Goal: Task Accomplishment & Management: Manage account settings

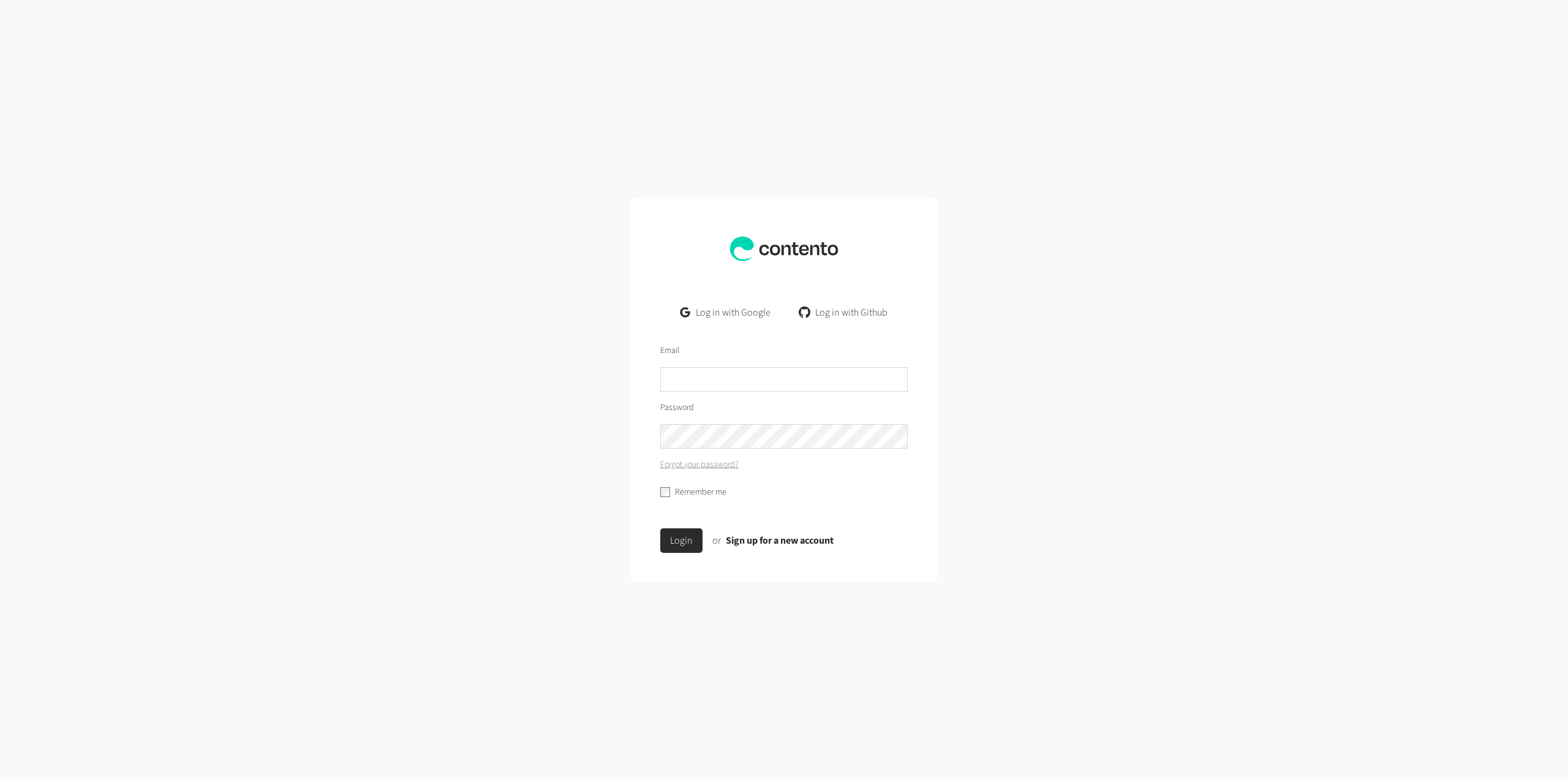
click at [730, 311] on link "Log in with Google" at bounding box center [725, 312] width 110 height 24
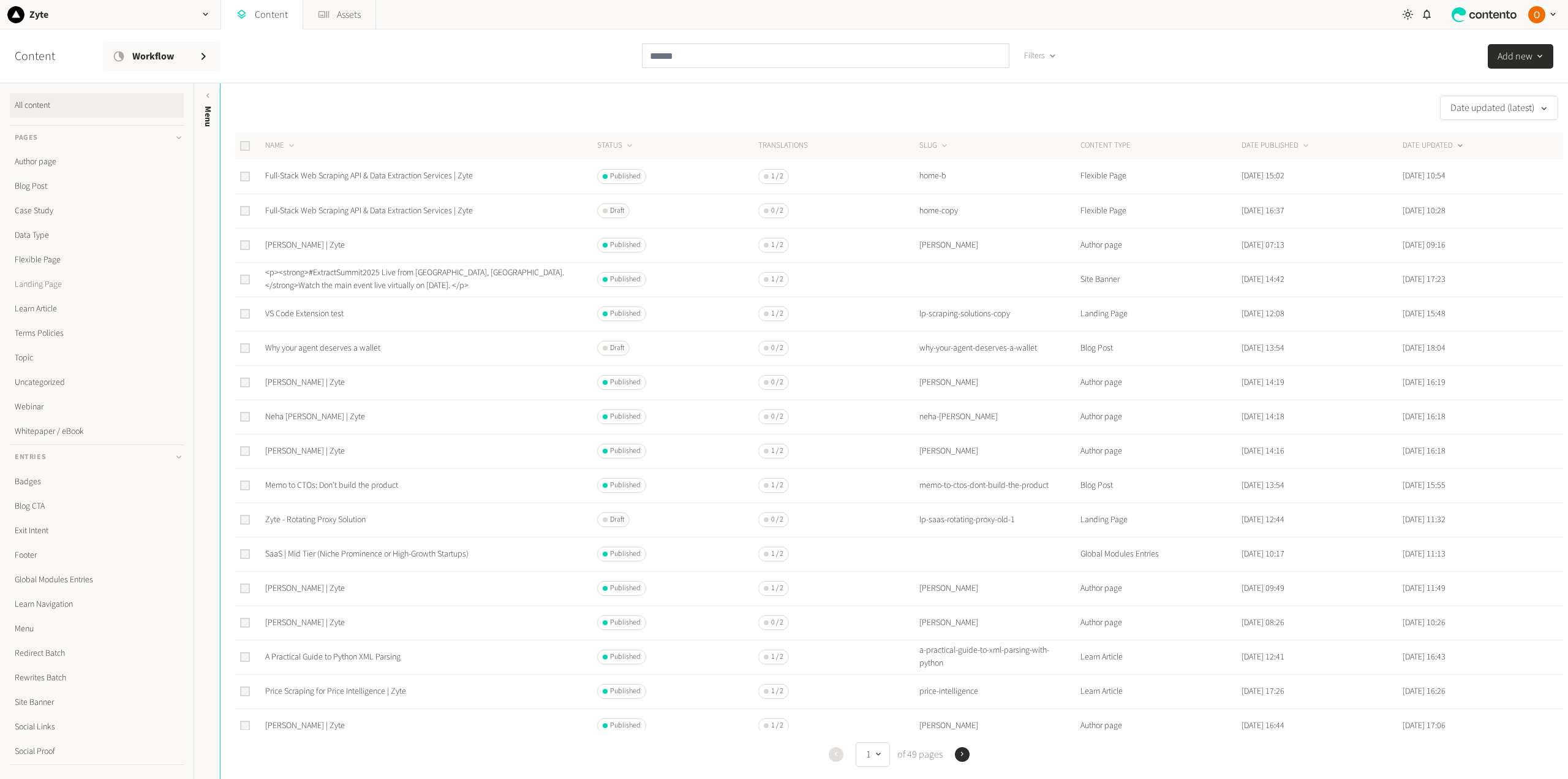
click at [57, 283] on link "Landing Page" at bounding box center [97, 284] width 174 height 24
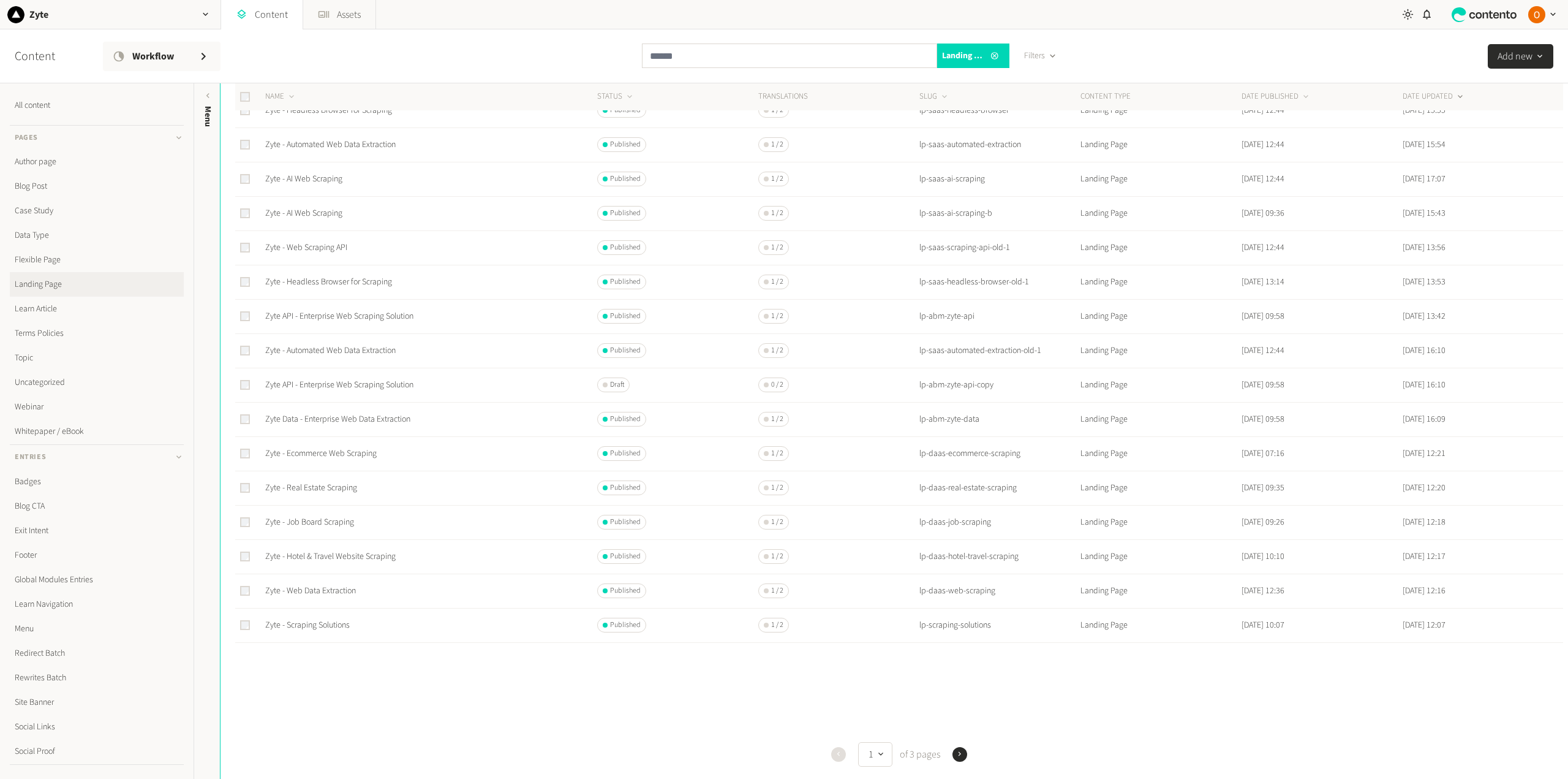
scroll to position [207, 0]
click at [361, 549] on link "Zyte - Hotel & Travel Website Scraping" at bounding box center [330, 553] width 130 height 12
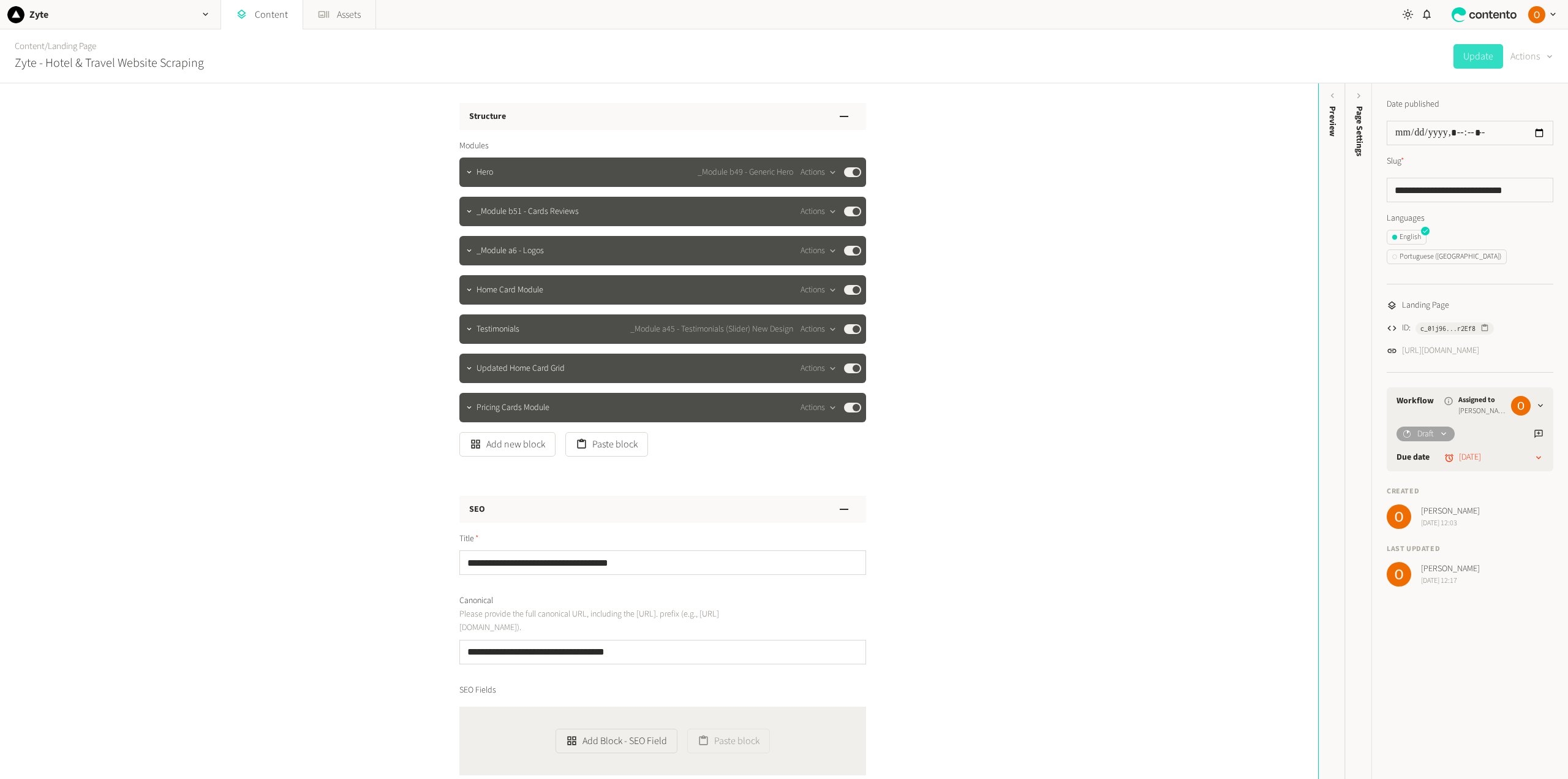
click at [1543, 55] on div "button" at bounding box center [1548, 57] width 12 height 12
click at [1517, 85] on button "Duplicate" at bounding box center [1522, 88] width 58 height 22
drag, startPoint x: 1537, startPoint y: 191, endPoint x: 1511, endPoint y: 191, distance: 26.0
click at [1511, 191] on input "**********" at bounding box center [1470, 189] width 166 height 24
drag, startPoint x: 1475, startPoint y: 188, endPoint x: 1430, endPoint y: 185, distance: 45.1
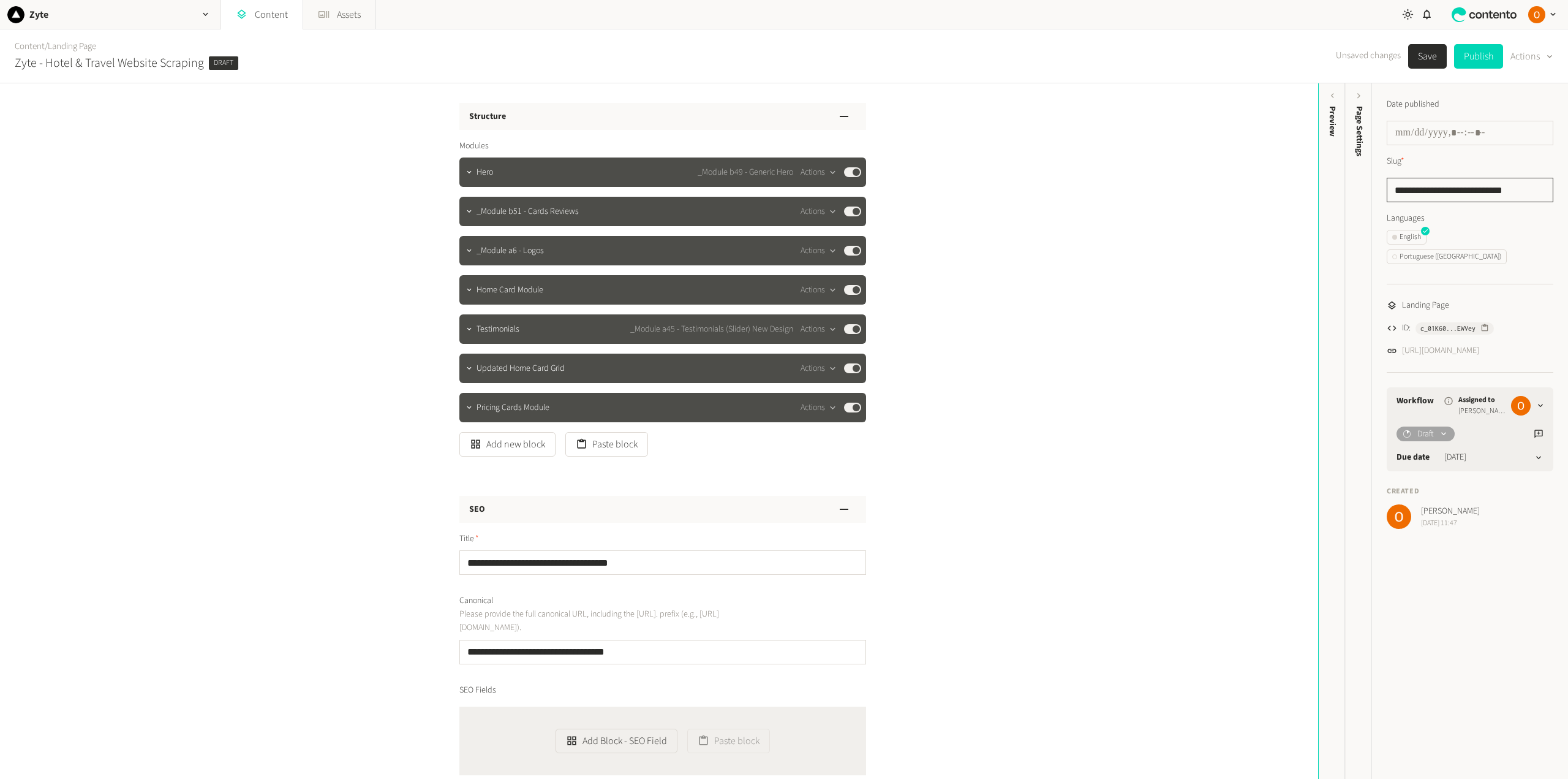
click at [1430, 185] on input "**********" at bounding box center [1470, 189] width 166 height 24
type input "**********"
drag, startPoint x: 578, startPoint y: 560, endPoint x: 490, endPoint y: 560, distance: 88.0
click at [490, 560] on input "**********" at bounding box center [663, 562] width 407 height 24
type input "**********"
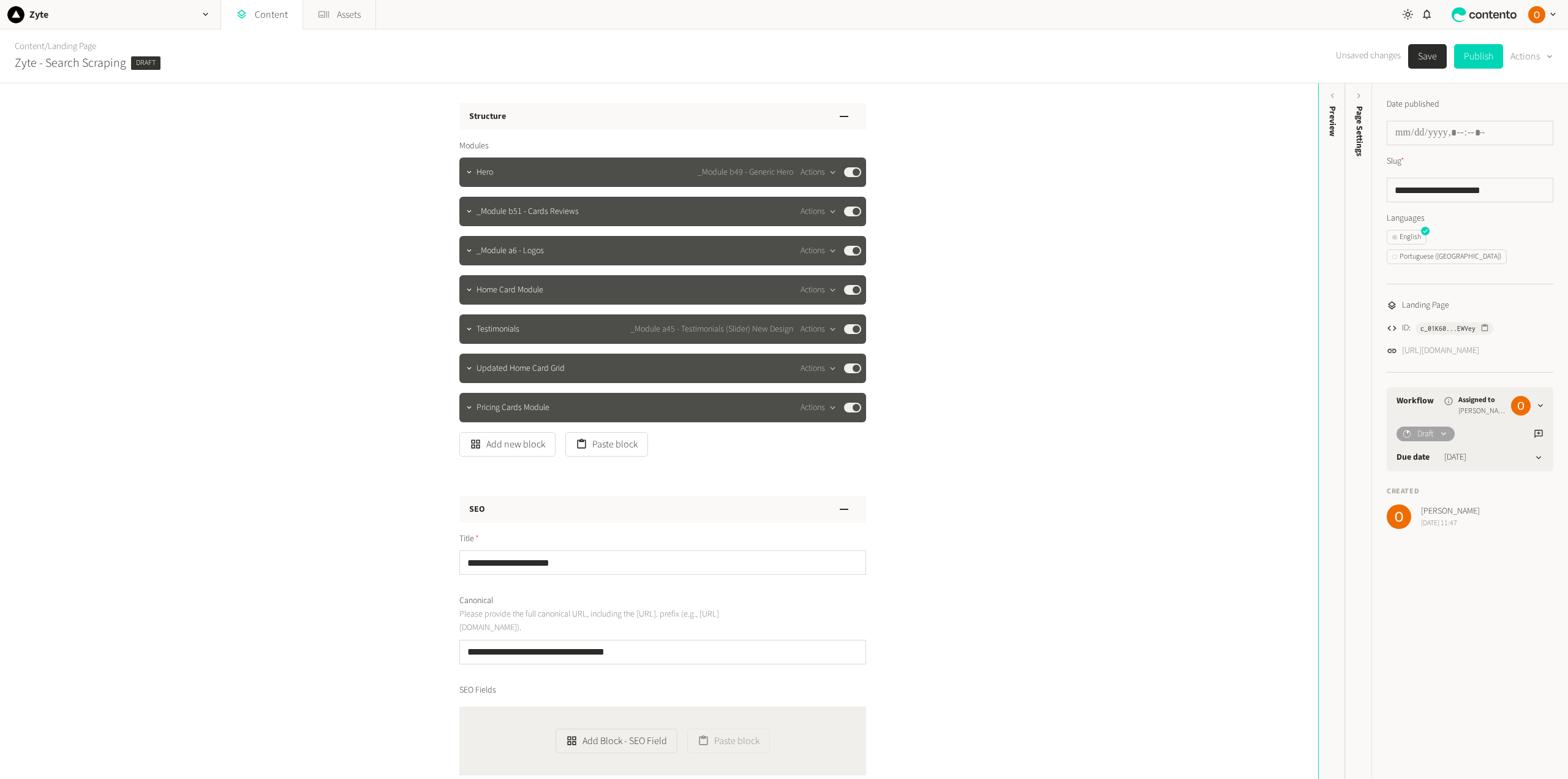
click at [1430, 60] on button "Save" at bounding box center [1427, 56] width 39 height 24
click at [467, 168] on icon "button" at bounding box center [469, 172] width 9 height 9
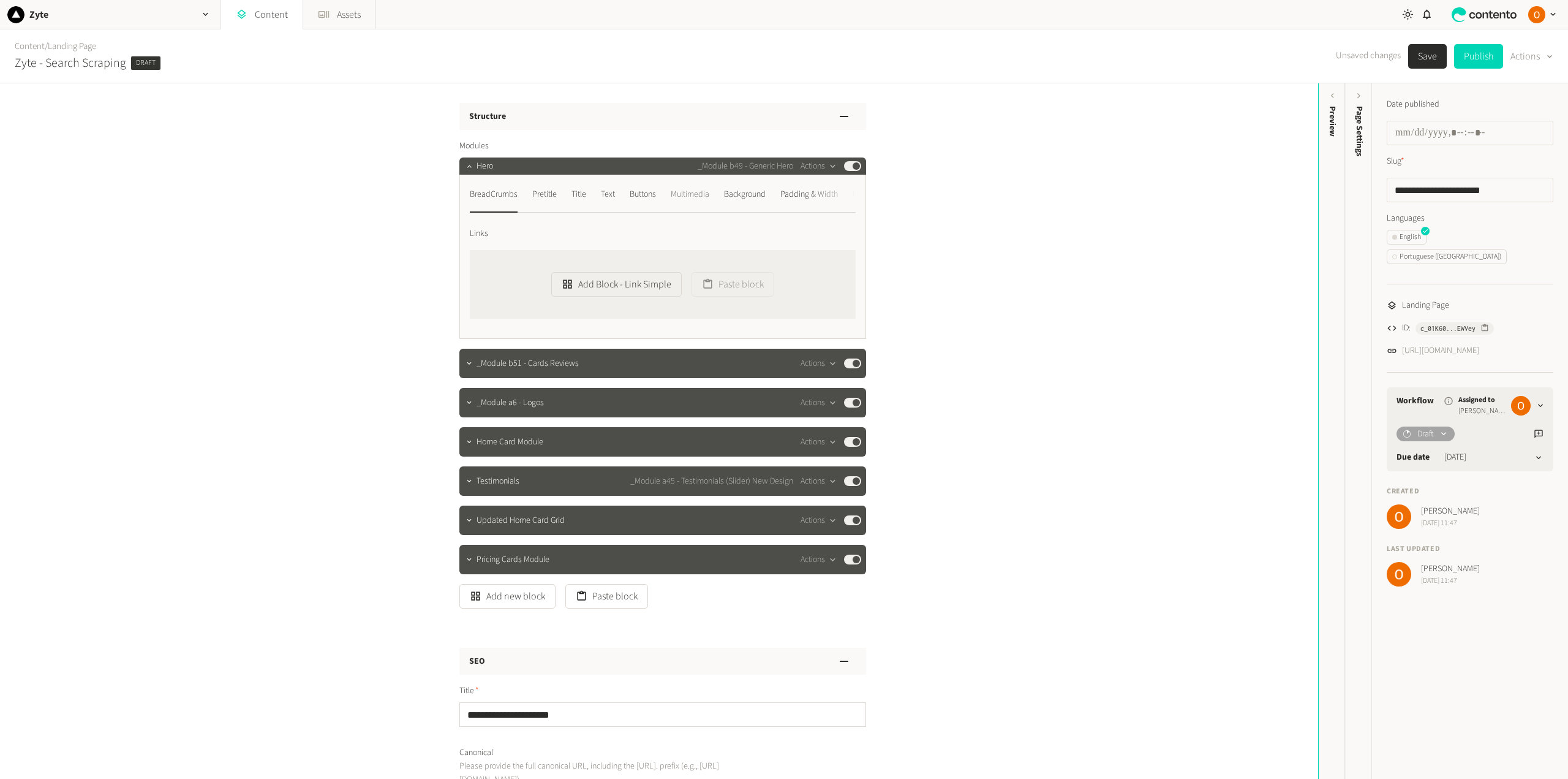
click at [690, 193] on div "Multimedia" at bounding box center [690, 194] width 39 height 20
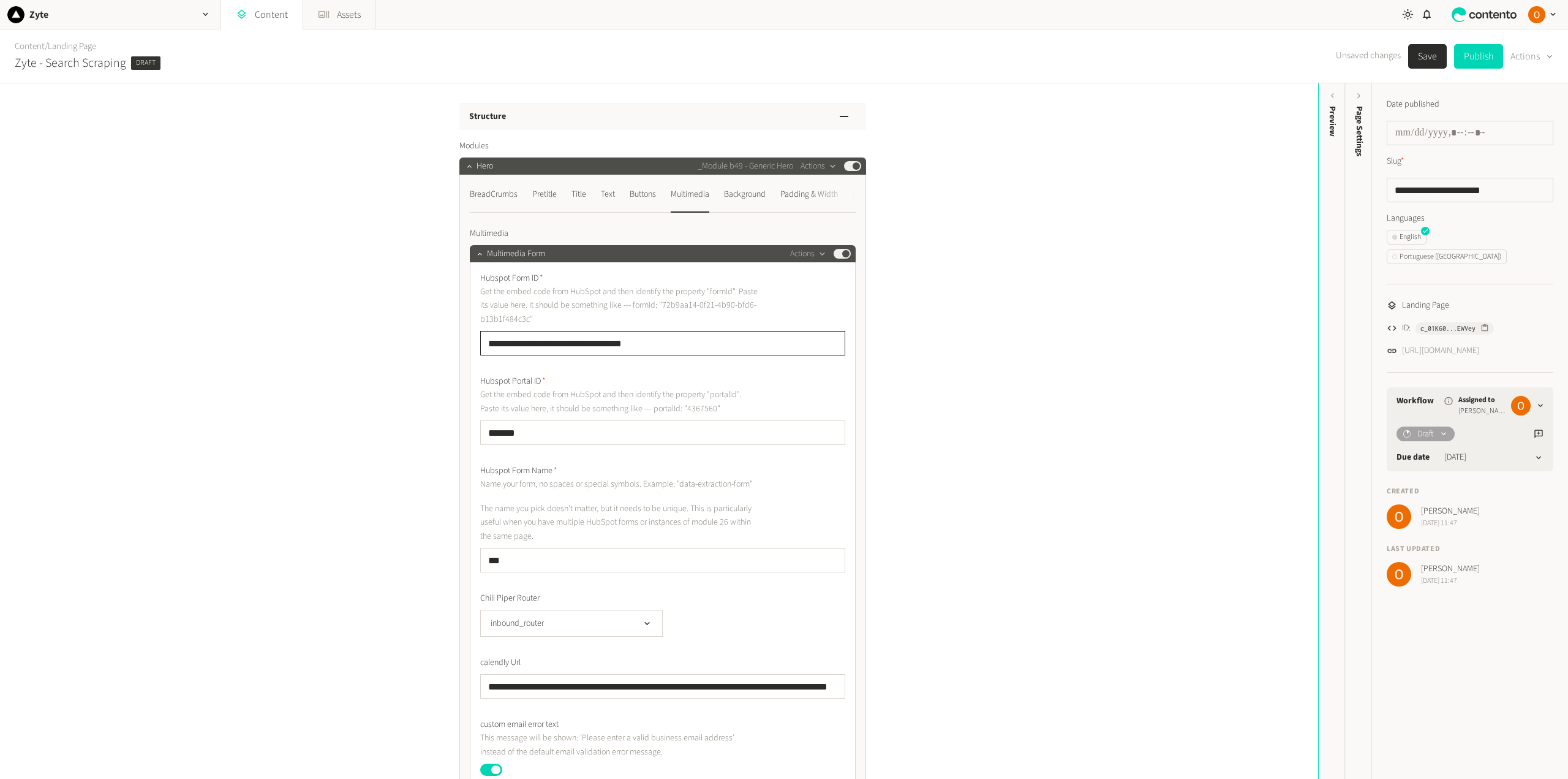
drag, startPoint x: 653, startPoint y: 342, endPoint x: 452, endPoint y: 344, distance: 201.0
click at [606, 191] on div "Text" at bounding box center [607, 194] width 14 height 20
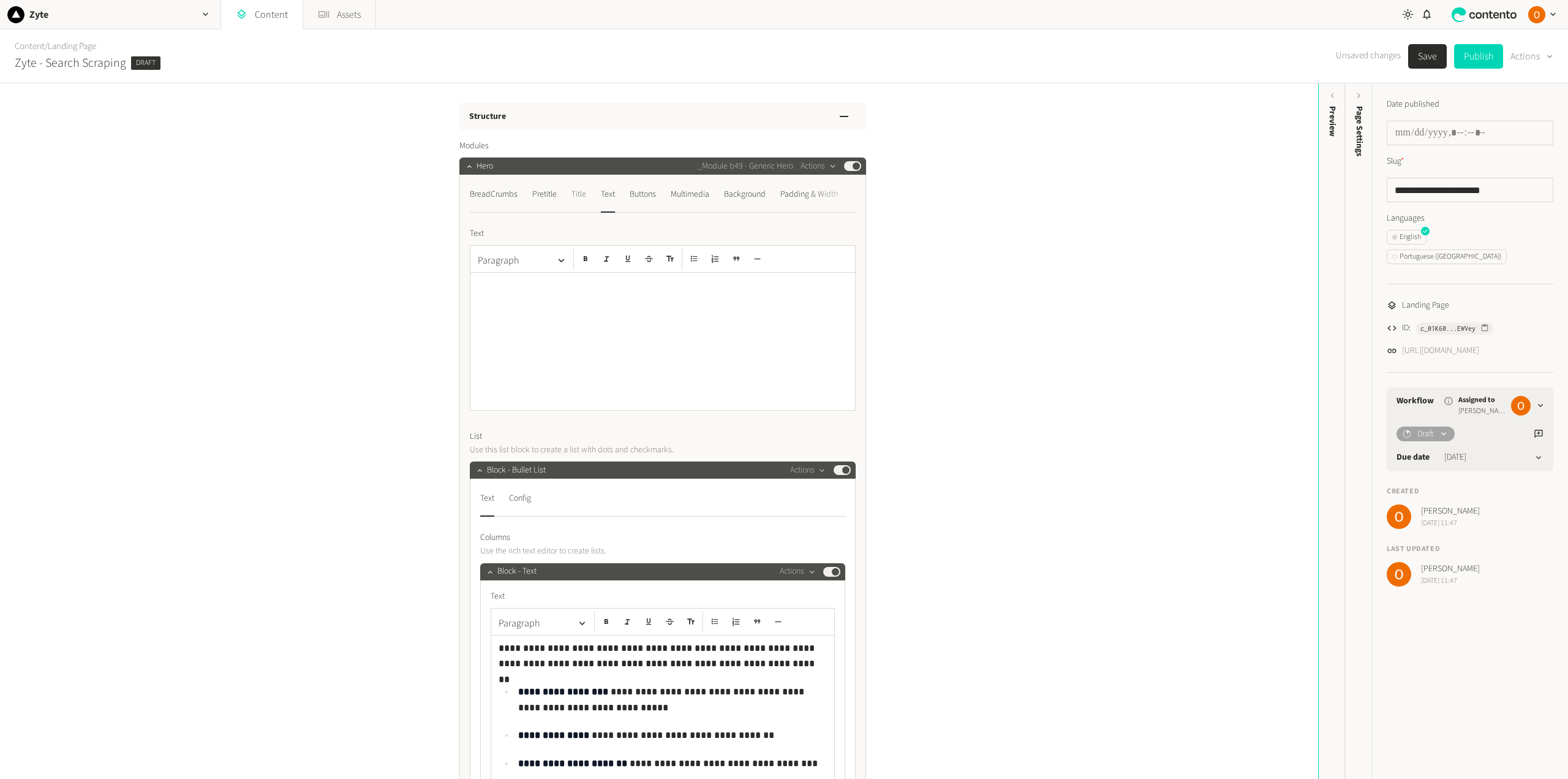
click at [576, 198] on div "Title" at bounding box center [579, 194] width 15 height 20
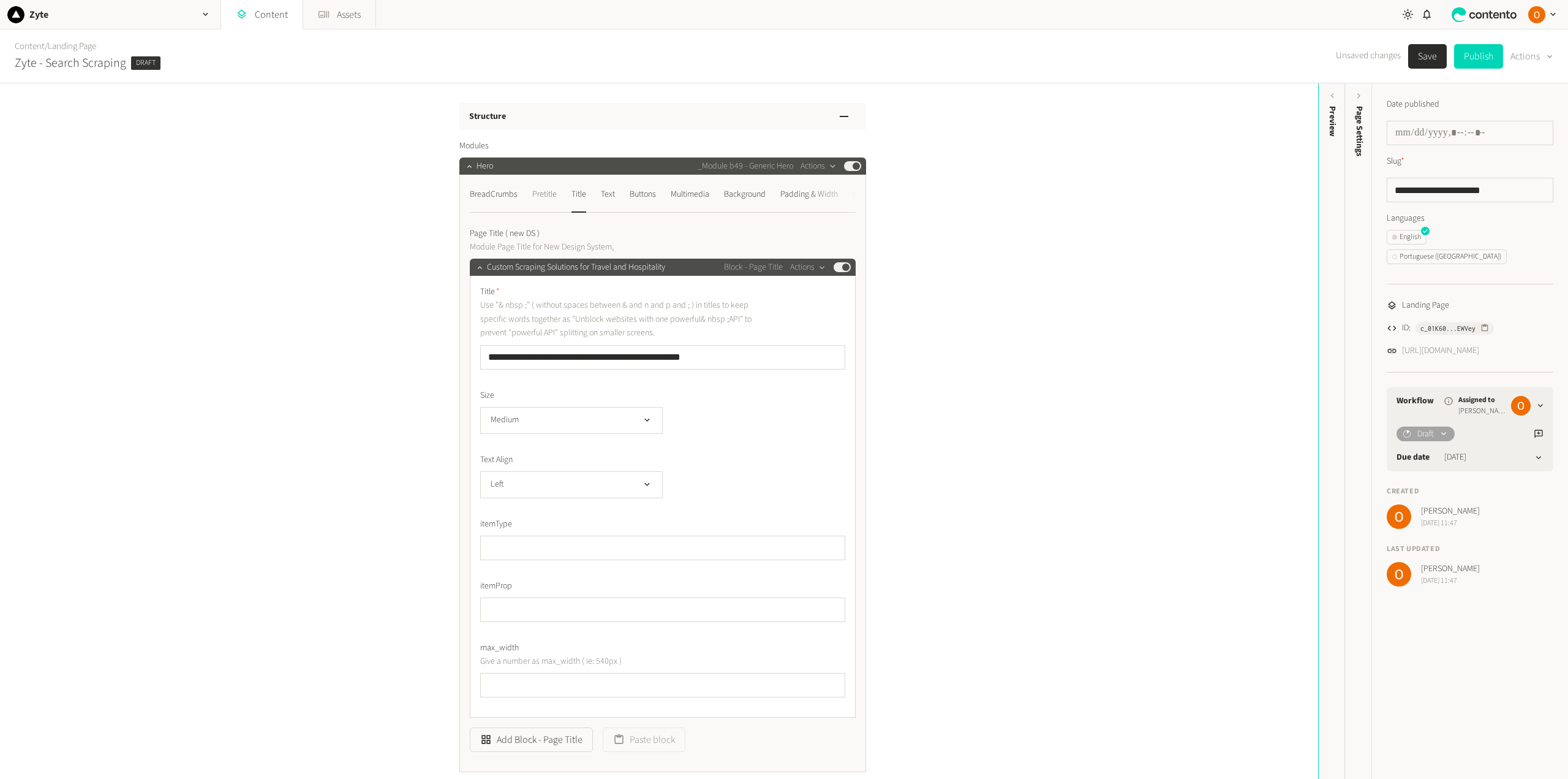
click at [539, 200] on div "Pretitle" at bounding box center [544, 194] width 24 height 20
drag, startPoint x: 600, startPoint y: 315, endPoint x: 484, endPoint y: 318, distance: 116.0
click at [484, 318] on input "**********" at bounding box center [663, 315] width 365 height 24
click at [608, 321] on input "**********" at bounding box center [663, 315] width 365 height 24
drag, startPoint x: 602, startPoint y: 319, endPoint x: 465, endPoint y: 318, distance: 137.0
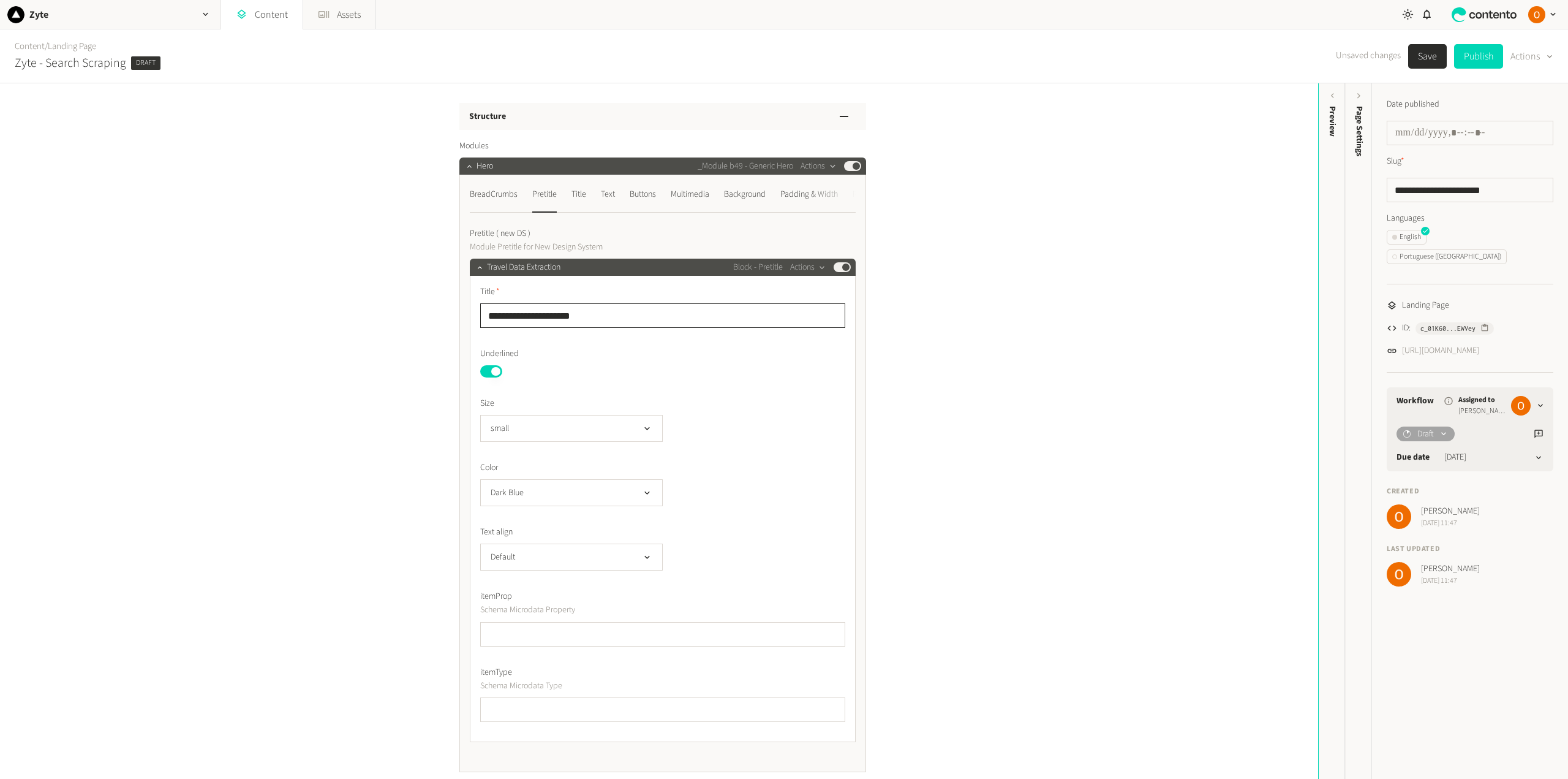
click at [465, 318] on div "**********" at bounding box center [663, 473] width 407 height 598
type input "**********"
click at [578, 196] on div "Title" at bounding box center [579, 194] width 15 height 20
drag, startPoint x: 707, startPoint y: 358, endPoint x: 519, endPoint y: 362, distance: 188.0
click at [519, 362] on input "**********" at bounding box center [663, 357] width 365 height 24
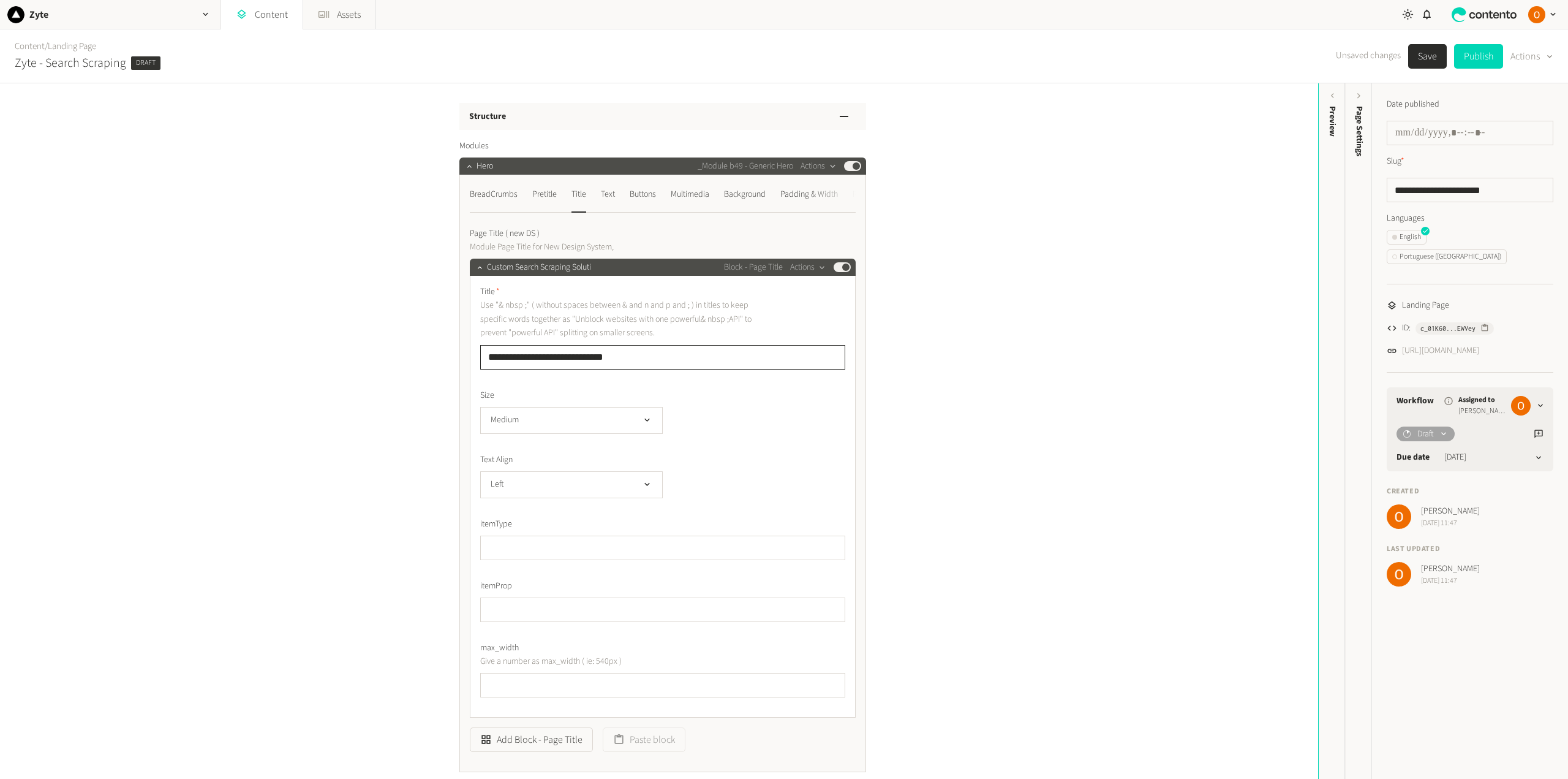
type input "**********"
click at [610, 202] on div "Text" at bounding box center [607, 194] width 14 height 20
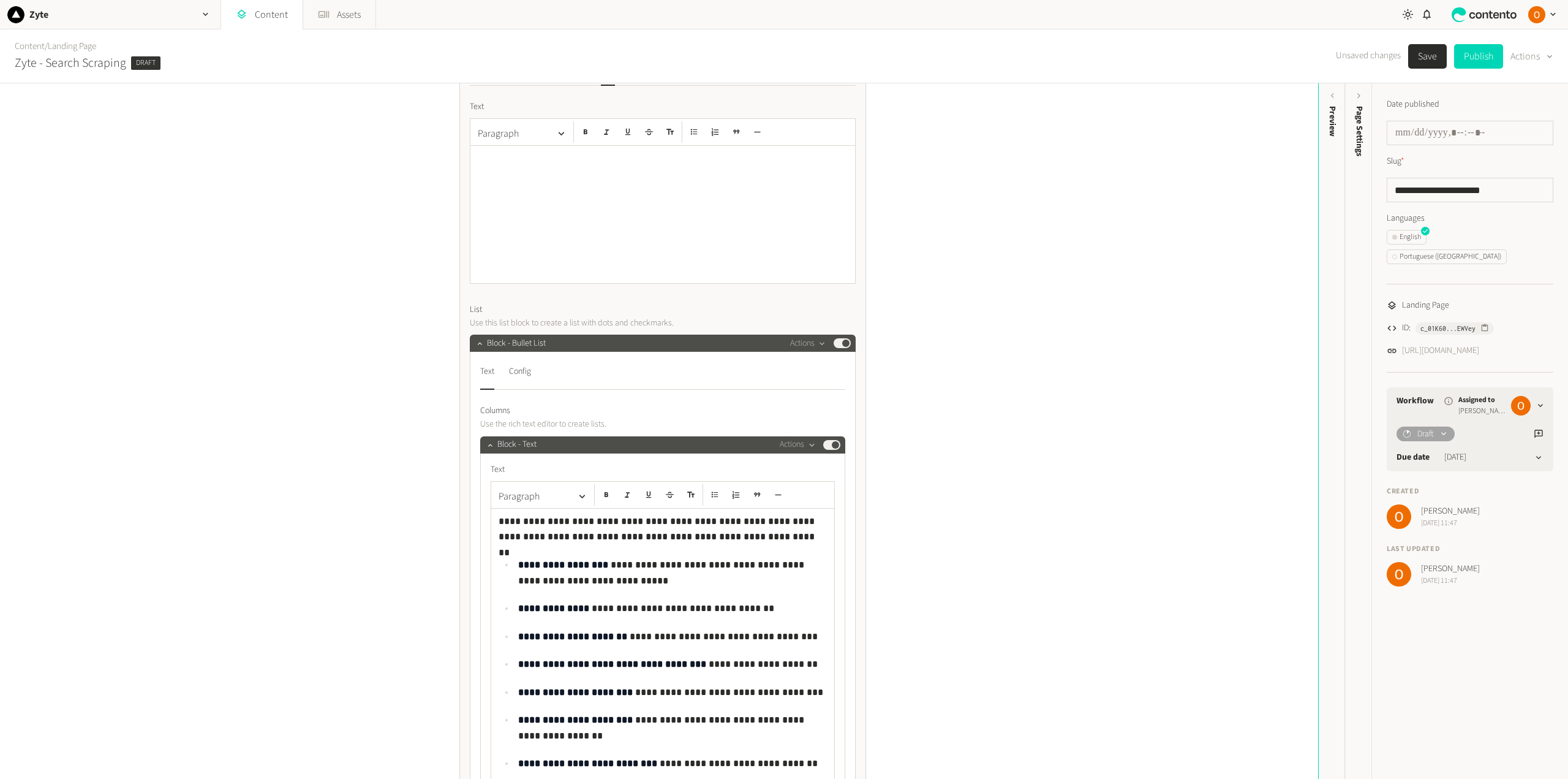
scroll to position [184, 0]
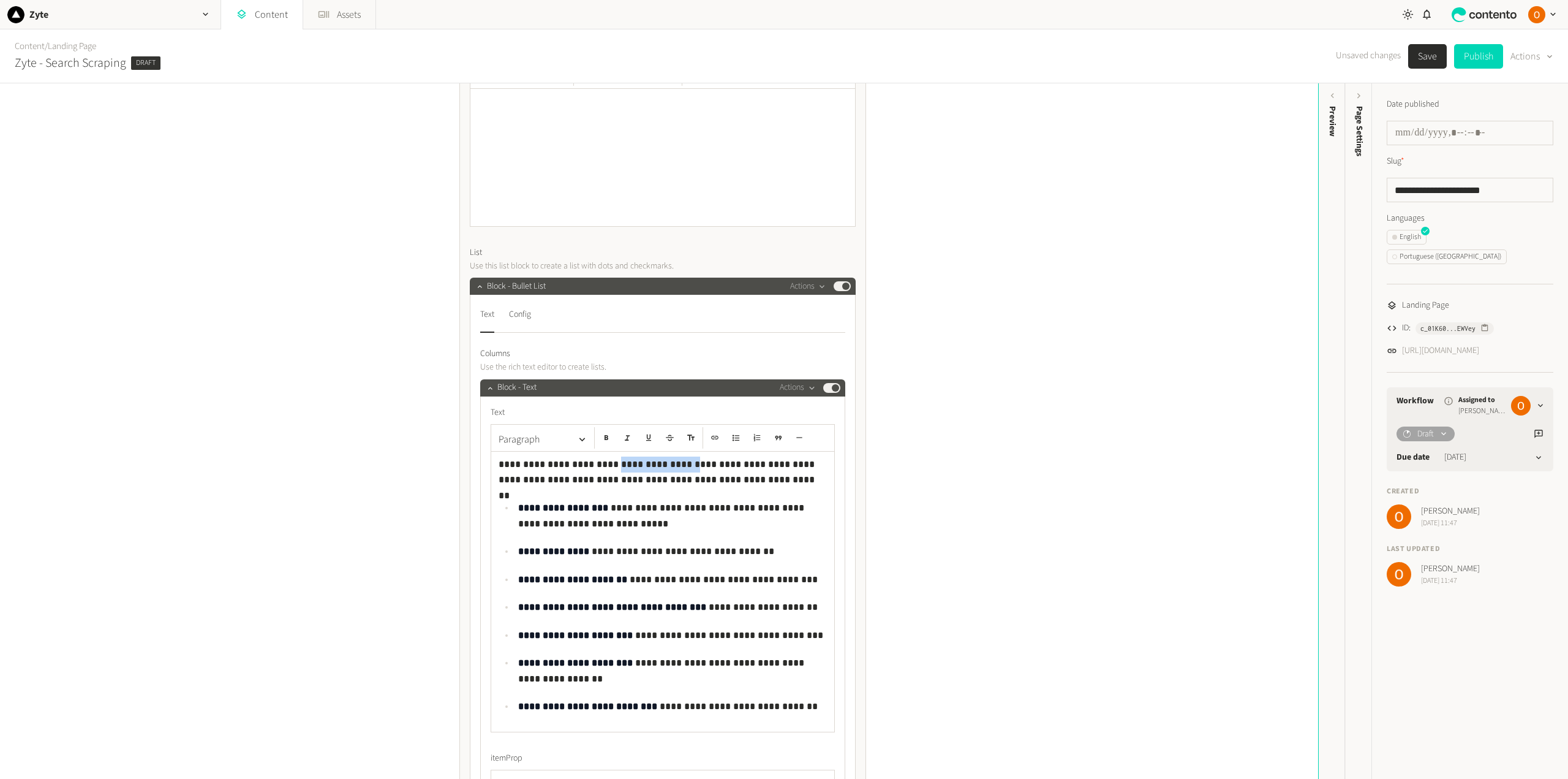
drag, startPoint x: 595, startPoint y: 463, endPoint x: 656, endPoint y: 462, distance: 61.0
click at [656, 462] on p "**********" at bounding box center [663, 472] width 329 height 31
drag, startPoint x: 740, startPoint y: 463, endPoint x: 712, endPoint y: 463, distance: 28.0
click at [712, 463] on p "**********" at bounding box center [663, 472] width 329 height 31
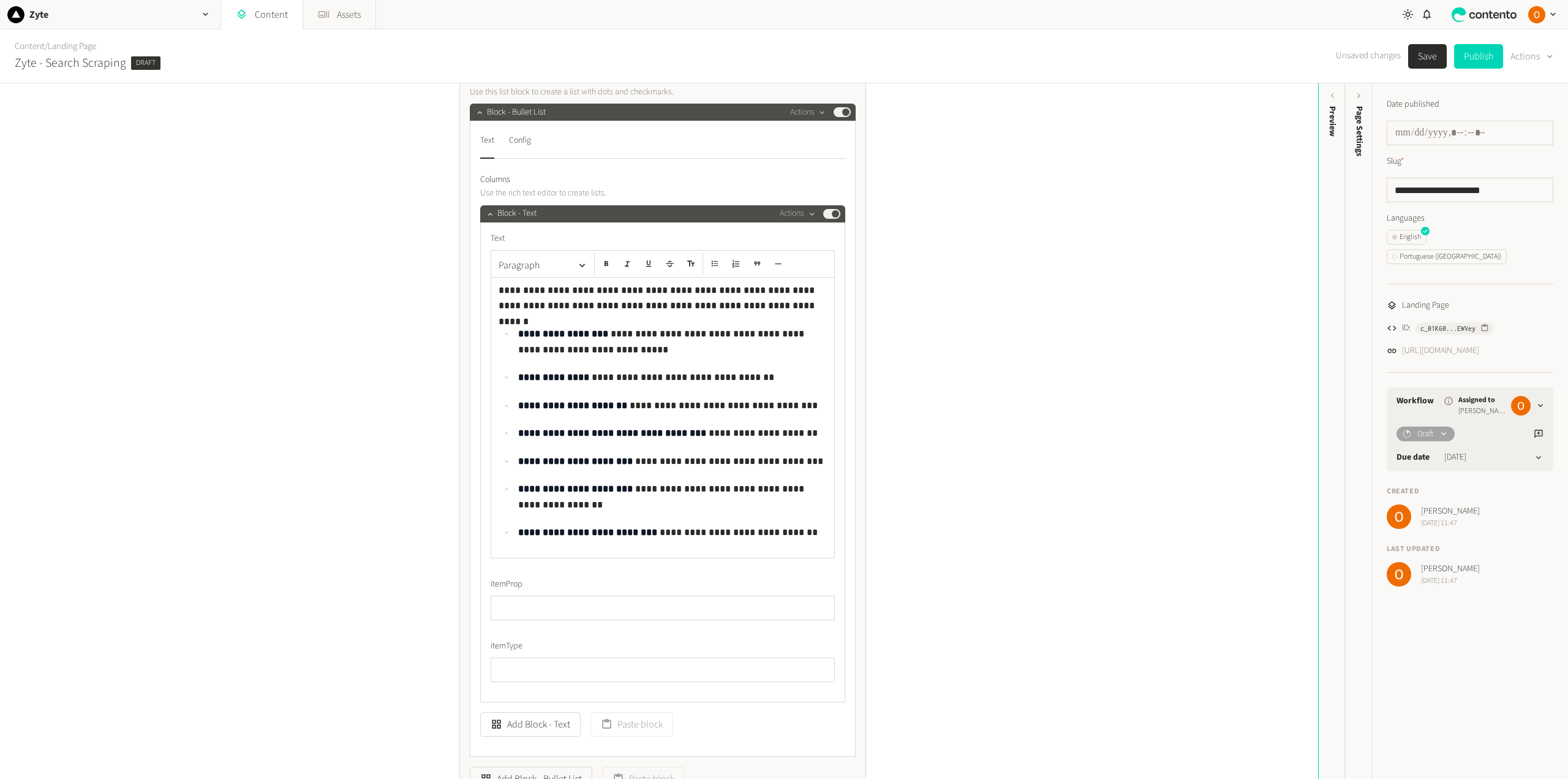
scroll to position [368, 0]
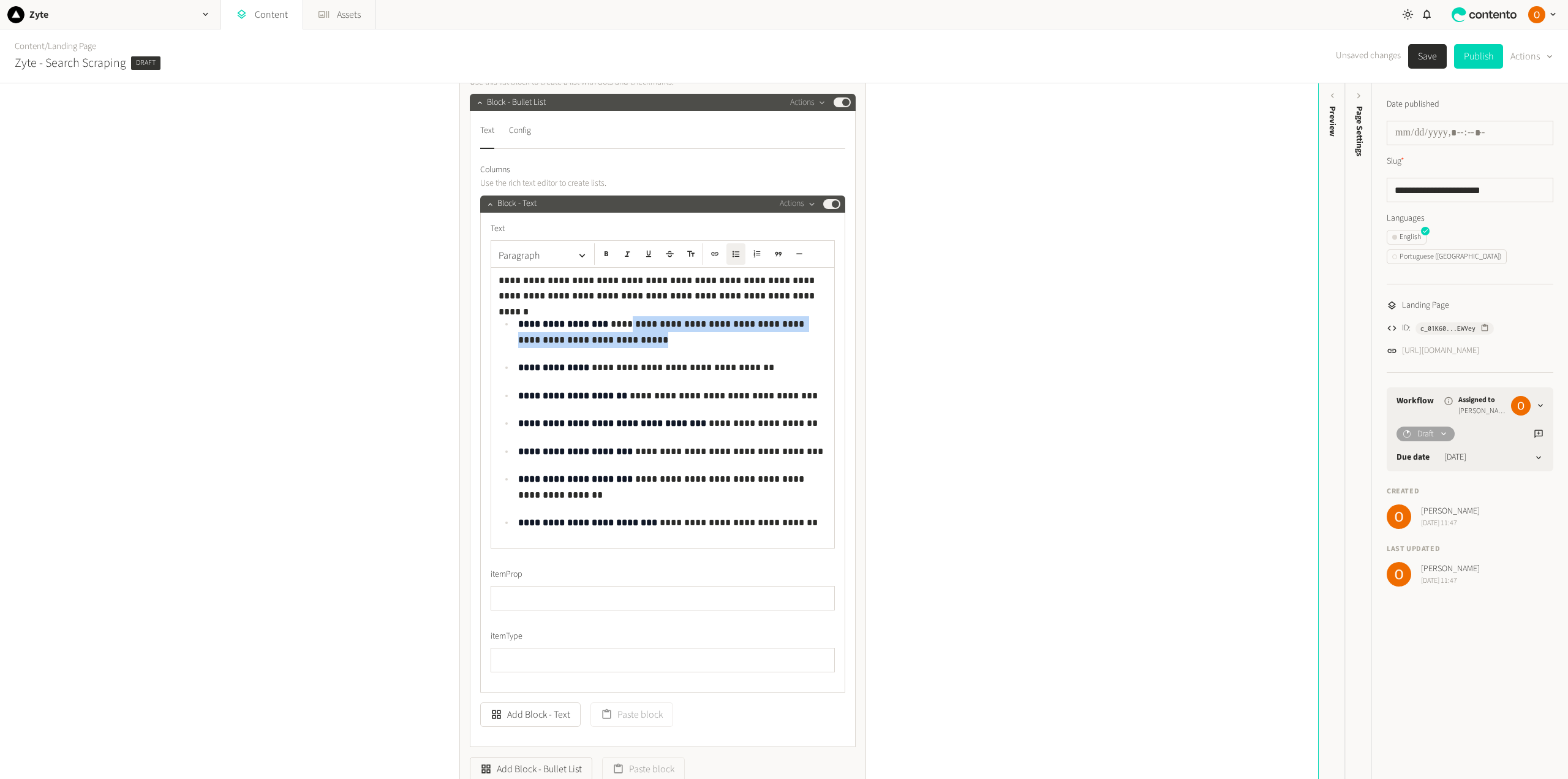
drag, startPoint x: 613, startPoint y: 323, endPoint x: 610, endPoint y: 340, distance: 17.3
click at [610, 340] on p "**********" at bounding box center [672, 332] width 309 height 31
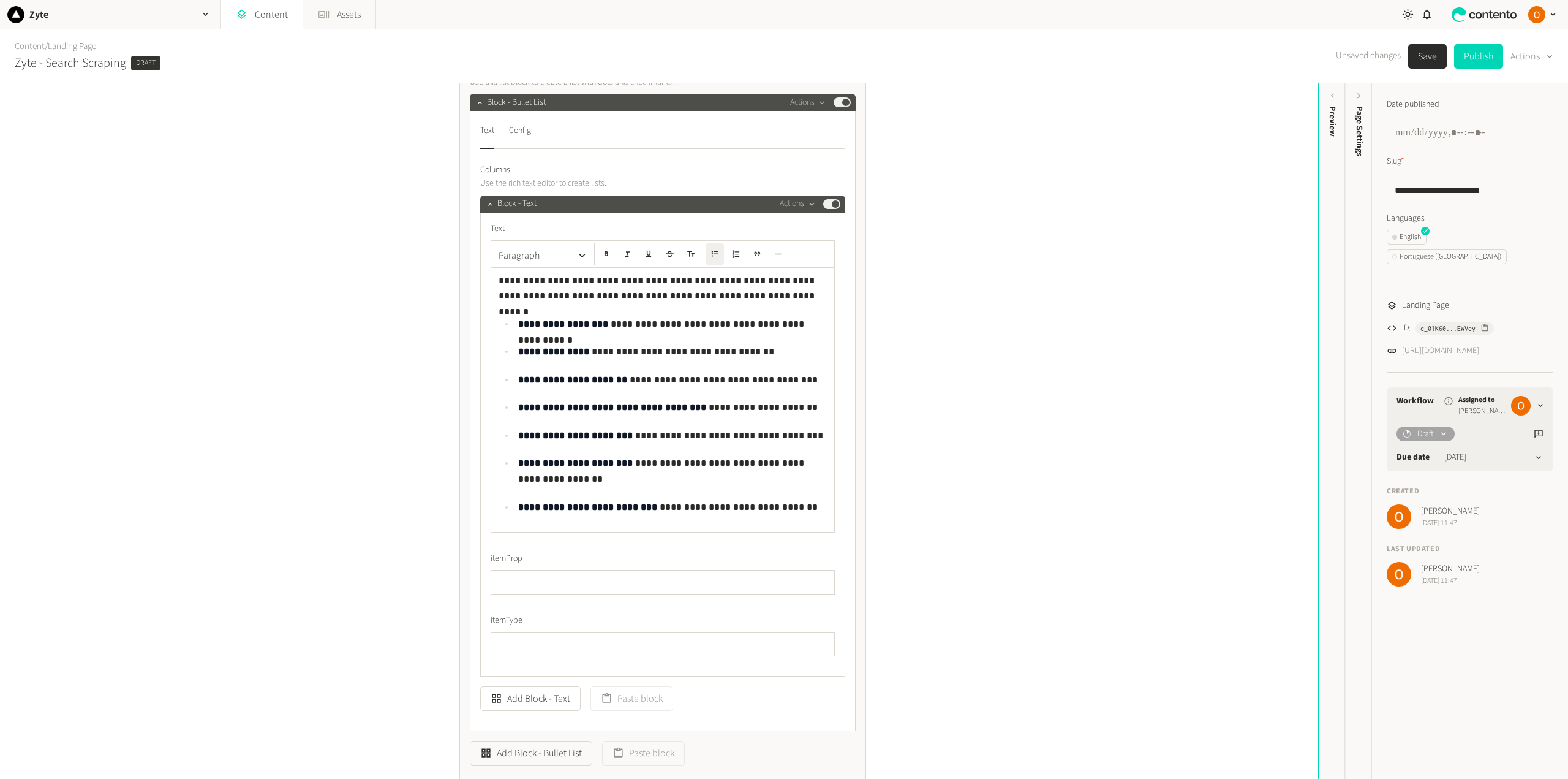
click at [694, 324] on p "**********" at bounding box center [672, 324] width 309 height 16
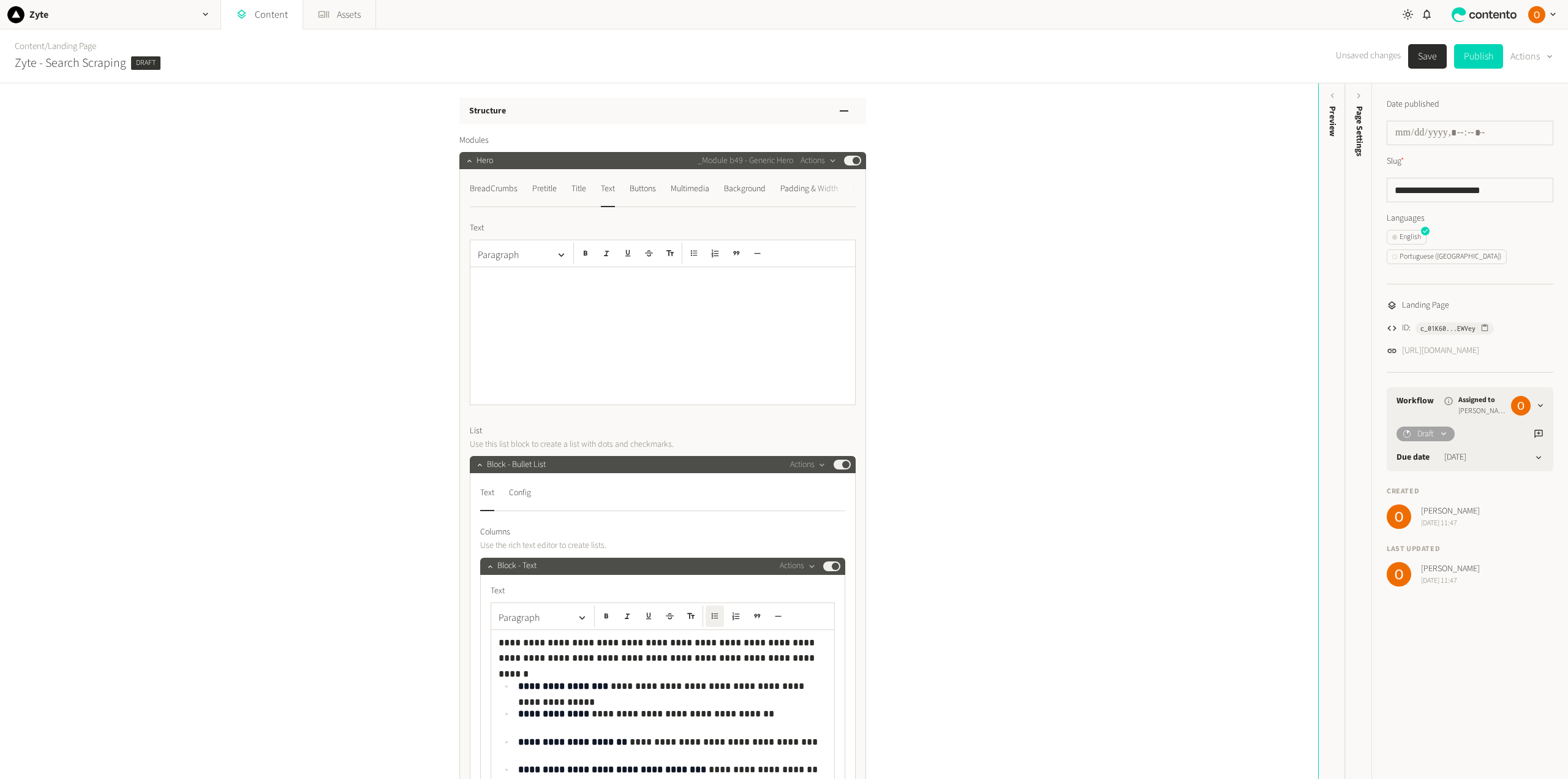
scroll to position [0, 0]
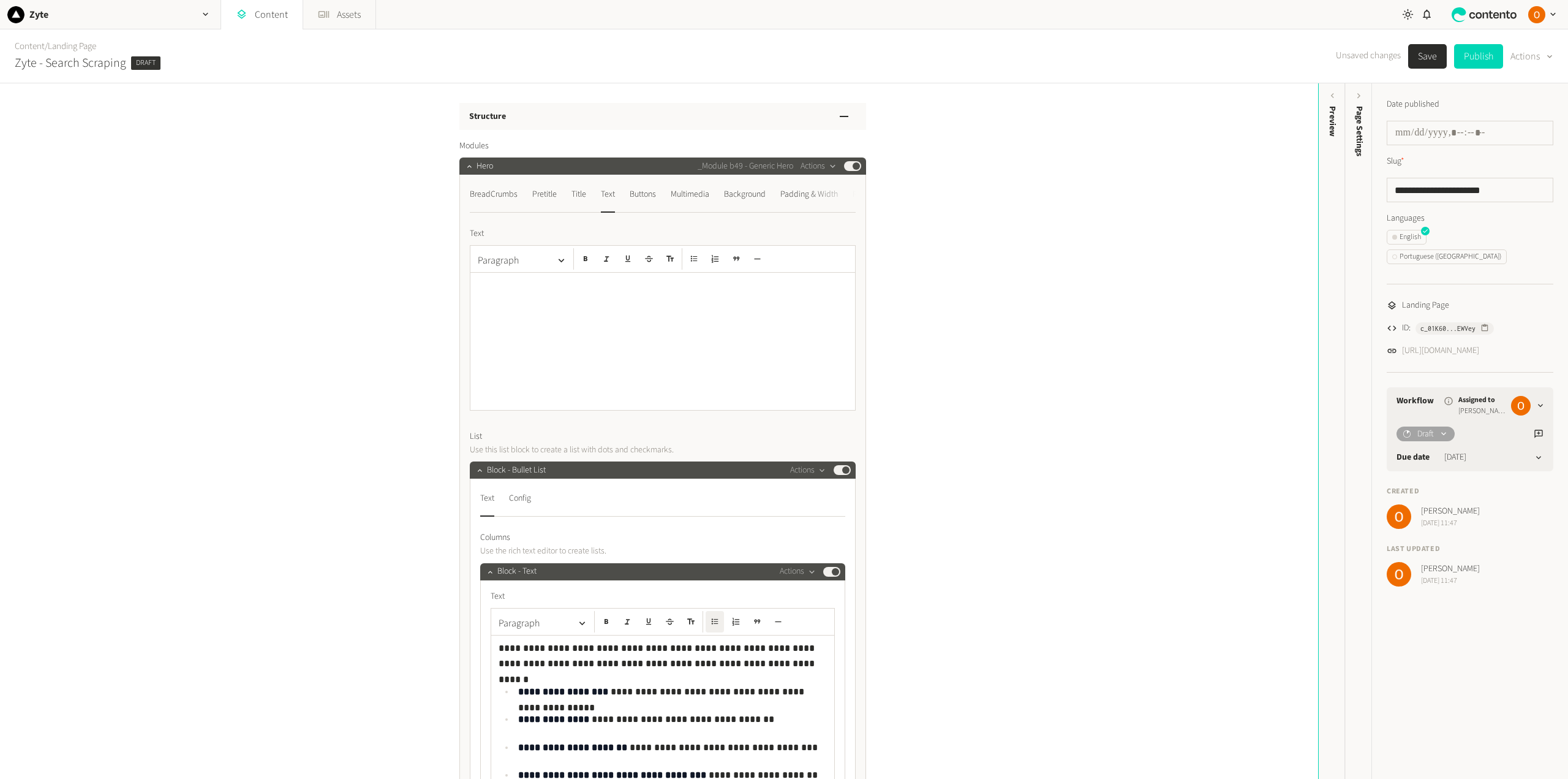
click at [1428, 54] on button "Save" at bounding box center [1427, 56] width 39 height 24
click at [1465, 344] on link "https://dev.zyte.com/lp-daas-search-scraping" at bounding box center [1440, 350] width 77 height 13
drag, startPoint x: 594, startPoint y: 646, endPoint x: 653, endPoint y: 650, distance: 59.1
click at [653, 650] on p "**********" at bounding box center [663, 656] width 329 height 31
click at [1431, 55] on button "Save" at bounding box center [1427, 56] width 39 height 24
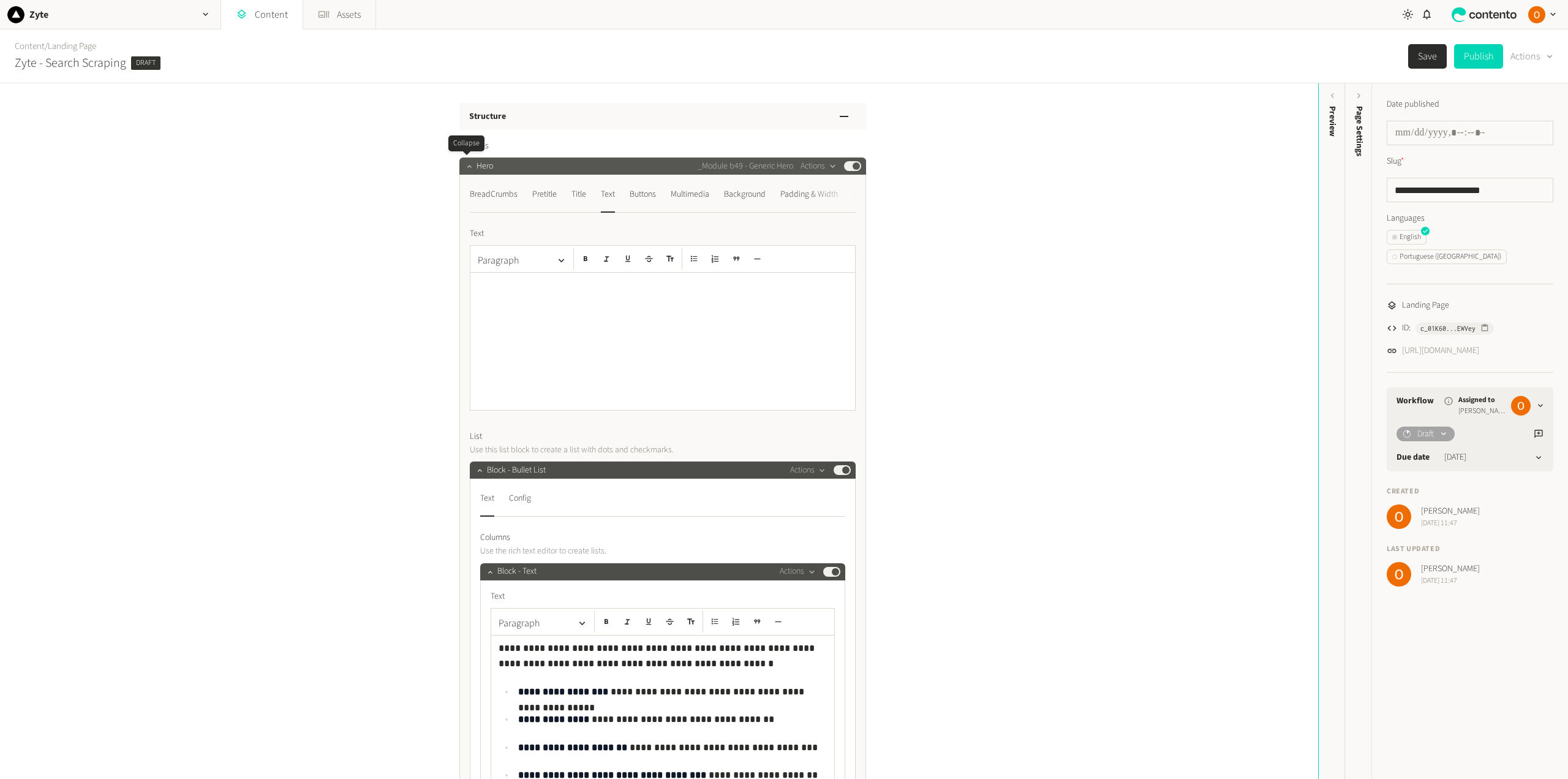
click at [467, 166] on icon "button" at bounding box center [469, 166] width 4 height 2
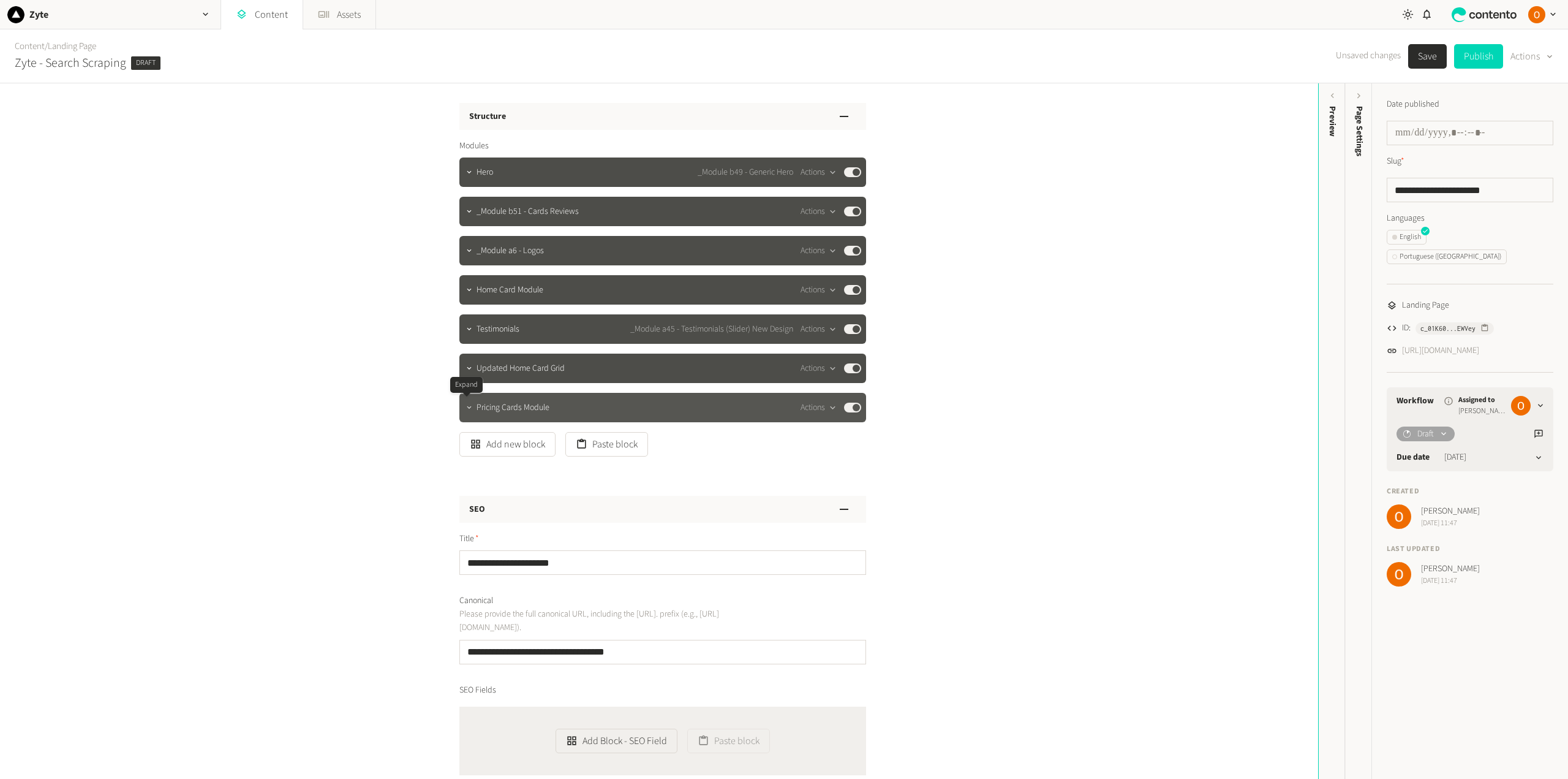
click at [467, 408] on icon "button" at bounding box center [469, 407] width 4 height 2
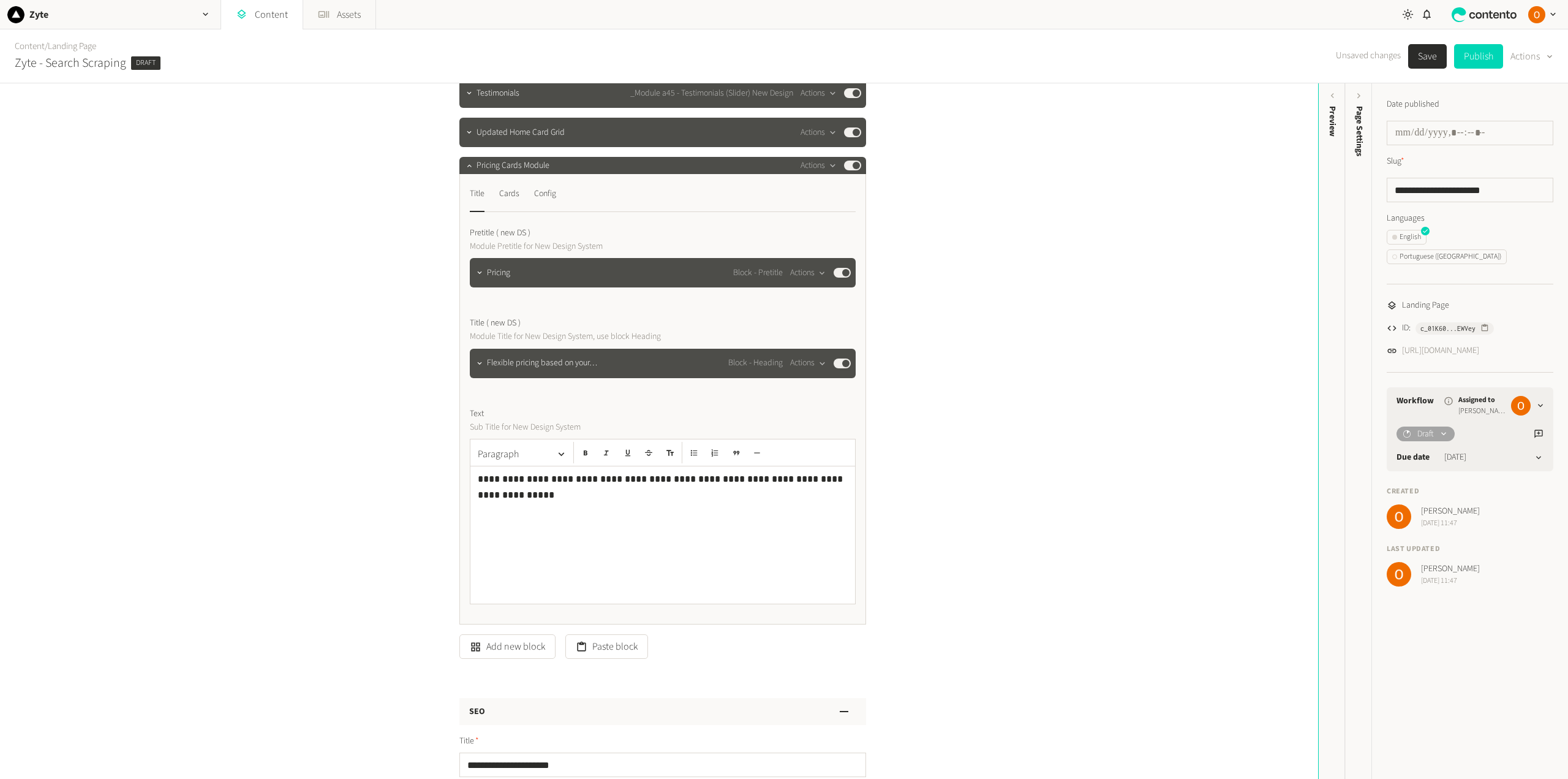
scroll to position [245, 0]
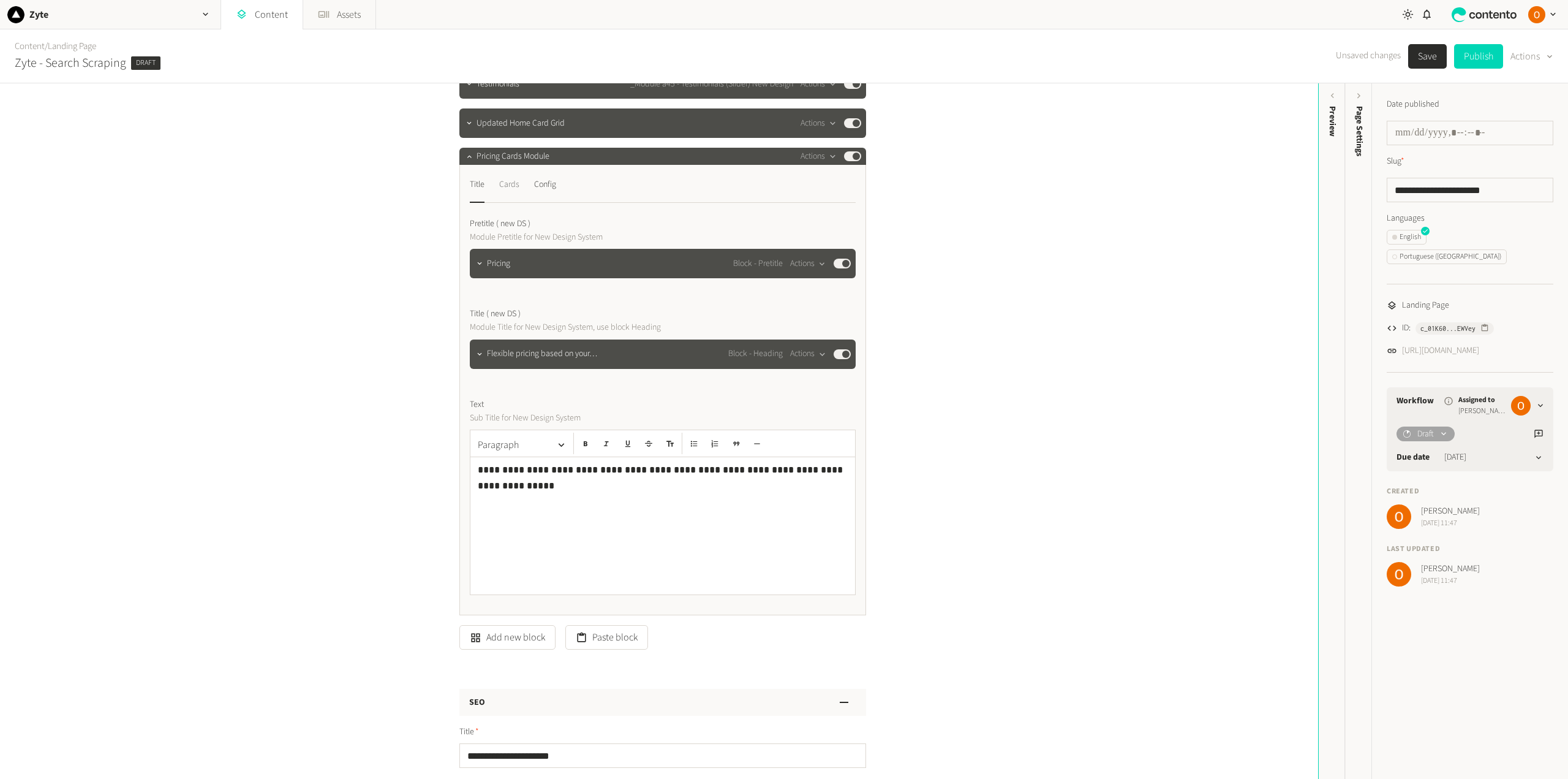
click at [509, 183] on div "Cards" at bounding box center [509, 184] width 20 height 20
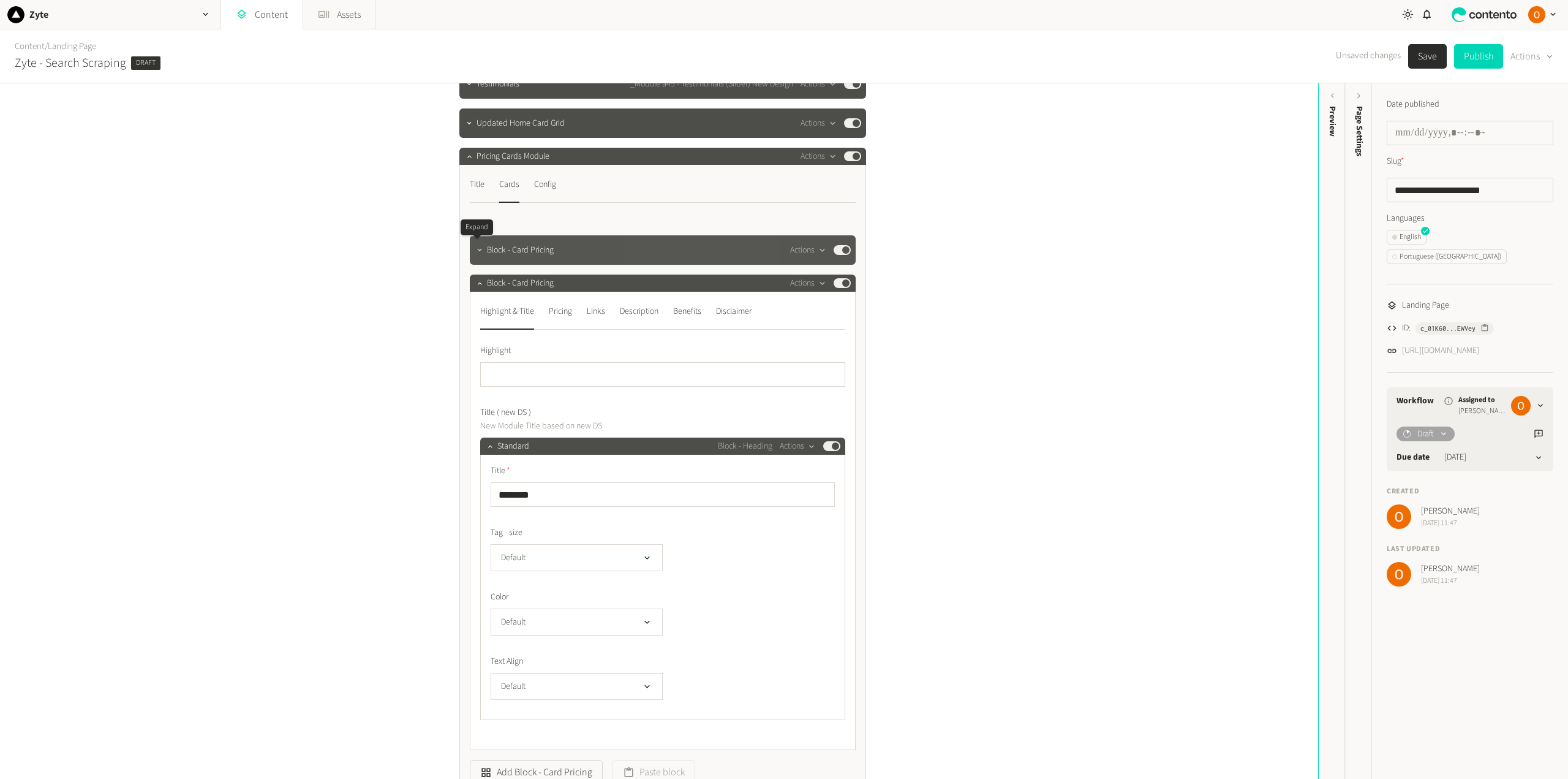
click at [477, 250] on icon "button" at bounding box center [479, 249] width 4 height 2
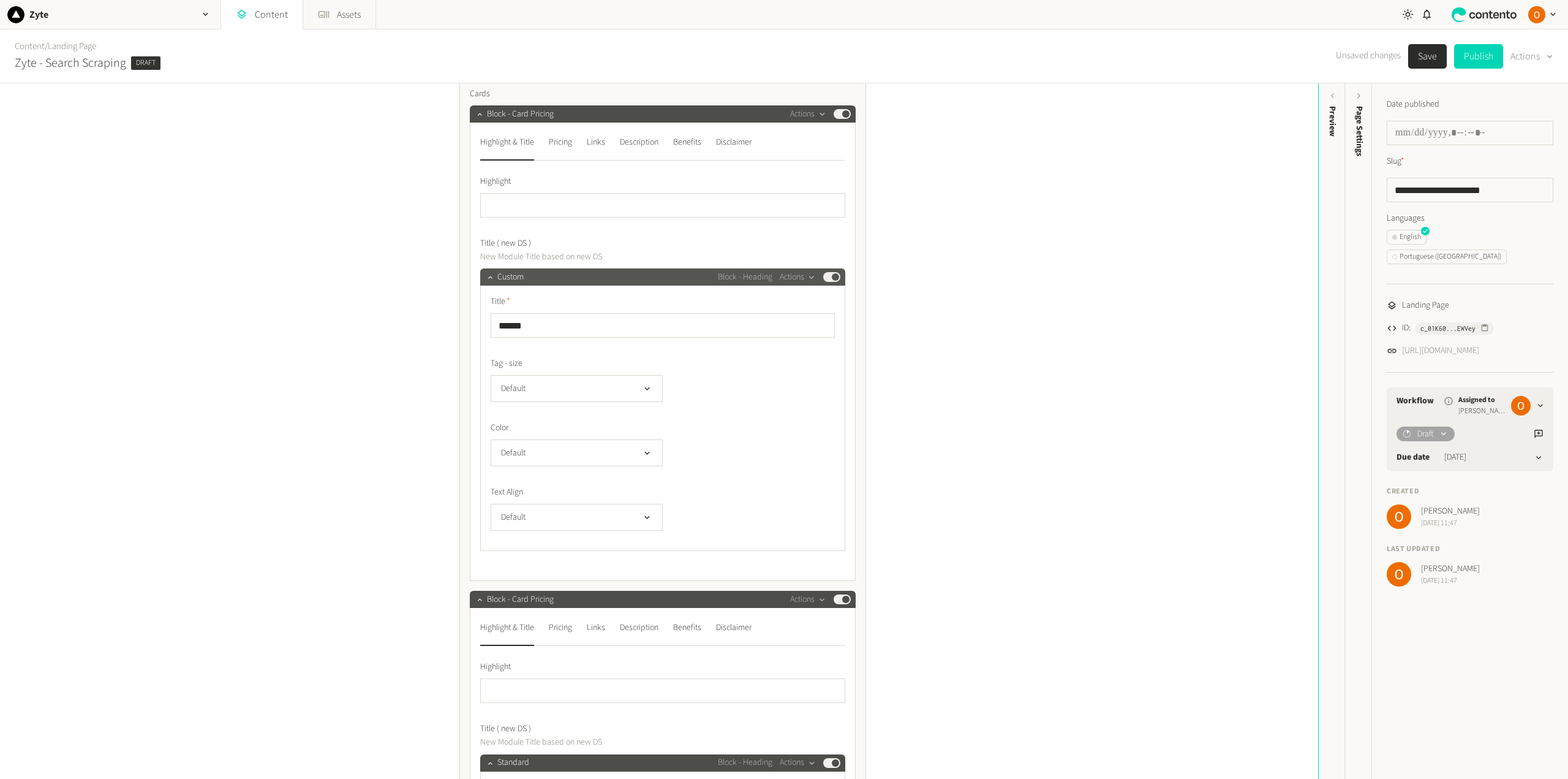
scroll to position [368, 0]
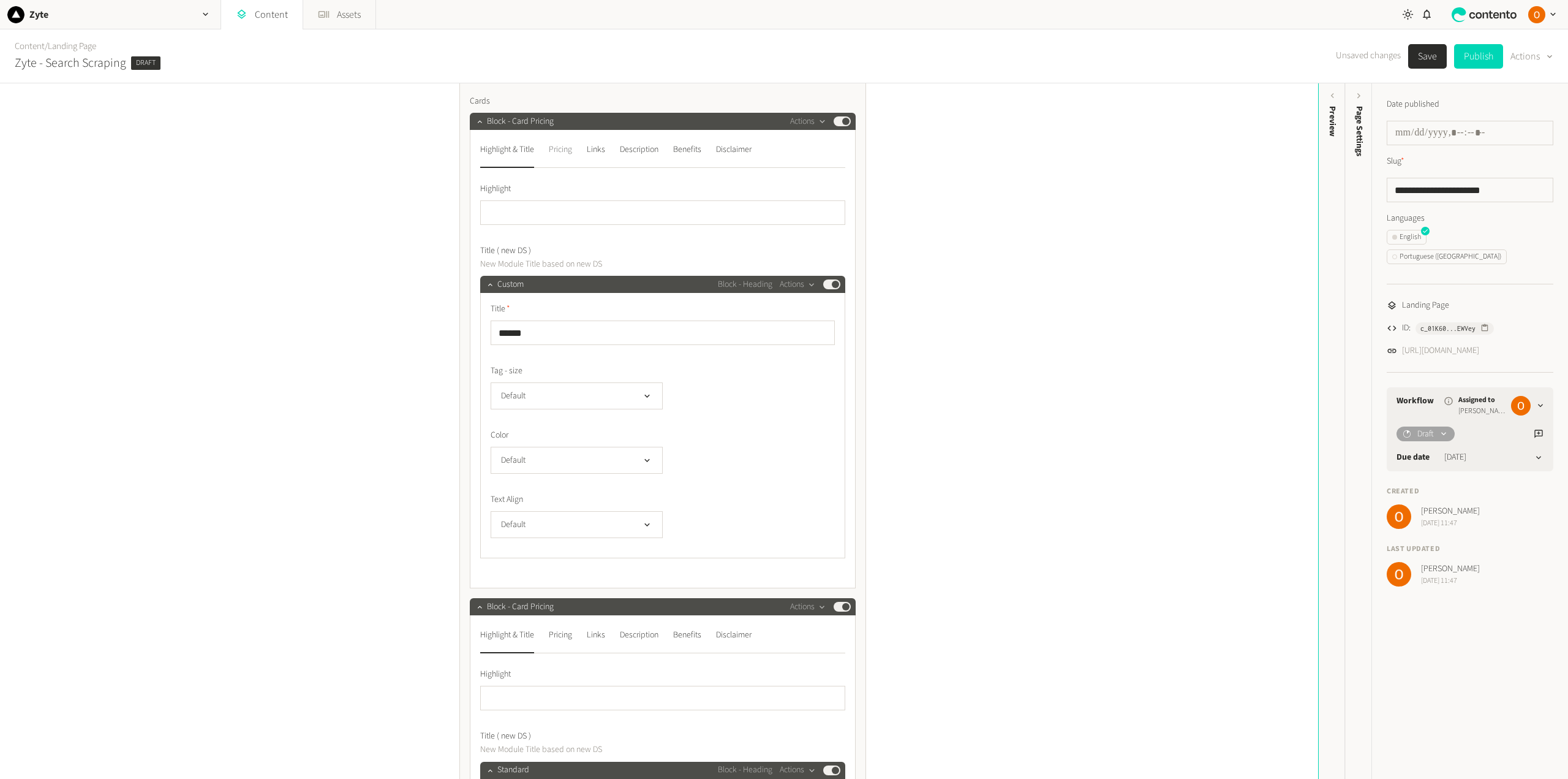
click at [565, 153] on div "Pricing" at bounding box center [560, 150] width 23 height 20
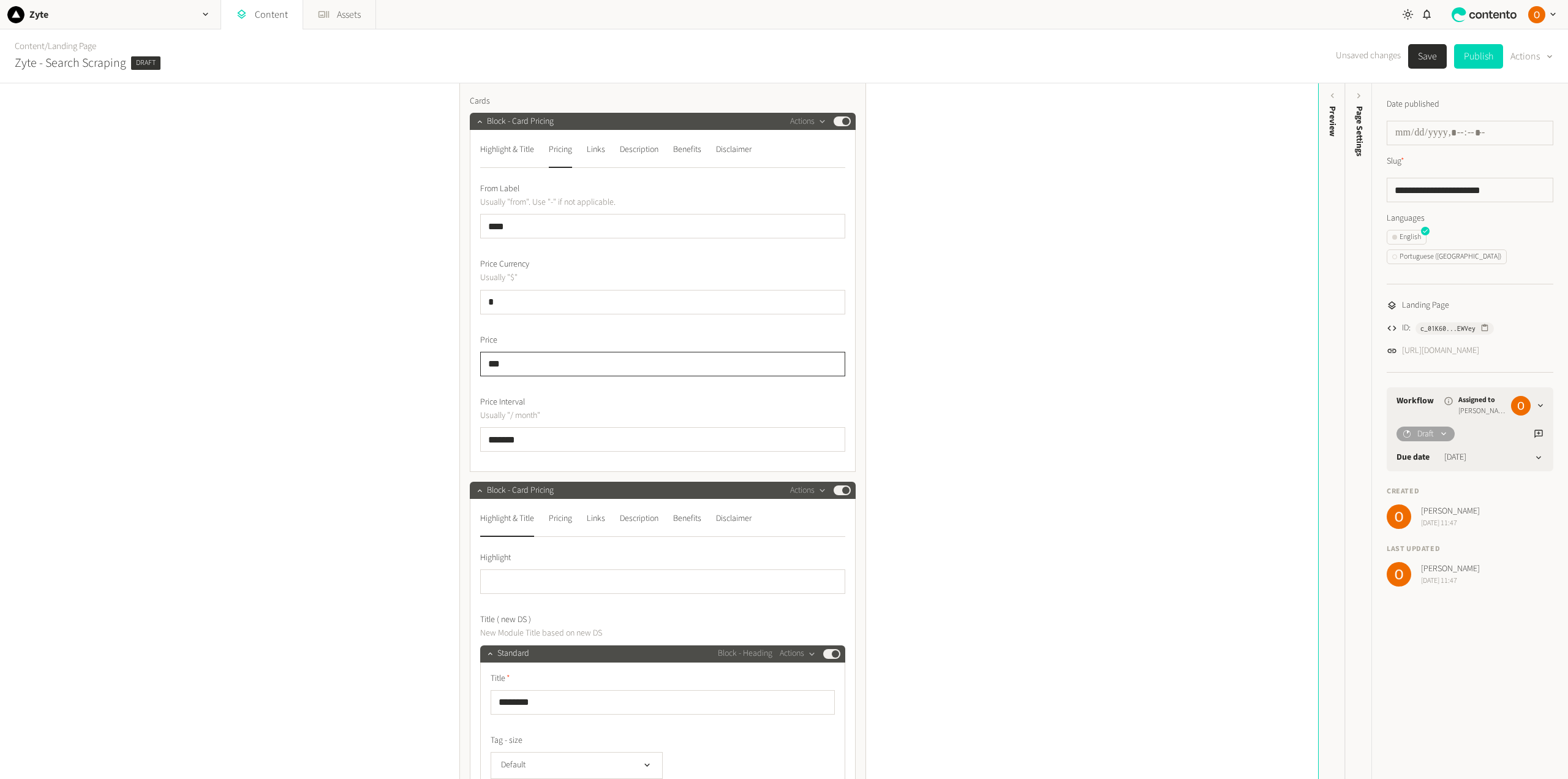
drag, startPoint x: 514, startPoint y: 363, endPoint x: 484, endPoint y: 362, distance: 30.0
click at [484, 362] on input "***" at bounding box center [663, 363] width 365 height 24
type input "****"
click at [640, 153] on div "Description" at bounding box center [639, 150] width 39 height 20
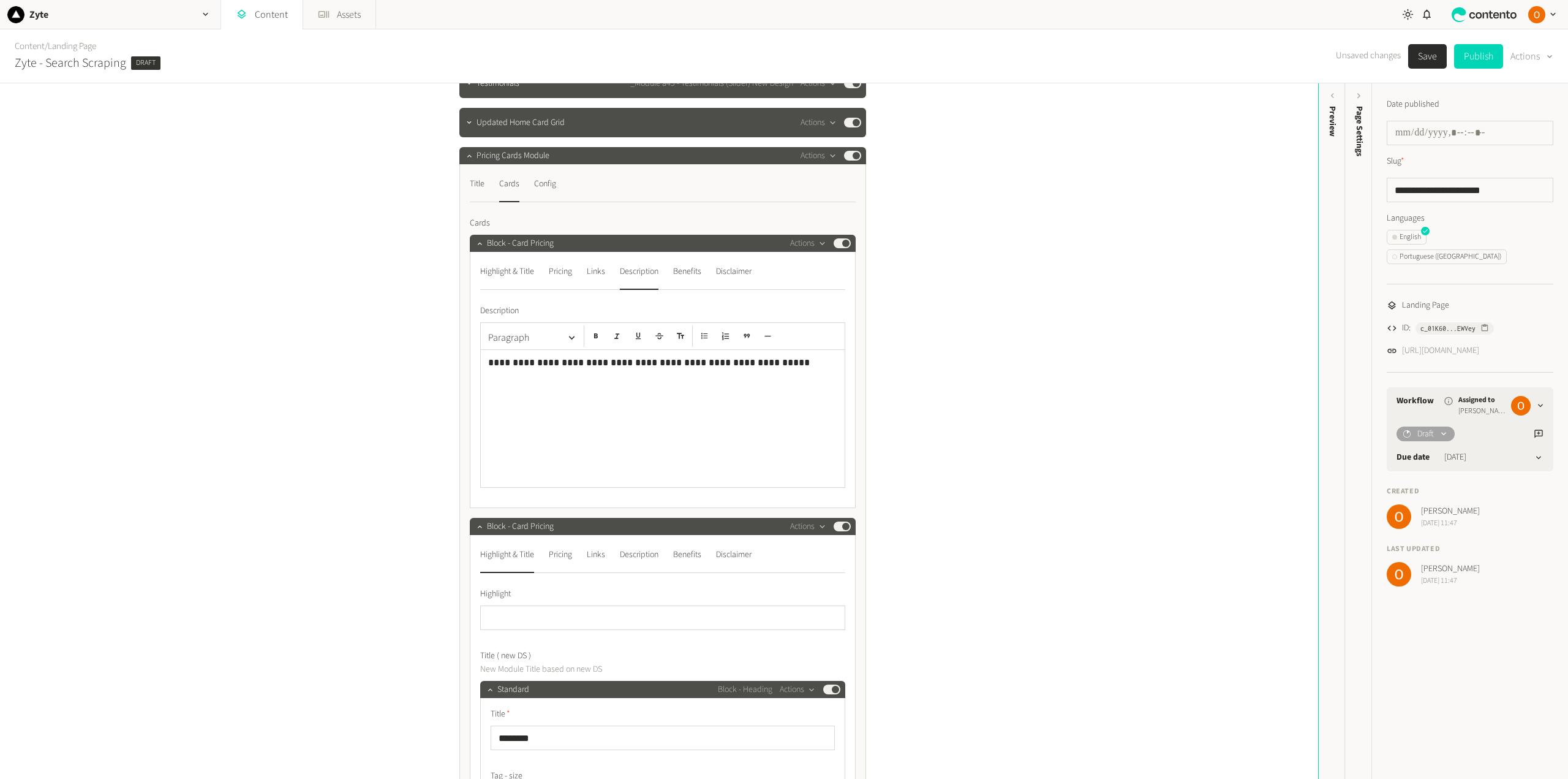
scroll to position [245, 0]
click at [696, 268] on div "Benefits" at bounding box center [687, 272] width 28 height 20
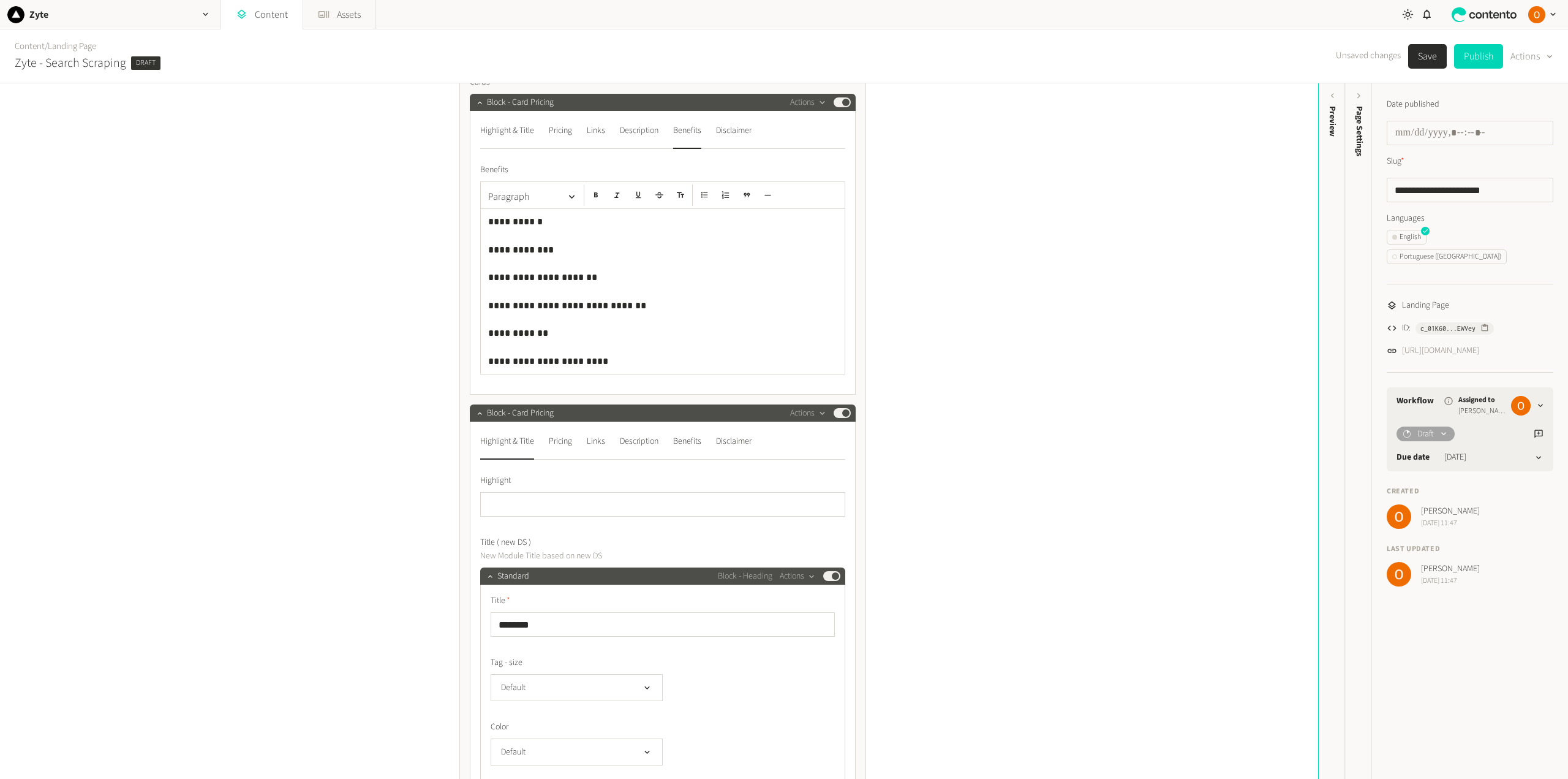
scroll to position [429, 0]
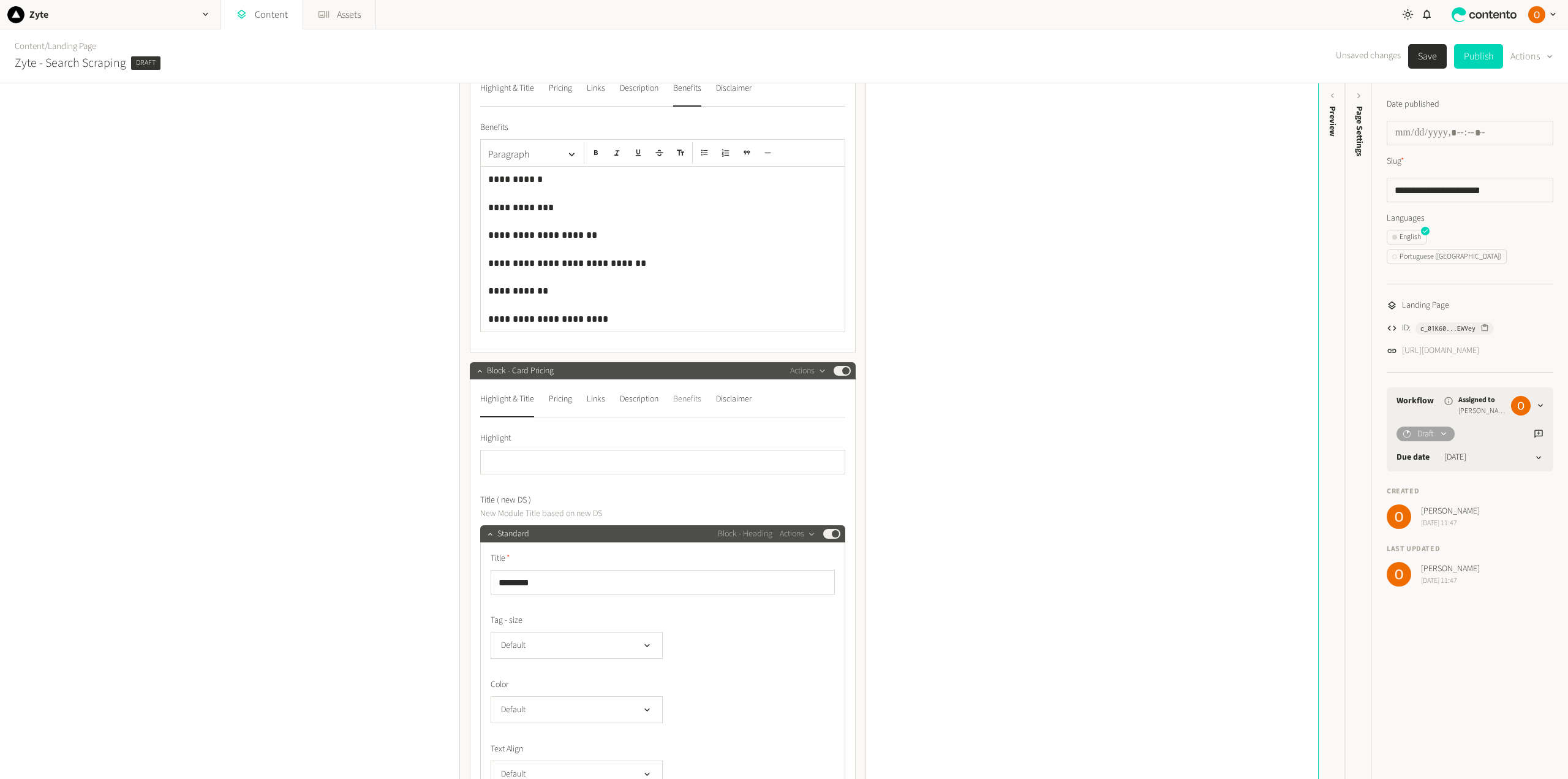
click at [694, 401] on div "Benefits" at bounding box center [687, 399] width 28 height 20
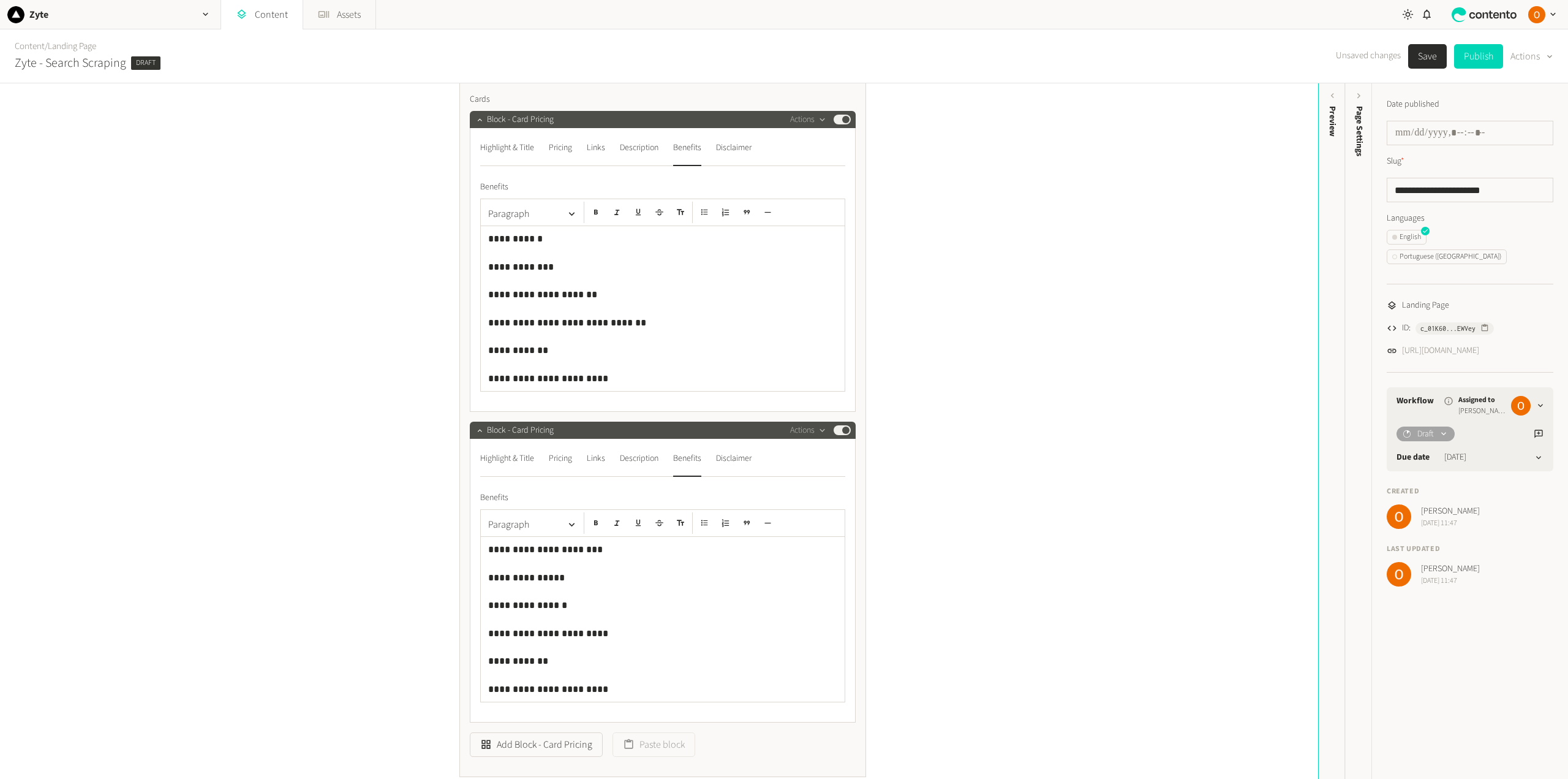
scroll to position [368, 0]
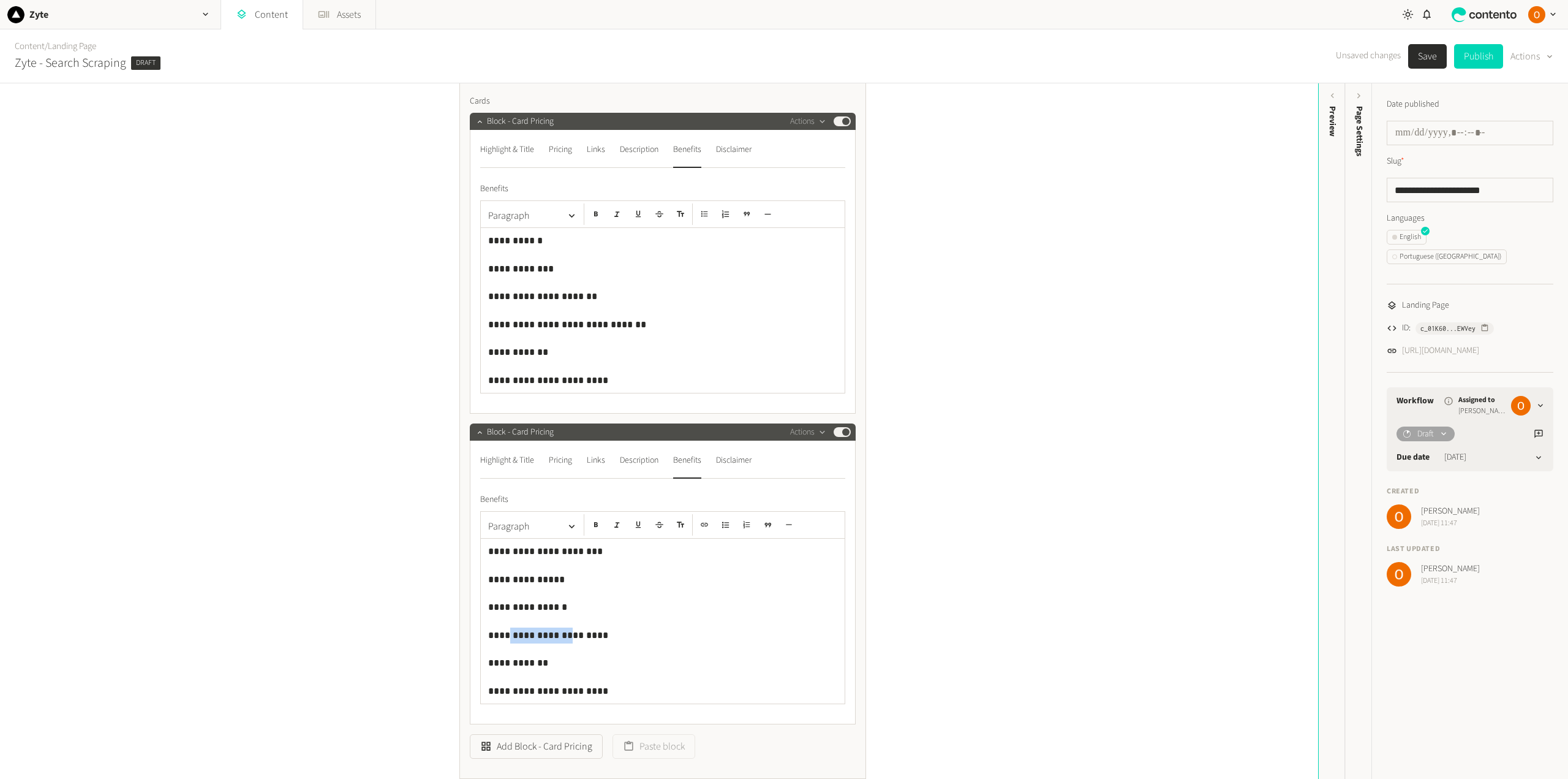
drag, startPoint x: 507, startPoint y: 635, endPoint x: 557, endPoint y: 637, distance: 50.0
click at [557, 637] on p "**********" at bounding box center [663, 636] width 349 height 16
drag, startPoint x: 624, startPoint y: 323, endPoint x: 487, endPoint y: 324, distance: 137.0
click at [488, 324] on p "**********" at bounding box center [663, 325] width 349 height 16
drag, startPoint x: 574, startPoint y: 326, endPoint x: 487, endPoint y: 324, distance: 87.0
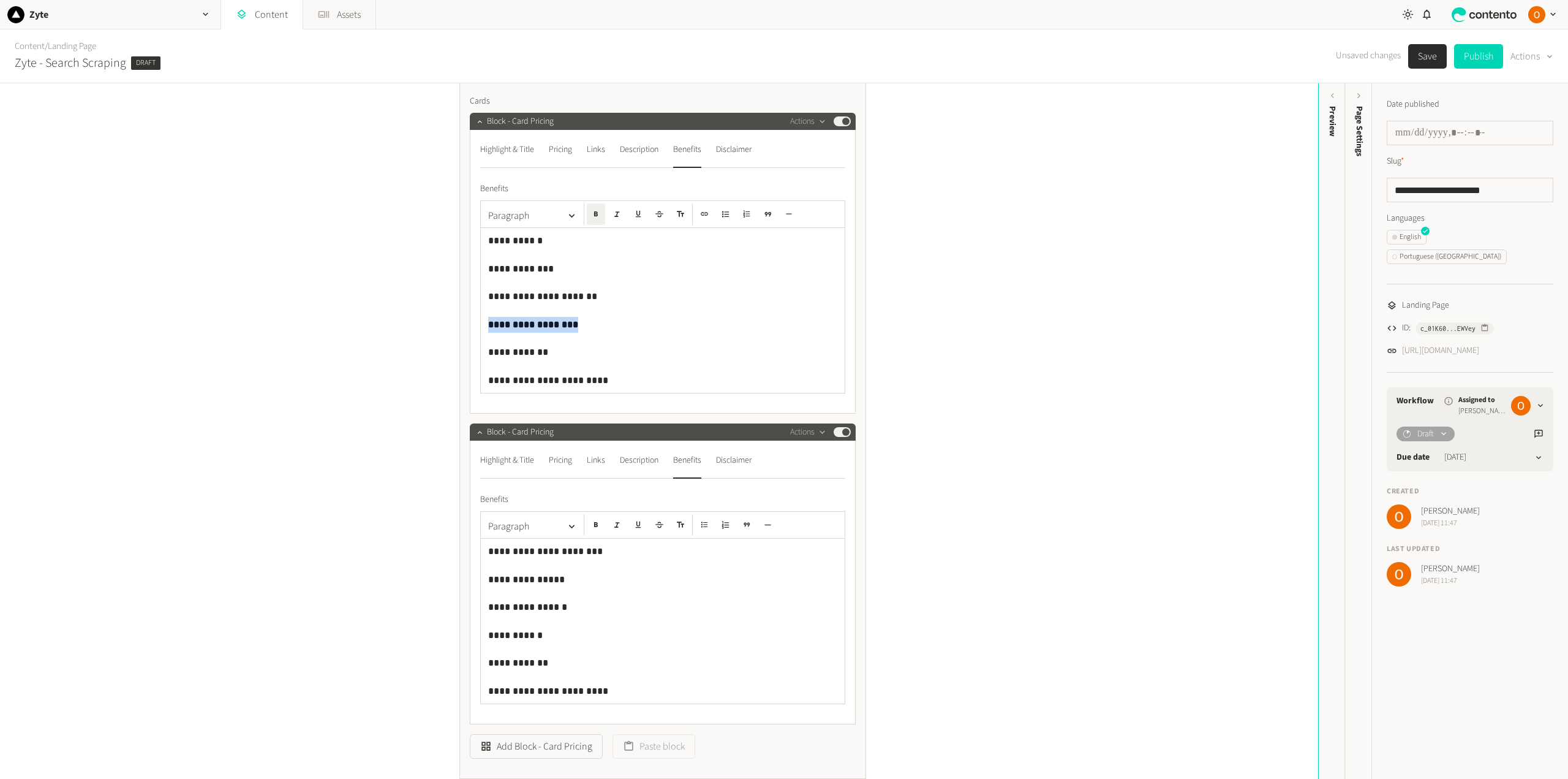
click at [488, 324] on p "**********" at bounding box center [663, 325] width 349 height 16
click at [592, 217] on icon "button" at bounding box center [596, 214] width 9 height 9
click at [488, 353] on p "**********" at bounding box center [663, 352] width 349 height 16
click at [488, 662] on p "**********" at bounding box center [663, 663] width 349 height 16
drag, startPoint x: 525, startPoint y: 664, endPoint x: 545, endPoint y: 663, distance: 20.0
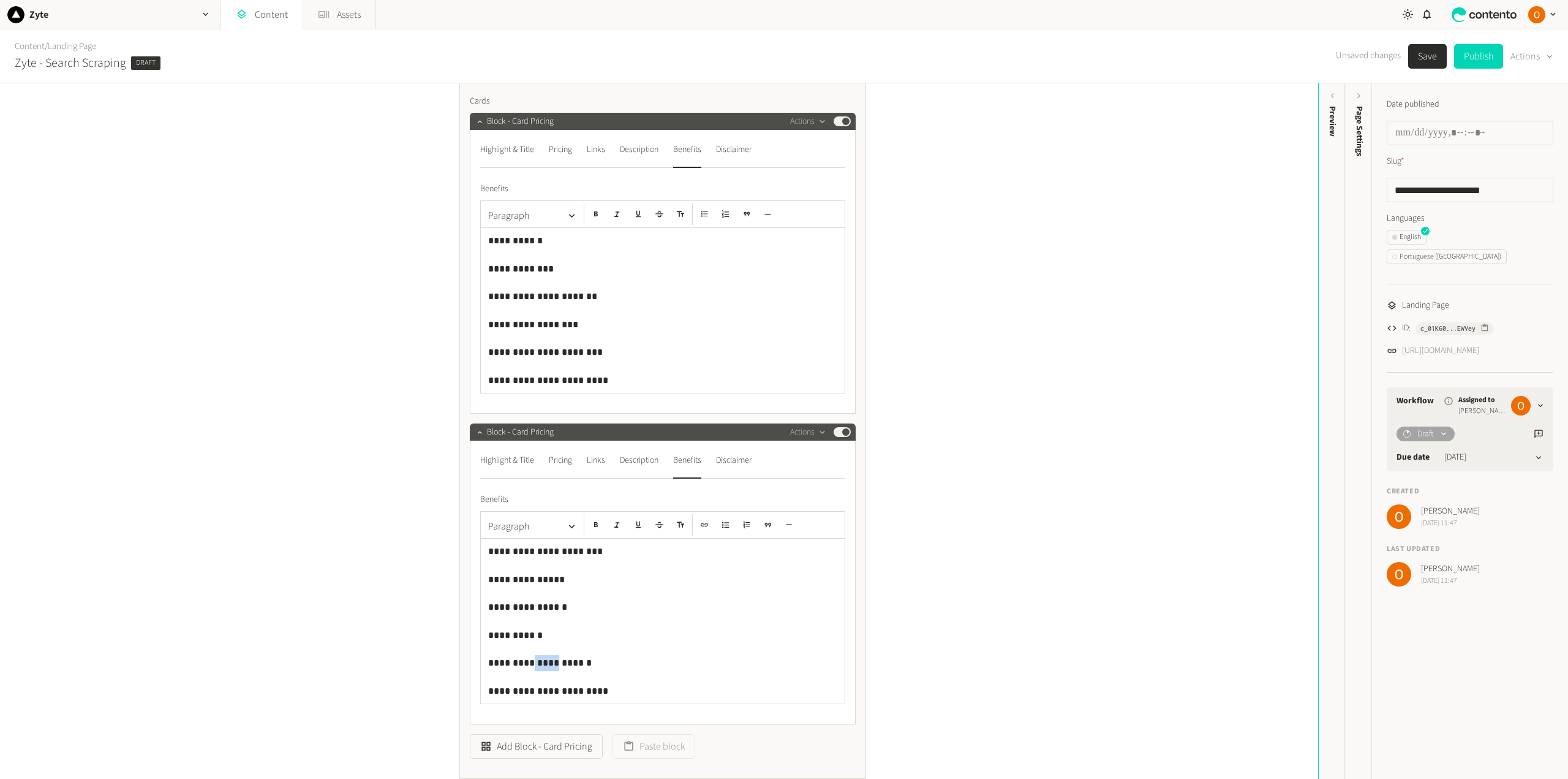
click at [545, 663] on p "**********" at bounding box center [663, 663] width 349 height 16
click at [581, 659] on p "**********" at bounding box center [663, 663] width 349 height 16
drag, startPoint x: 573, startPoint y: 294, endPoint x: 543, endPoint y: 293, distance: 30.0
click at [543, 293] on p "**********" at bounding box center [663, 297] width 349 height 16
drag, startPoint x: 584, startPoint y: 296, endPoint x: 543, endPoint y: 295, distance: 41.0
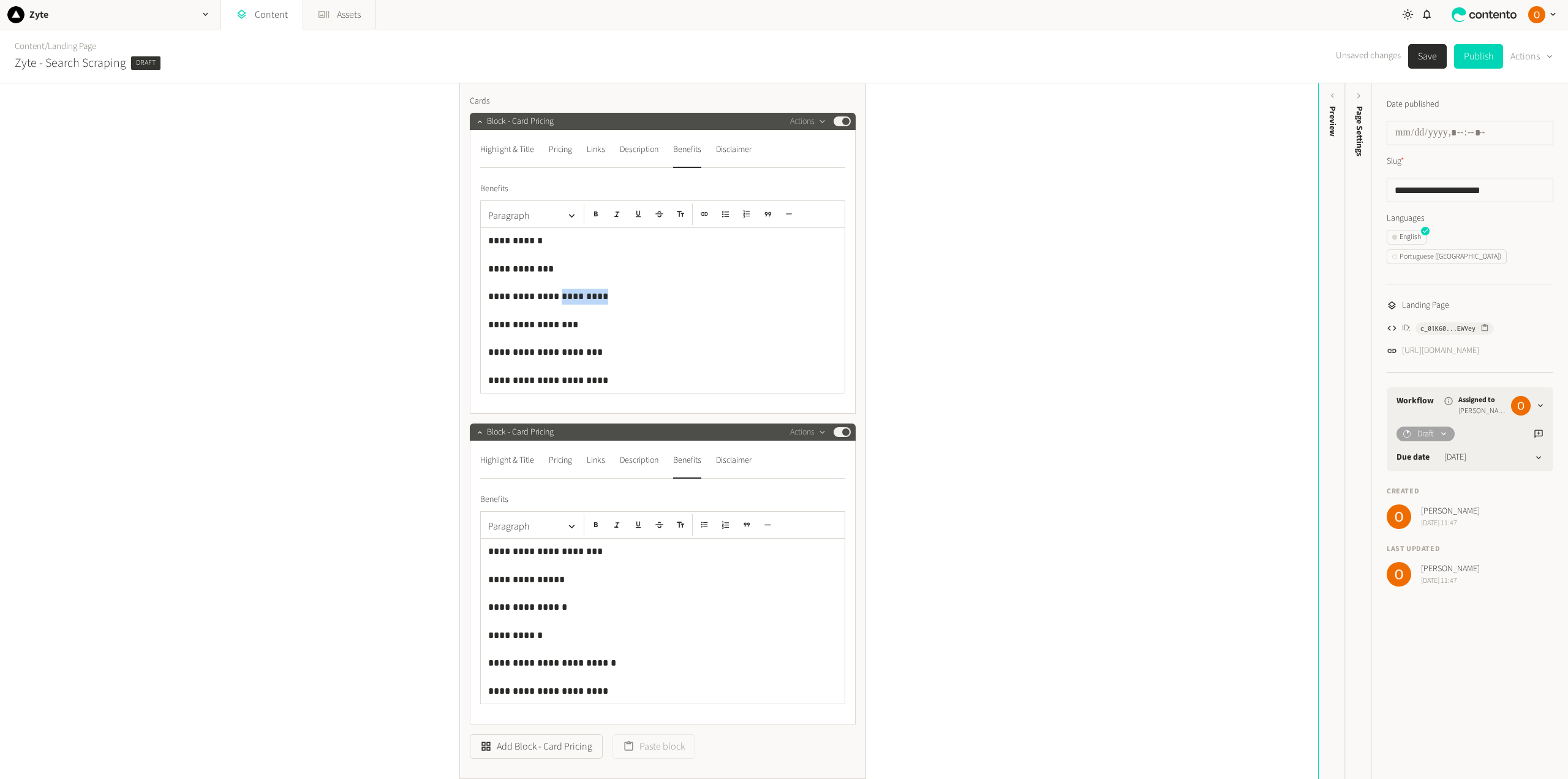
click at [543, 295] on p "**********" at bounding box center [663, 297] width 349 height 16
copy p "*********"
click at [569, 609] on p "**********" at bounding box center [663, 608] width 349 height 16
click at [597, 298] on p "**********" at bounding box center [663, 297] width 349 height 16
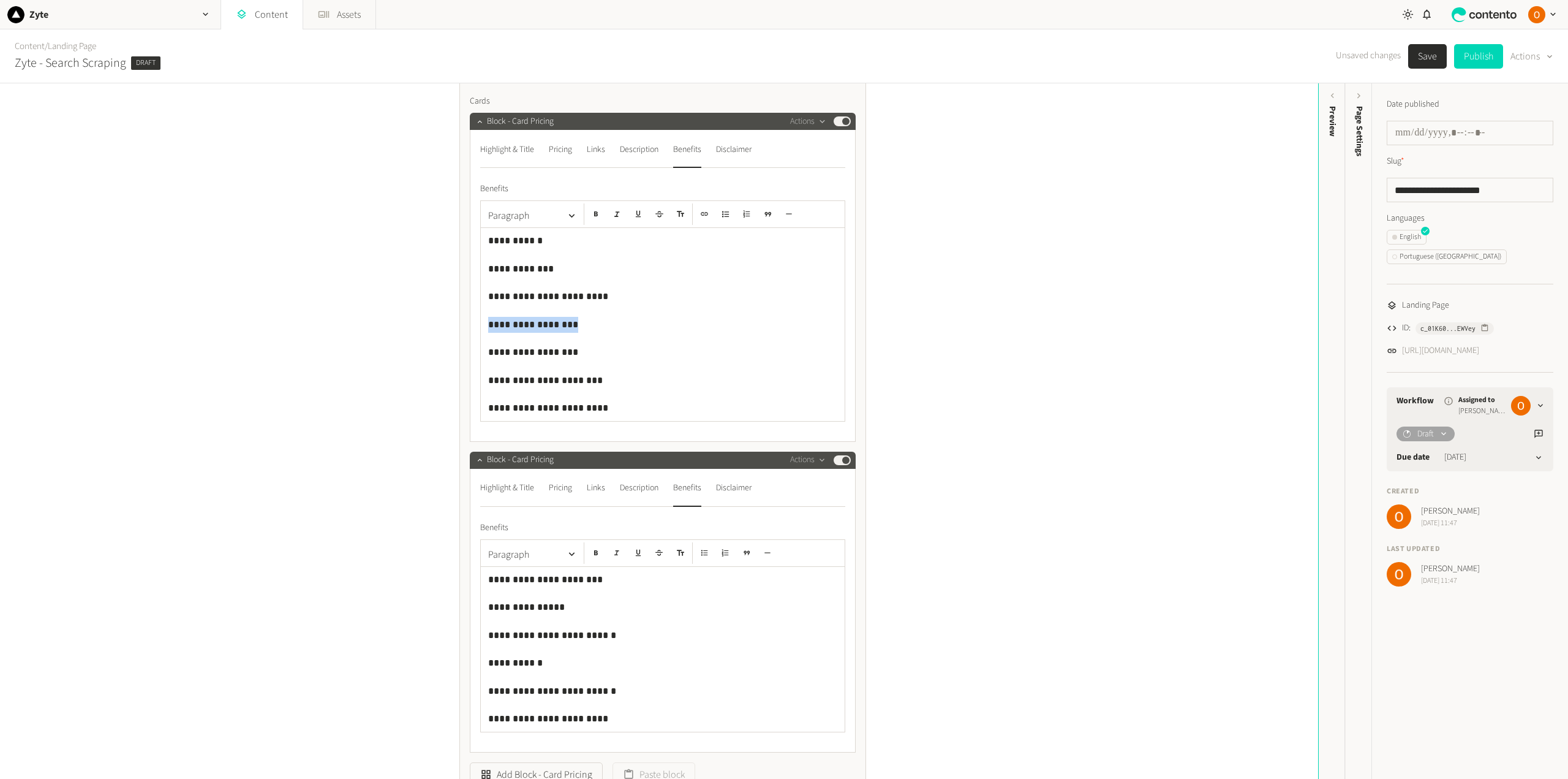
drag, startPoint x: 558, startPoint y: 326, endPoint x: 484, endPoint y: 323, distance: 74.1
click at [484, 323] on div "**********" at bounding box center [663, 324] width 364 height 193
copy p "**********"
click at [605, 634] on p "**********" at bounding box center [663, 636] width 349 height 16
drag, startPoint x: 502, startPoint y: 660, endPoint x: 489, endPoint y: 659, distance: 13.0
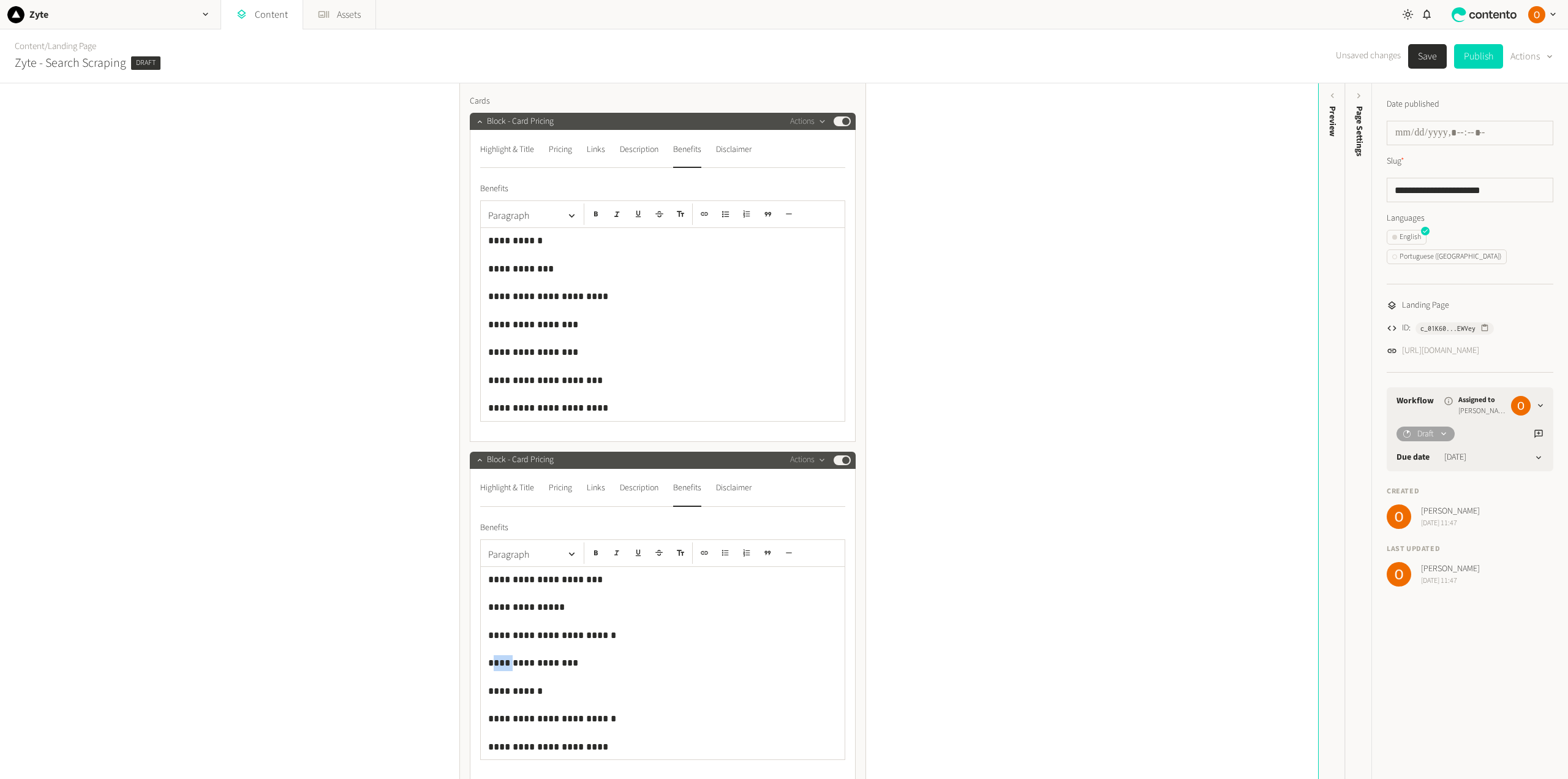
click at [489, 659] on p "**********" at bounding box center [663, 663] width 349 height 16
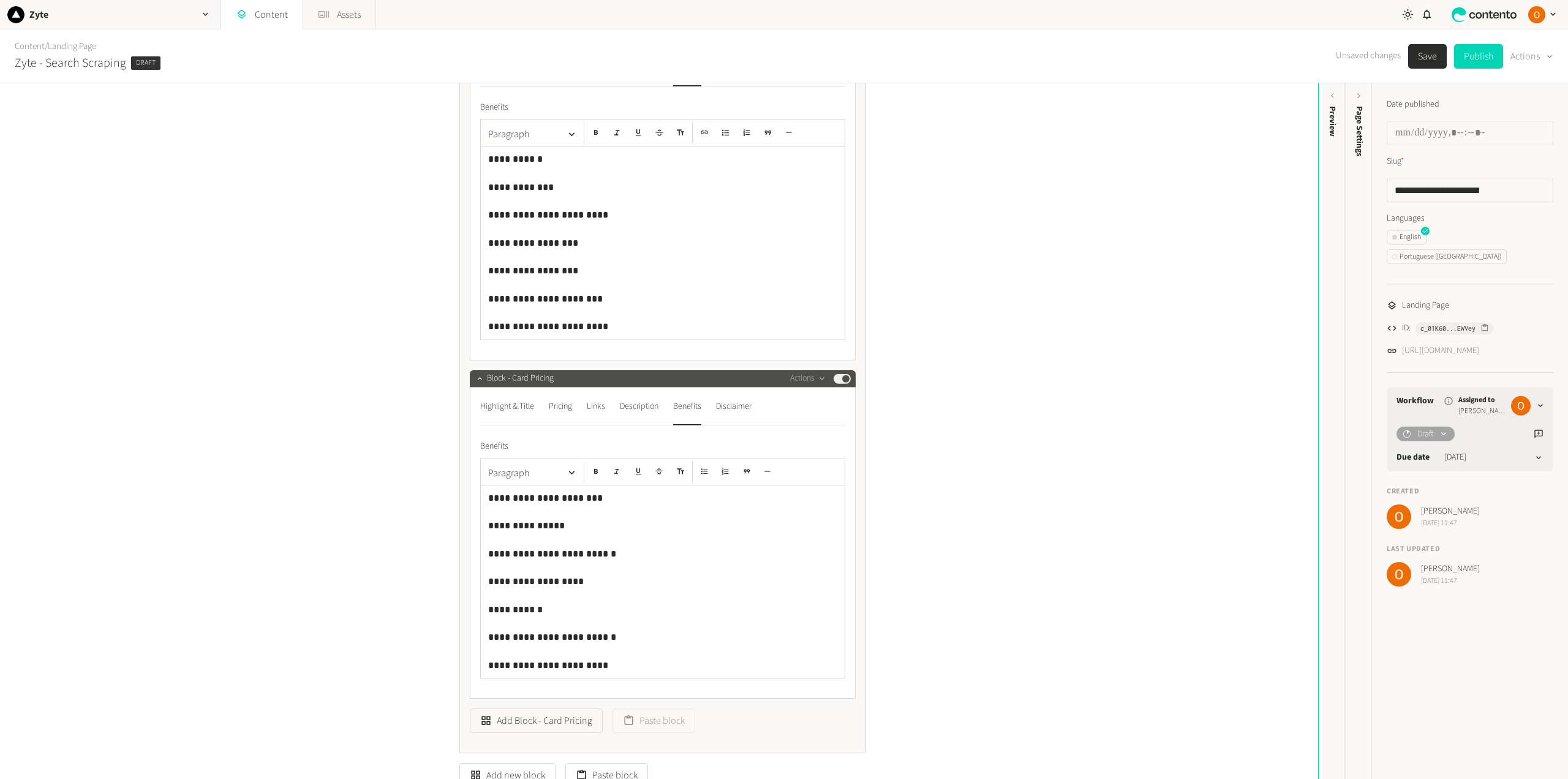
scroll to position [490, 0]
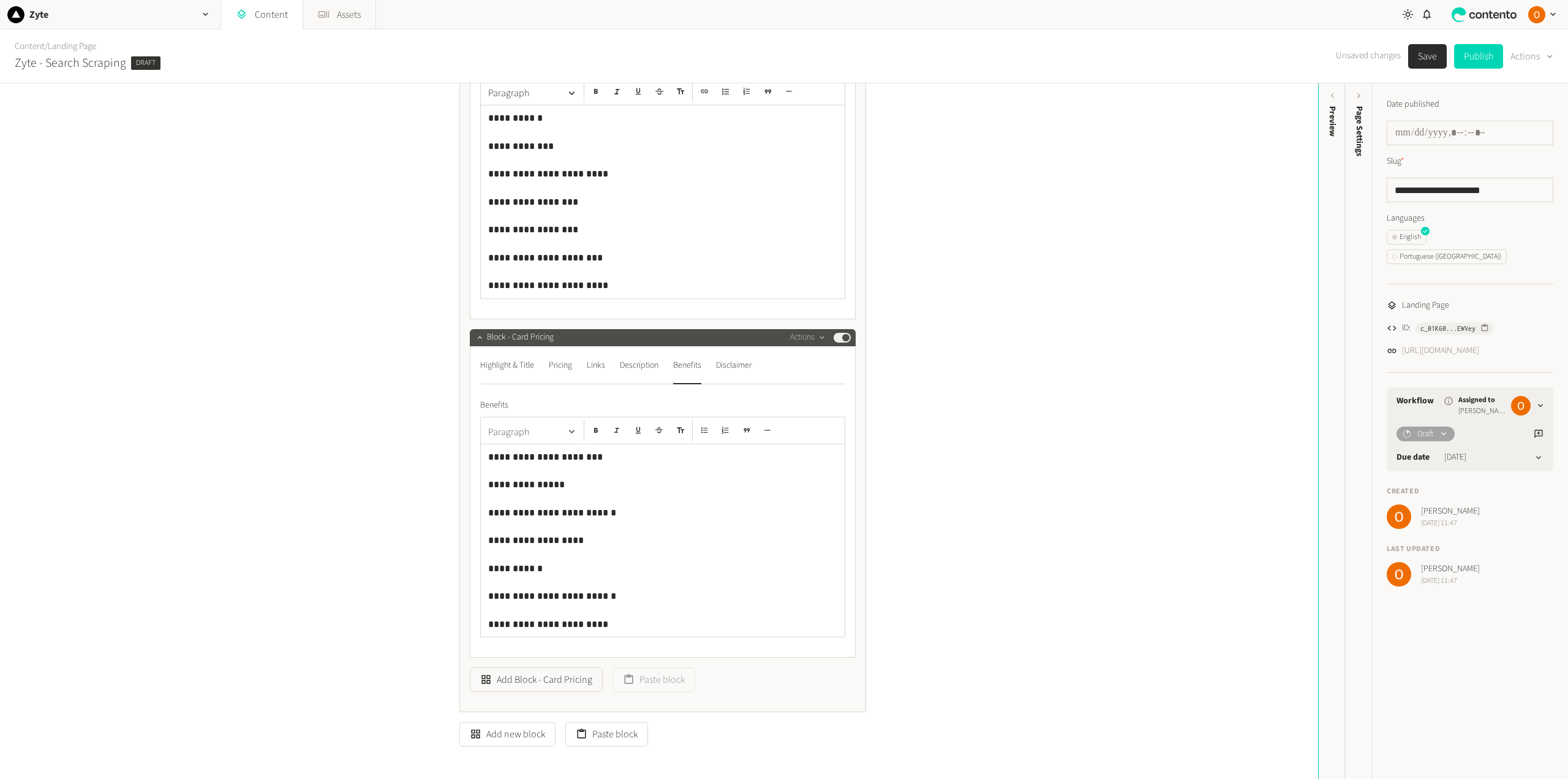
click at [566, 428] on icon "button" at bounding box center [571, 431] width 12 height 12
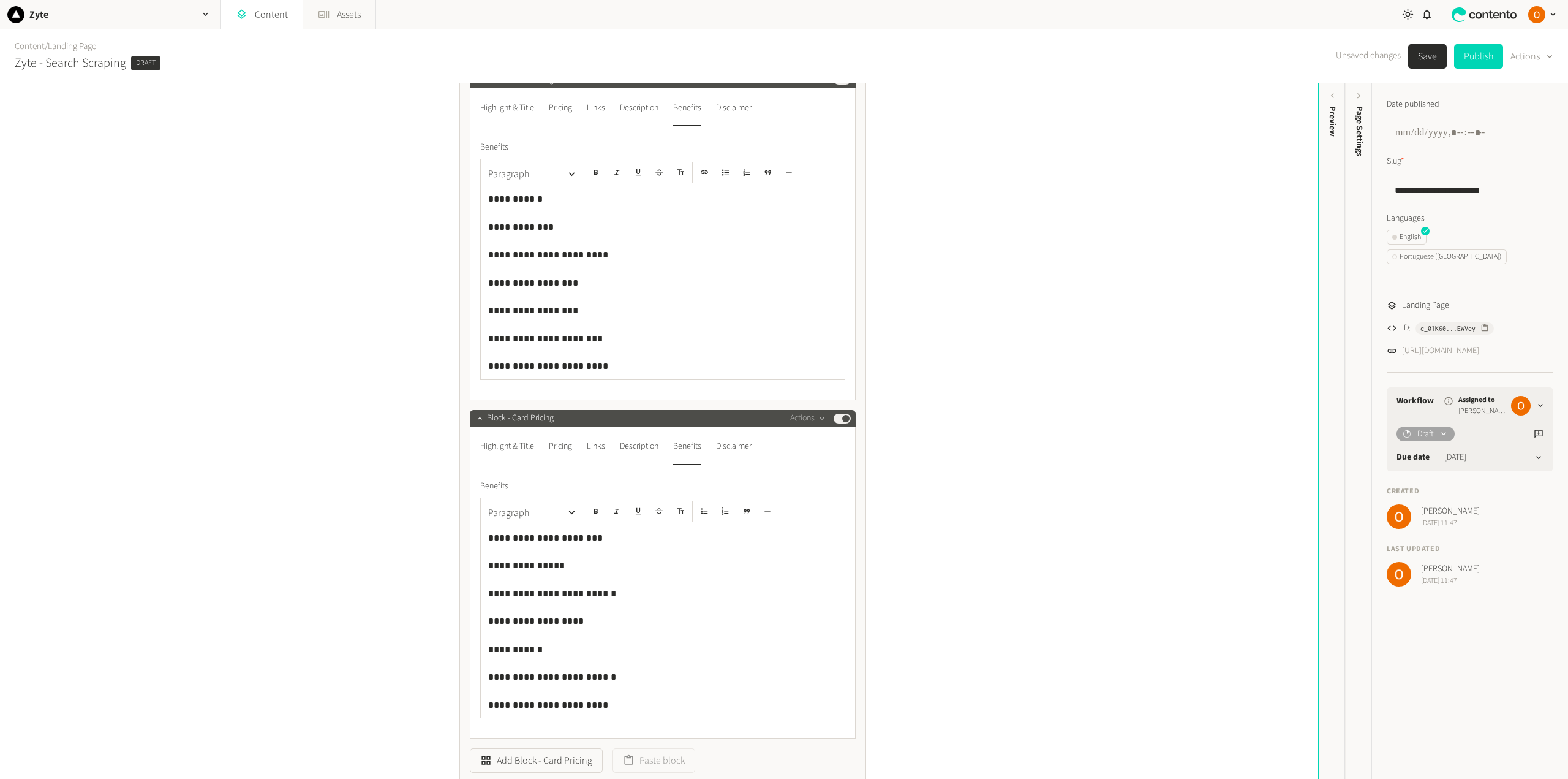
scroll to position [429, 0]
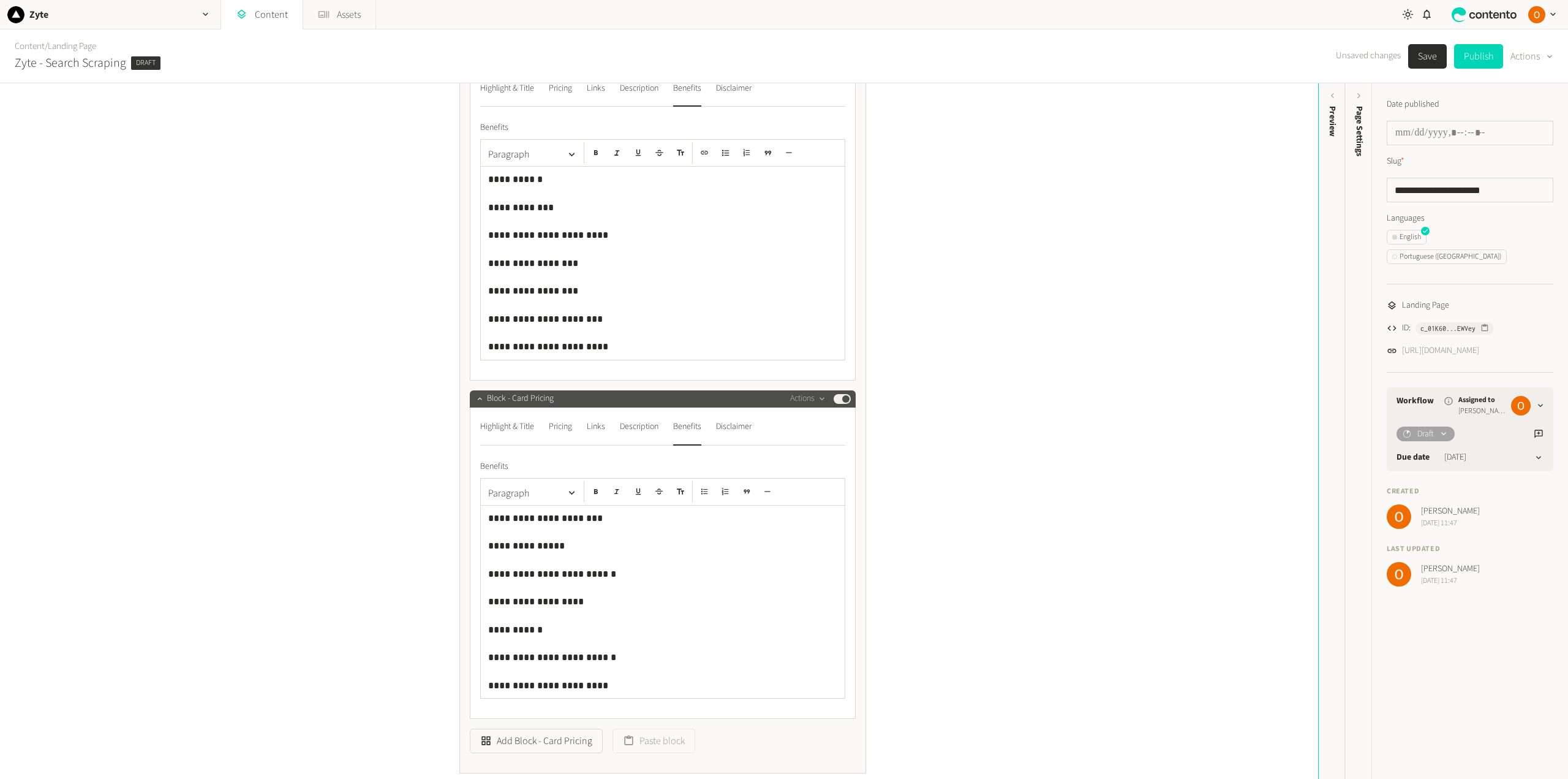
click at [488, 178] on p "**********" at bounding box center [663, 180] width 349 height 16
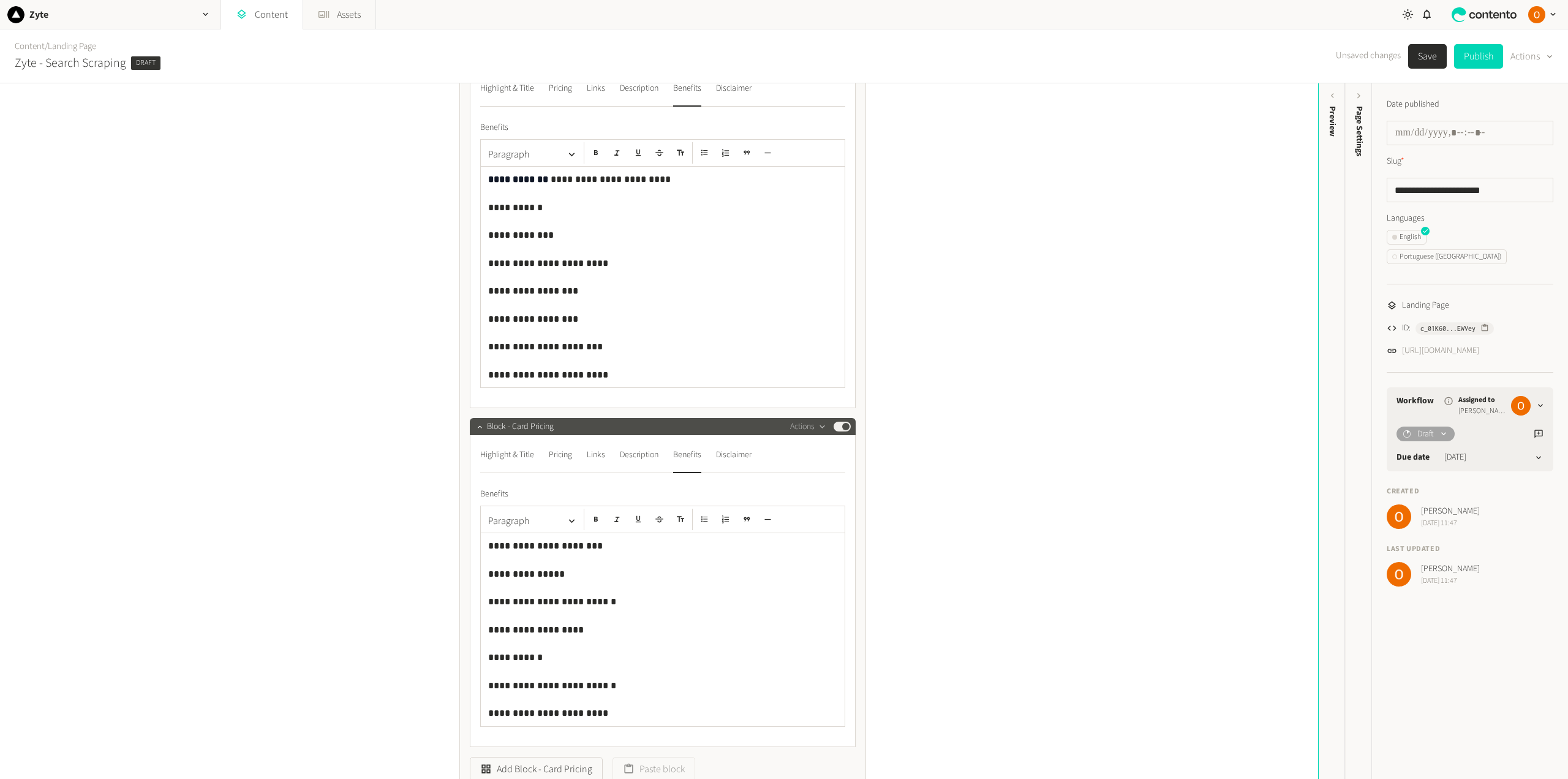
click at [488, 548] on p "**********" at bounding box center [663, 546] width 349 height 16
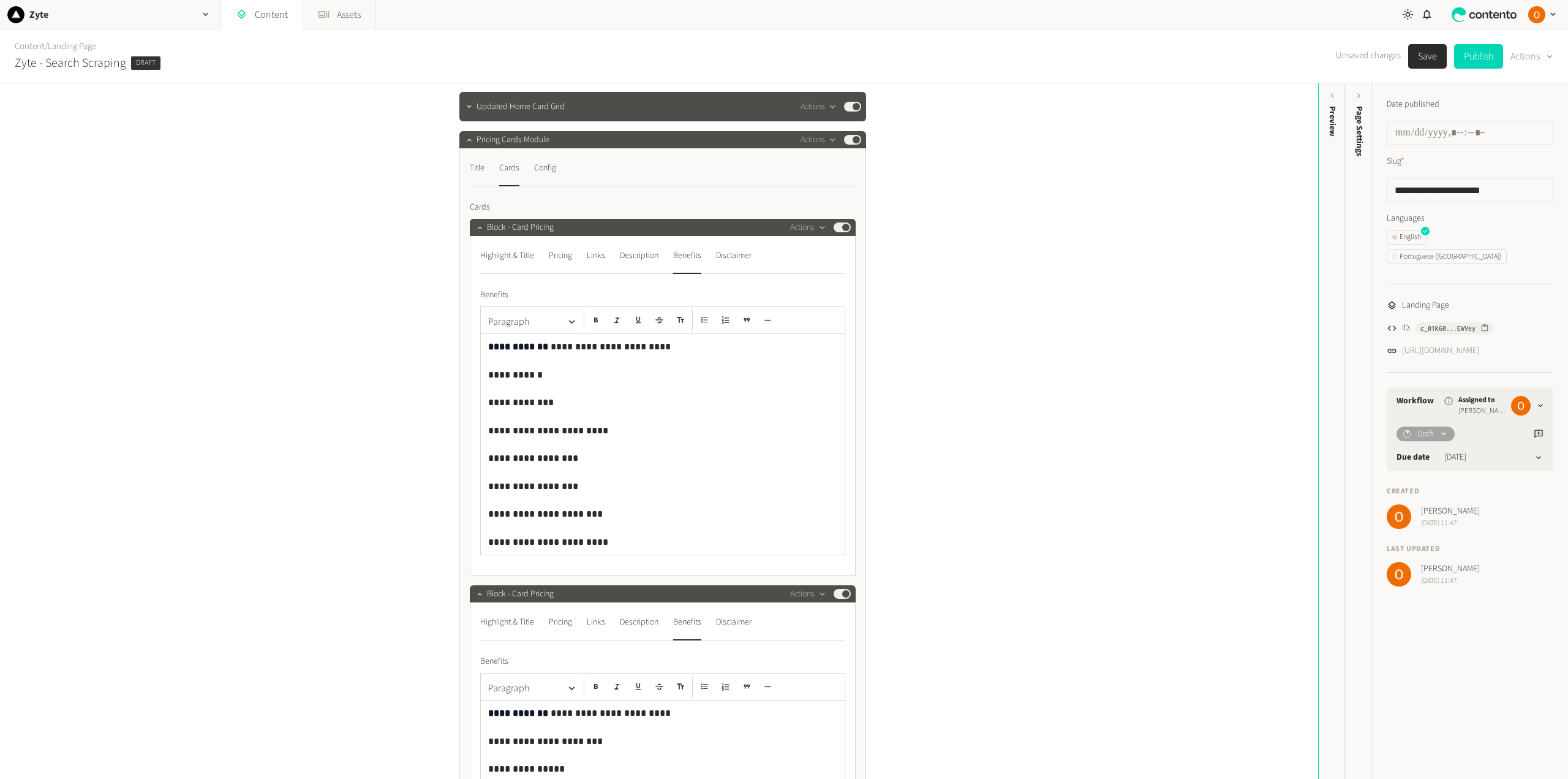
scroll to position [245, 0]
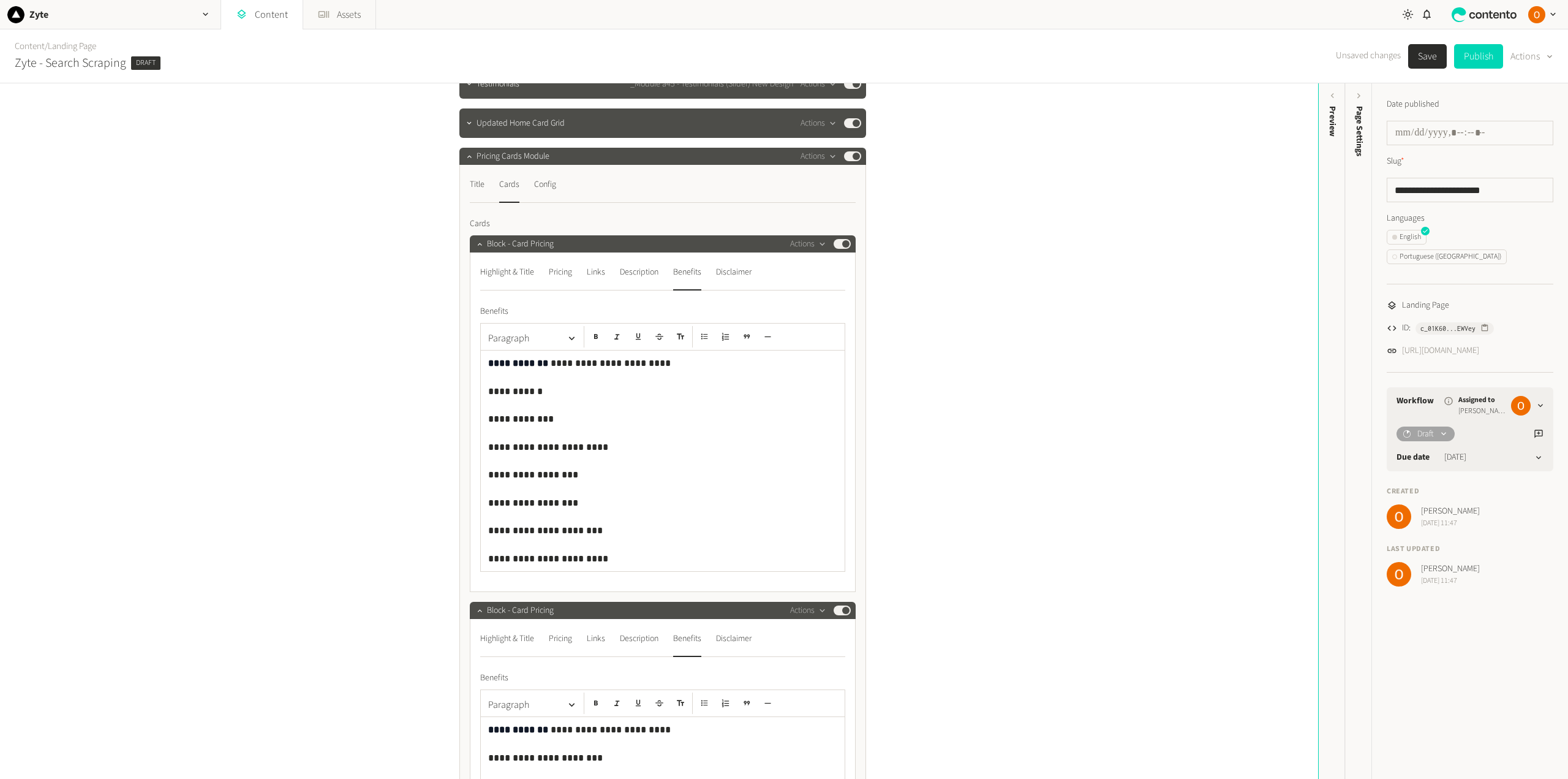
click at [1421, 58] on button "Save" at bounding box center [1427, 56] width 39 height 24
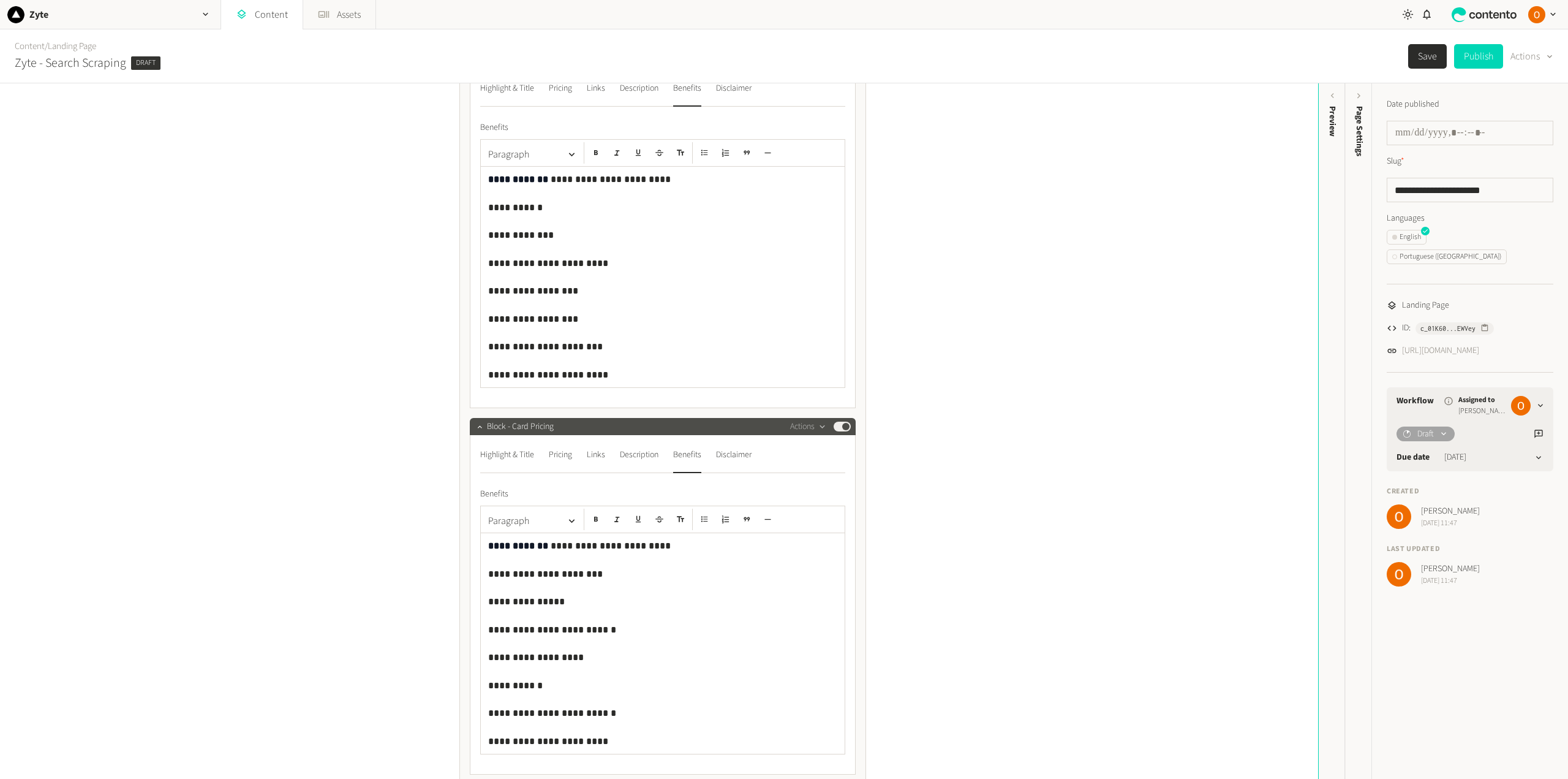
scroll to position [368, 0]
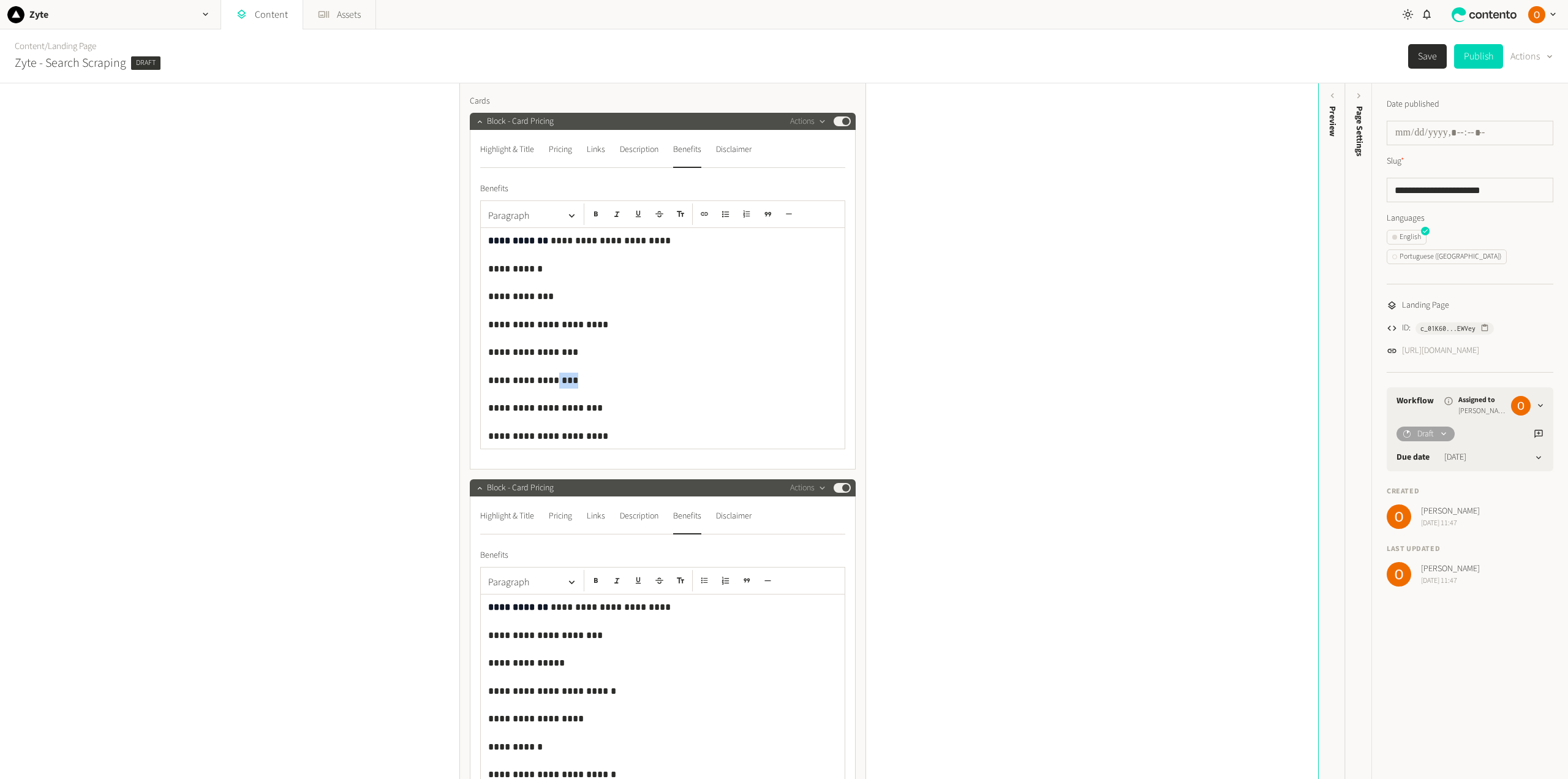
drag, startPoint x: 569, startPoint y: 379, endPoint x: 550, endPoint y: 378, distance: 19.0
click at [550, 378] on p "**********" at bounding box center [663, 381] width 349 height 16
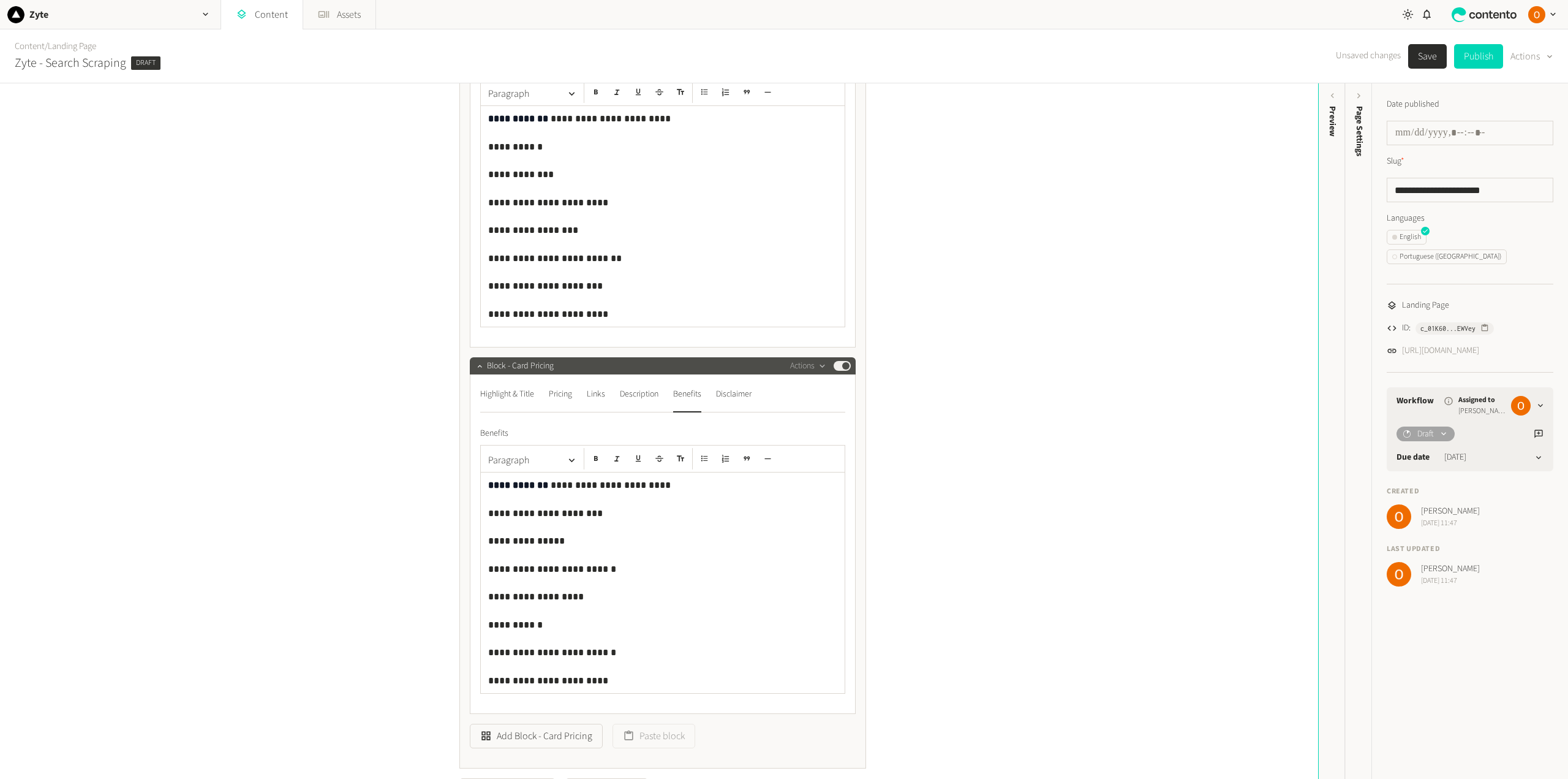
scroll to position [490, 0]
click at [546, 624] on p "**********" at bounding box center [663, 624] width 349 height 16
click at [545, 654] on strong "**********" at bounding box center [584, 651] width 79 height 9
click at [594, 460] on icon "button" at bounding box center [596, 458] width 4 height 5
click at [601, 649] on p "**********" at bounding box center [663, 652] width 349 height 16
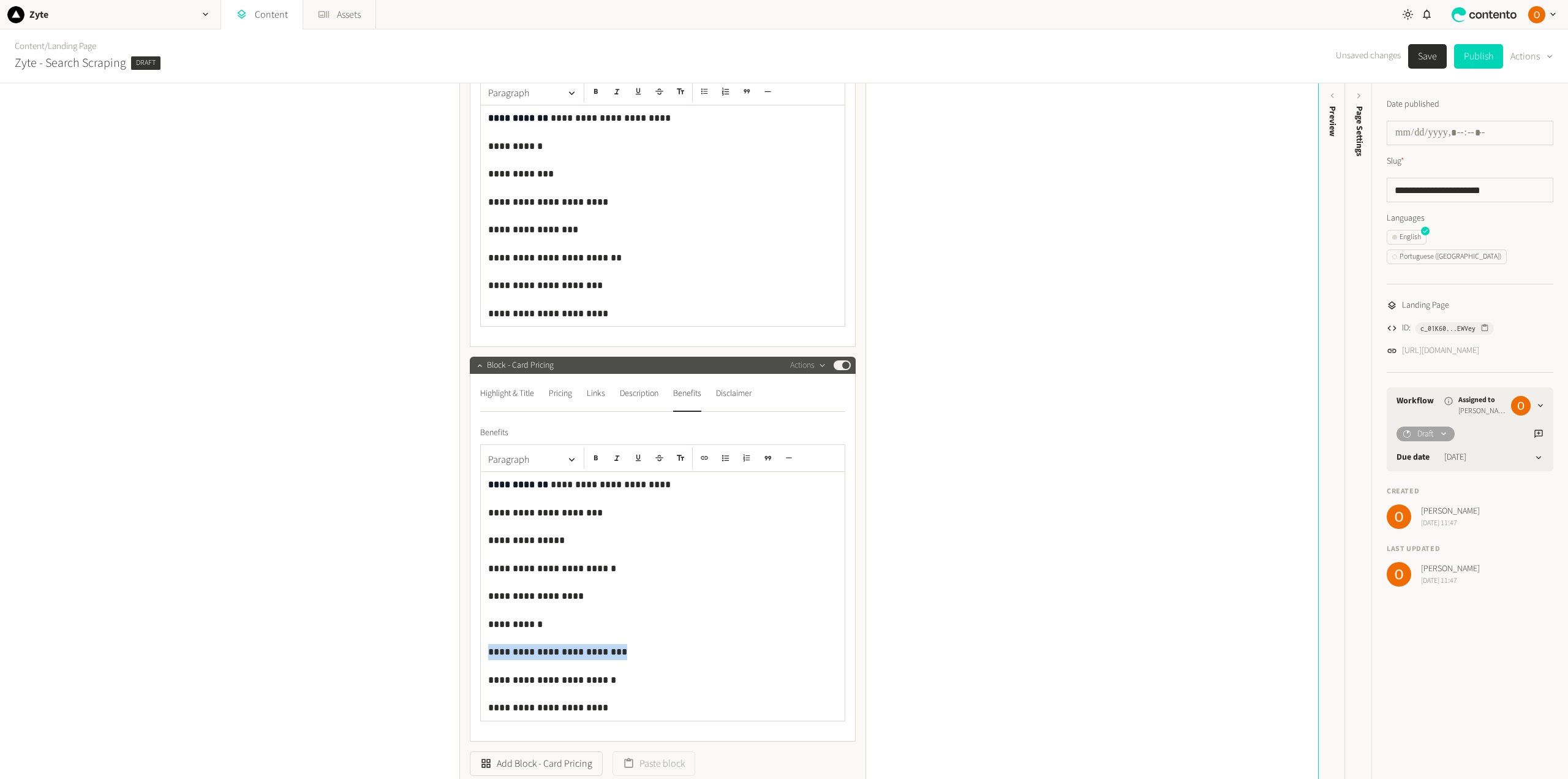
drag, startPoint x: 624, startPoint y: 650, endPoint x: 484, endPoint y: 654, distance: 140.1
click at [484, 654] on div "**********" at bounding box center [663, 596] width 364 height 248
copy p "**********"
click at [610, 254] on p "**********" at bounding box center [663, 258] width 349 height 16
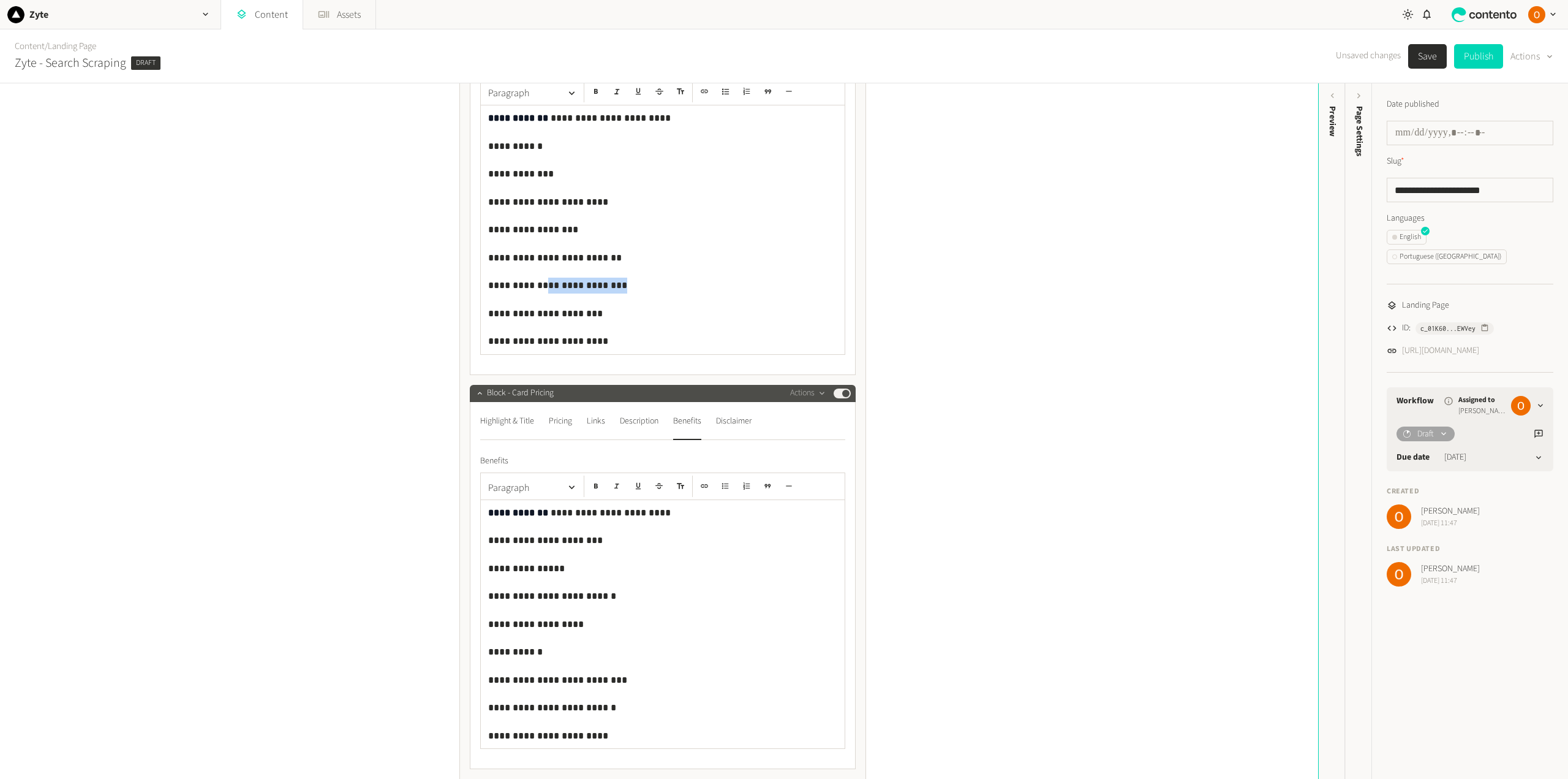
drag, startPoint x: 609, startPoint y: 289, endPoint x: 533, endPoint y: 285, distance: 76.1
click at [533, 285] on p "**********" at bounding box center [663, 286] width 349 height 16
click at [564, 646] on p "**********" at bounding box center [663, 652] width 349 height 16
drag, startPoint x: 630, startPoint y: 678, endPoint x: 487, endPoint y: 684, distance: 143.1
click at [488, 684] on p "**********" at bounding box center [663, 680] width 349 height 16
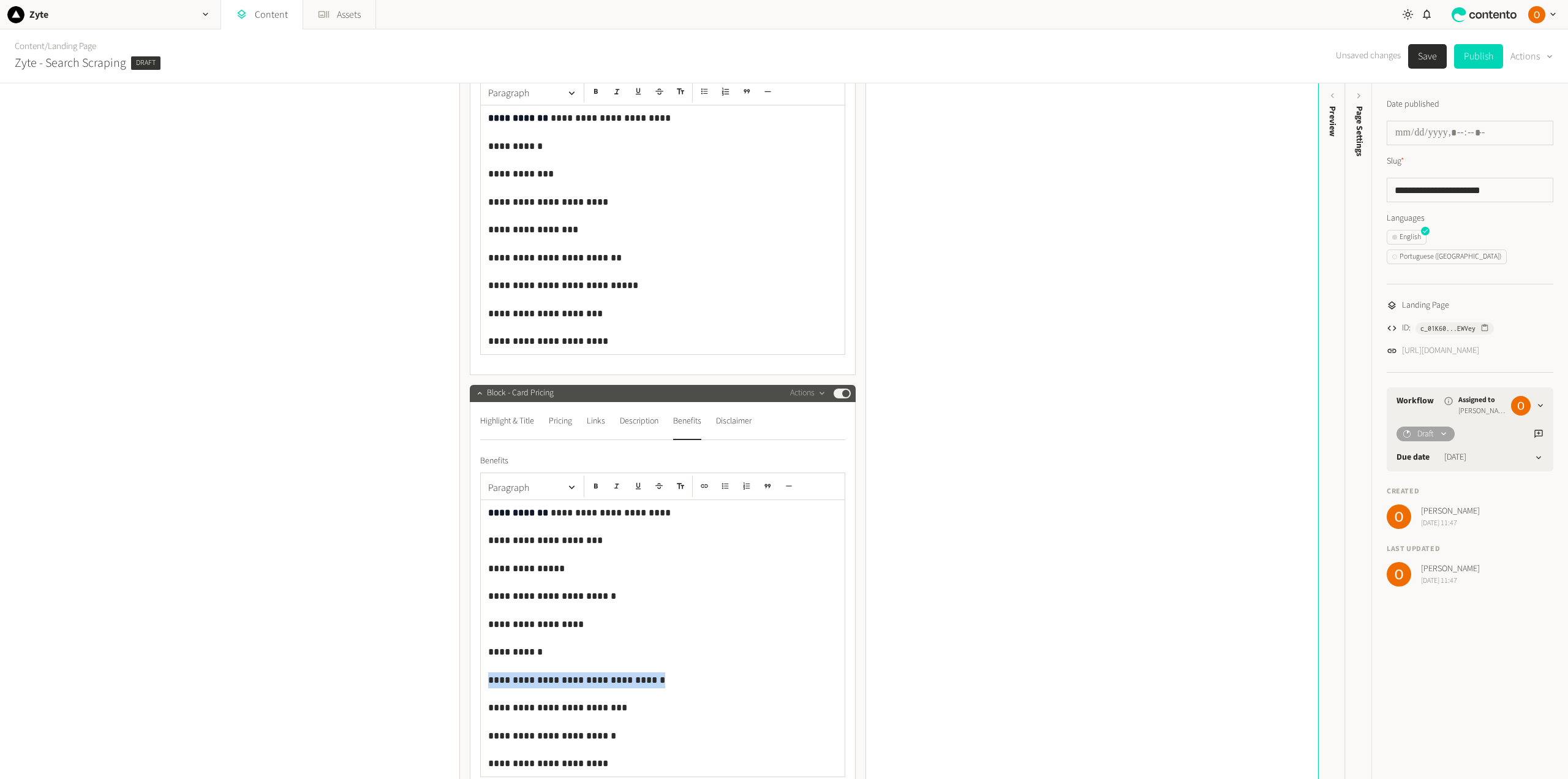
copy p "**********"
click at [617, 257] on p "**********" at bounding box center [663, 258] width 349 height 16
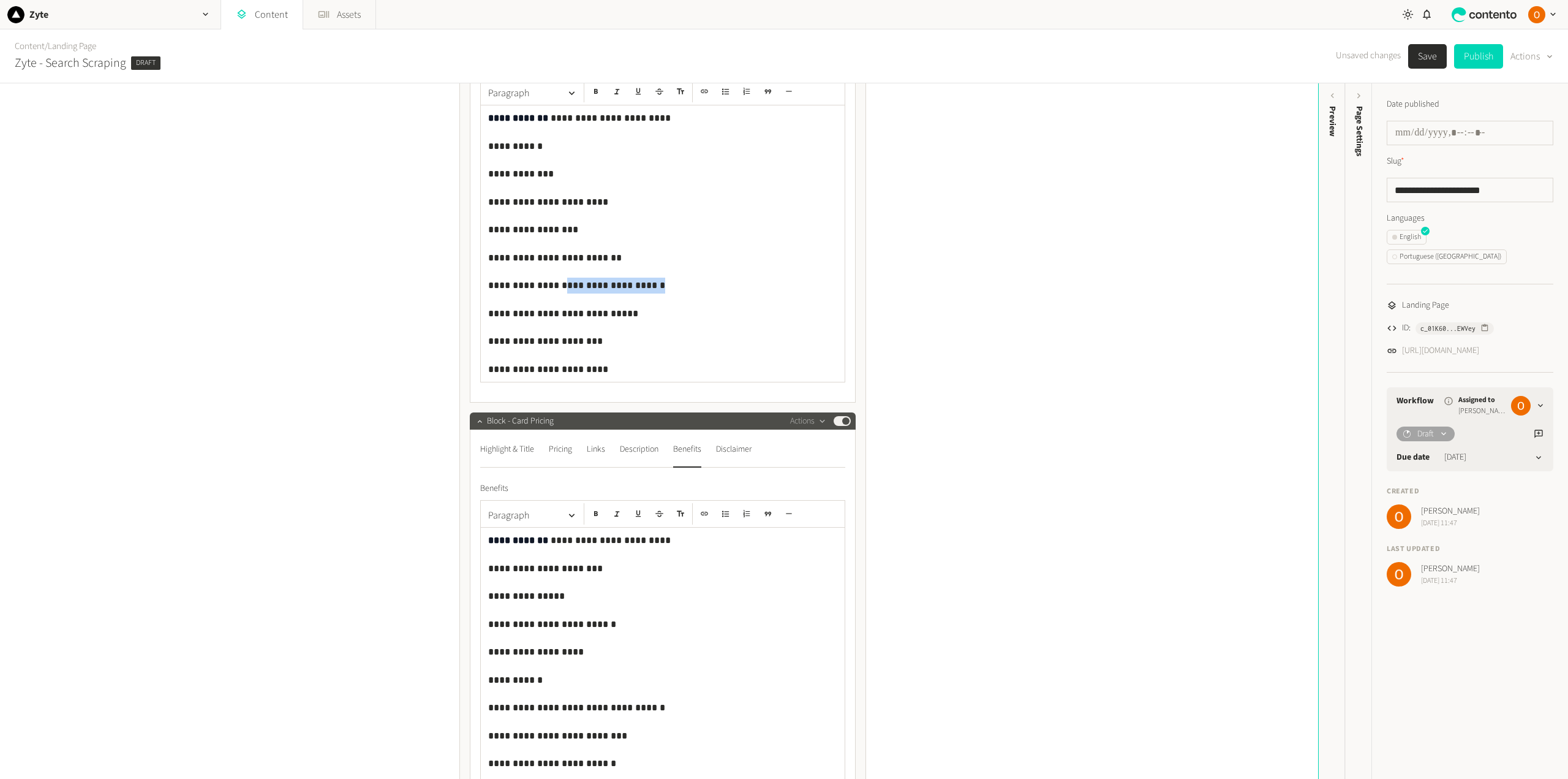
click at [553, 288] on p "**********" at bounding box center [663, 286] width 349 height 16
click at [1425, 55] on button "Save" at bounding box center [1427, 56] width 39 height 24
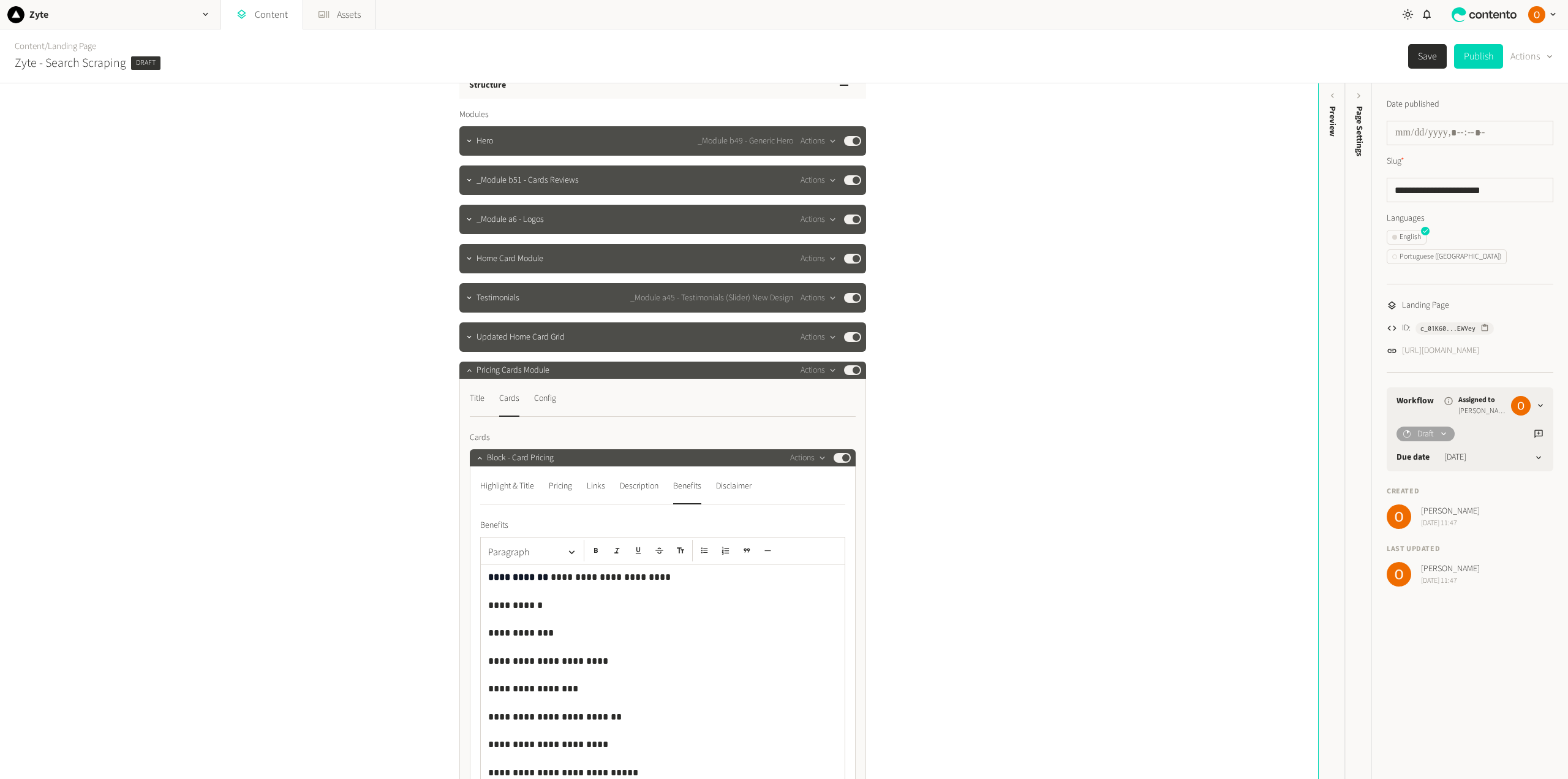
scroll to position [0, 0]
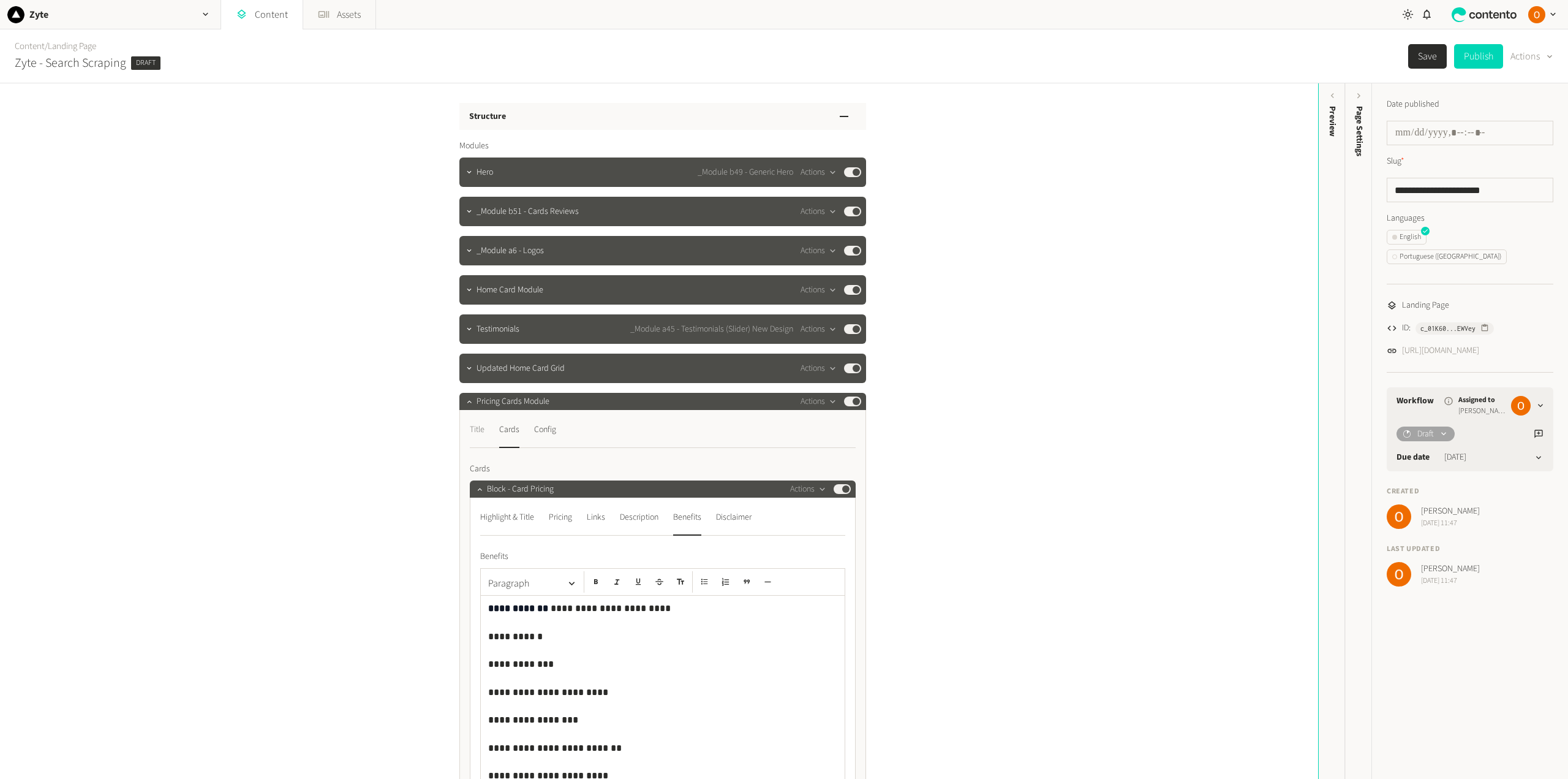
click at [469, 426] on div "Title" at bounding box center [477, 430] width 15 height 20
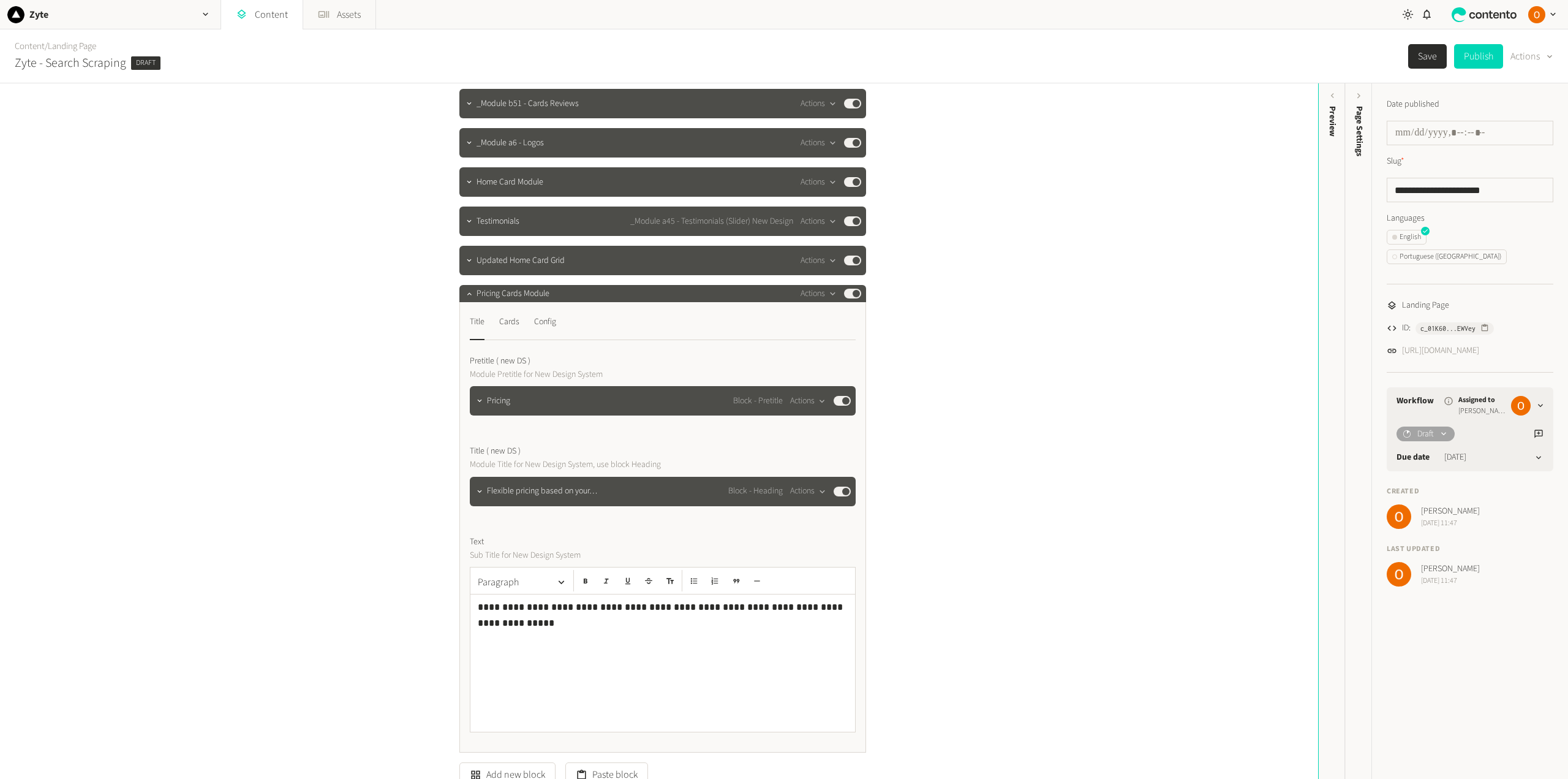
scroll to position [122, 0]
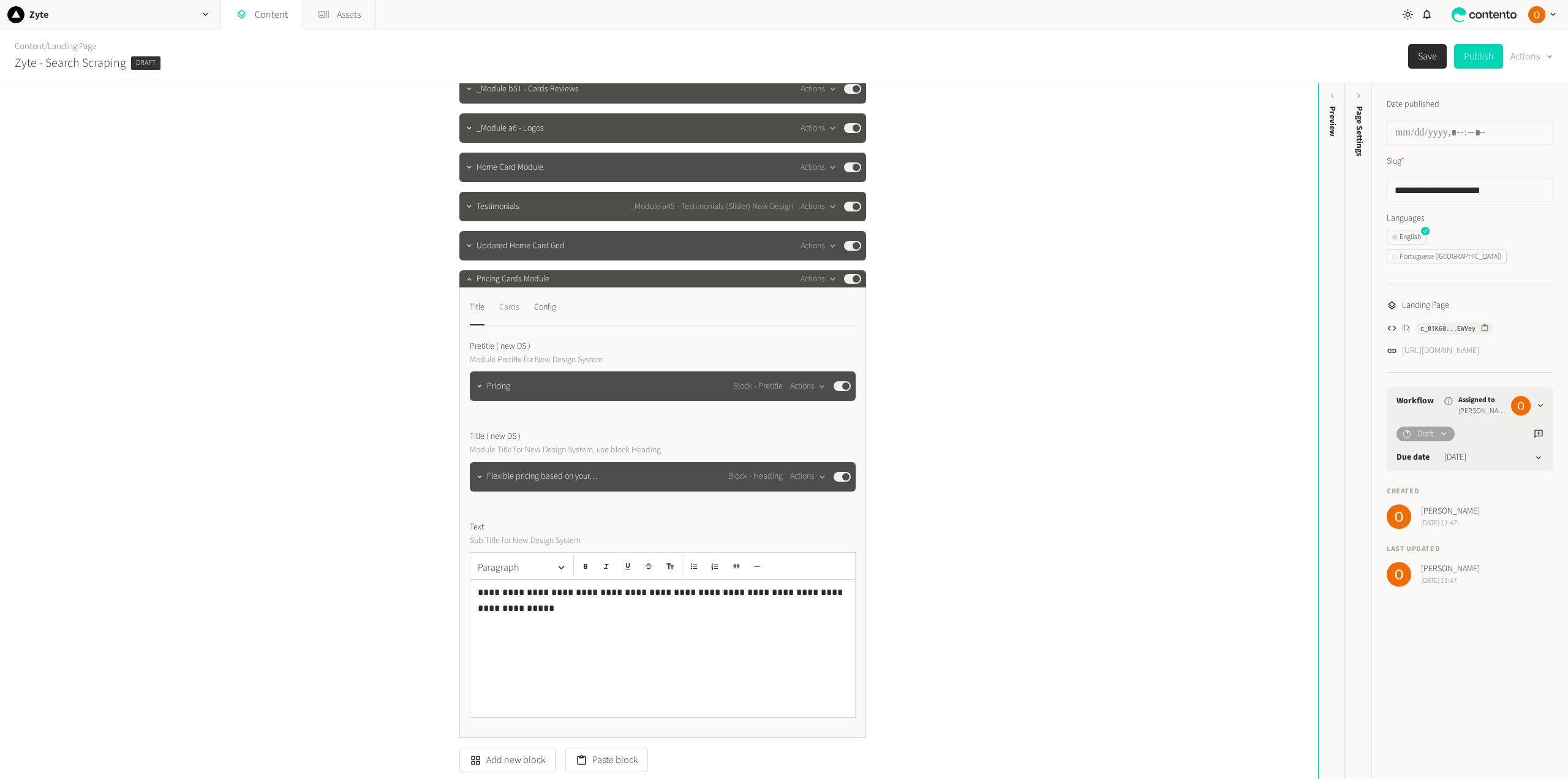
click at [509, 300] on div "Cards" at bounding box center [509, 307] width 20 height 20
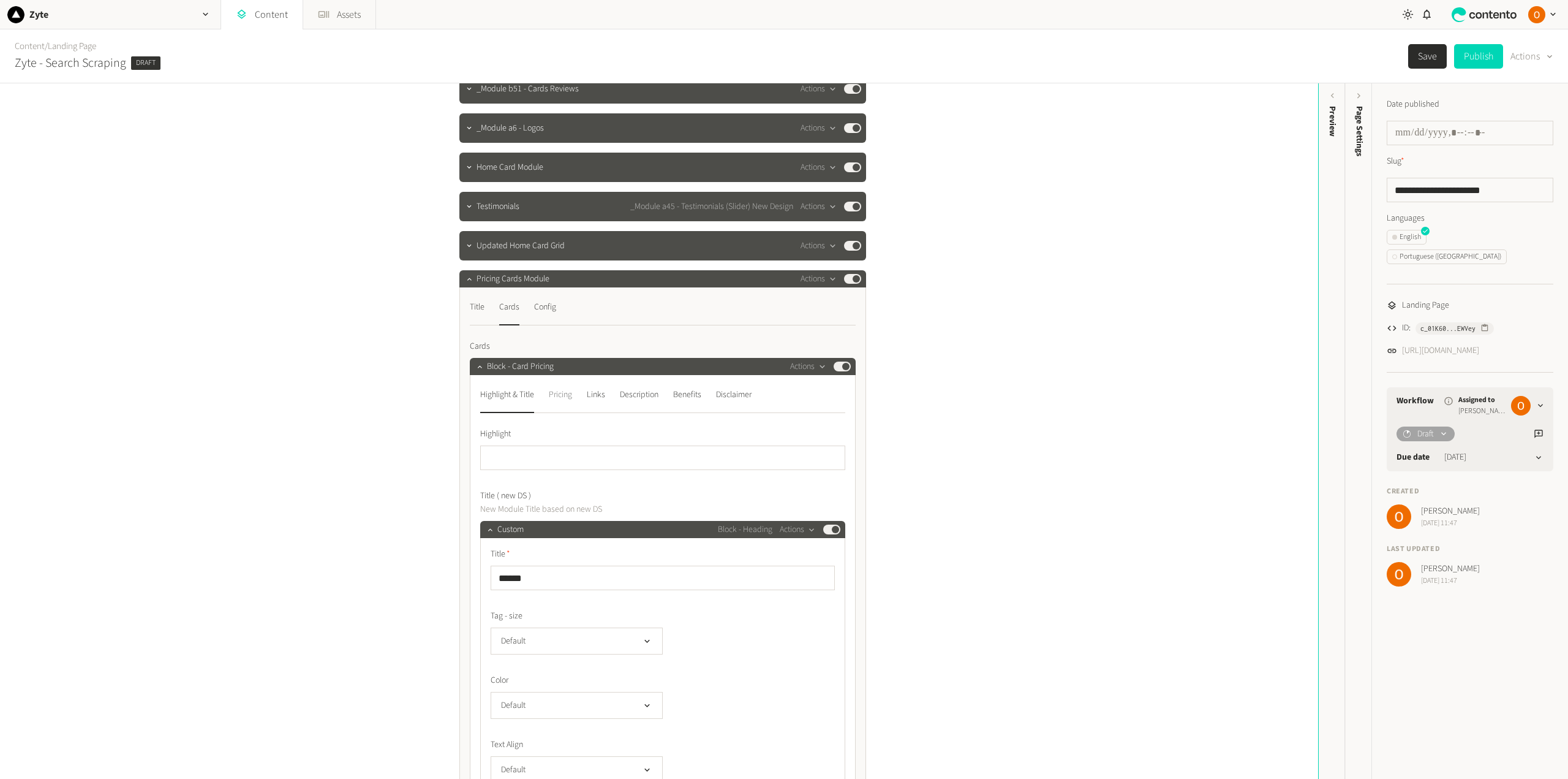
click at [570, 394] on div "Pricing" at bounding box center [560, 394] width 23 height 20
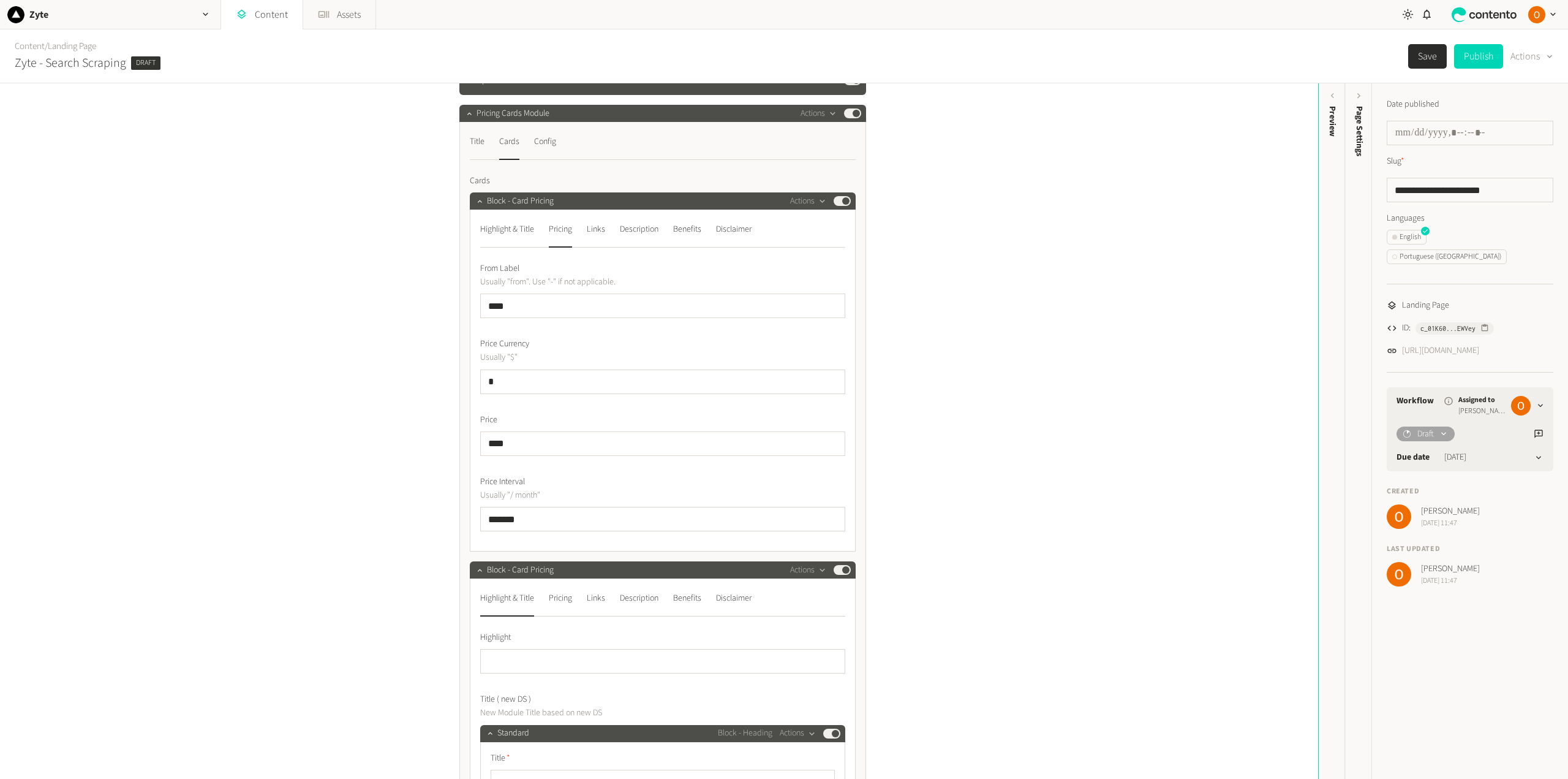
scroll to position [306, 0]
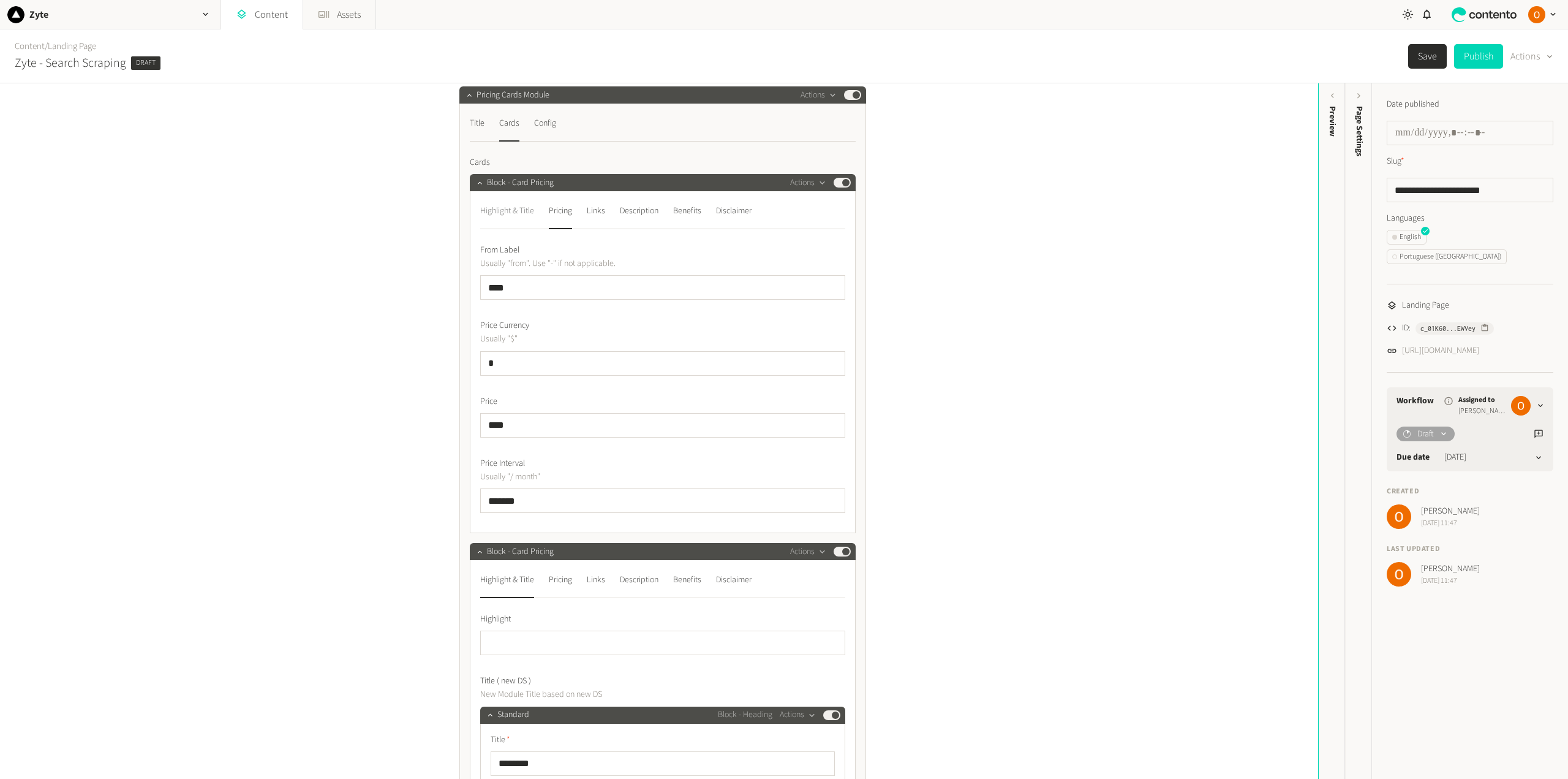
click at [517, 203] on div "Highlight & Title" at bounding box center [507, 211] width 54 height 20
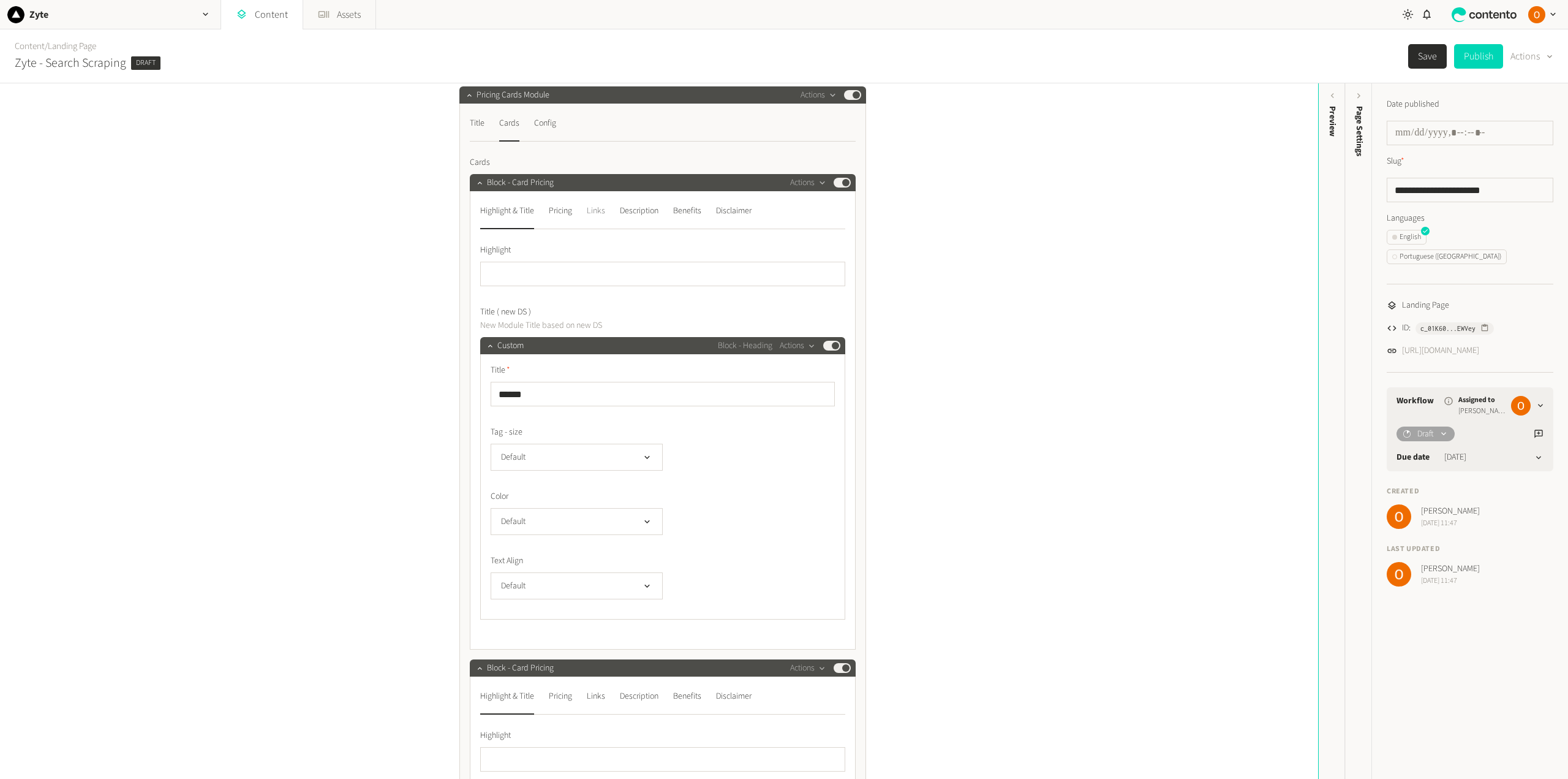
click at [596, 214] on div "Links" at bounding box center [596, 211] width 19 height 20
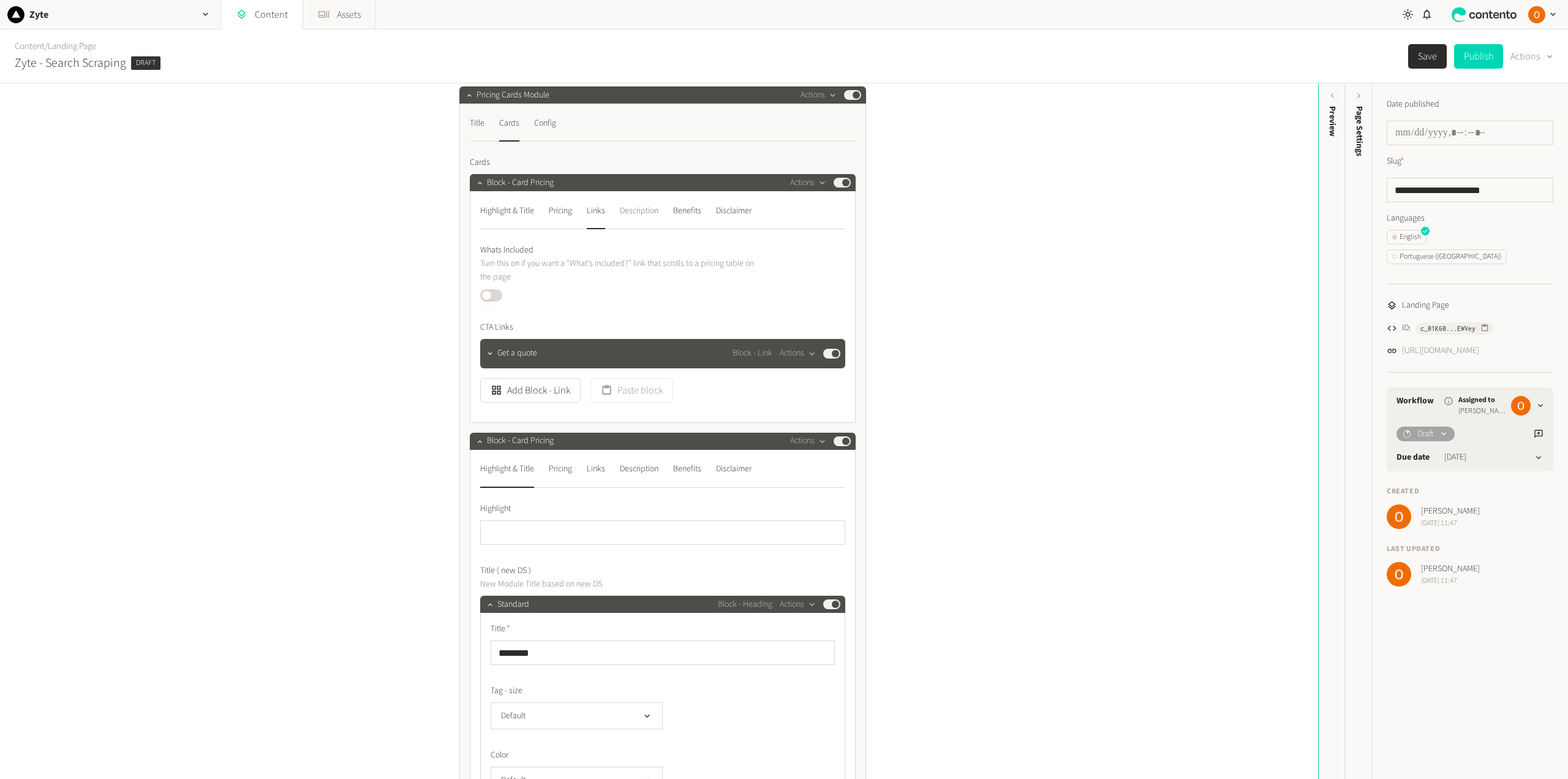
click at [645, 212] on div "Description" at bounding box center [639, 211] width 39 height 20
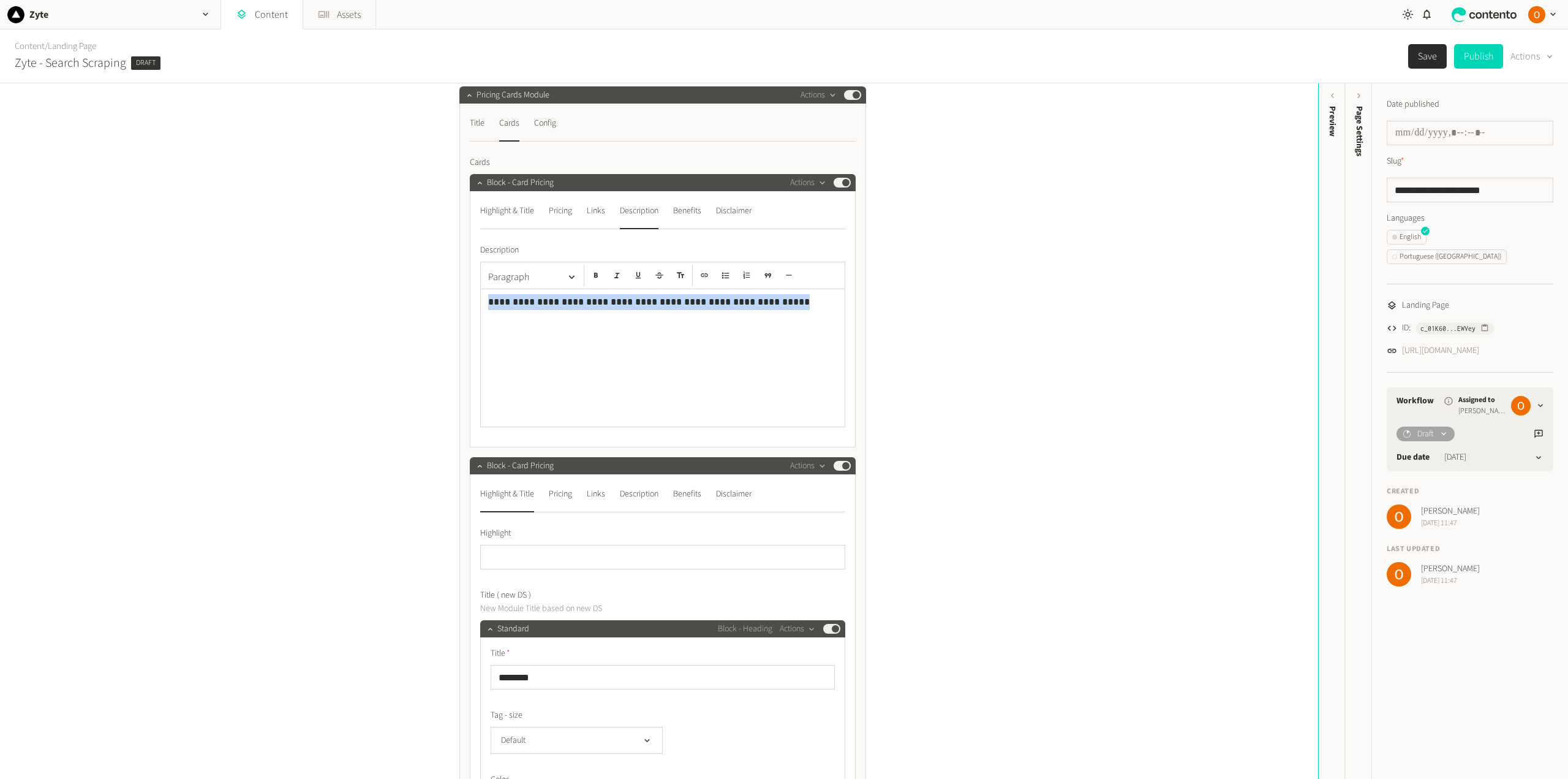
drag, startPoint x: 745, startPoint y: 304, endPoint x: 476, endPoint y: 306, distance: 269.0
click at [476, 306] on div "**********" at bounding box center [662, 319] width 386 height 256
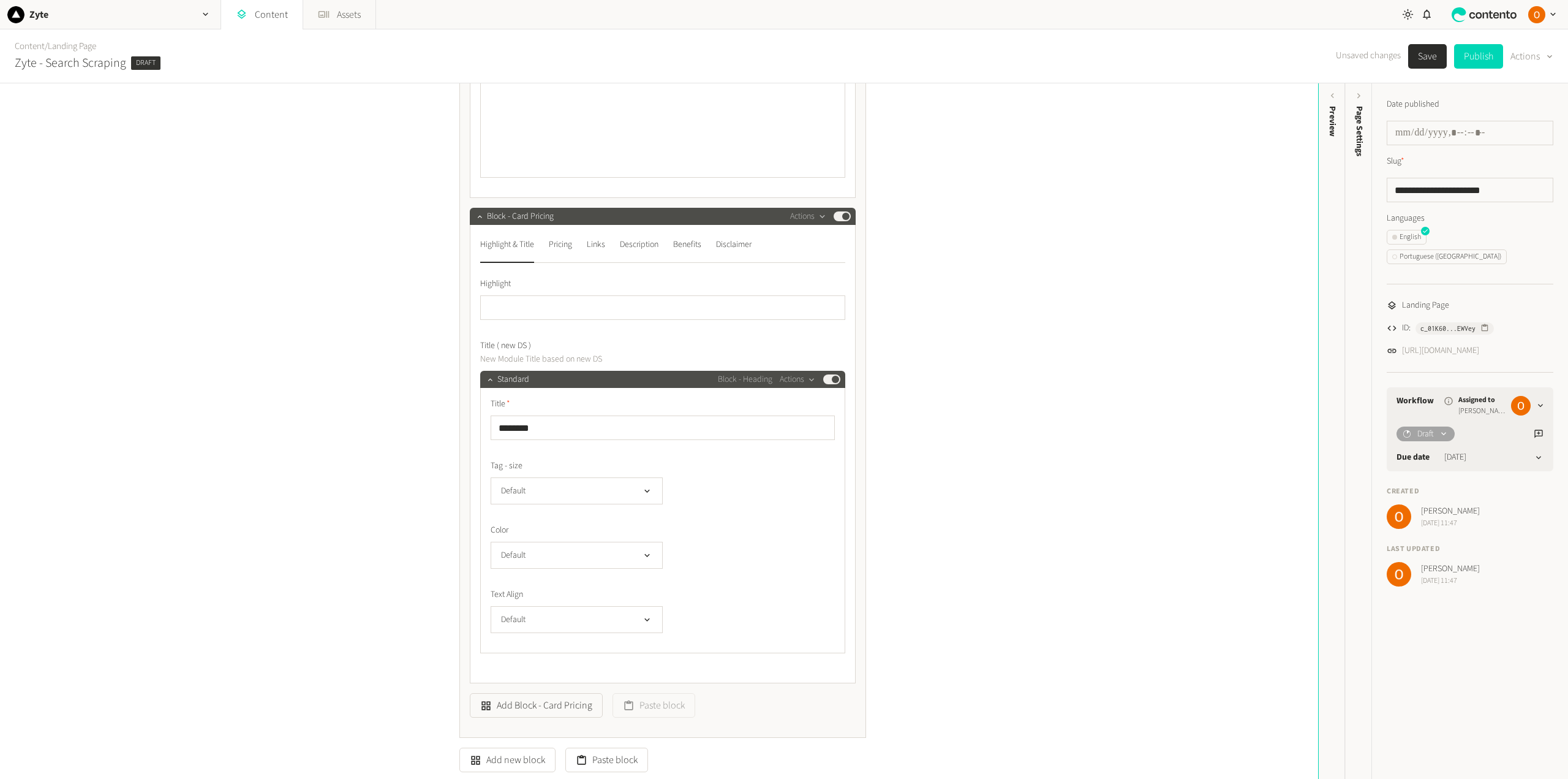
scroll to position [552, 0]
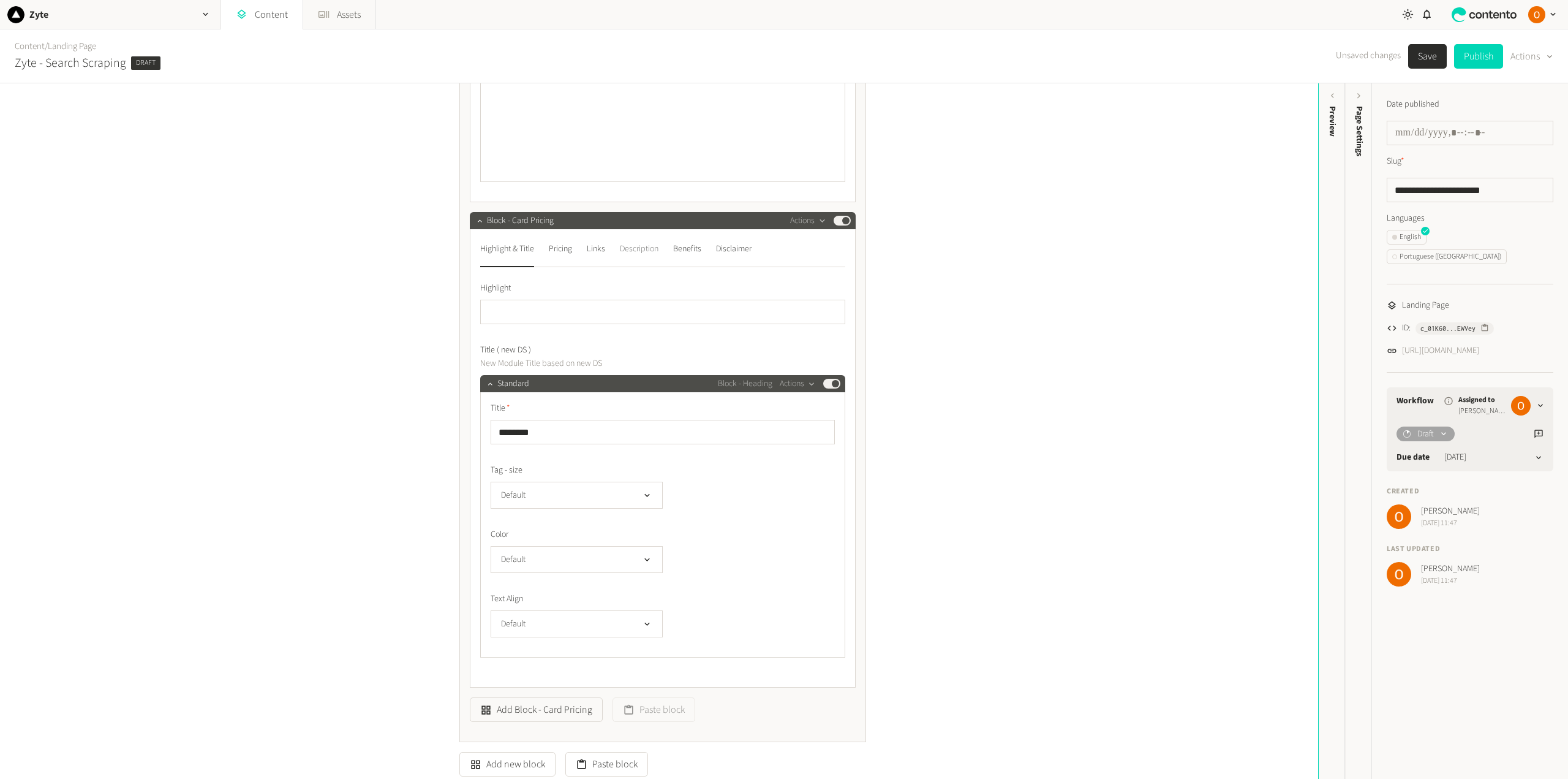
click at [649, 251] on div "Description" at bounding box center [639, 249] width 39 height 20
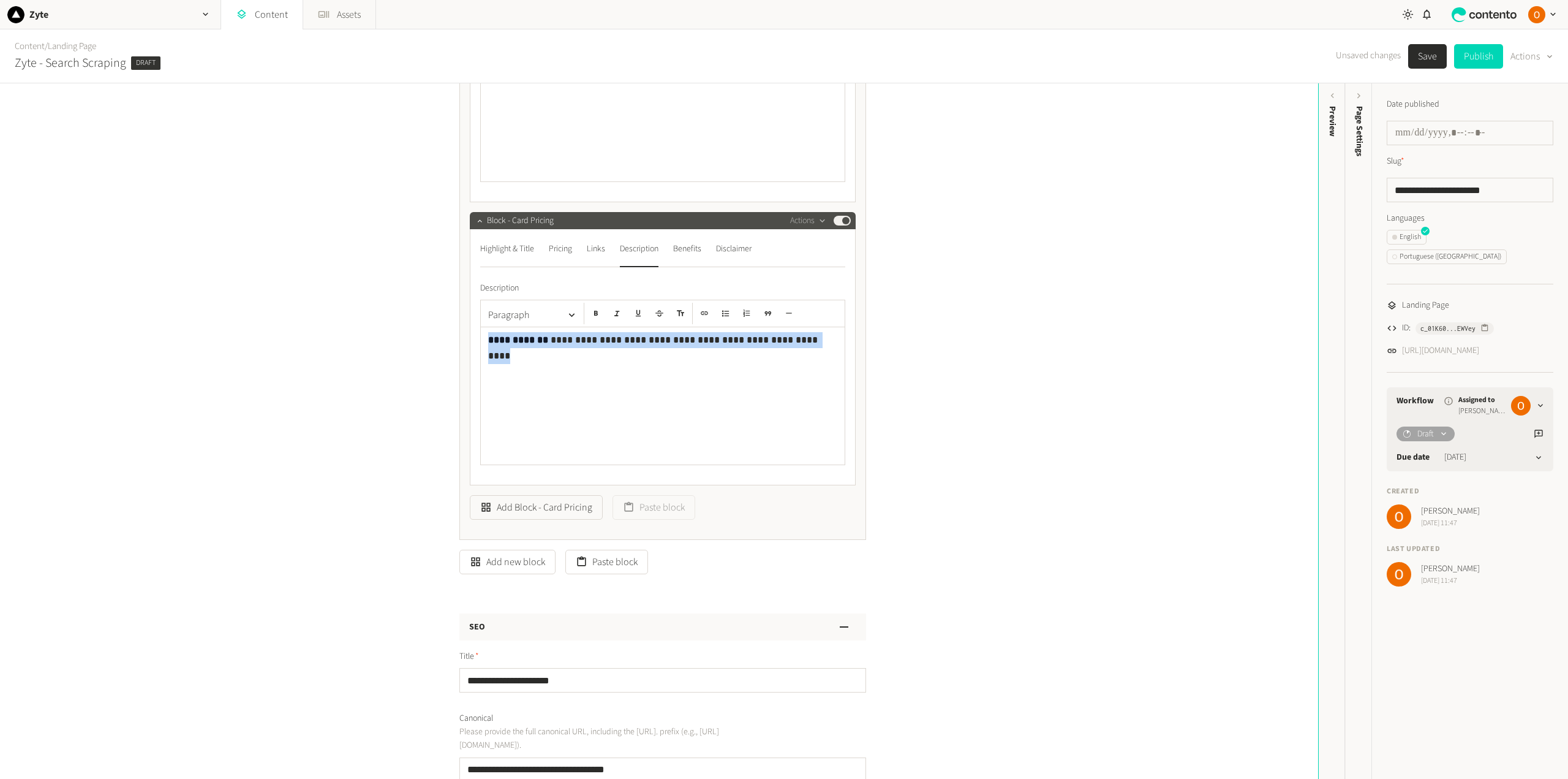
drag, startPoint x: 779, startPoint y: 341, endPoint x: 469, endPoint y: 334, distance: 310.1
click at [469, 334] on div "**********" at bounding box center [662, 357] width 386 height 256
click at [1426, 55] on button "Save" at bounding box center [1427, 56] width 39 height 24
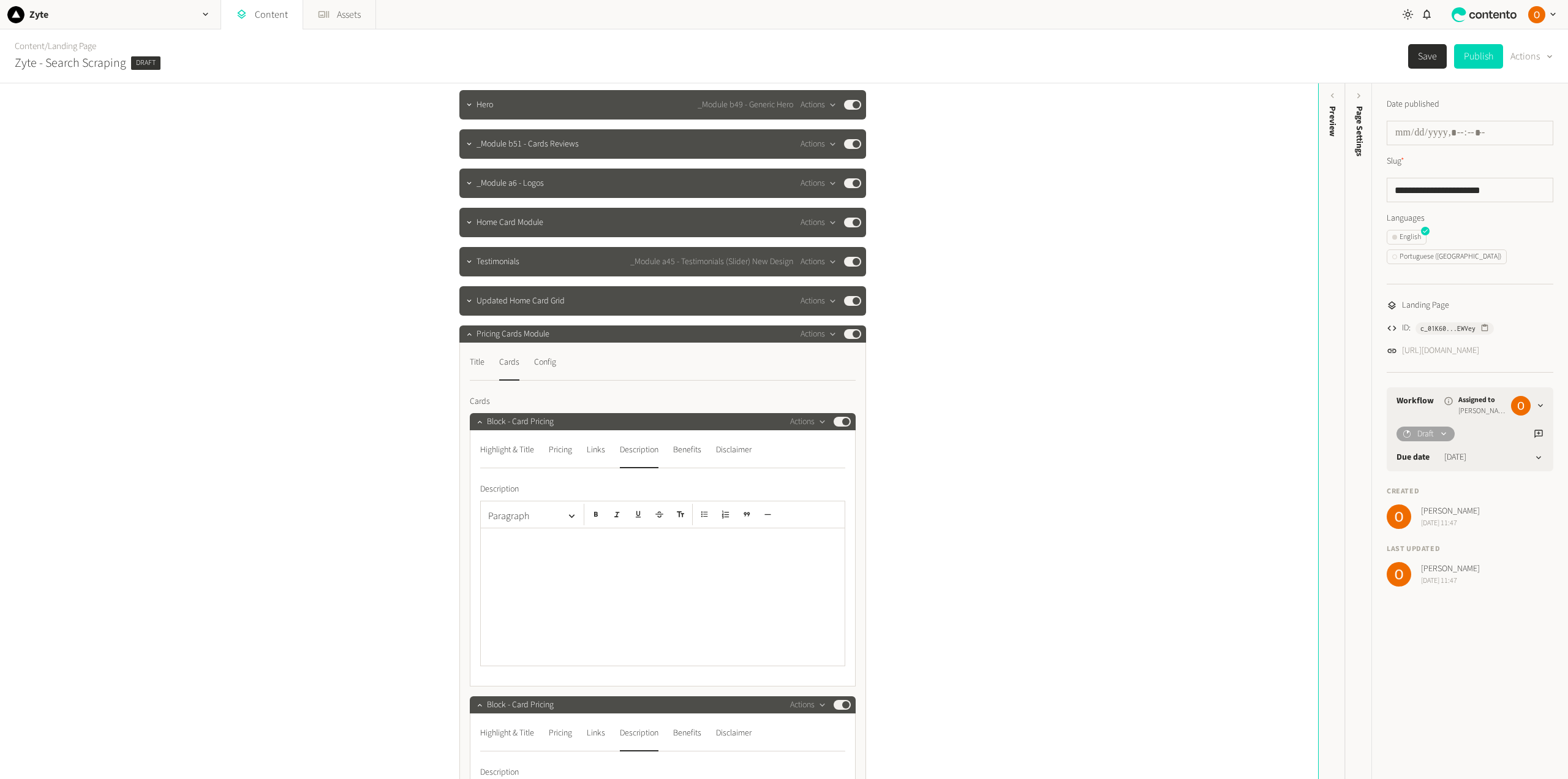
scroll to position [62, 0]
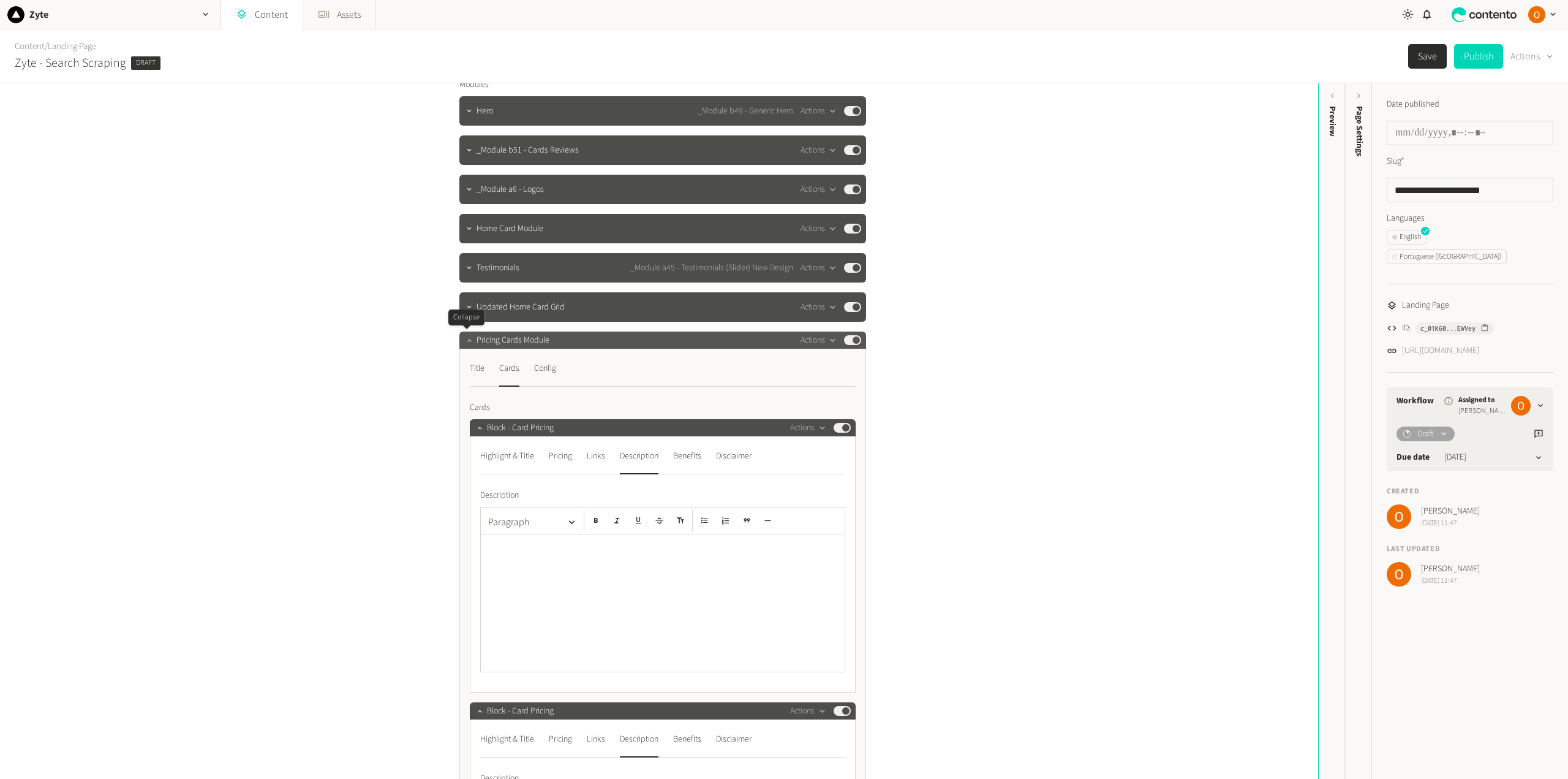
click at [466, 339] on icon "button" at bounding box center [469, 340] width 9 height 9
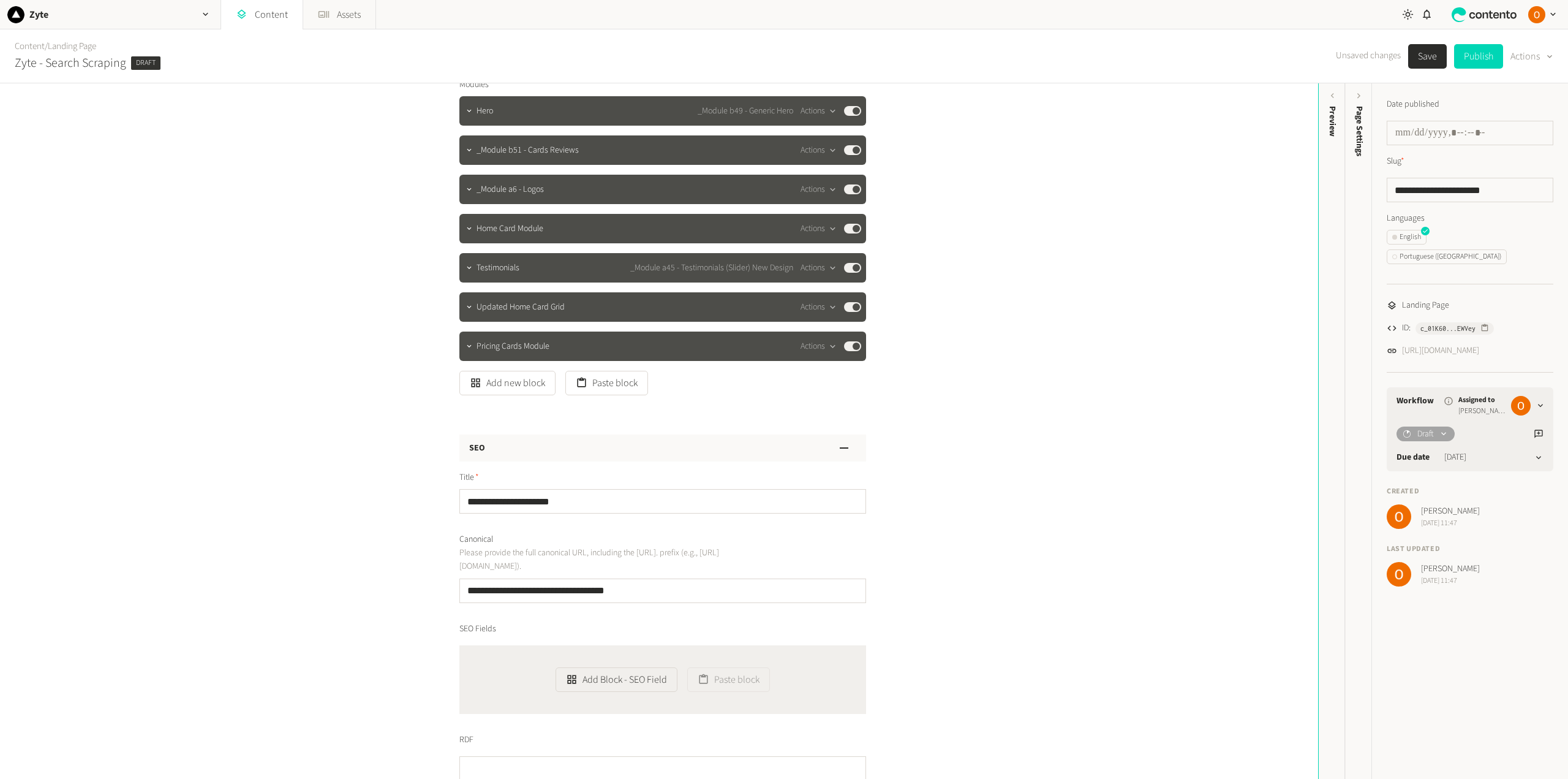
click at [1426, 53] on button "Save" at bounding box center [1427, 56] width 39 height 24
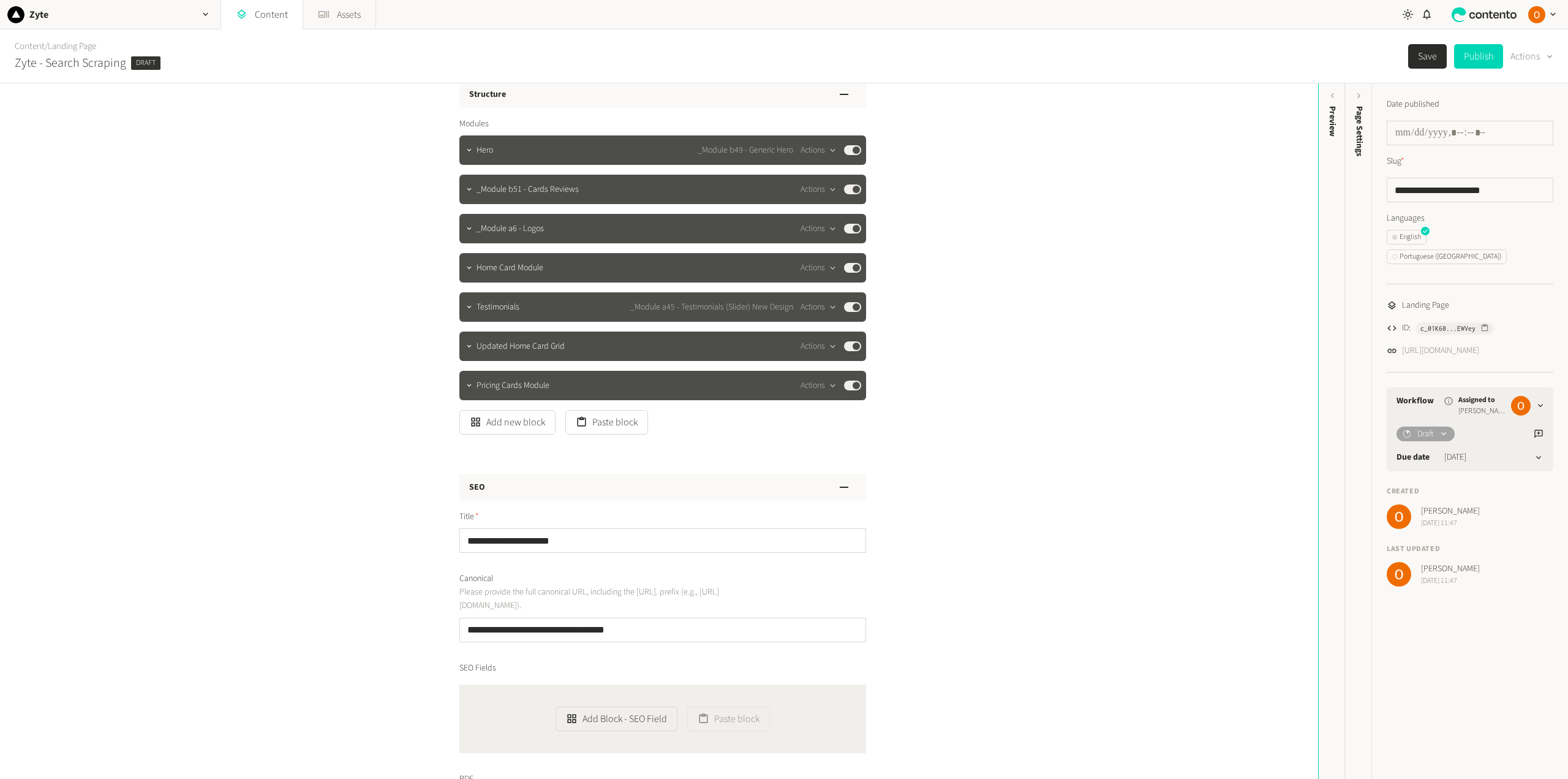
scroll to position [0, 0]
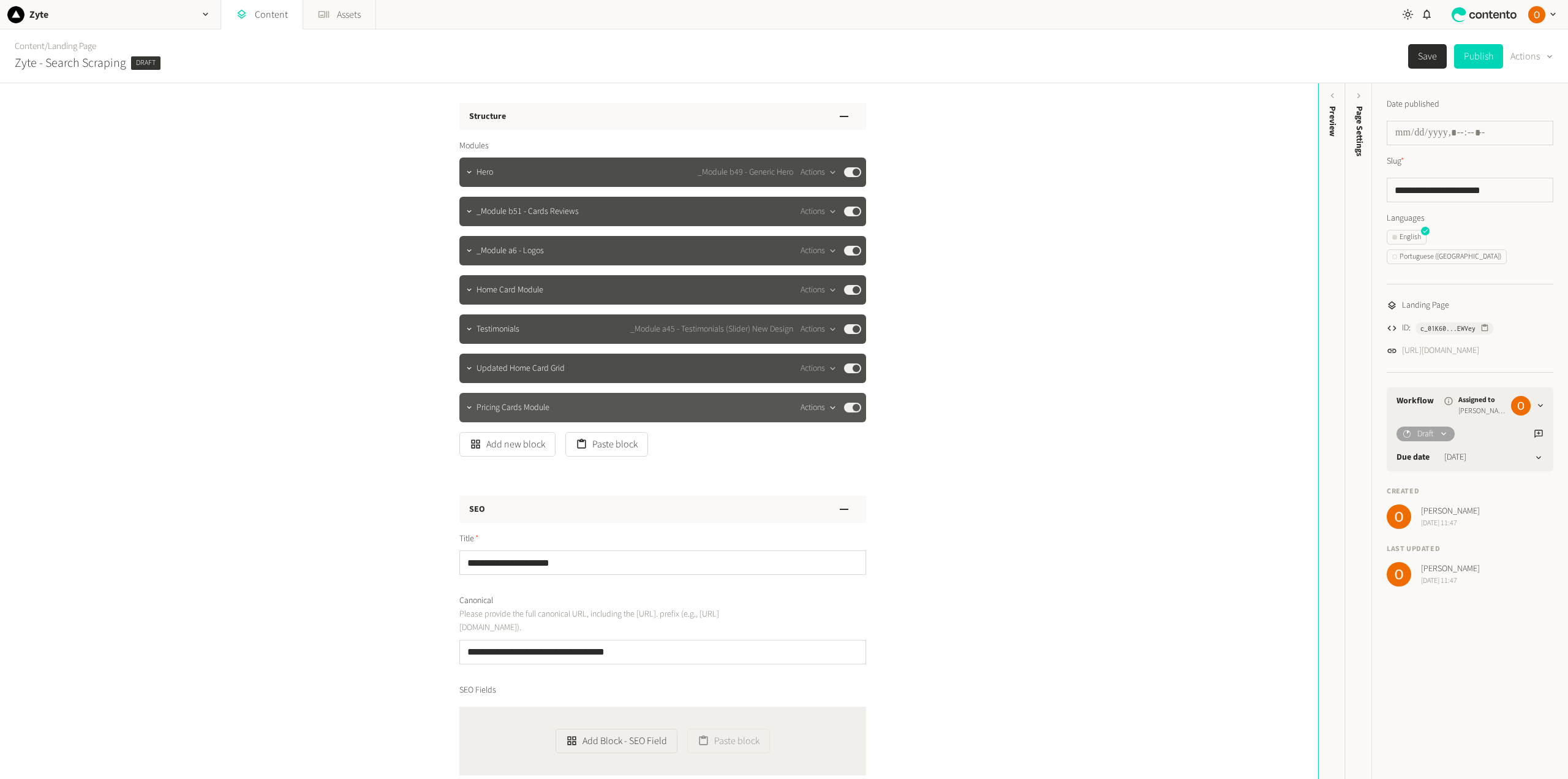
click at [818, 408] on button "Actions" at bounding box center [818, 408] width 36 height 15
click at [828, 430] on button "Copy to clipboard" at bounding box center [837, 434] width 81 height 22
click at [1468, 53] on button "Publish" at bounding box center [1478, 56] width 49 height 24
type input "**********"
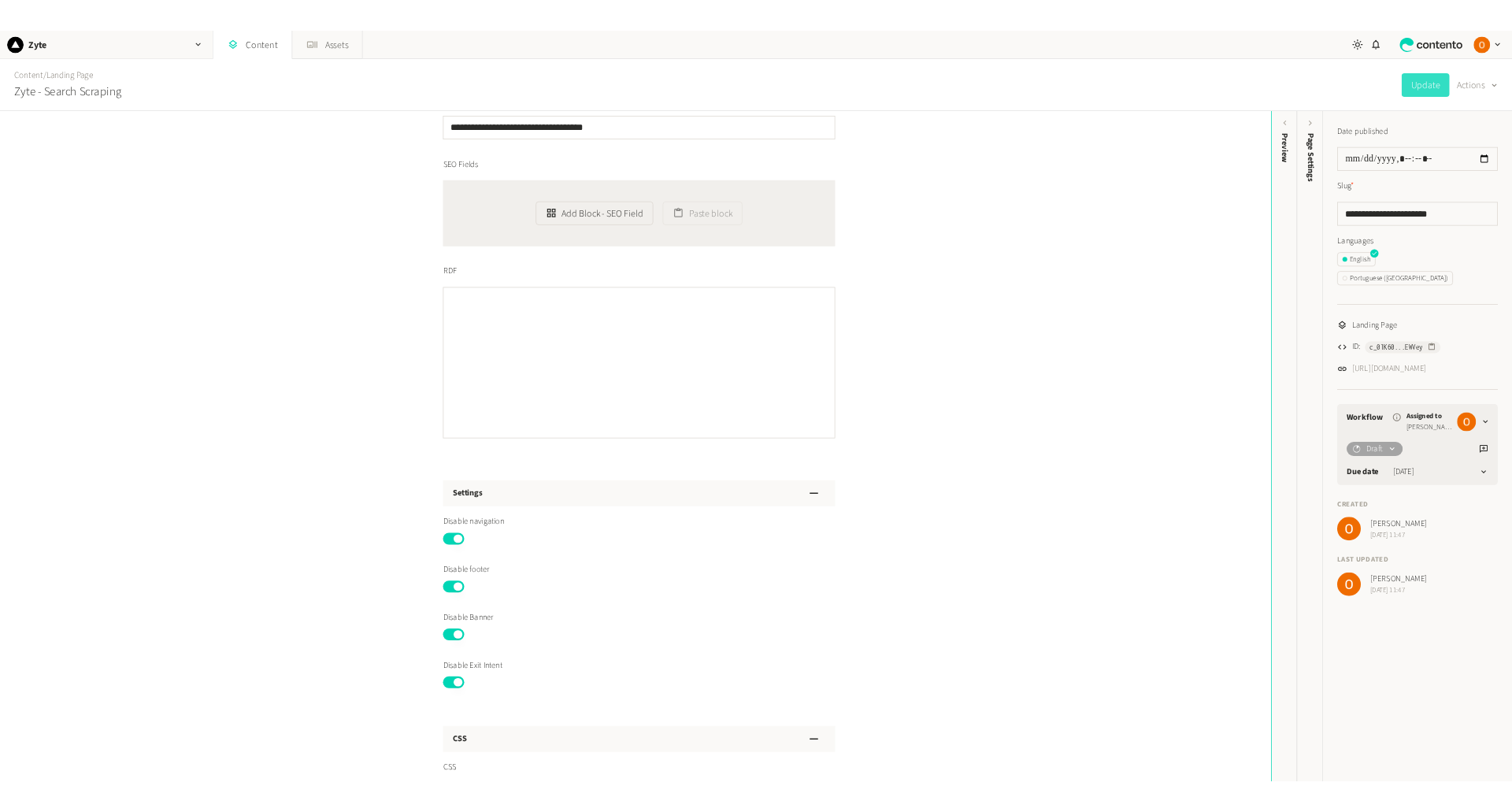
scroll to position [1024, 0]
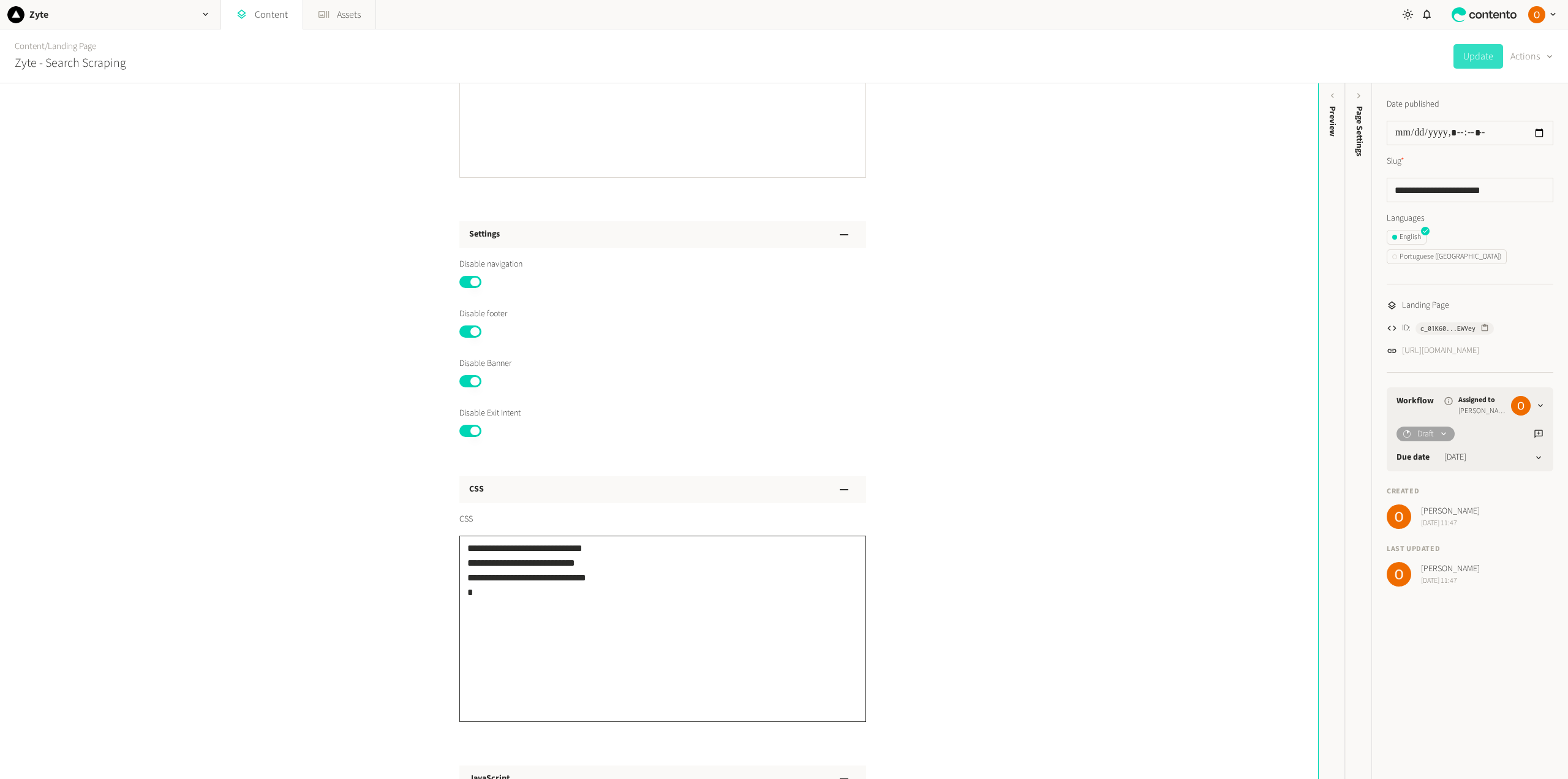
drag, startPoint x: 490, startPoint y: 602, endPoint x: 446, endPoint y: 550, distance: 68.1
click at [446, 550] on div "**********" at bounding box center [659, 166] width 428 height 1758
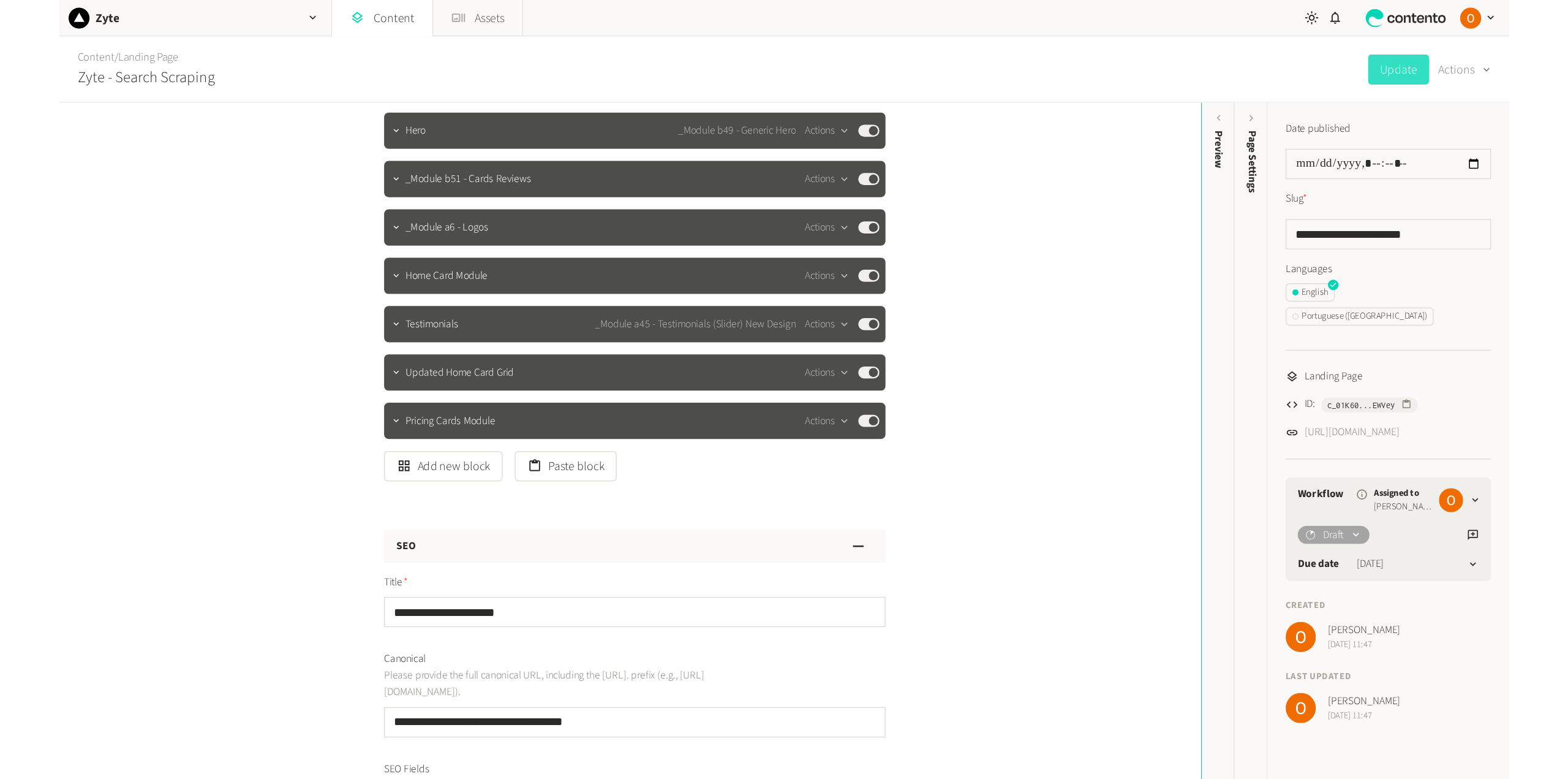
scroll to position [0, 0]
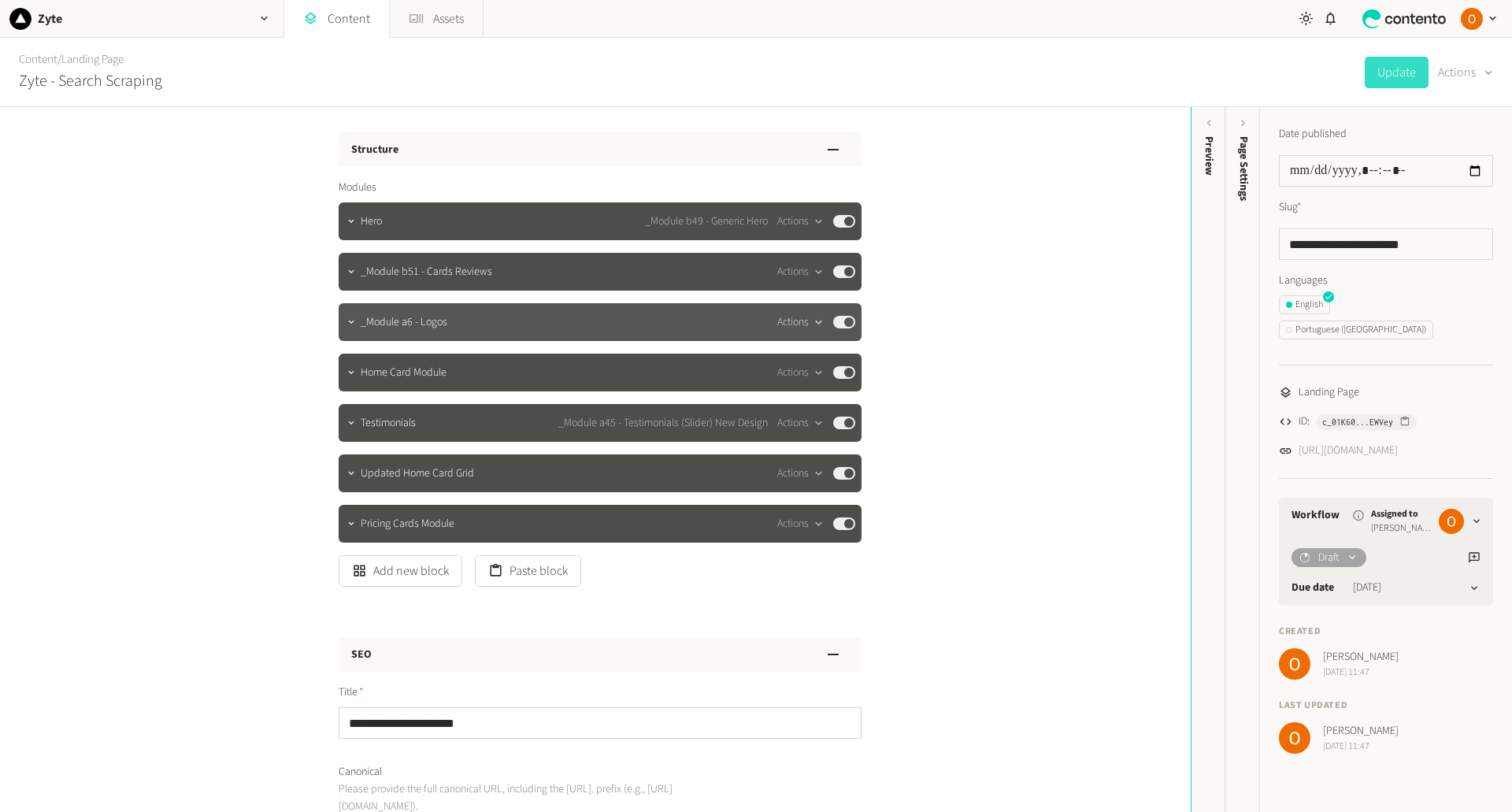
click at [799, 325] on button "Actions" at bounding box center [800, 323] width 46 height 19
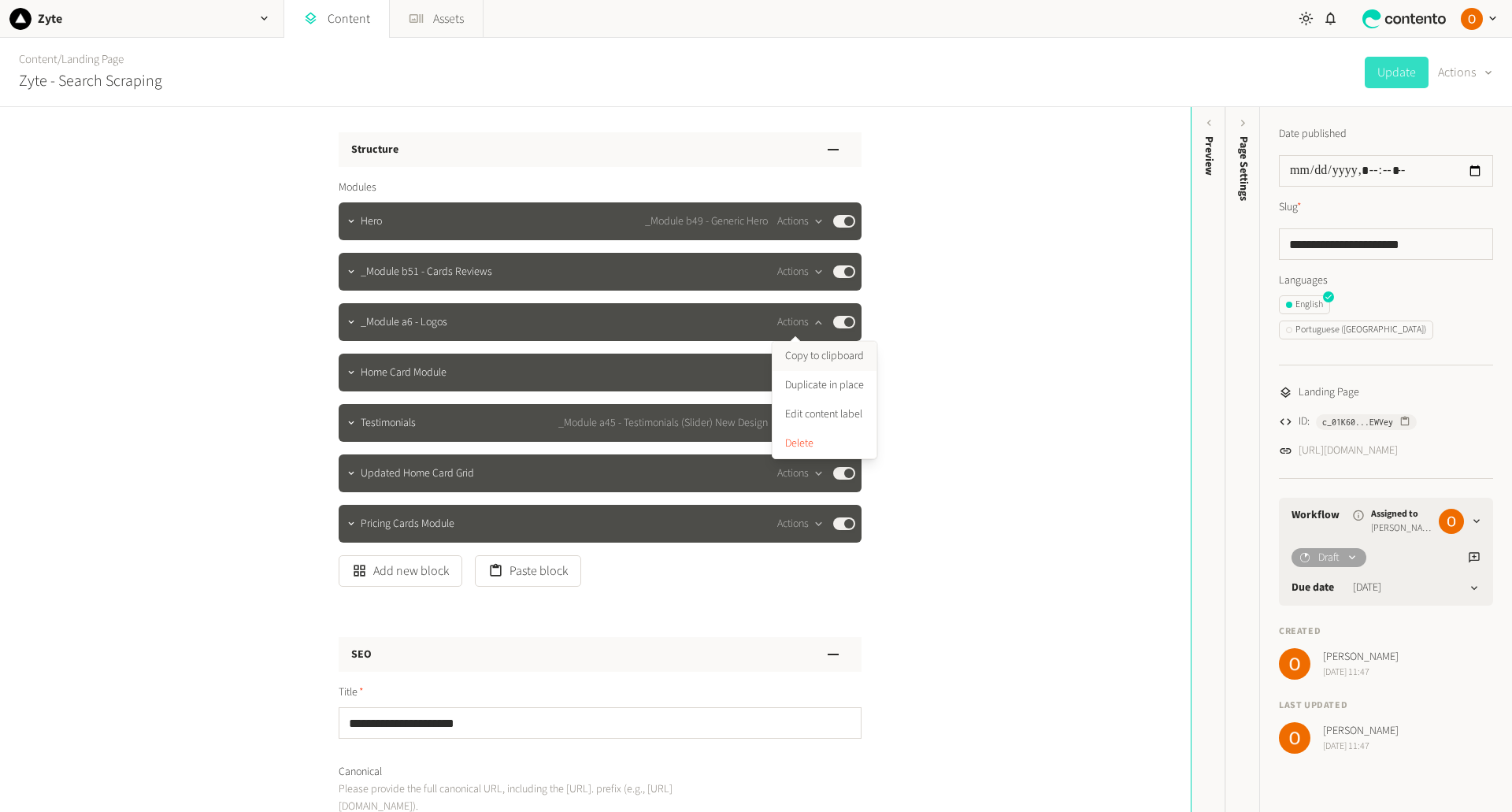
click at [819, 356] on button "Copy to clipboard" at bounding box center [824, 356] width 104 height 29
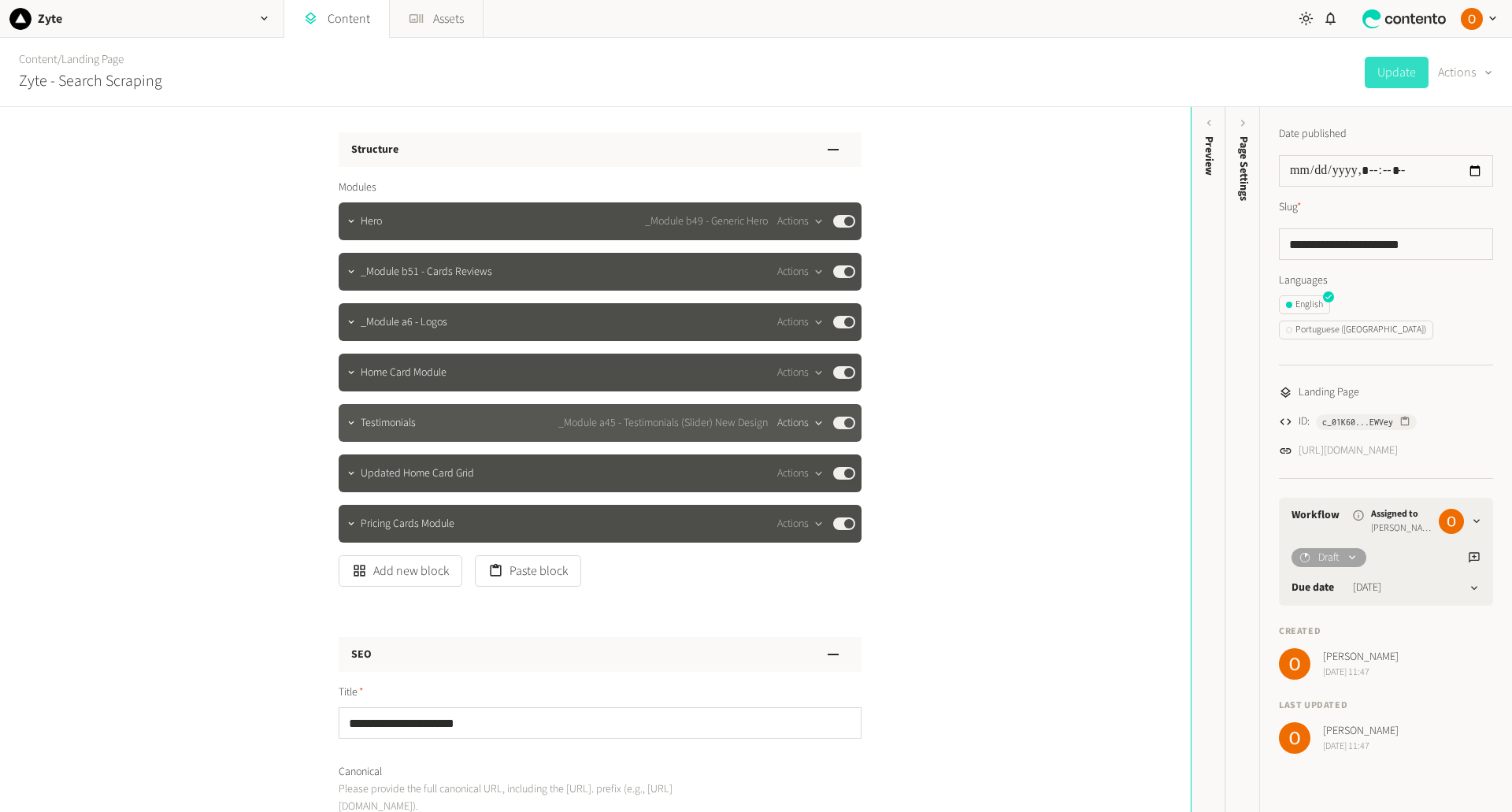
click at [799, 421] on button "Actions" at bounding box center [800, 423] width 46 height 19
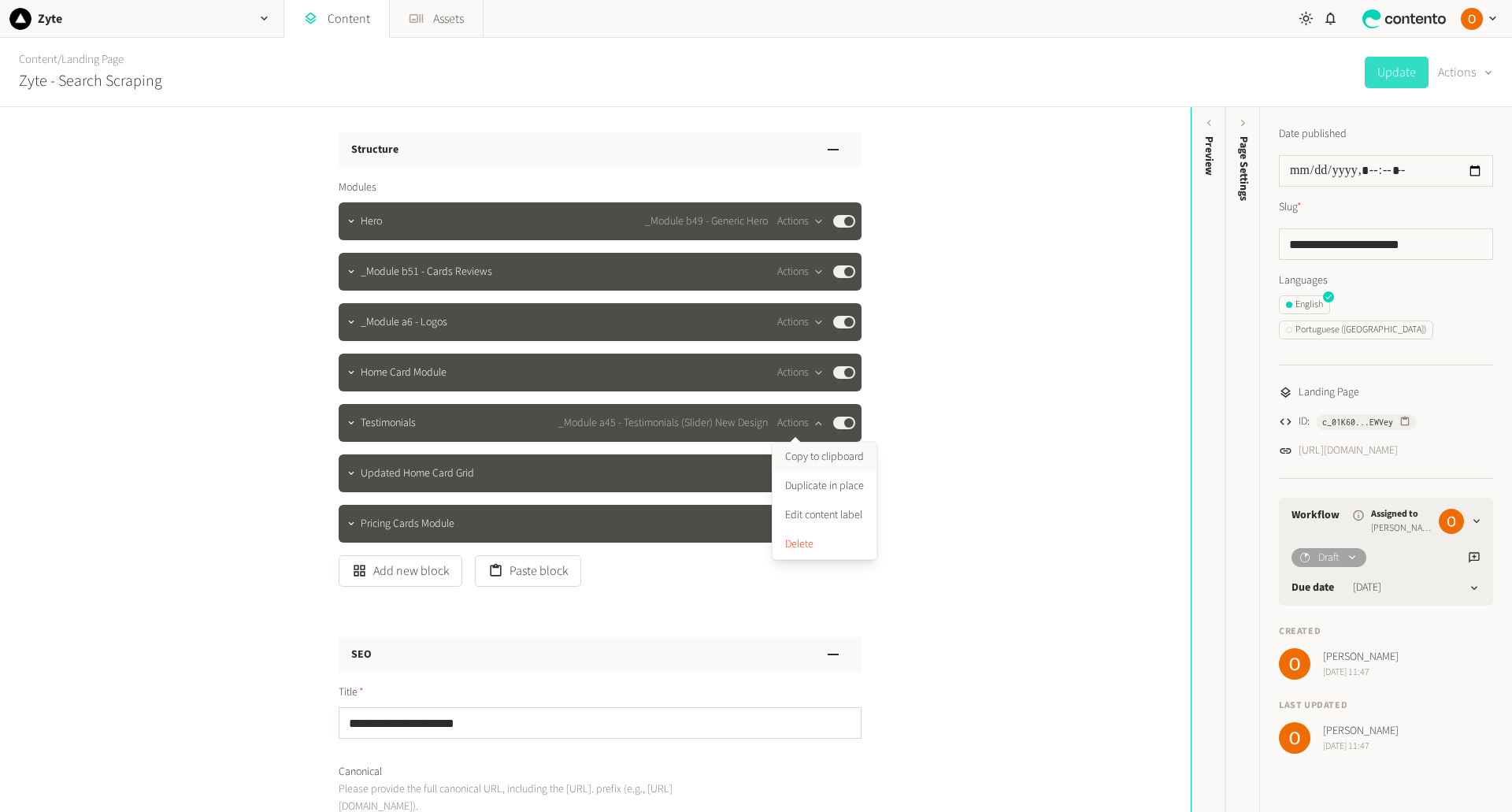
click at [829, 459] on button "Copy to clipboard" at bounding box center [824, 457] width 104 height 29
click at [786, 271] on button "Actions" at bounding box center [800, 271] width 46 height 19
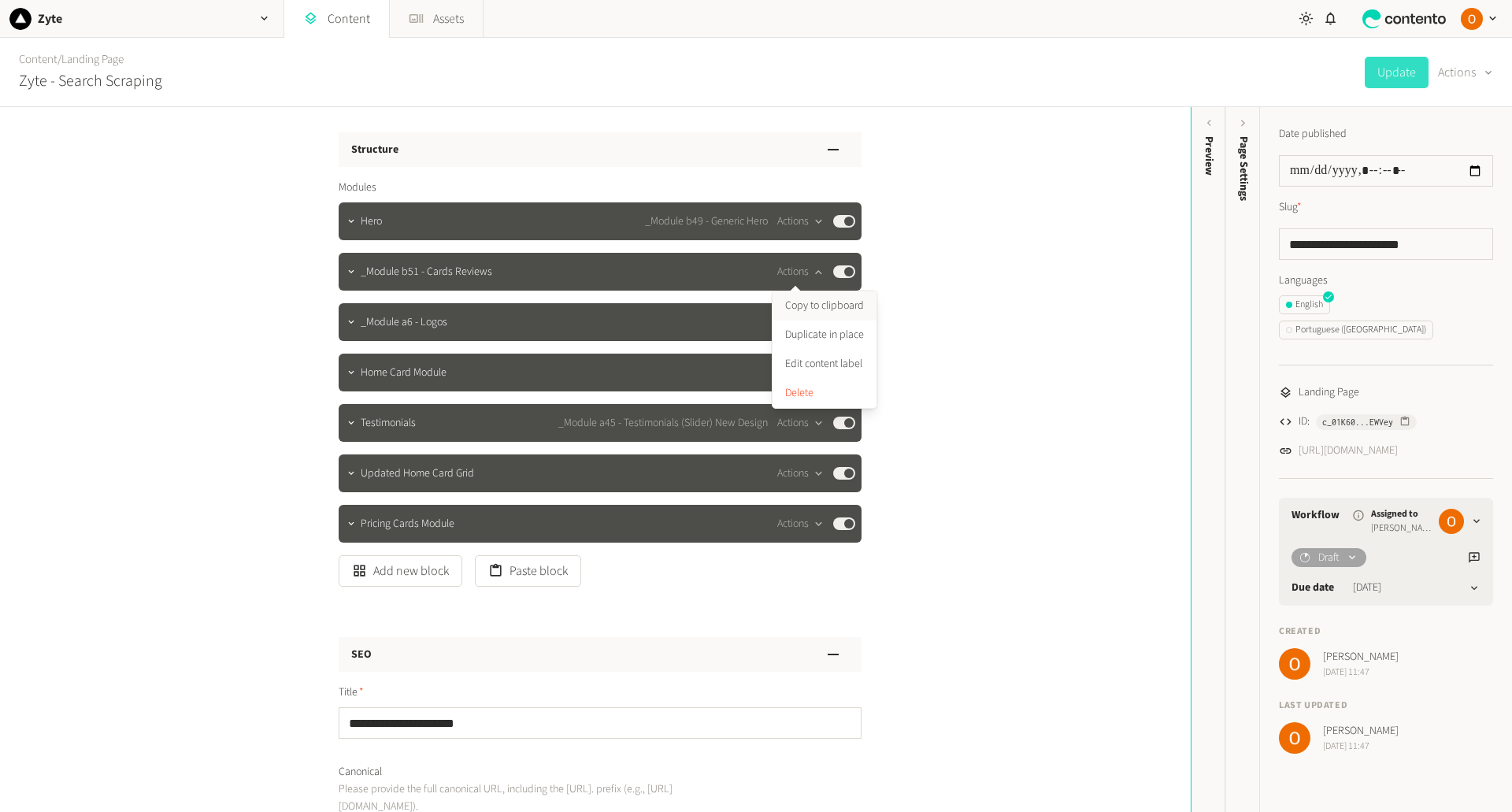
click at [813, 308] on button "Copy to clipboard" at bounding box center [824, 306] width 104 height 29
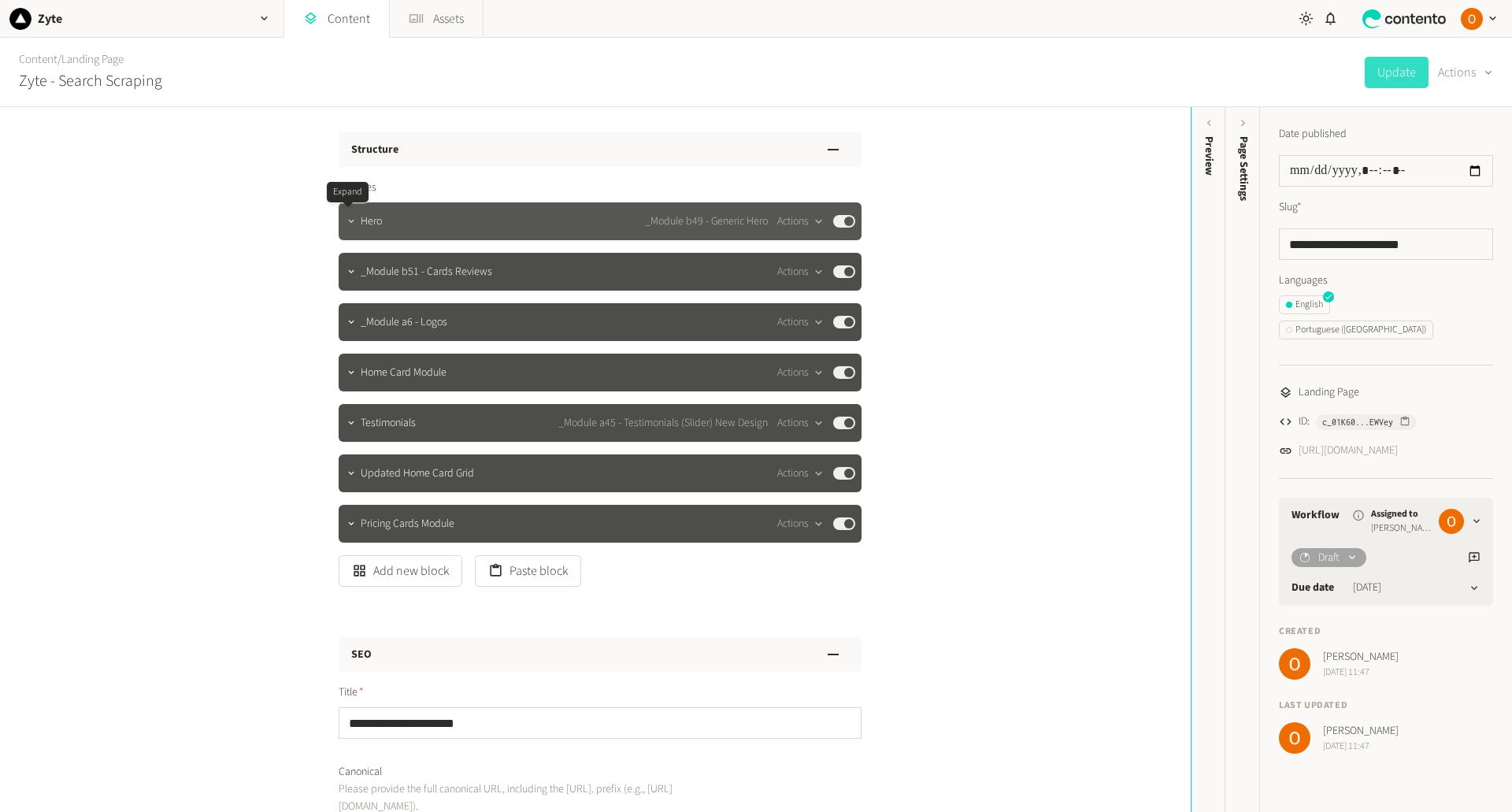
click at [346, 220] on icon "button" at bounding box center [351, 221] width 11 height 11
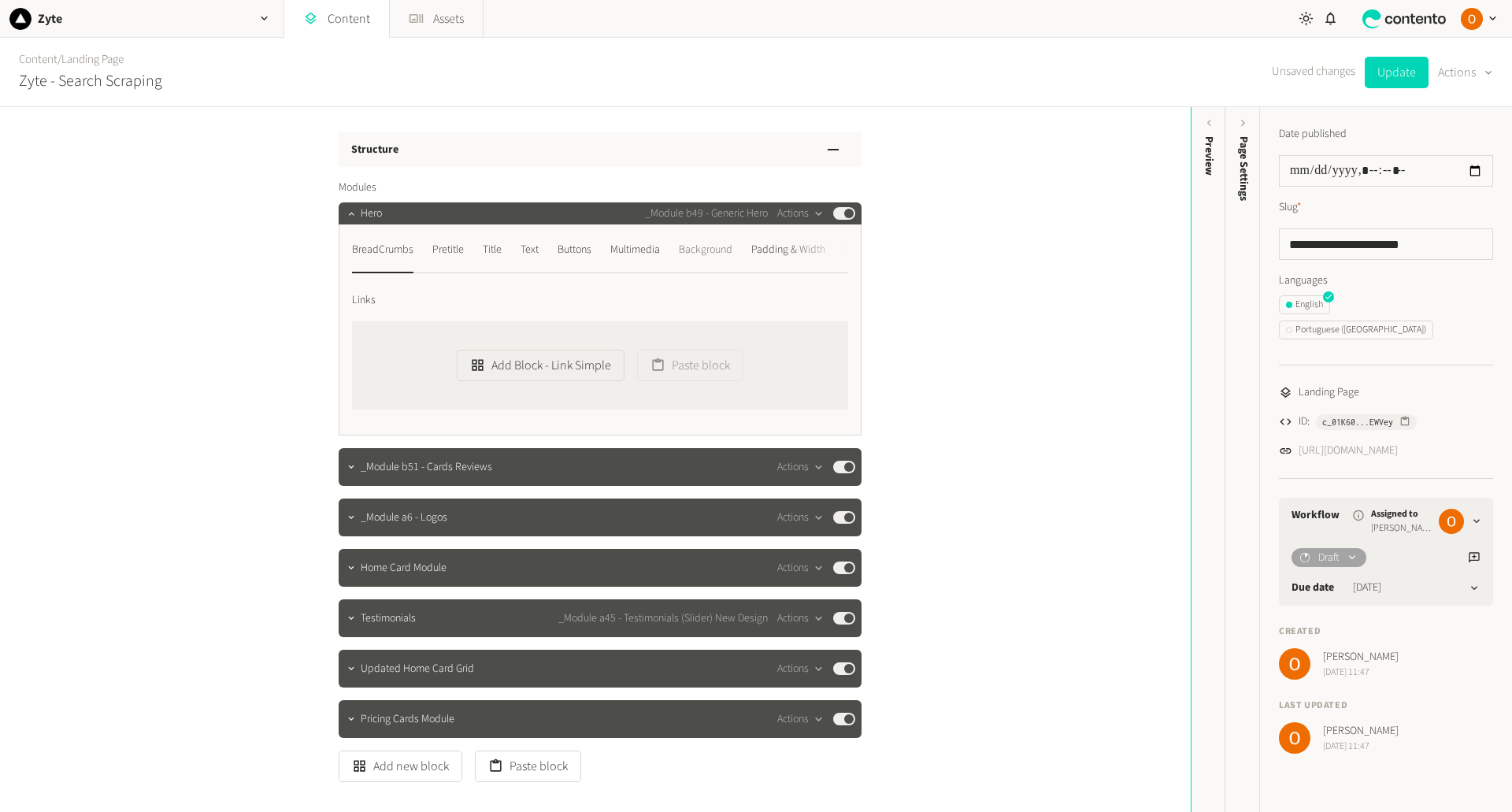
click at [692, 250] on div "Background" at bounding box center [705, 250] width 53 height 26
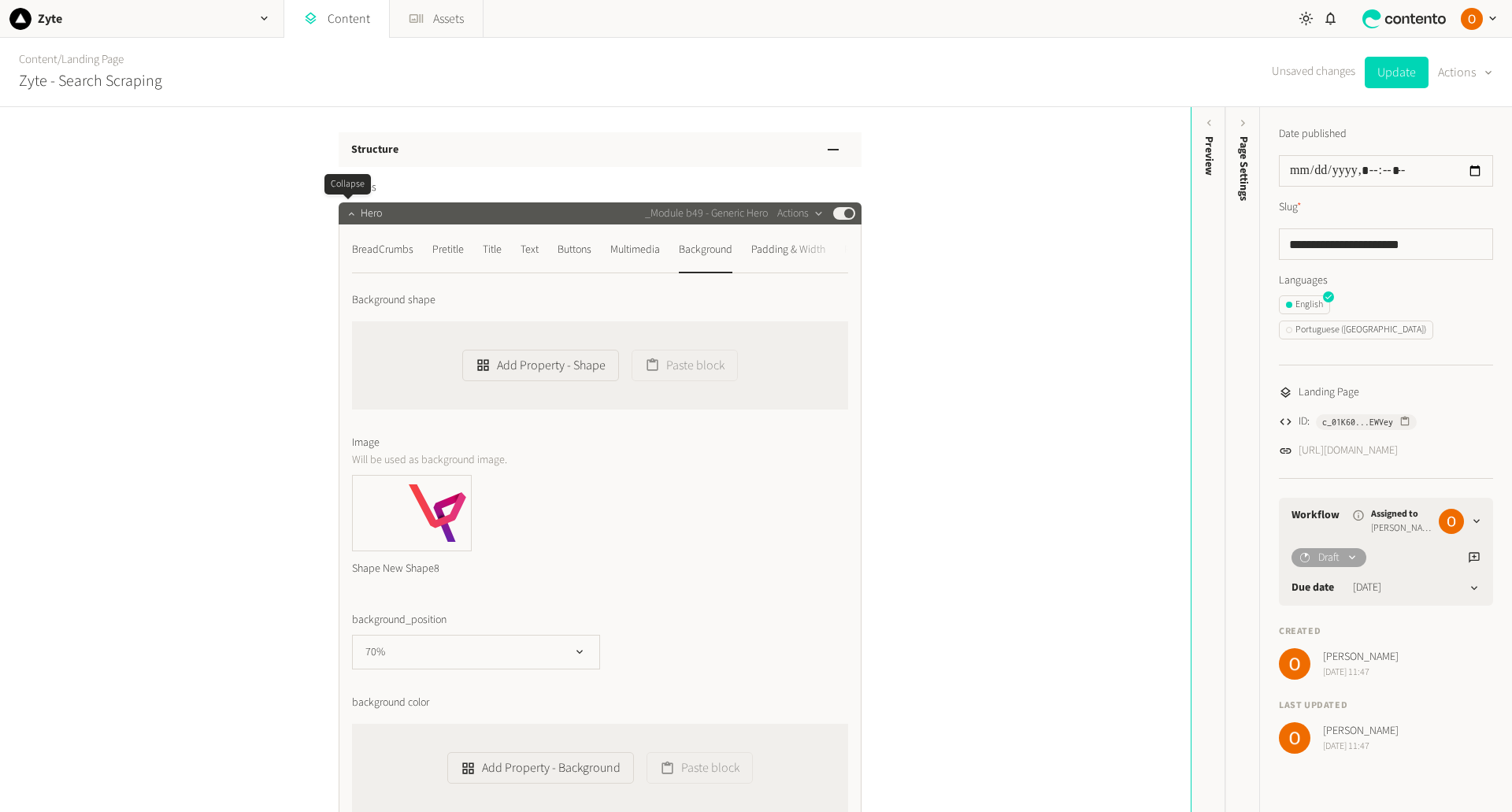
click at [348, 214] on icon "button" at bounding box center [351, 213] width 11 height 11
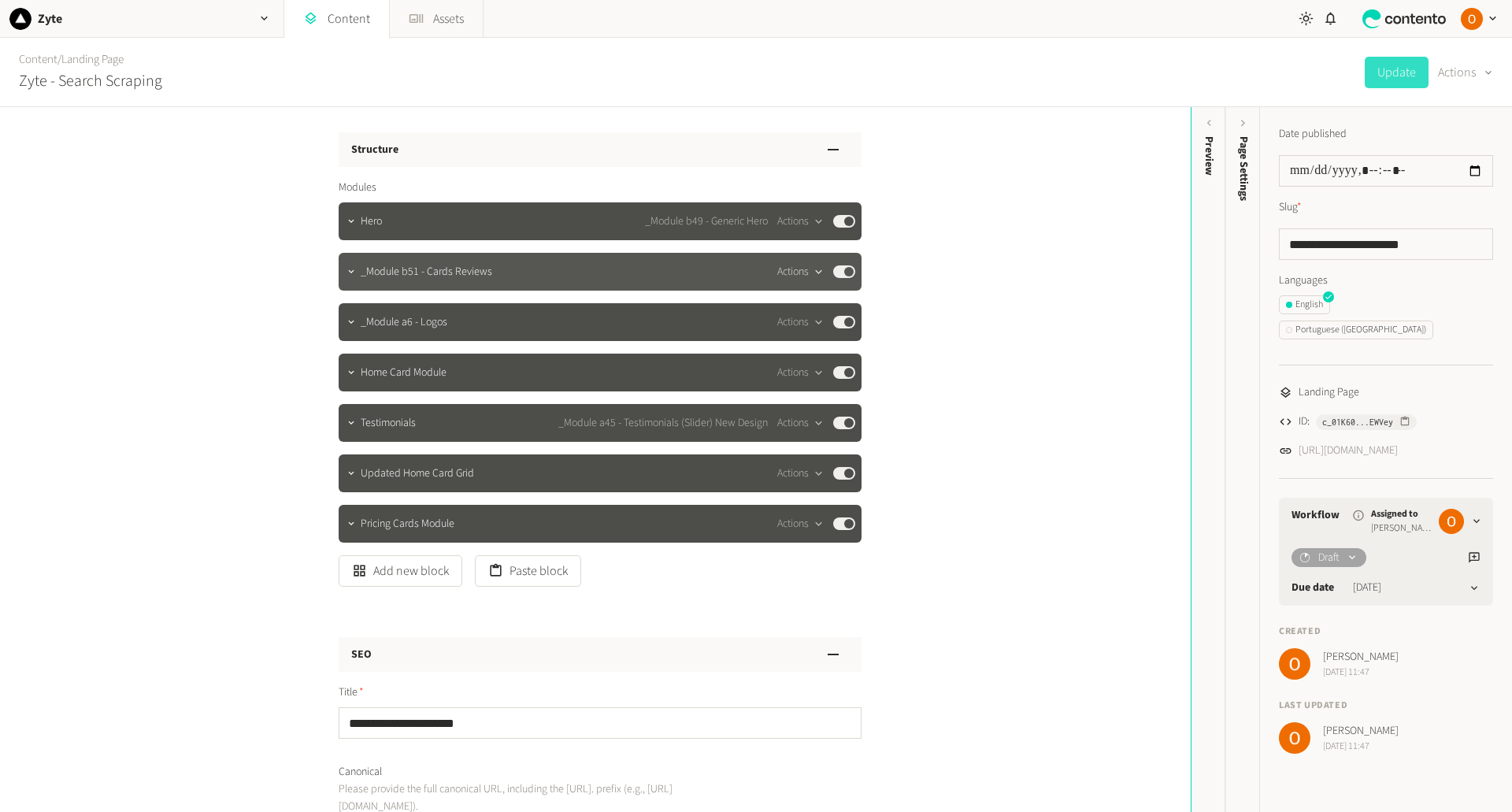
click at [794, 268] on button "Actions" at bounding box center [800, 271] width 46 height 19
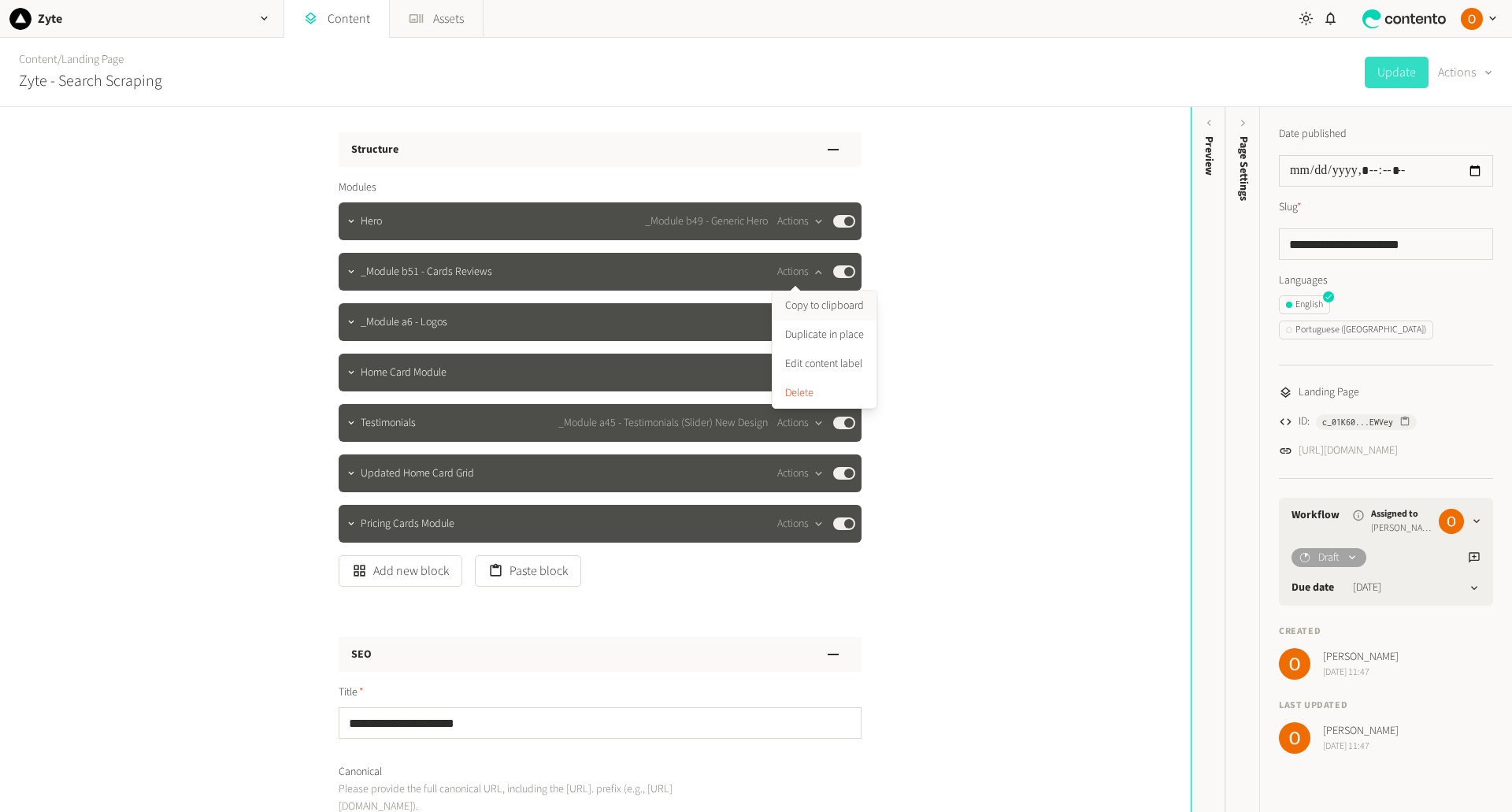
click at [821, 308] on button "Copy to clipboard" at bounding box center [824, 306] width 104 height 29
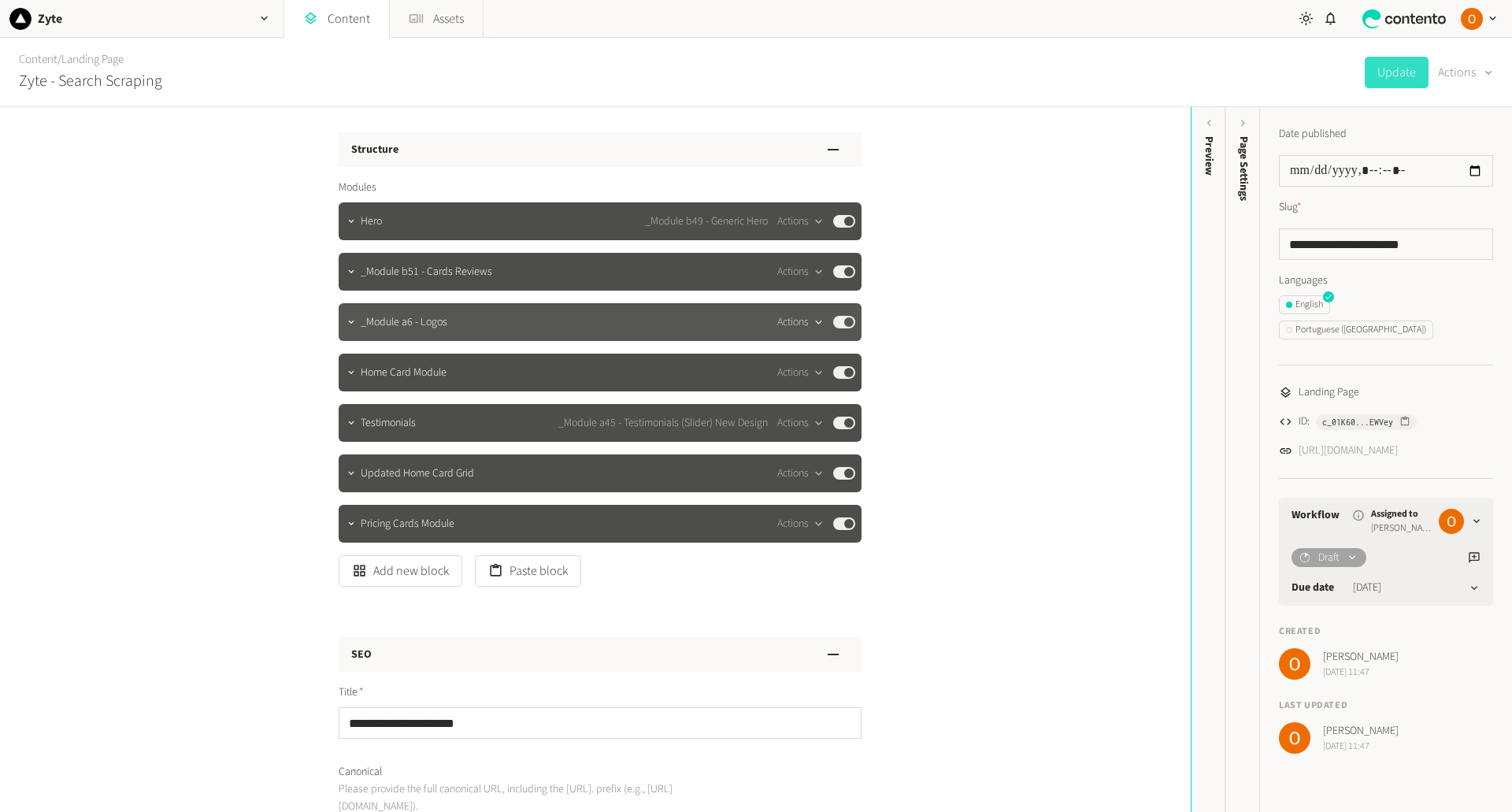
click at [812, 320] on icon "button" at bounding box center [818, 322] width 14 height 14
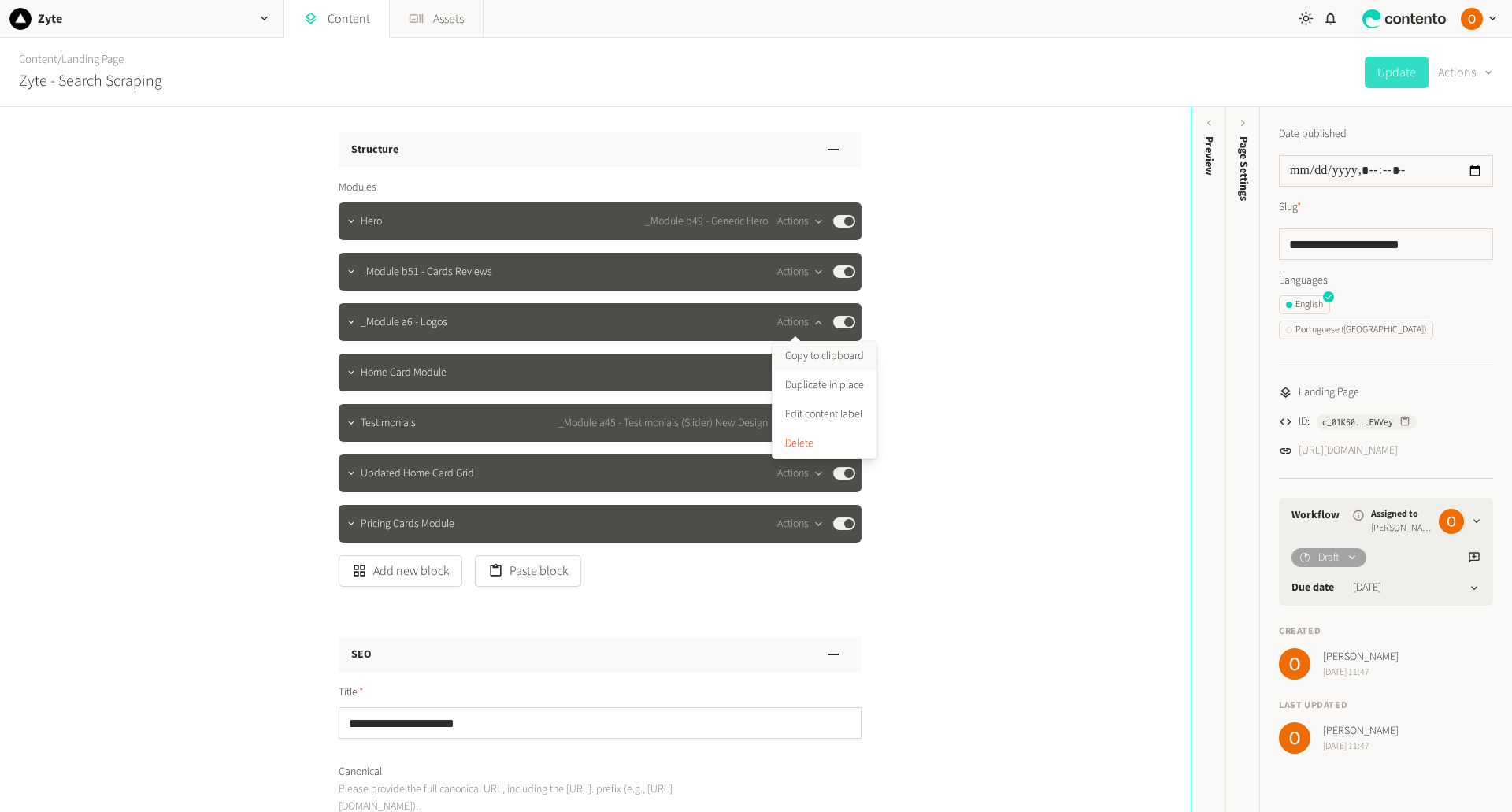
click at [823, 355] on button "Copy to clipboard" at bounding box center [824, 356] width 104 height 29
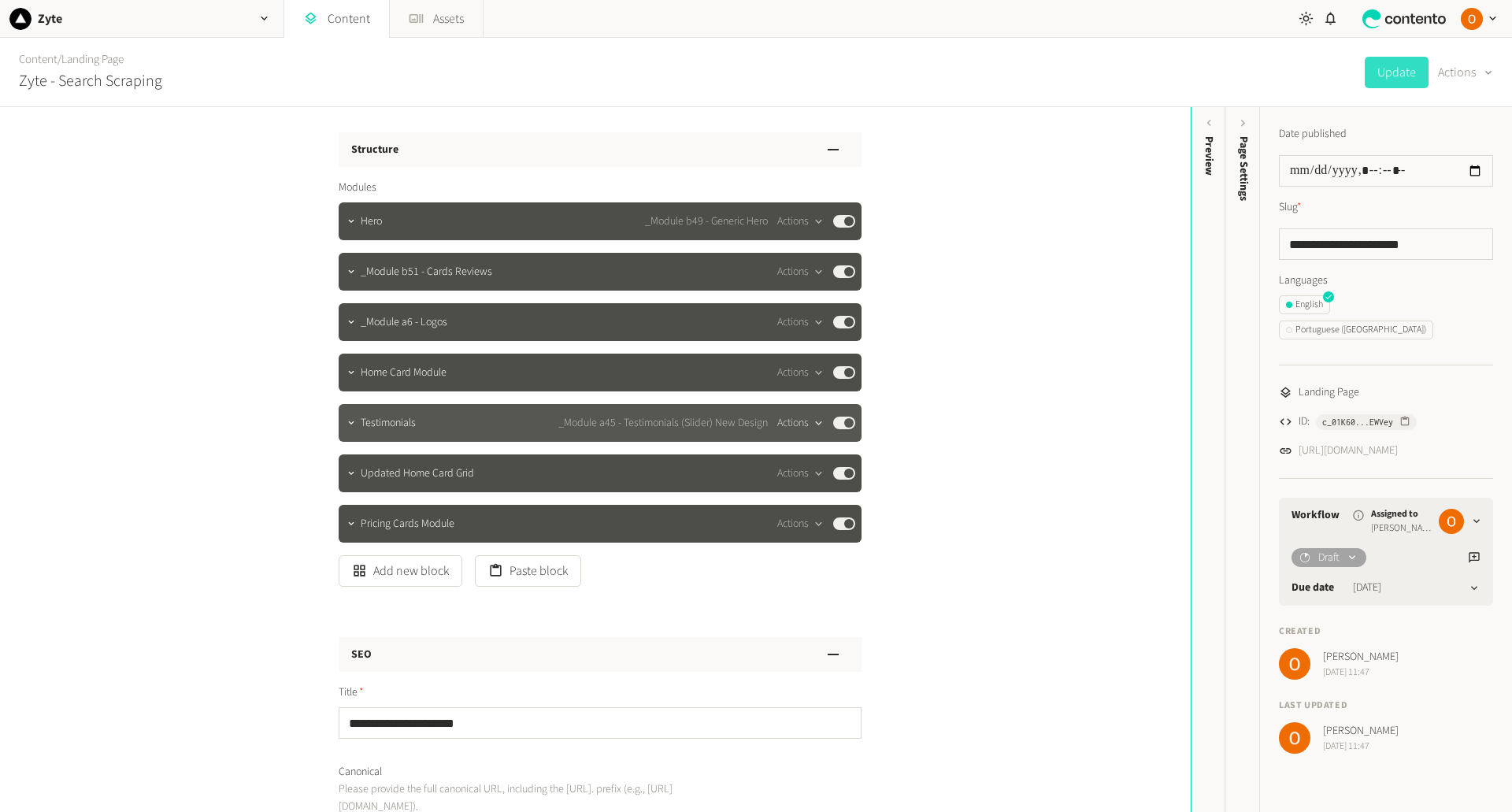
click at [809, 425] on div "button" at bounding box center [818, 423] width 20 height 14
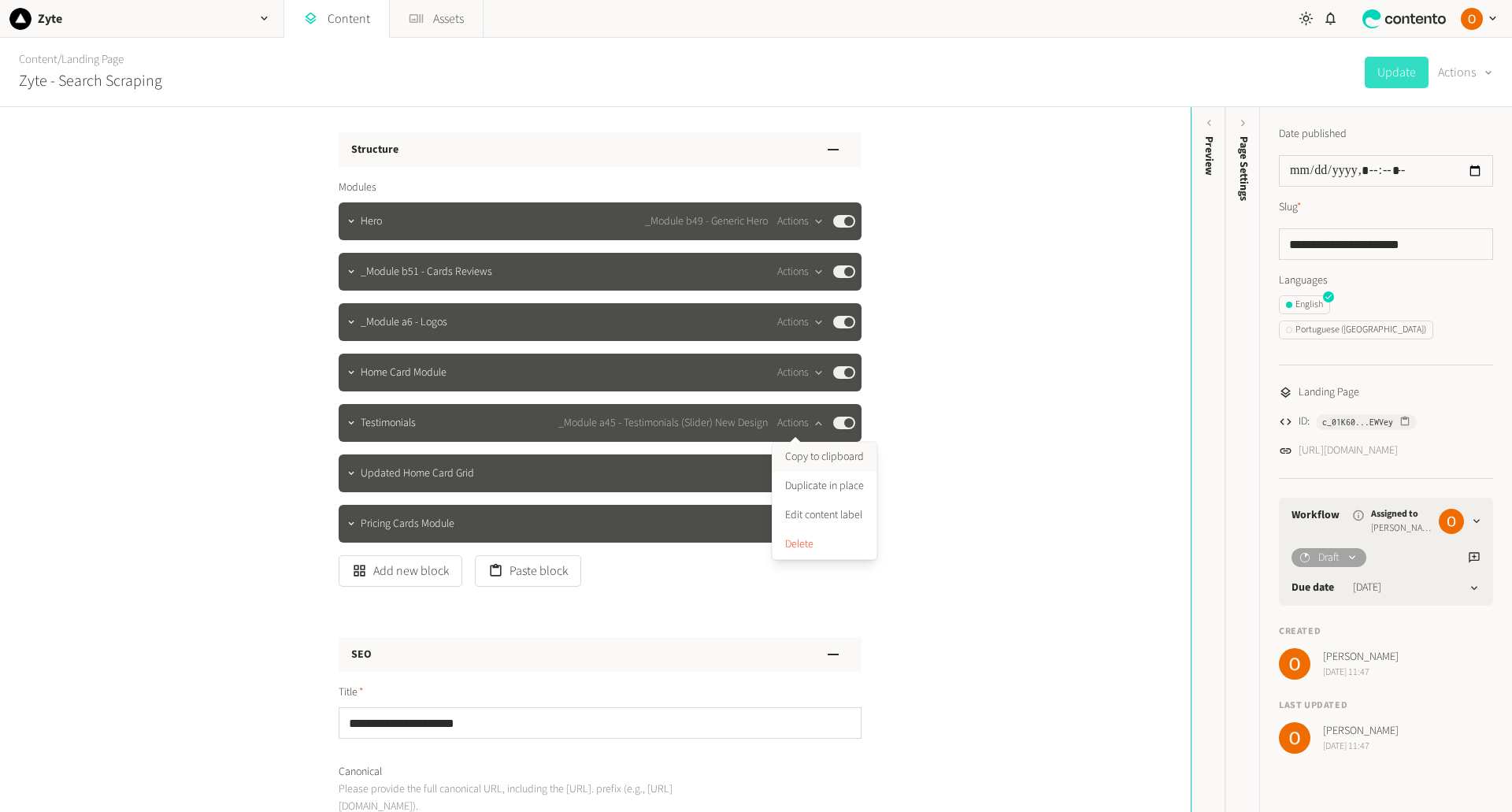
click at [823, 460] on button "Copy to clipboard" at bounding box center [824, 457] width 104 height 29
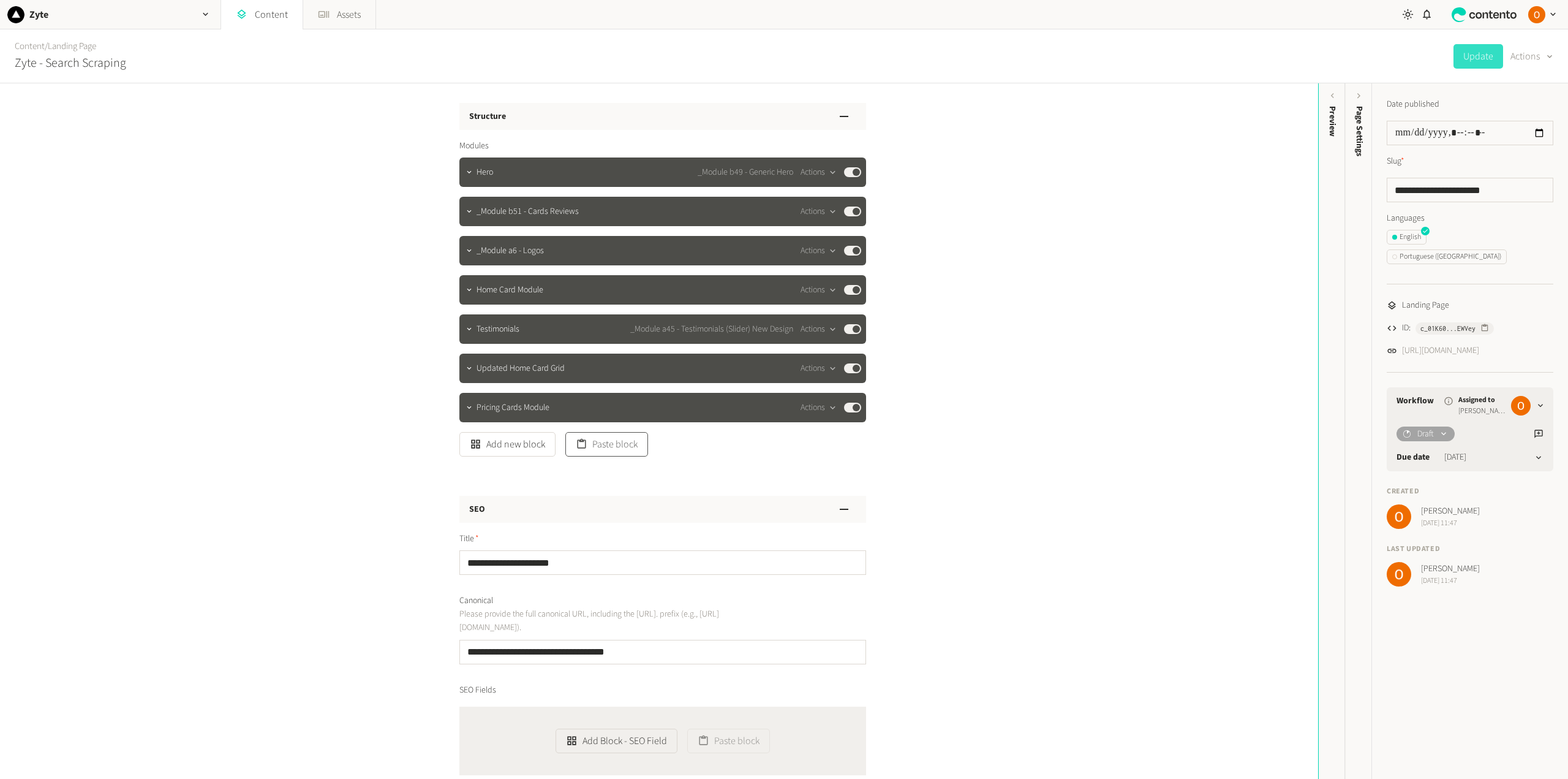
click at [604, 440] on button "Paste block" at bounding box center [606, 444] width 83 height 24
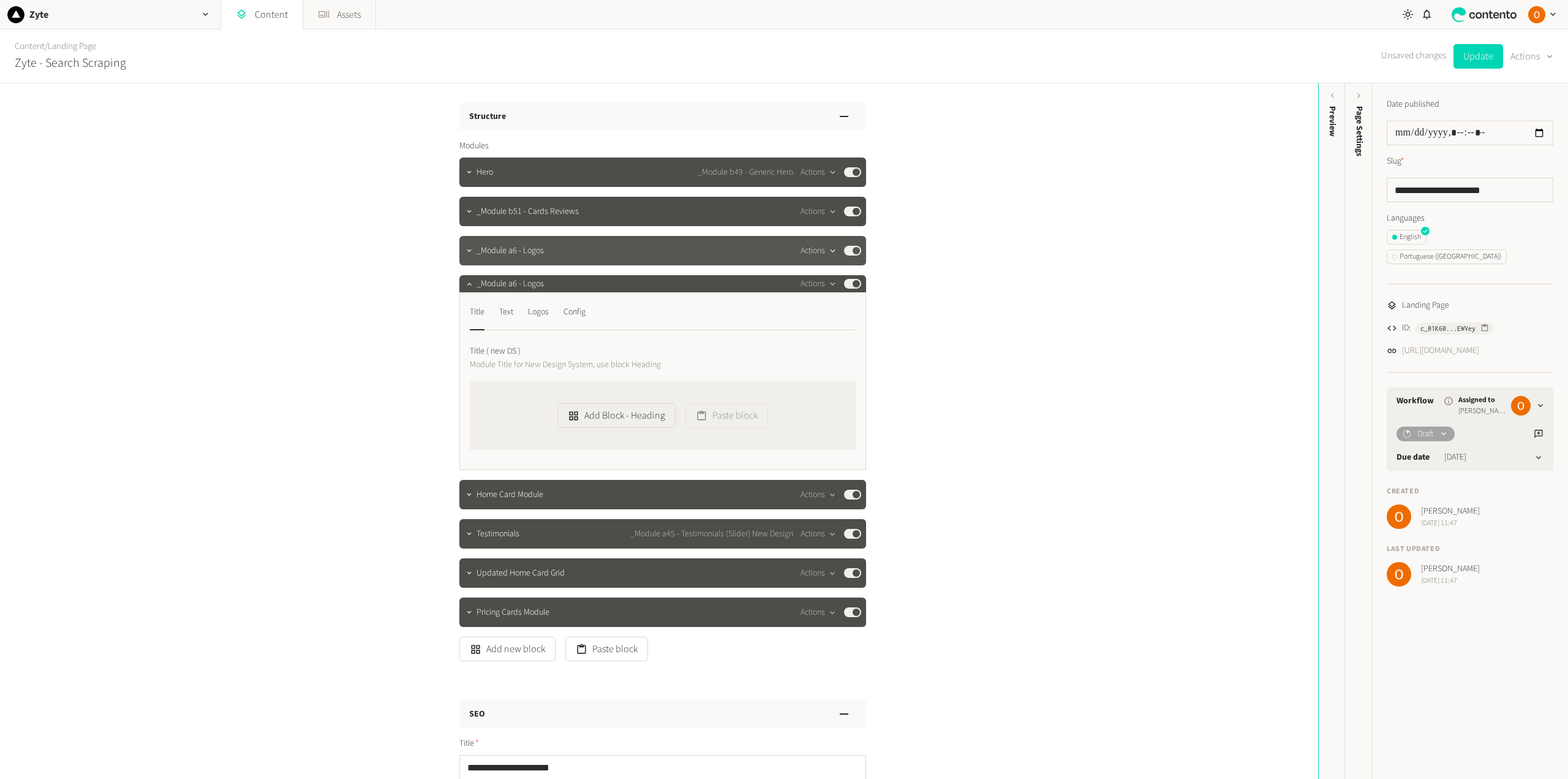
click at [813, 244] on button "Actions" at bounding box center [818, 251] width 36 height 15
click at [830, 341] on button "Delete" at bounding box center [837, 345] width 81 height 22
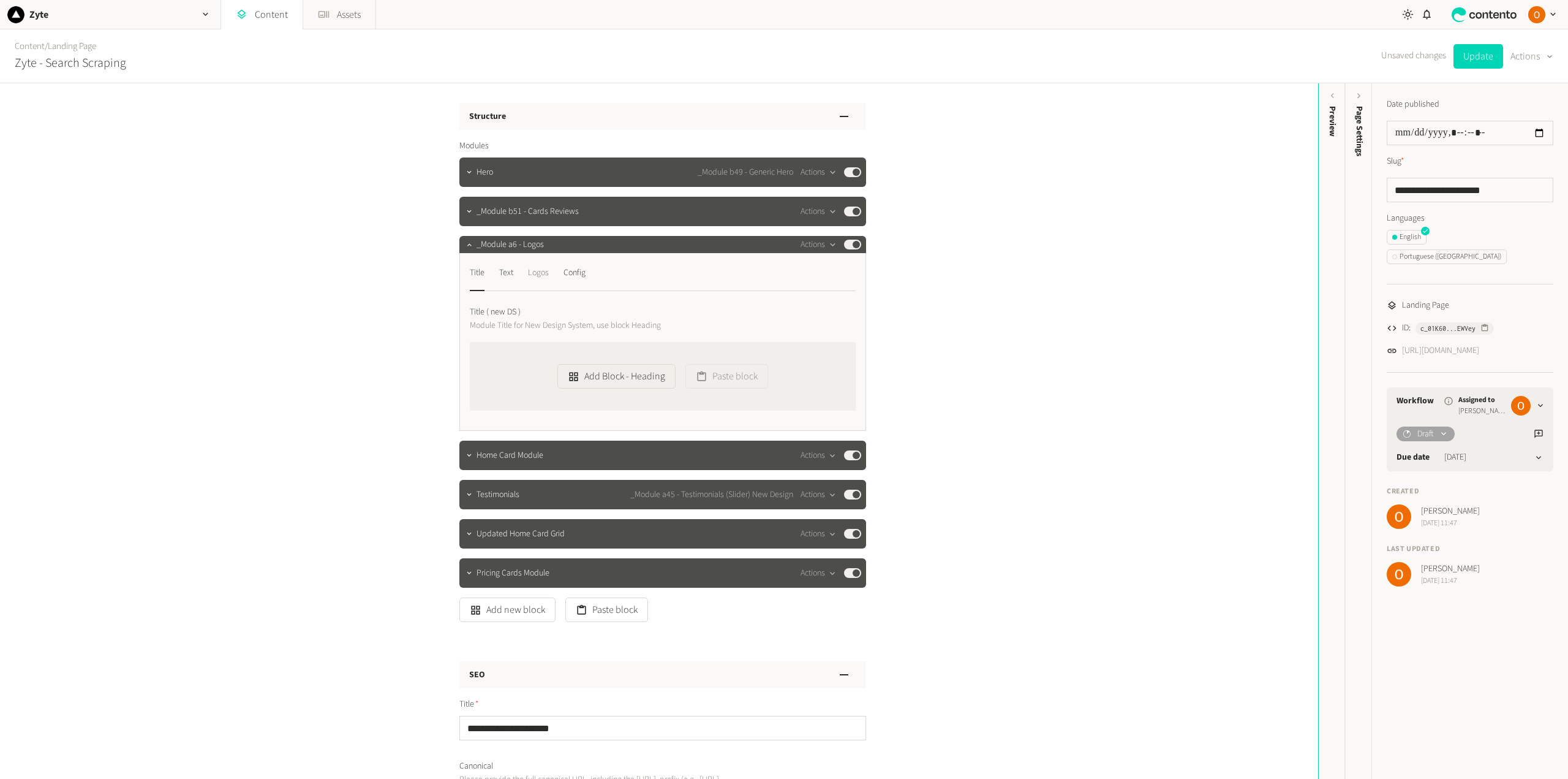
click at [540, 266] on div "Logos" at bounding box center [538, 273] width 21 height 20
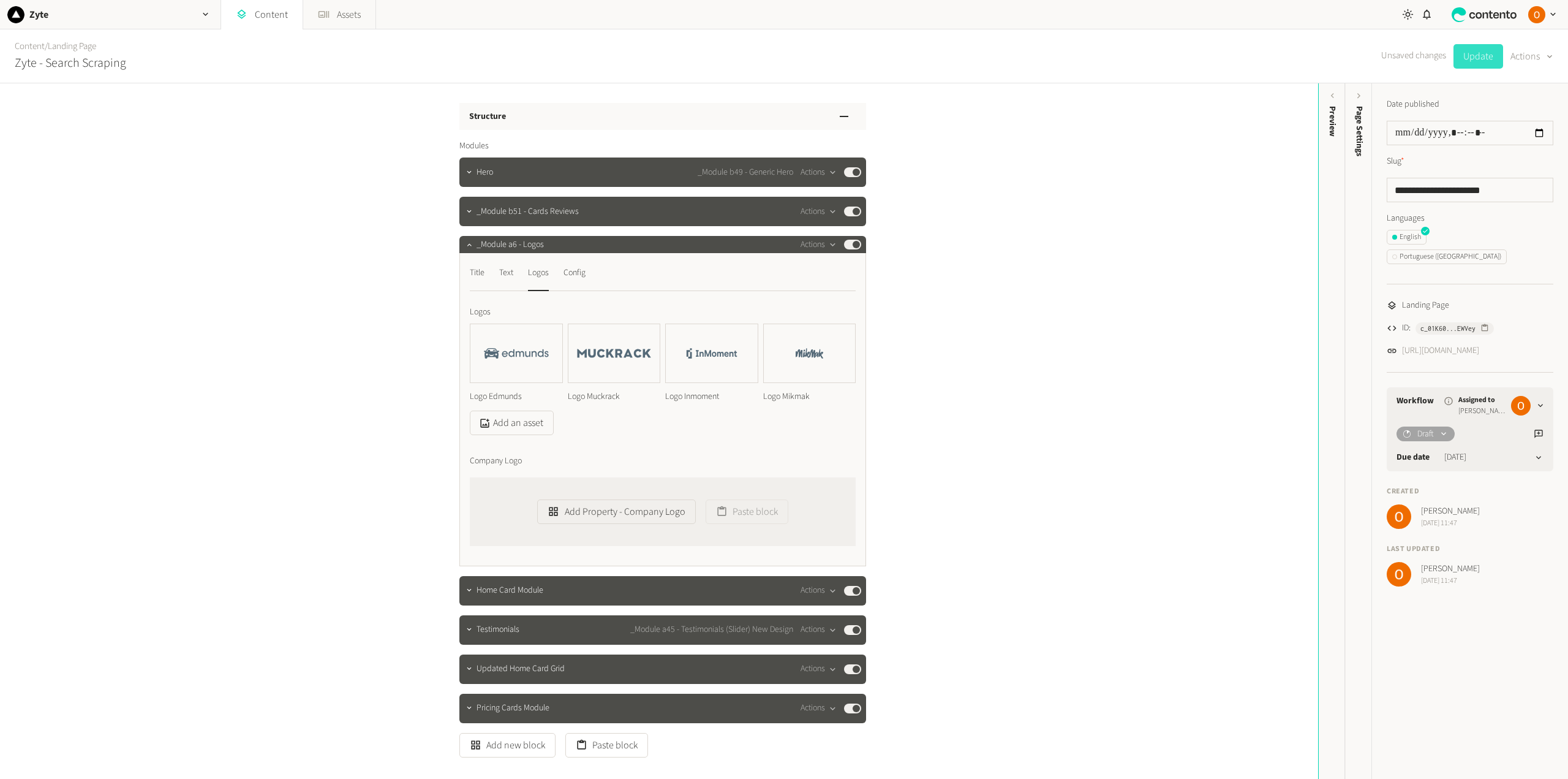
click at [1466, 55] on button "Update" at bounding box center [1478, 56] width 50 height 24
click at [817, 244] on button "Actions" at bounding box center [818, 245] width 36 height 15
click at [822, 337] on button "Delete" at bounding box center [837, 339] width 81 height 22
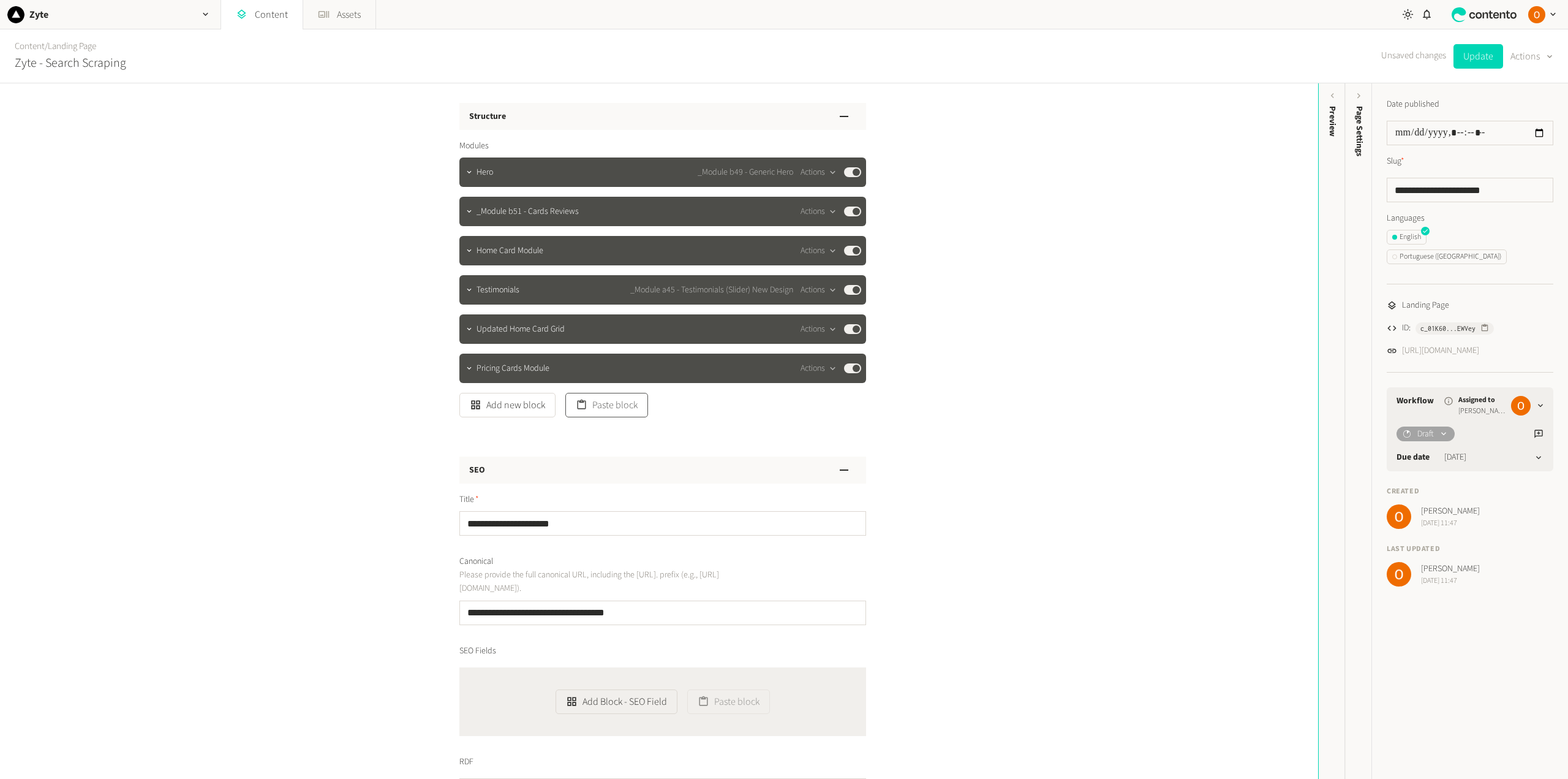
click at [596, 408] on button "Paste block" at bounding box center [606, 404] width 83 height 24
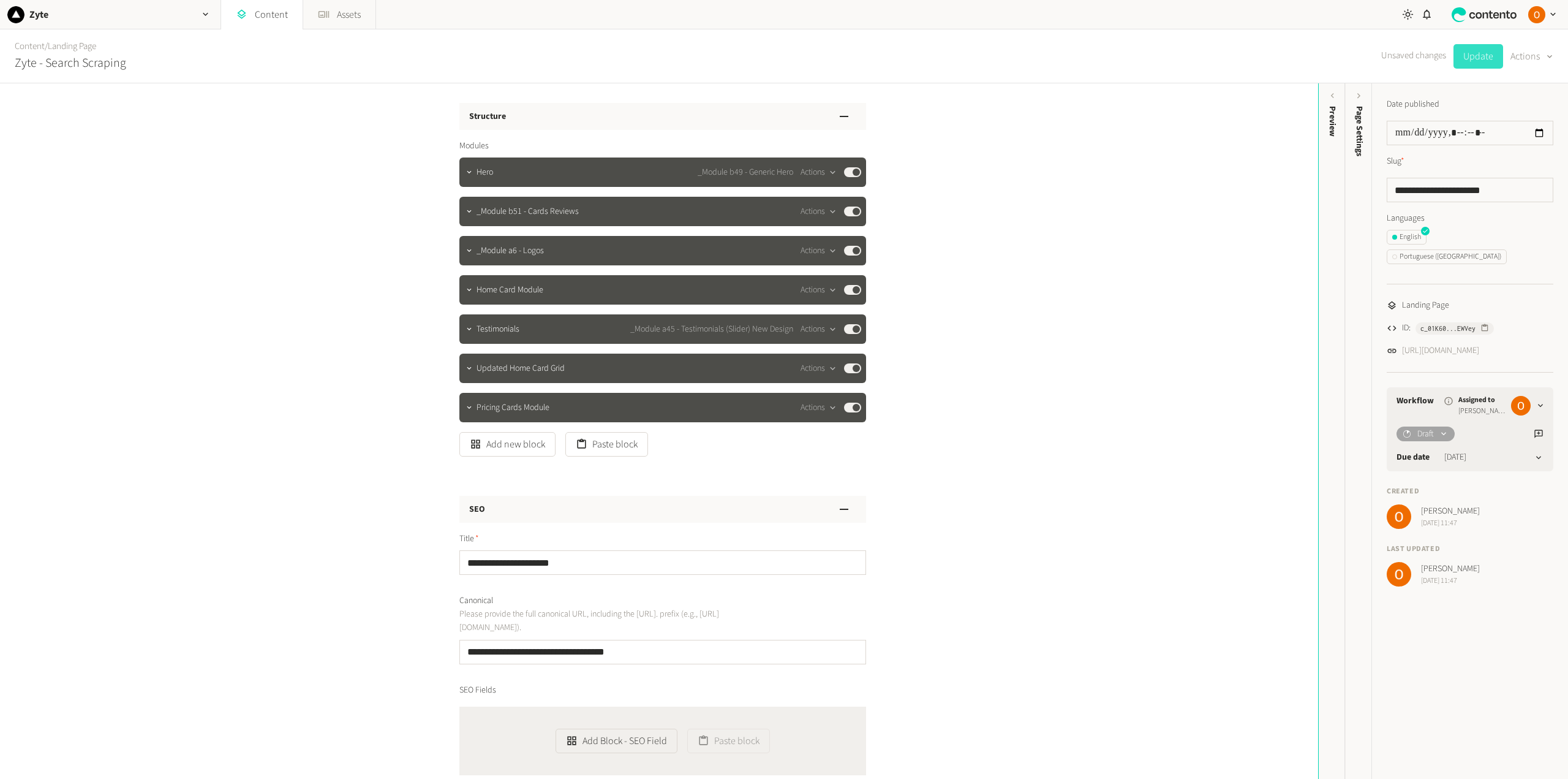
click at [1472, 60] on button "Update" at bounding box center [1478, 56] width 50 height 24
type input "**********"
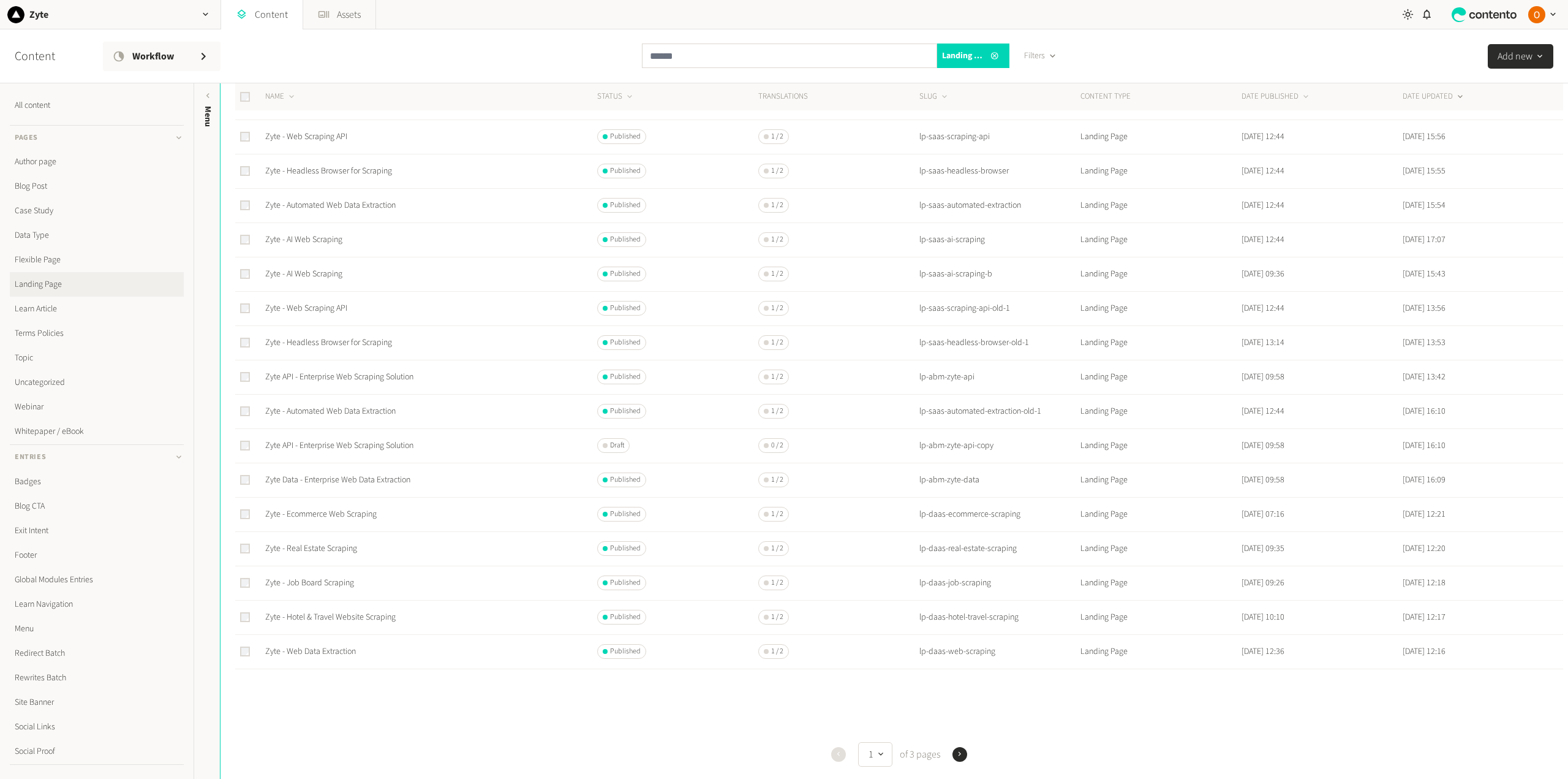
scroll to position [207, 0]
click at [329, 621] on link "Zyte - Web Data Extraction" at bounding box center [310, 621] width 91 height 12
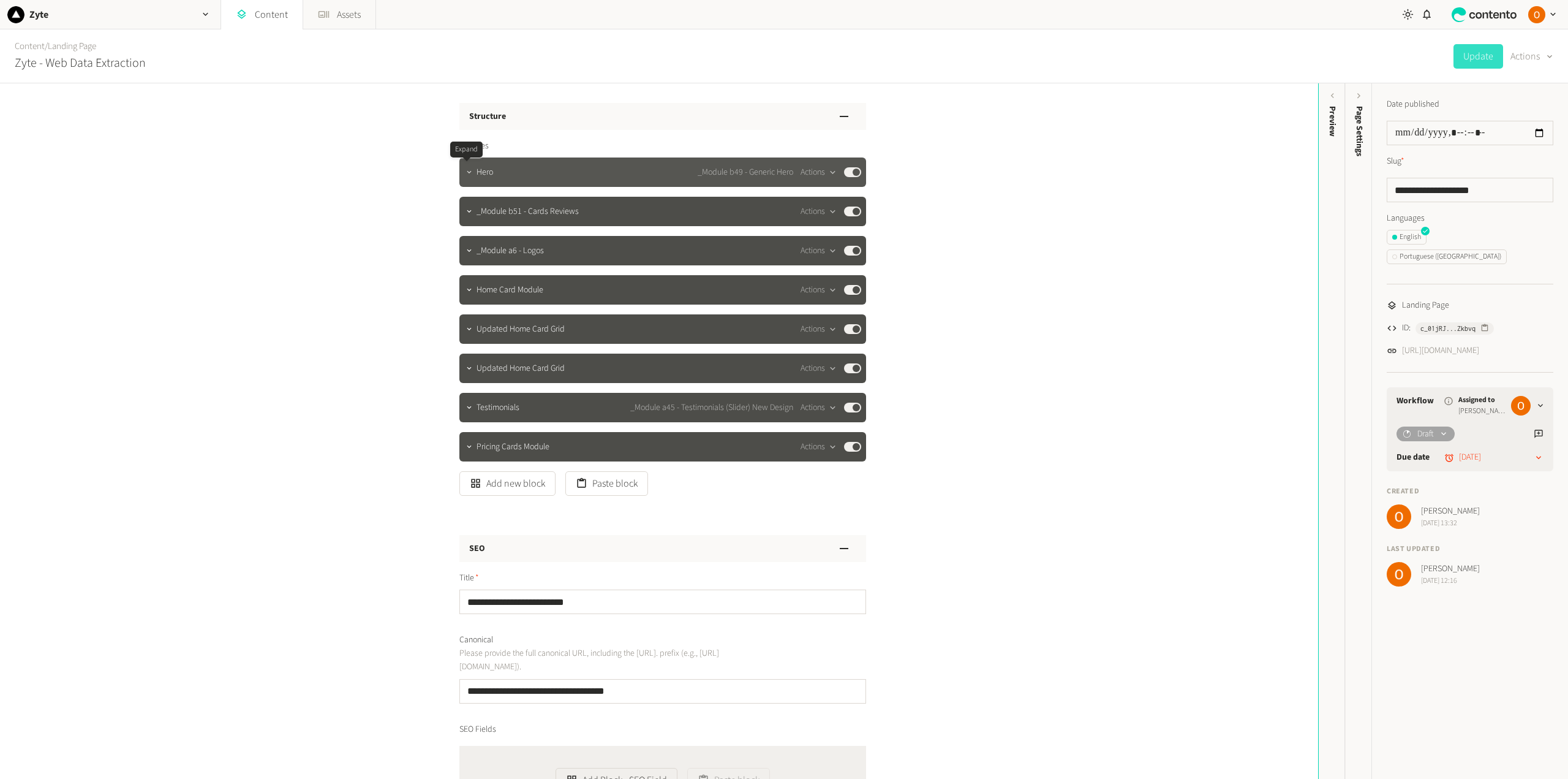
click at [465, 171] on icon "button" at bounding box center [469, 172] width 9 height 9
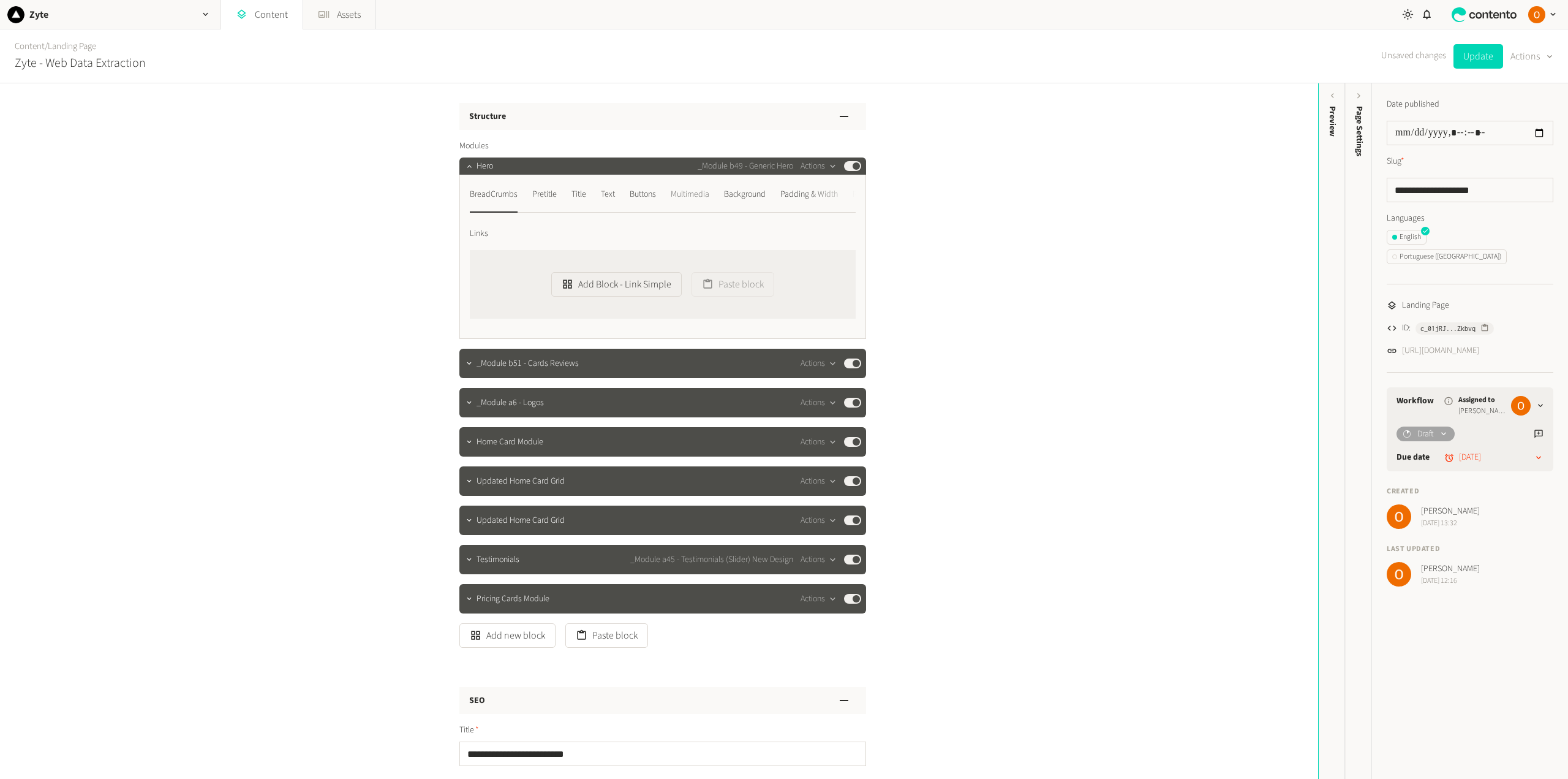
click at [699, 195] on div "Multimedia" at bounding box center [690, 194] width 39 height 20
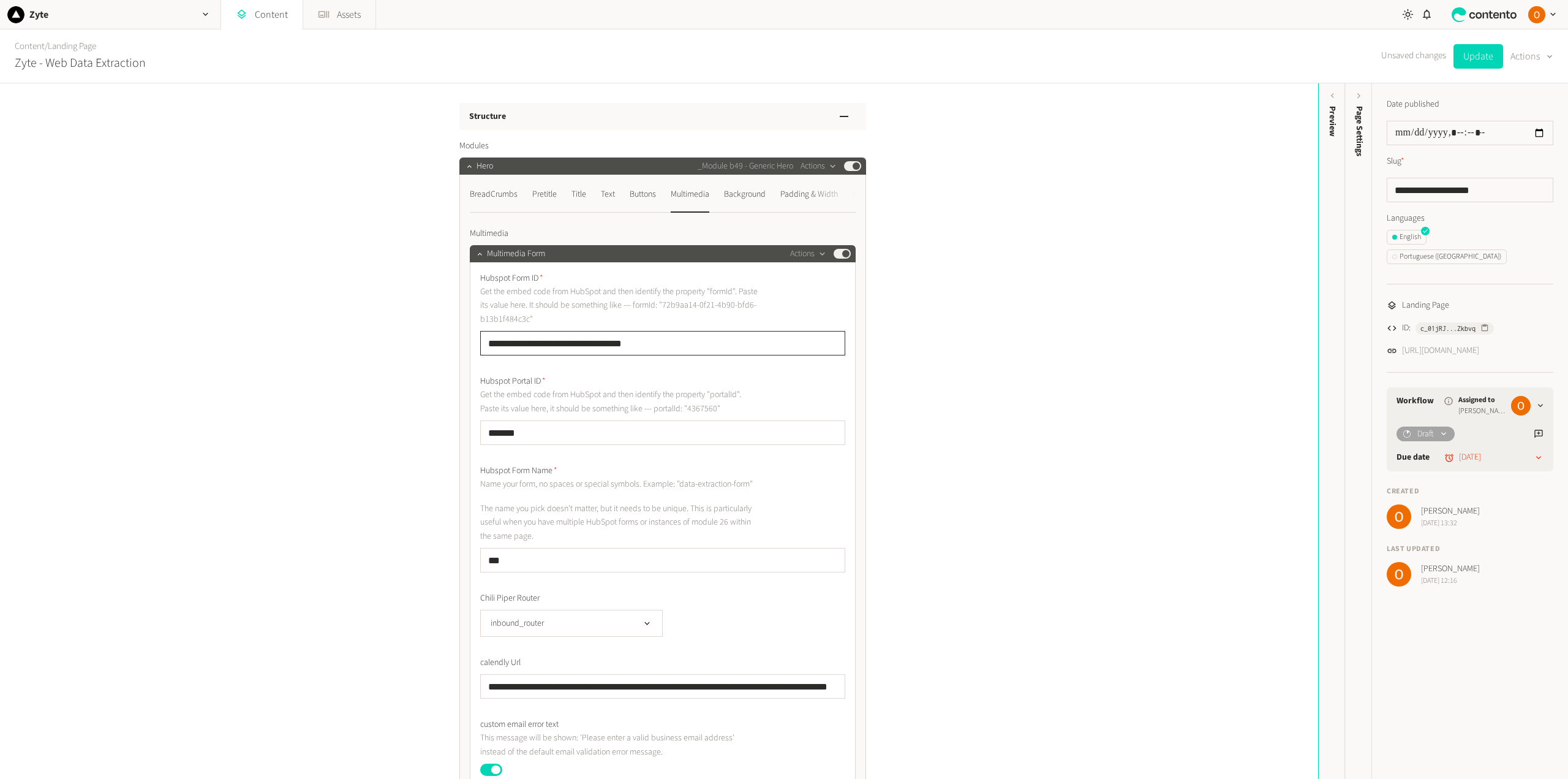
drag, startPoint x: 654, startPoint y: 341, endPoint x: 476, endPoint y: 345, distance: 178.0
click at [476, 345] on div "**********" at bounding box center [662, 605] width 386 height 686
click at [602, 194] on div "Text" at bounding box center [607, 194] width 14 height 20
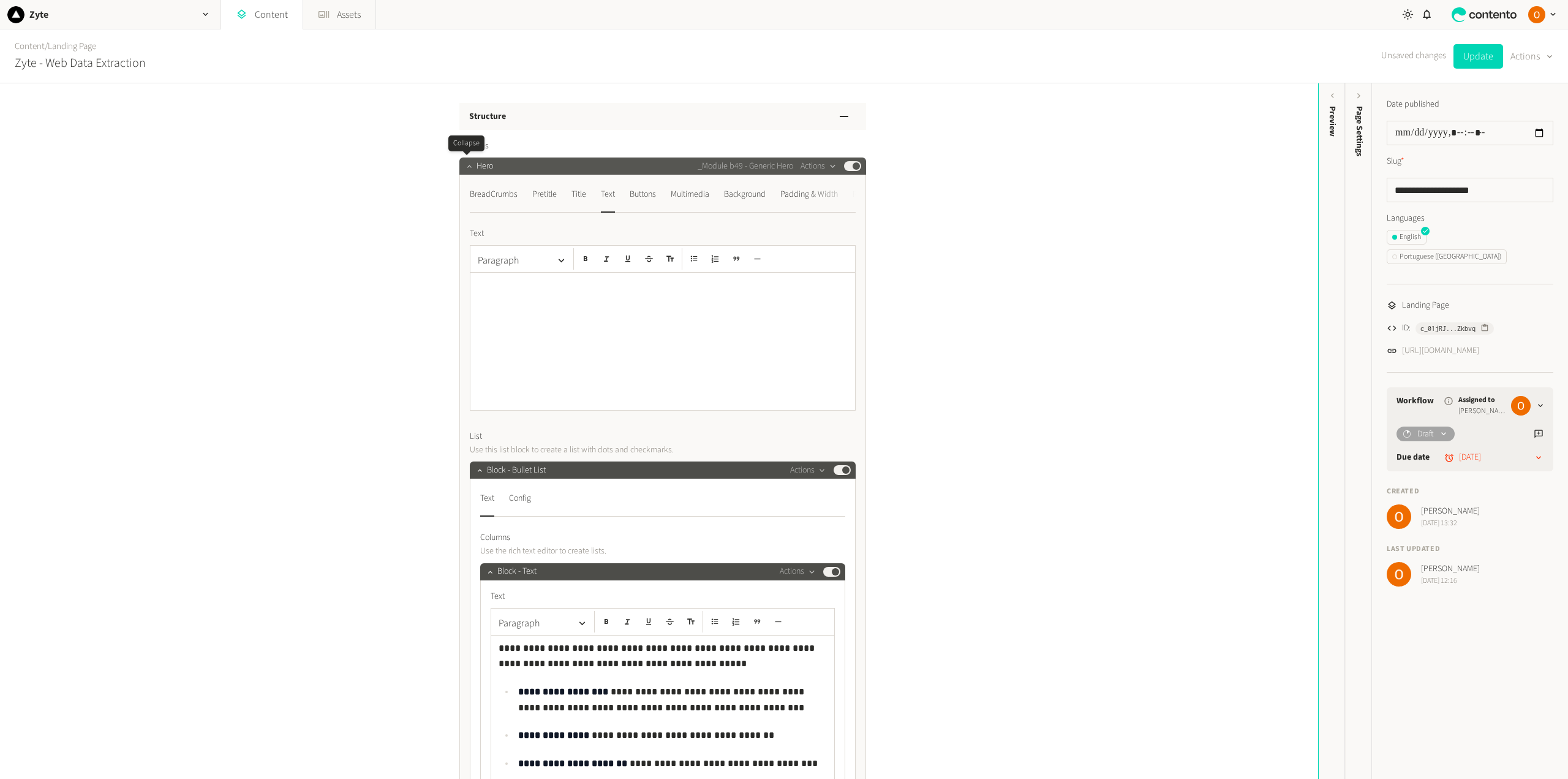
click at [467, 166] on icon "button" at bounding box center [469, 166] width 4 height 2
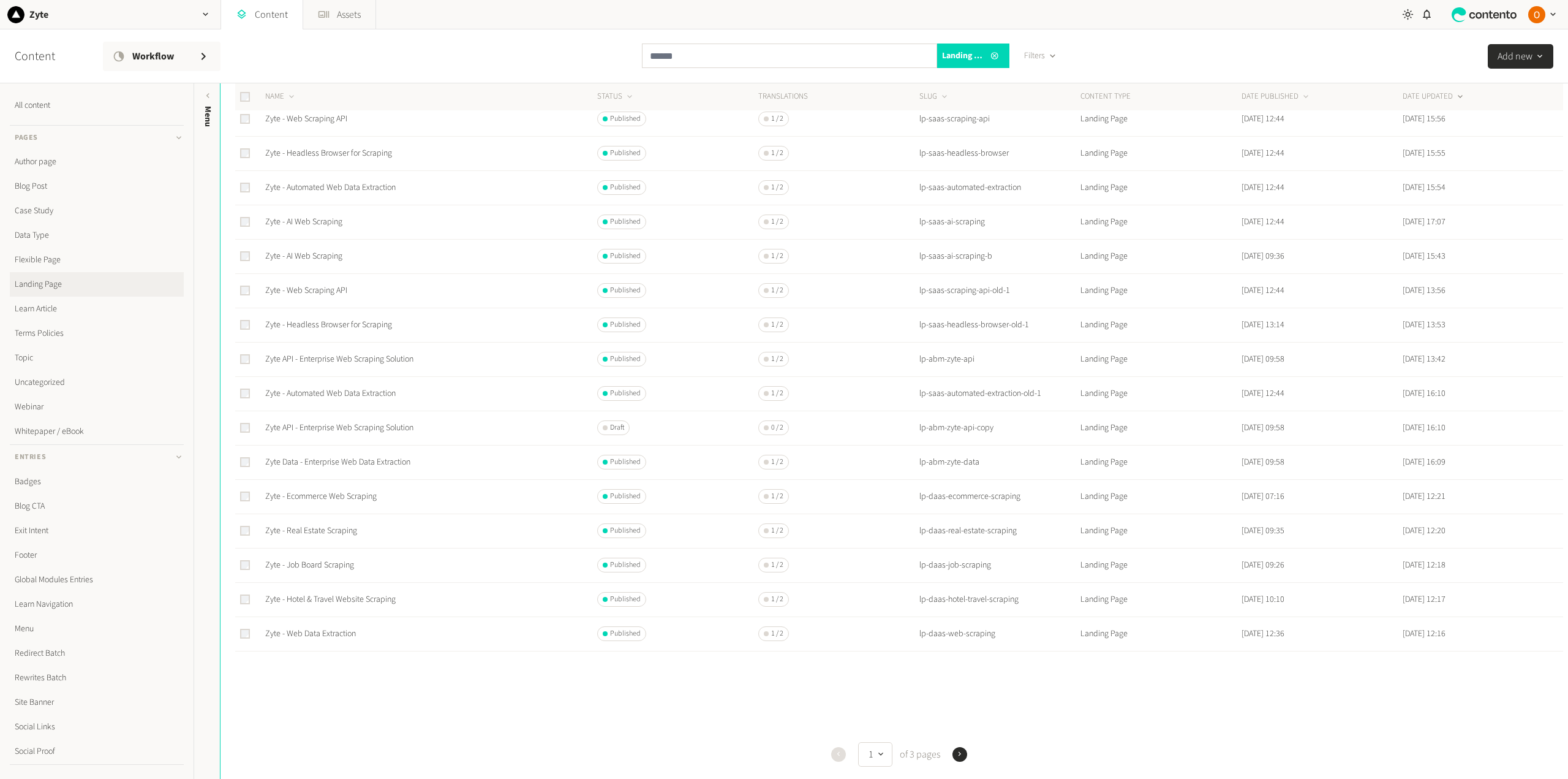
scroll to position [207, 0]
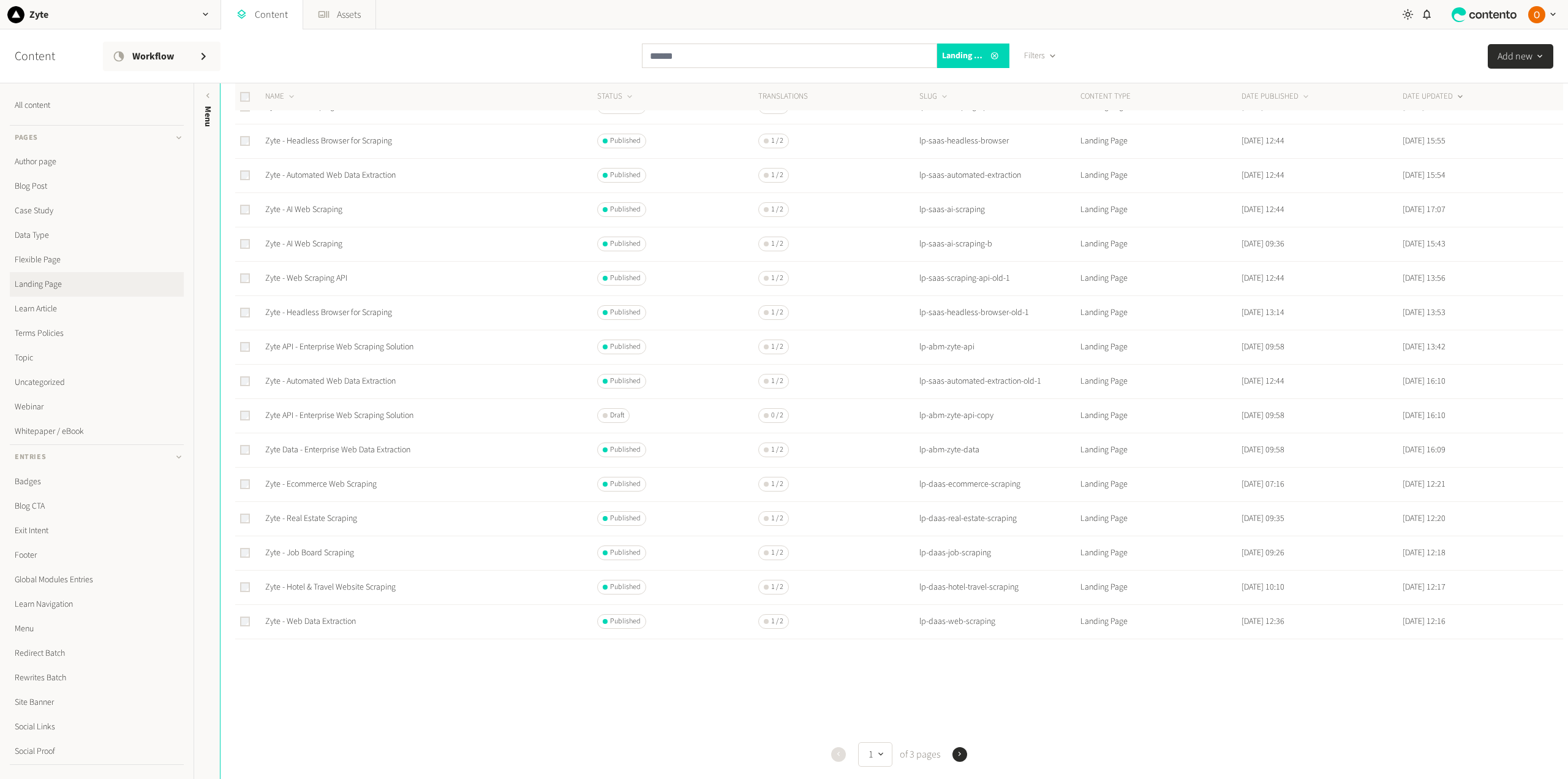
click at [959, 754] on icon "button" at bounding box center [960, 754] width 9 height 9
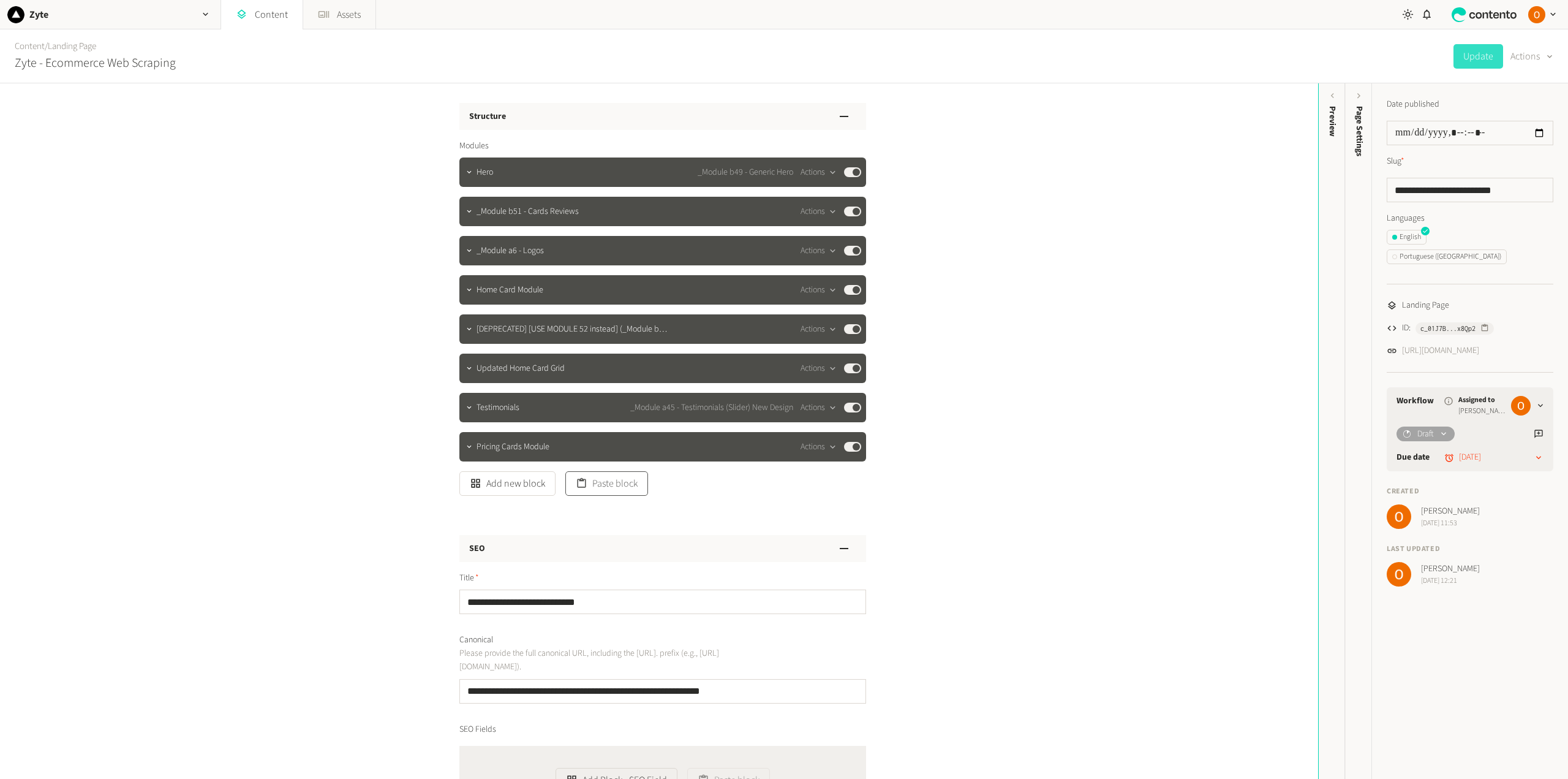
click at [589, 485] on button "Paste block" at bounding box center [606, 483] width 83 height 24
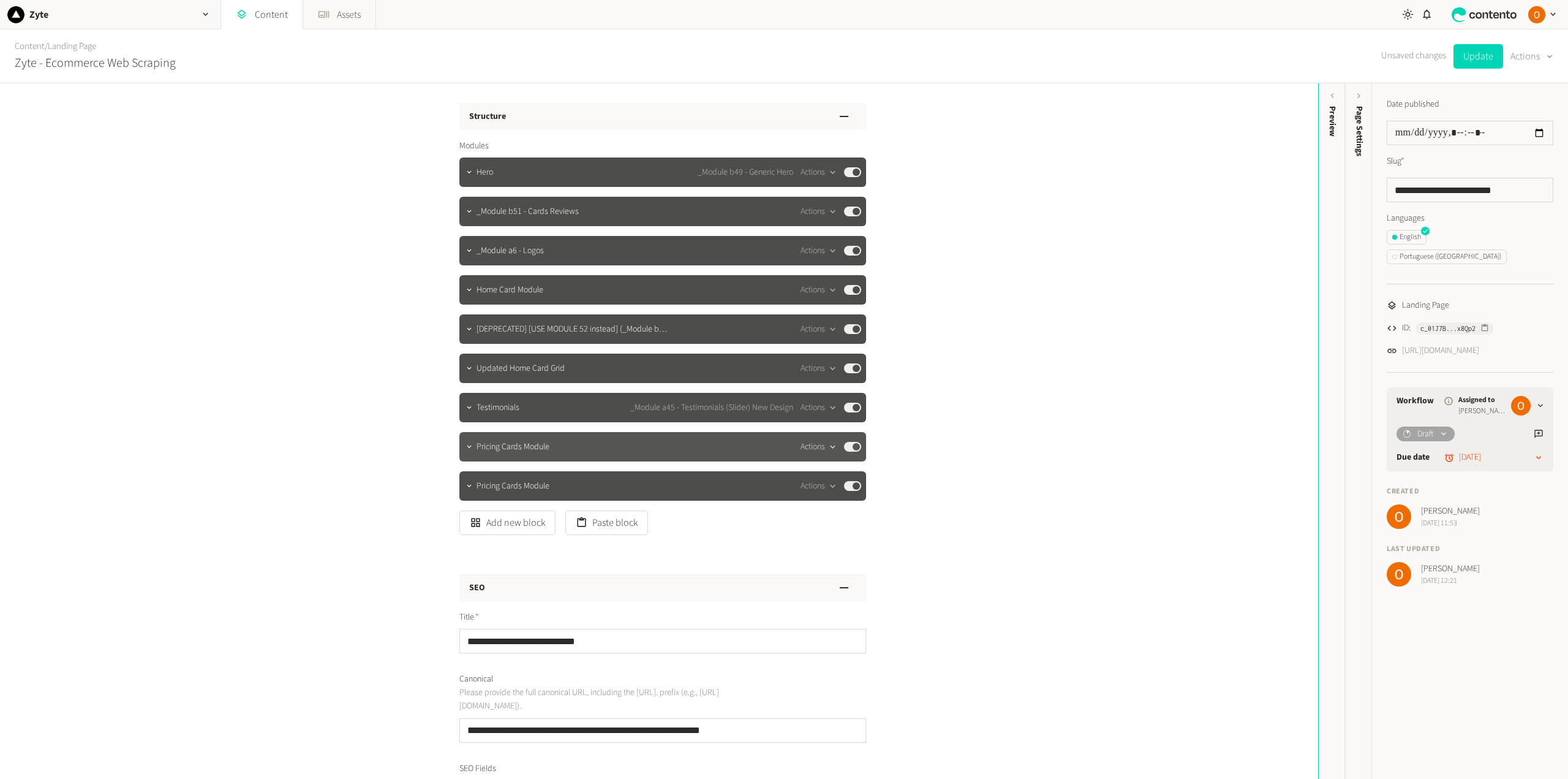
click at [821, 445] on button "Actions" at bounding box center [818, 447] width 36 height 15
click at [830, 542] on button "Delete" at bounding box center [837, 541] width 81 height 22
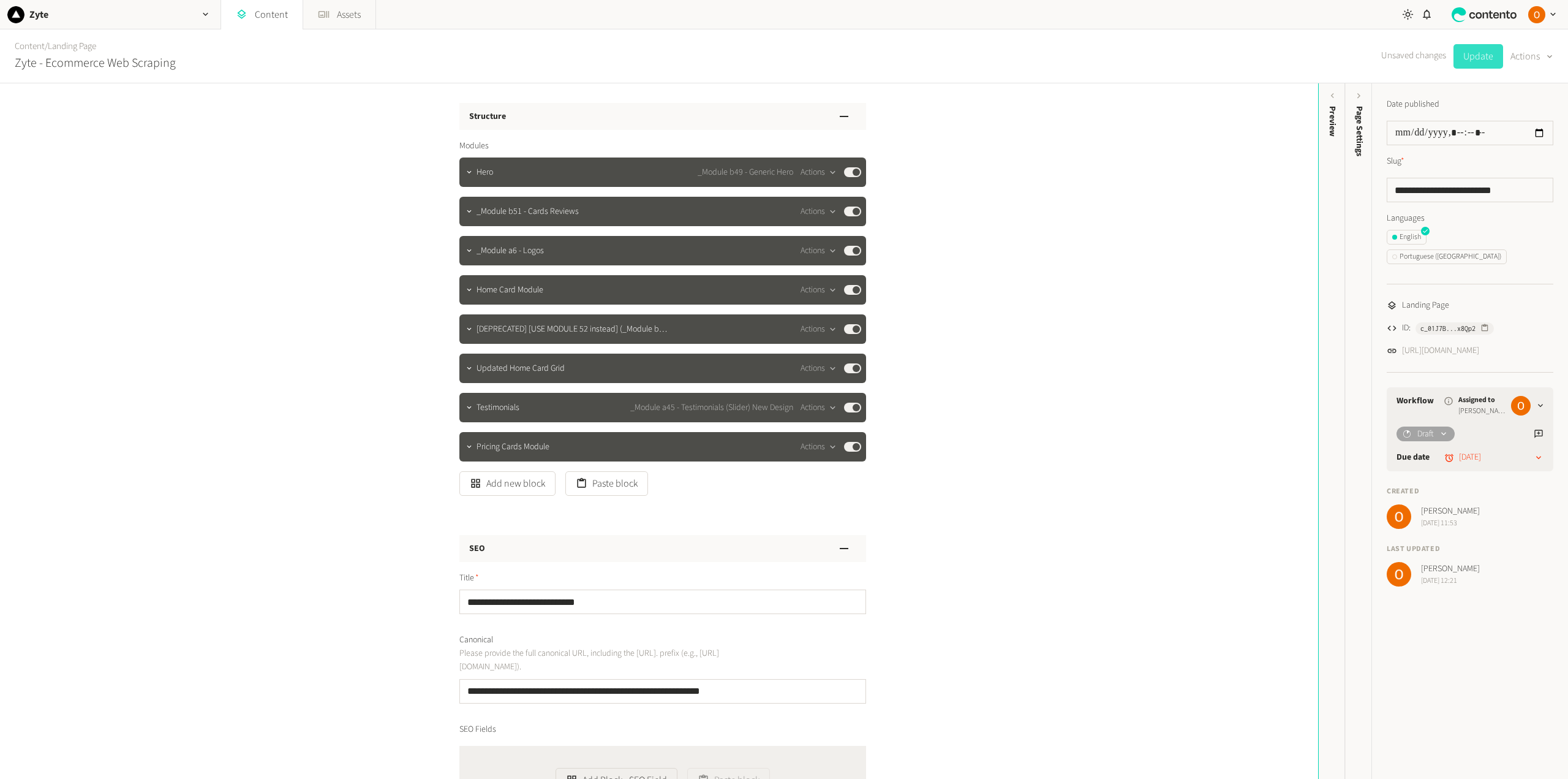
click at [1472, 57] on button "Update" at bounding box center [1478, 56] width 50 height 24
click at [467, 246] on icon "button" at bounding box center [469, 250] width 9 height 9
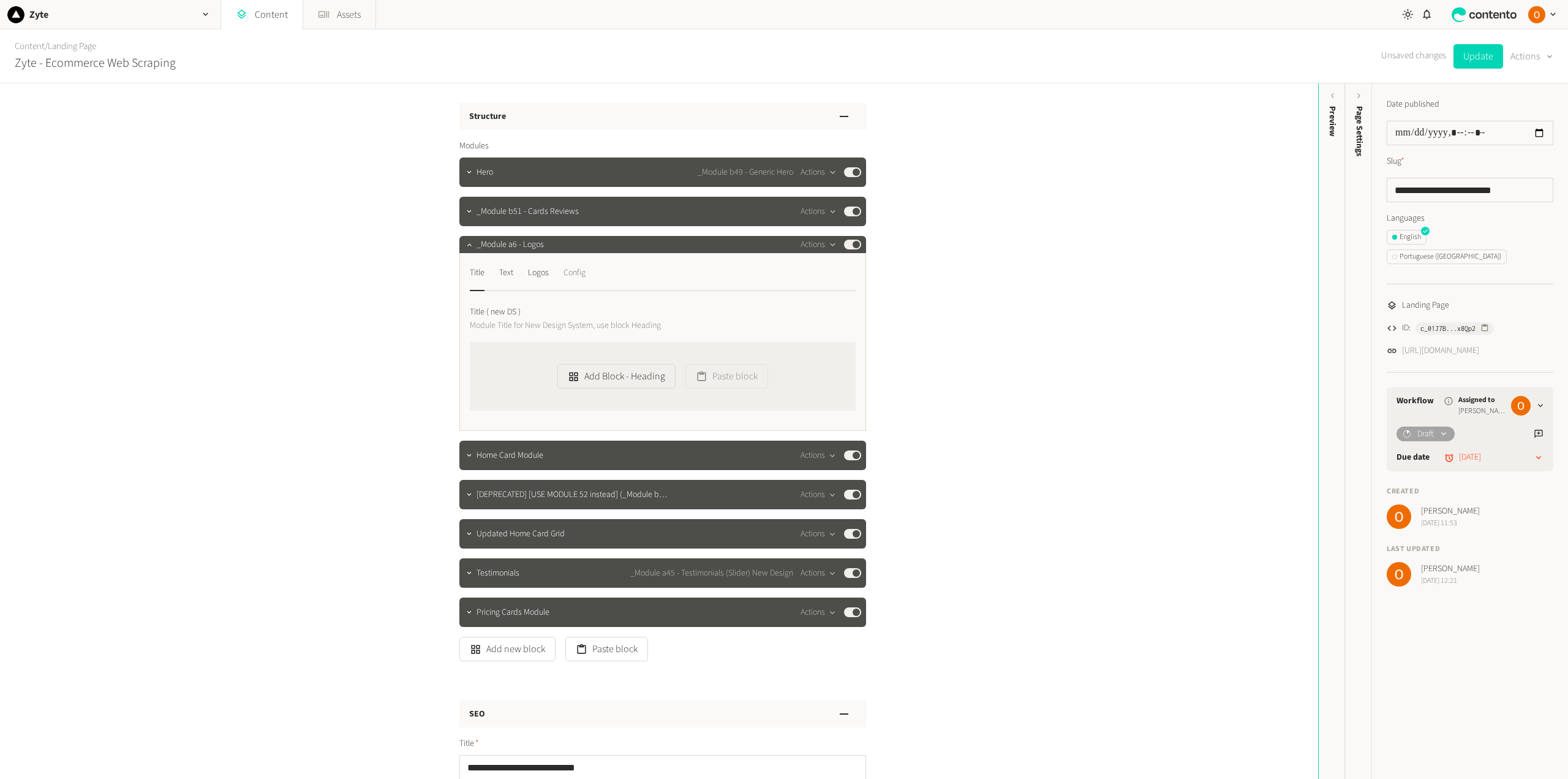
click at [584, 273] on div "Config" at bounding box center [574, 273] width 22 height 20
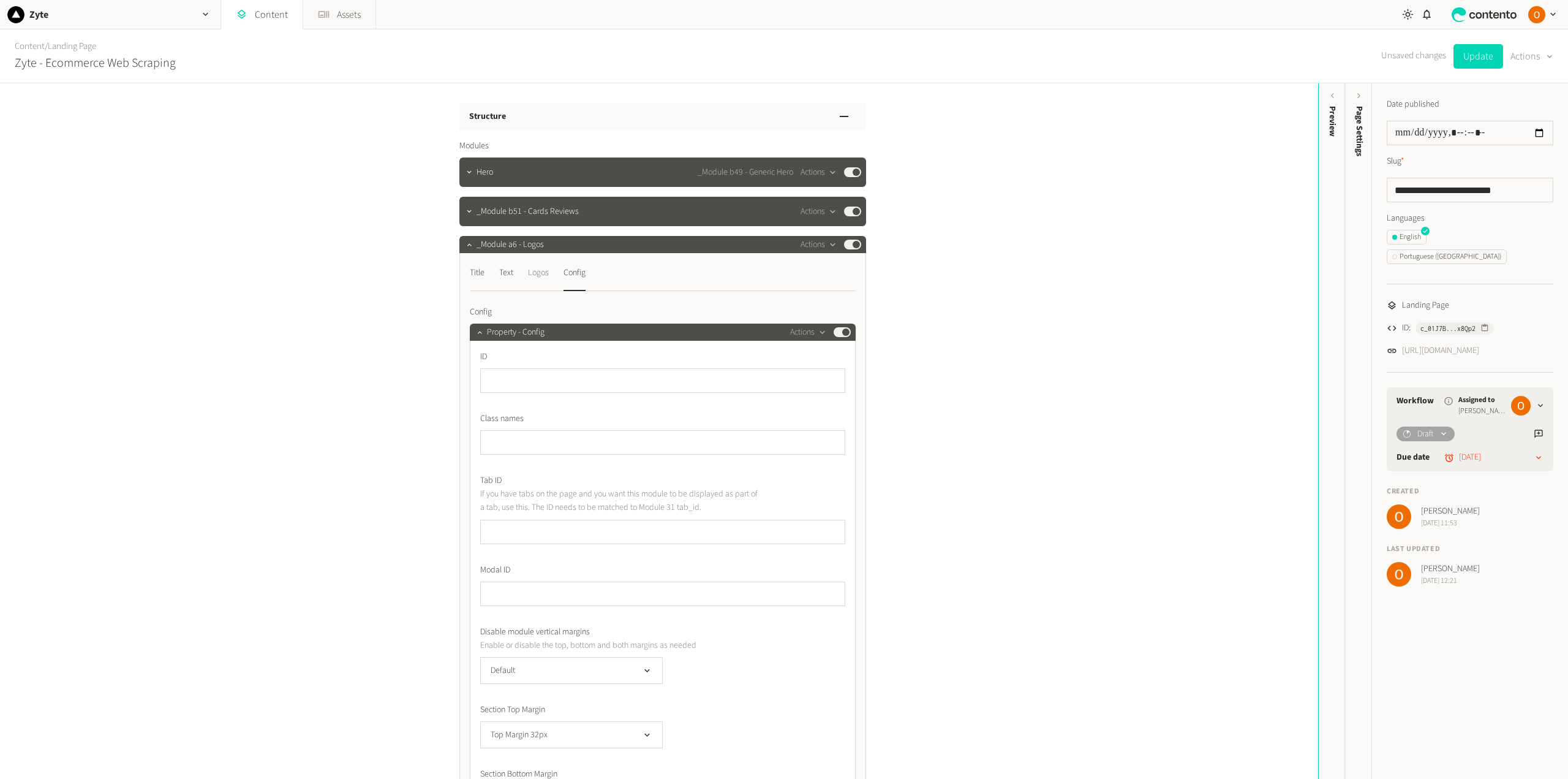
click at [545, 273] on div "Logos" at bounding box center [538, 273] width 21 height 20
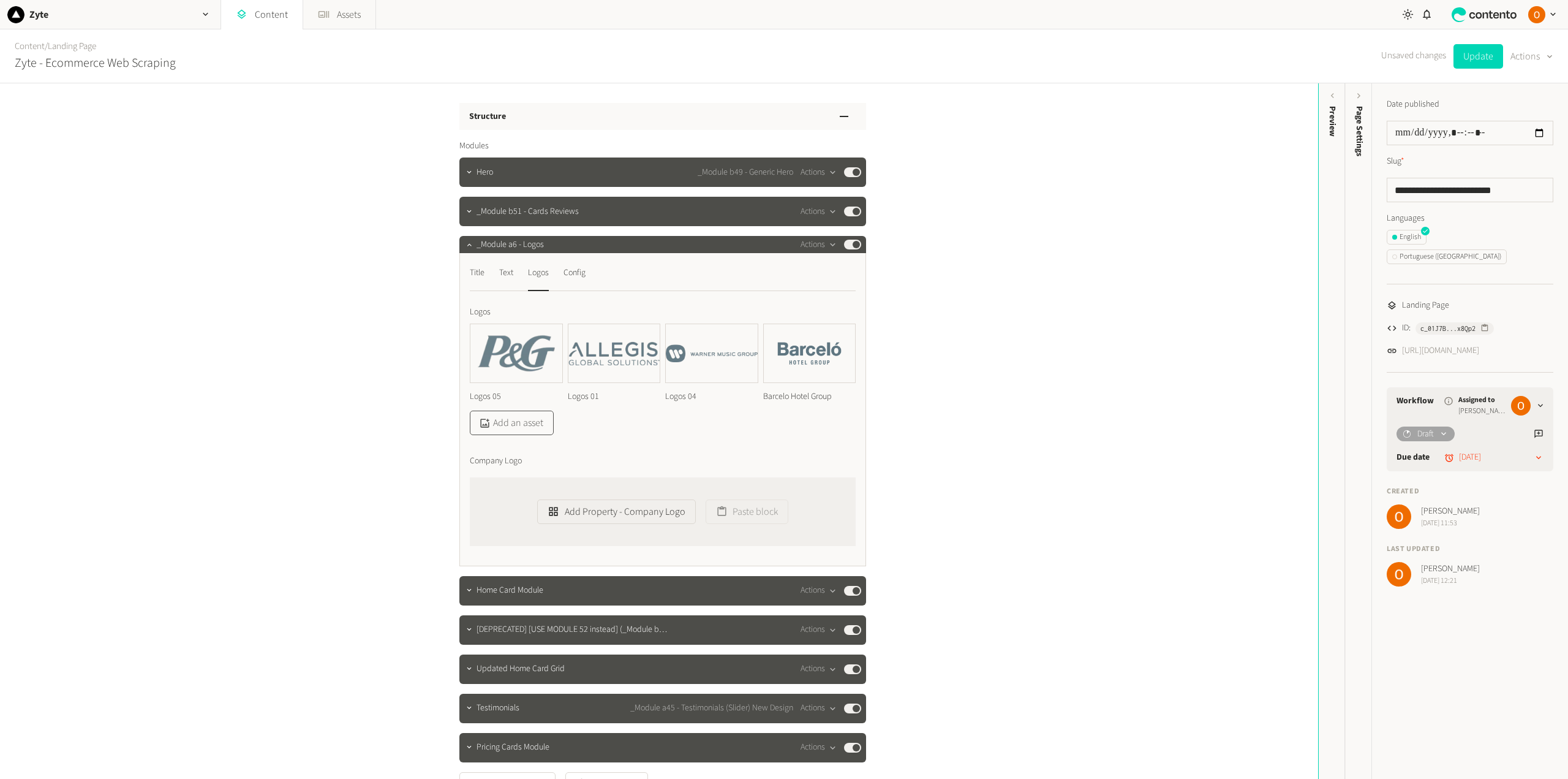
click at [529, 427] on button "Add an asset" at bounding box center [511, 422] width 84 height 24
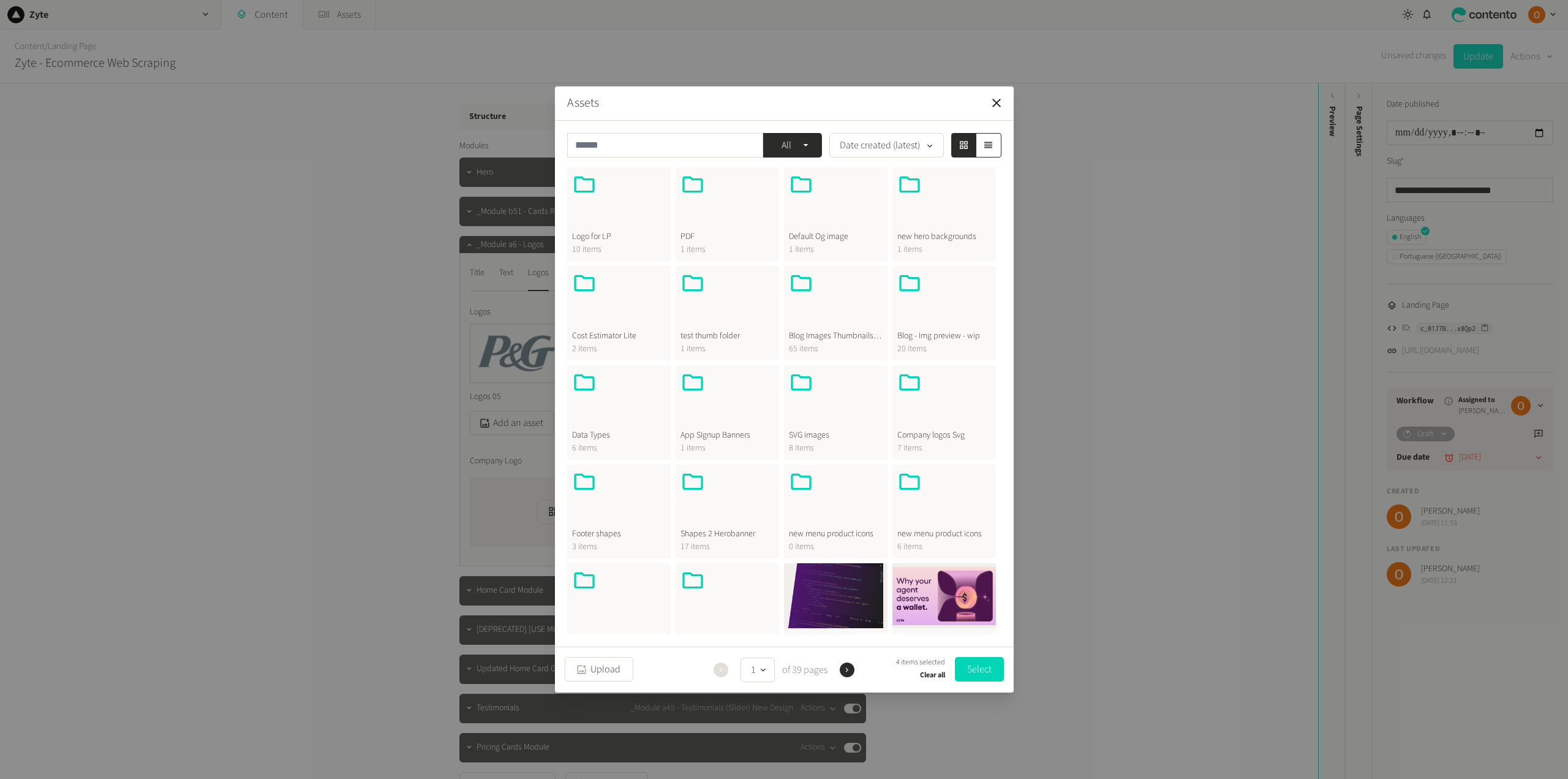
click at [623, 206] on div at bounding box center [619, 201] width 94 height 59
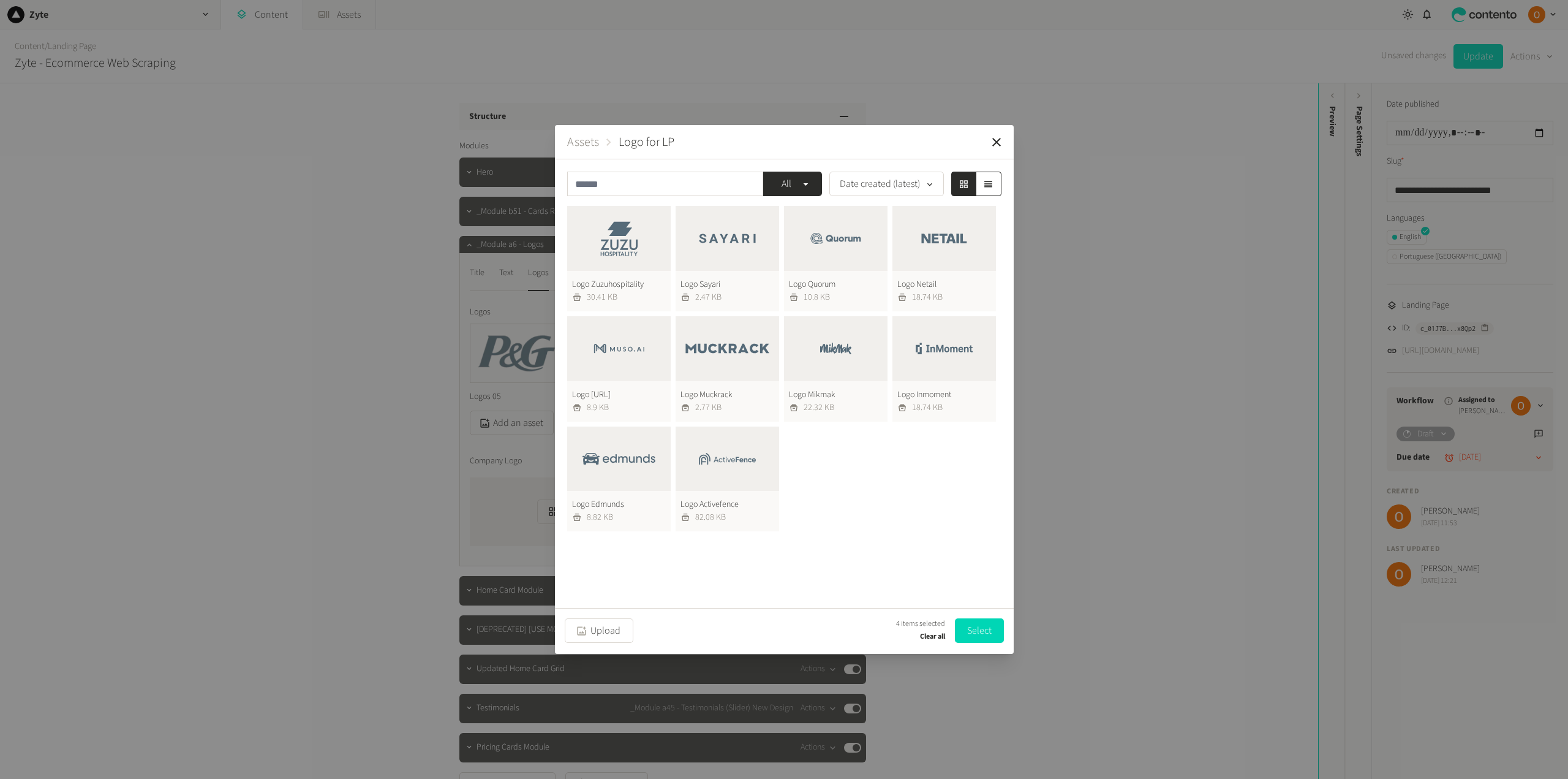
click at [964, 243] on button "Logo Netail 18.74 KB" at bounding box center [944, 258] width 104 height 106
click at [620, 461] on button "Logo Edmunds 8.82 KB" at bounding box center [619, 479] width 104 height 106
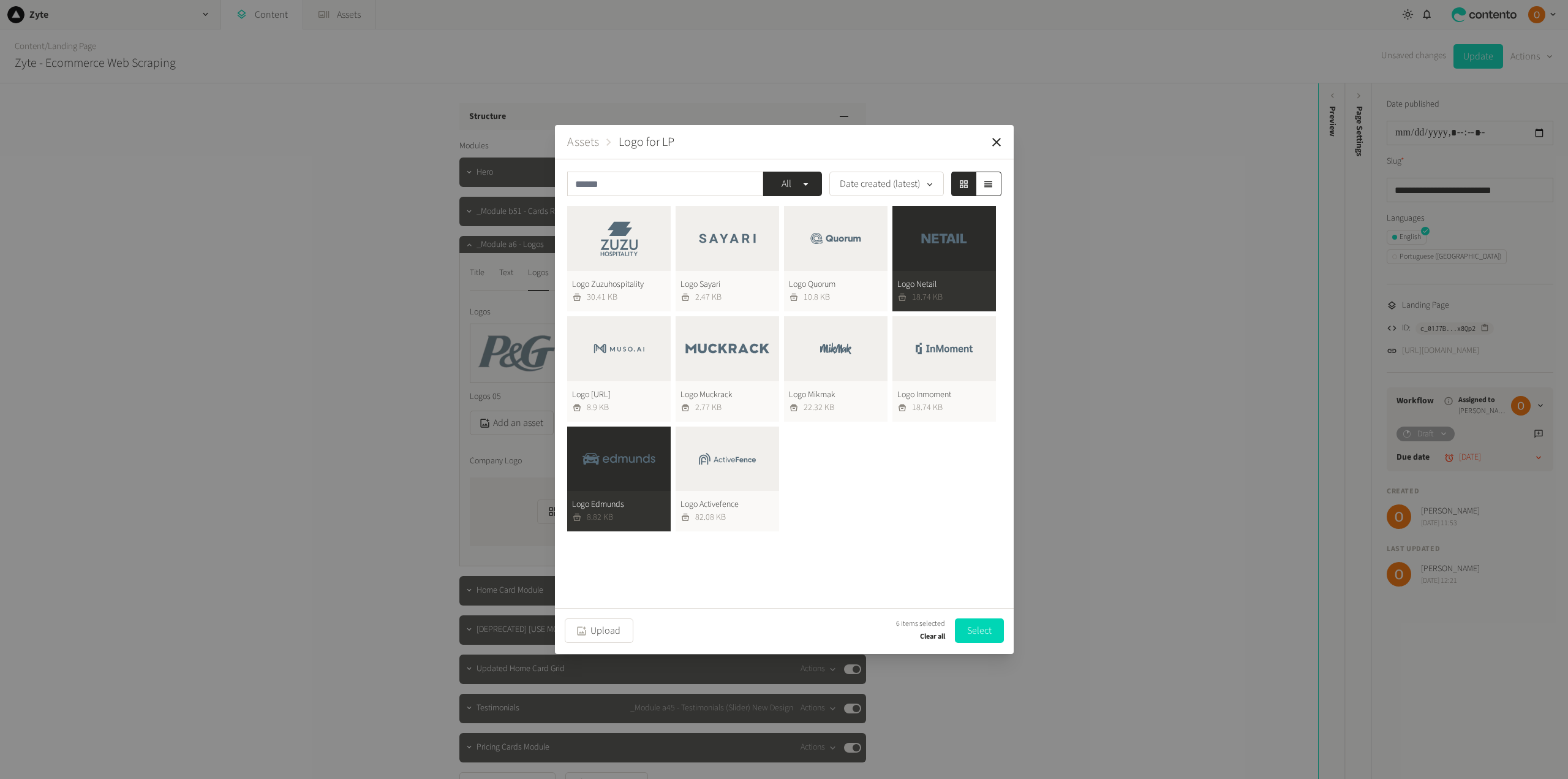
click at [858, 353] on button "Logo Mikmak 22.32 KB" at bounding box center [835, 369] width 104 height 106
click at [943, 360] on button "Logo Inmoment 18.74 KB" at bounding box center [944, 369] width 104 height 106
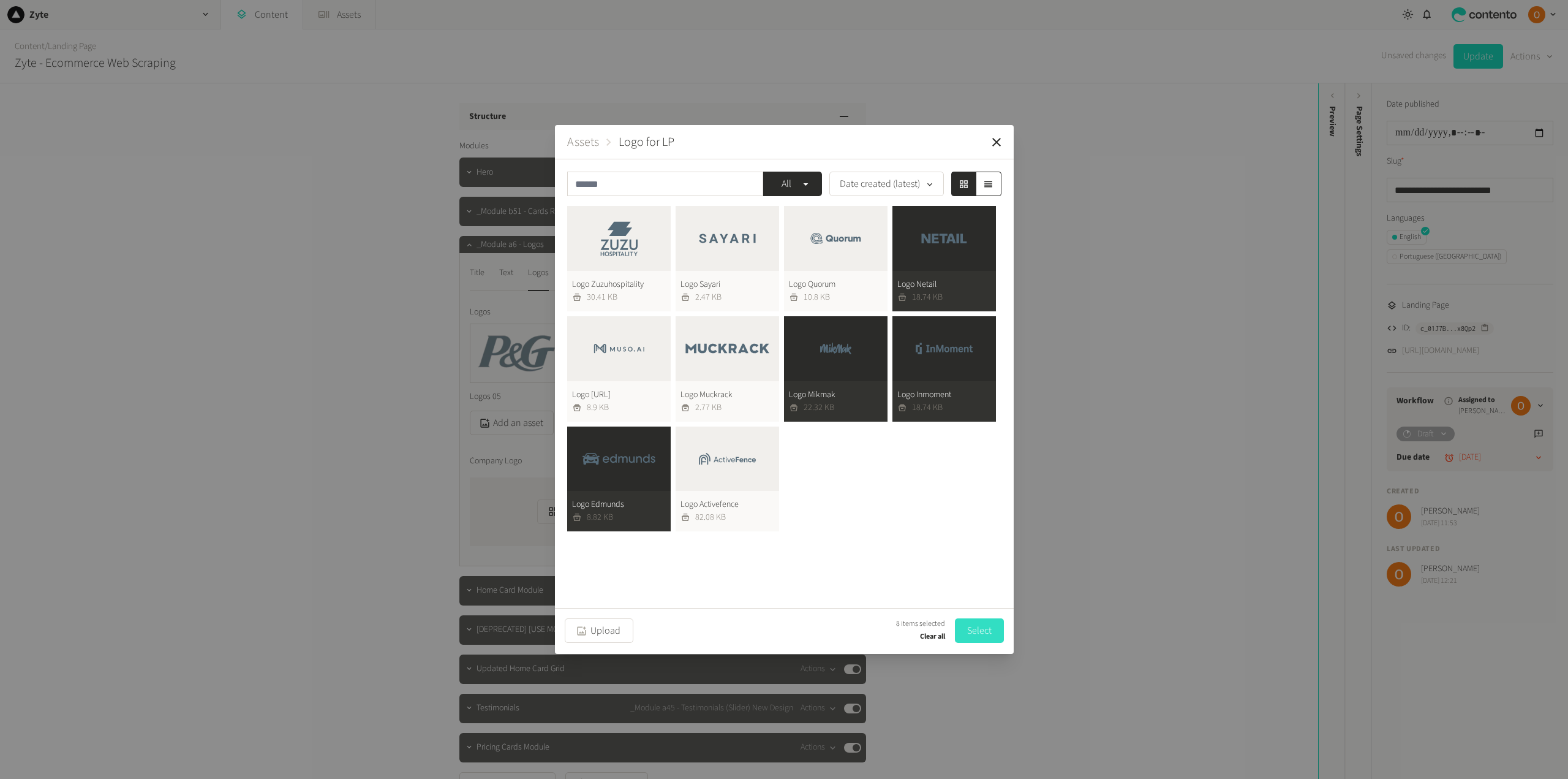
click at [981, 632] on button "Select" at bounding box center [979, 630] width 49 height 24
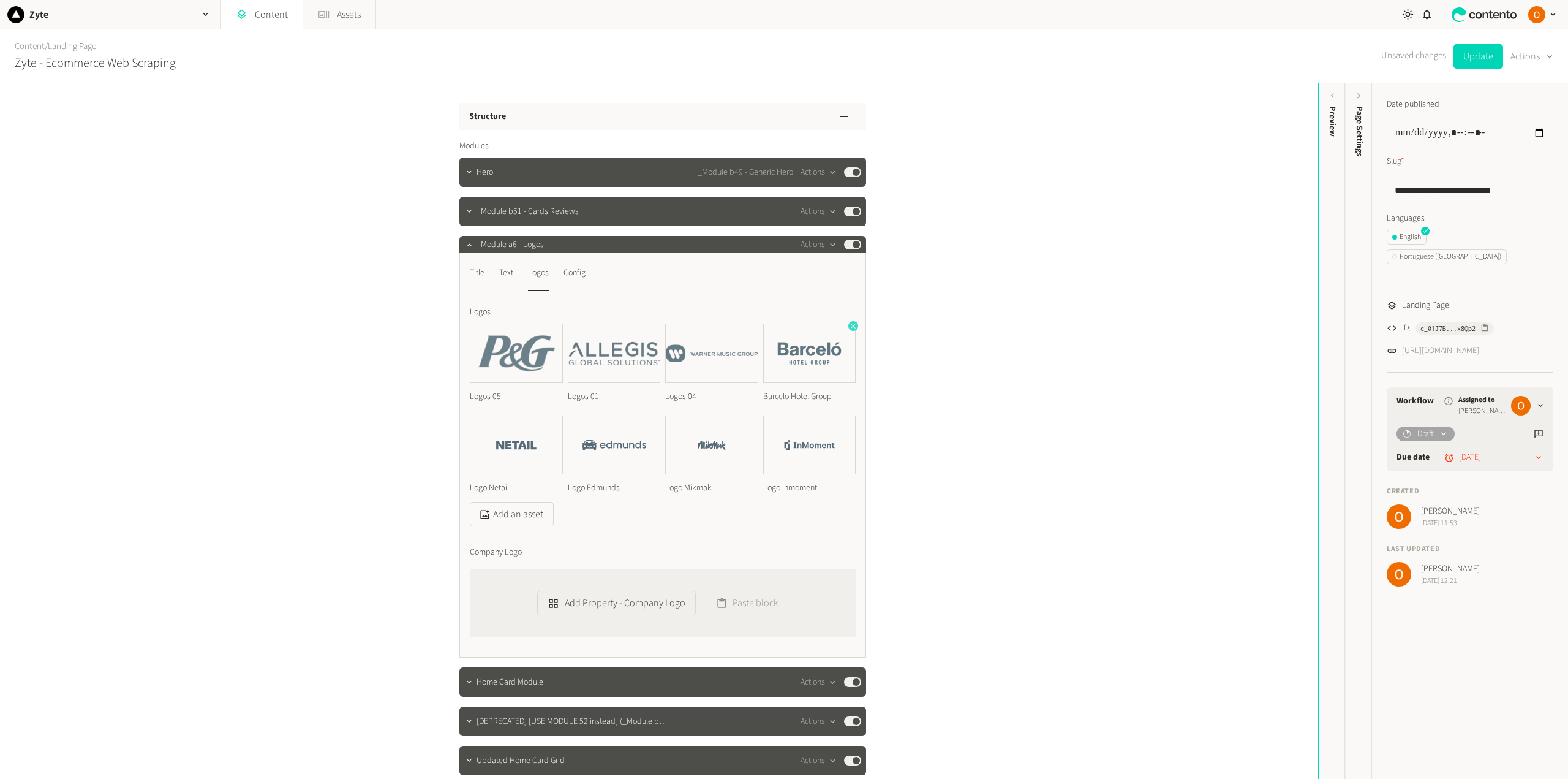
click at [849, 327] on icon "button" at bounding box center [853, 326] width 9 height 9
click at [751, 325] on icon "button" at bounding box center [755, 326] width 9 height 9
click at [653, 324] on icon "button" at bounding box center [658, 326] width 9 height 9
click at [556, 326] on icon "button" at bounding box center [560, 326] width 9 height 9
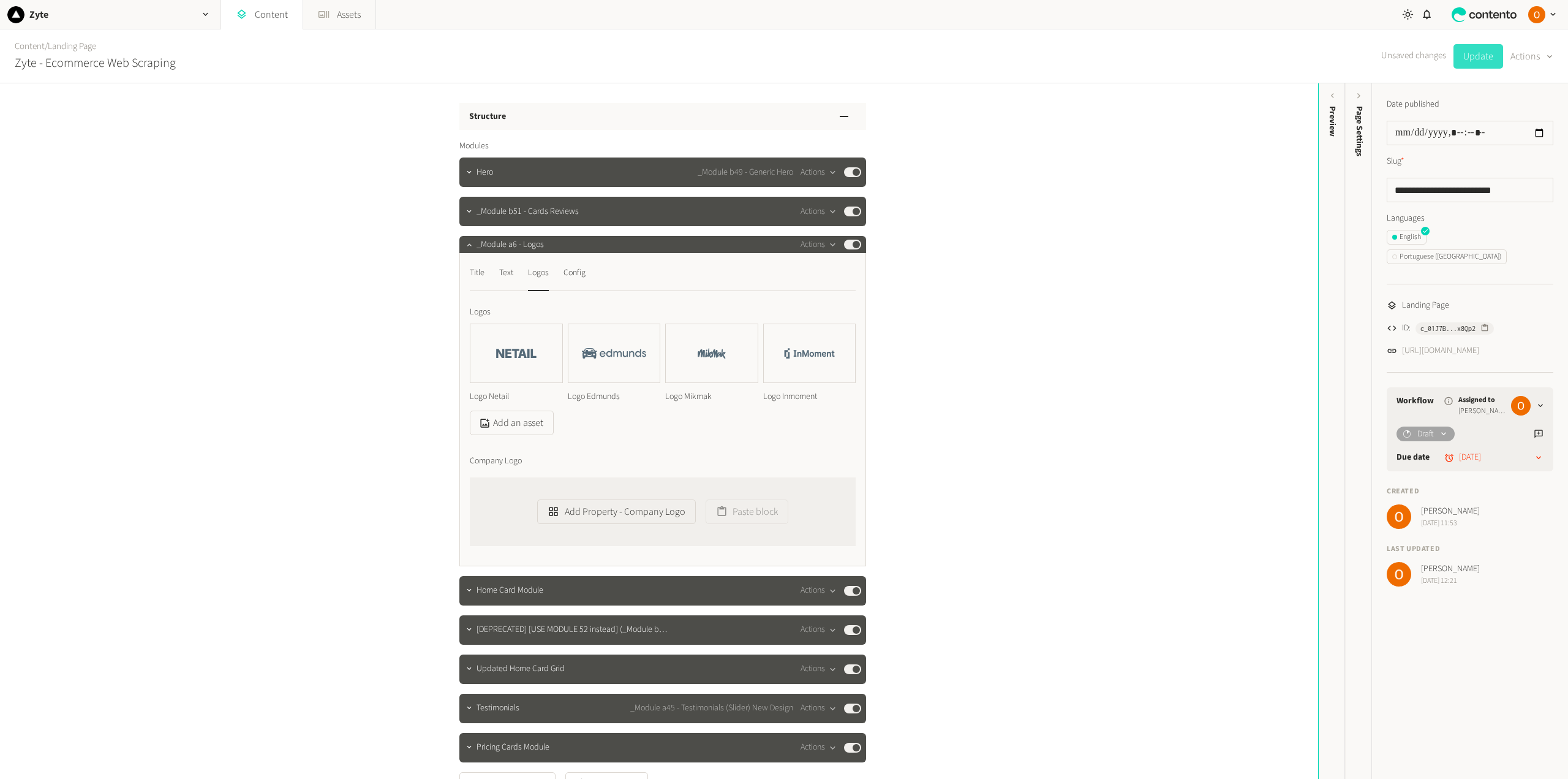
click at [1469, 57] on button "Update" at bounding box center [1478, 56] width 50 height 24
click at [818, 244] on button "Actions" at bounding box center [818, 245] width 36 height 15
click at [831, 273] on button "Copy to clipboard" at bounding box center [837, 271] width 81 height 22
click at [1450, 344] on link "https://dev.zyte.com/lp-daas-ecommerce-scraping" at bounding box center [1440, 350] width 77 height 13
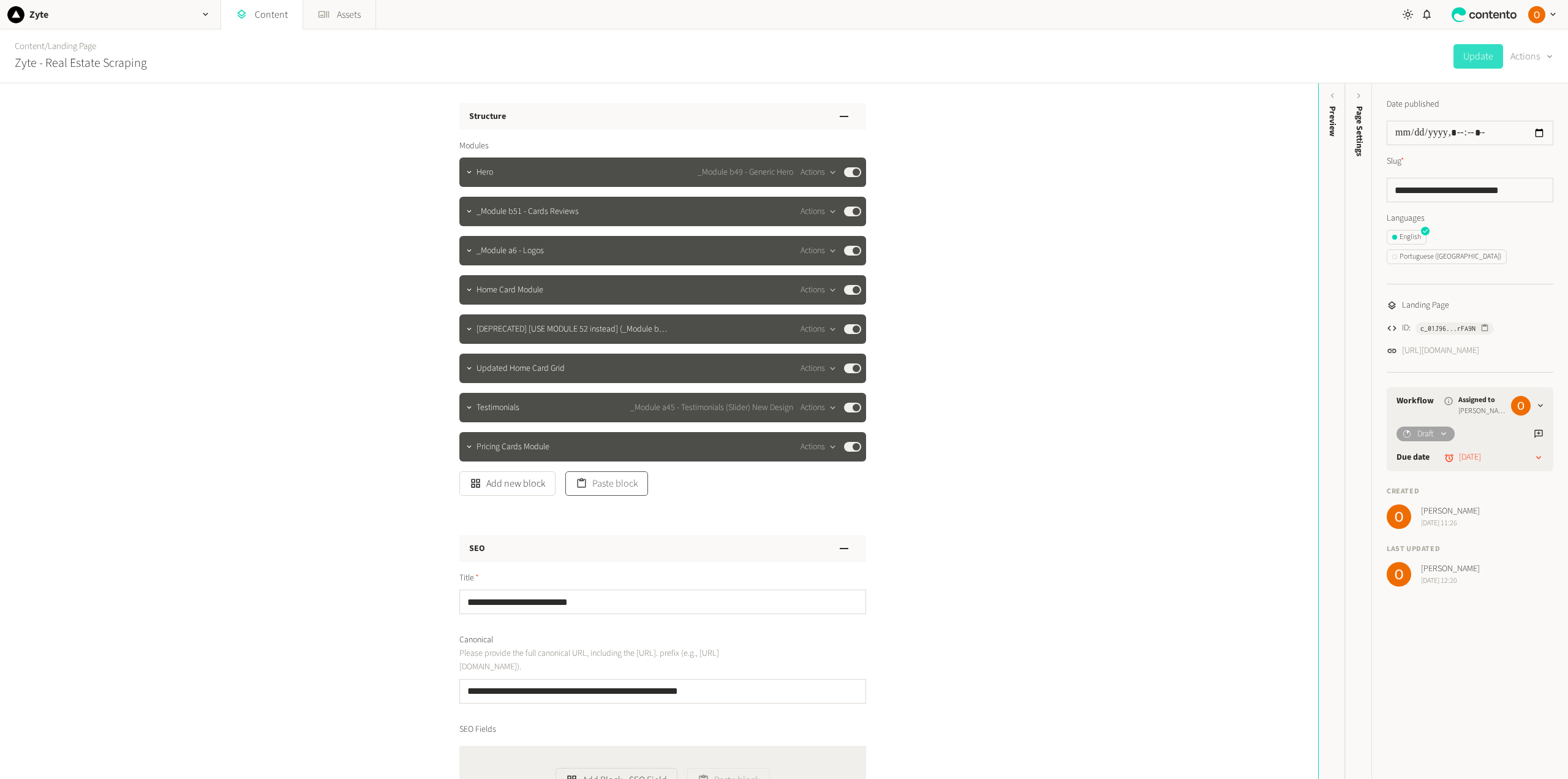
click at [605, 484] on button "Paste block" at bounding box center [606, 483] width 83 height 24
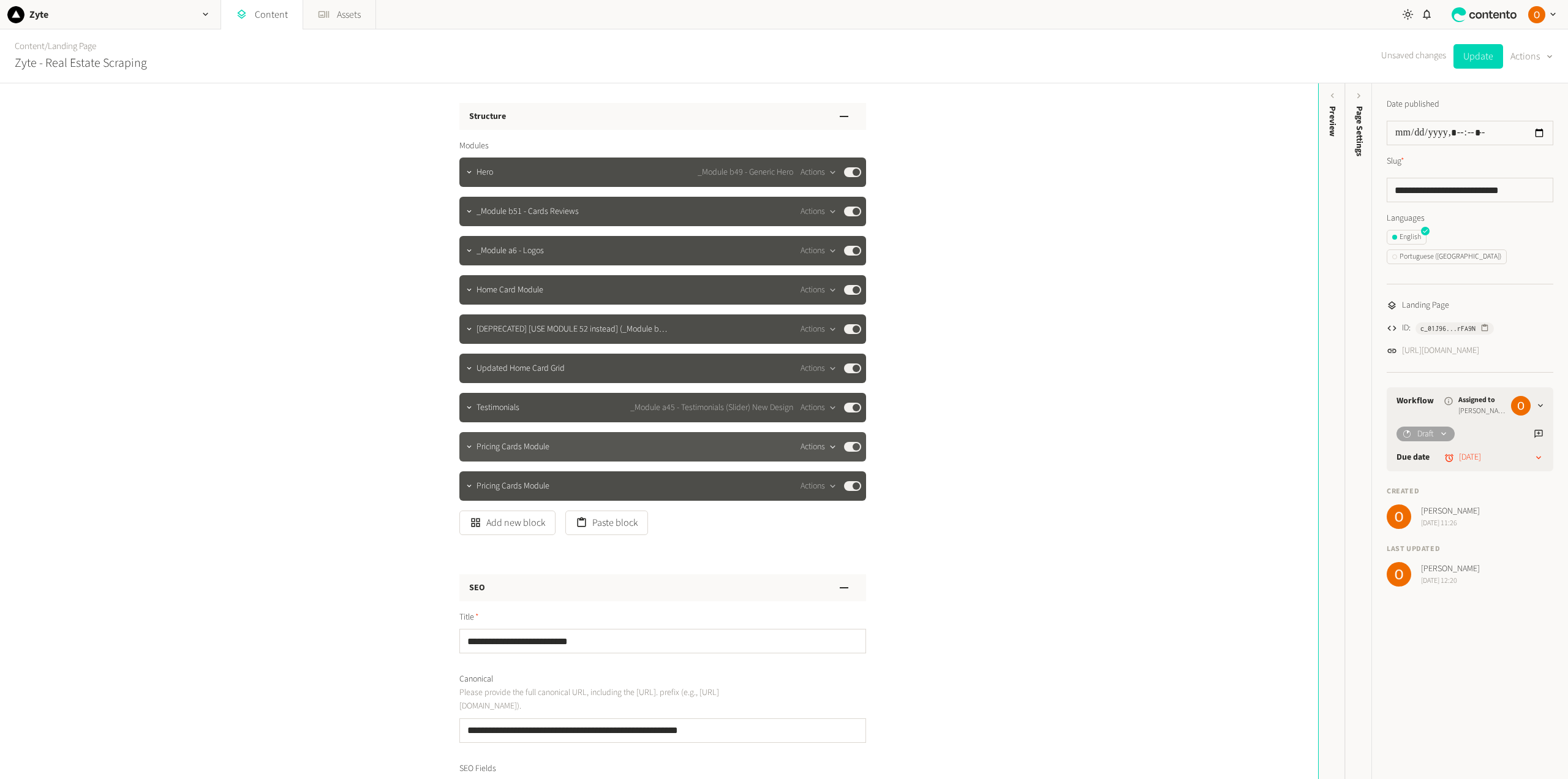
click at [825, 441] on div "button" at bounding box center [832, 447] width 16 height 11
click at [828, 540] on button "Delete" at bounding box center [837, 541] width 81 height 22
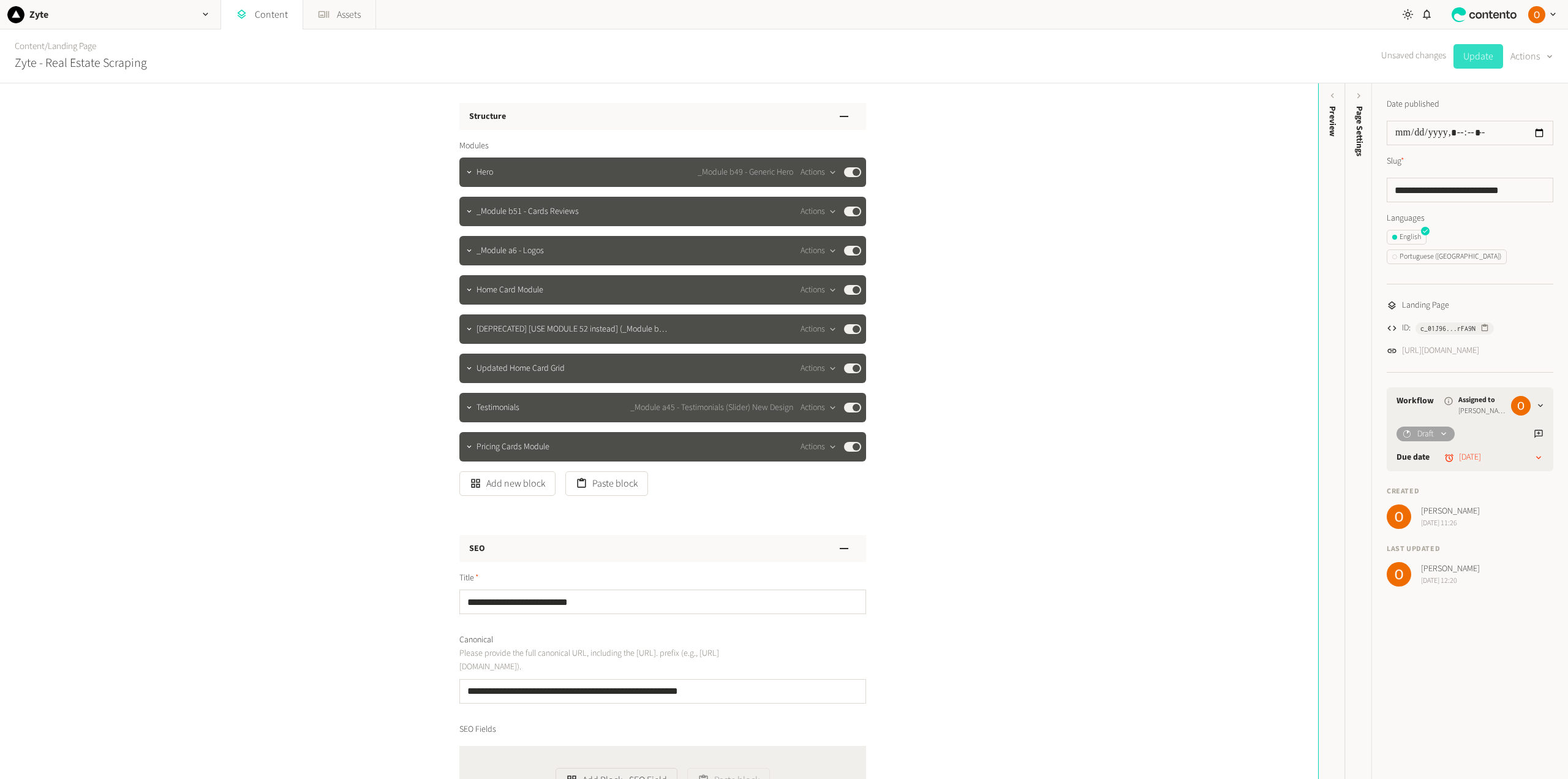
click at [1487, 52] on button "Update" at bounding box center [1478, 56] width 50 height 24
click at [592, 485] on button "Paste block" at bounding box center [606, 483] width 83 height 24
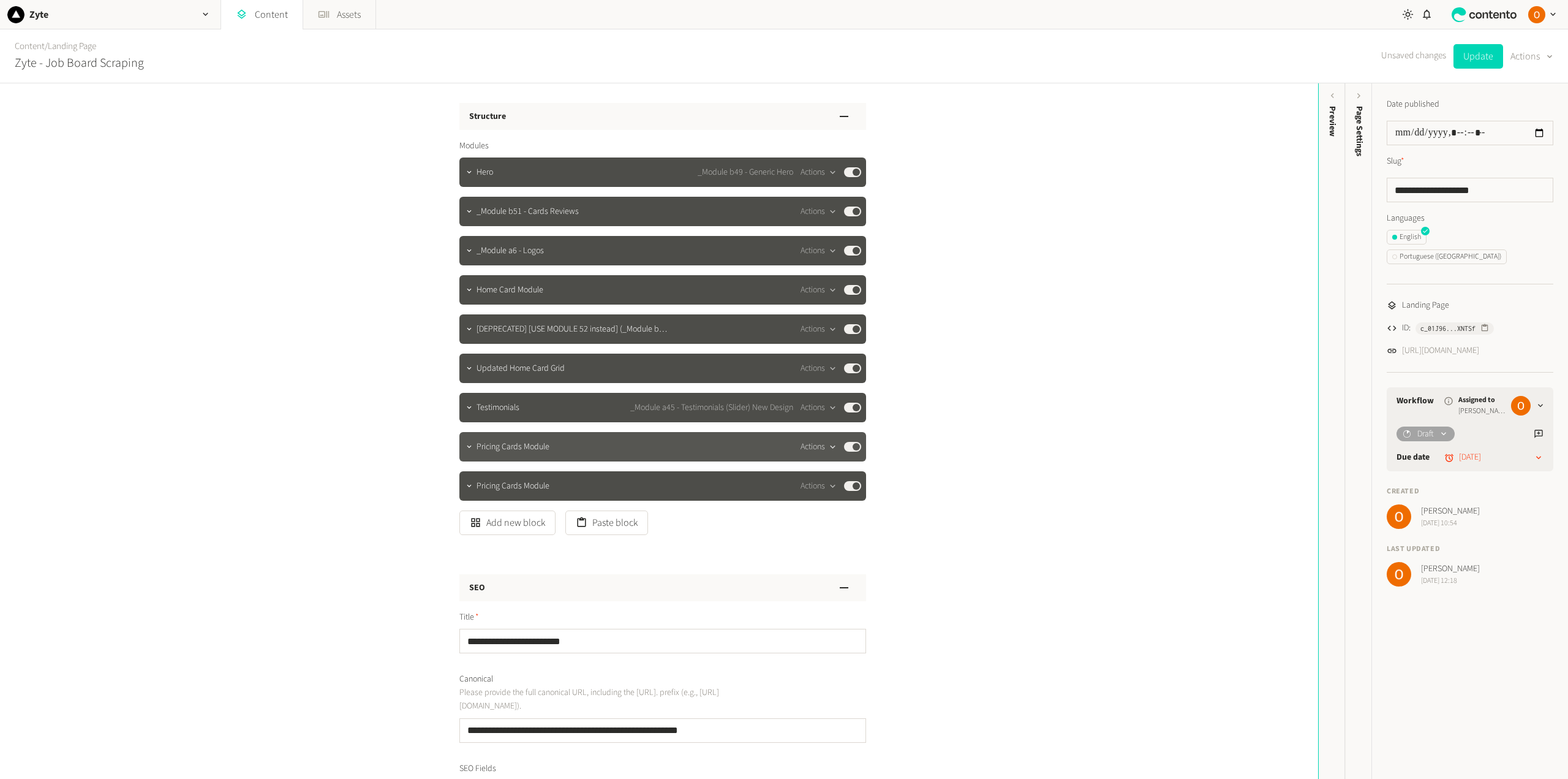
click at [828, 440] on button "Actions" at bounding box center [818, 447] width 36 height 15
click at [832, 541] on button "Delete" at bounding box center [837, 541] width 81 height 22
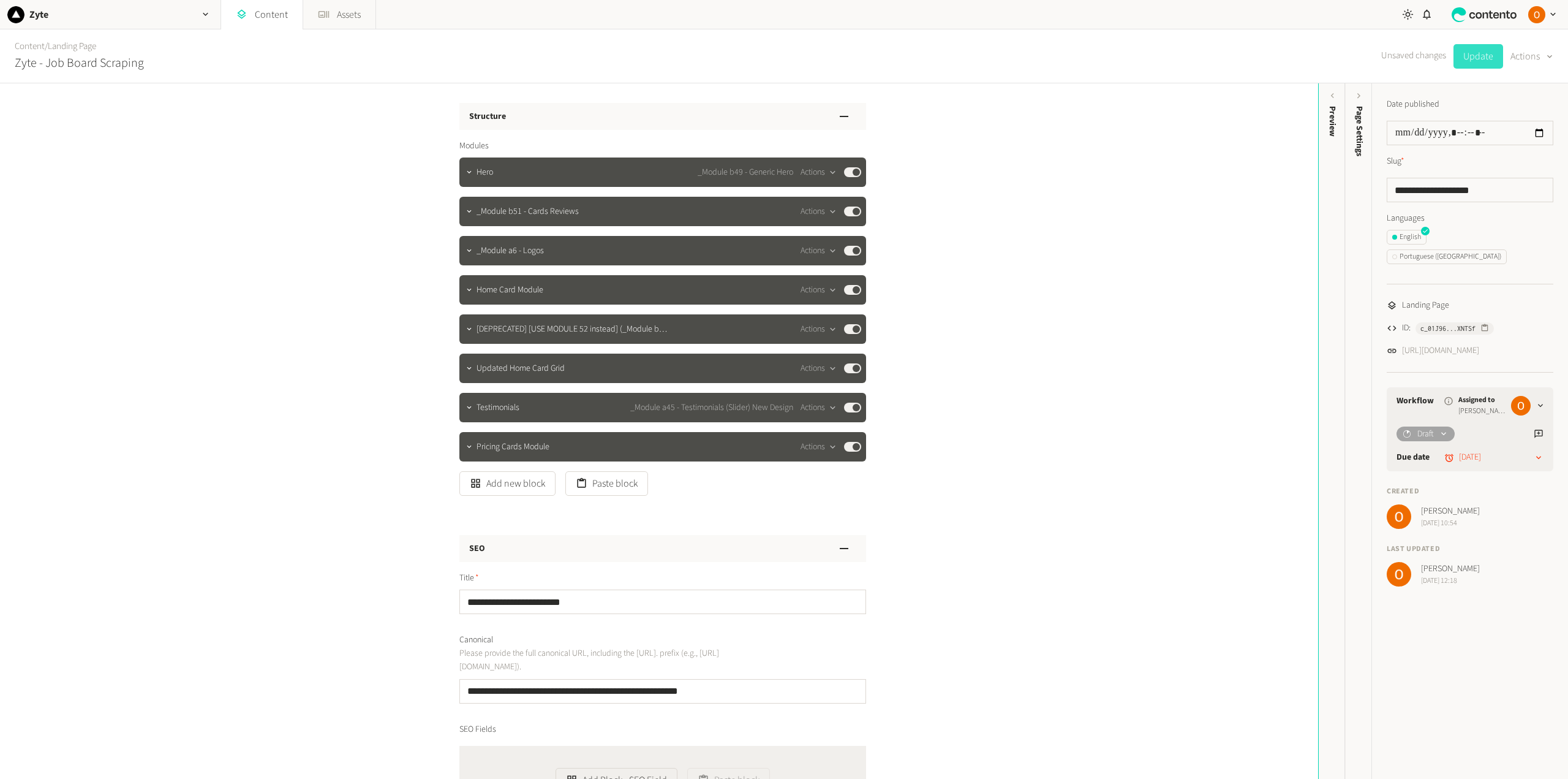
click at [1473, 52] on button "Update" at bounding box center [1478, 56] width 50 height 24
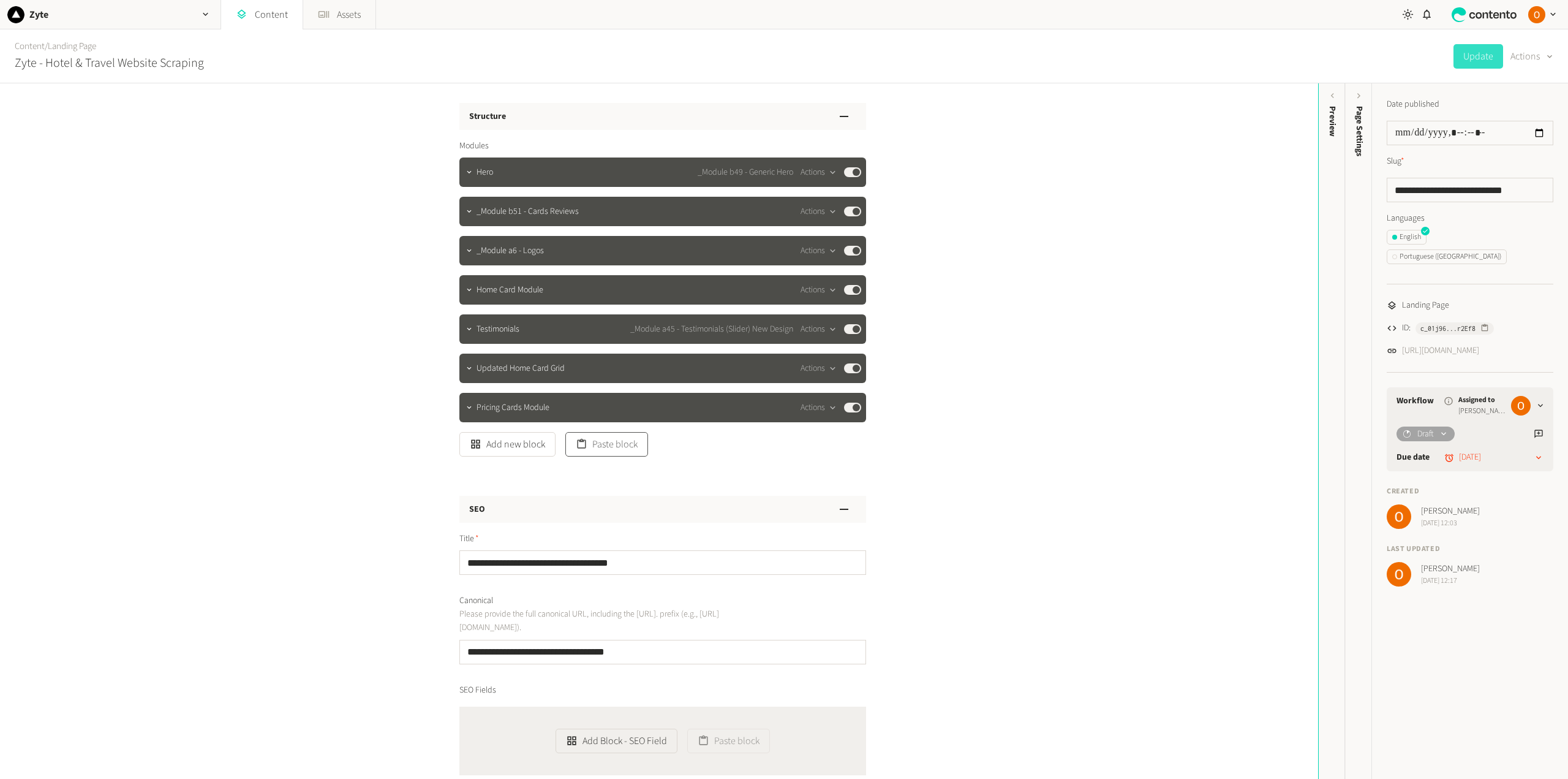
click at [593, 444] on button "Paste block" at bounding box center [606, 444] width 83 height 24
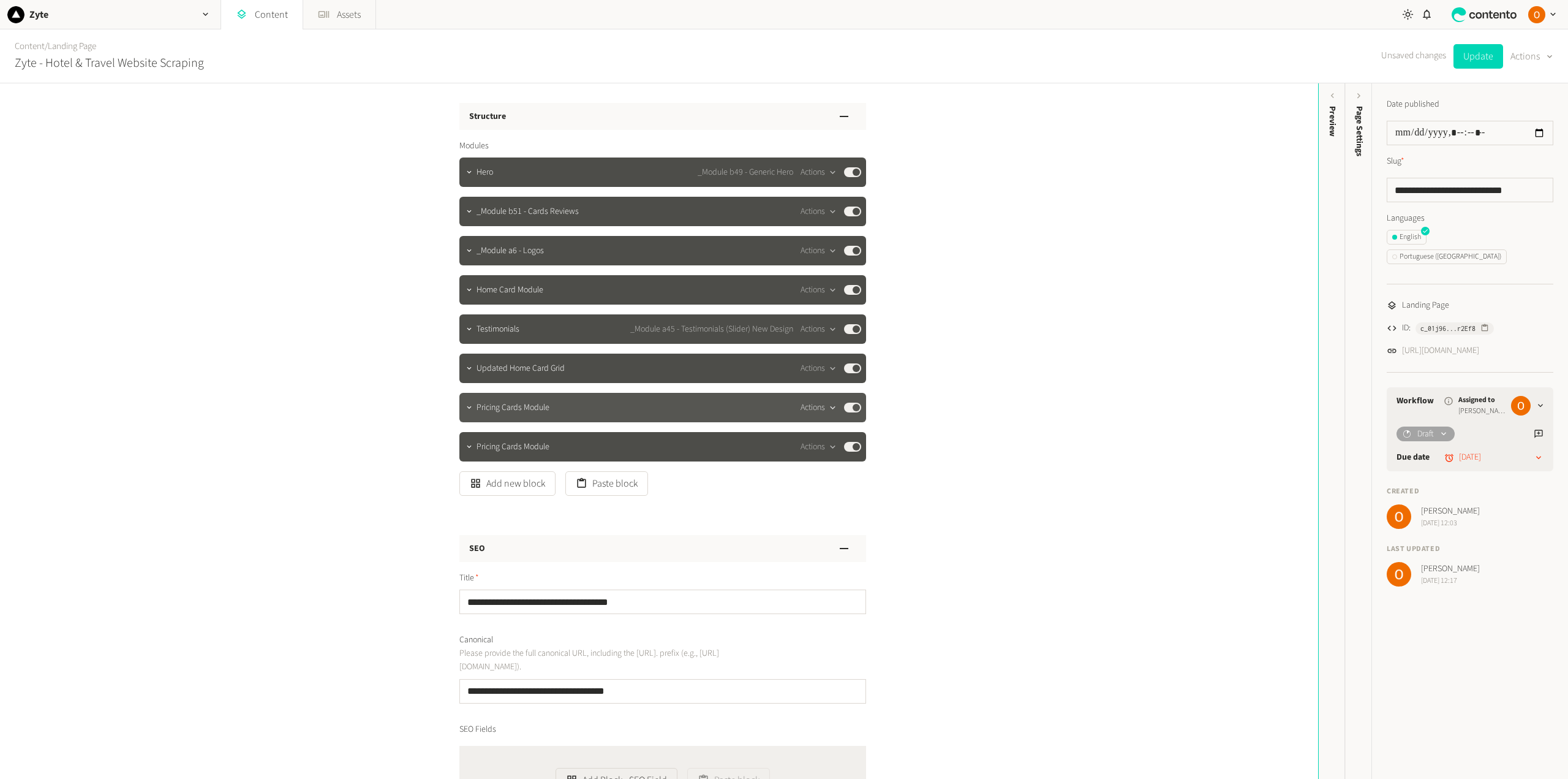
click at [825, 409] on div "button" at bounding box center [832, 408] width 16 height 11
click at [829, 499] on button "Delete" at bounding box center [837, 502] width 81 height 22
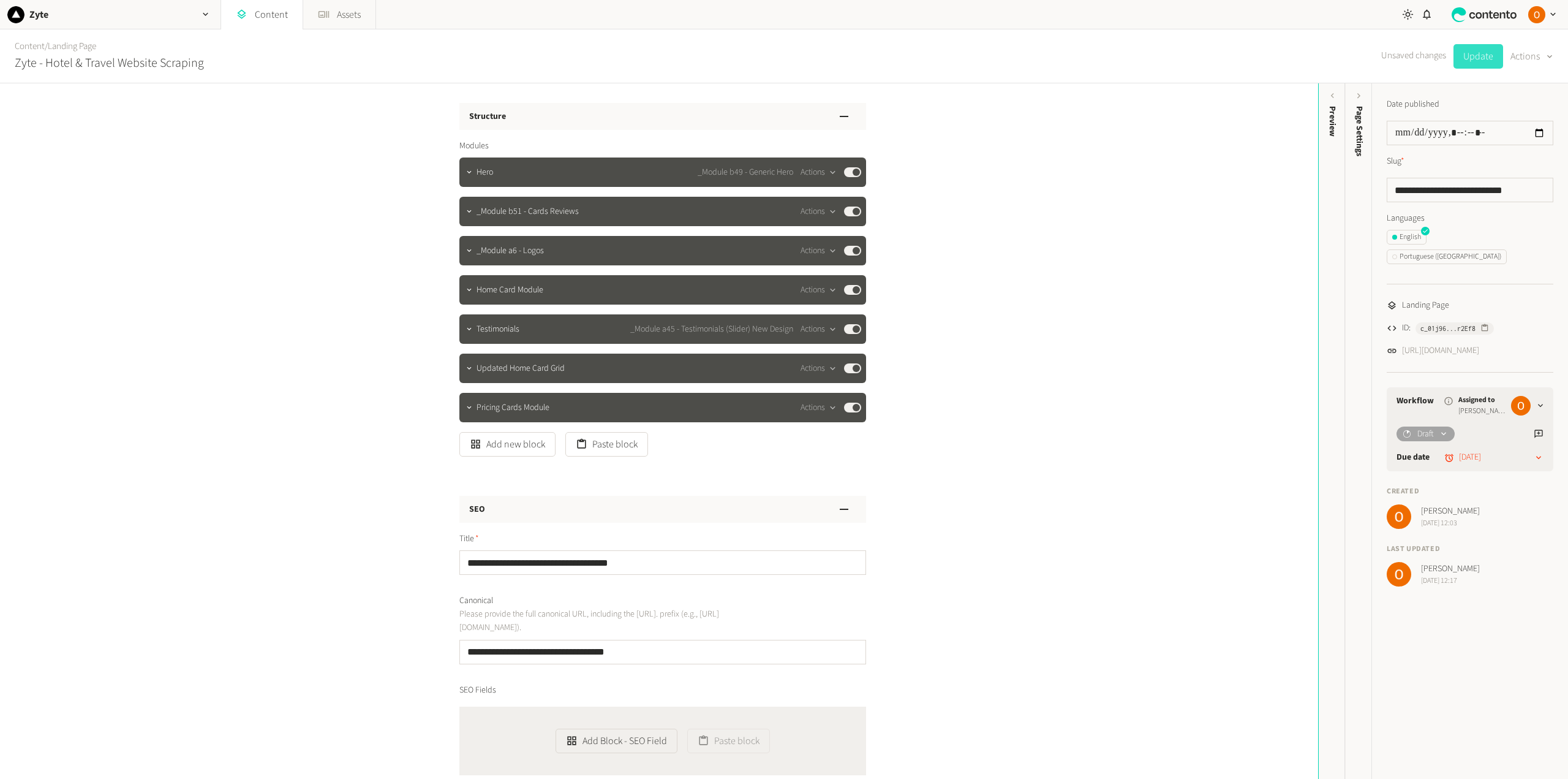
click at [1467, 52] on button "Update" at bounding box center [1478, 56] width 50 height 24
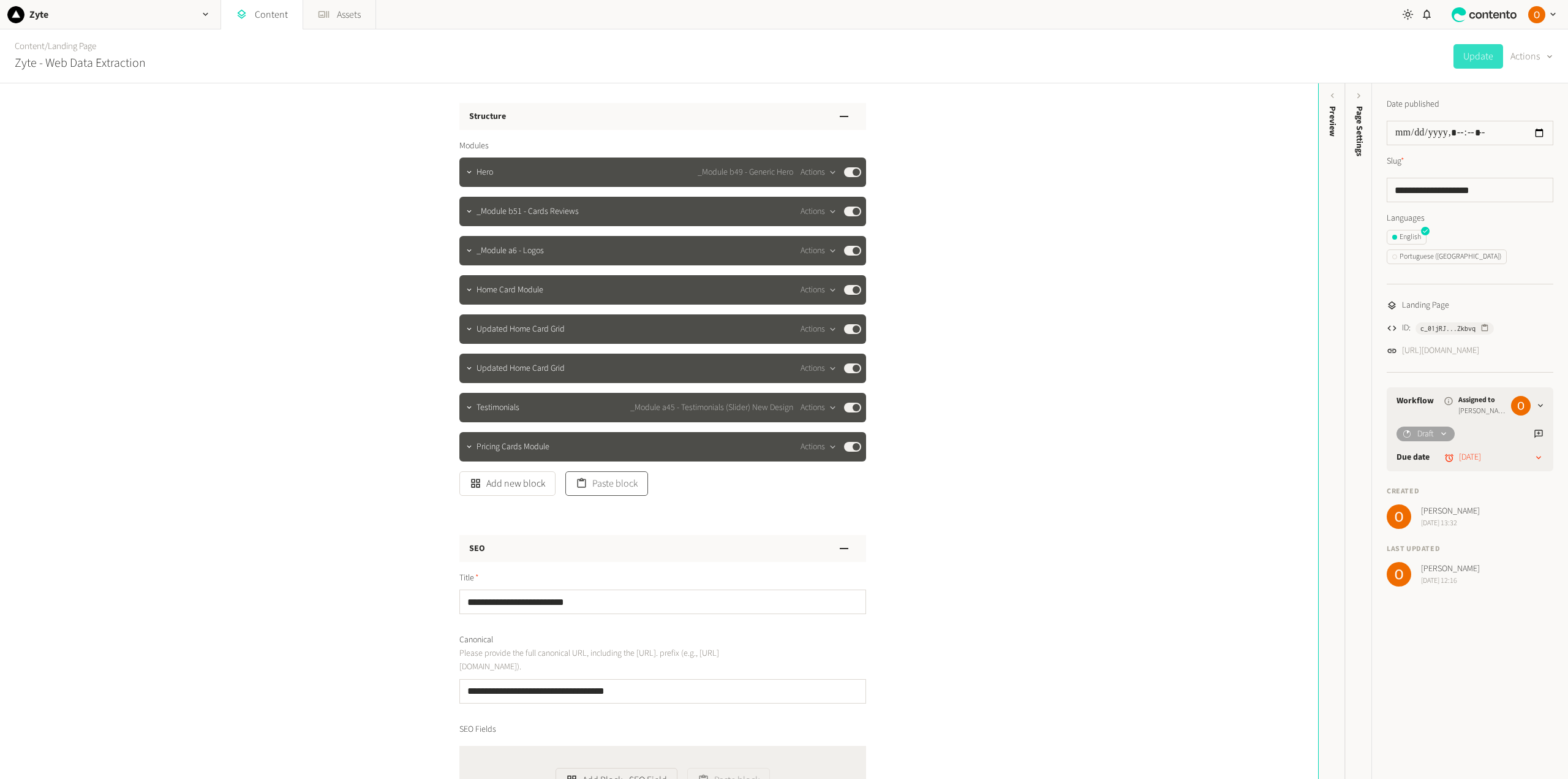
click at [593, 480] on button "Paste block" at bounding box center [606, 483] width 83 height 24
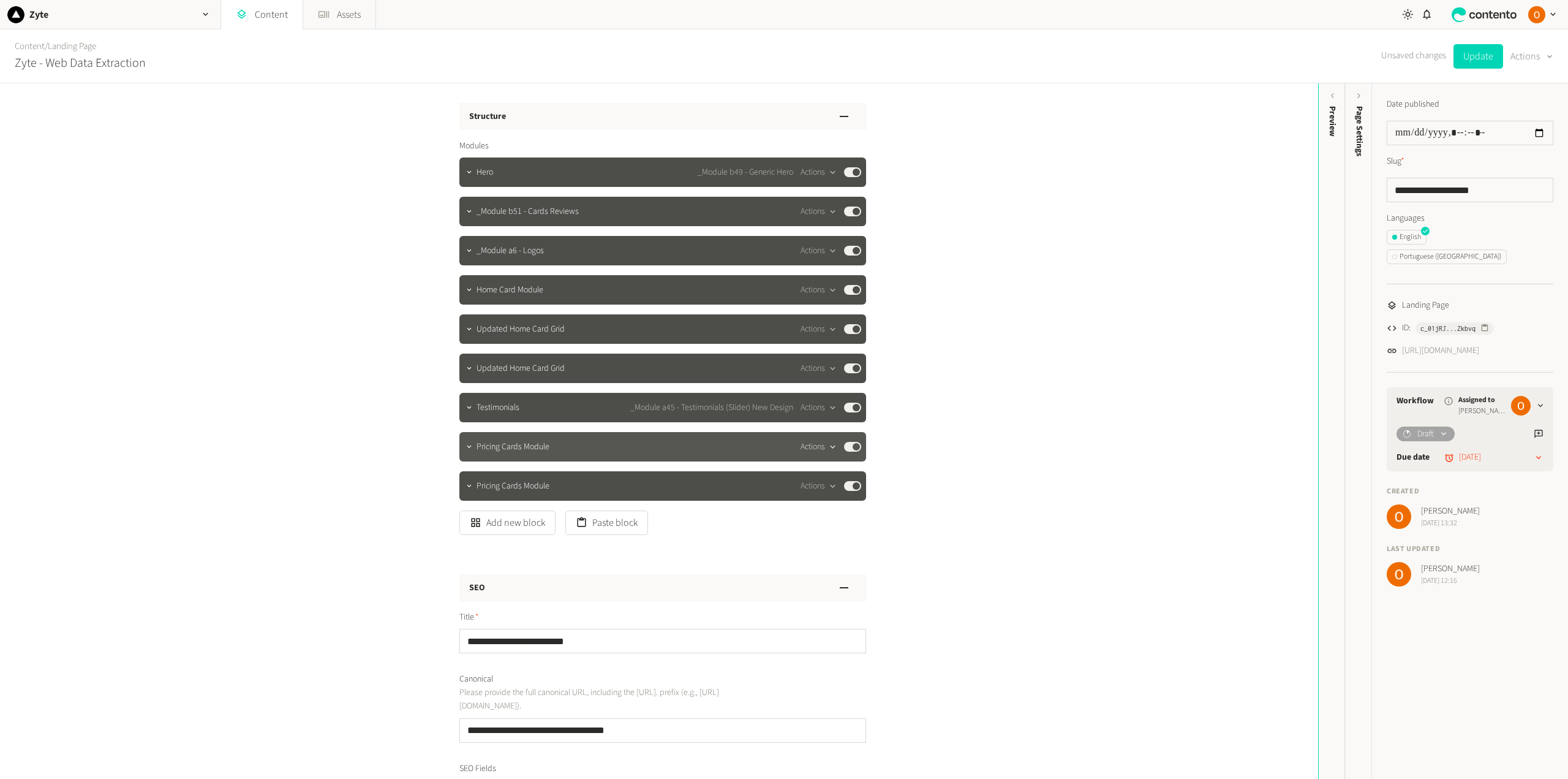
click at [827, 448] on icon "button" at bounding box center [832, 447] width 11 height 11
click at [822, 536] on button "Delete" at bounding box center [837, 541] width 81 height 22
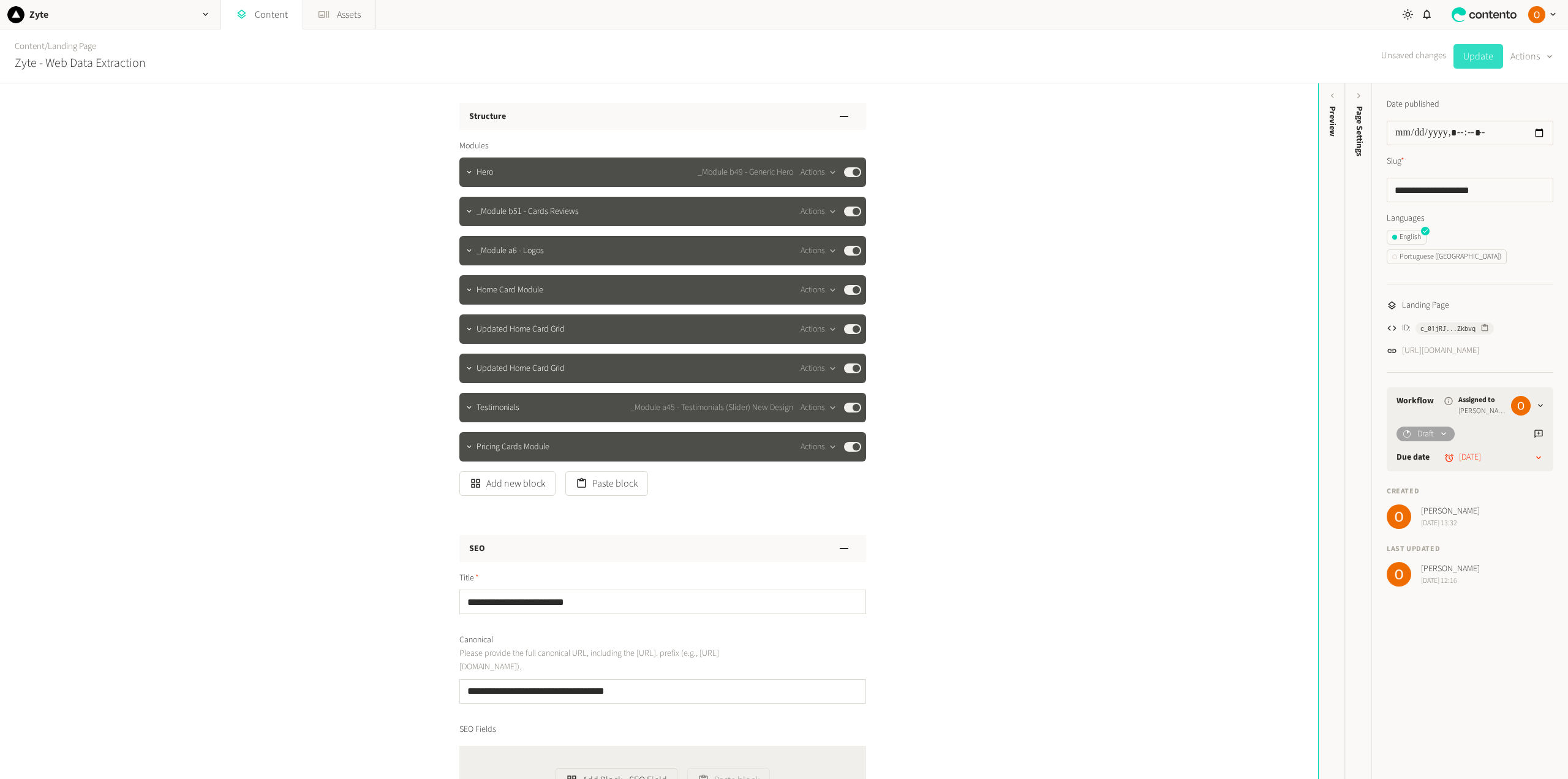
click at [1465, 60] on button "Update" at bounding box center [1478, 56] width 50 height 24
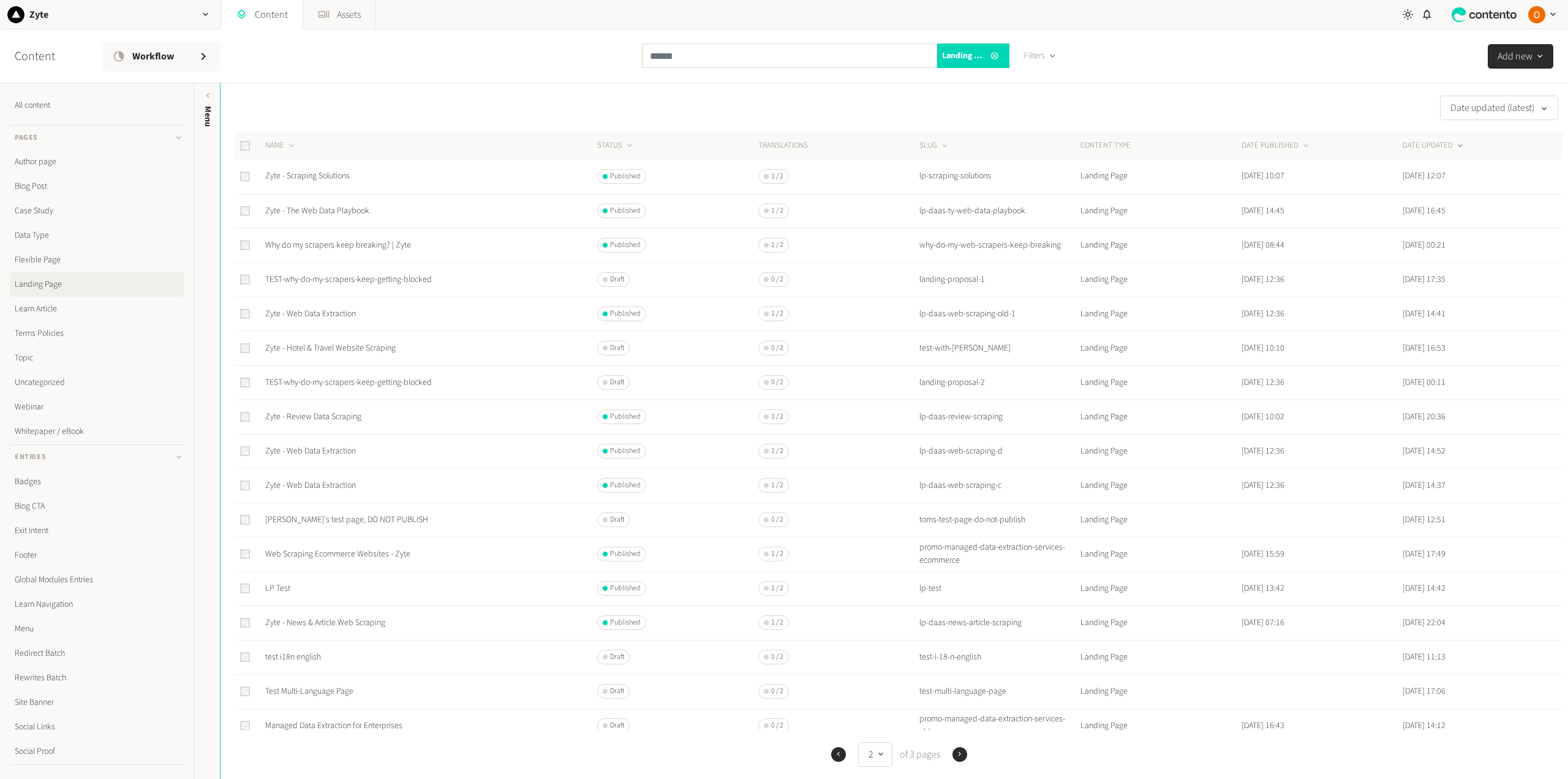
click at [836, 753] on icon "button" at bounding box center [838, 754] width 9 height 9
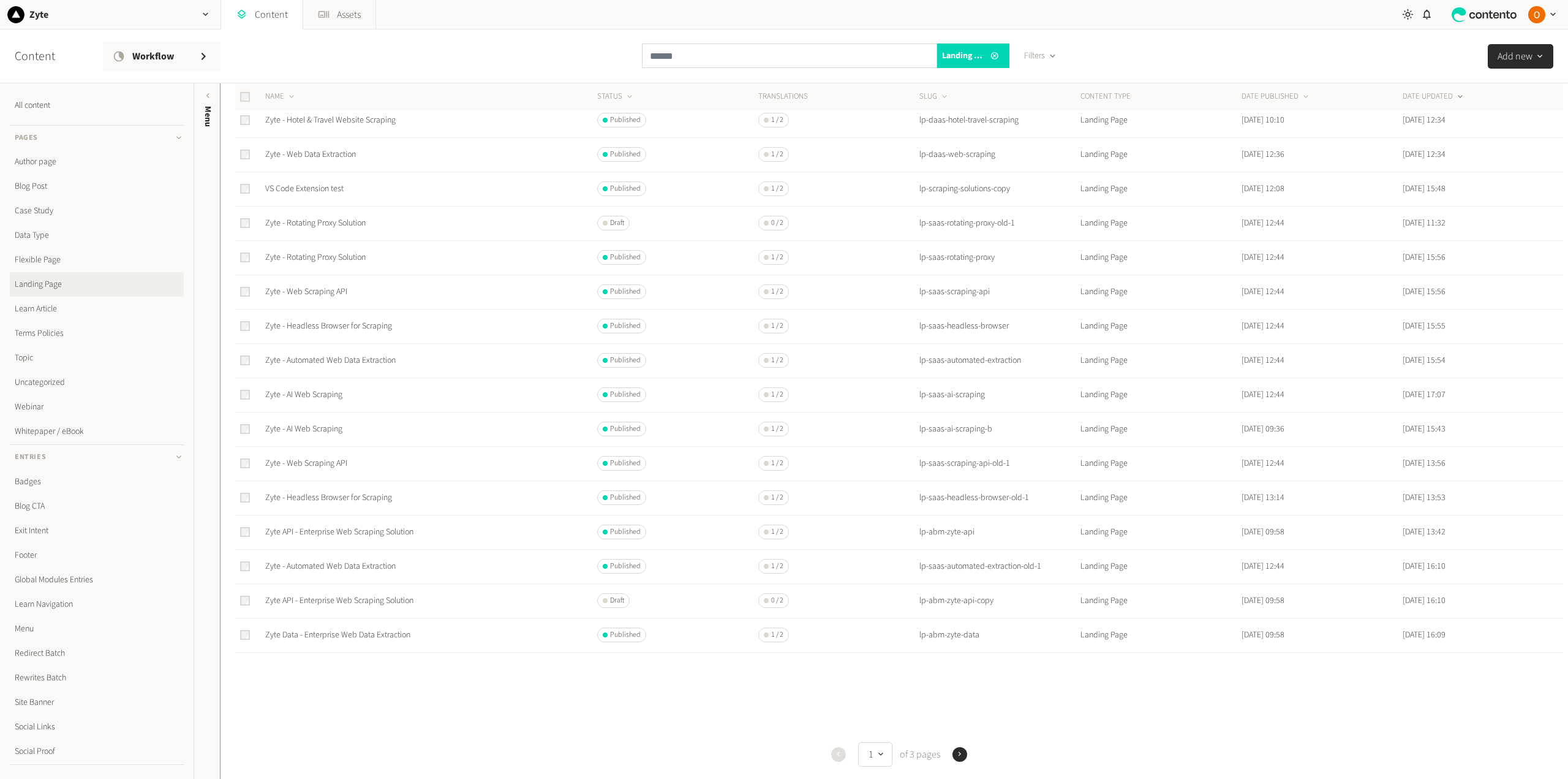
scroll to position [207, 0]
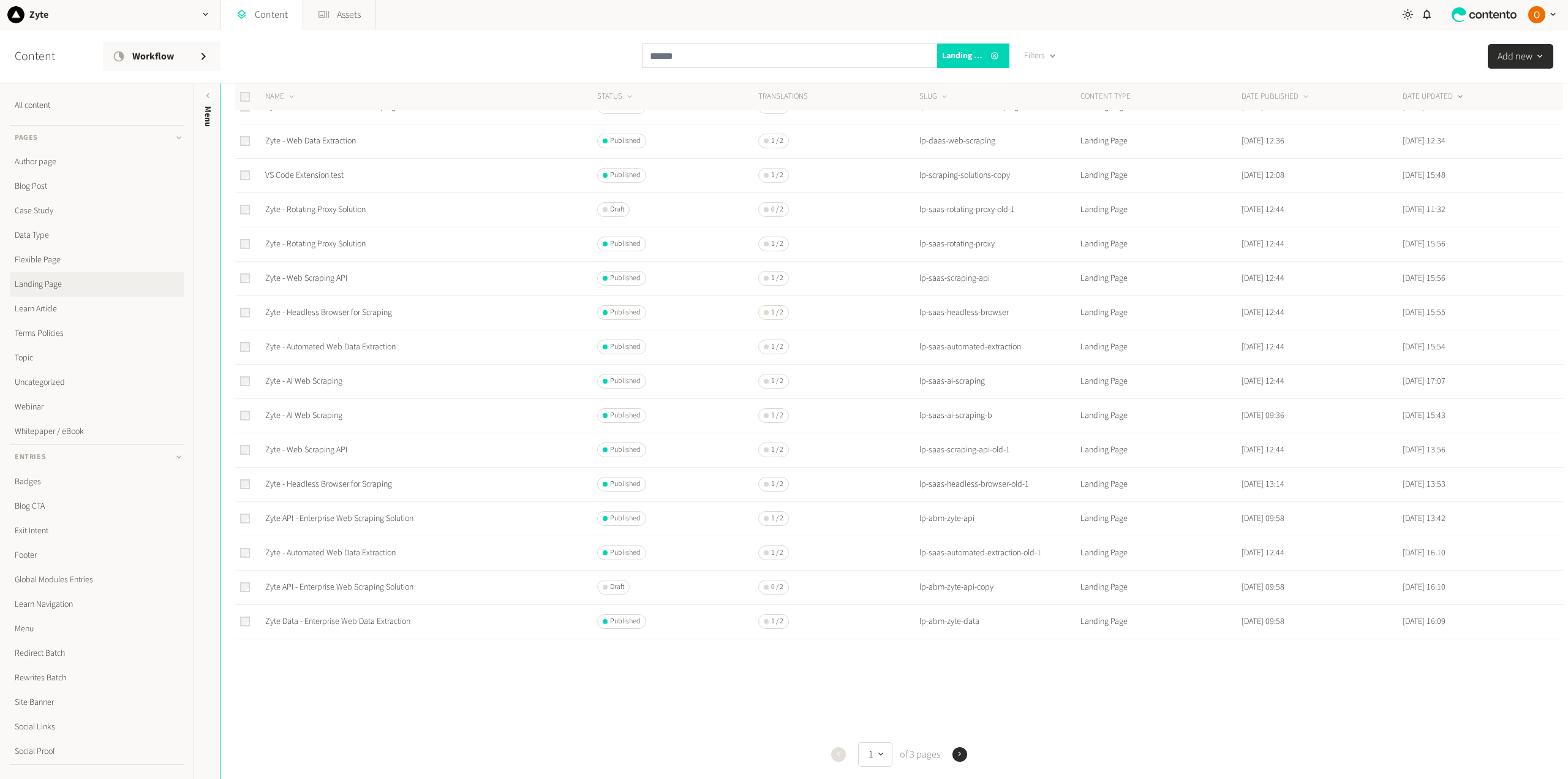
click at [956, 752] on icon "button" at bounding box center [960, 754] width 9 height 9
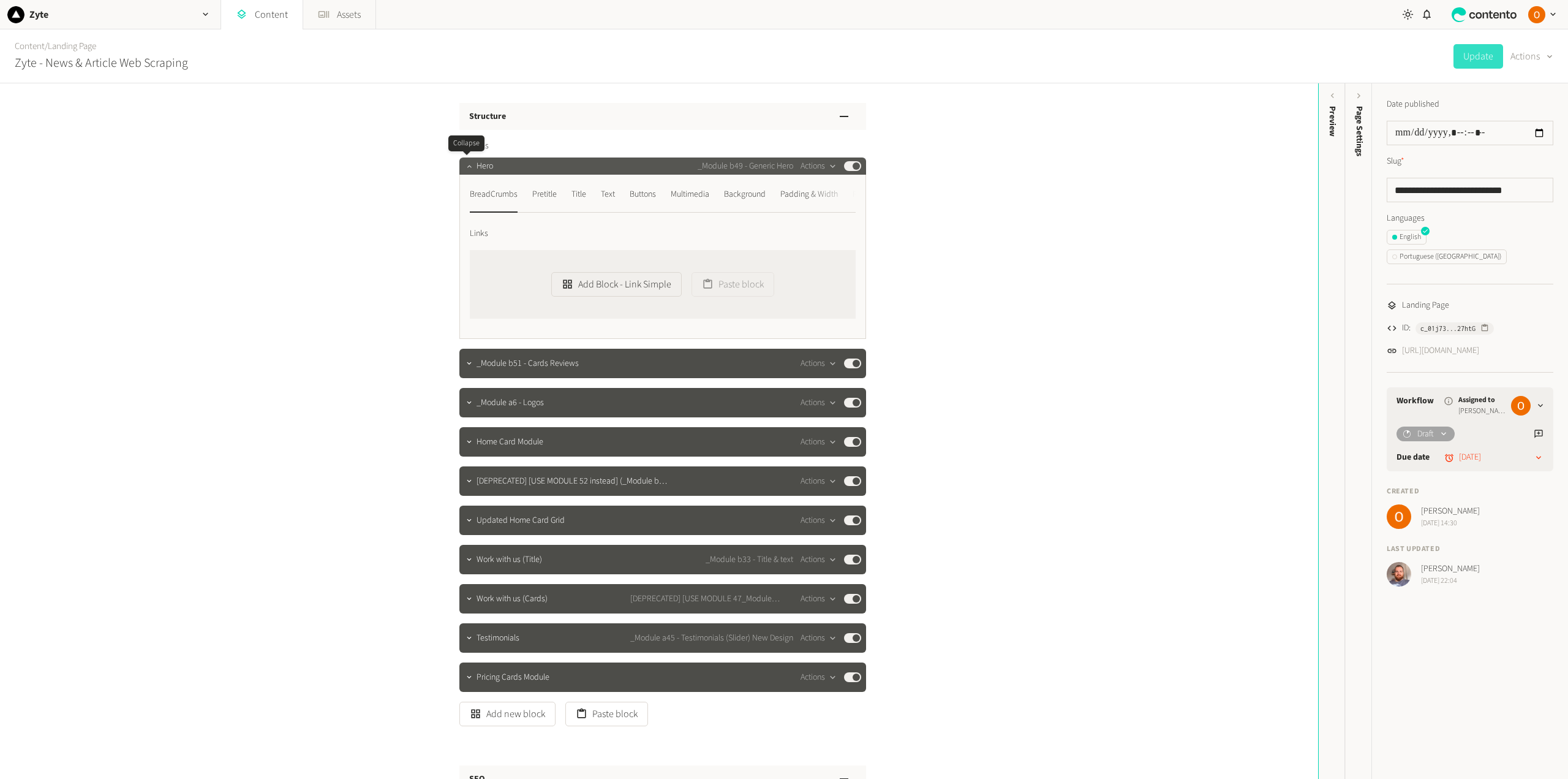
click at [465, 168] on icon "button" at bounding box center [469, 166] width 9 height 9
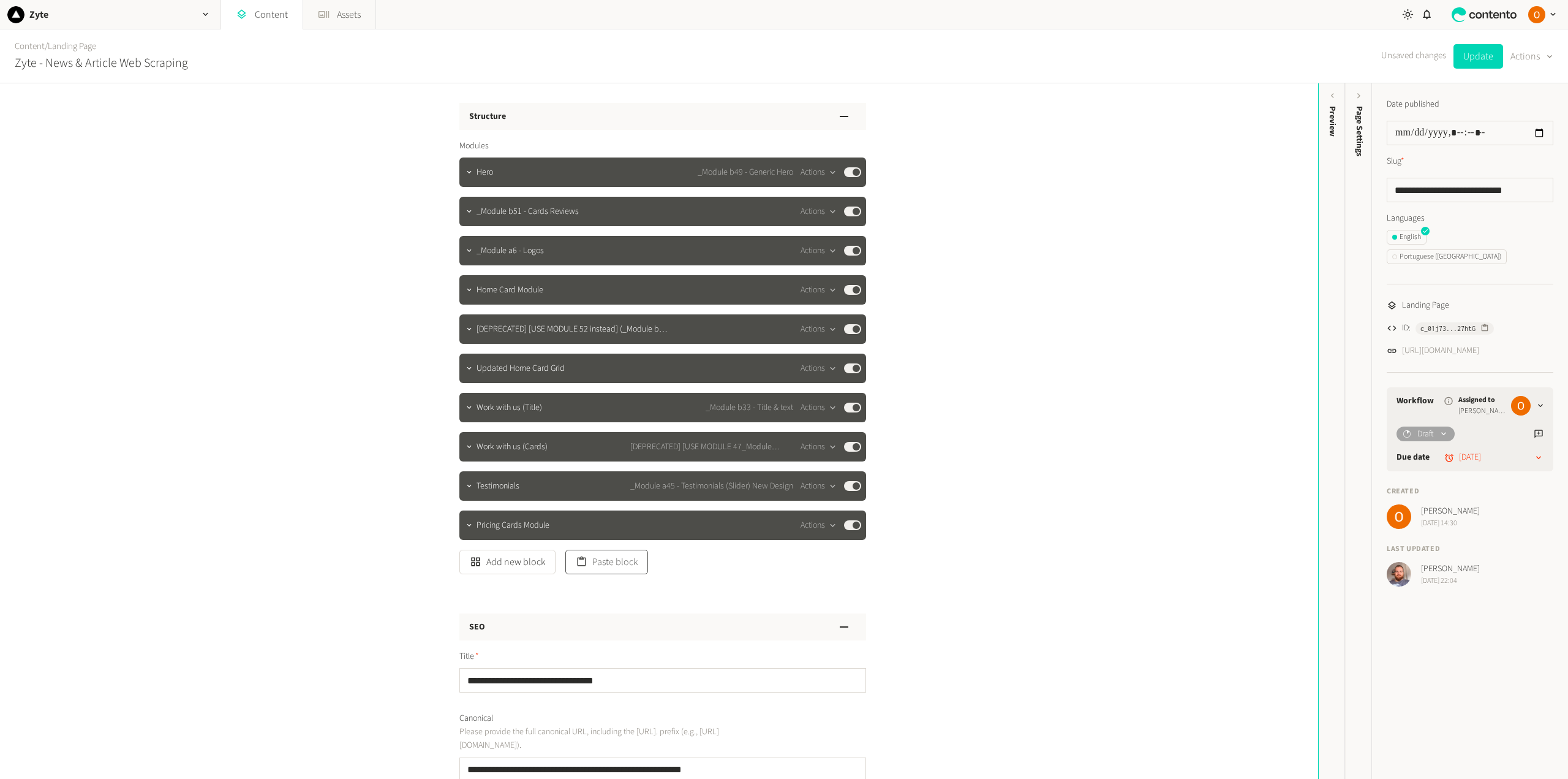
click at [624, 565] on button "Paste block" at bounding box center [606, 562] width 83 height 24
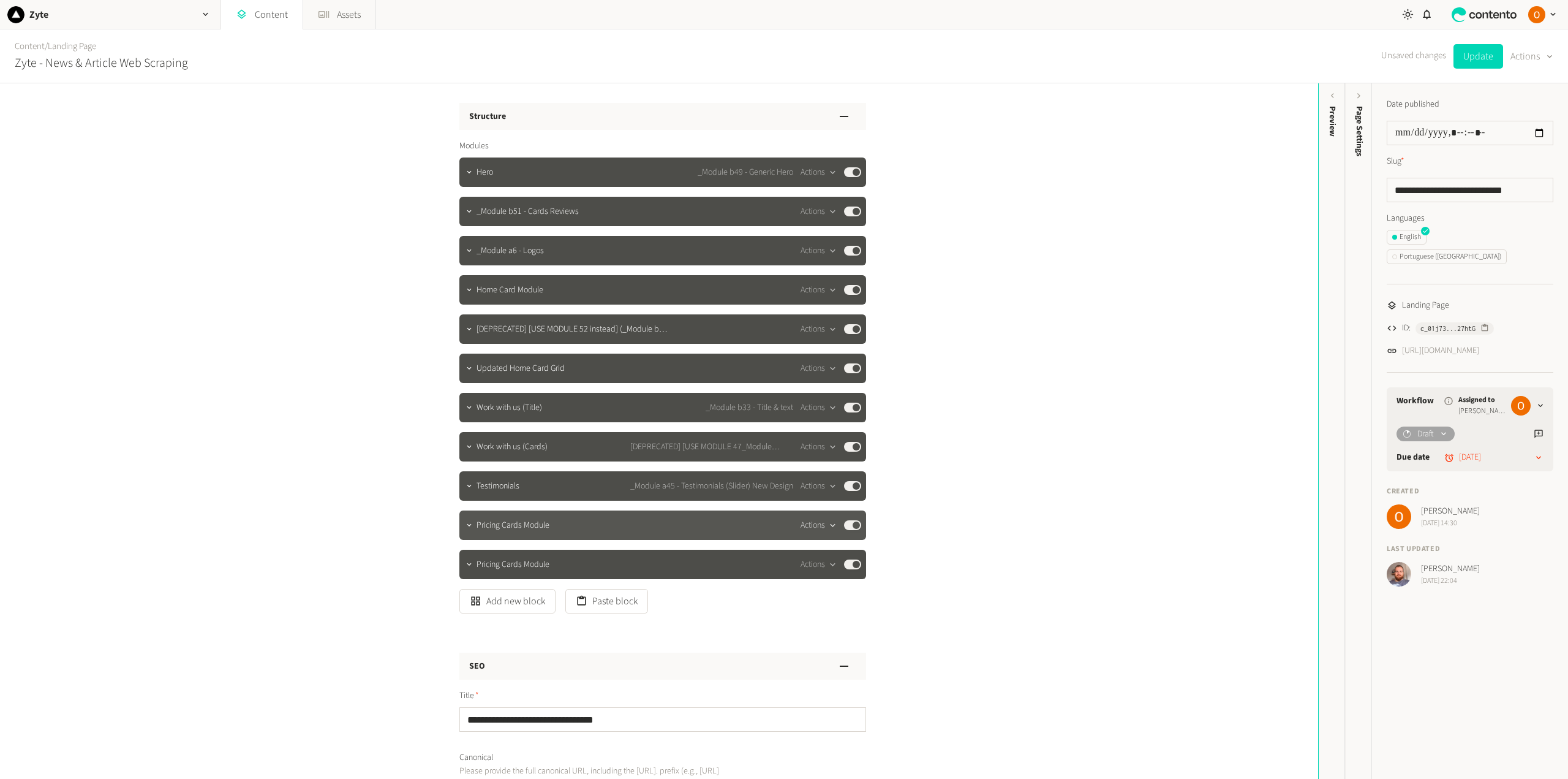
click at [827, 524] on icon "button" at bounding box center [832, 525] width 11 height 11
click at [833, 616] on button "Delete" at bounding box center [837, 619] width 81 height 22
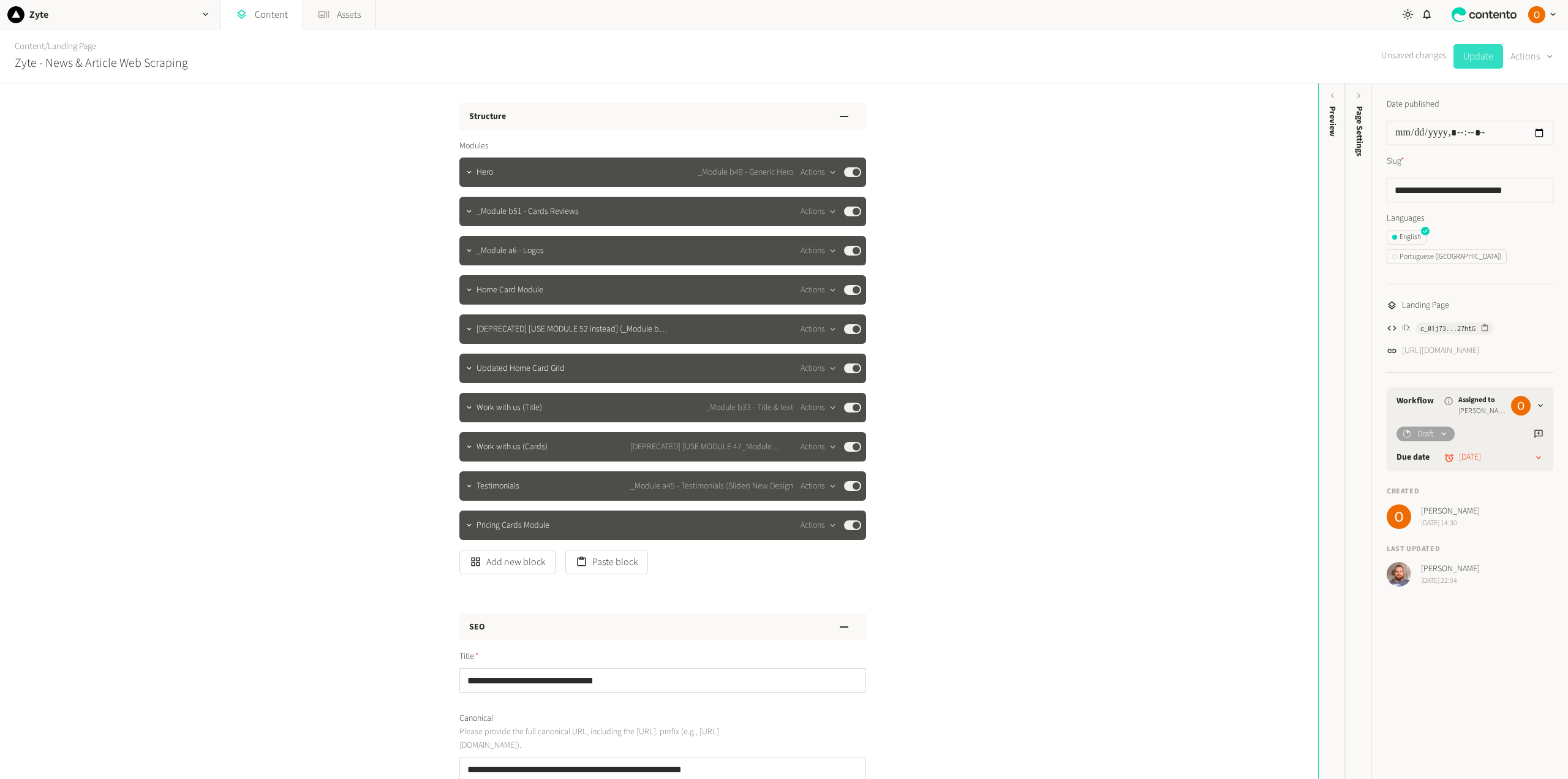
click at [1471, 60] on button "Update" at bounding box center [1478, 56] width 50 height 24
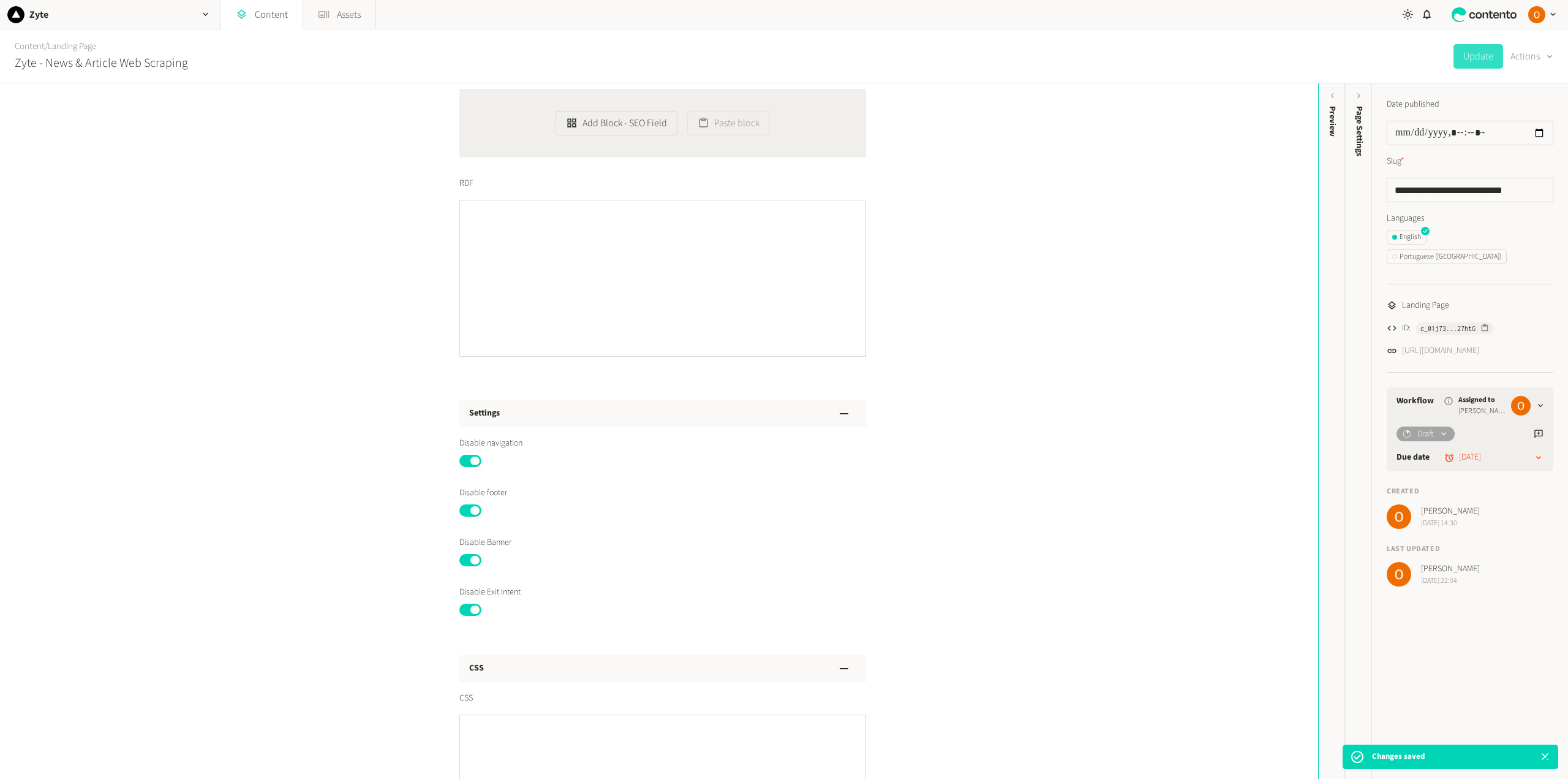
scroll to position [980, 0]
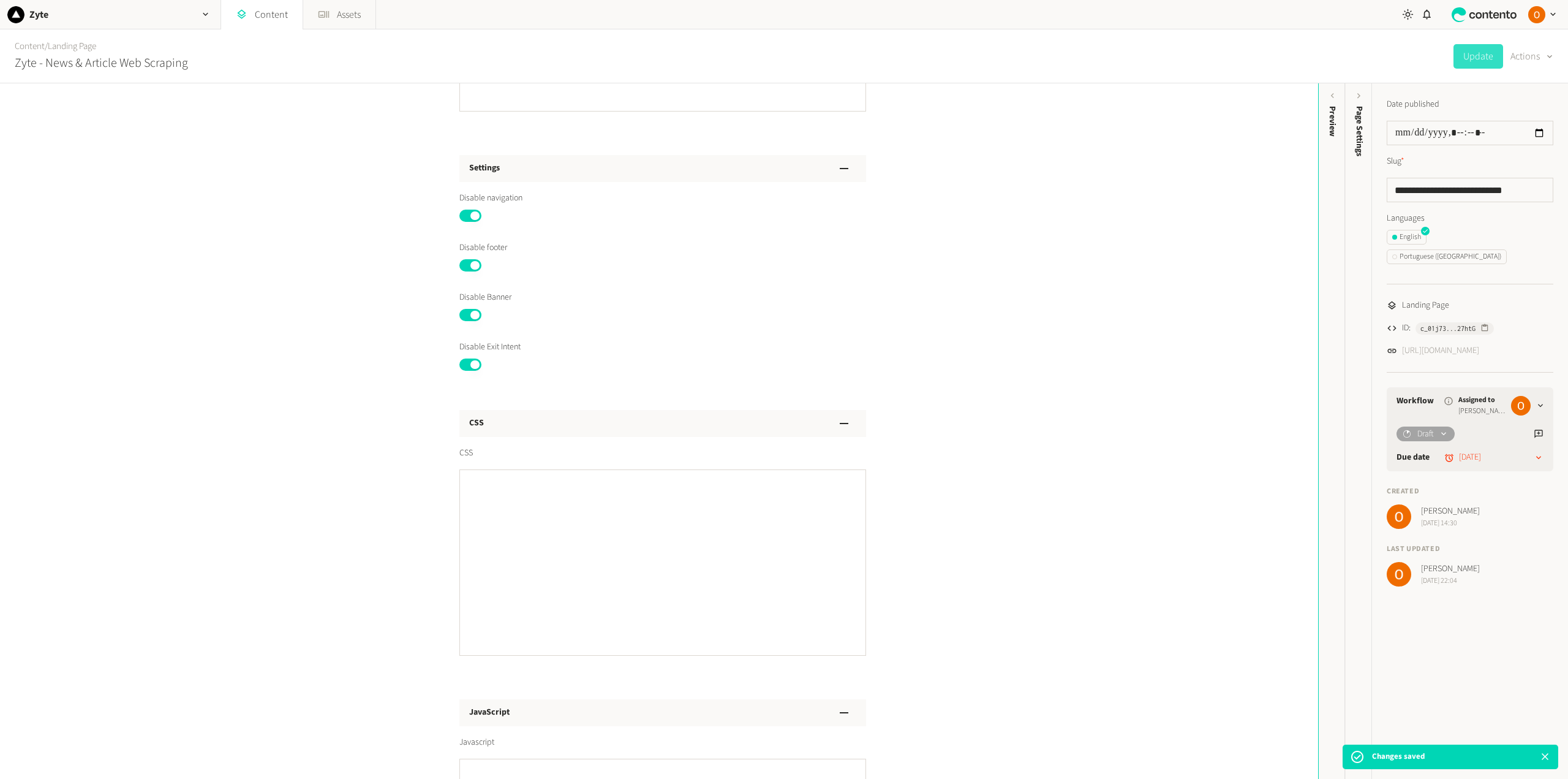
click at [1479, 344] on link "https://dev.zyte.com/lp-daas-news-article-scraping" at bounding box center [1440, 350] width 77 height 13
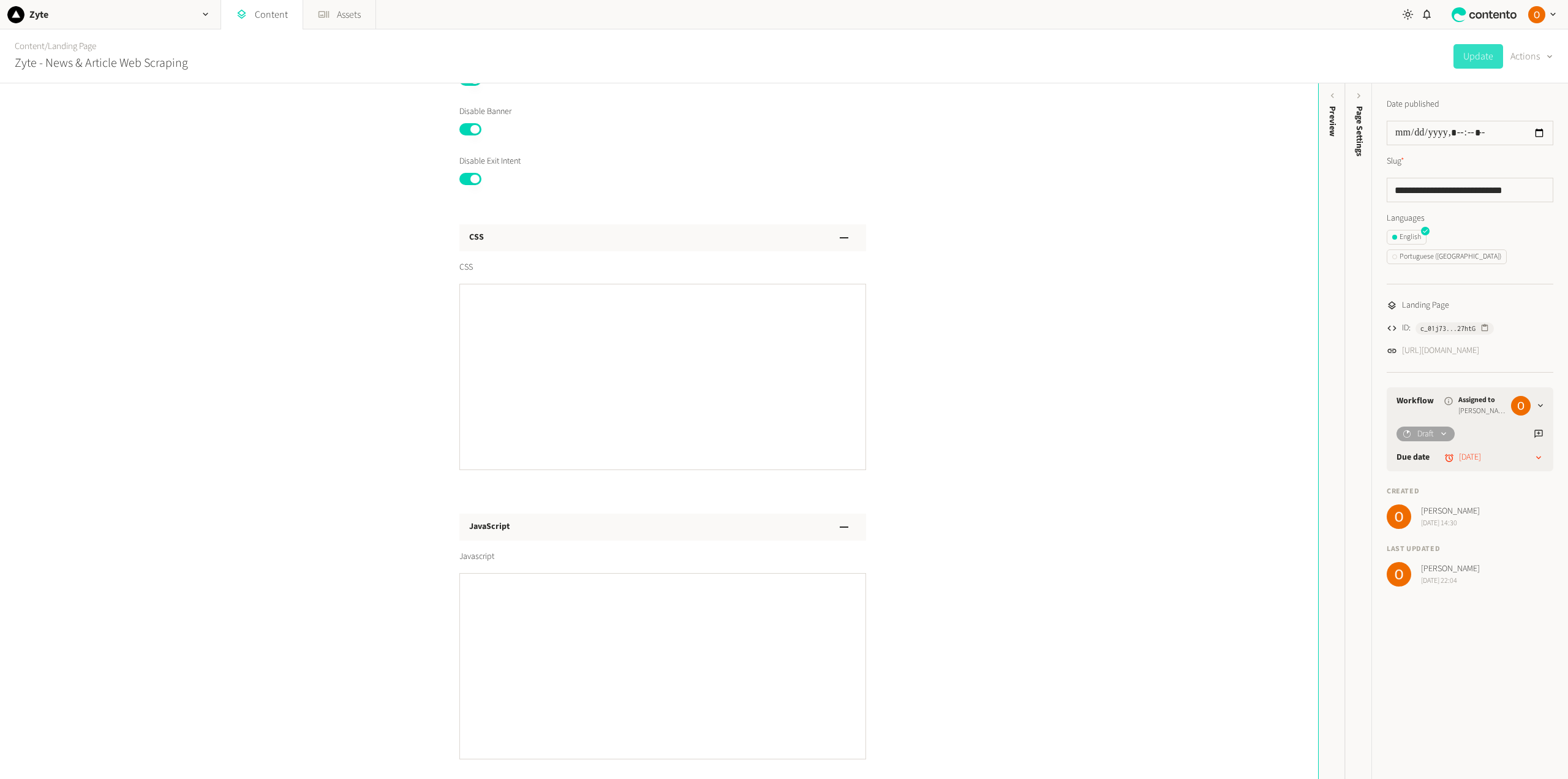
scroll to position [1164, 0]
click at [527, 338] on textarea "CSS" at bounding box center [663, 379] width 407 height 186
paste textarea "**********"
type textarea "**********"
click at [1467, 62] on button "Update" at bounding box center [1478, 56] width 50 height 24
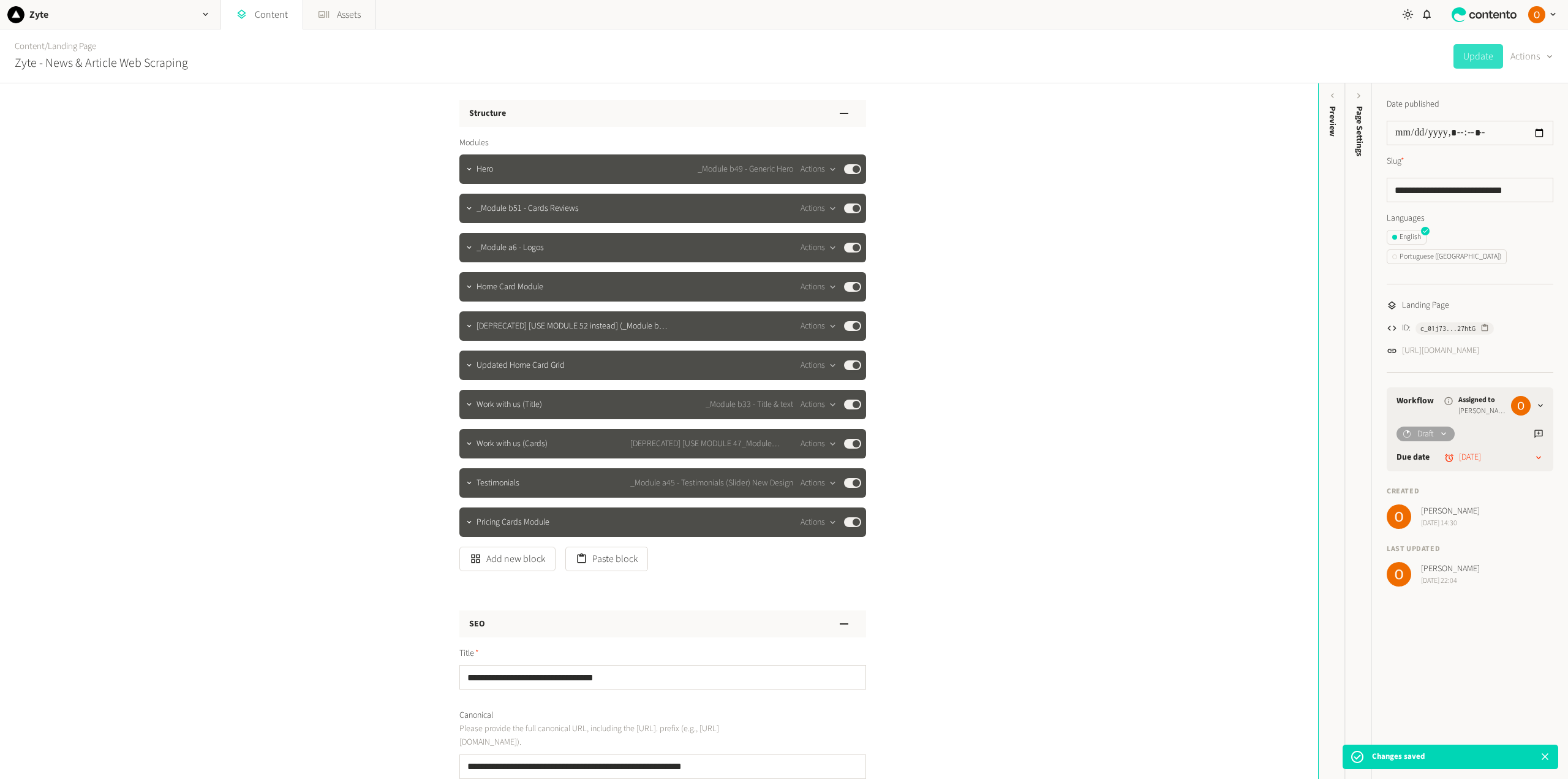
scroll to position [0, 0]
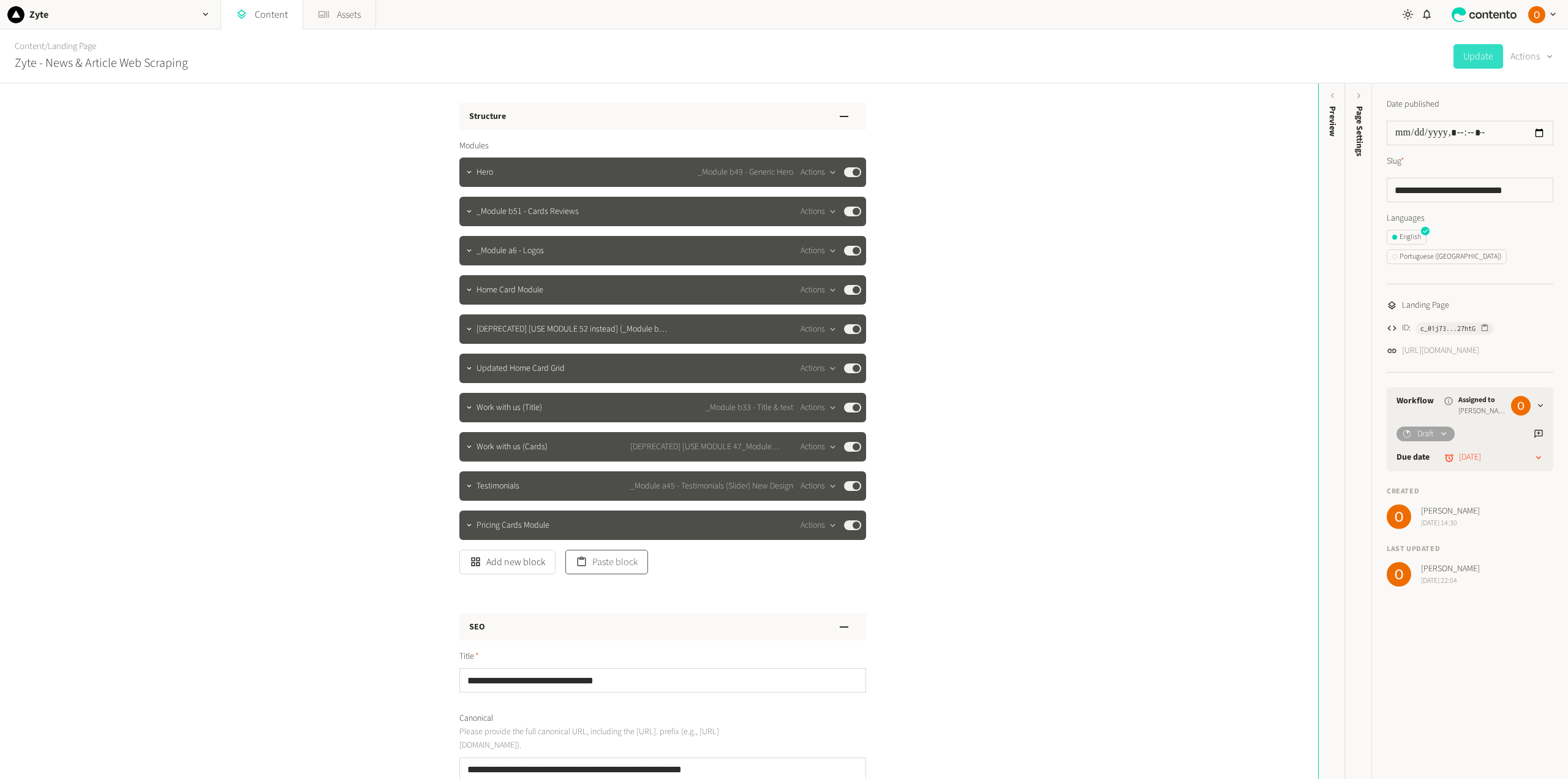
click at [602, 559] on button "Paste block" at bounding box center [606, 562] width 83 height 24
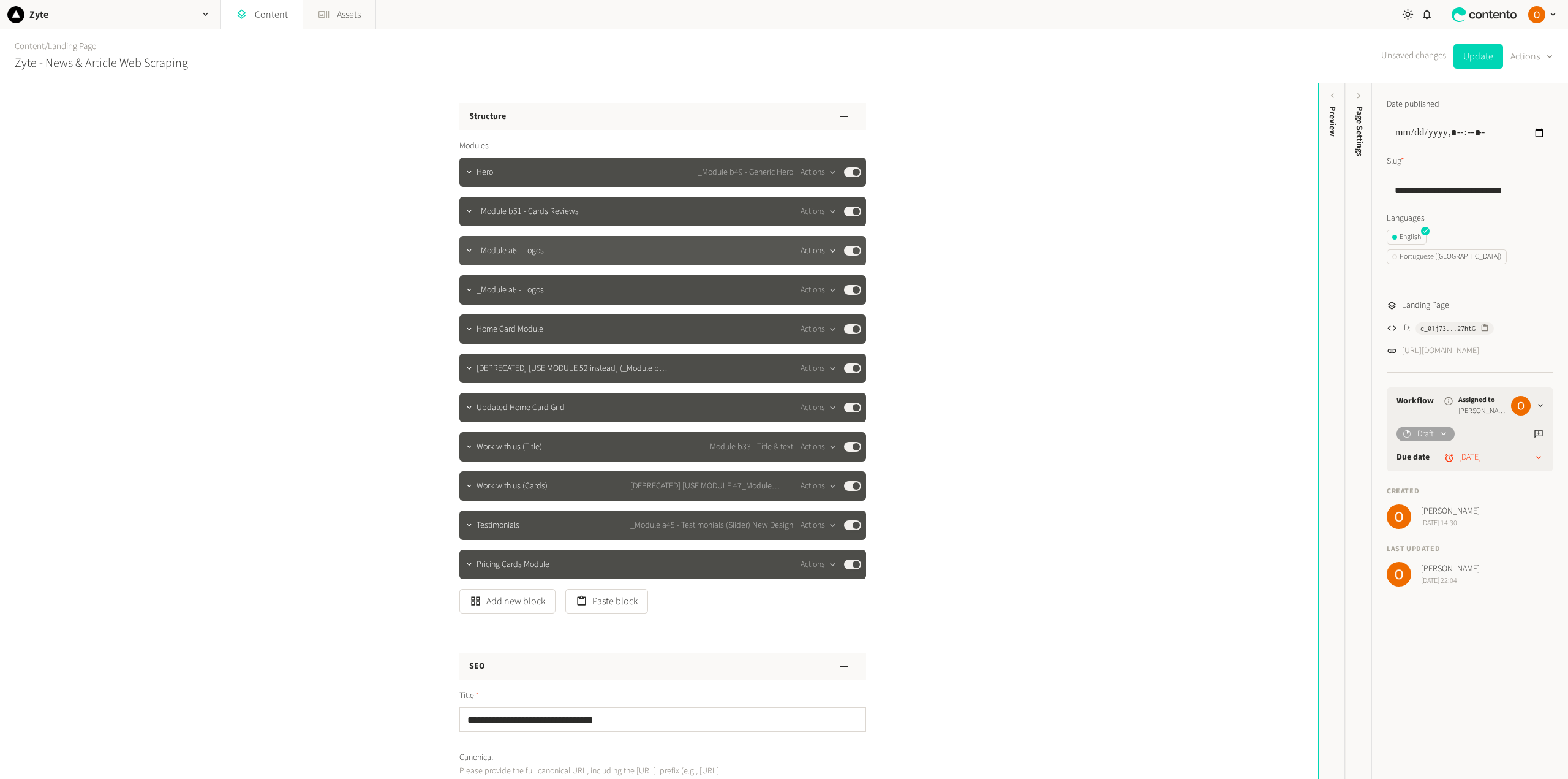
click at [813, 249] on button "Actions" at bounding box center [818, 251] width 36 height 15
click at [835, 342] on button "Delete" at bounding box center [837, 345] width 81 height 22
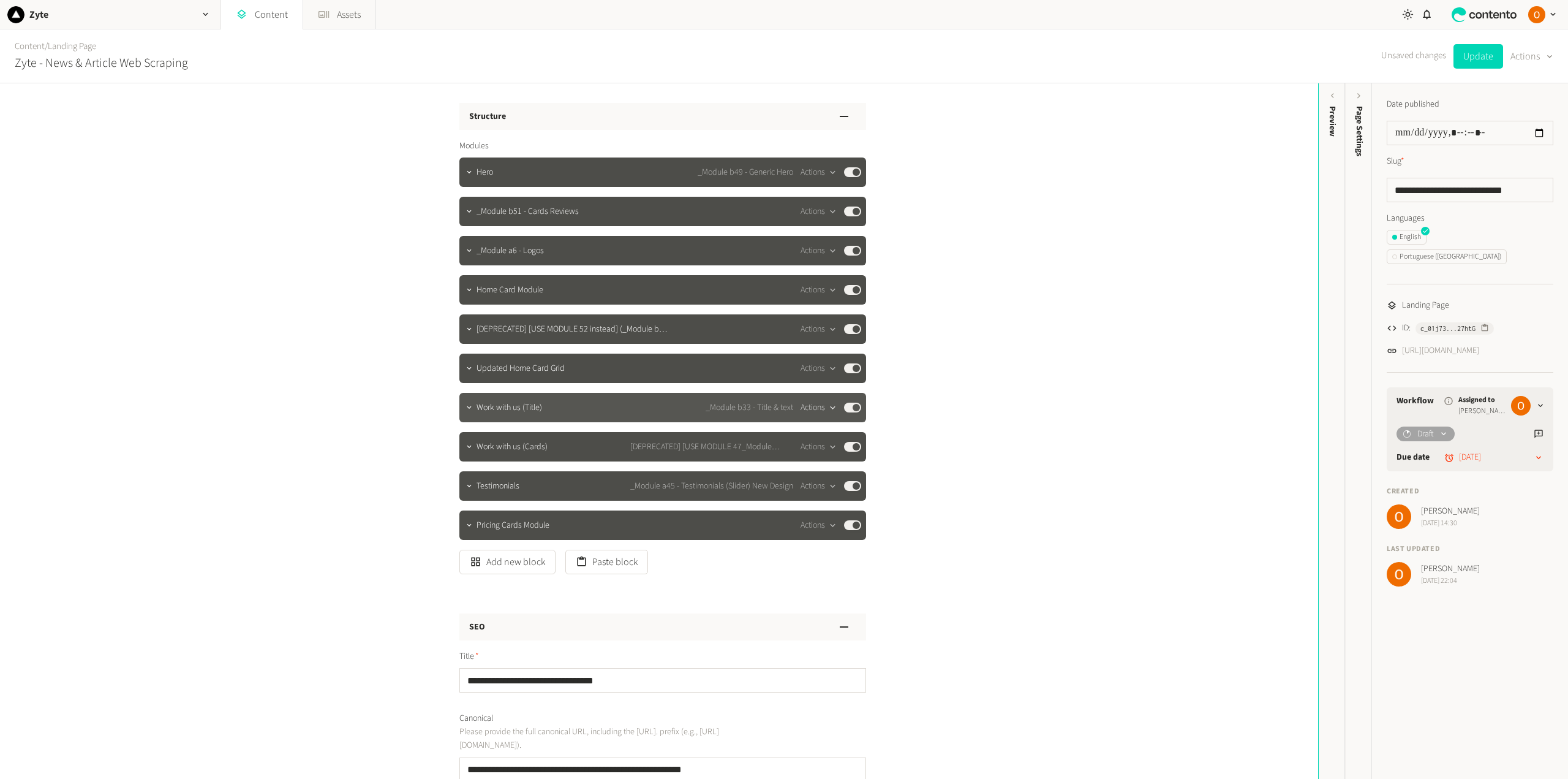
click at [825, 409] on div "button" at bounding box center [832, 408] width 16 height 11
click at [829, 499] on button "Delete" at bounding box center [837, 502] width 81 height 22
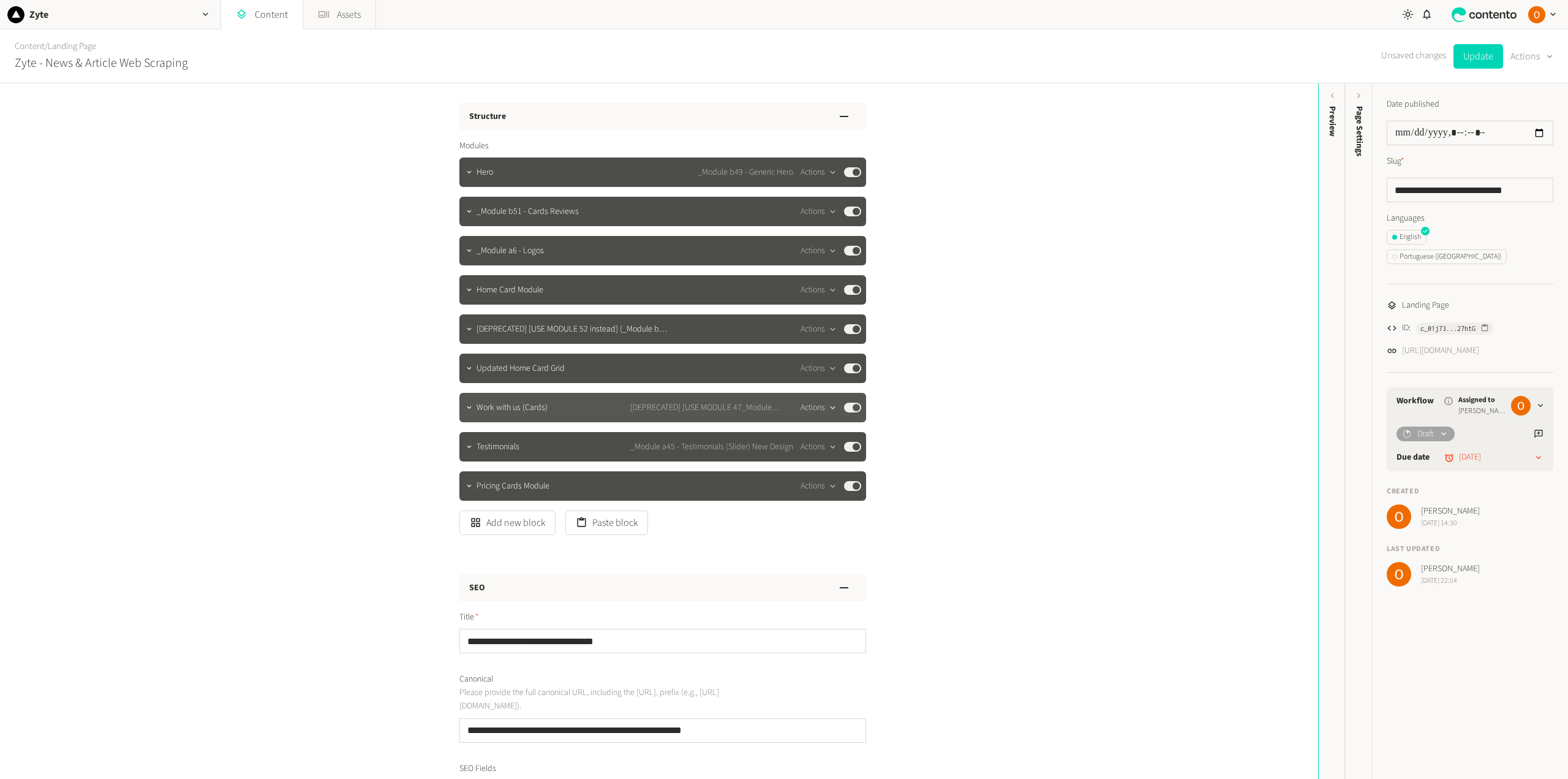
click at [825, 405] on div "button" at bounding box center [832, 408] width 16 height 11
click at [823, 494] on button "Delete" at bounding box center [837, 502] width 81 height 22
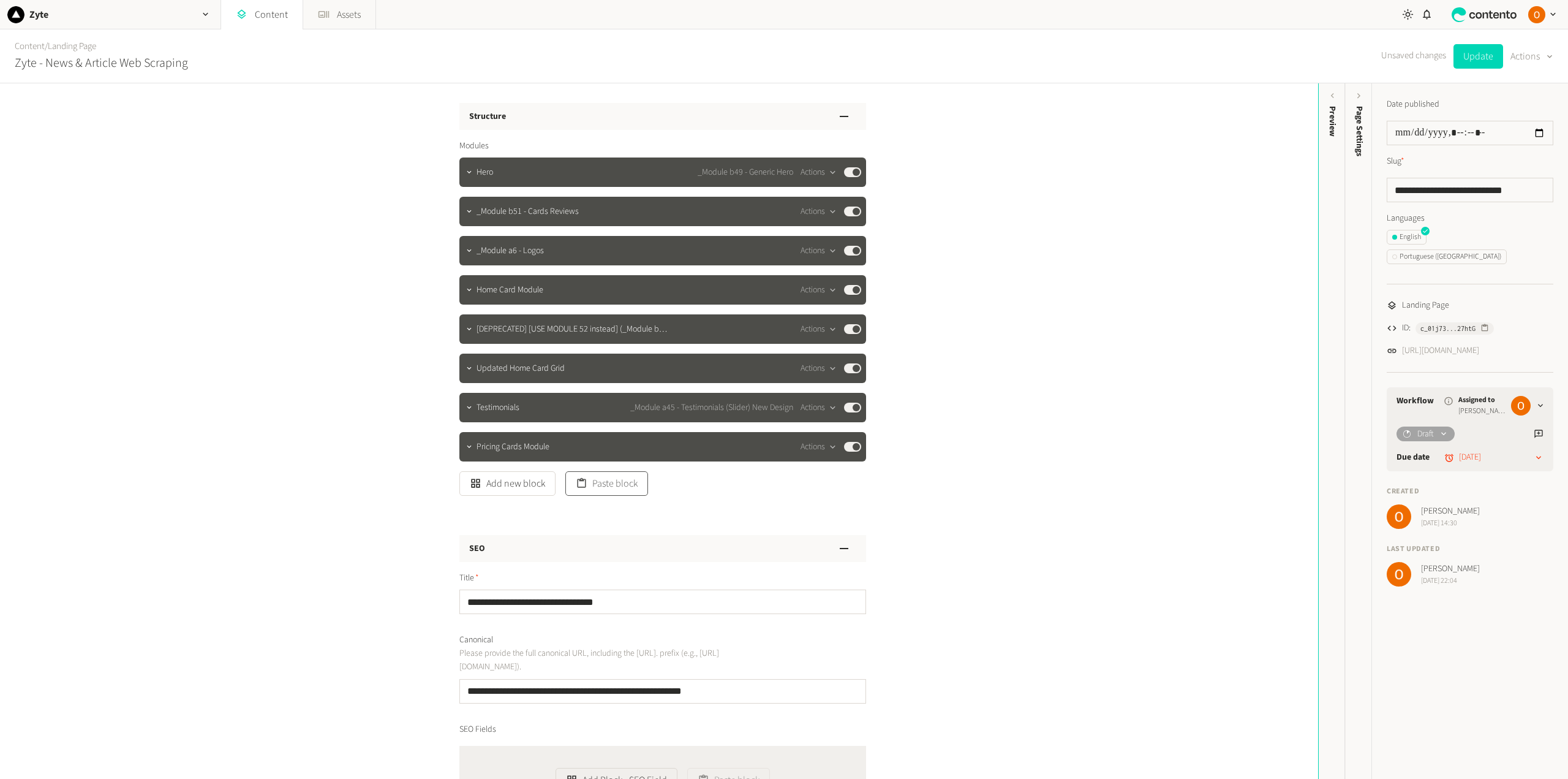
click at [615, 482] on button "Paste block" at bounding box center [606, 483] width 83 height 24
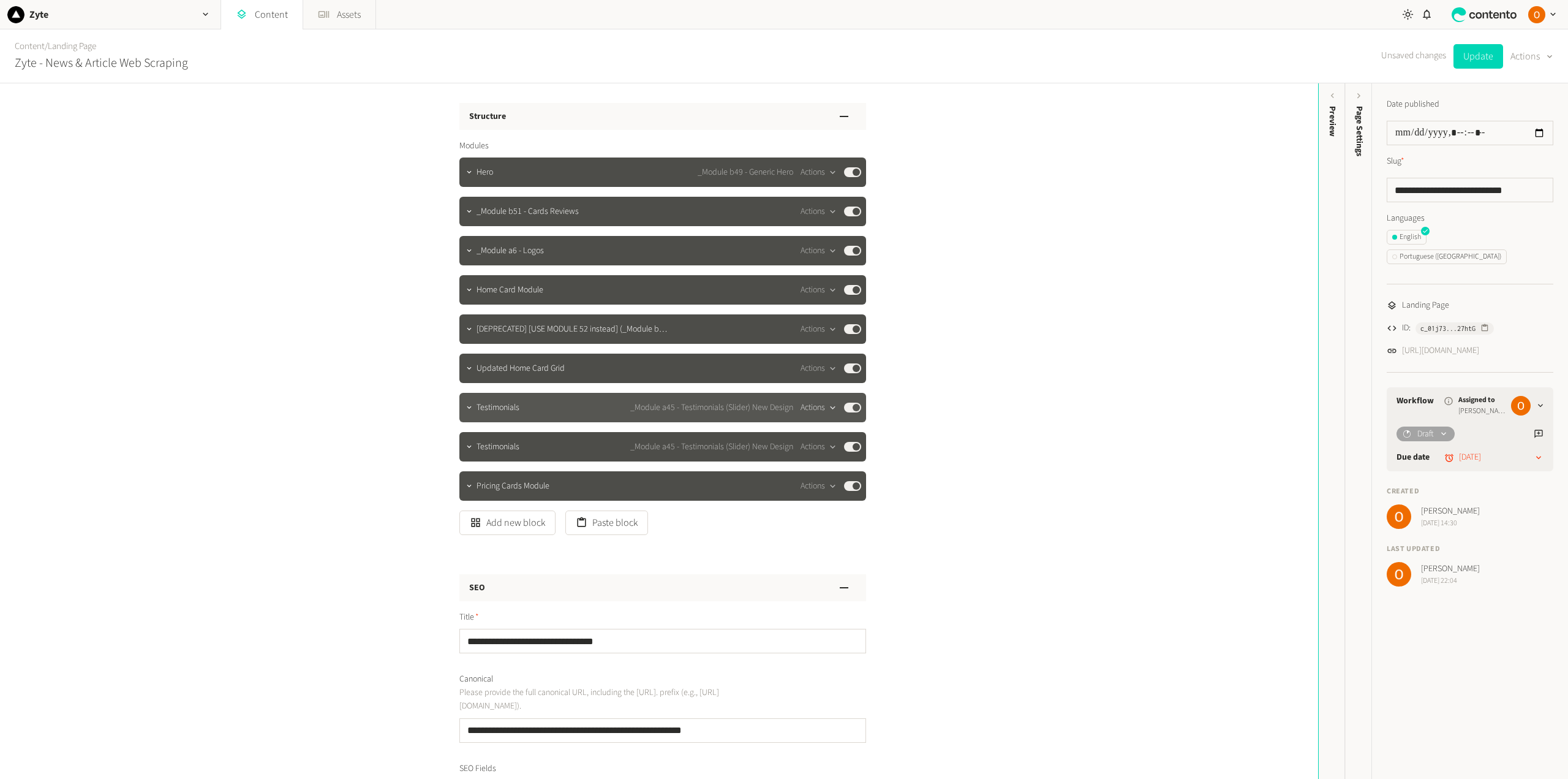
click at [807, 407] on button "Actions" at bounding box center [818, 408] width 36 height 15
click at [820, 497] on button "Delete" at bounding box center [837, 502] width 81 height 22
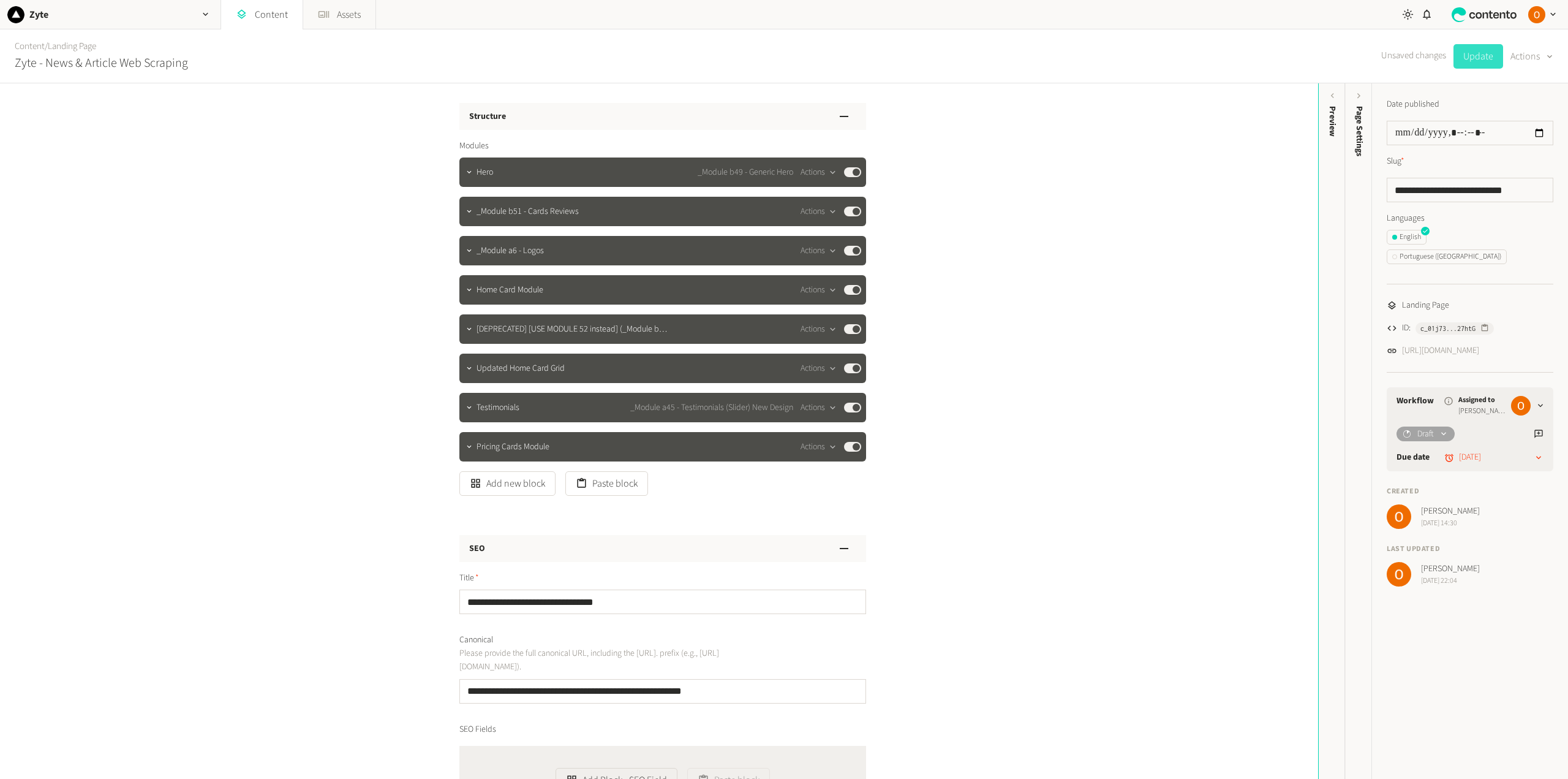
click at [1482, 58] on button "Update" at bounding box center [1478, 56] width 50 height 24
click at [599, 482] on button "Paste block" at bounding box center [606, 483] width 83 height 24
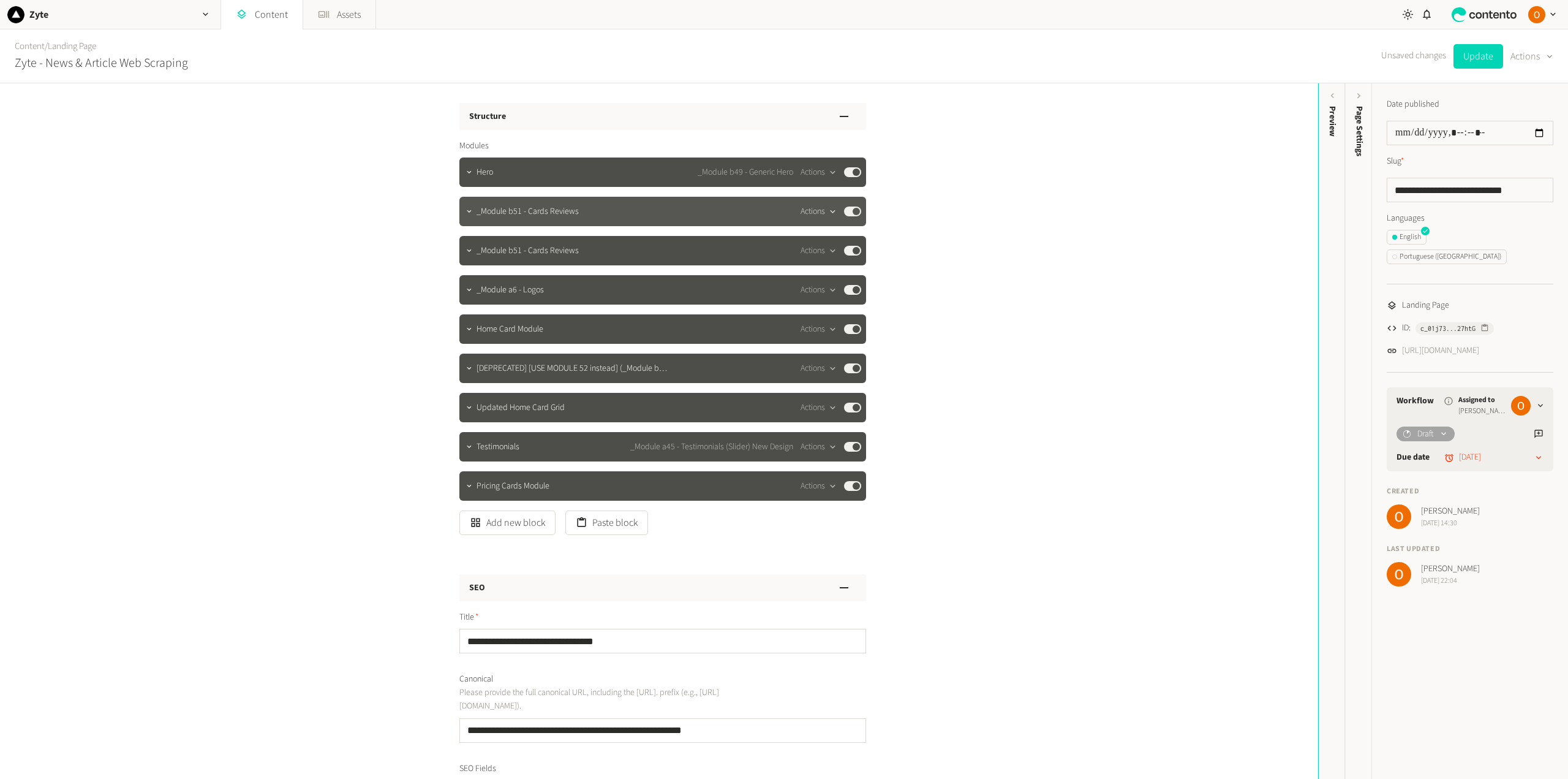
click at [814, 211] on button "Actions" at bounding box center [818, 211] width 36 height 15
click at [826, 303] on button "Delete" at bounding box center [837, 306] width 81 height 22
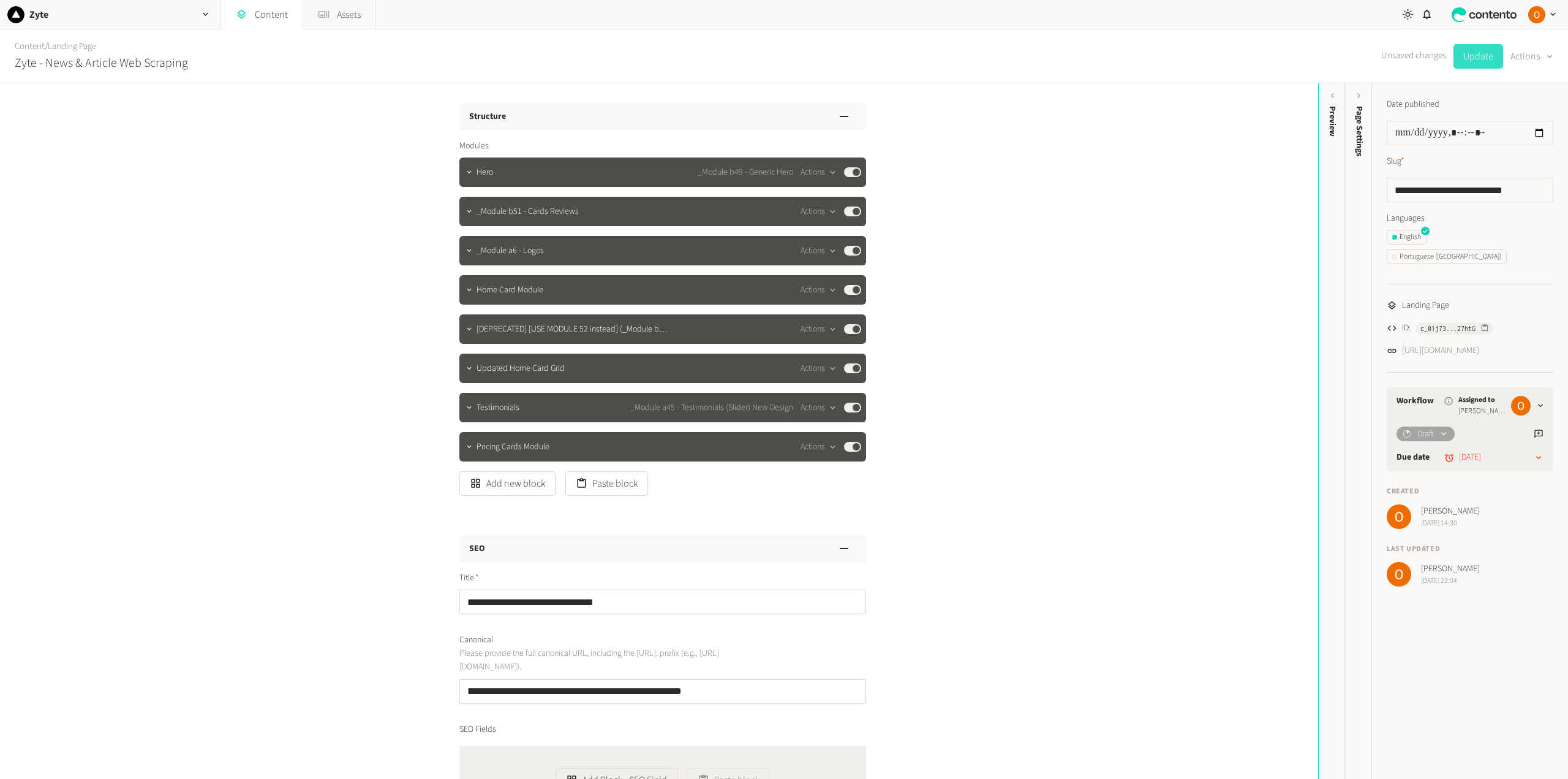
click at [1466, 63] on button "Update" at bounding box center [1478, 56] width 50 height 24
click at [465, 168] on icon "button" at bounding box center [469, 172] width 9 height 9
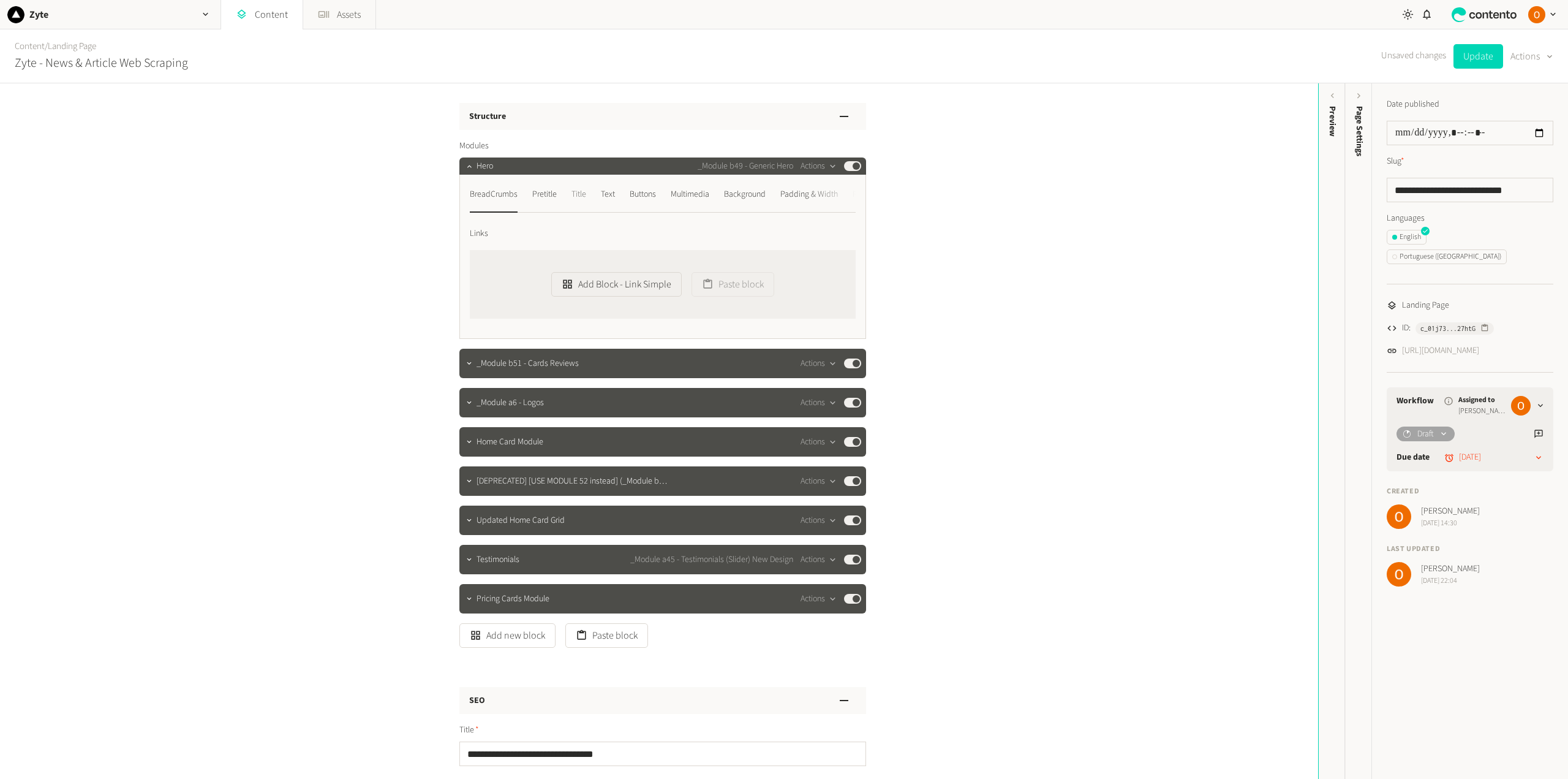
click at [574, 194] on div "Title" at bounding box center [579, 194] width 15 height 20
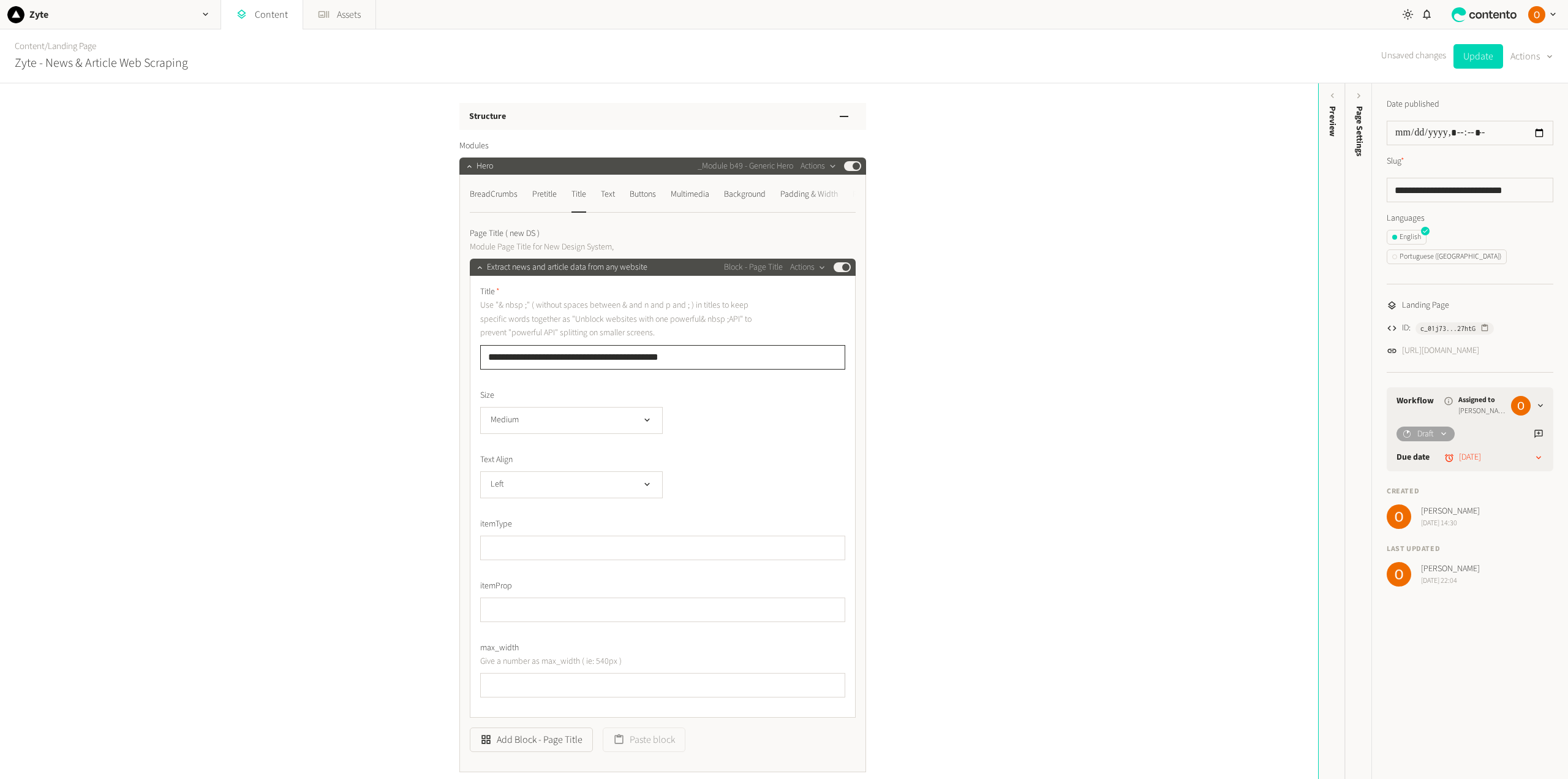
drag, startPoint x: 672, startPoint y: 355, endPoint x: 479, endPoint y: 359, distance: 193.0
click at [480, 359] on input "**********" at bounding box center [663, 357] width 365 height 24
type input "*"
type input "**********"
click at [547, 193] on div "Pretitle" at bounding box center [544, 194] width 24 height 20
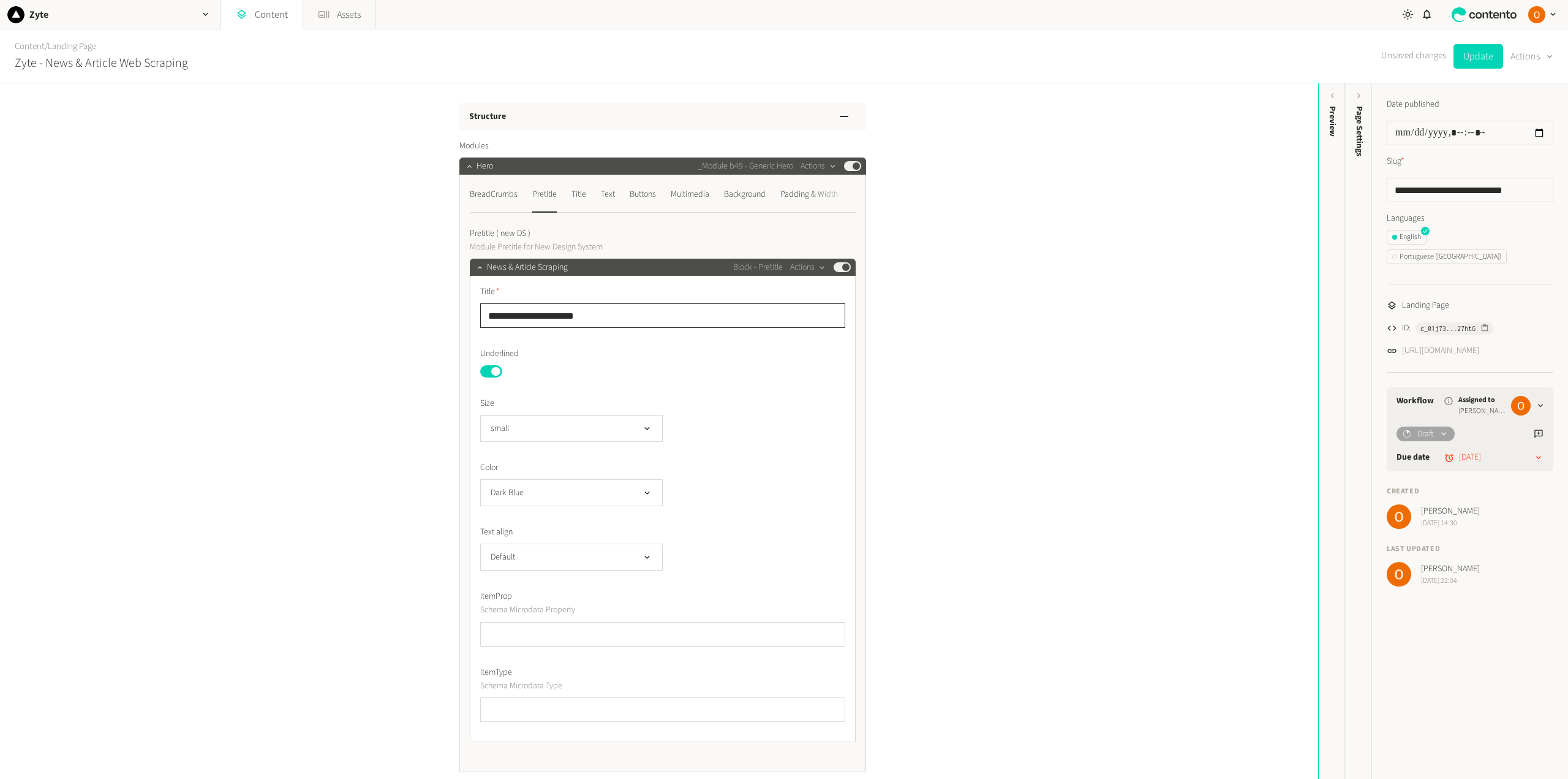
drag, startPoint x: 590, startPoint y: 314, endPoint x: 547, endPoint y: 316, distance: 43.0
click at [547, 316] on input "**********" at bounding box center [663, 315] width 365 height 24
type input "**********"
click at [578, 196] on div "Title" at bounding box center [579, 194] width 15 height 20
click at [614, 196] on div "Text" at bounding box center [607, 194] width 14 height 20
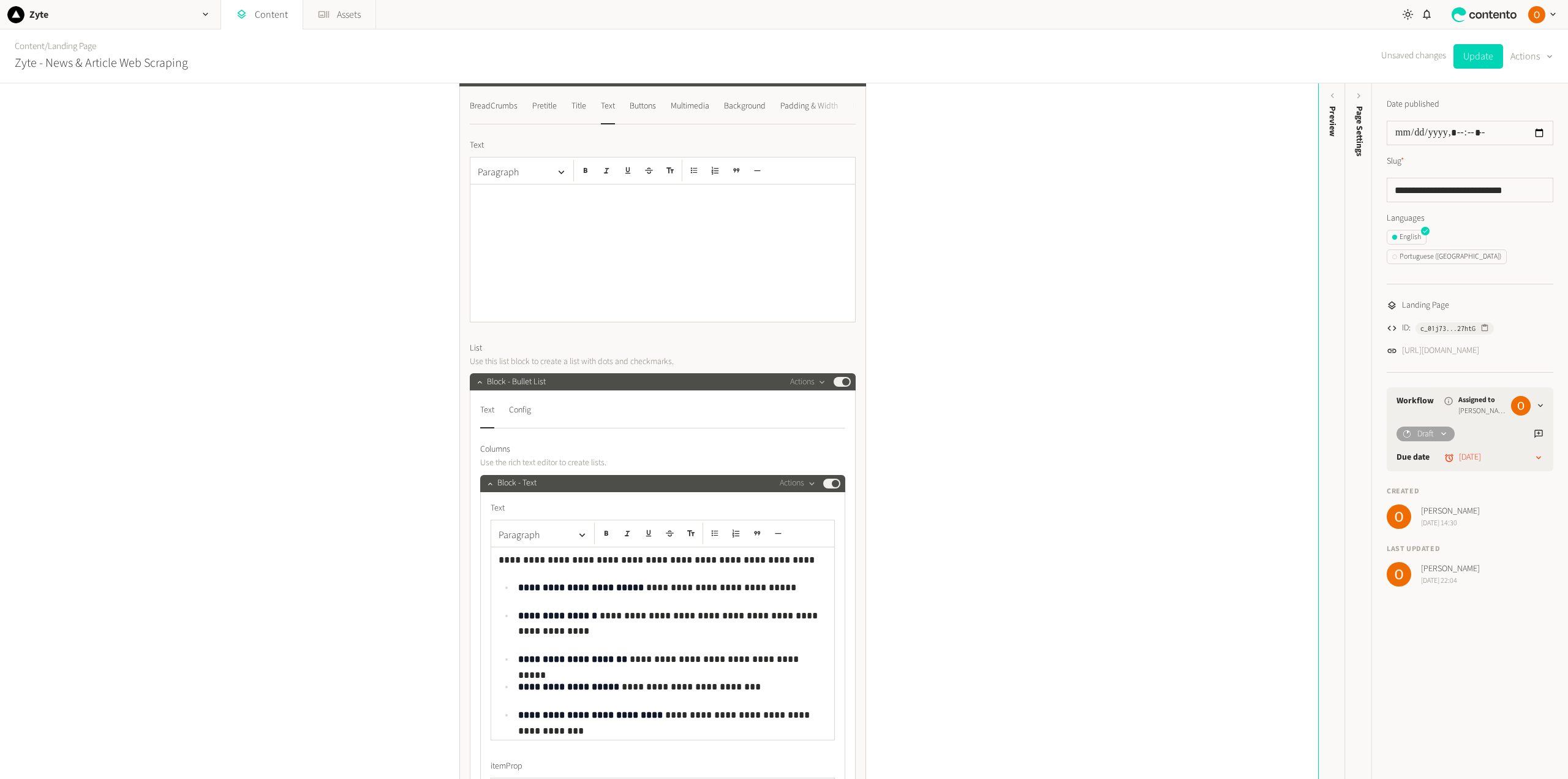
scroll to position [184, 0]
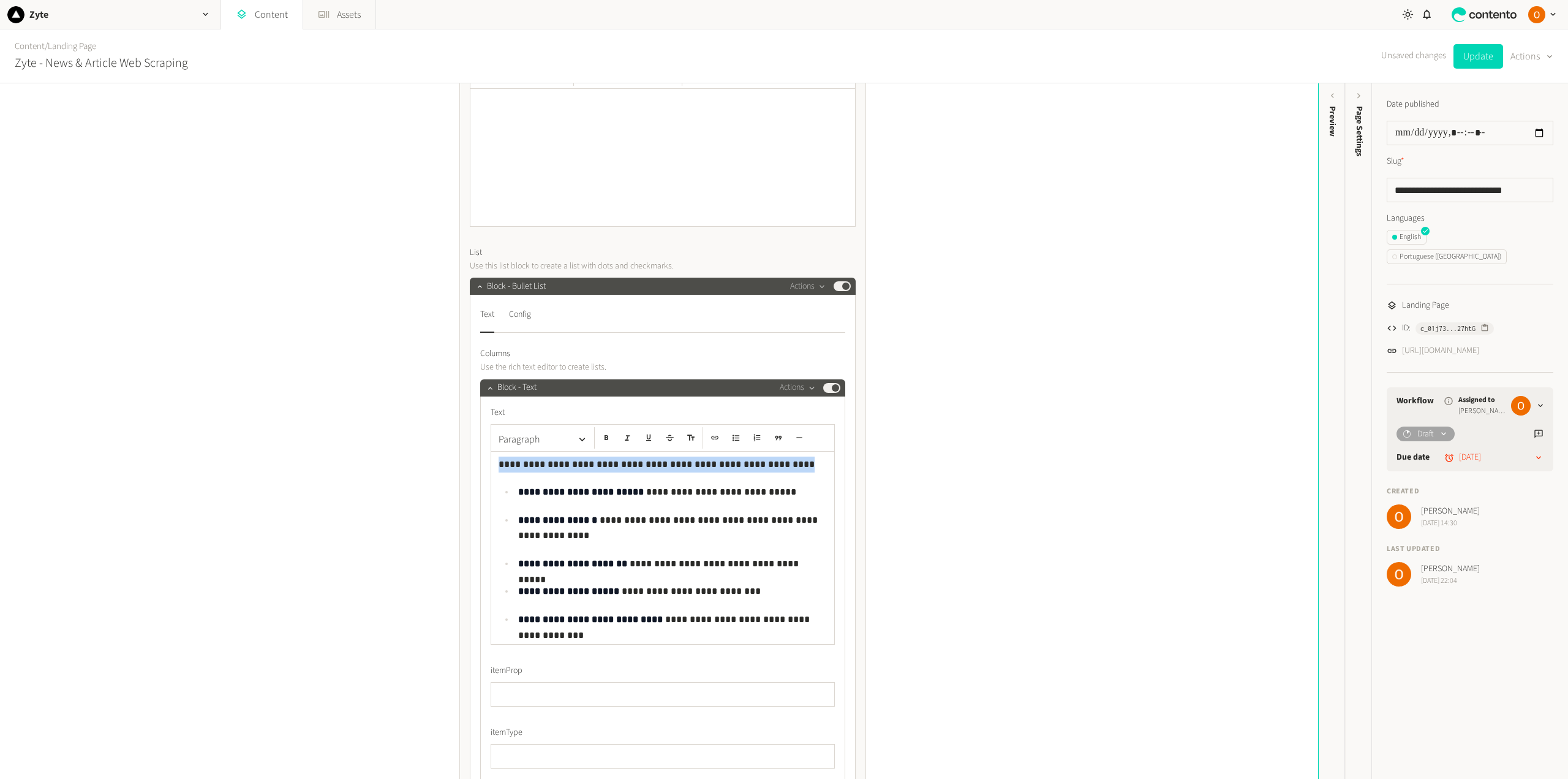
drag, startPoint x: 755, startPoint y: 462, endPoint x: 494, endPoint y: 459, distance: 261.0
click at [494, 459] on div "**********" at bounding box center [663, 548] width 343 height 193
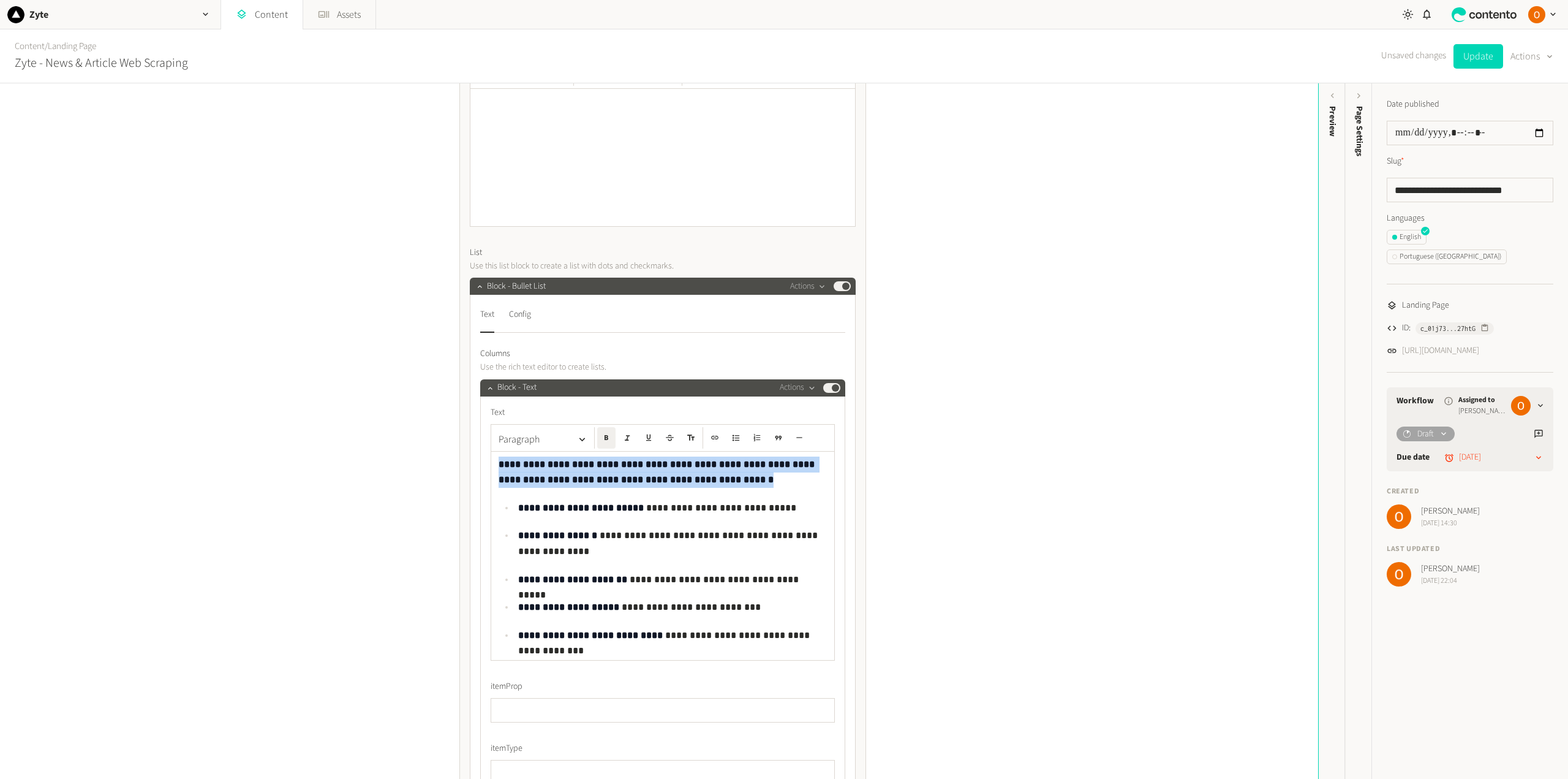
click at [499, 463] on strong "**********" at bounding box center [658, 472] width 319 height 25
click at [604, 440] on icon "button" at bounding box center [606, 437] width 4 height 5
click at [704, 465] on p "**********" at bounding box center [663, 472] width 329 height 31
drag, startPoint x: 709, startPoint y: 465, endPoint x: 653, endPoint y: 460, distance: 56.2
click at [653, 460] on p "**********" at bounding box center [663, 472] width 329 height 31
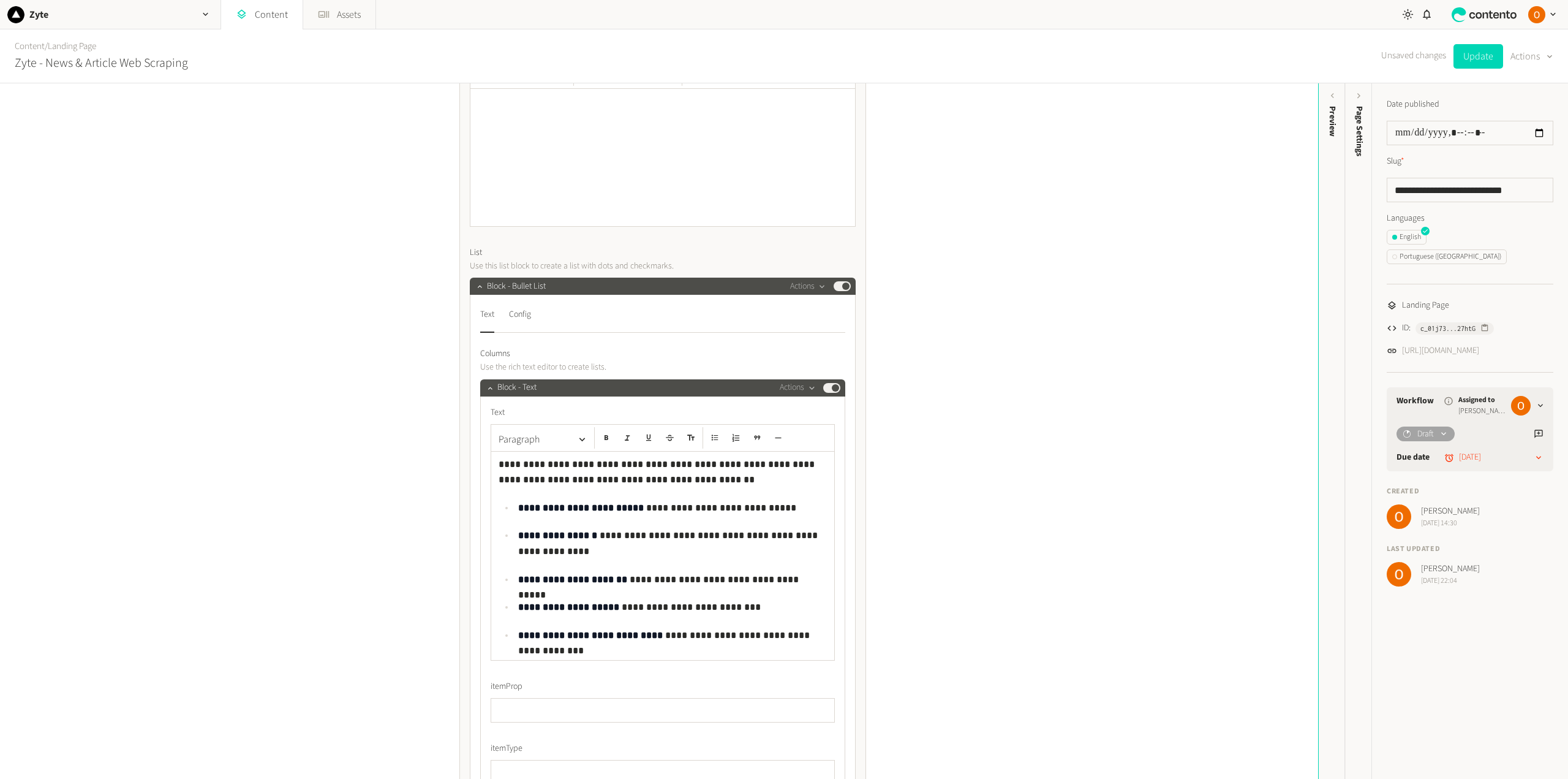
click at [676, 464] on p "**********" at bounding box center [663, 472] width 329 height 31
click at [678, 604] on p "**********" at bounding box center [672, 608] width 309 height 16
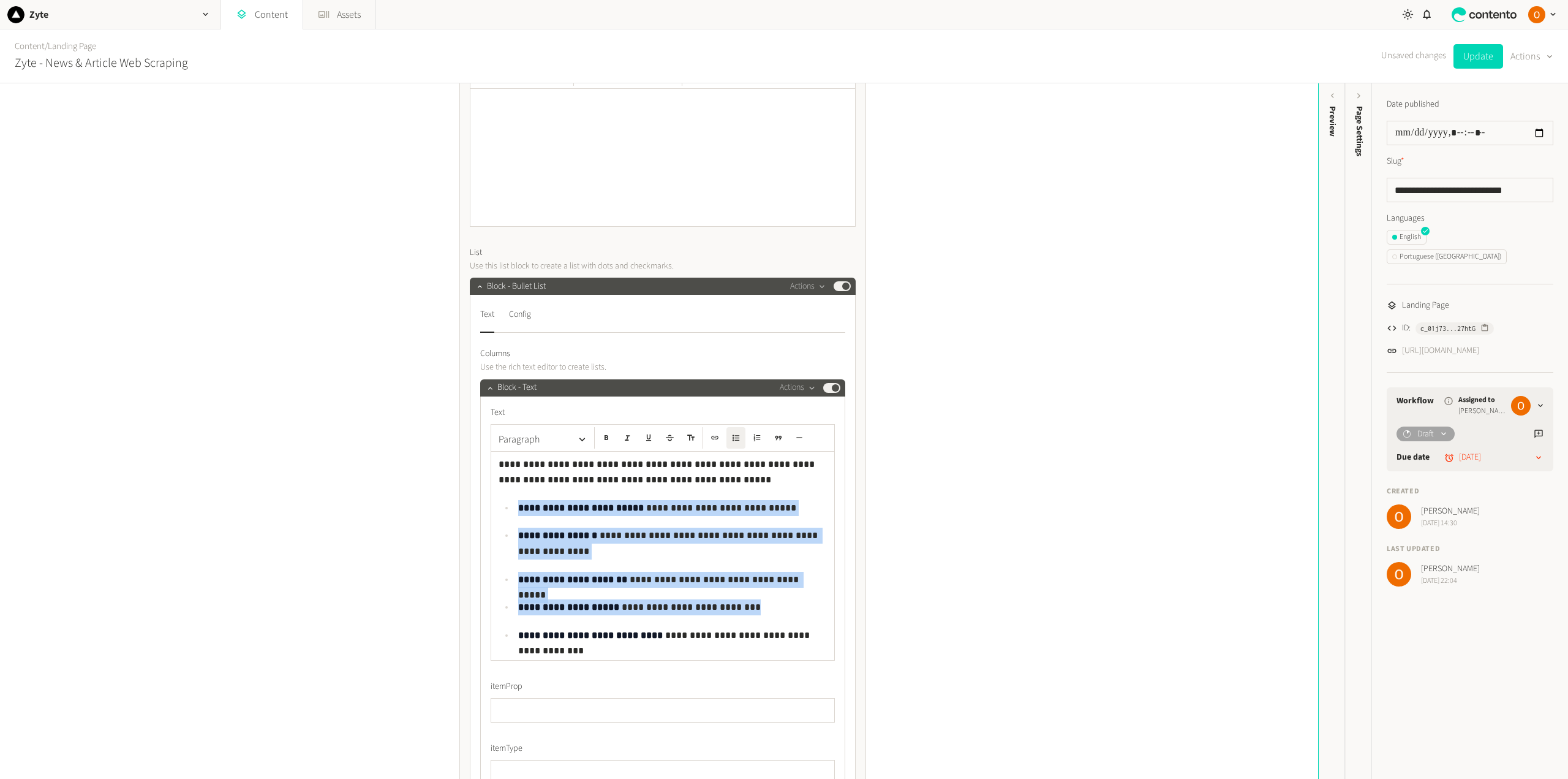
drag, startPoint x: 823, startPoint y: 634, endPoint x: 497, endPoint y: 512, distance: 348.1
click at [497, 512] on div "**********" at bounding box center [663, 555] width 343 height 208
click at [532, 509] on strong "**********" at bounding box center [581, 508] width 125 height 9
drag, startPoint x: 516, startPoint y: 504, endPoint x: 820, endPoint y: 636, distance: 331.4
click at [820, 636] on ul "**********" at bounding box center [663, 572] width 329 height 143
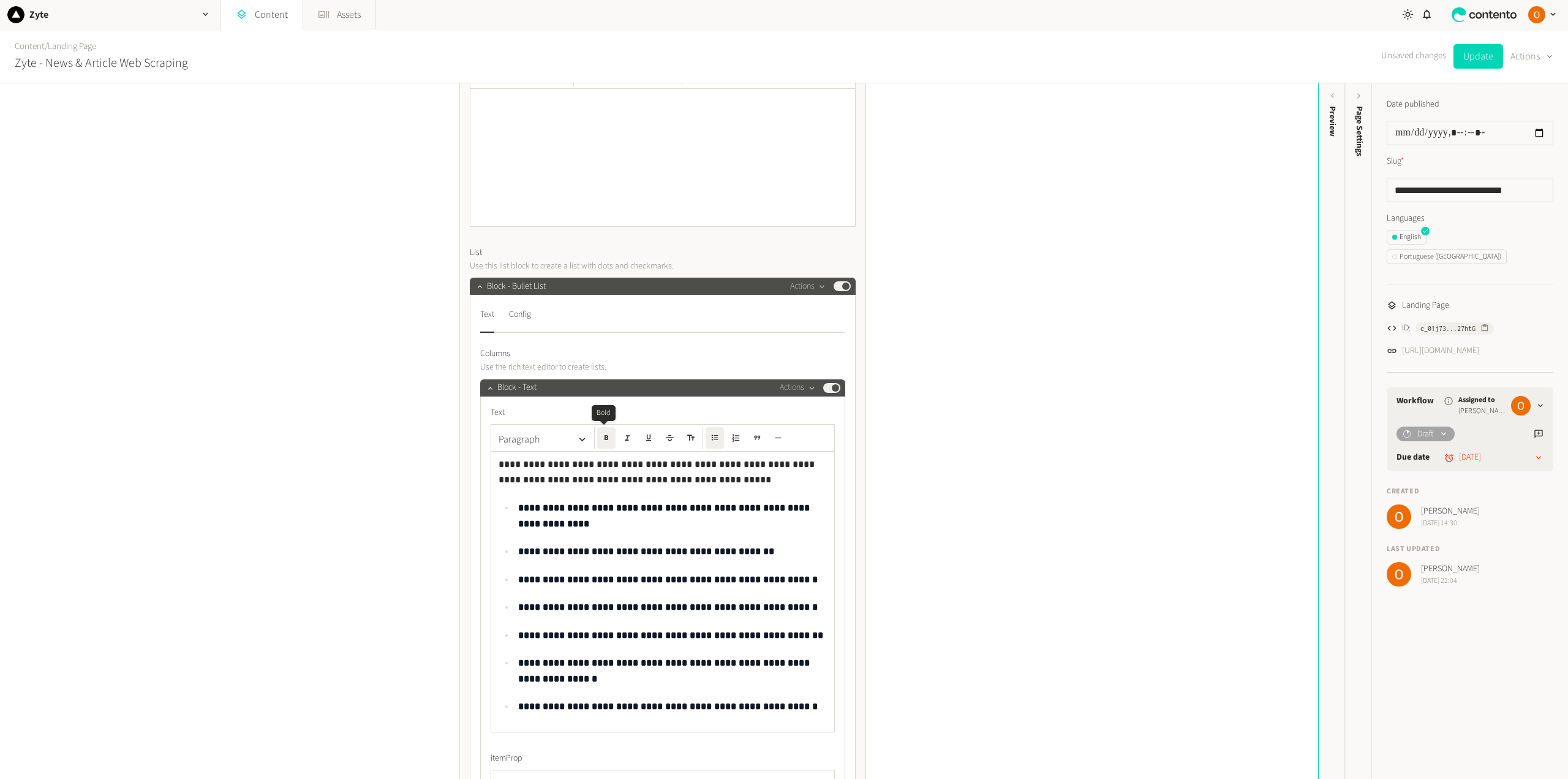
click at [604, 440] on icon "button" at bounding box center [606, 437] width 4 height 5
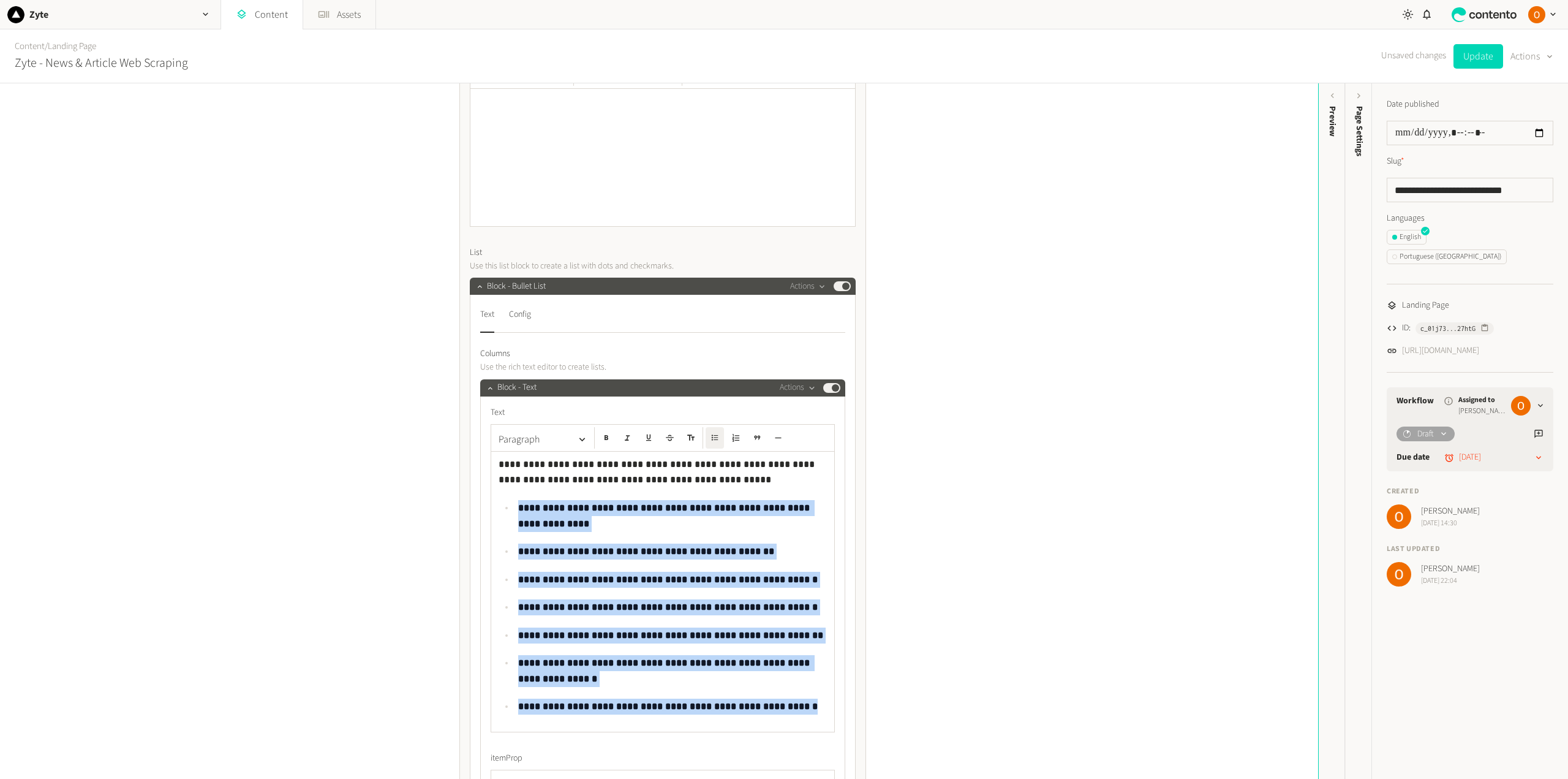
click at [518, 505] on strong "**********" at bounding box center [664, 516] width 294 height 25
click at [604, 438] on icon "button" at bounding box center [606, 437] width 4 height 5
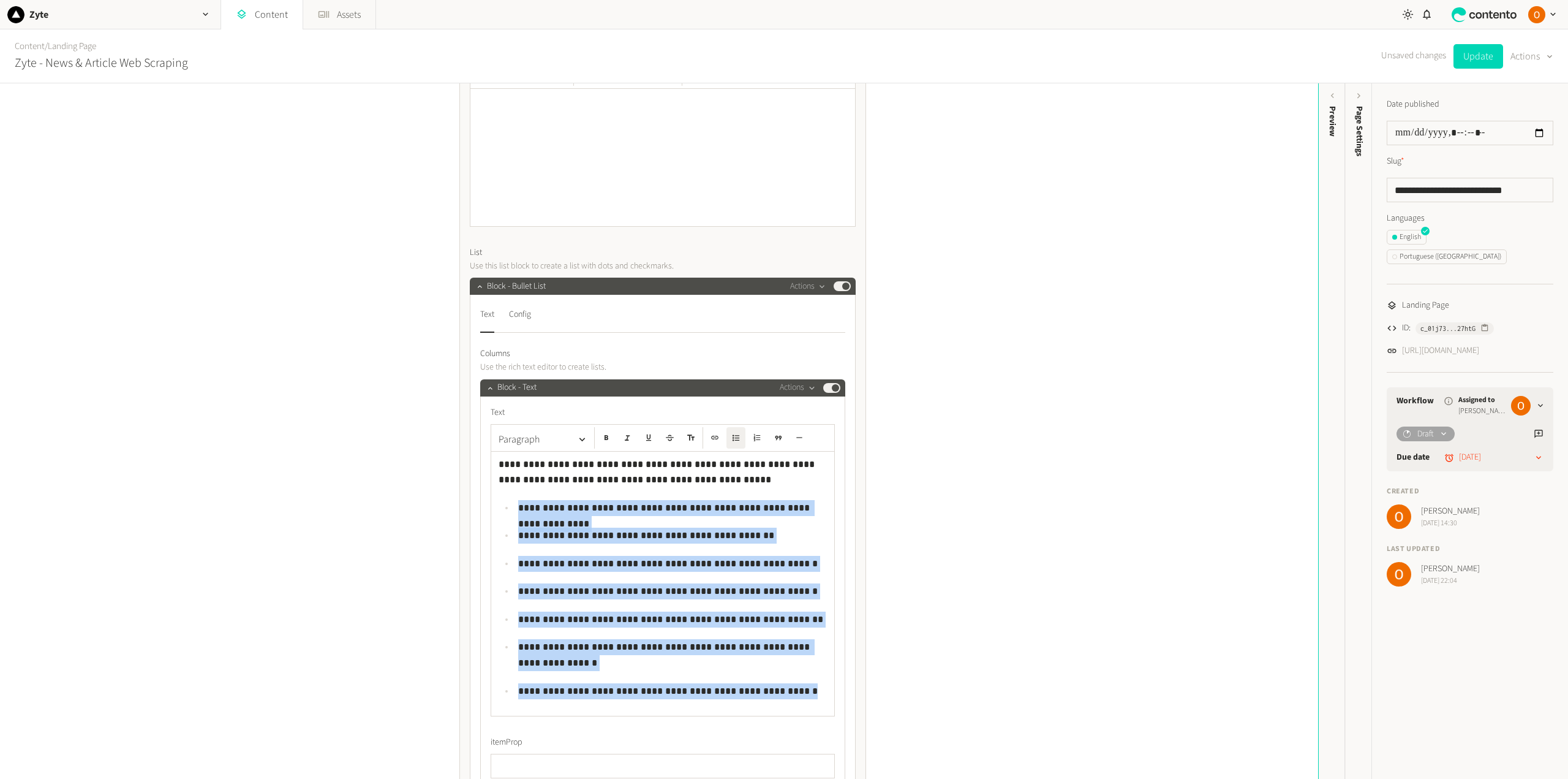
click at [605, 513] on p "**********" at bounding box center [672, 508] width 309 height 16
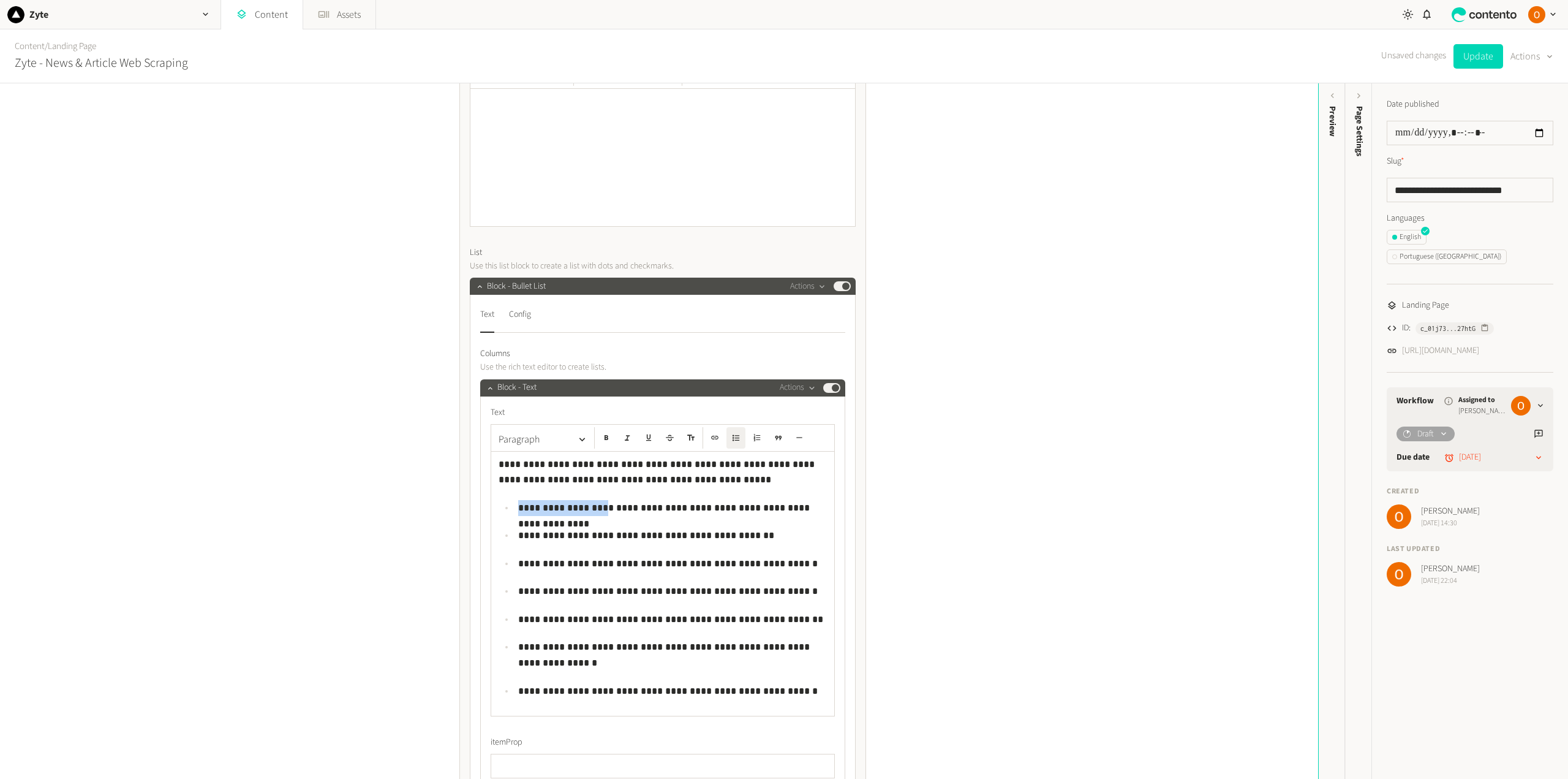
drag, startPoint x: 517, startPoint y: 504, endPoint x: 592, endPoint y: 510, distance: 75.2
click at [592, 510] on p "**********" at bounding box center [672, 508] width 309 height 16
drag, startPoint x: 573, startPoint y: 540, endPoint x: 515, endPoint y: 537, distance: 58.1
click at [518, 537] on p "**********" at bounding box center [672, 535] width 309 height 16
drag, startPoint x: 602, startPoint y: 561, endPoint x: 515, endPoint y: 561, distance: 87.0
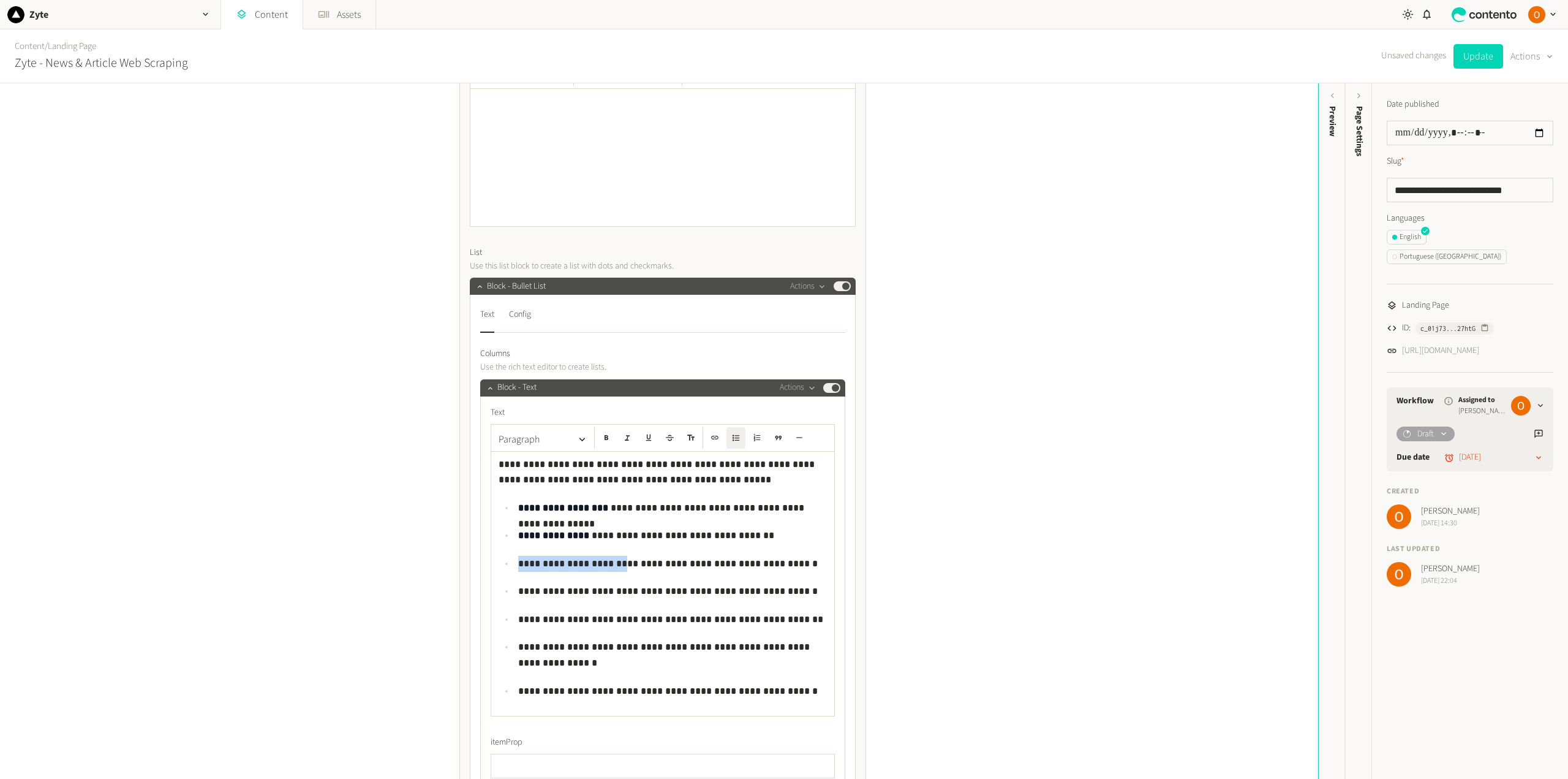
click at [518, 561] on p "**********" at bounding box center [672, 564] width 309 height 16
drag, startPoint x: 678, startPoint y: 591, endPoint x: 511, endPoint y: 596, distance: 167.1
click at [511, 596] on ul "**********" at bounding box center [663, 599] width 329 height 199
drag, startPoint x: 614, startPoint y: 617, endPoint x: 516, endPoint y: 616, distance: 98.0
click at [518, 616] on p "**********" at bounding box center [672, 619] width 309 height 16
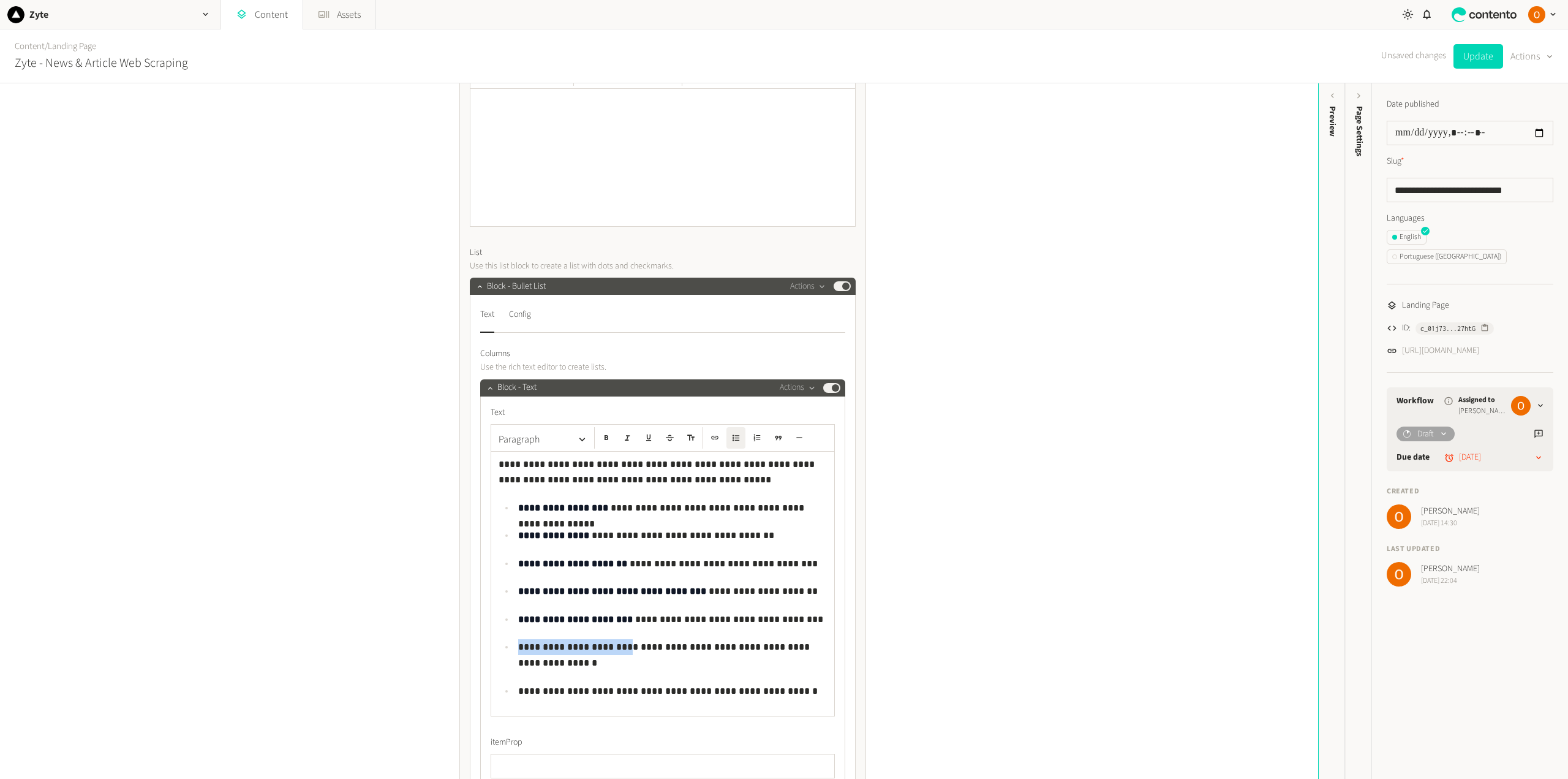
drag, startPoint x: 605, startPoint y: 643, endPoint x: 515, endPoint y: 645, distance: 90.0
click at [518, 645] on p "**********" at bounding box center [672, 655] width 309 height 31
drag, startPoint x: 633, startPoint y: 691, endPoint x: 514, endPoint y: 685, distance: 119.2
click at [514, 685] on li "**********" at bounding box center [670, 691] width 312 height 16
click at [678, 688] on p "**********" at bounding box center [672, 691] width 309 height 16
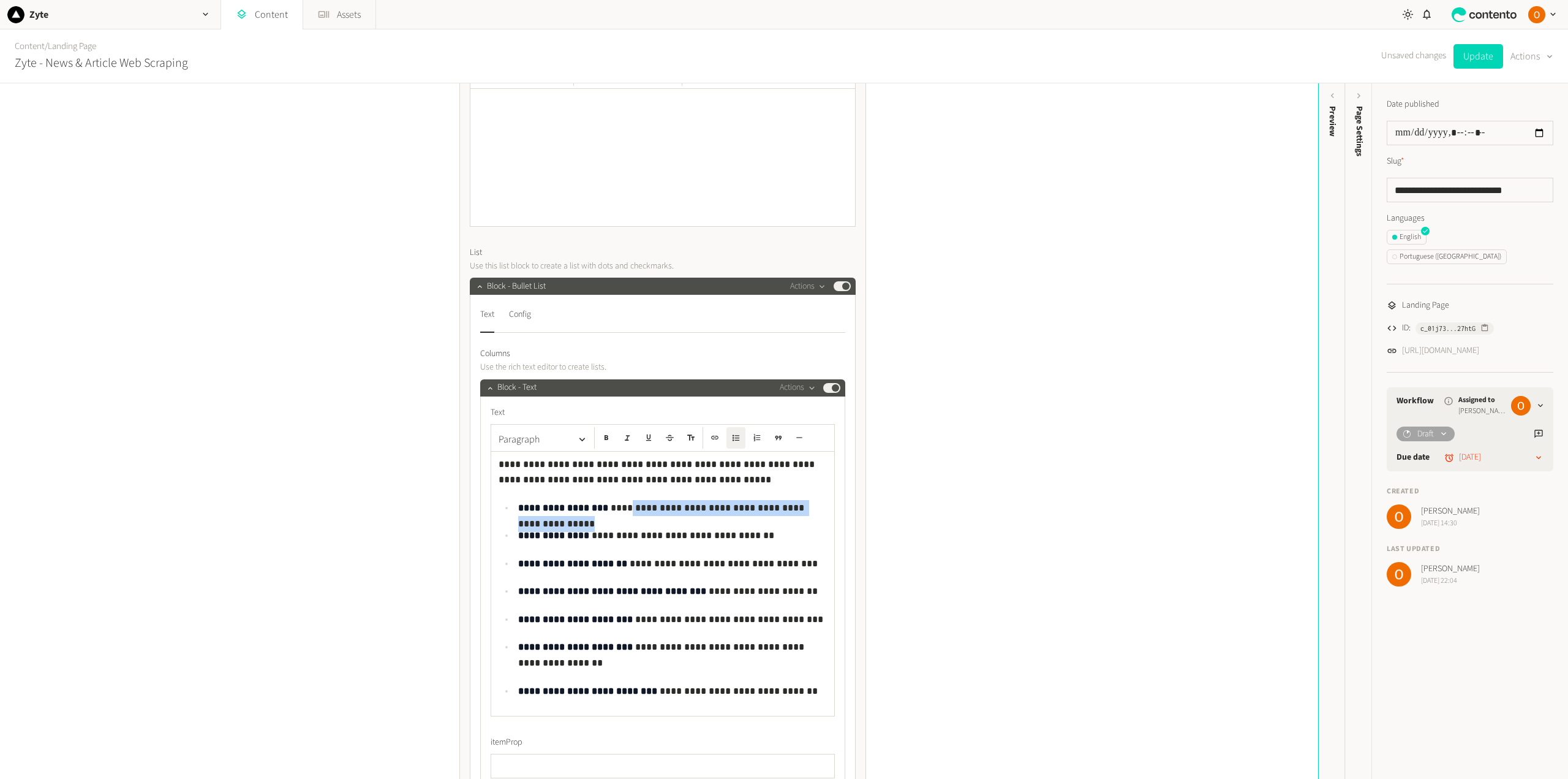
drag, startPoint x: 614, startPoint y: 506, endPoint x: 822, endPoint y: 509, distance: 208.0
click at [822, 509] on p "**********" at bounding box center [672, 508] width 309 height 16
drag, startPoint x: 612, startPoint y: 505, endPoint x: 619, endPoint y: 506, distance: 7.1
click at [630, 505] on strong "**********" at bounding box center [727, 508] width 194 height 9
click at [602, 439] on icon "button" at bounding box center [606, 437] width 9 height 9
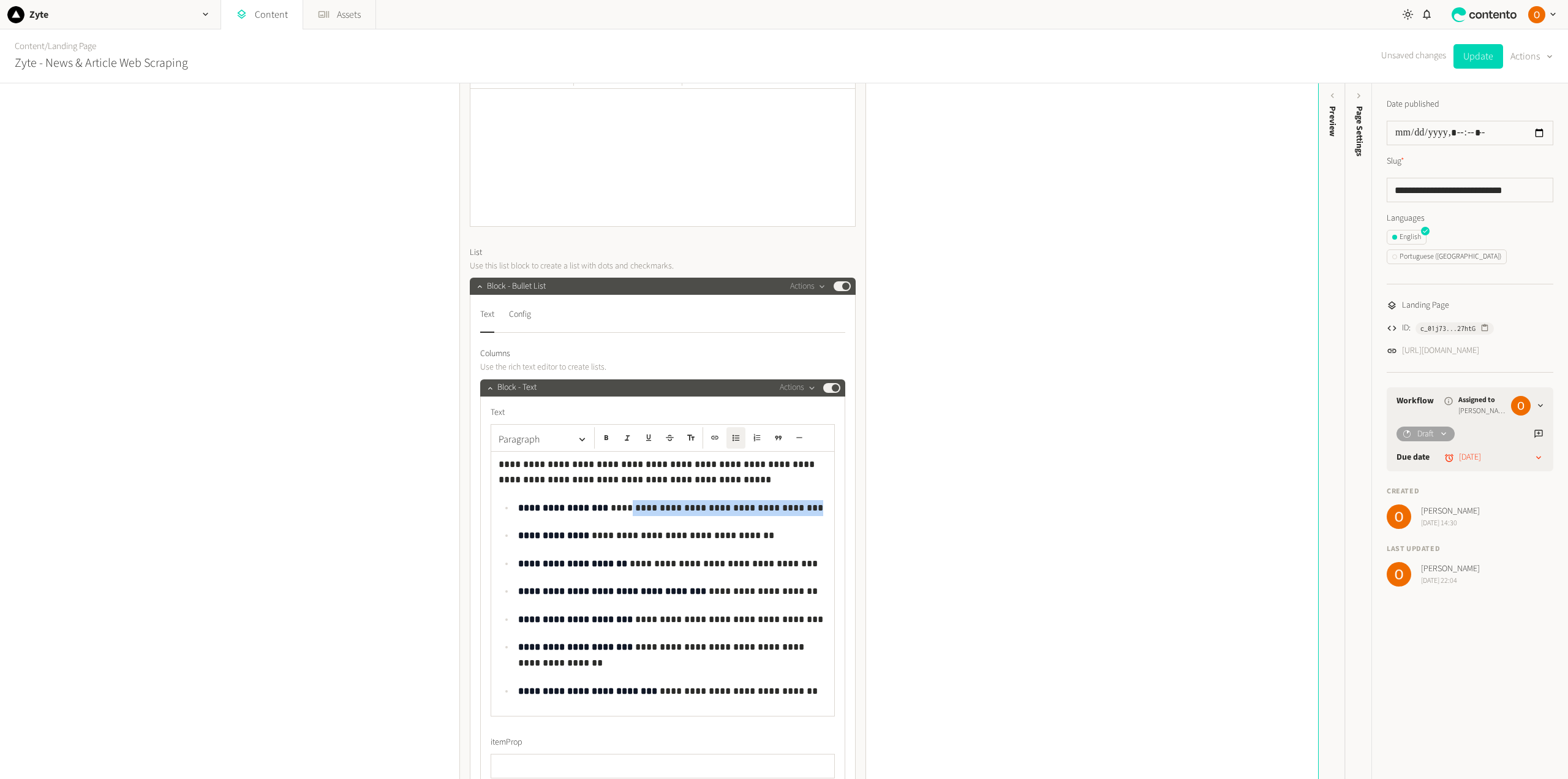
click at [757, 506] on p "**********" at bounding box center [672, 508] width 309 height 16
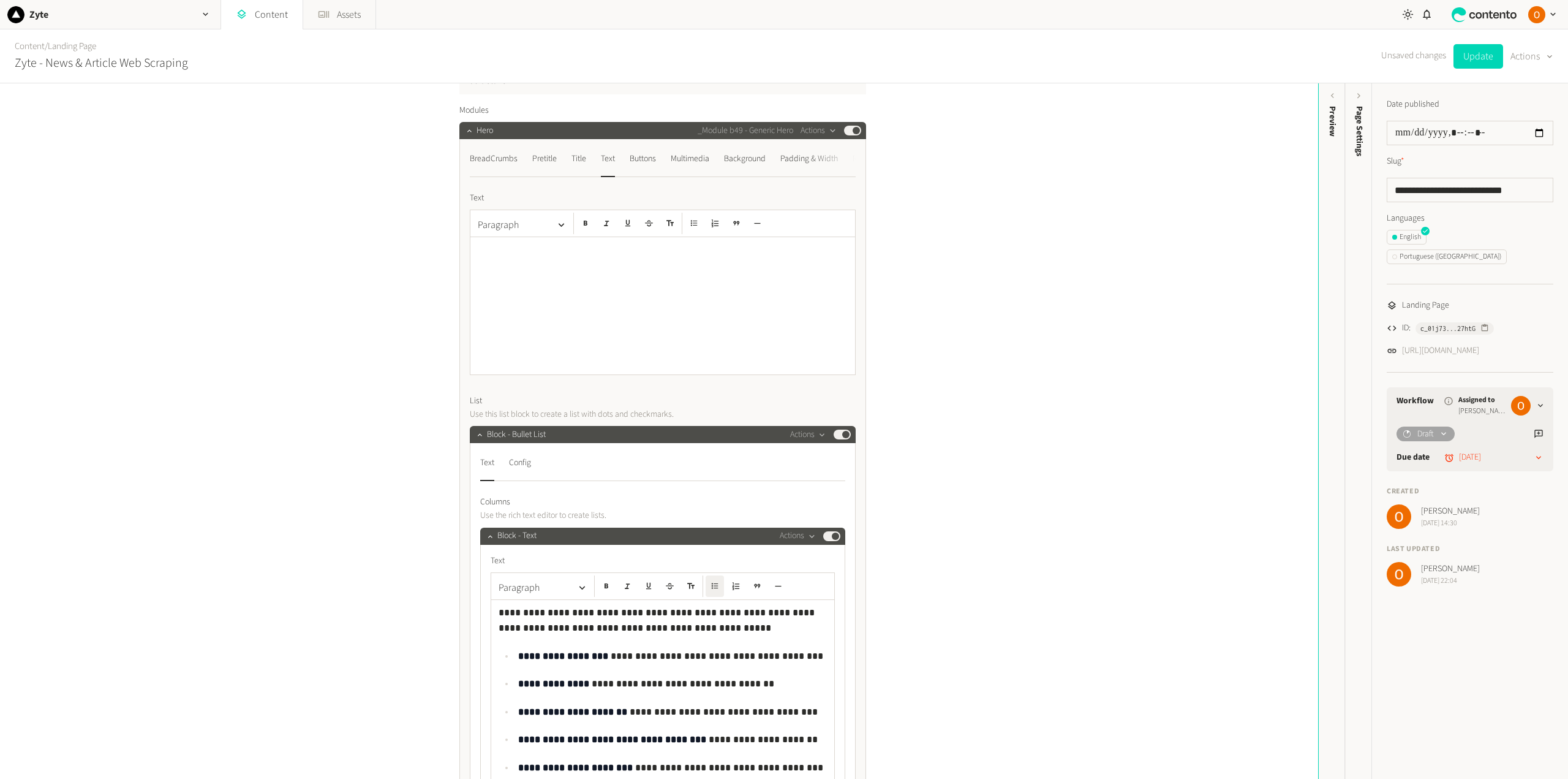
scroll to position [0, 0]
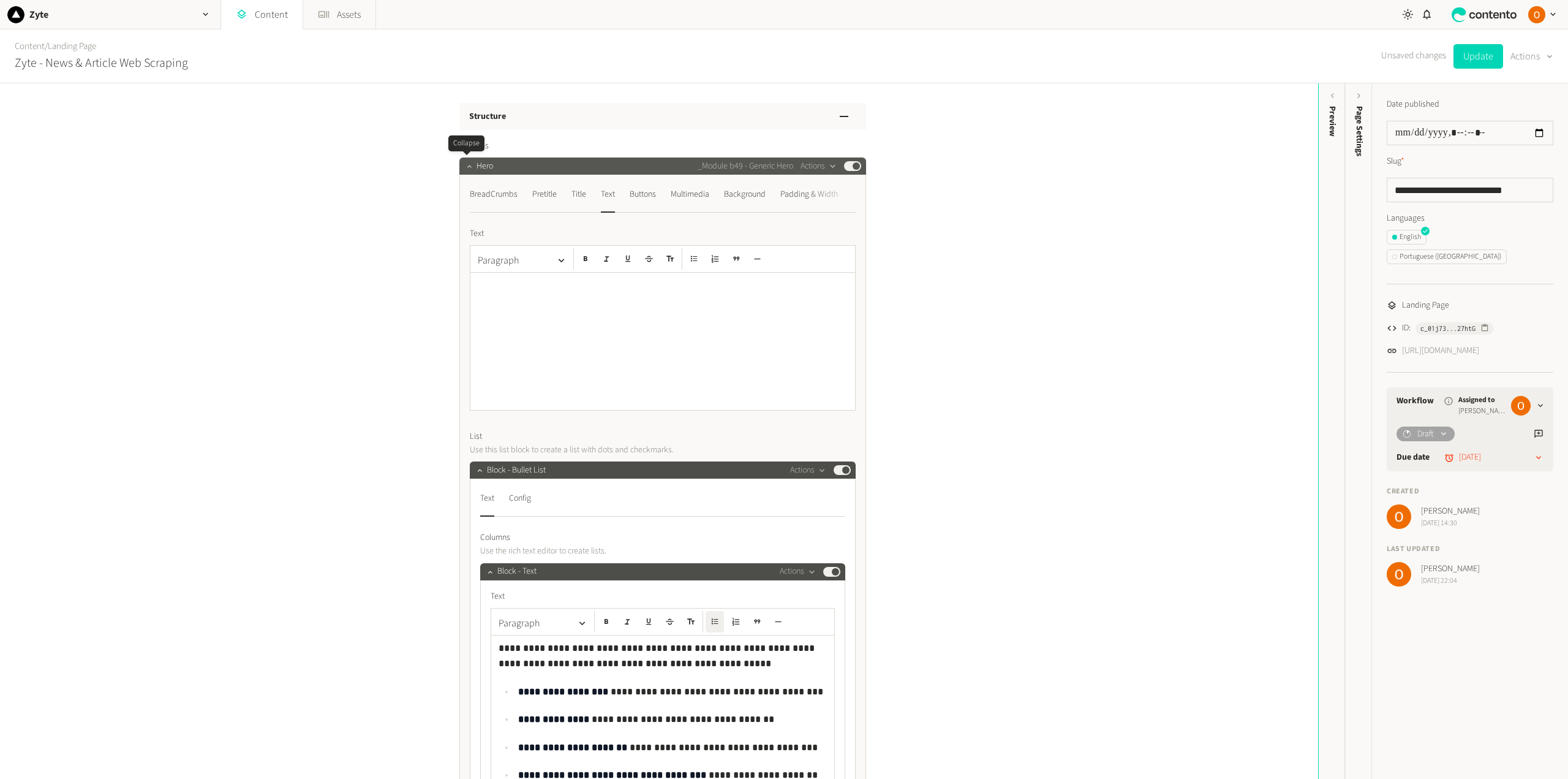
click at [467, 166] on icon "button" at bounding box center [469, 166] width 9 height 9
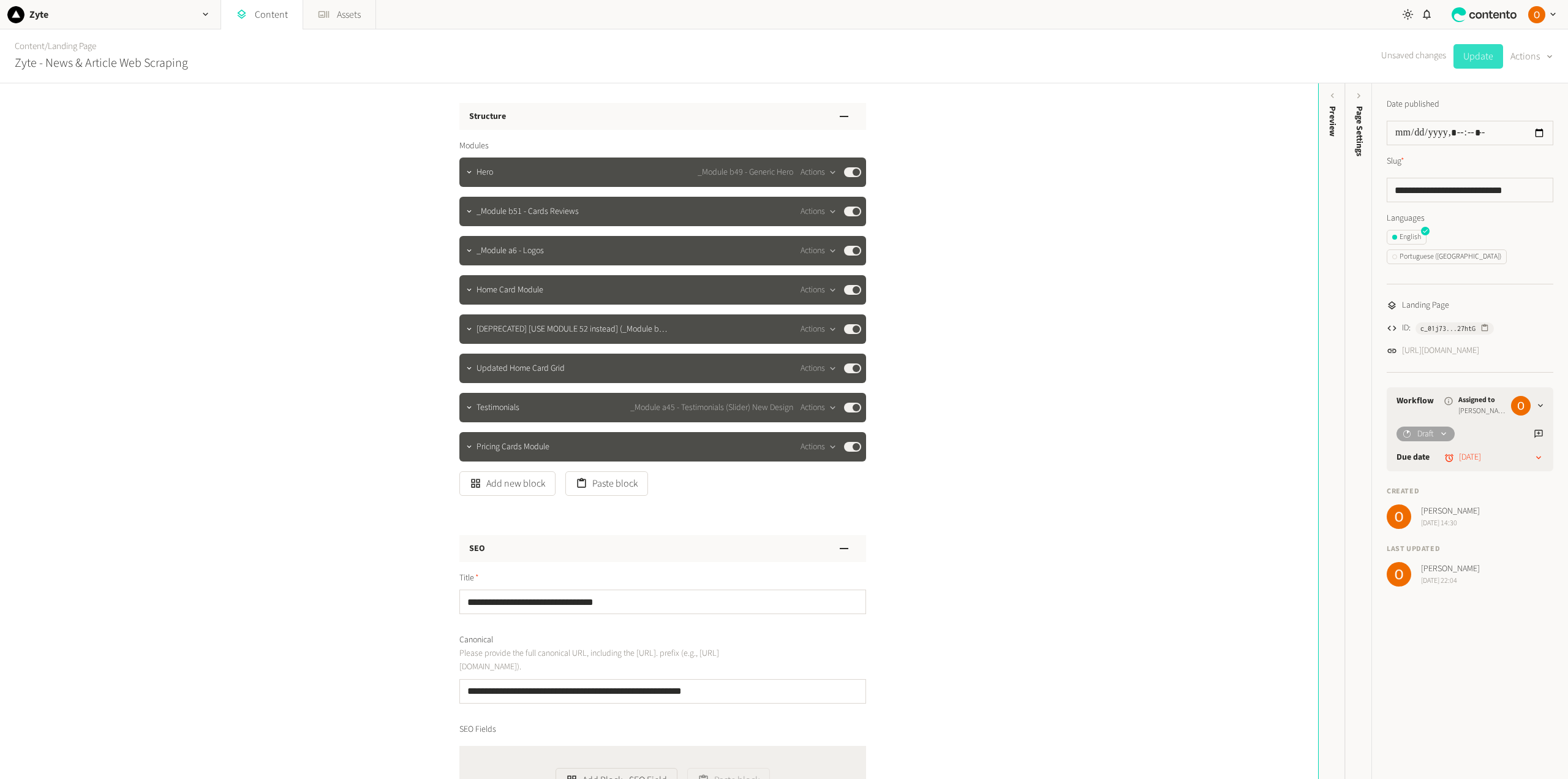
click at [1471, 54] on button "Update" at bounding box center [1478, 56] width 50 height 24
click at [467, 173] on icon "button" at bounding box center [469, 172] width 9 height 9
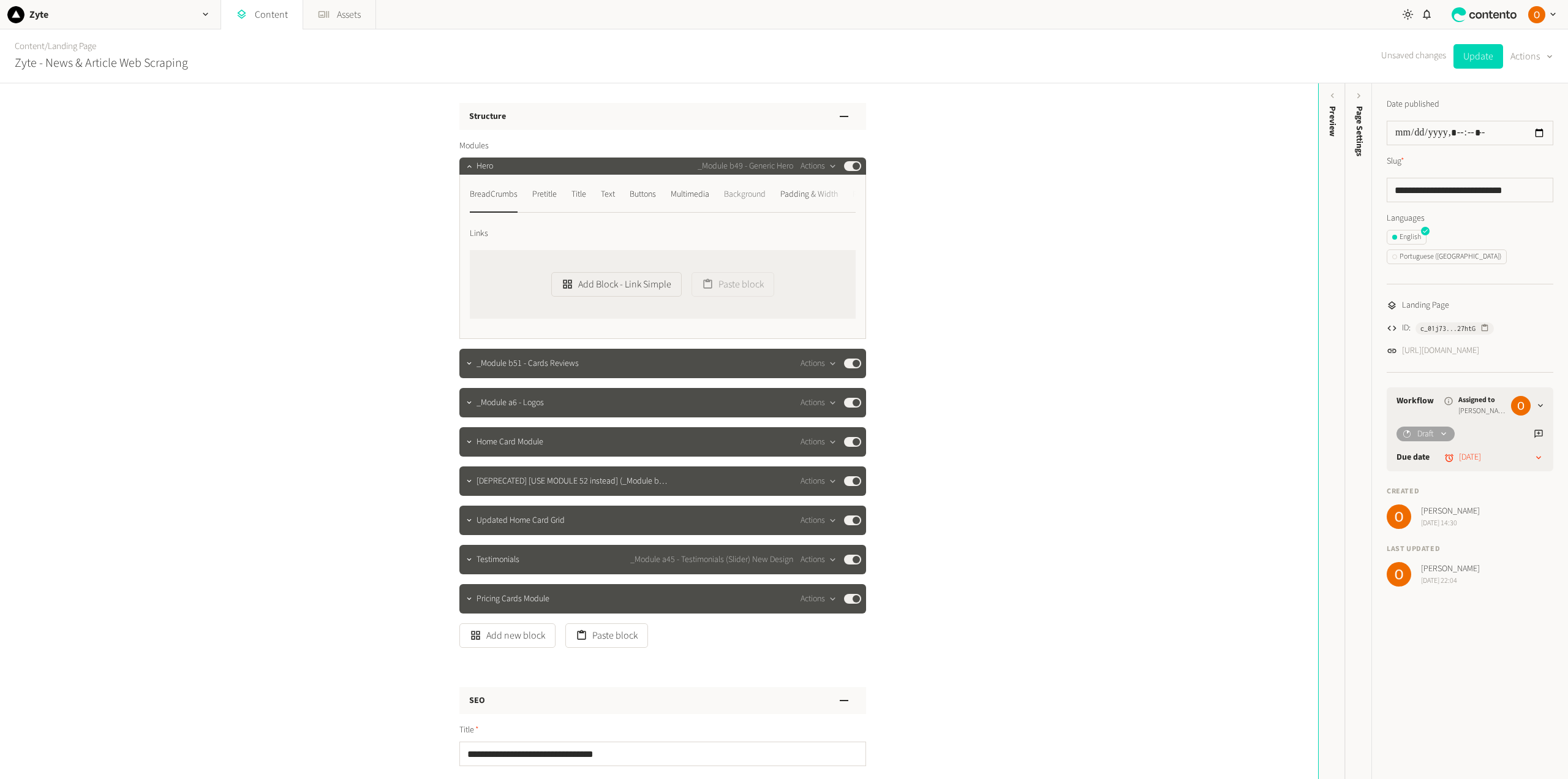
click at [759, 194] on div "Background" at bounding box center [745, 194] width 42 height 20
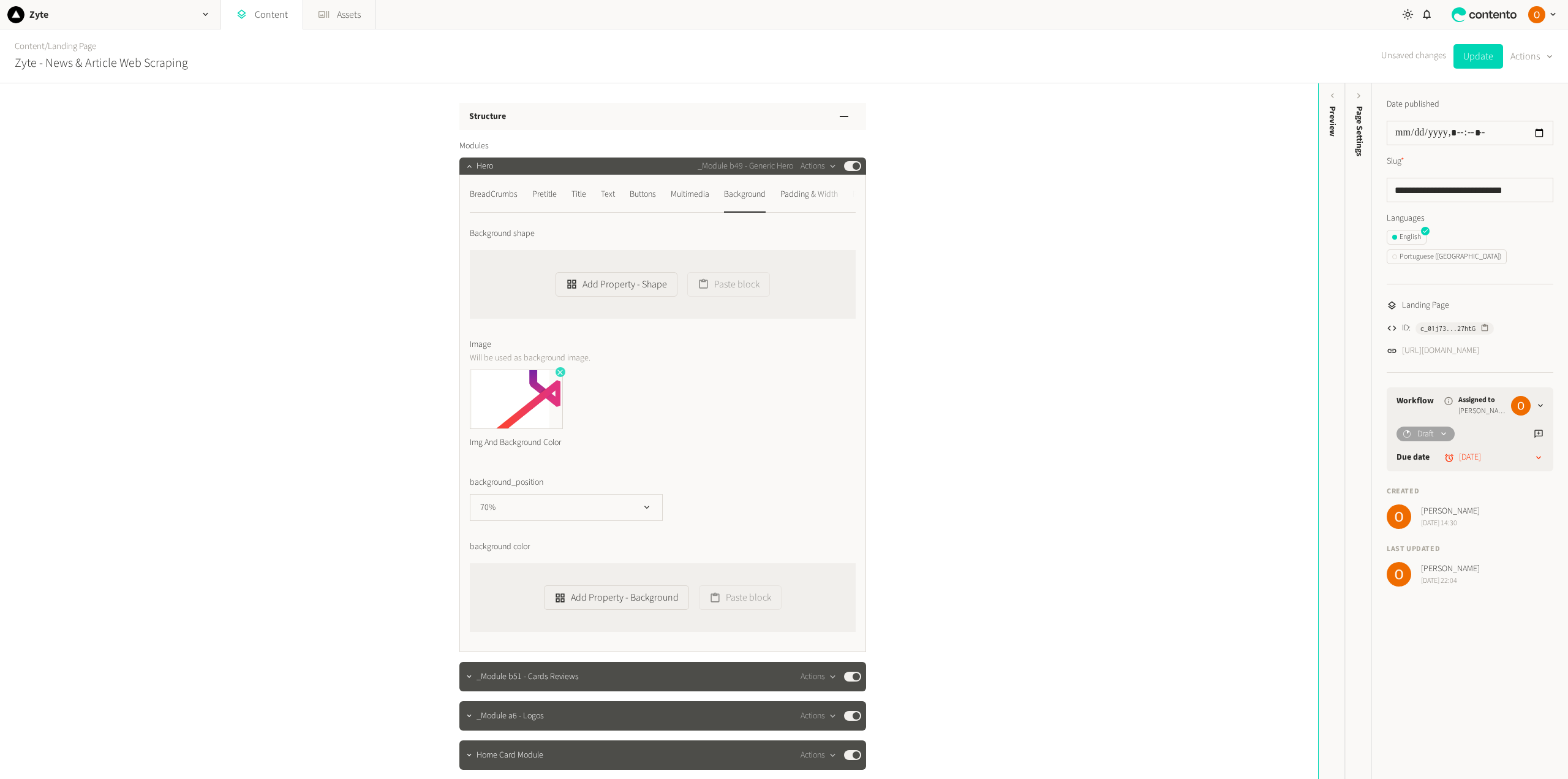
click at [556, 370] on icon "button" at bounding box center [560, 372] width 9 height 9
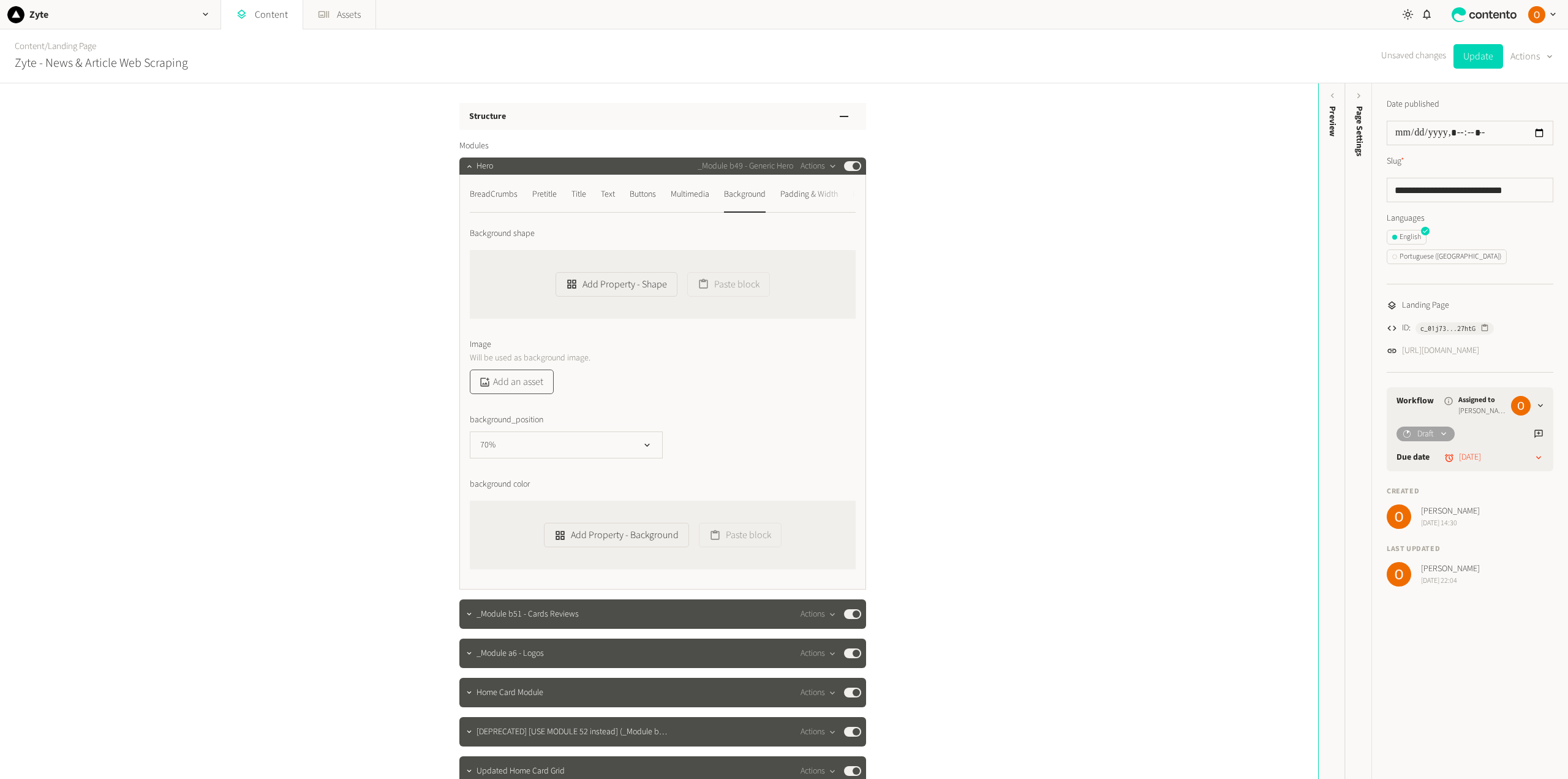
click at [512, 382] on button "Add an asset" at bounding box center [511, 381] width 84 height 24
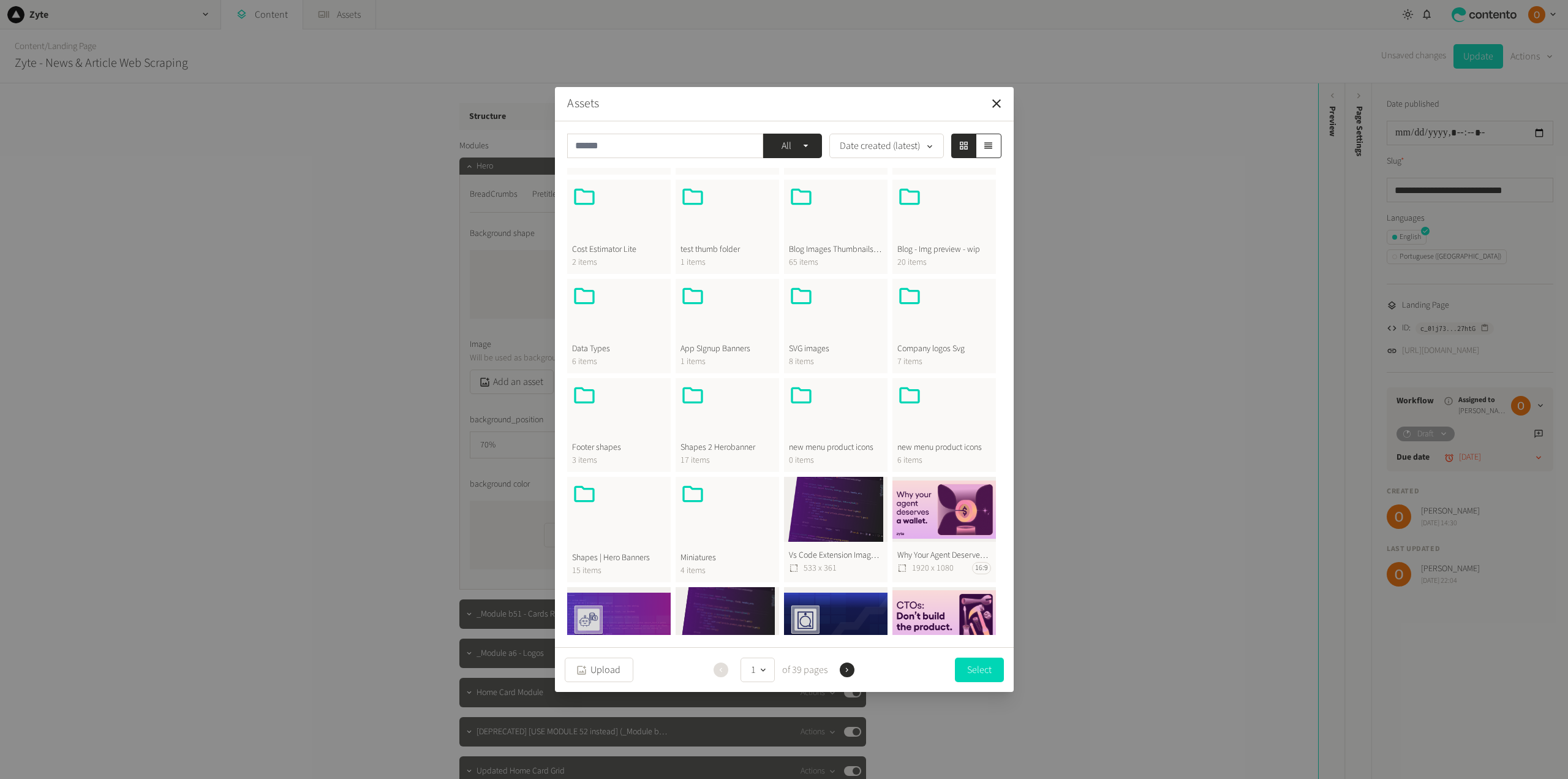
scroll to position [122, 0]
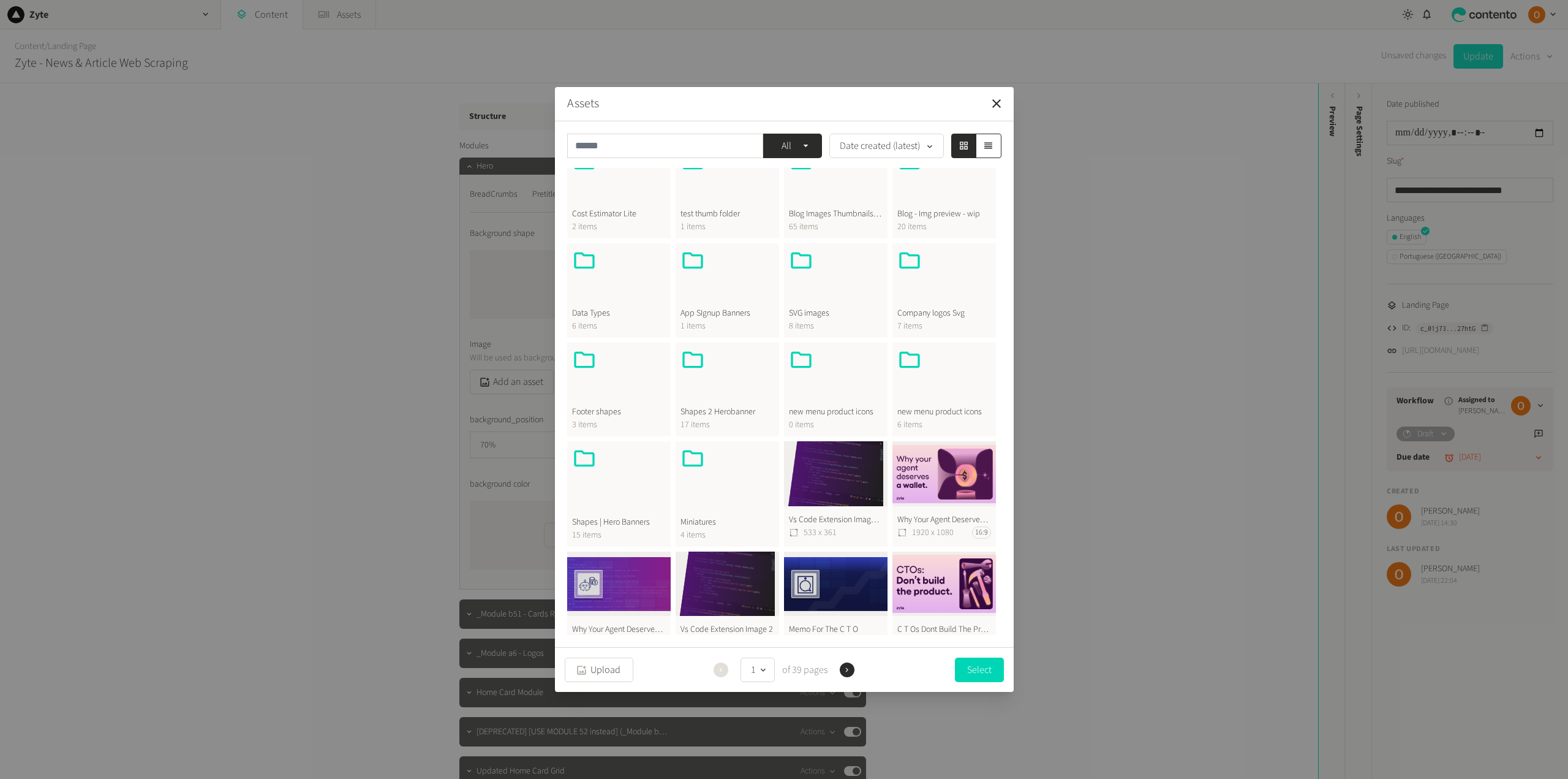
click at [622, 481] on div at bounding box center [619, 475] width 94 height 59
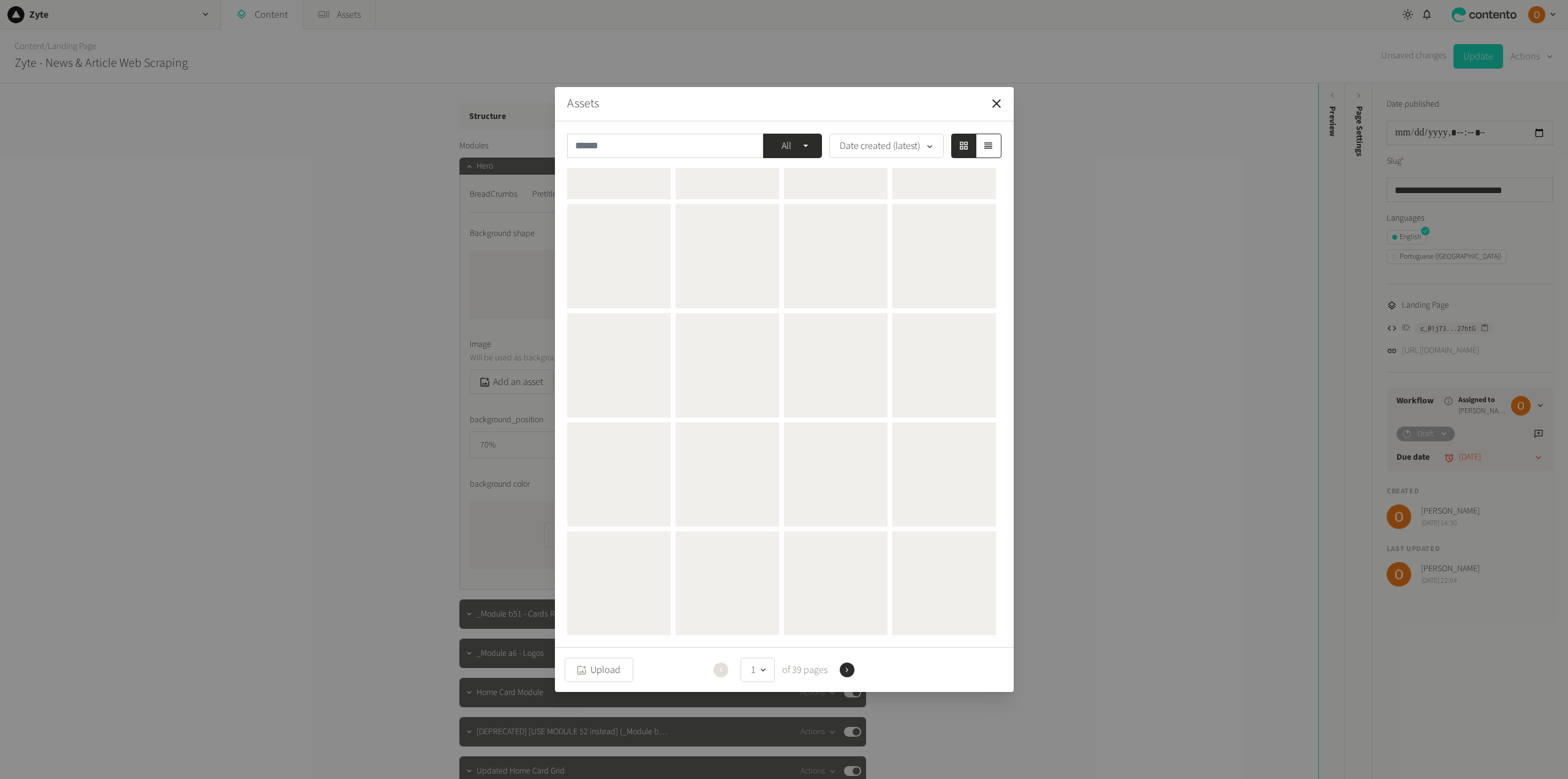
scroll to position [0, 0]
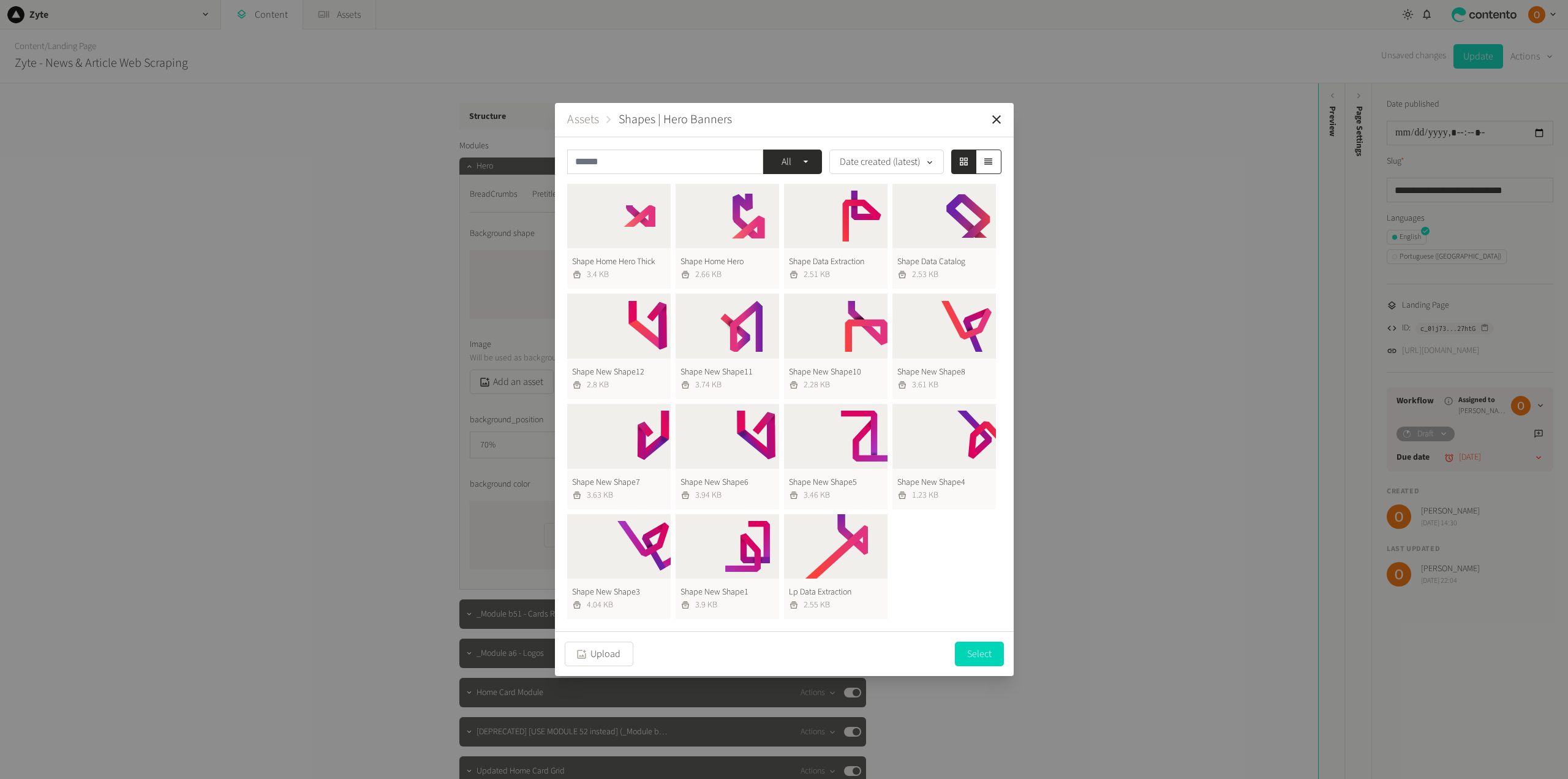
click at [947, 334] on button "Shape New Shape8 3.61 KB" at bounding box center [944, 346] width 104 height 106
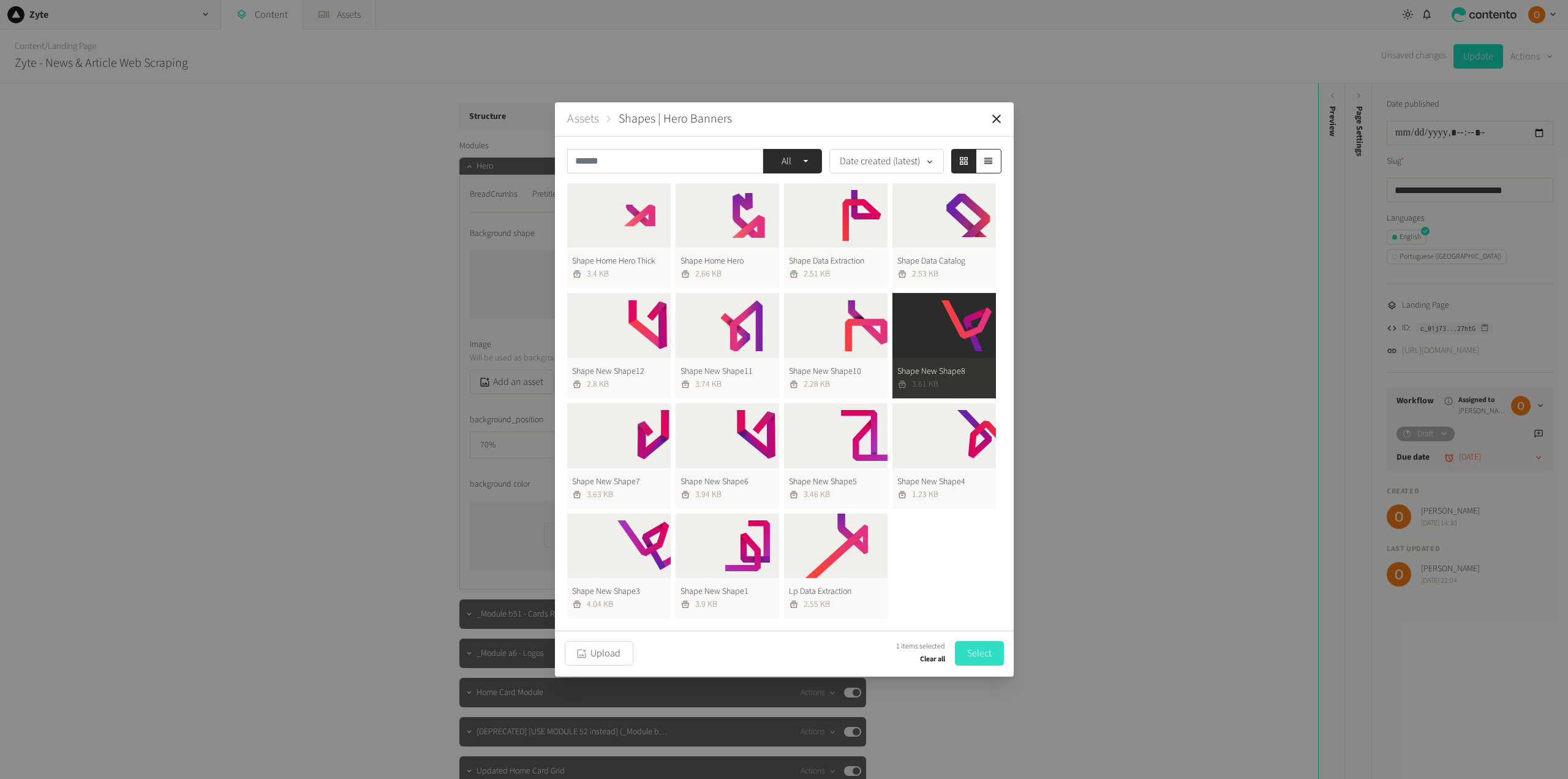
click at [979, 652] on button "Select" at bounding box center [979, 653] width 49 height 24
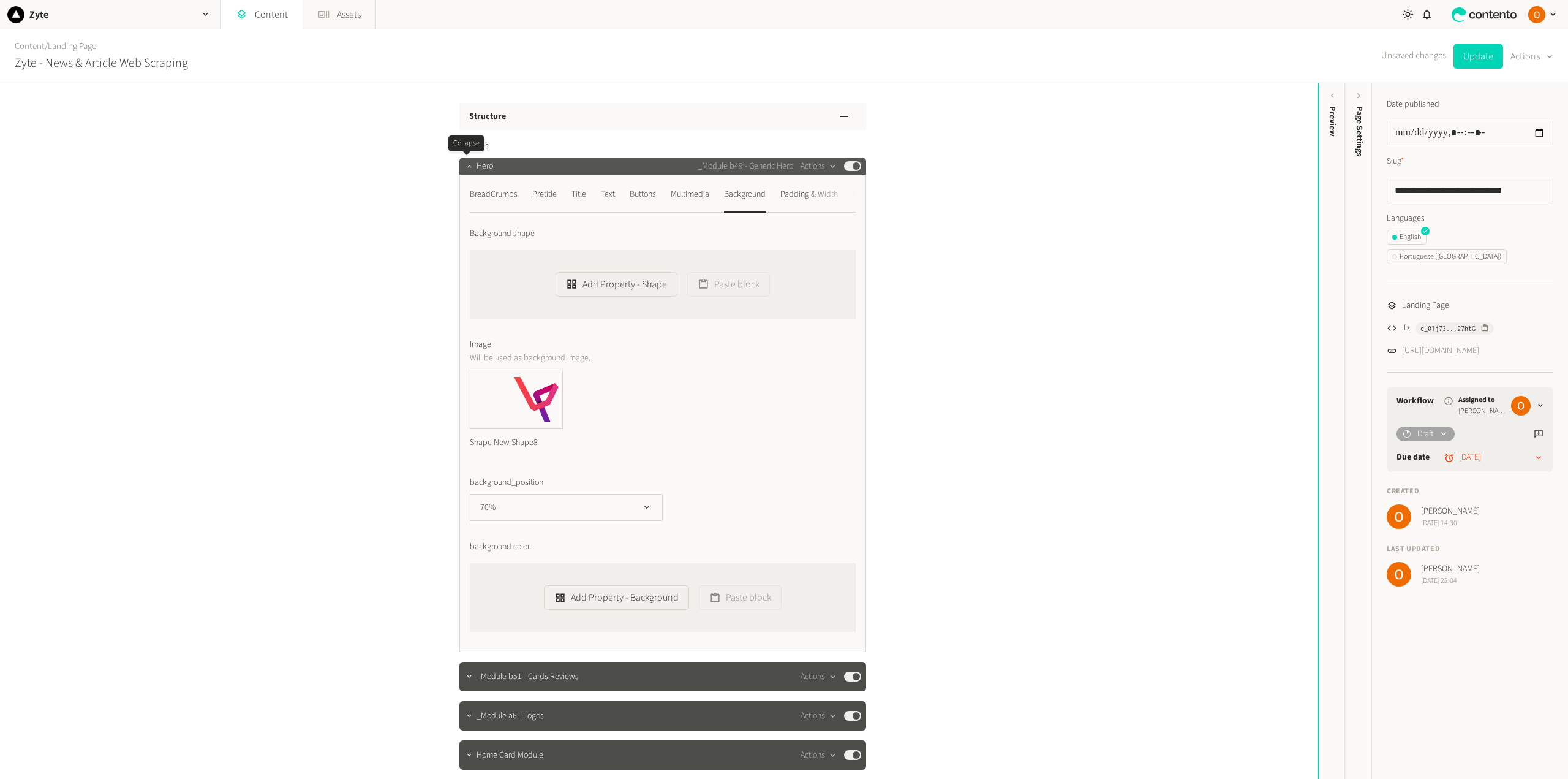
click at [465, 168] on icon "button" at bounding box center [469, 166] width 9 height 9
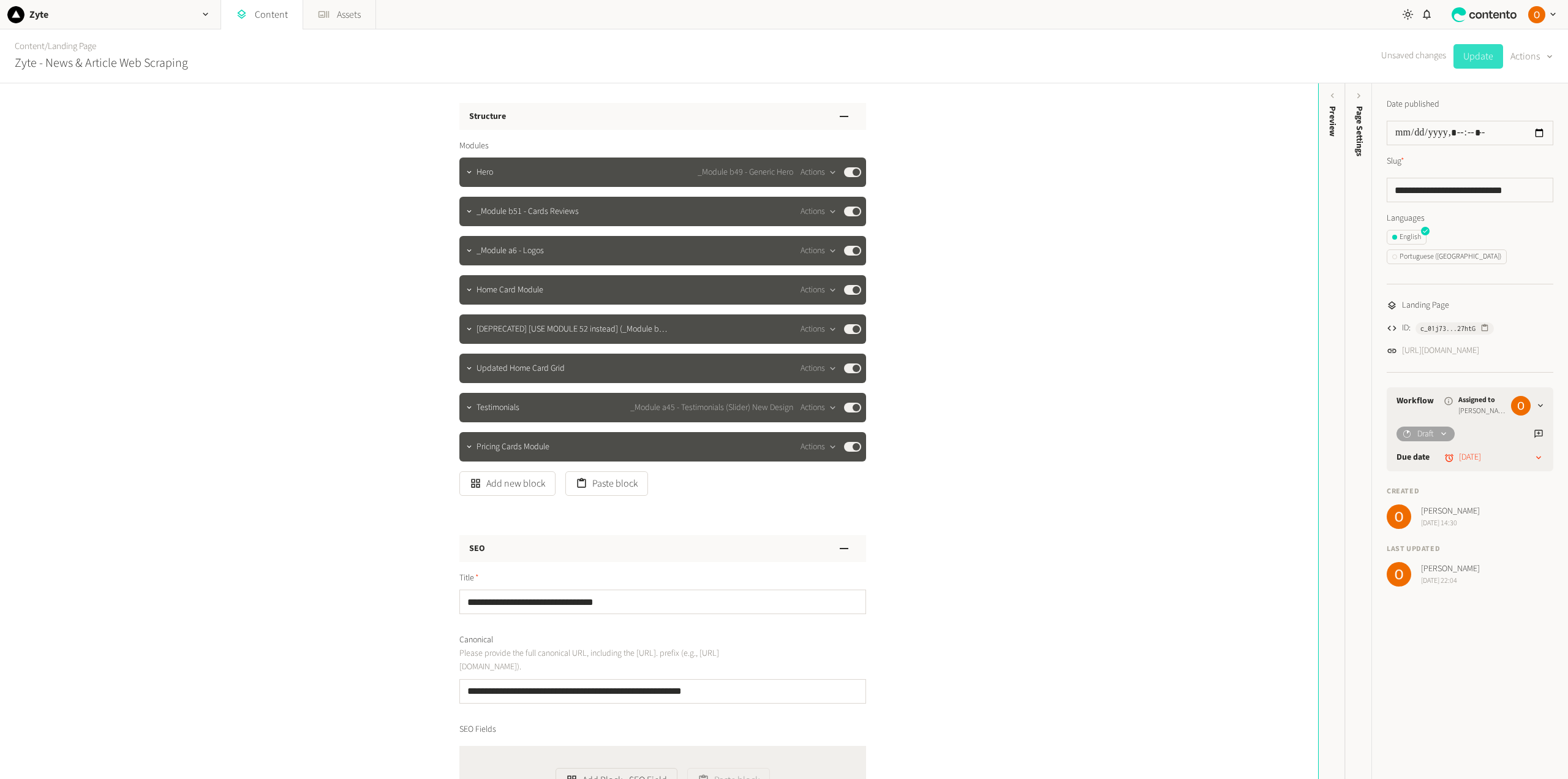
click at [1481, 55] on button "Update" at bounding box center [1478, 56] width 50 height 24
click at [467, 250] on icon "button" at bounding box center [469, 250] width 4 height 2
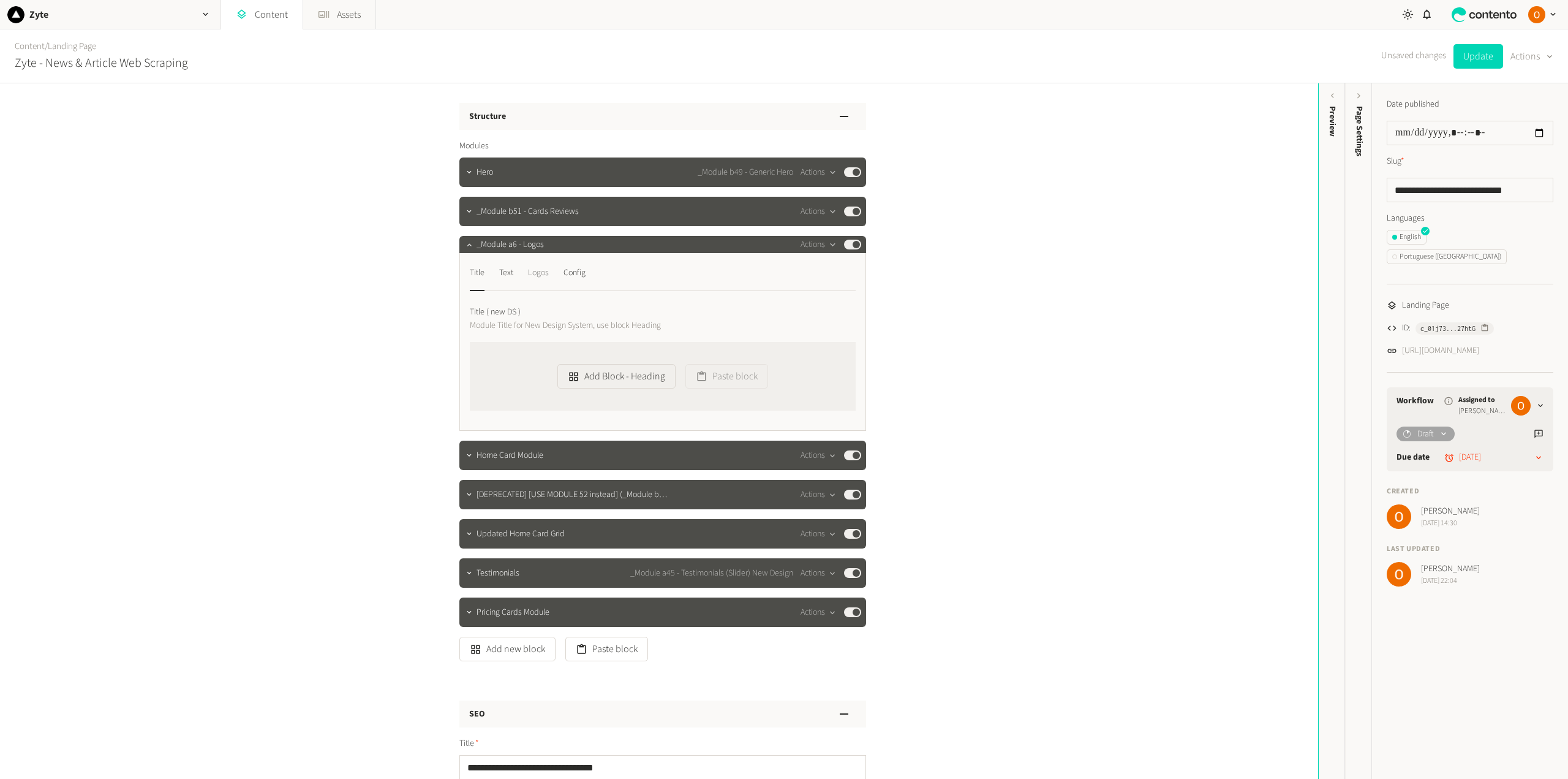
click at [538, 276] on div "Logos" at bounding box center [538, 273] width 21 height 20
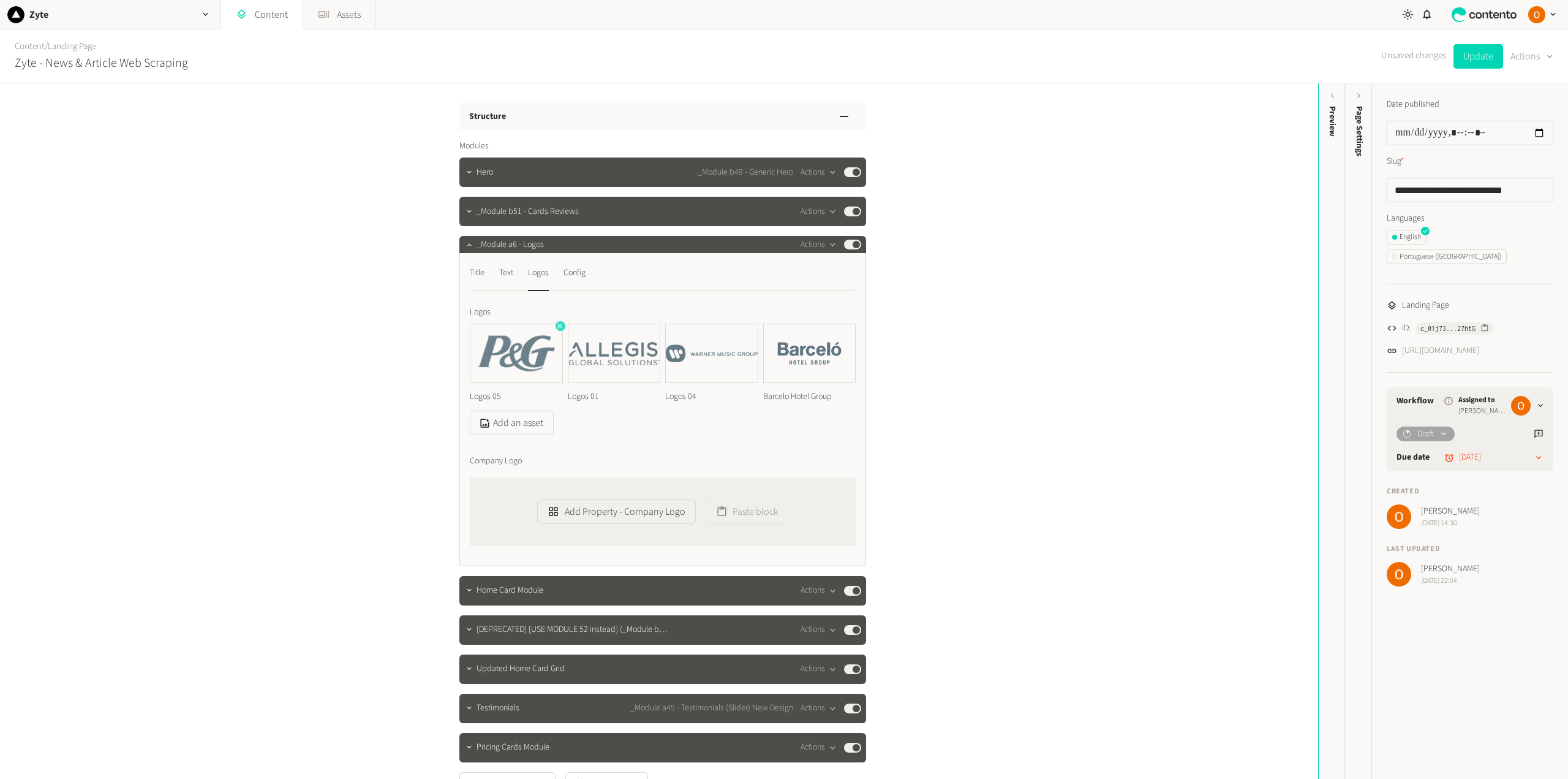
click at [556, 327] on icon "button" at bounding box center [560, 326] width 9 height 9
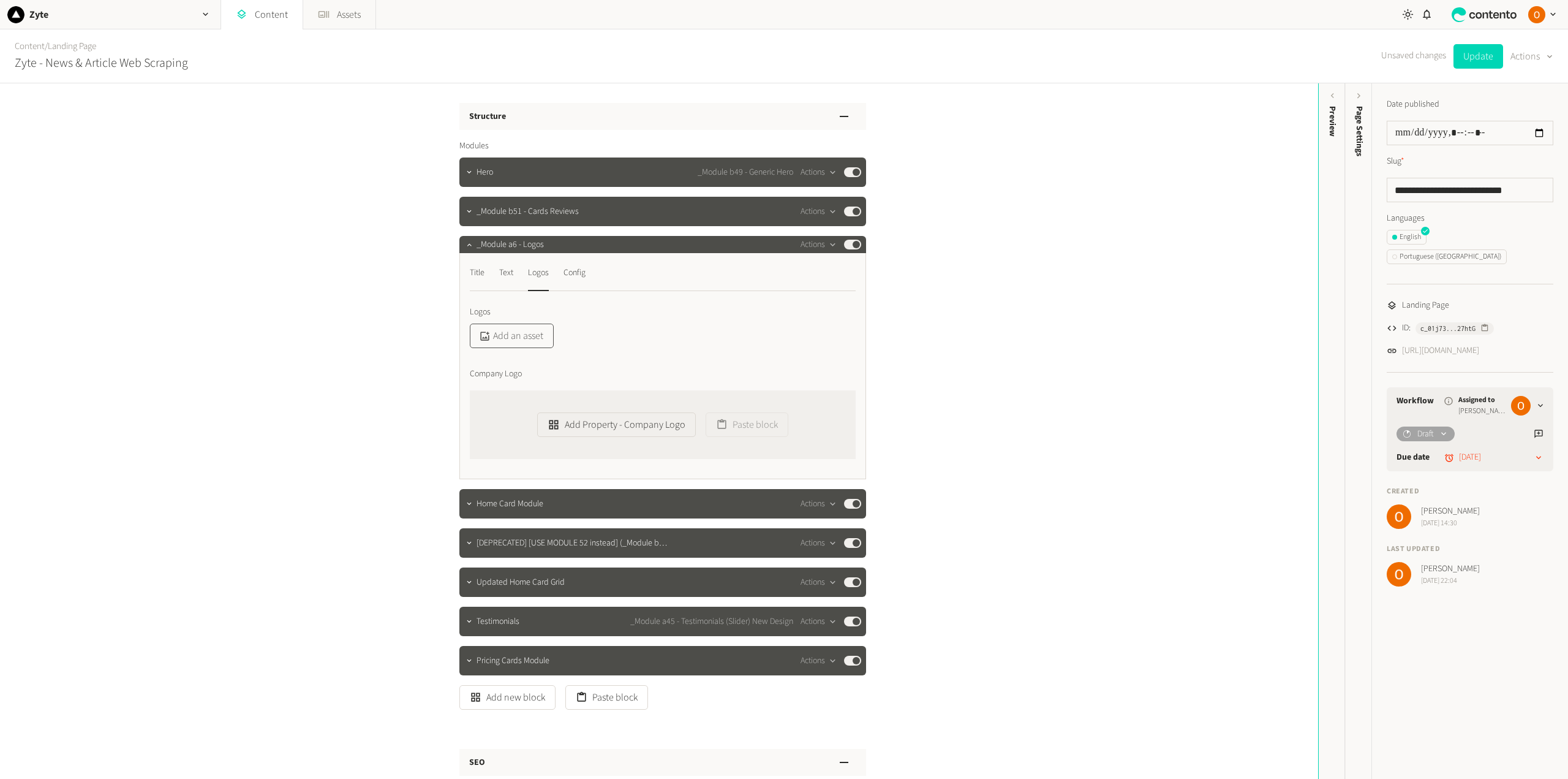
click at [522, 337] on button "Add an asset" at bounding box center [511, 335] width 84 height 24
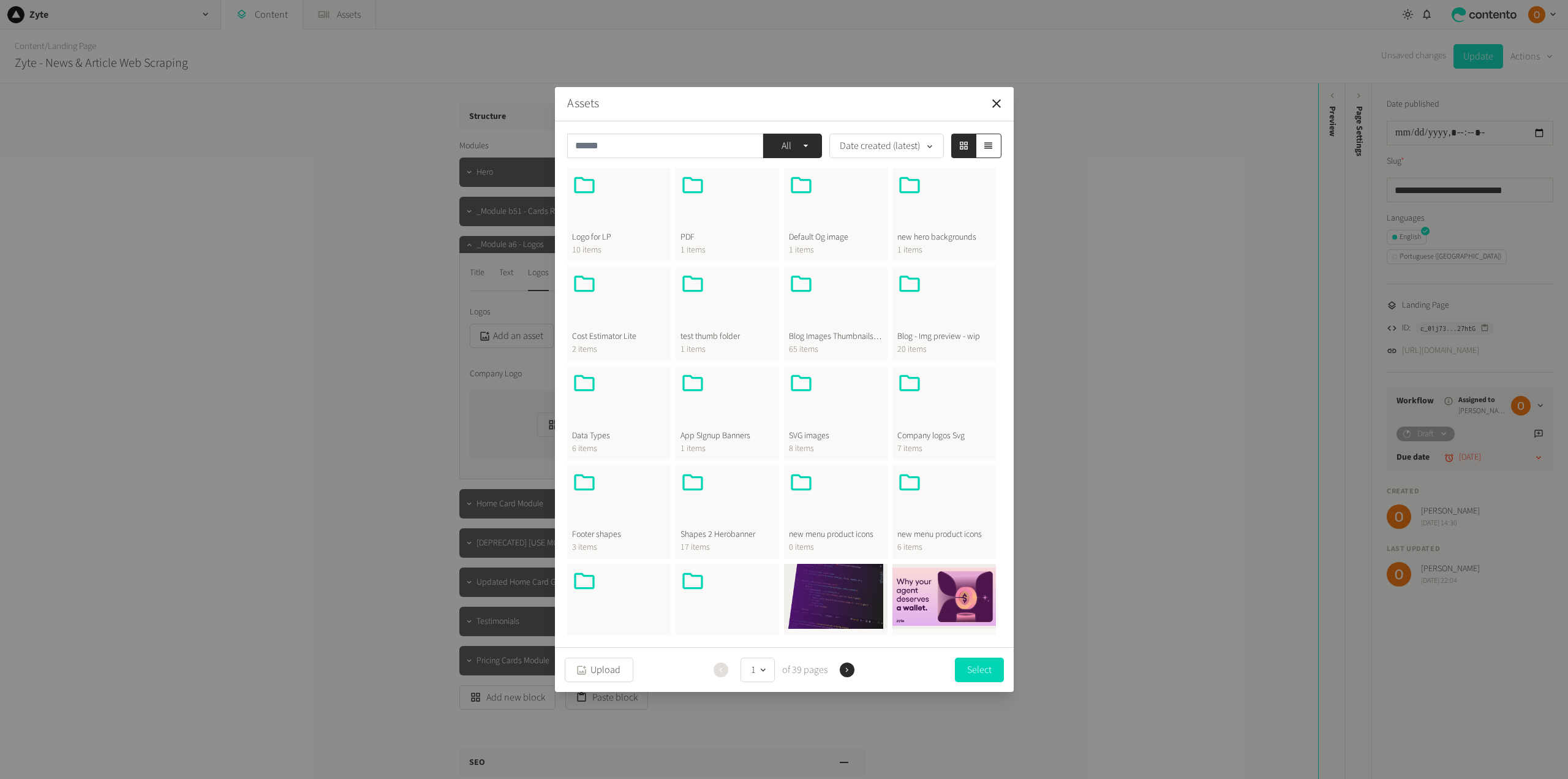
click at [609, 221] on div at bounding box center [619, 202] width 94 height 59
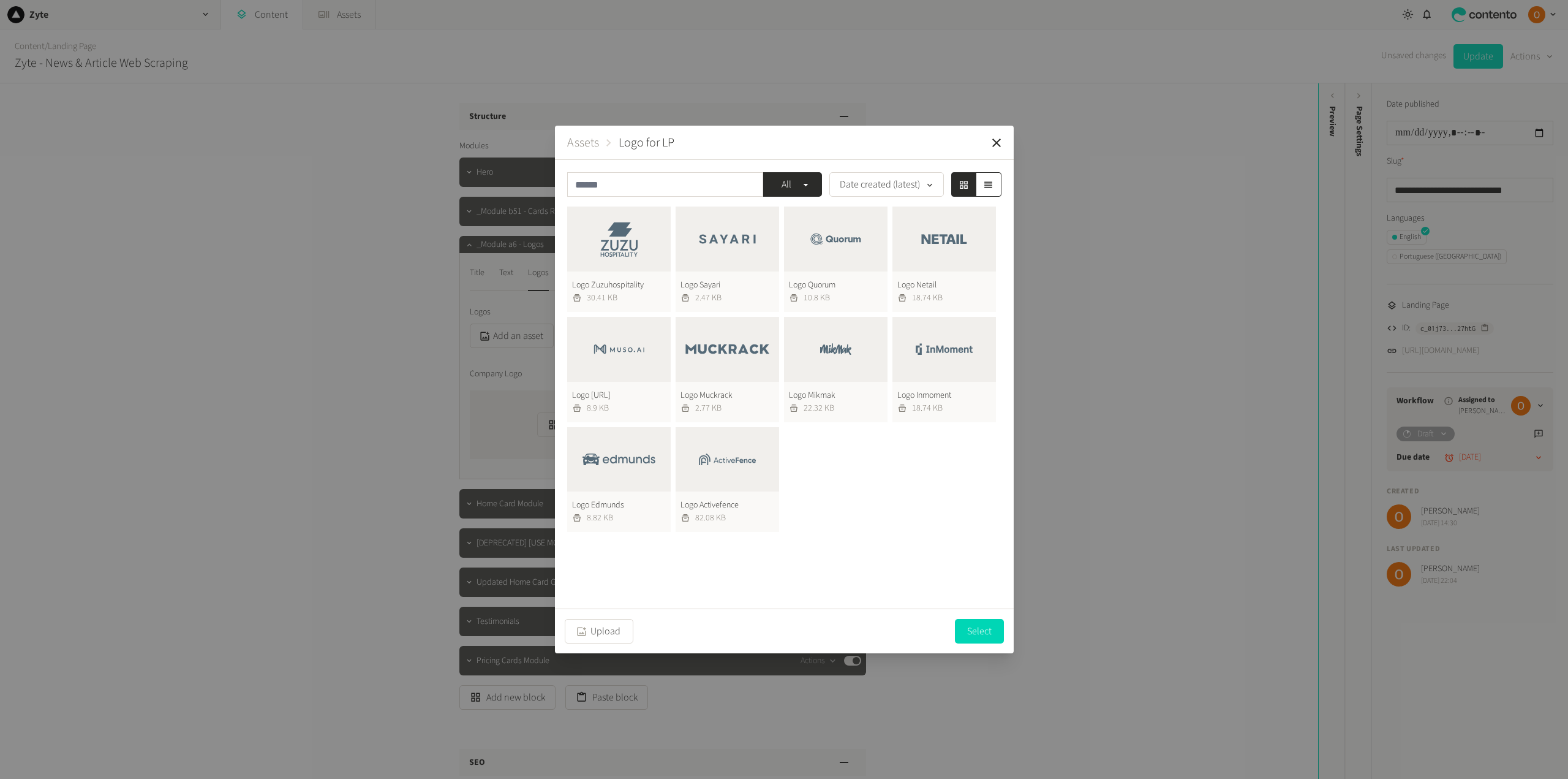
click at [727, 352] on button "Logo Muckrack 2.77 KB" at bounding box center [727, 370] width 104 height 106
click at [836, 257] on button "Logo Quorum 10.8 KB" at bounding box center [835, 258] width 104 height 106
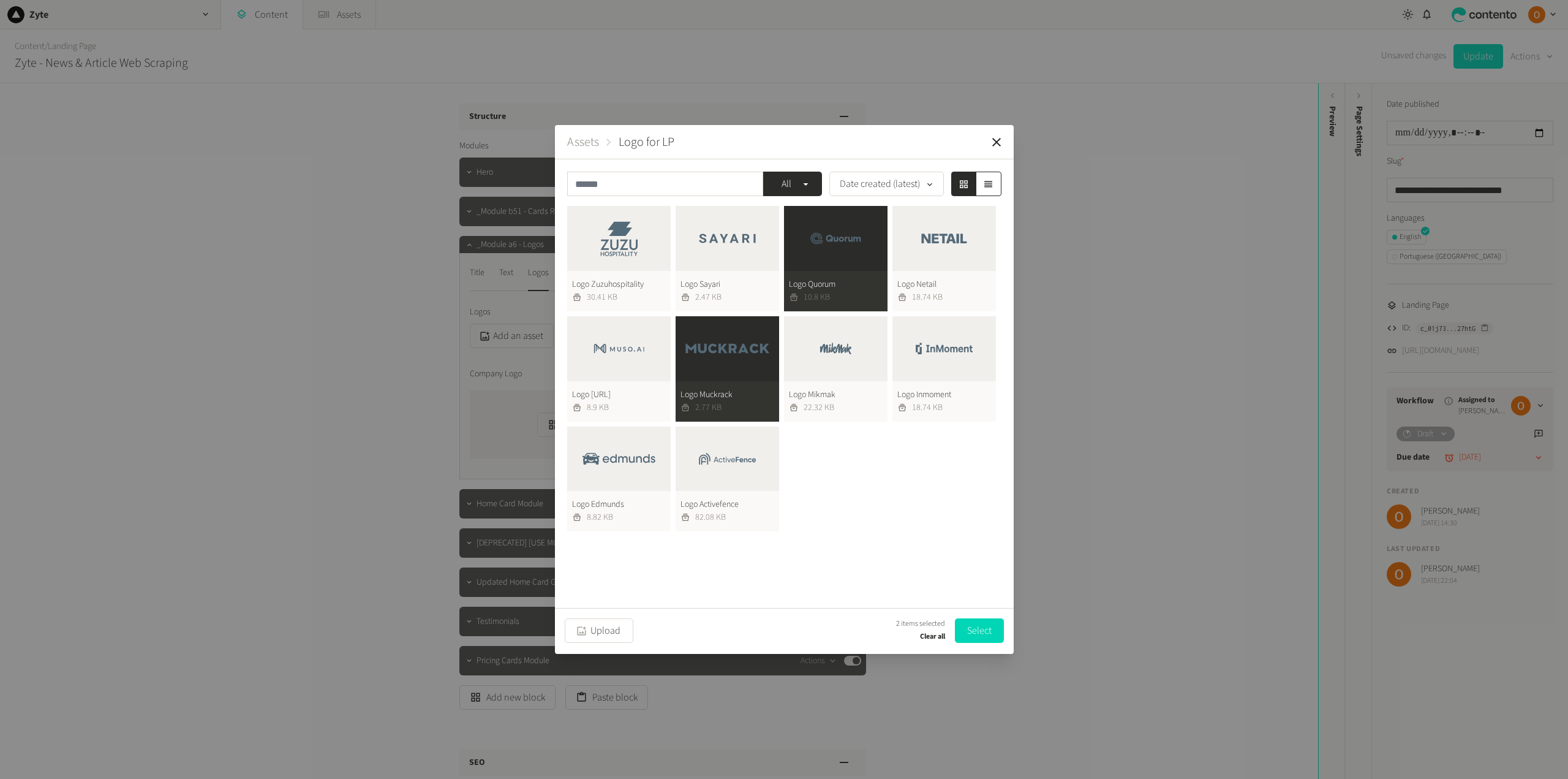
click at [957, 354] on button "Logo Inmoment 18.74 KB" at bounding box center [944, 369] width 104 height 106
click at [847, 348] on button "Logo Mikmak 22.32 KB" at bounding box center [835, 369] width 104 height 106
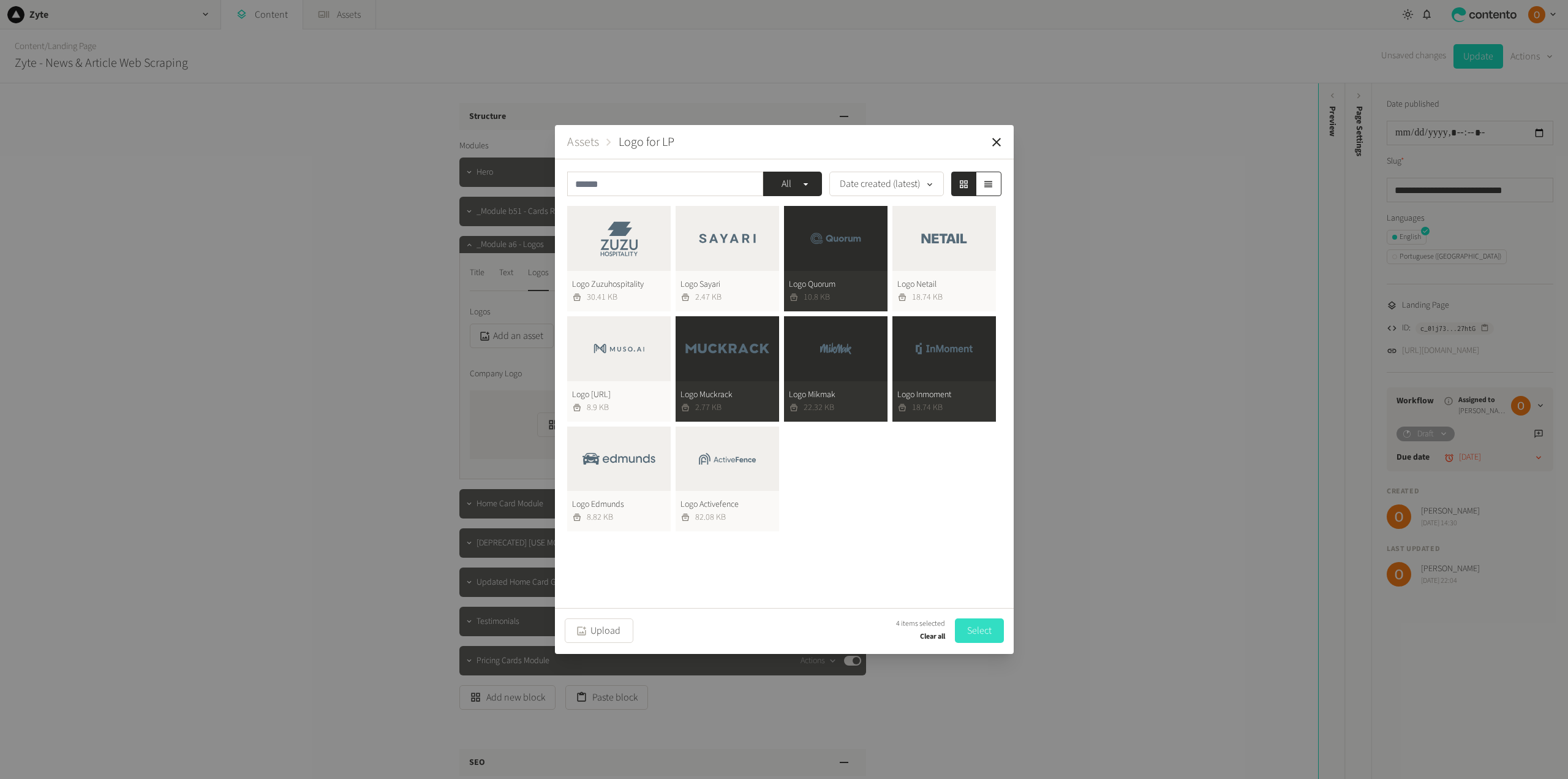
click at [981, 627] on button "Select" at bounding box center [979, 630] width 49 height 24
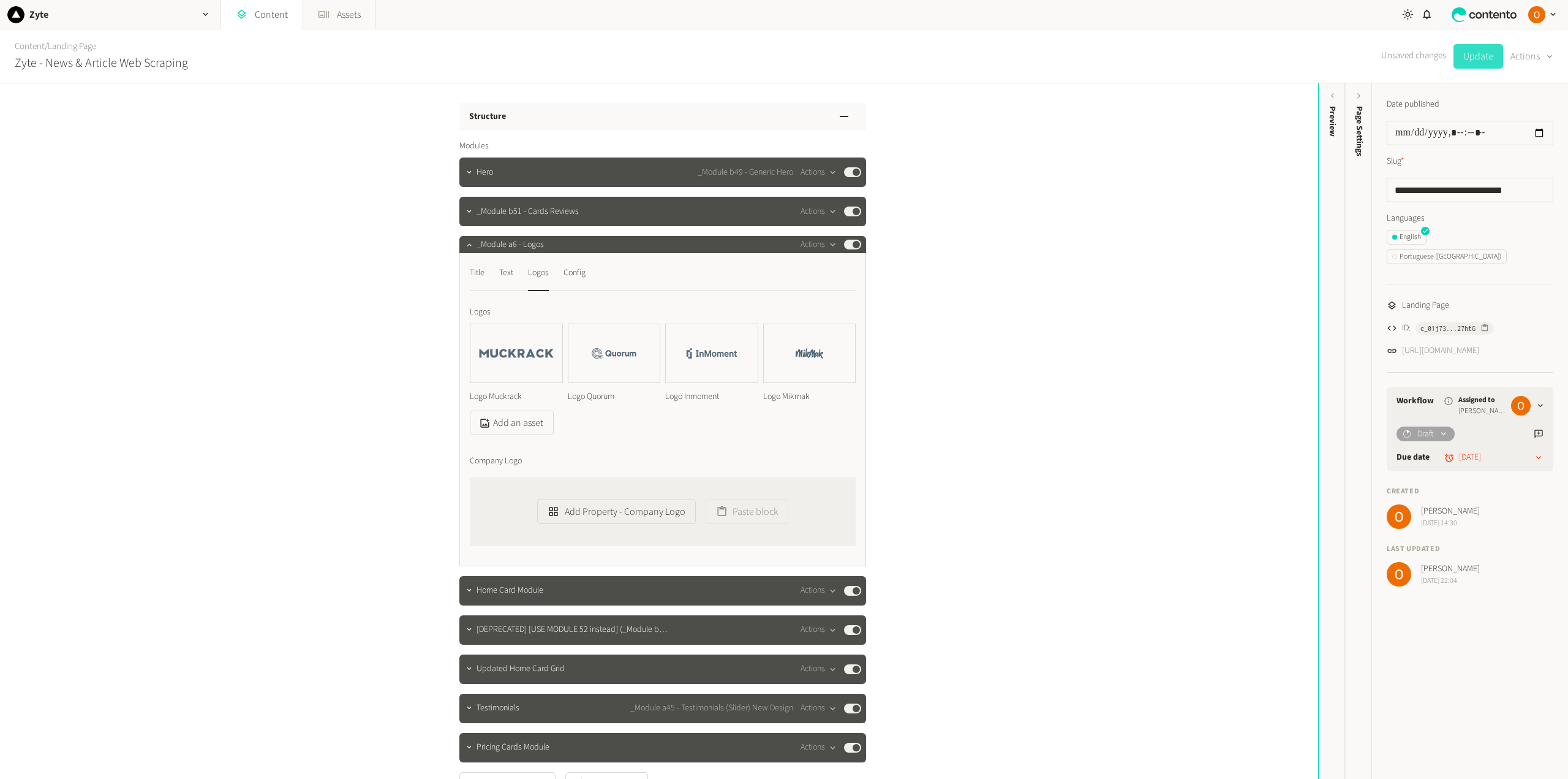
click at [1475, 61] on button "Update" at bounding box center [1478, 56] width 50 height 24
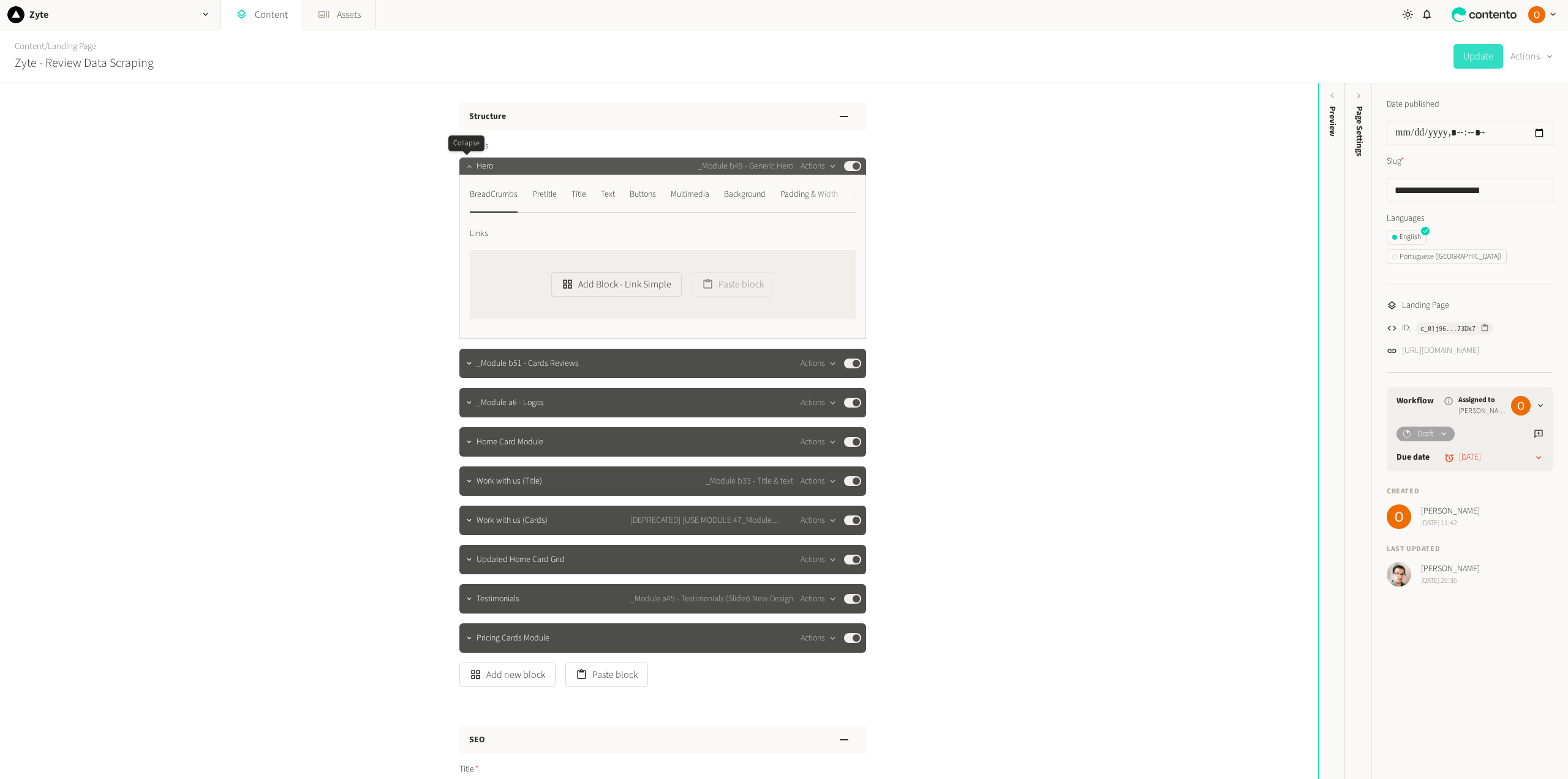
click at [465, 164] on icon "button" at bounding box center [469, 166] width 9 height 9
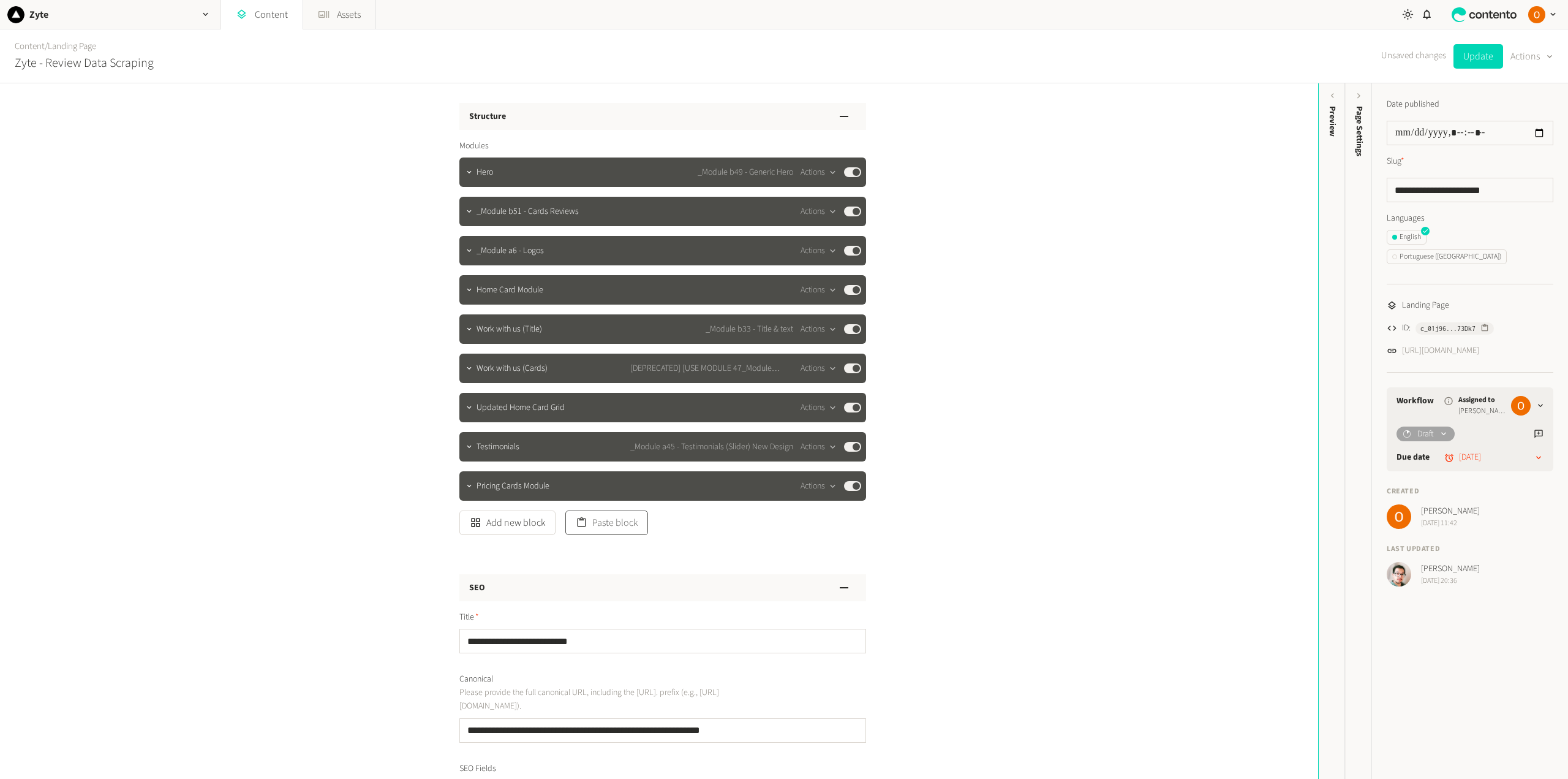
click at [606, 526] on button "Paste block" at bounding box center [606, 522] width 83 height 24
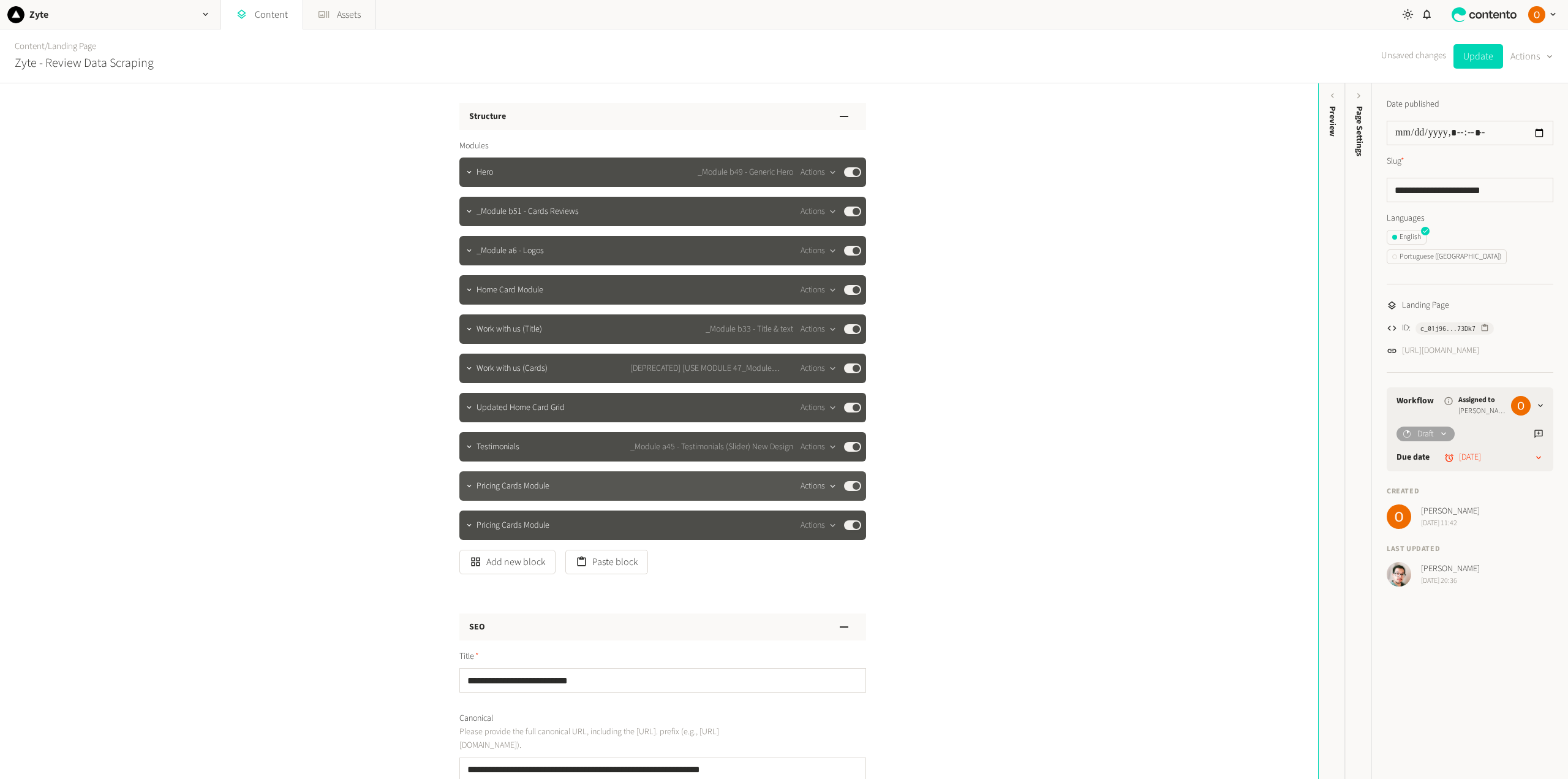
click at [812, 488] on button "Actions" at bounding box center [818, 486] width 36 height 15
click at [818, 580] on button "Delete" at bounding box center [837, 580] width 81 height 22
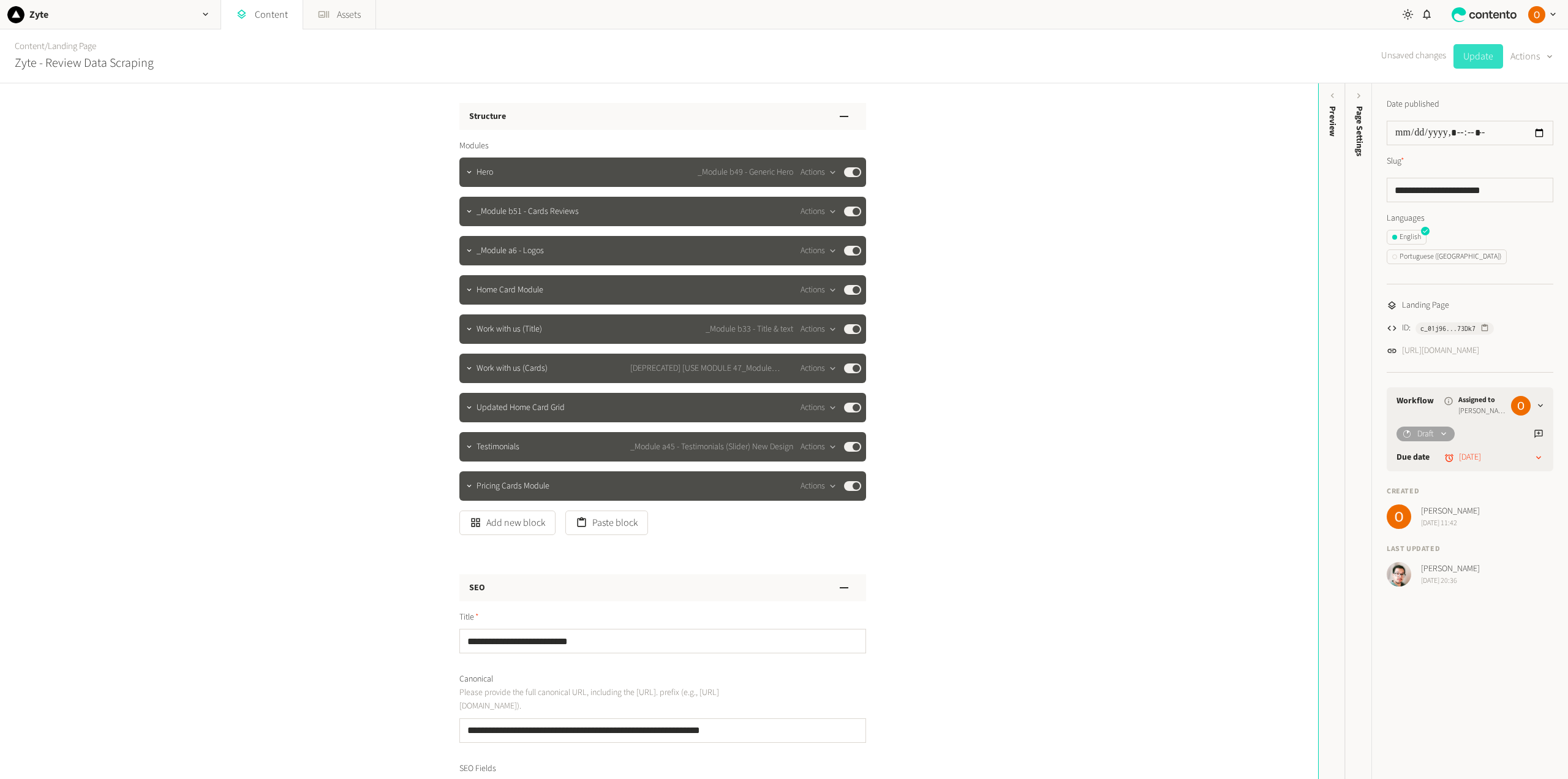
click at [1477, 45] on button "Update" at bounding box center [1478, 56] width 50 height 24
click at [1464, 344] on link "[URL][DOMAIN_NAME]" at bounding box center [1440, 350] width 77 height 13
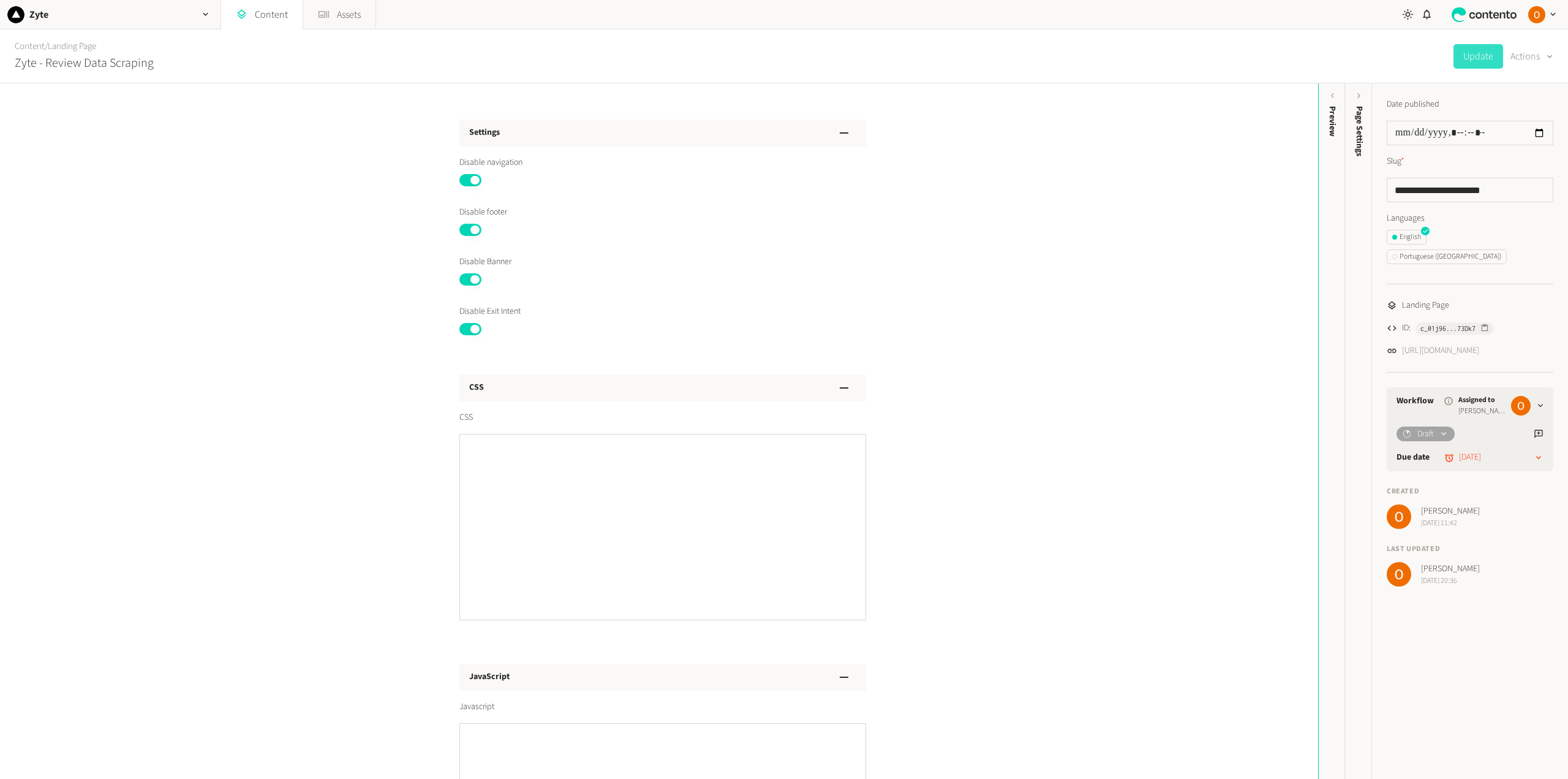
scroll to position [980, 0]
click at [544, 475] on textarea "CSS" at bounding box center [663, 523] width 407 height 186
paste textarea "**********"
type textarea "**********"
click at [1472, 55] on button "Update" at bounding box center [1478, 56] width 50 height 24
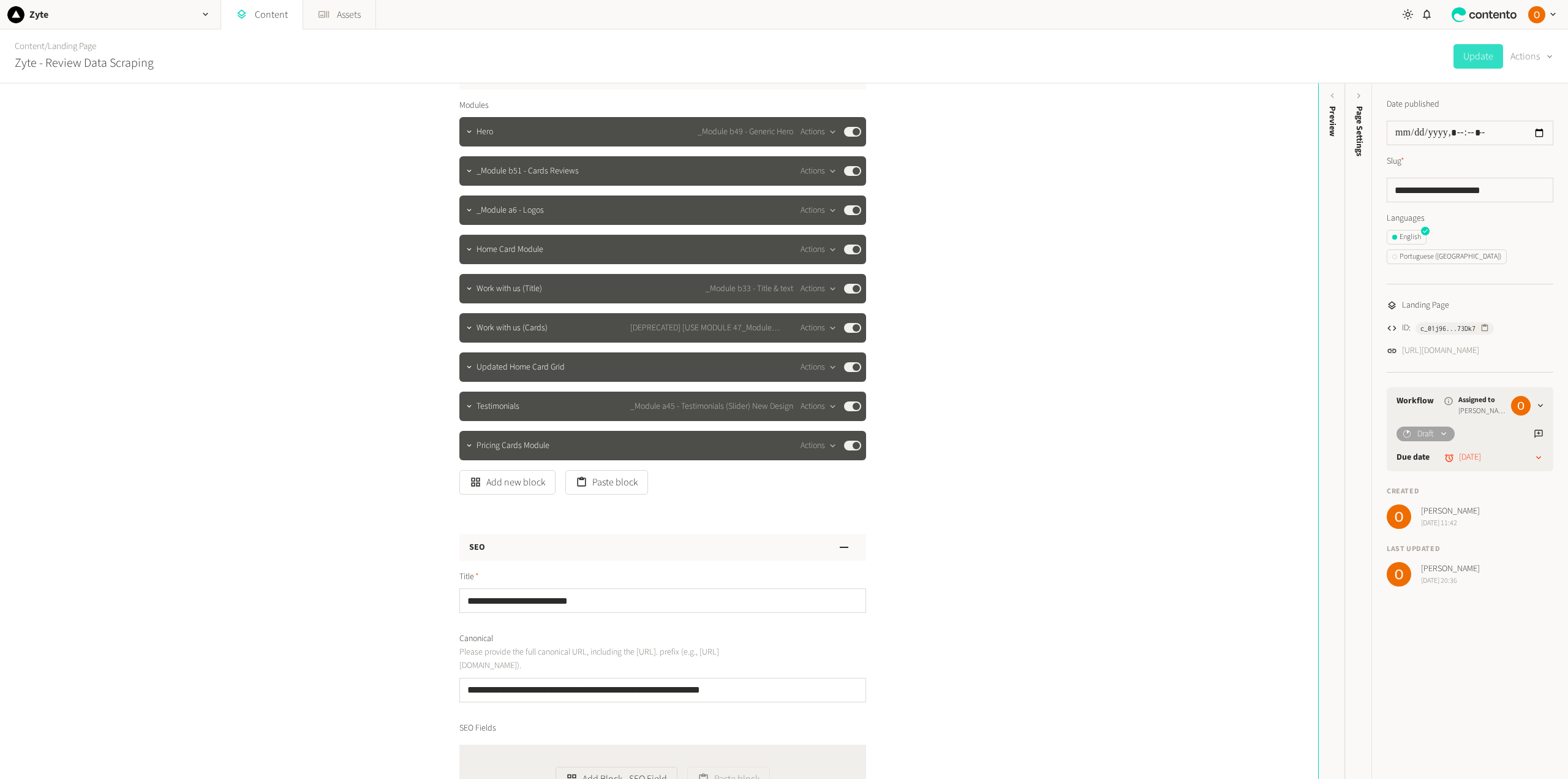
scroll to position [0, 0]
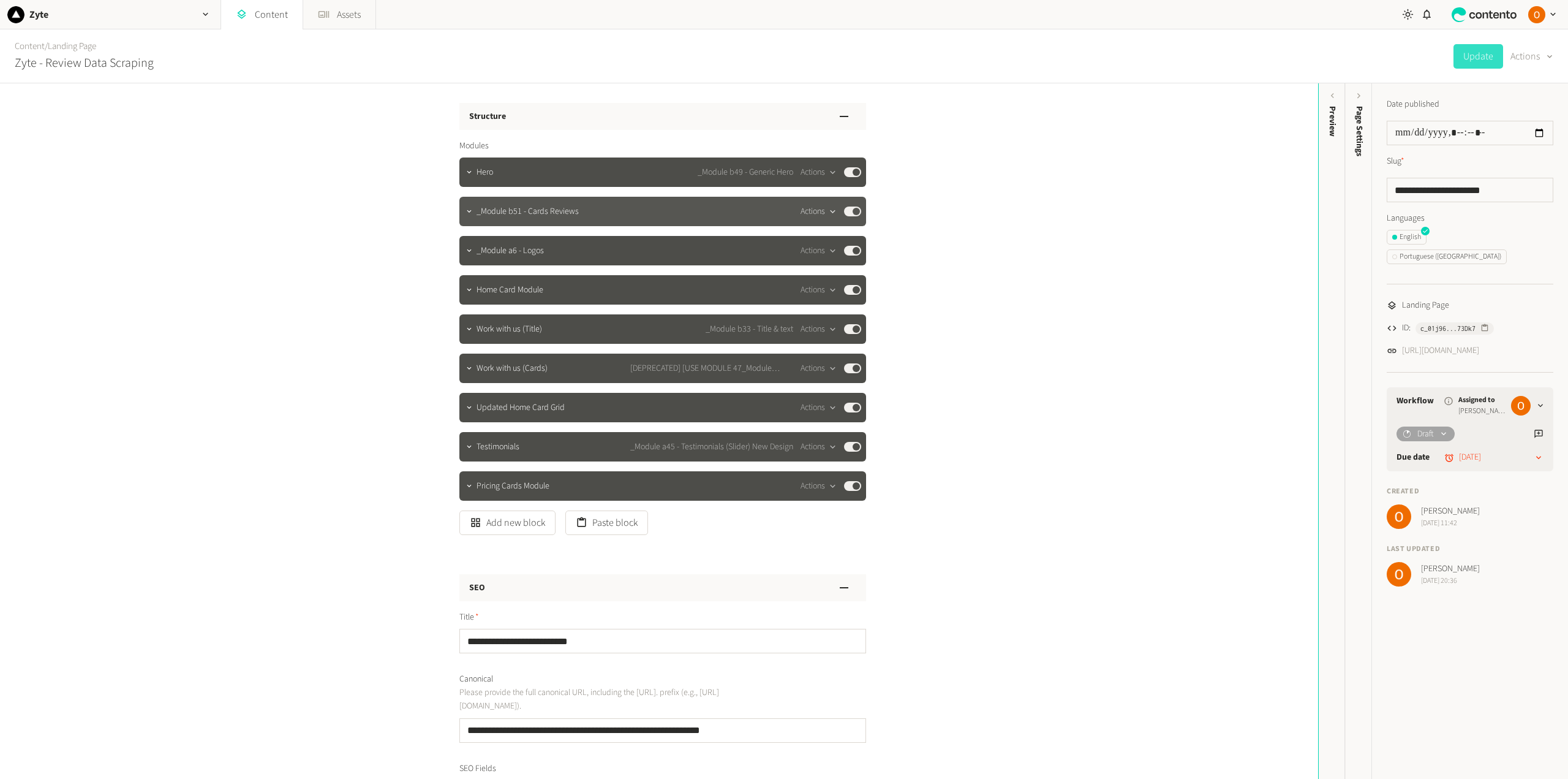
click at [813, 207] on button "Actions" at bounding box center [818, 211] width 36 height 15
click at [825, 303] on button "Delete" at bounding box center [837, 306] width 81 height 22
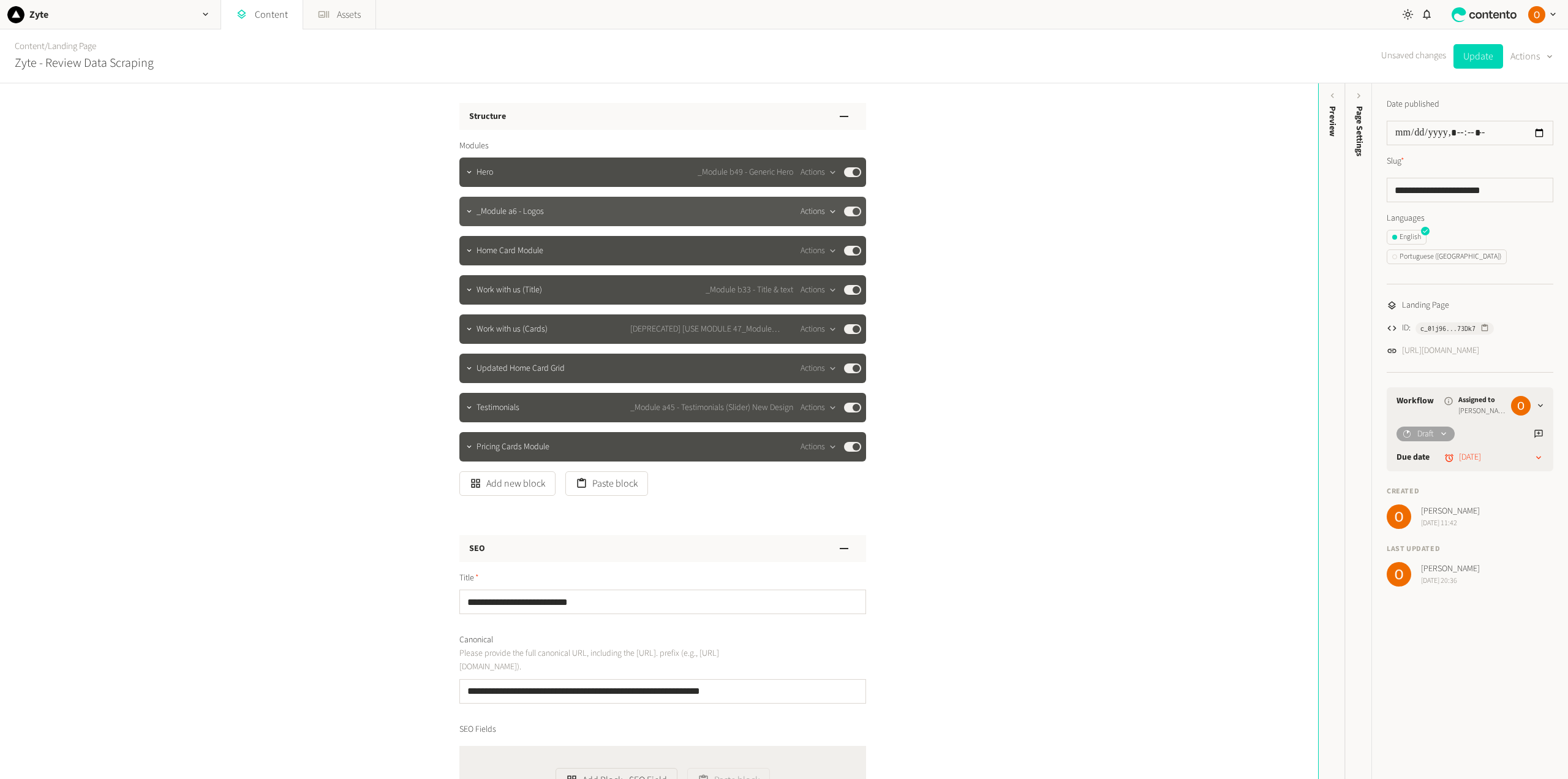
click at [817, 211] on button "Actions" at bounding box center [818, 211] width 36 height 15
click at [823, 299] on button "Delete" at bounding box center [837, 306] width 81 height 22
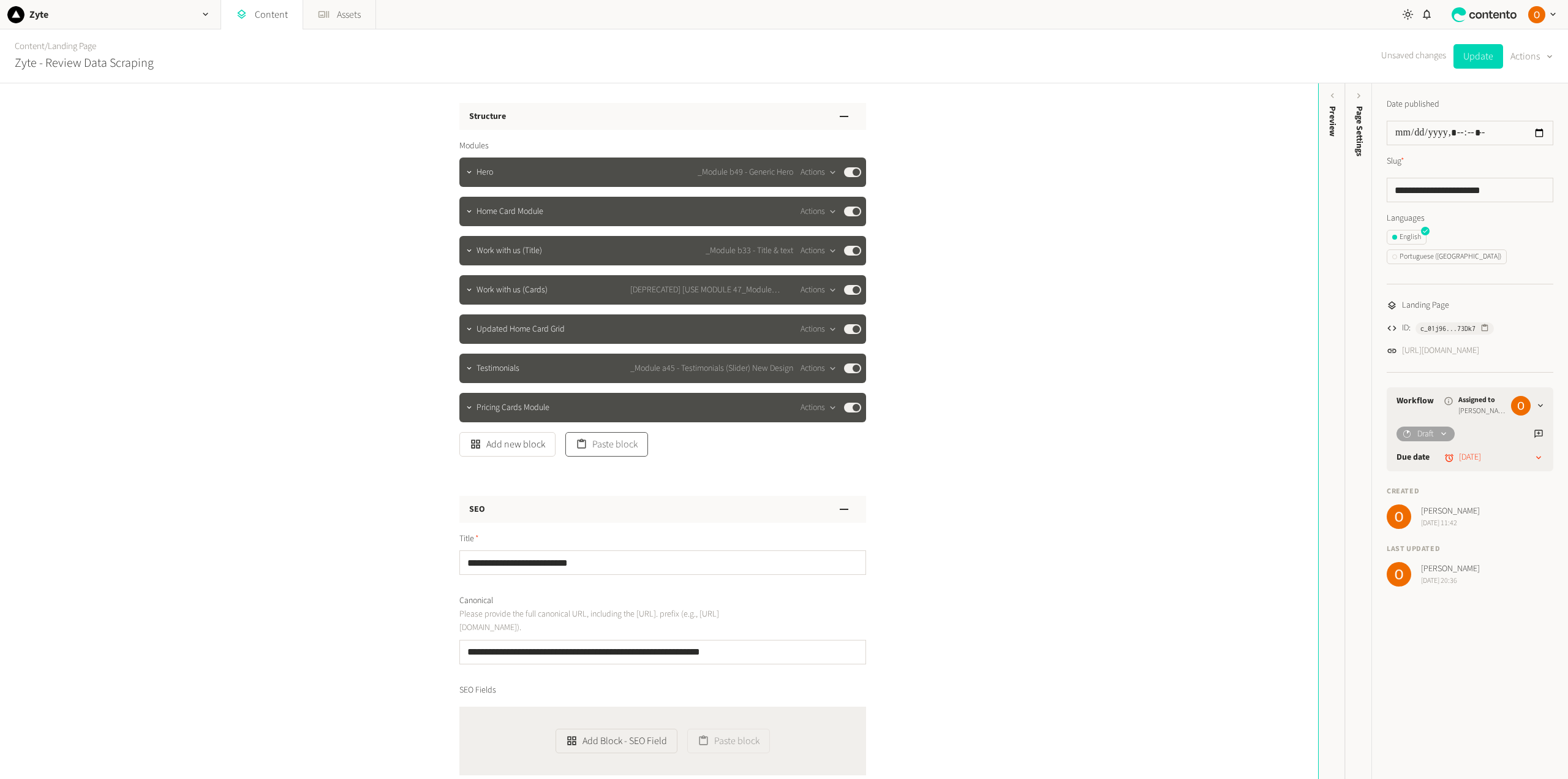
click at [622, 442] on button "Paste block" at bounding box center [606, 444] width 83 height 24
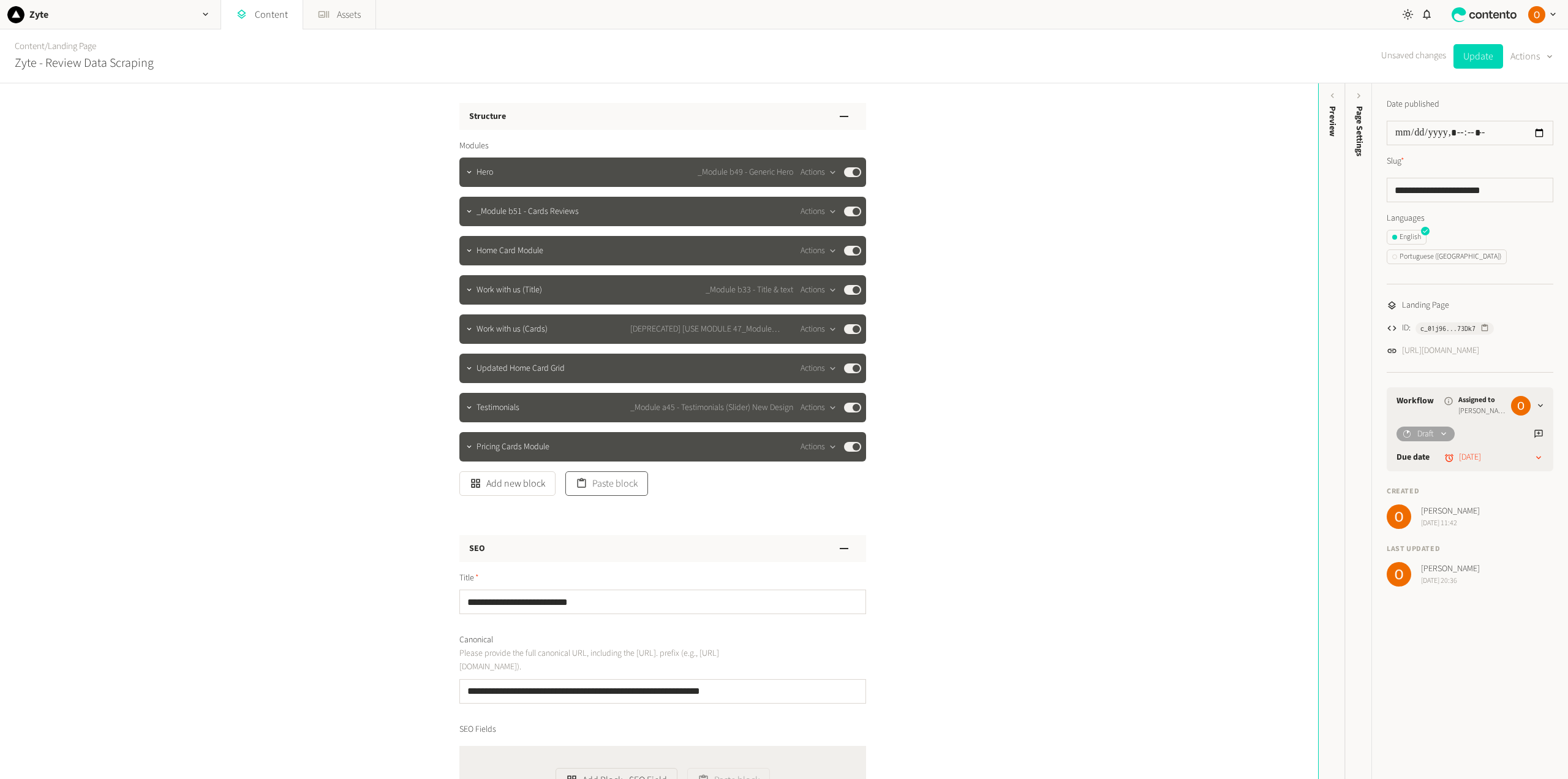
click at [614, 487] on button "Paste block" at bounding box center [606, 483] width 83 height 24
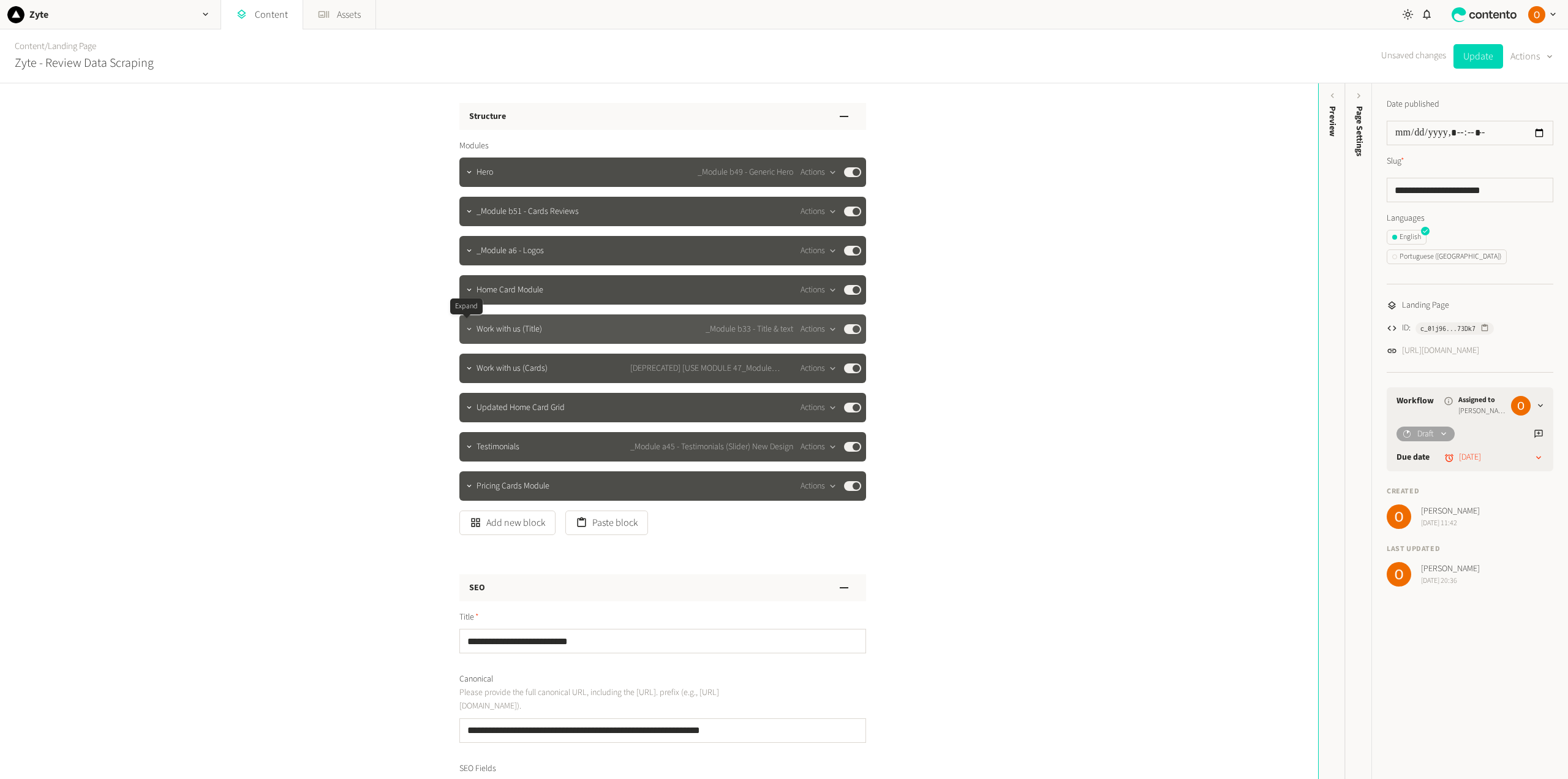
click at [467, 329] on icon "button" at bounding box center [469, 329] width 4 height 2
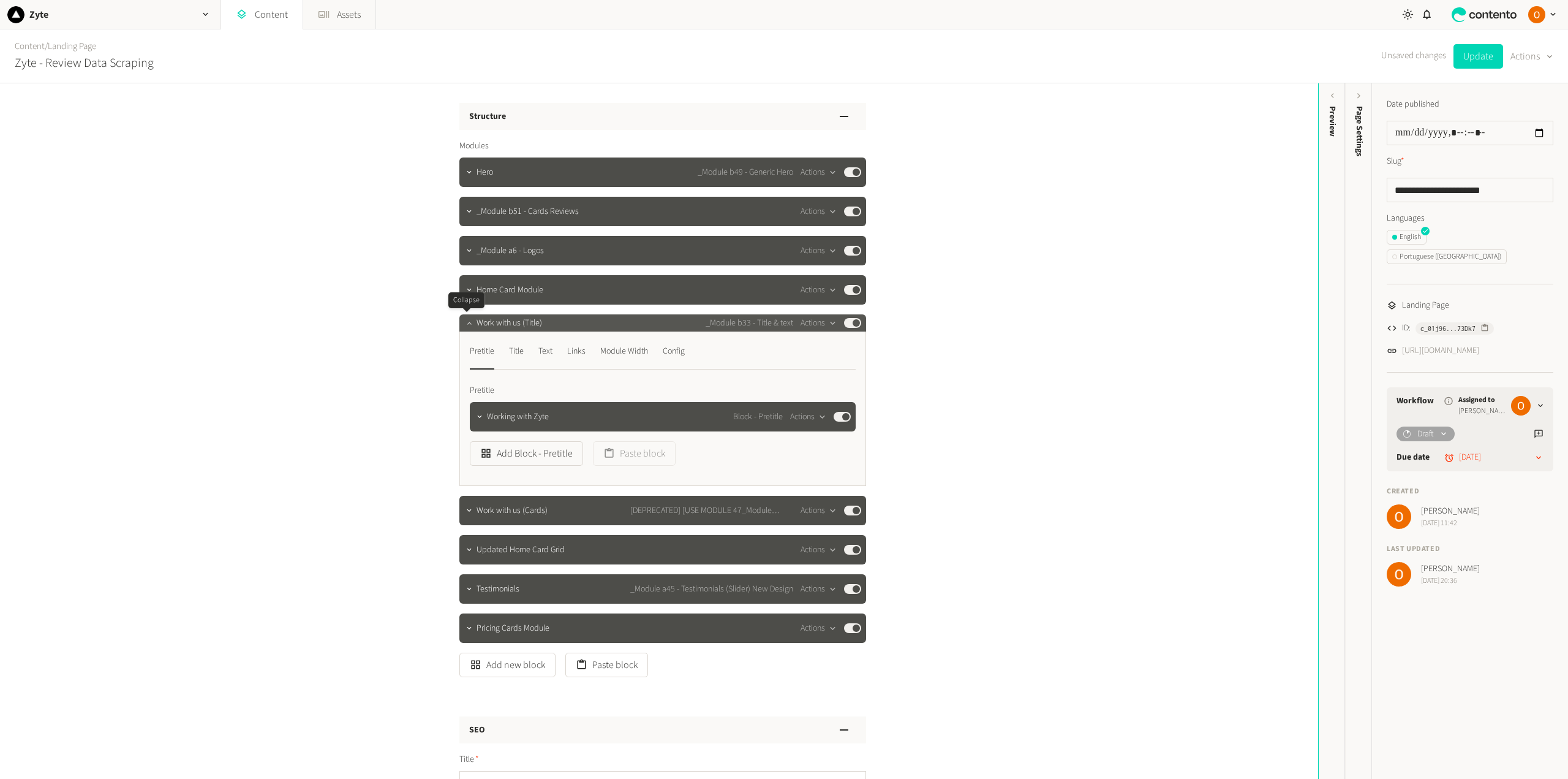
click at [467, 329] on div at bounding box center [469, 323] width 15 height 17
click at [465, 323] on icon "button" at bounding box center [469, 323] width 9 height 9
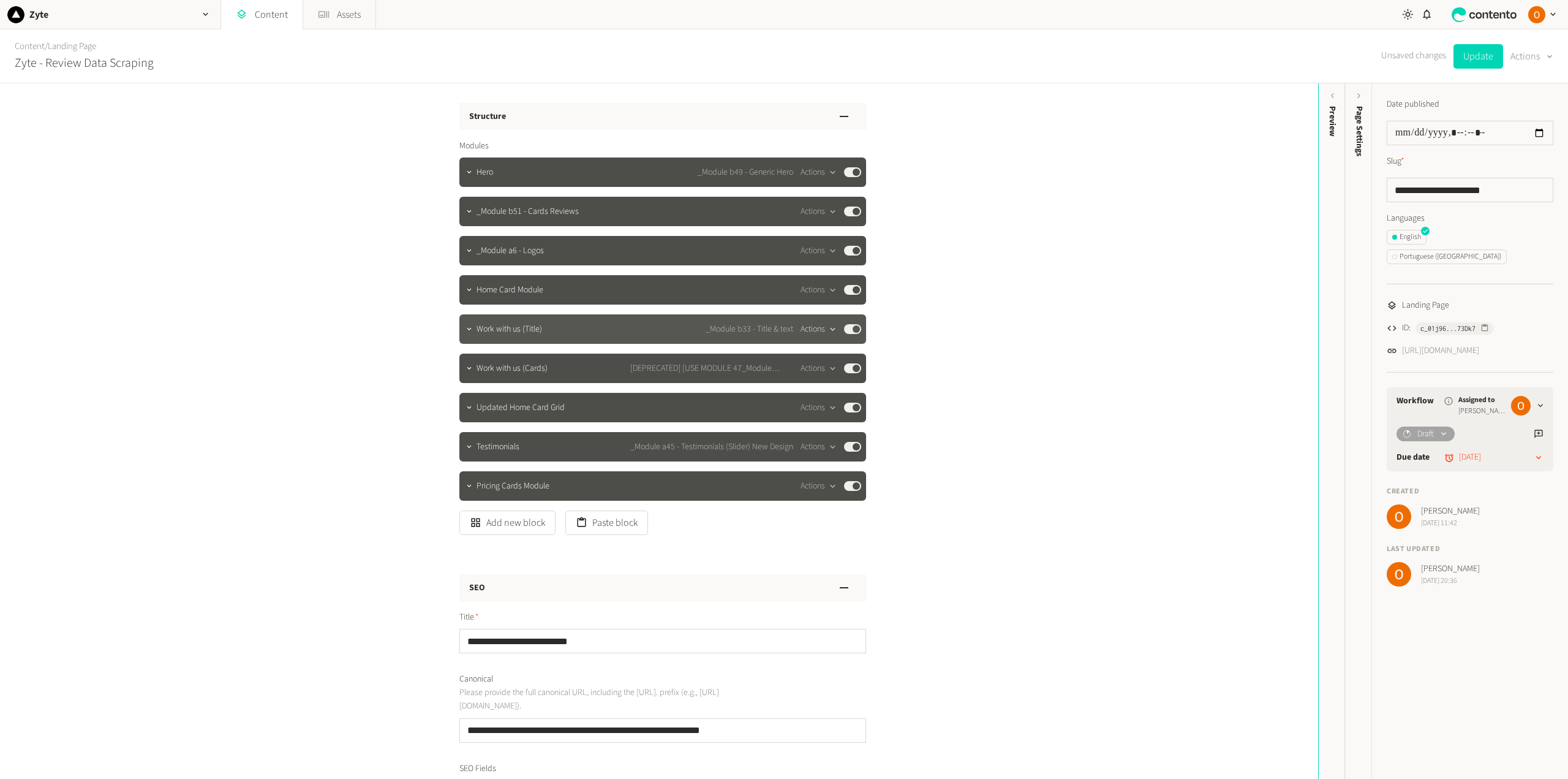
click at [817, 327] on button "Actions" at bounding box center [818, 329] width 36 height 15
click at [825, 418] on button "Delete" at bounding box center [837, 424] width 81 height 22
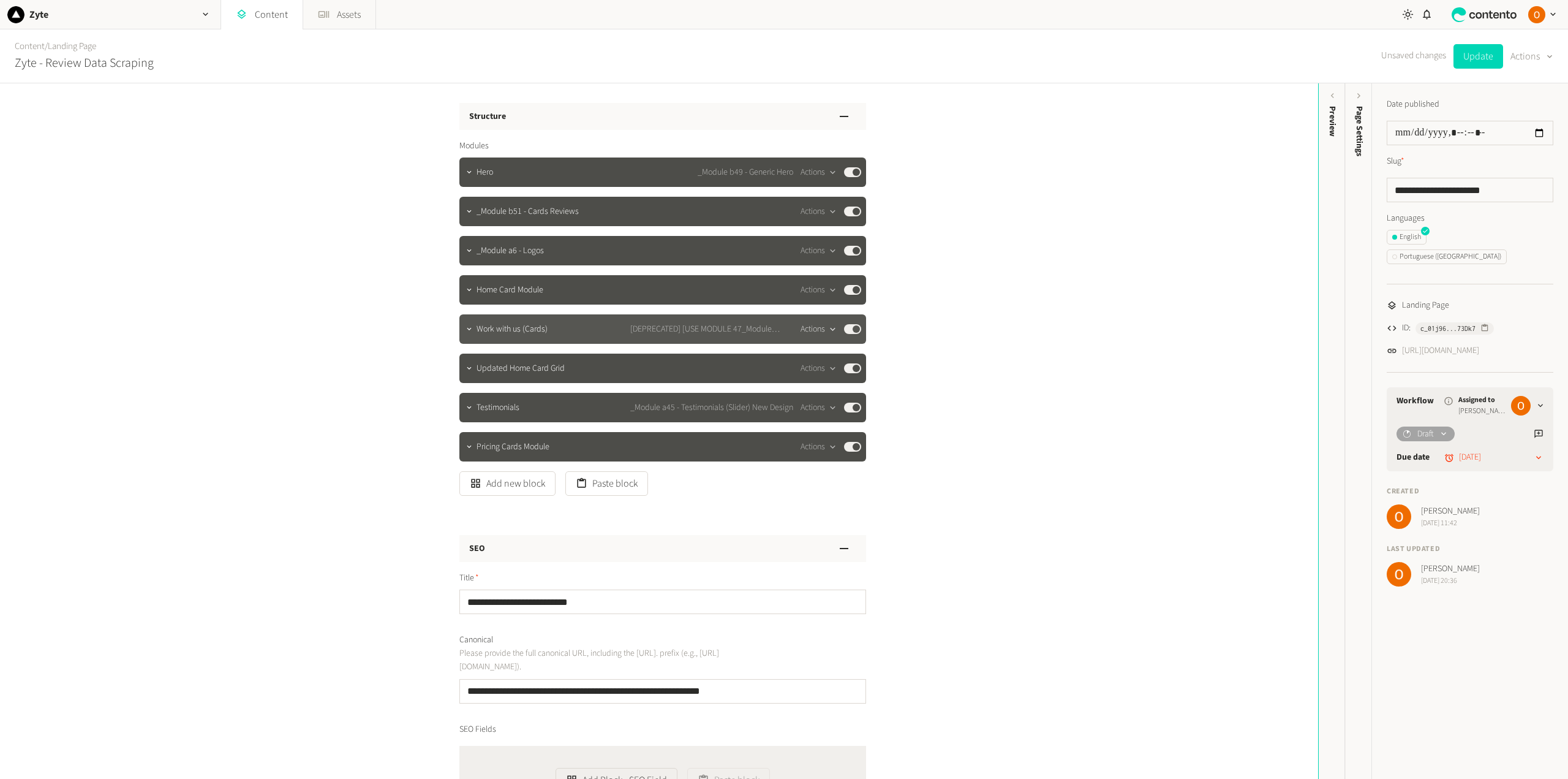
click at [827, 329] on icon "button" at bounding box center [832, 329] width 11 height 11
click at [823, 418] on button "Delete" at bounding box center [837, 424] width 81 height 22
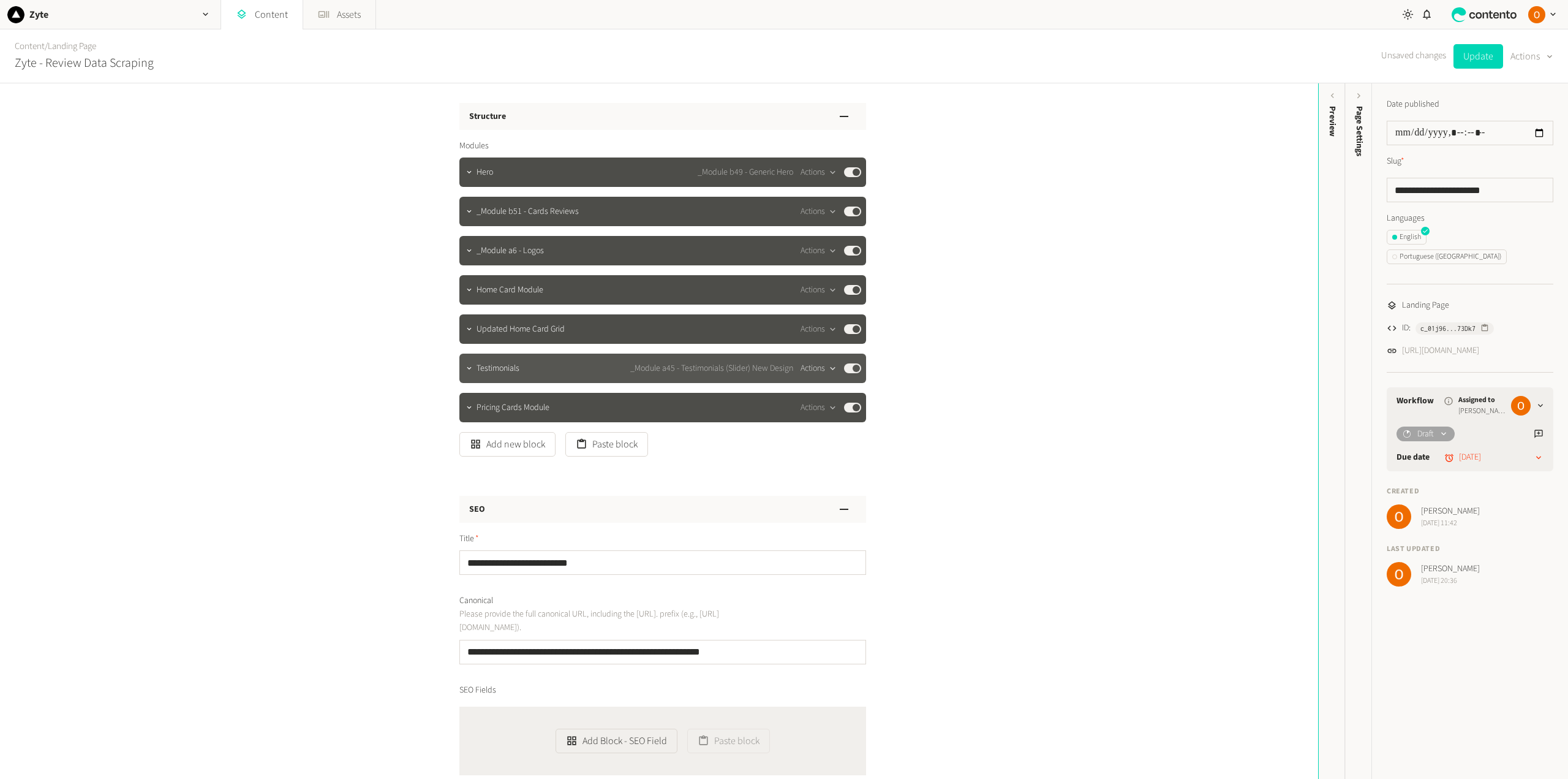
click at [825, 368] on div "button" at bounding box center [832, 368] width 16 height 11
click at [825, 457] on button "Delete" at bounding box center [837, 463] width 81 height 22
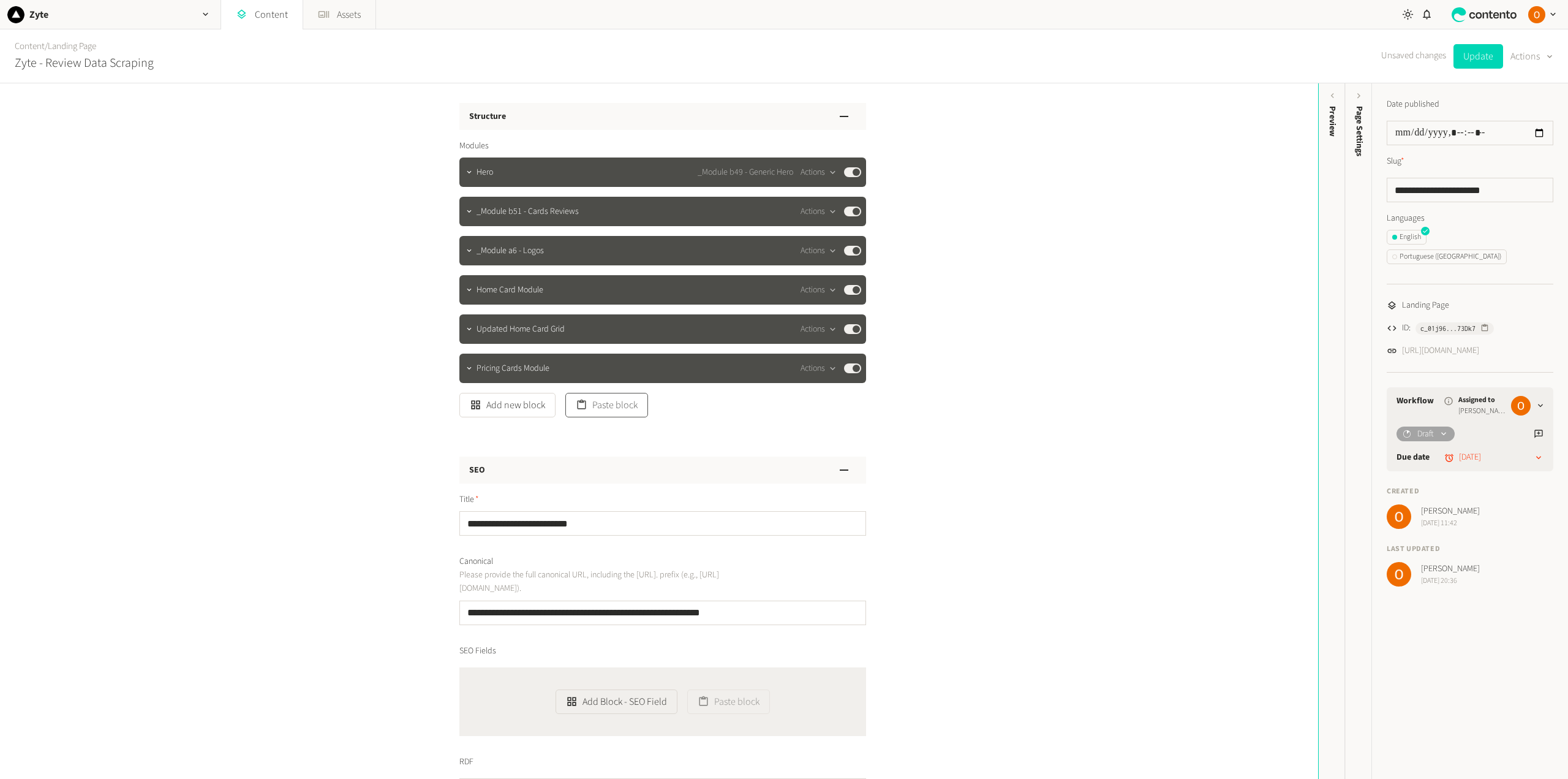
click at [613, 408] on button "Paste block" at bounding box center [606, 404] width 83 height 24
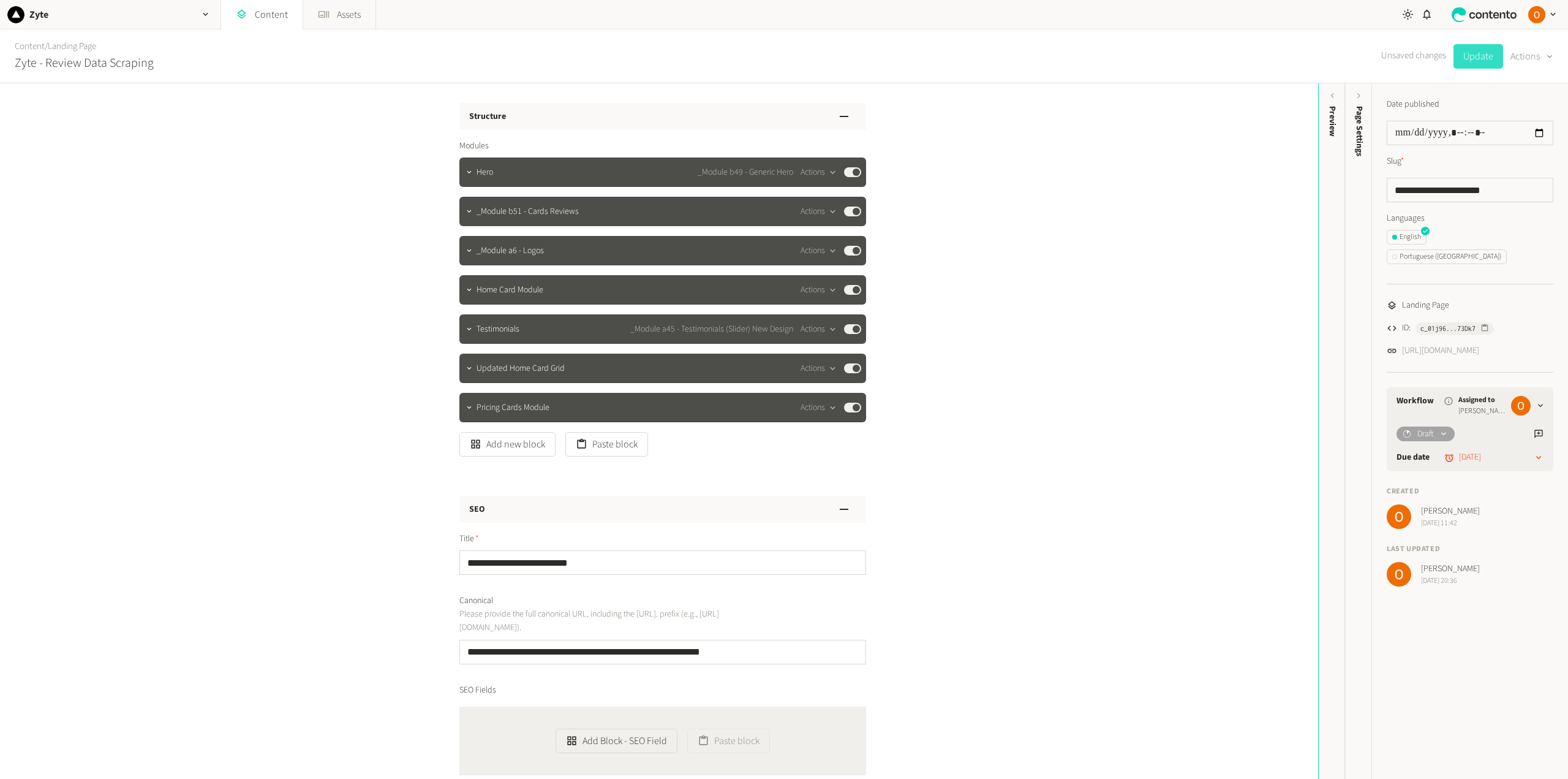
click at [1489, 51] on button "Update" at bounding box center [1478, 56] width 50 height 24
click at [466, 171] on icon "button" at bounding box center [469, 172] width 9 height 9
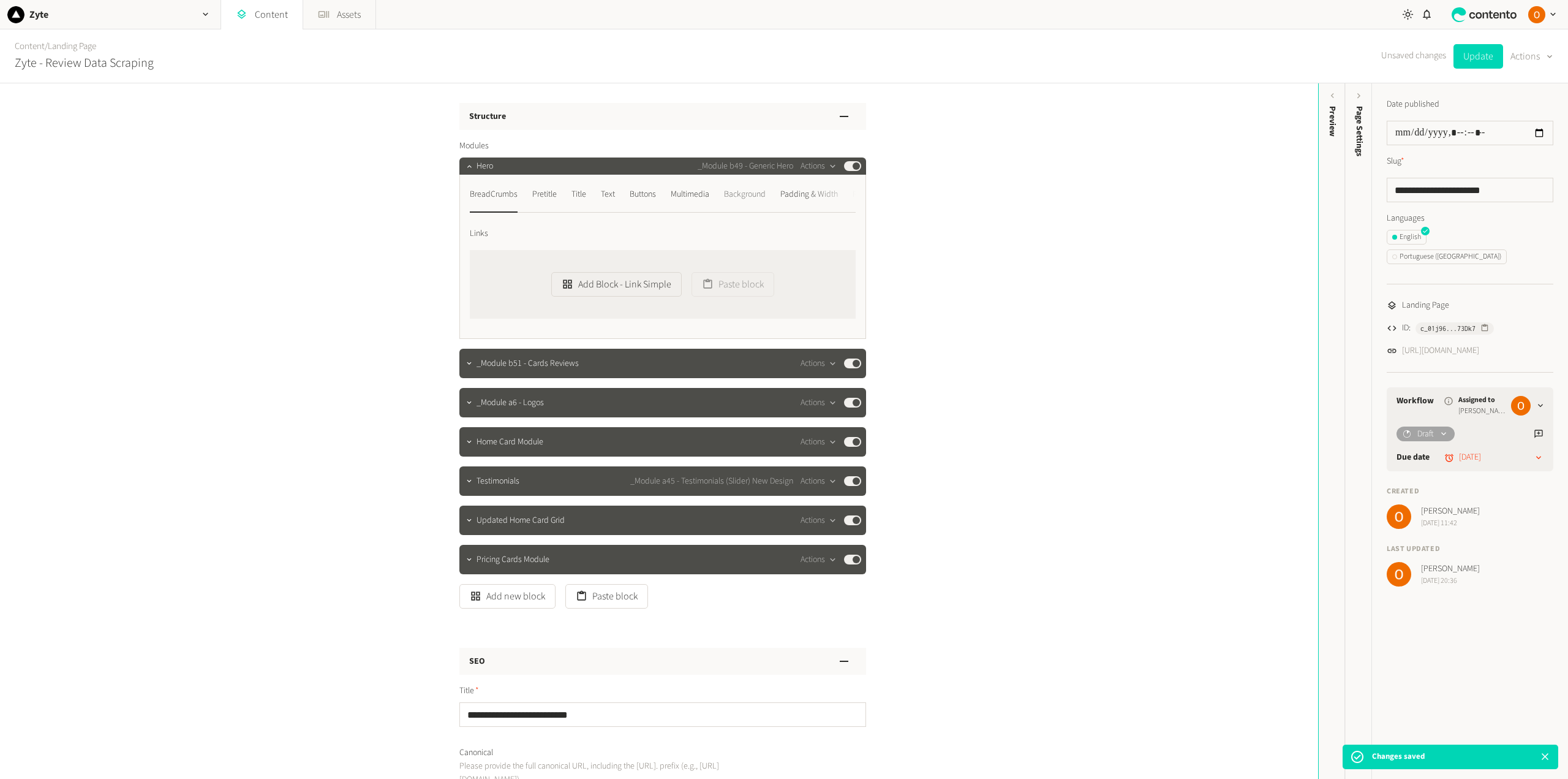
click at [755, 193] on div "Background" at bounding box center [745, 194] width 42 height 20
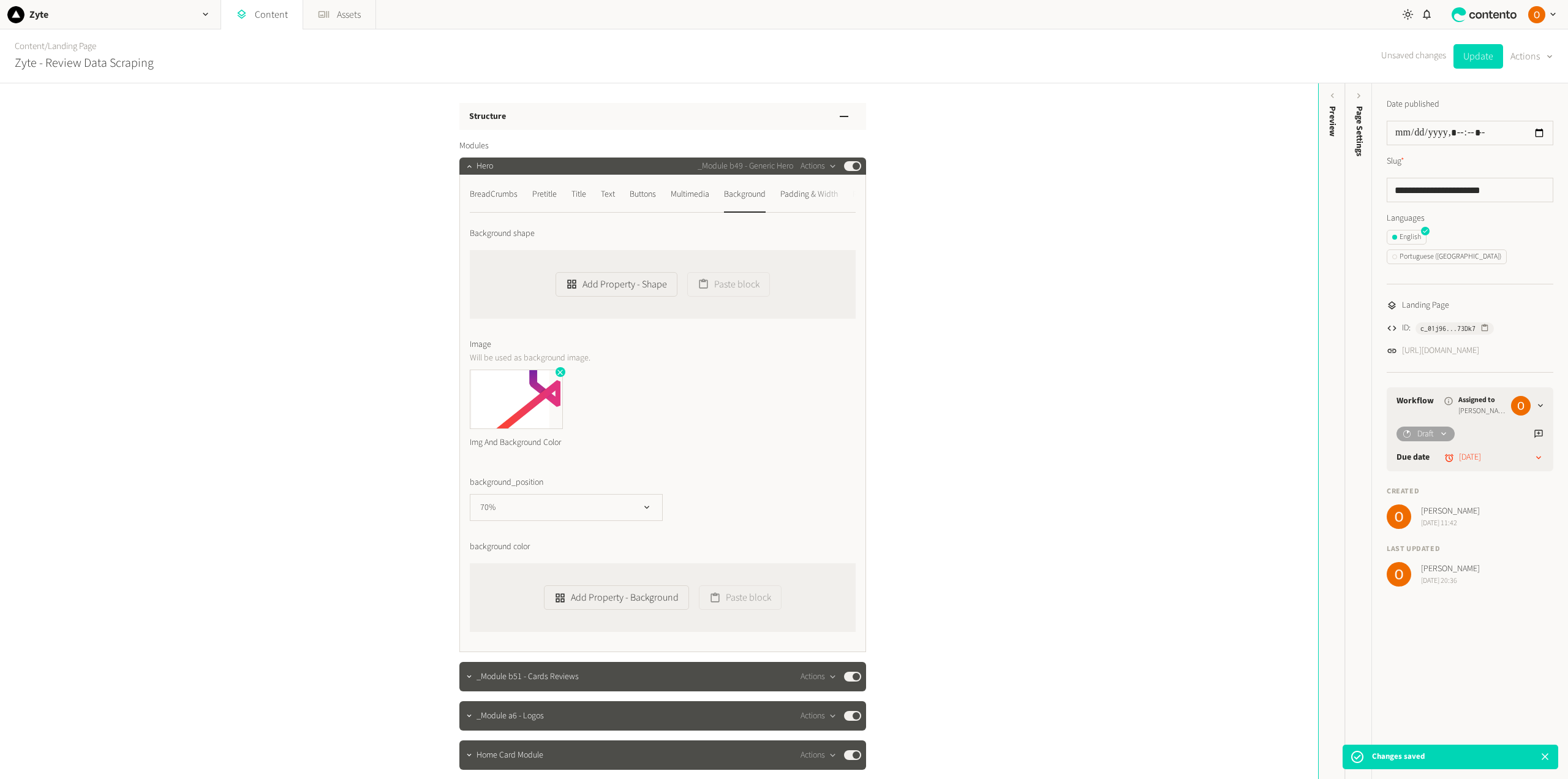
click at [556, 370] on icon "button" at bounding box center [560, 372] width 9 height 9
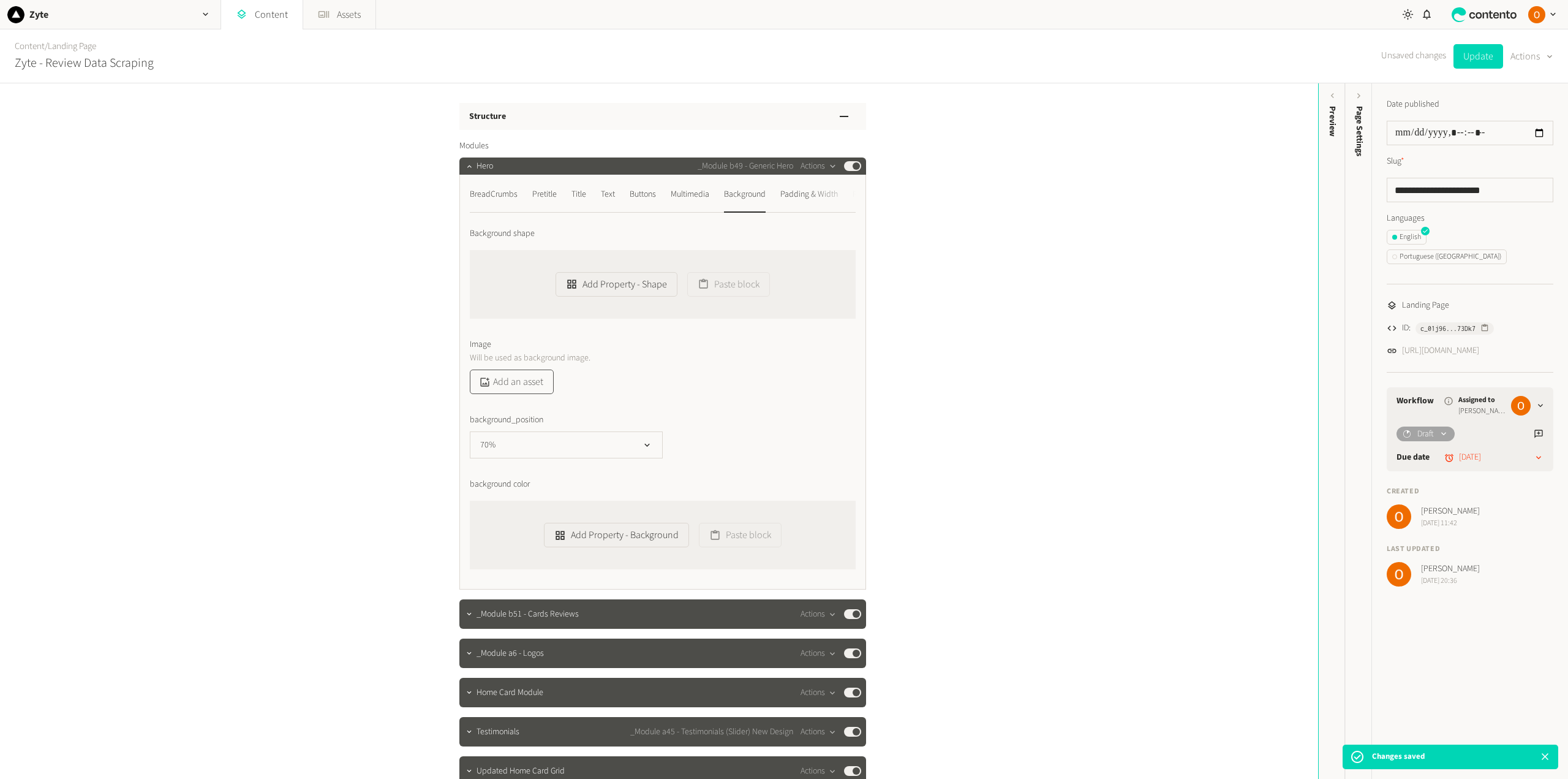
click at [525, 381] on button "Add an asset" at bounding box center [511, 381] width 84 height 24
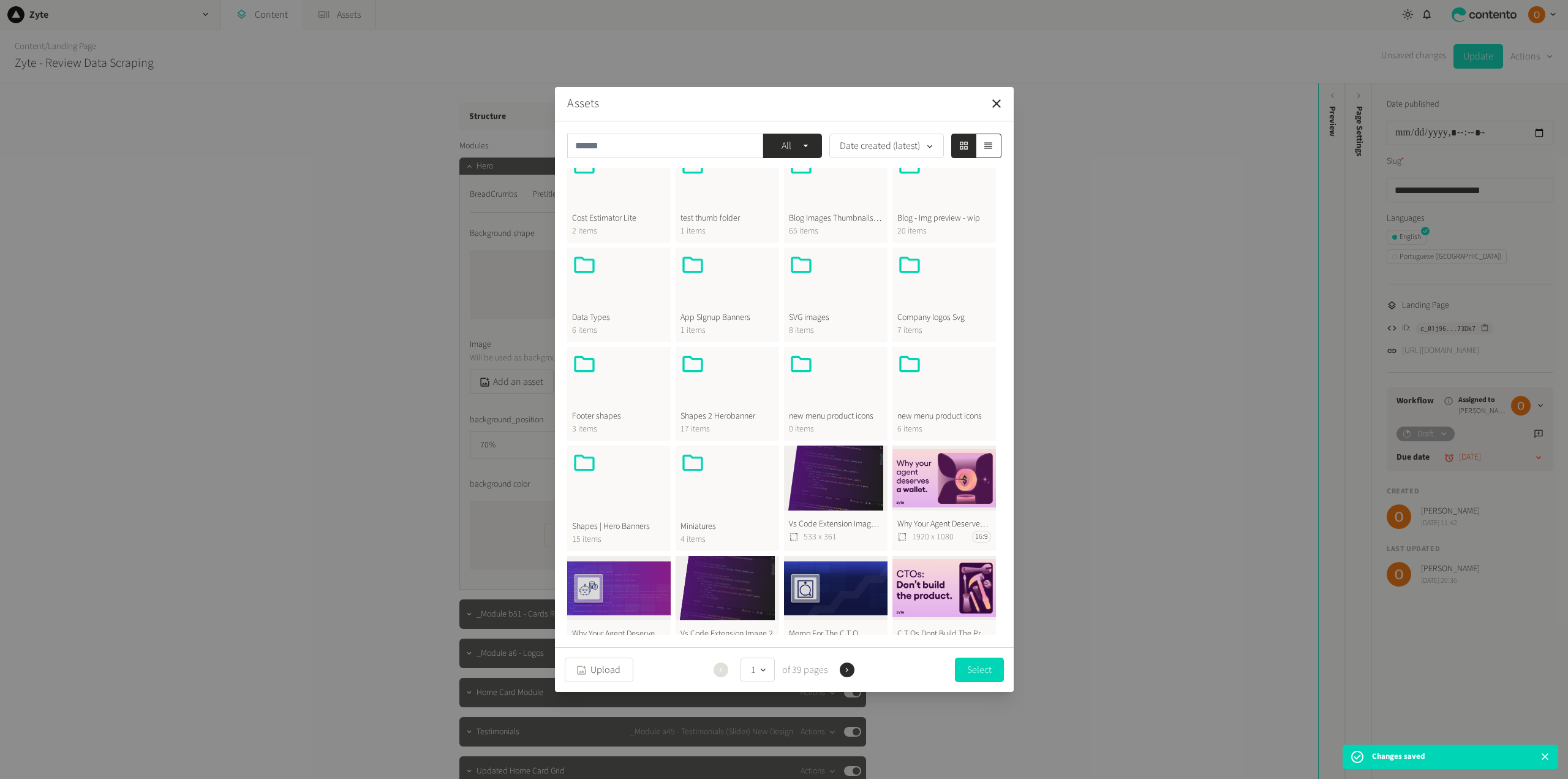
scroll to position [122, 0]
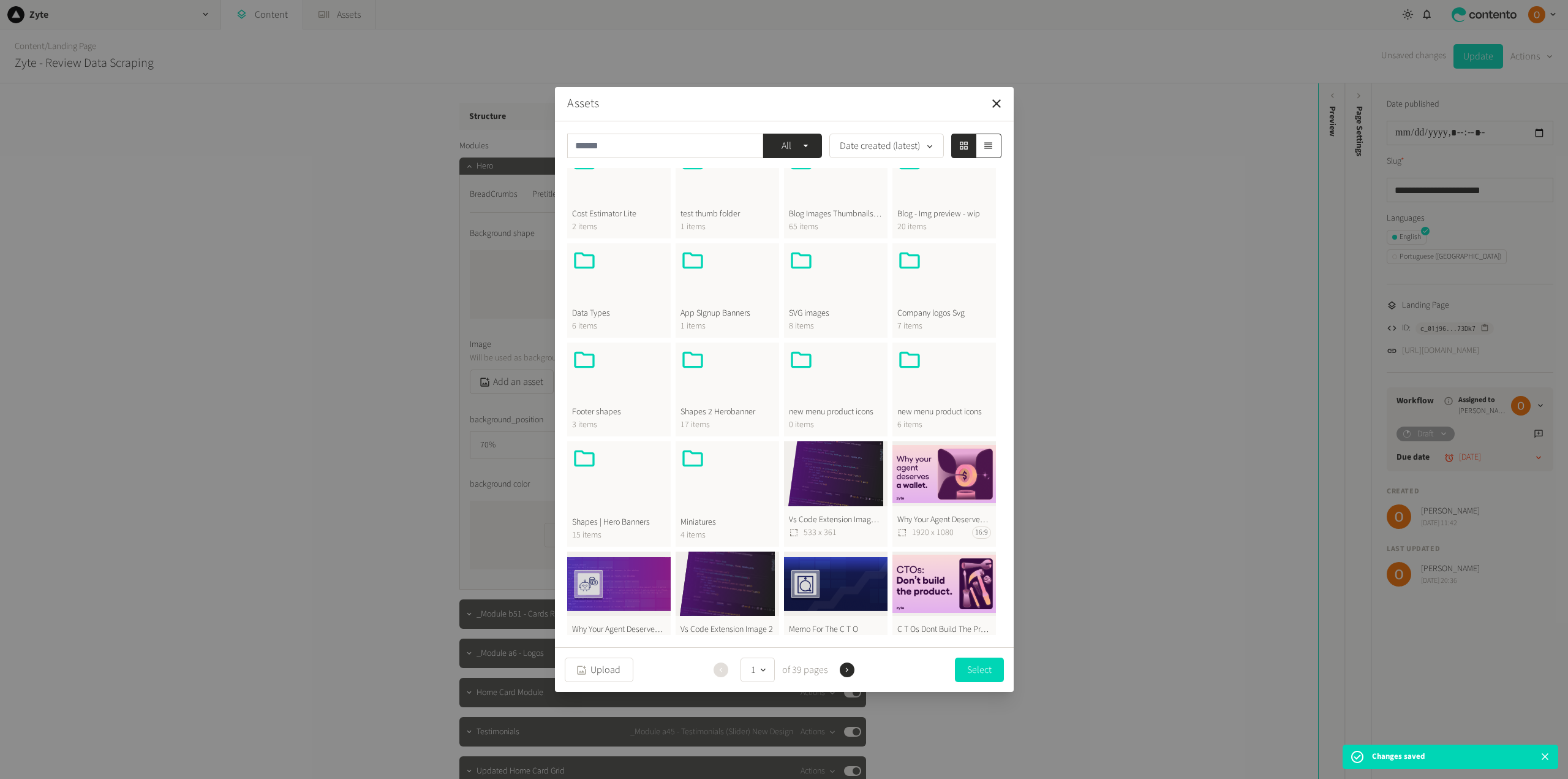
click at [626, 481] on div at bounding box center [619, 475] width 94 height 59
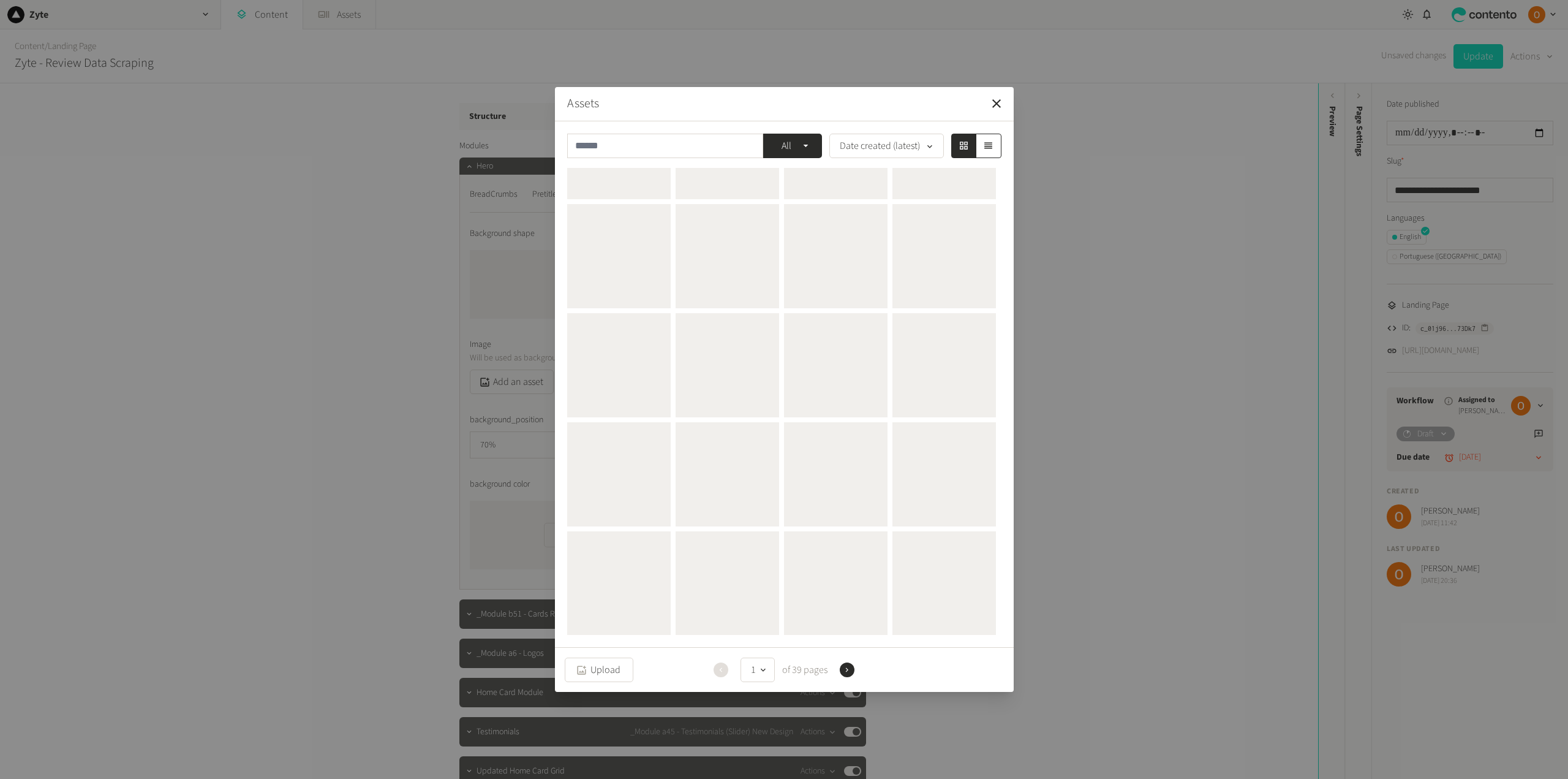
scroll to position [0, 0]
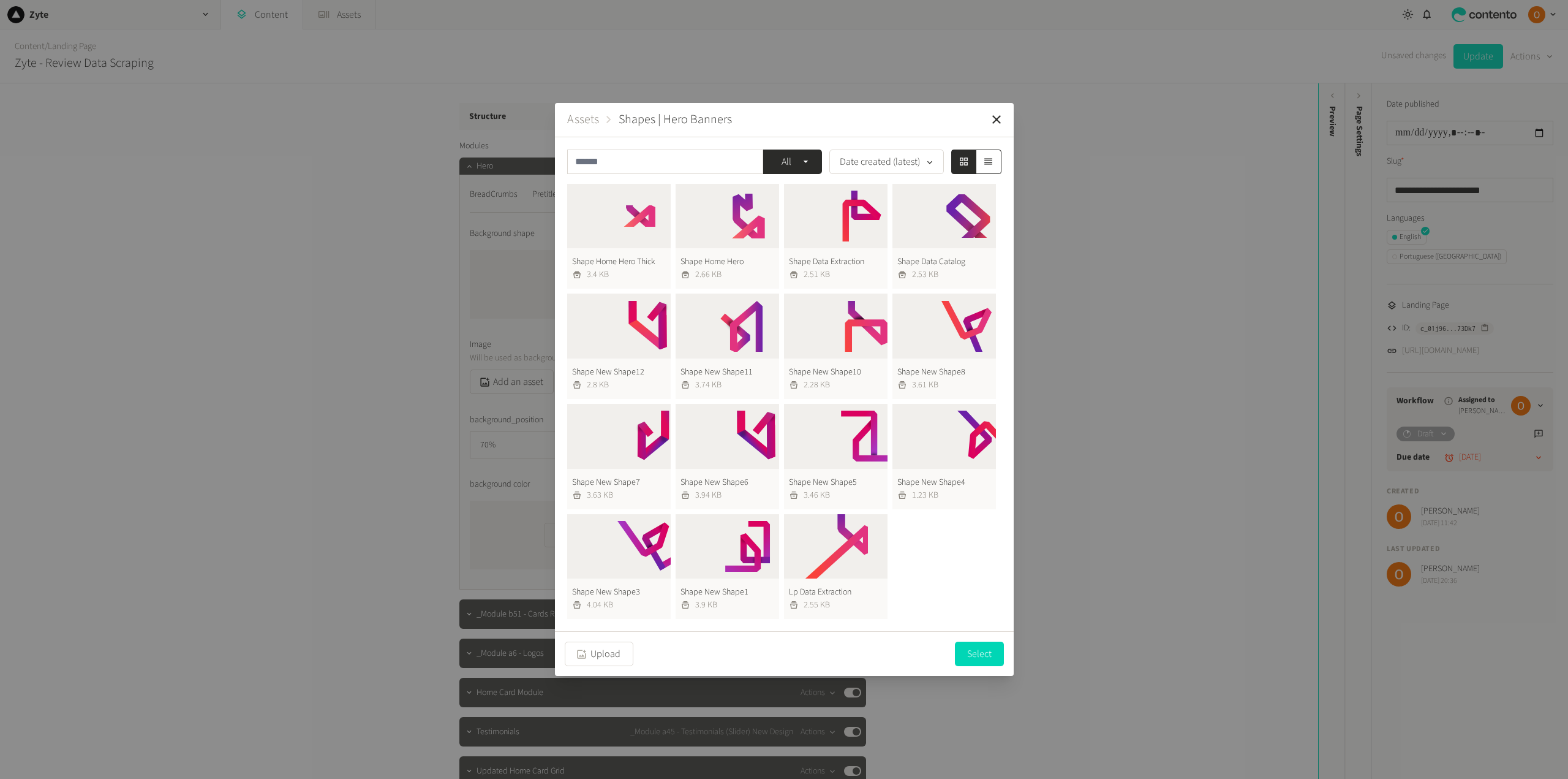
click at [938, 332] on button "Shape New Shape8 3.61 KB" at bounding box center [944, 346] width 104 height 106
click at [981, 653] on button "Select" at bounding box center [979, 653] width 49 height 24
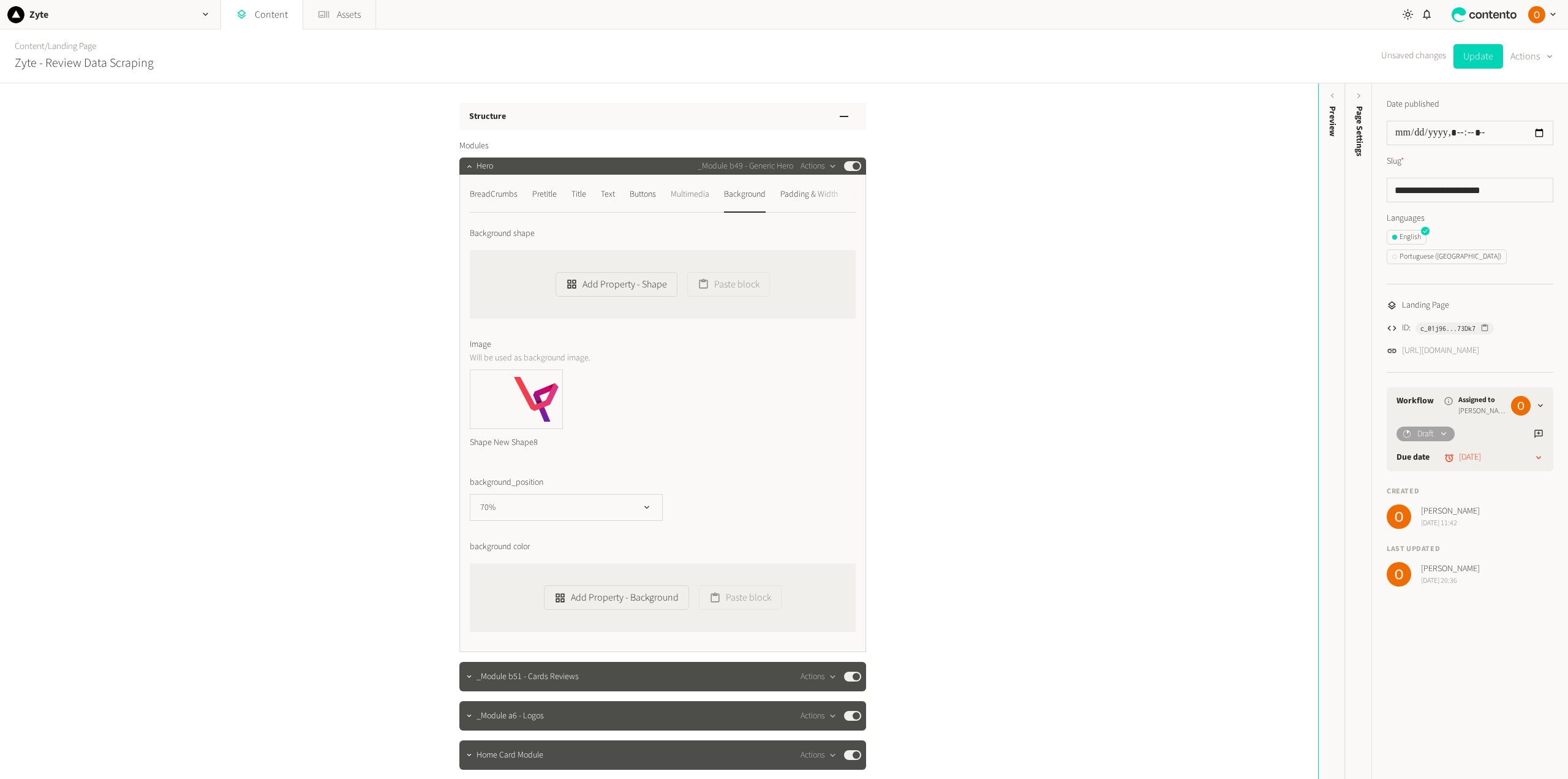
click at [696, 196] on div "Multimedia" at bounding box center [690, 194] width 39 height 20
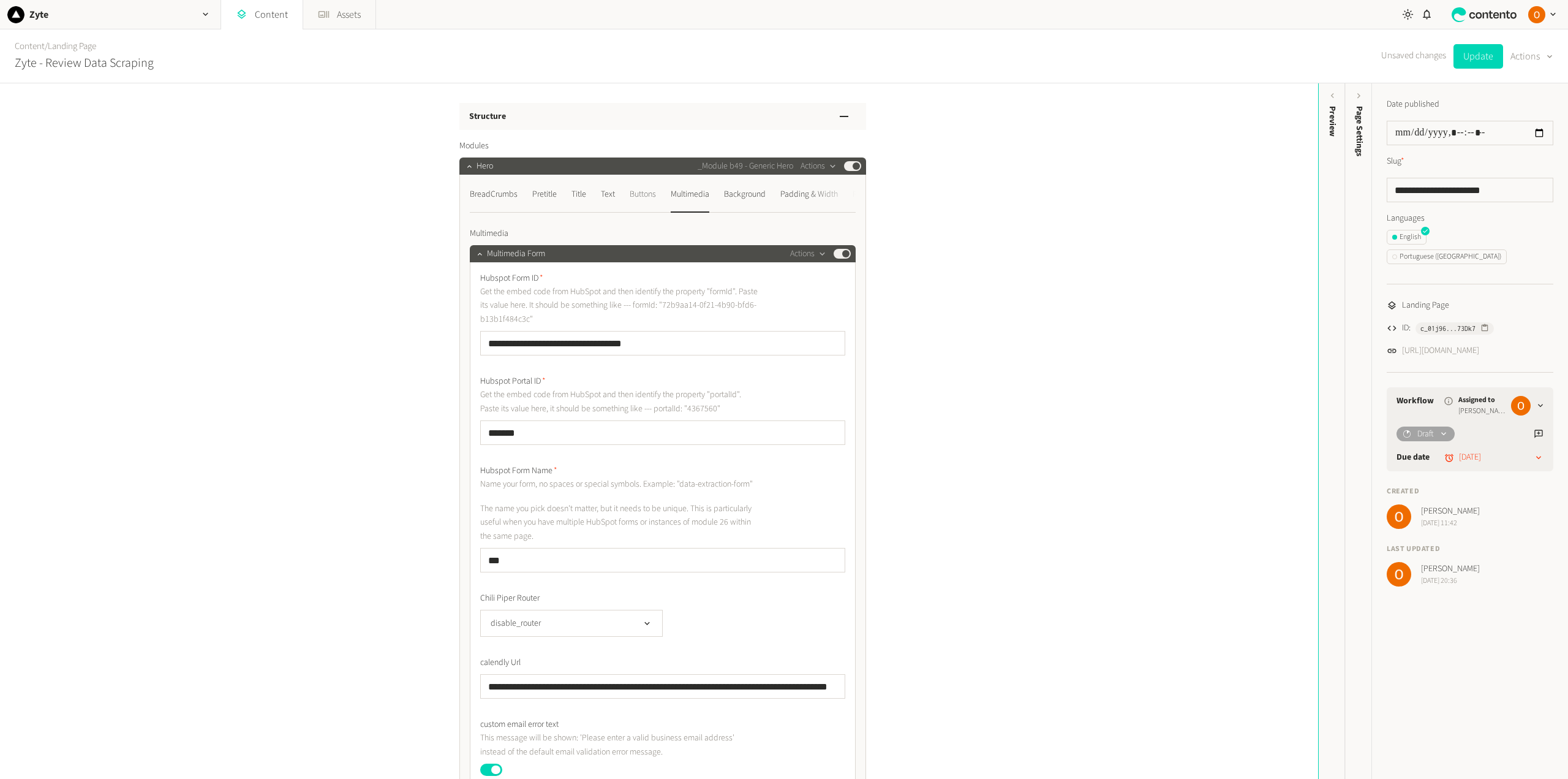
click at [645, 198] on div "Buttons" at bounding box center [643, 194] width 26 height 20
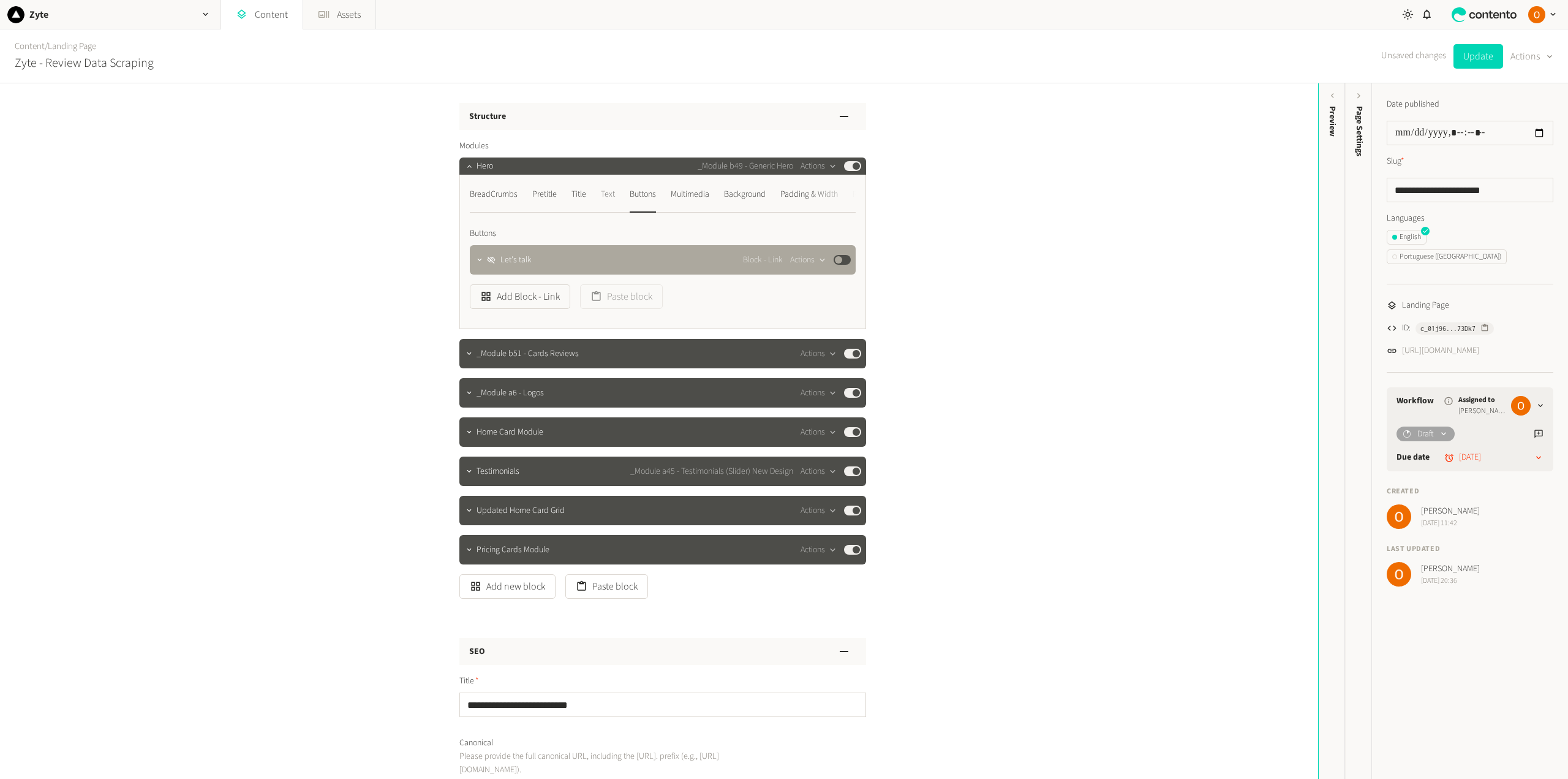
click at [608, 194] on div "Text" at bounding box center [607, 194] width 14 height 20
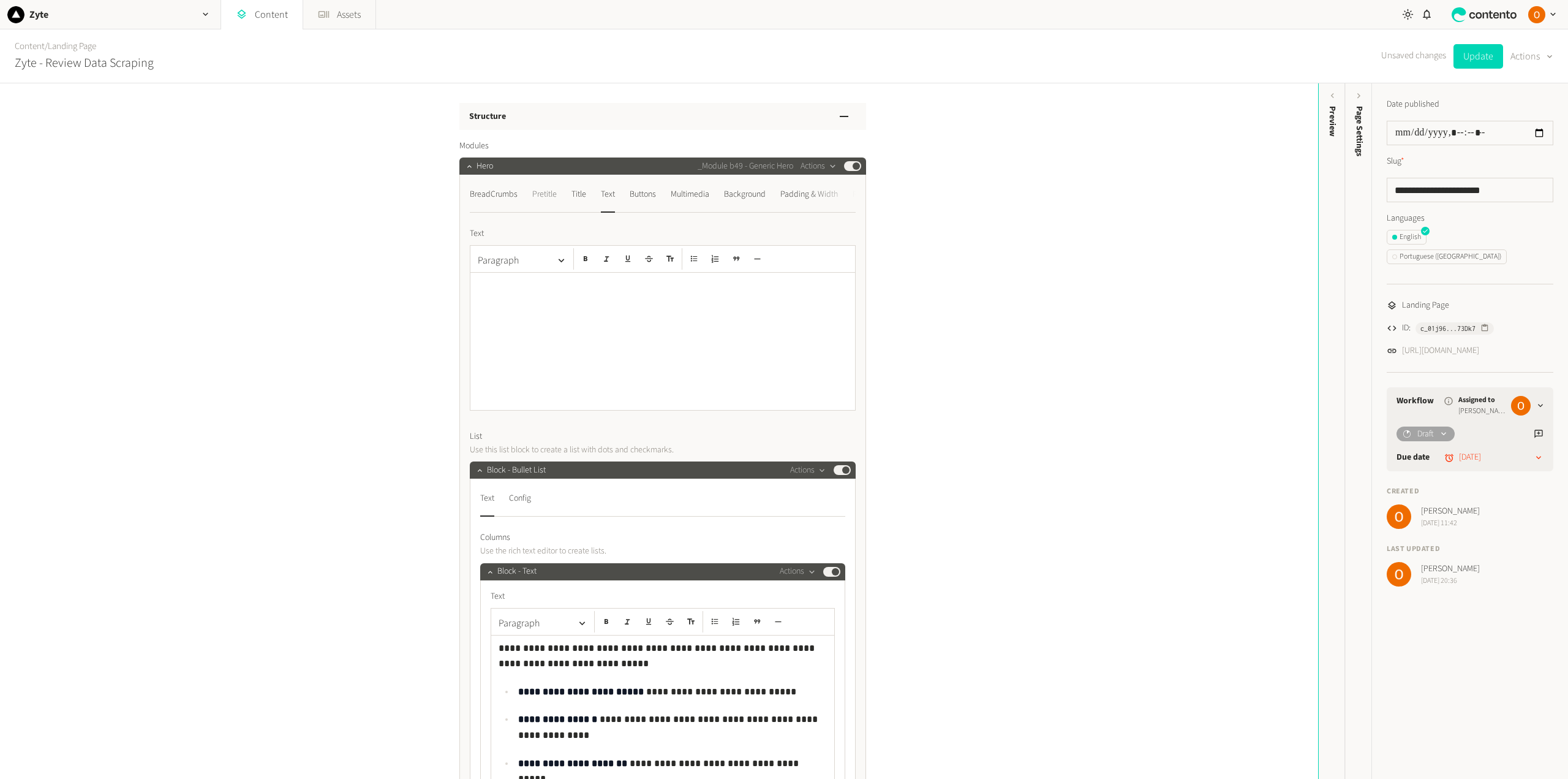
click at [540, 189] on div "Pretitle" at bounding box center [544, 194] width 24 height 20
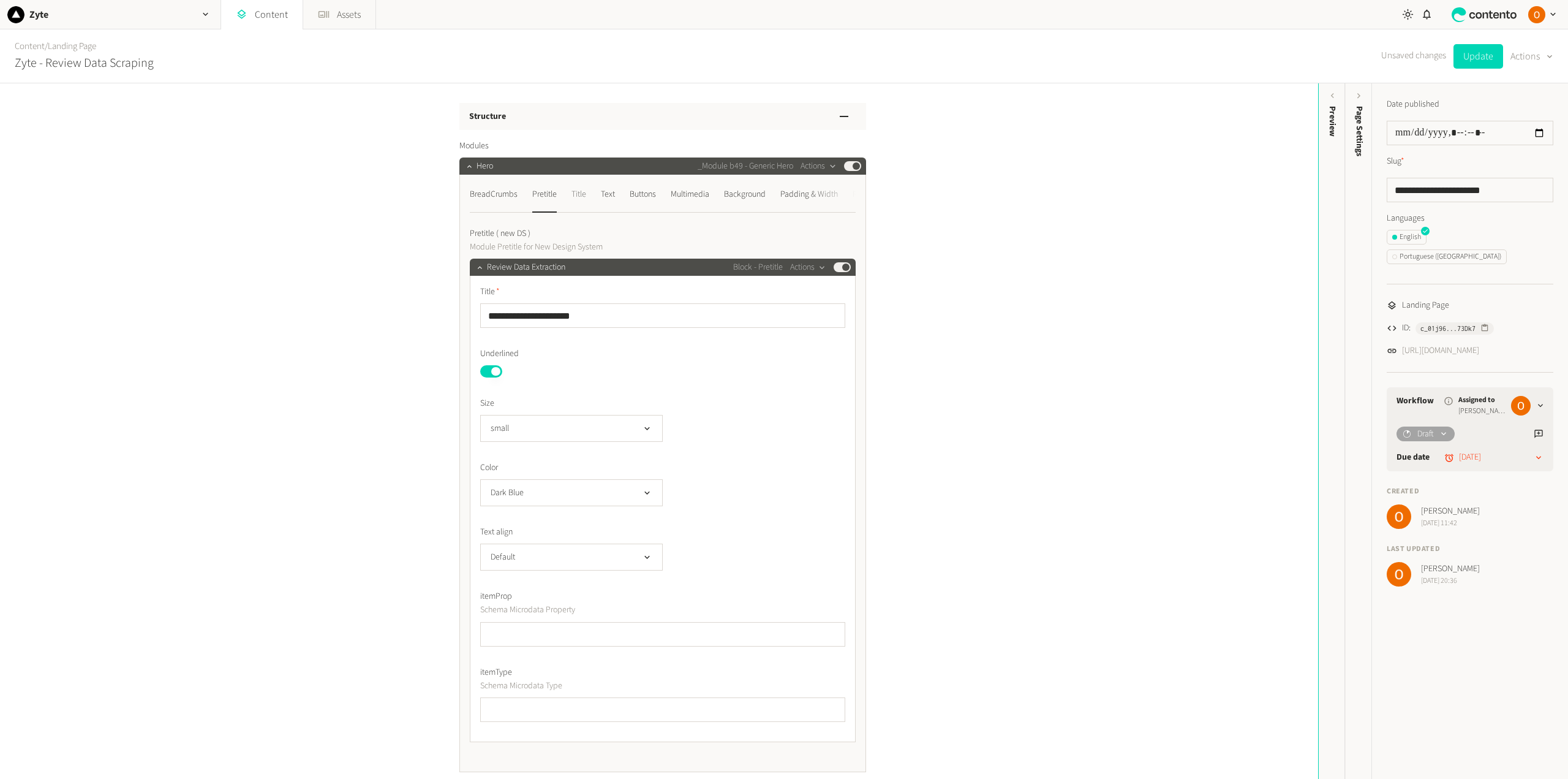
click at [578, 194] on div "Title" at bounding box center [579, 194] width 15 height 20
drag, startPoint x: 640, startPoint y: 354, endPoint x: 486, endPoint y: 352, distance: 154.0
click at [486, 352] on input "**********" at bounding box center [663, 357] width 365 height 24
type input "**********"
click at [605, 198] on div "Text" at bounding box center [607, 194] width 14 height 20
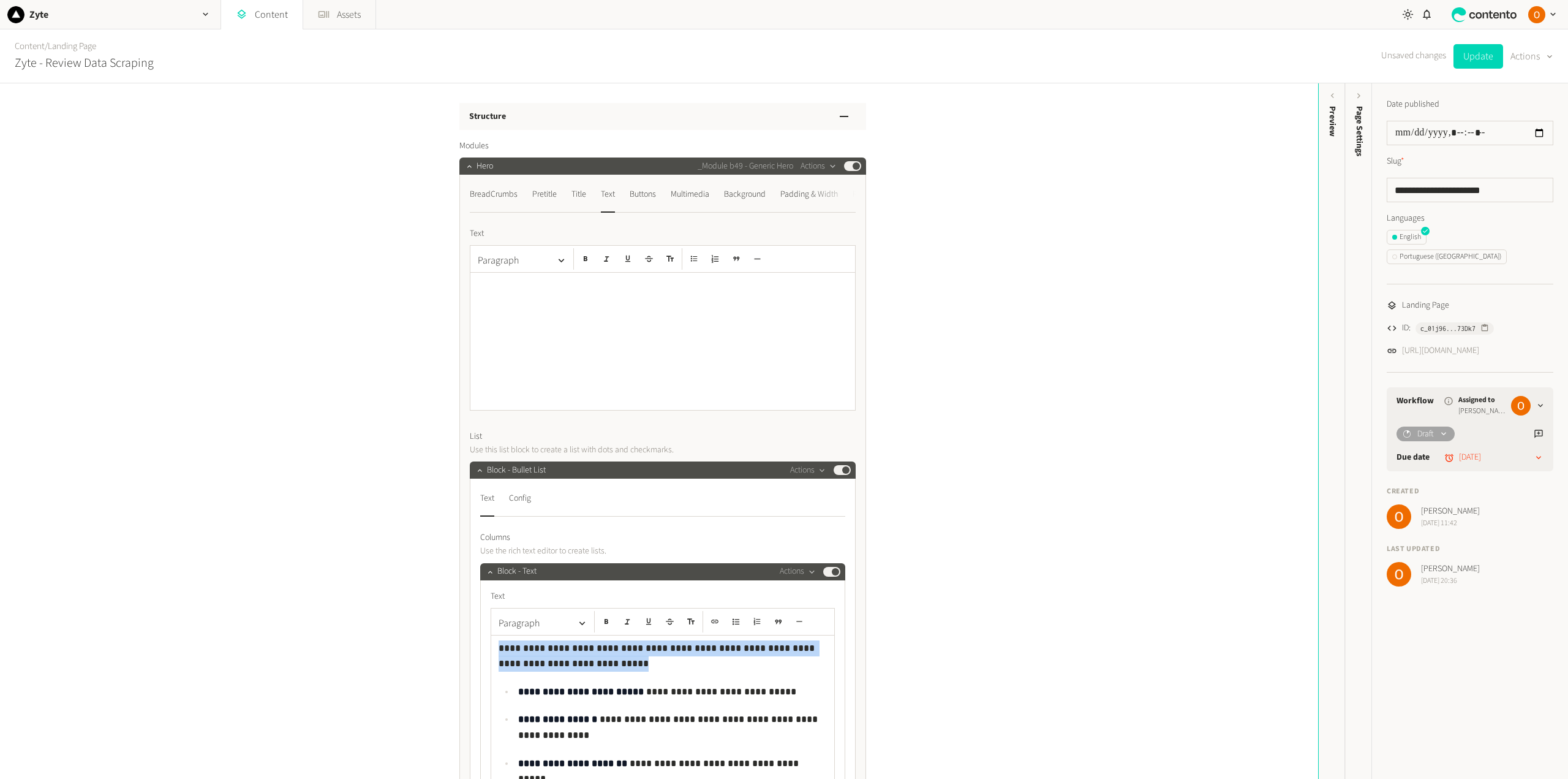
drag, startPoint x: 544, startPoint y: 663, endPoint x: 496, endPoint y: 646, distance: 50.9
click at [499, 646] on p "**********" at bounding box center [663, 656] width 329 height 31
click at [499, 646] on strong "**********" at bounding box center [658, 656] width 319 height 25
click at [602, 619] on icon "button" at bounding box center [606, 621] width 9 height 9
click at [696, 650] on p "**********" at bounding box center [663, 656] width 329 height 31
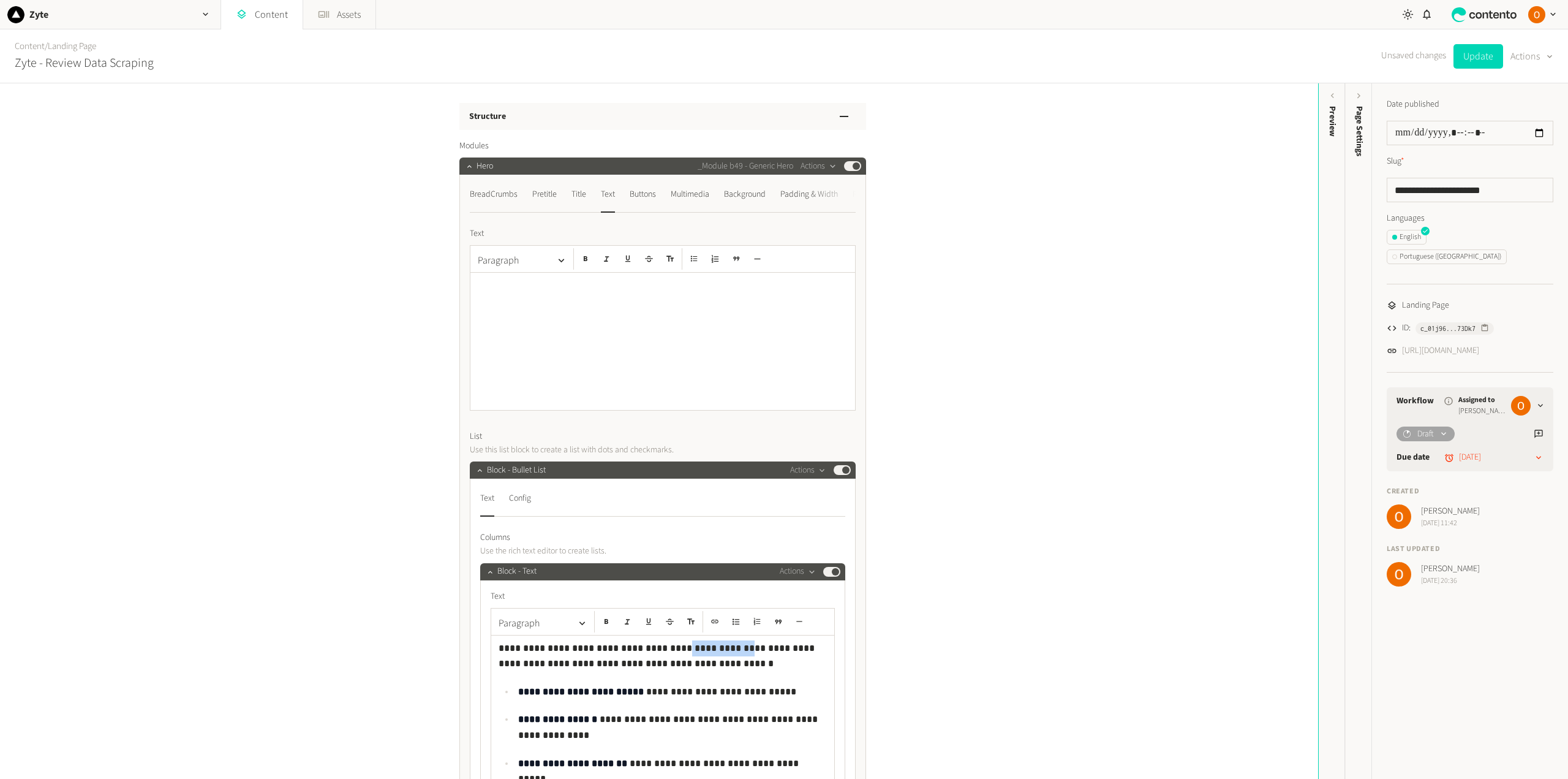
drag, startPoint x: 707, startPoint y: 649, endPoint x: 654, endPoint y: 648, distance: 53.0
click at [654, 648] on p "**********" at bounding box center [663, 656] width 329 height 31
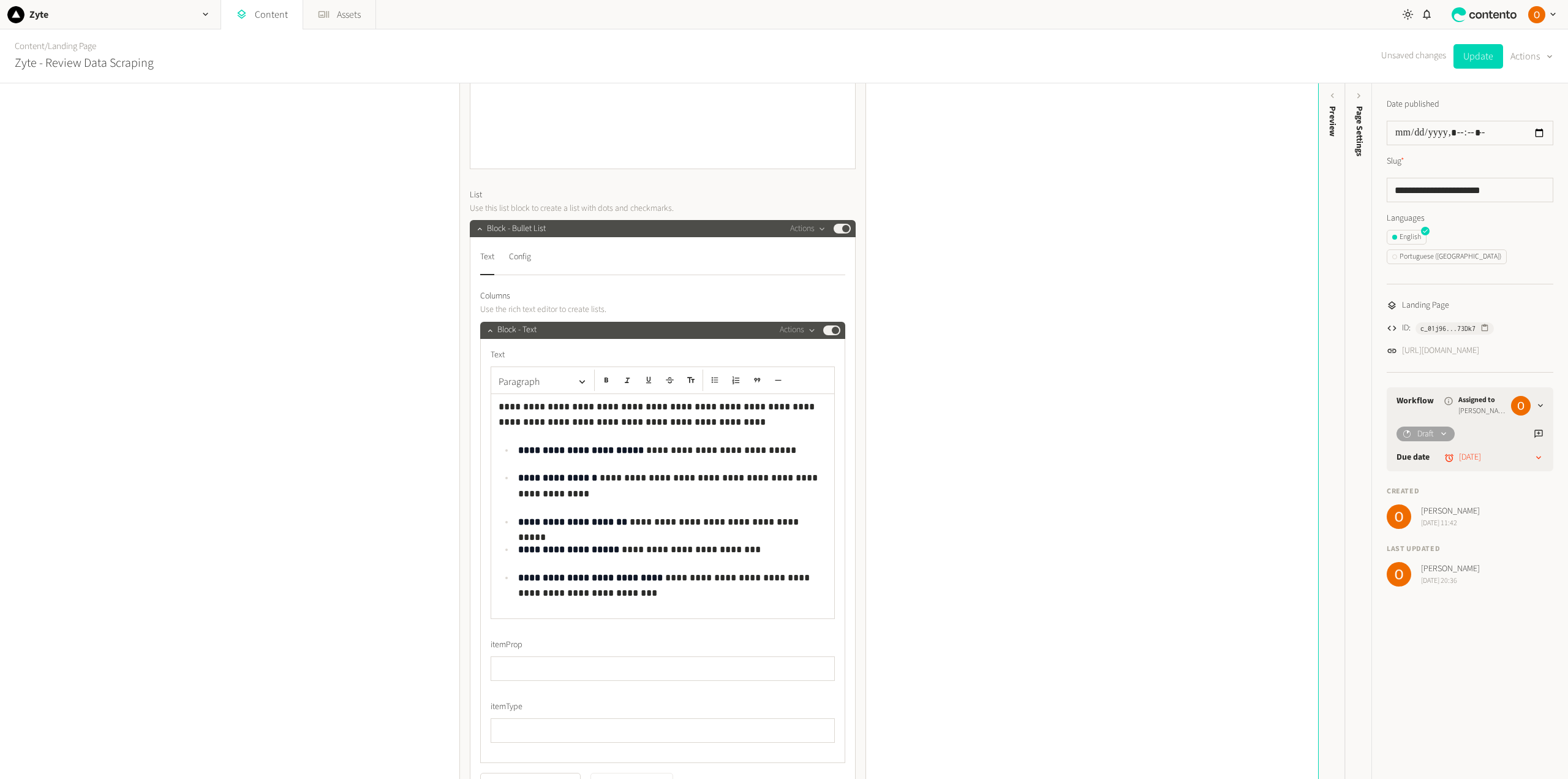
scroll to position [245, 0]
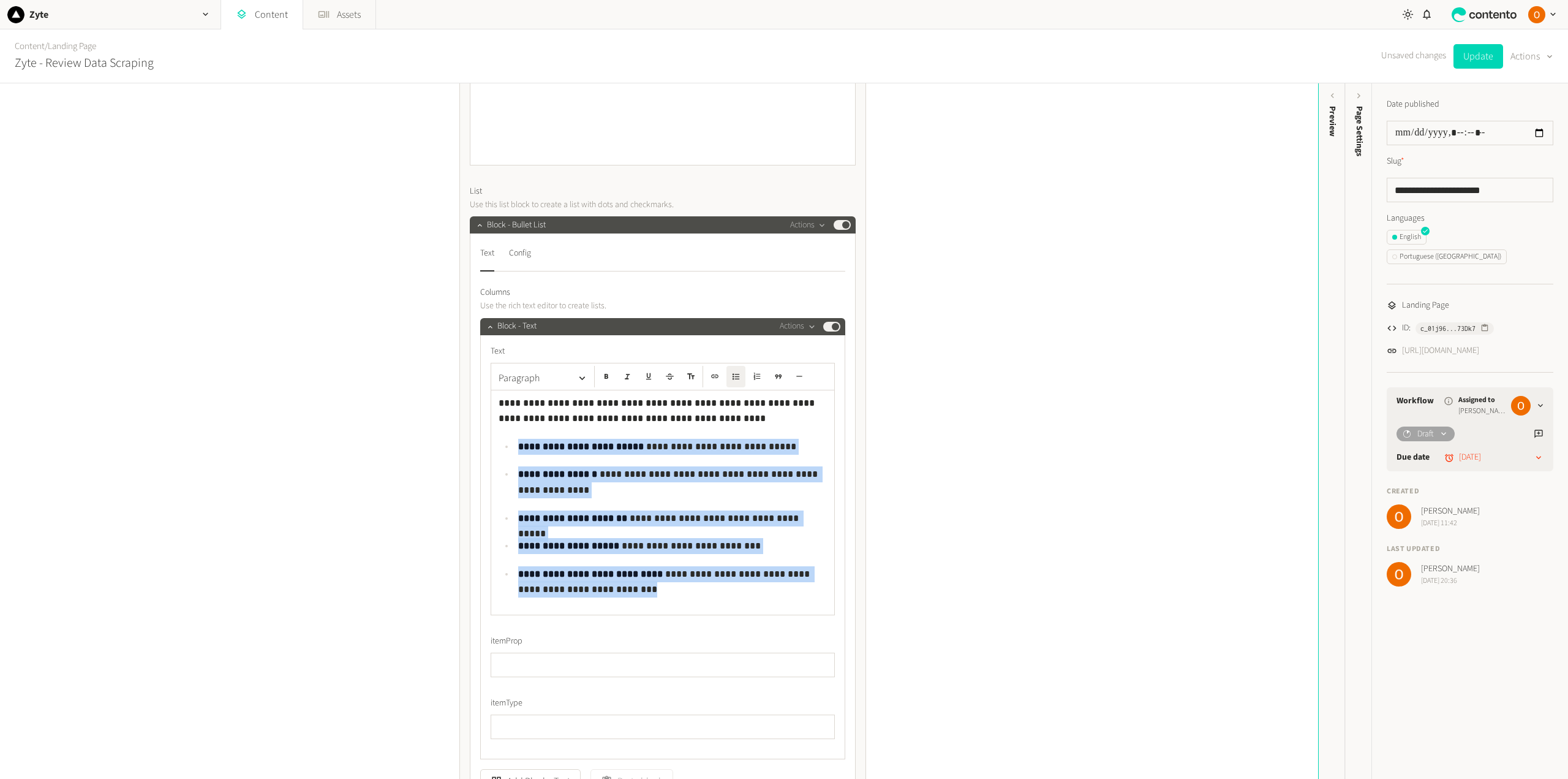
drag, startPoint x: 599, startPoint y: 588, endPoint x: 514, endPoint y: 450, distance: 162.1
click at [514, 450] on ul "**********" at bounding box center [663, 517] width 329 height 158
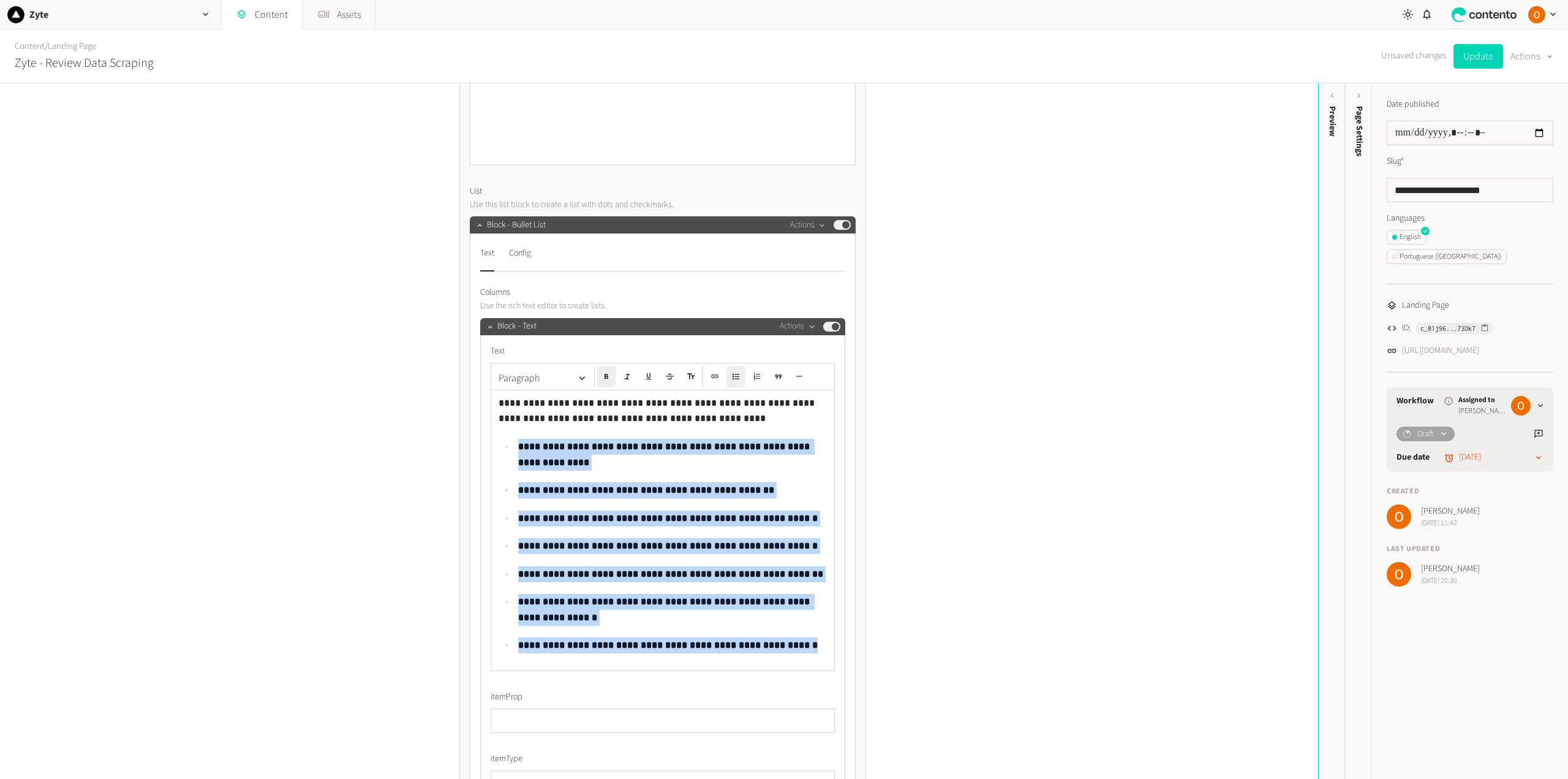
drag, startPoint x: 517, startPoint y: 448, endPoint x: 804, endPoint y: 644, distance: 347.5
click at [804, 644] on ul "**********" at bounding box center [663, 545] width 329 height 214
click at [607, 379] on icon "button" at bounding box center [606, 376] width 9 height 9
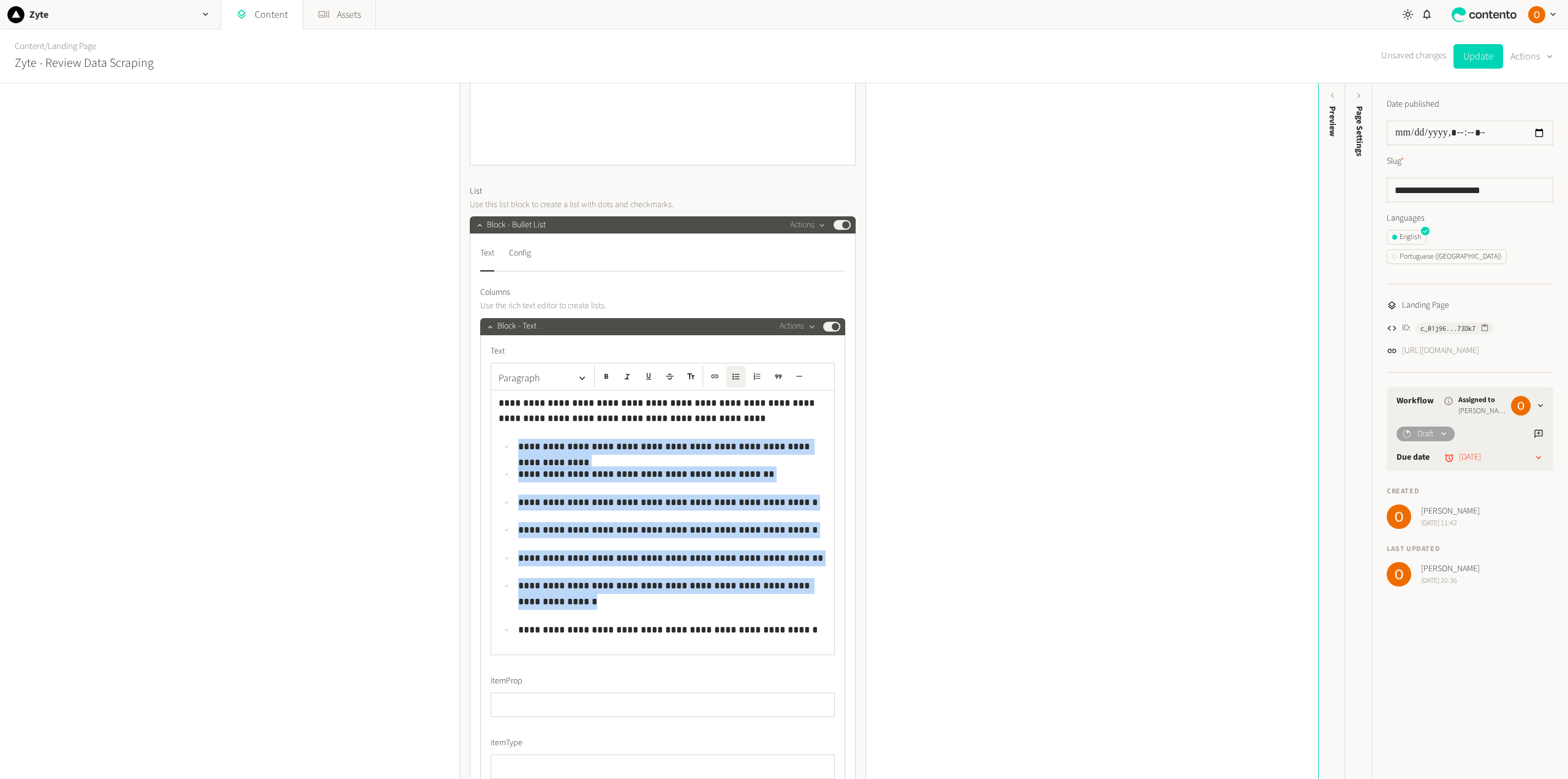
click at [572, 448] on p "**********" at bounding box center [672, 447] width 309 height 16
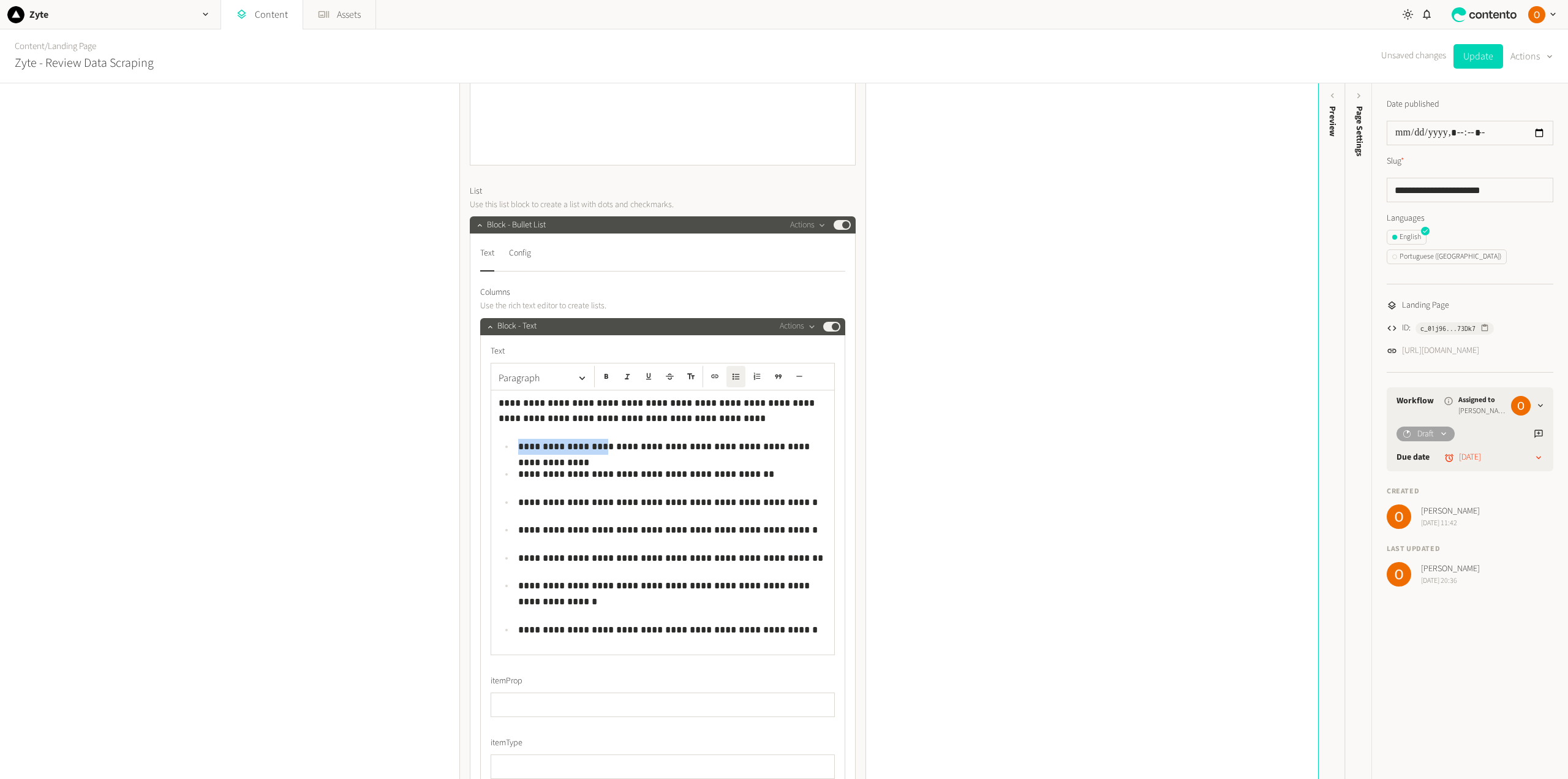
drag, startPoint x: 592, startPoint y: 448, endPoint x: 514, endPoint y: 447, distance: 78.0
click at [514, 447] on li "**********" at bounding box center [670, 447] width 312 height 16
drag, startPoint x: 614, startPoint y: 446, endPoint x: 823, endPoint y: 448, distance: 209.0
click at [823, 448] on p "**********" at bounding box center [672, 447] width 309 height 16
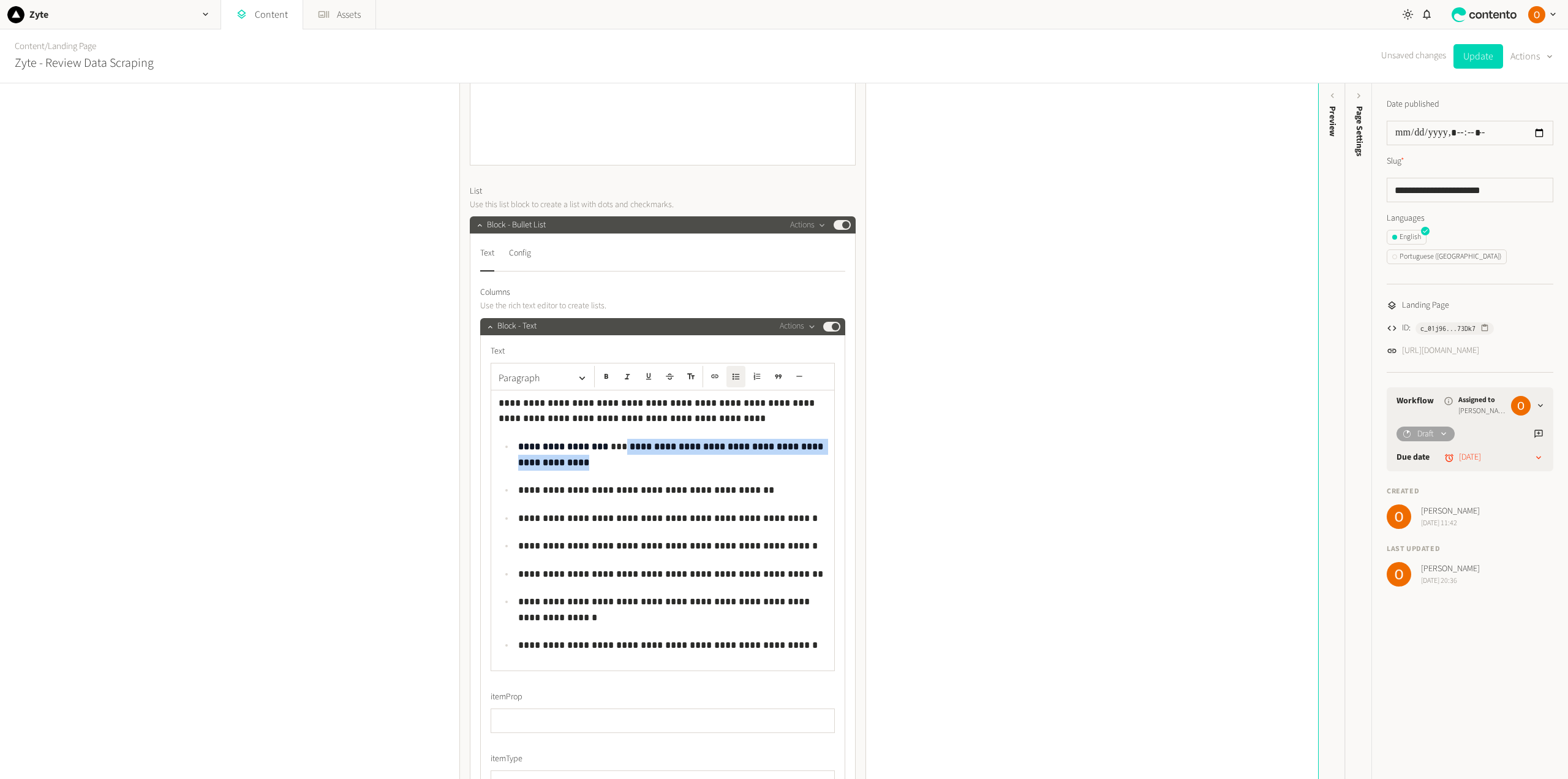
click at [611, 445] on p "**********" at bounding box center [672, 454] width 309 height 31
click at [605, 375] on icon "button" at bounding box center [606, 376] width 9 height 9
click at [606, 380] on icon "button" at bounding box center [606, 376] width 9 height 9
click at [569, 480] on ul "**********" at bounding box center [663, 545] width 329 height 214
drag, startPoint x: 563, startPoint y: 488, endPoint x: 517, endPoint y: 489, distance: 46.0
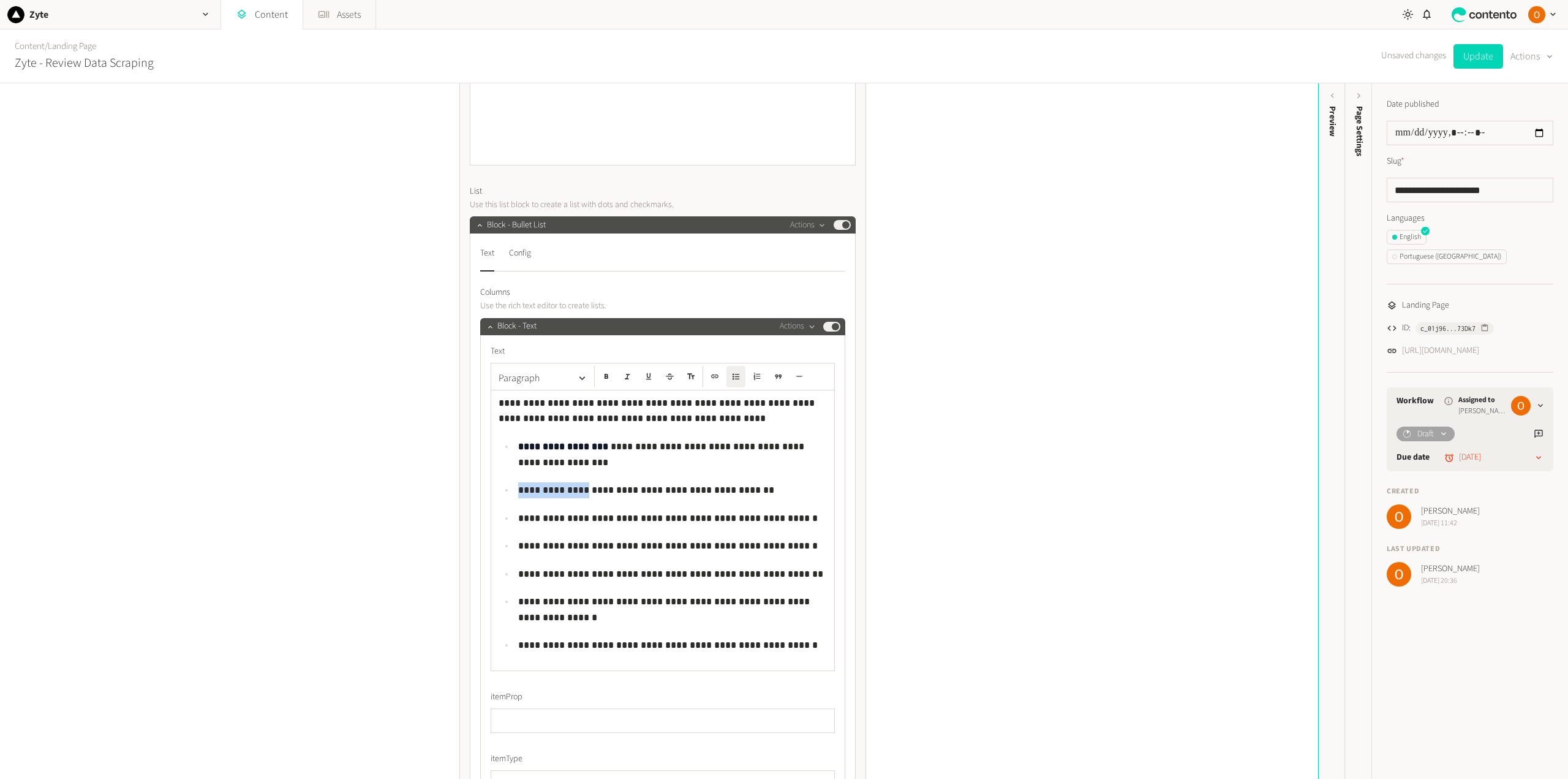
click at [518, 489] on p "**********" at bounding box center [672, 490] width 309 height 16
drag, startPoint x: 604, startPoint y: 521, endPoint x: 515, endPoint y: 519, distance: 89.0
click at [518, 519] on p "**********" at bounding box center [672, 519] width 309 height 16
drag, startPoint x: 679, startPoint y: 544, endPoint x: 515, endPoint y: 549, distance: 164.1
click at [518, 549] on p "**********" at bounding box center [672, 546] width 309 height 16
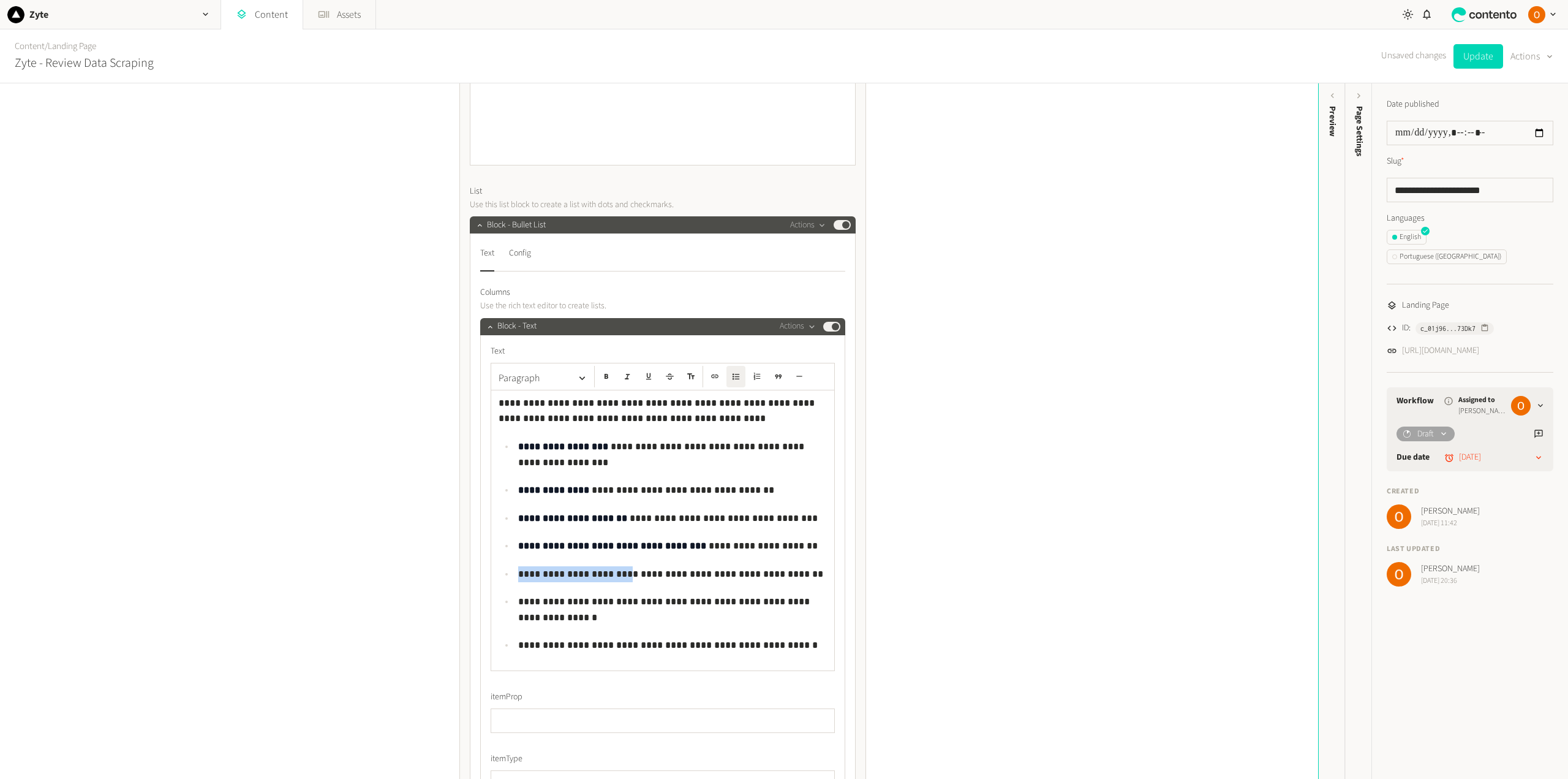
drag, startPoint x: 613, startPoint y: 573, endPoint x: 515, endPoint y: 571, distance: 98.0
click at [518, 571] on p "**********" at bounding box center [672, 574] width 309 height 16
drag, startPoint x: 605, startPoint y: 602, endPoint x: 514, endPoint y: 598, distance: 91.1
click at [514, 598] on li "**********" at bounding box center [670, 609] width 312 height 31
drag, startPoint x: 633, startPoint y: 646, endPoint x: 515, endPoint y: 639, distance: 118.2
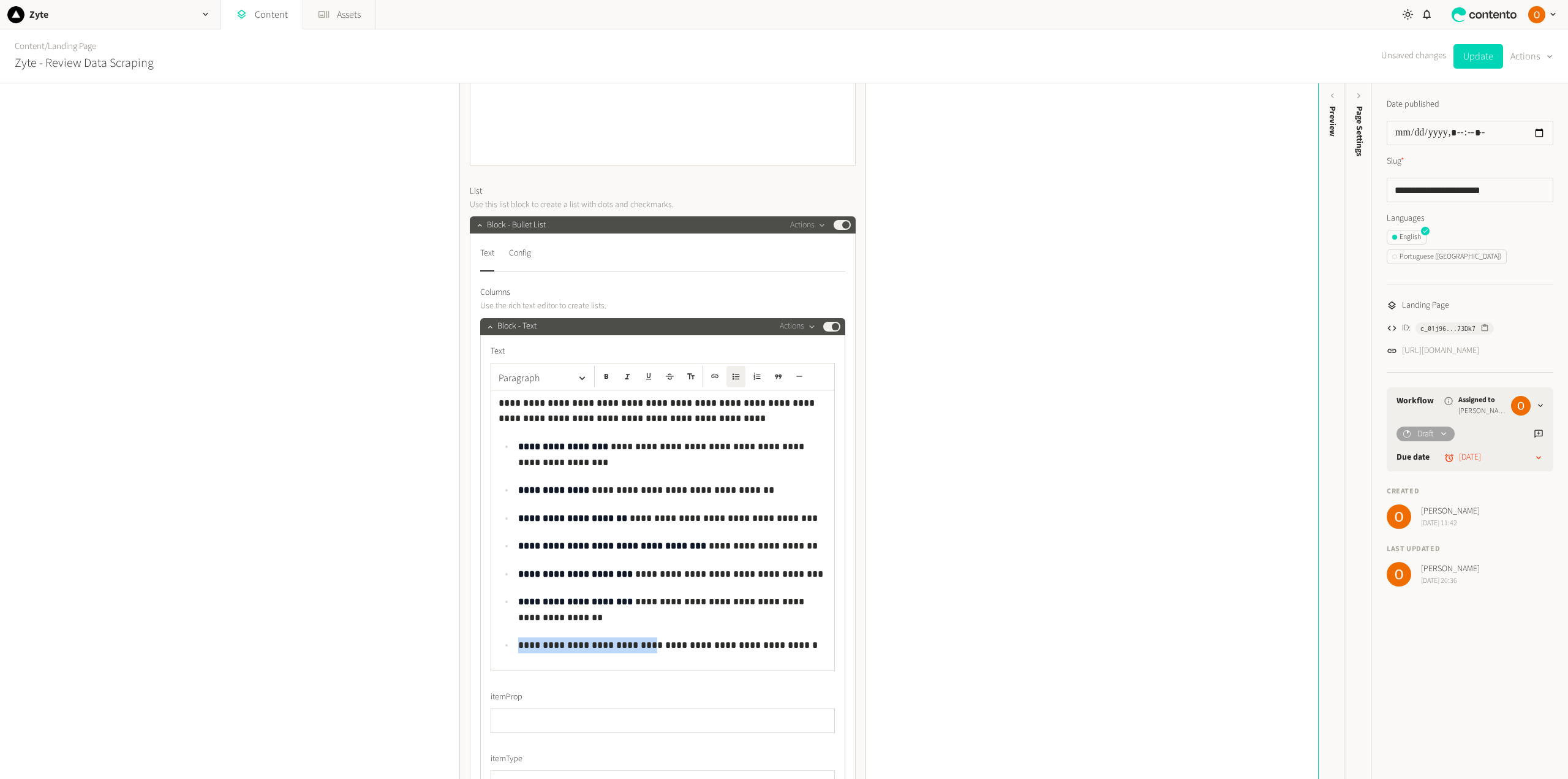
click at [518, 639] on p "**********" at bounding box center [672, 645] width 309 height 16
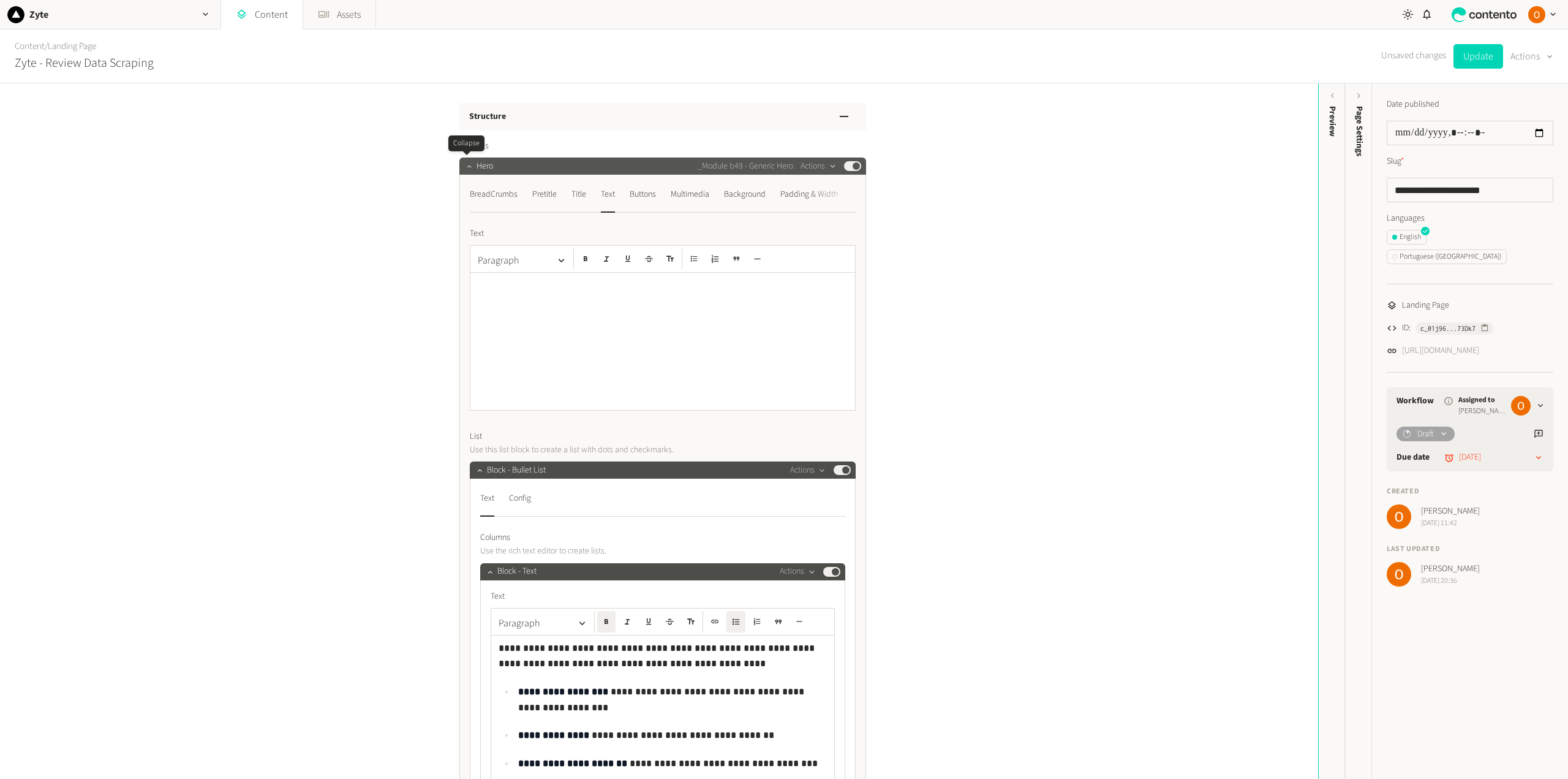
click at [468, 166] on icon "button" at bounding box center [469, 166] width 9 height 9
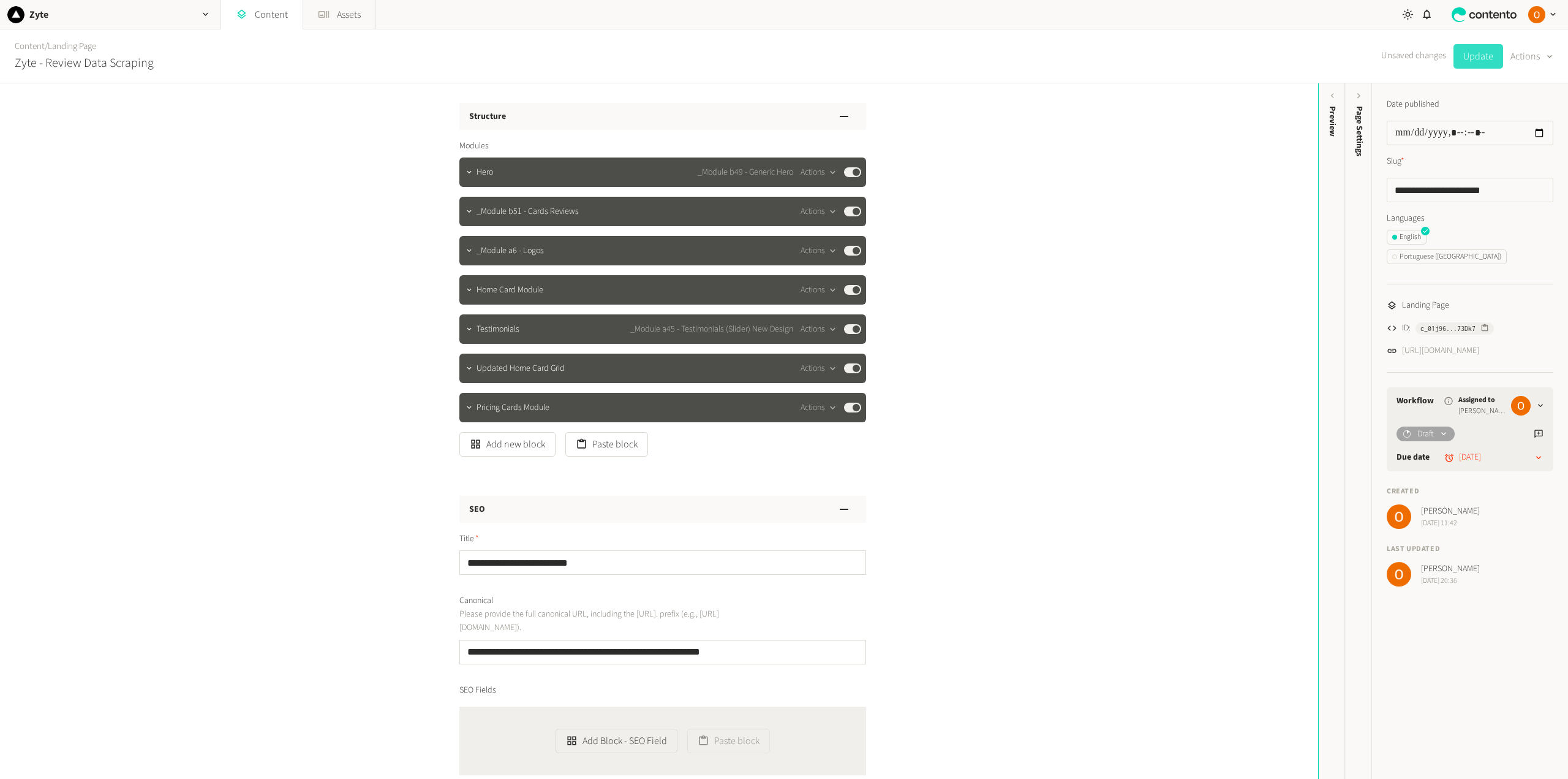
click at [1485, 58] on button "Update" at bounding box center [1478, 56] width 50 height 24
click at [626, 448] on button "Paste block" at bounding box center [606, 444] width 83 height 24
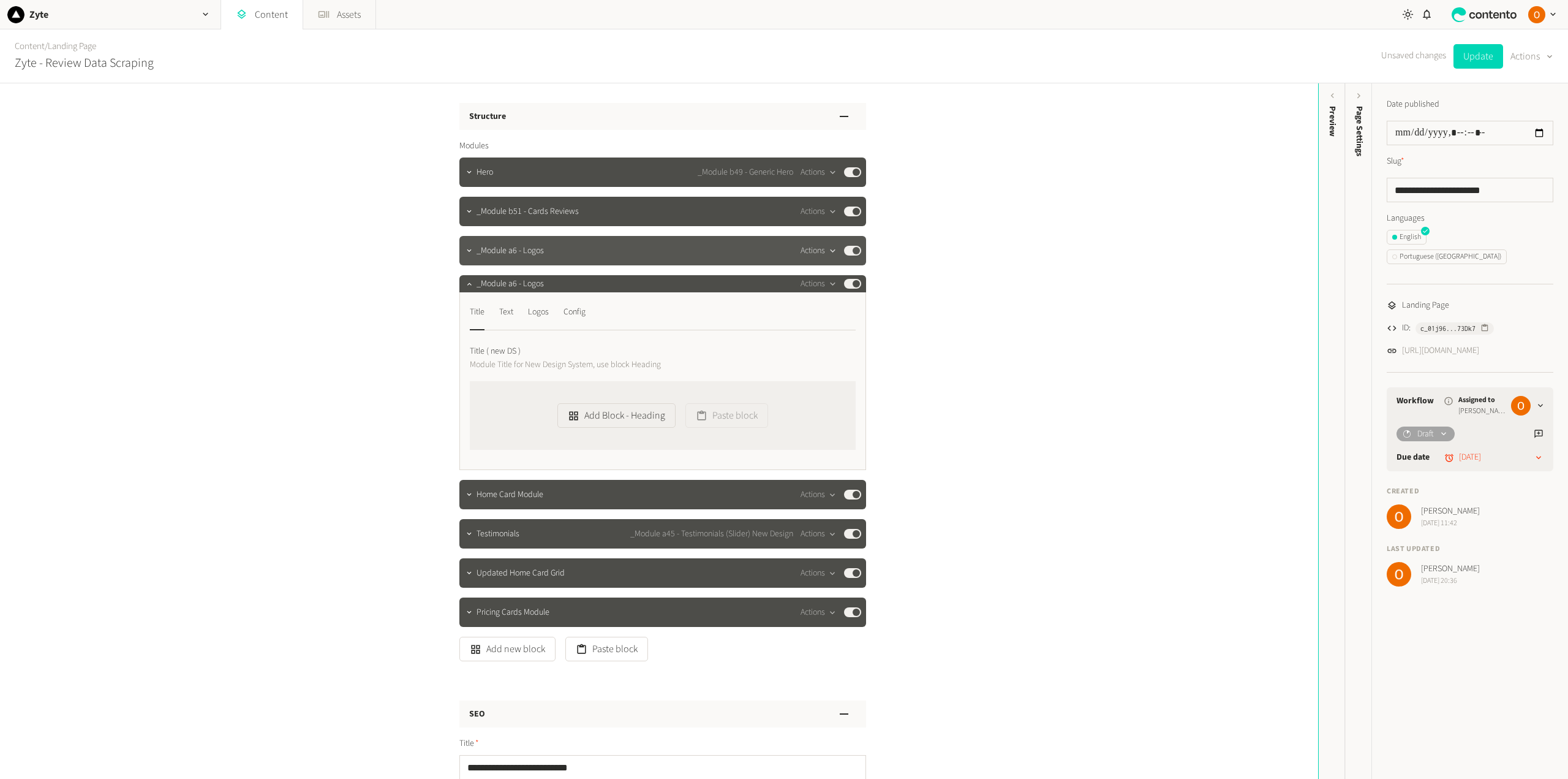
click at [827, 248] on icon "button" at bounding box center [832, 250] width 11 height 11
click at [831, 274] on button "Copy to clipboard" at bounding box center [837, 277] width 81 height 22
click at [827, 250] on icon "button" at bounding box center [832, 250] width 11 height 11
click at [832, 344] on button "Delete" at bounding box center [837, 345] width 81 height 22
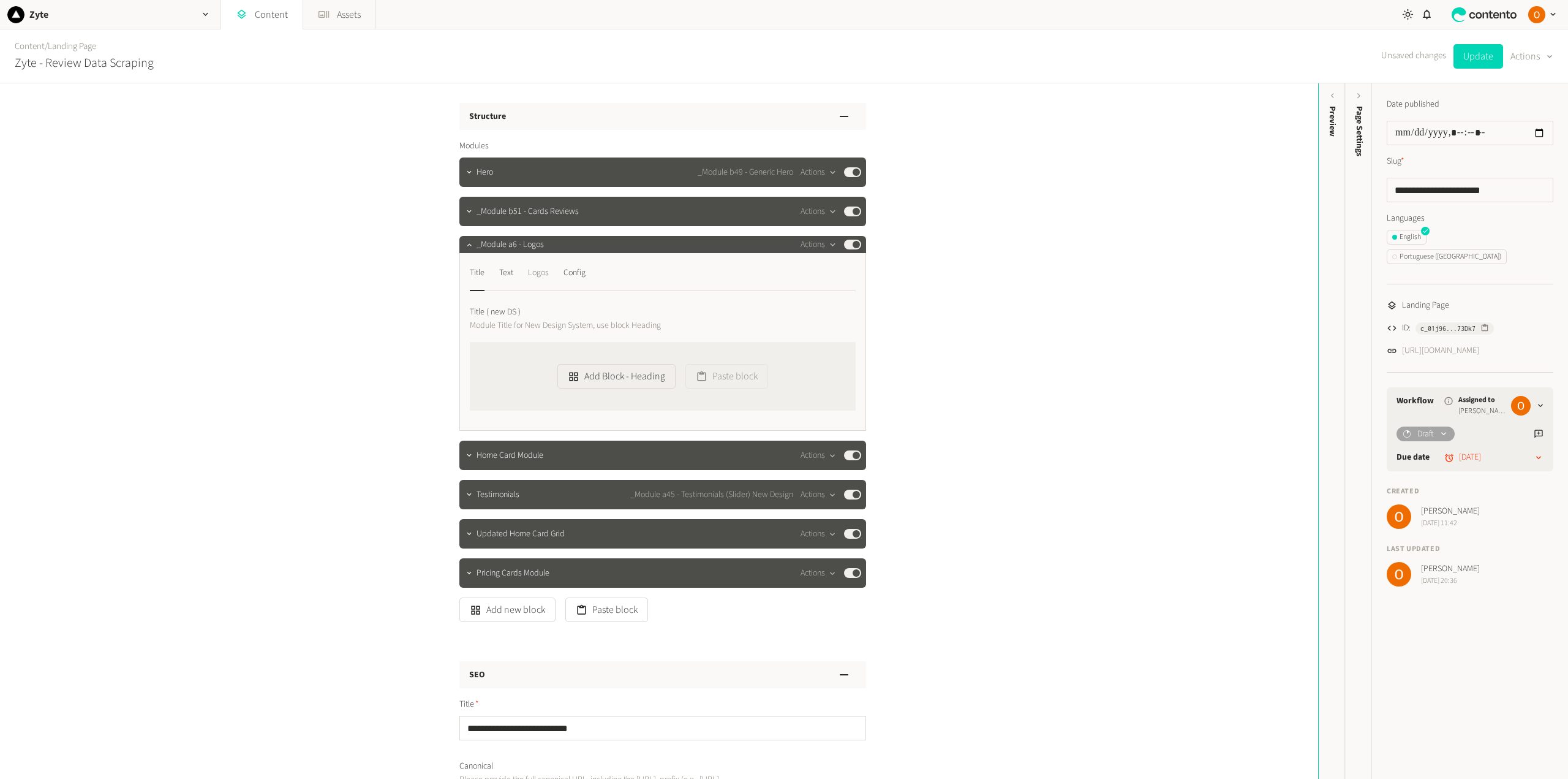
click at [537, 276] on div "Logos" at bounding box center [538, 273] width 21 height 20
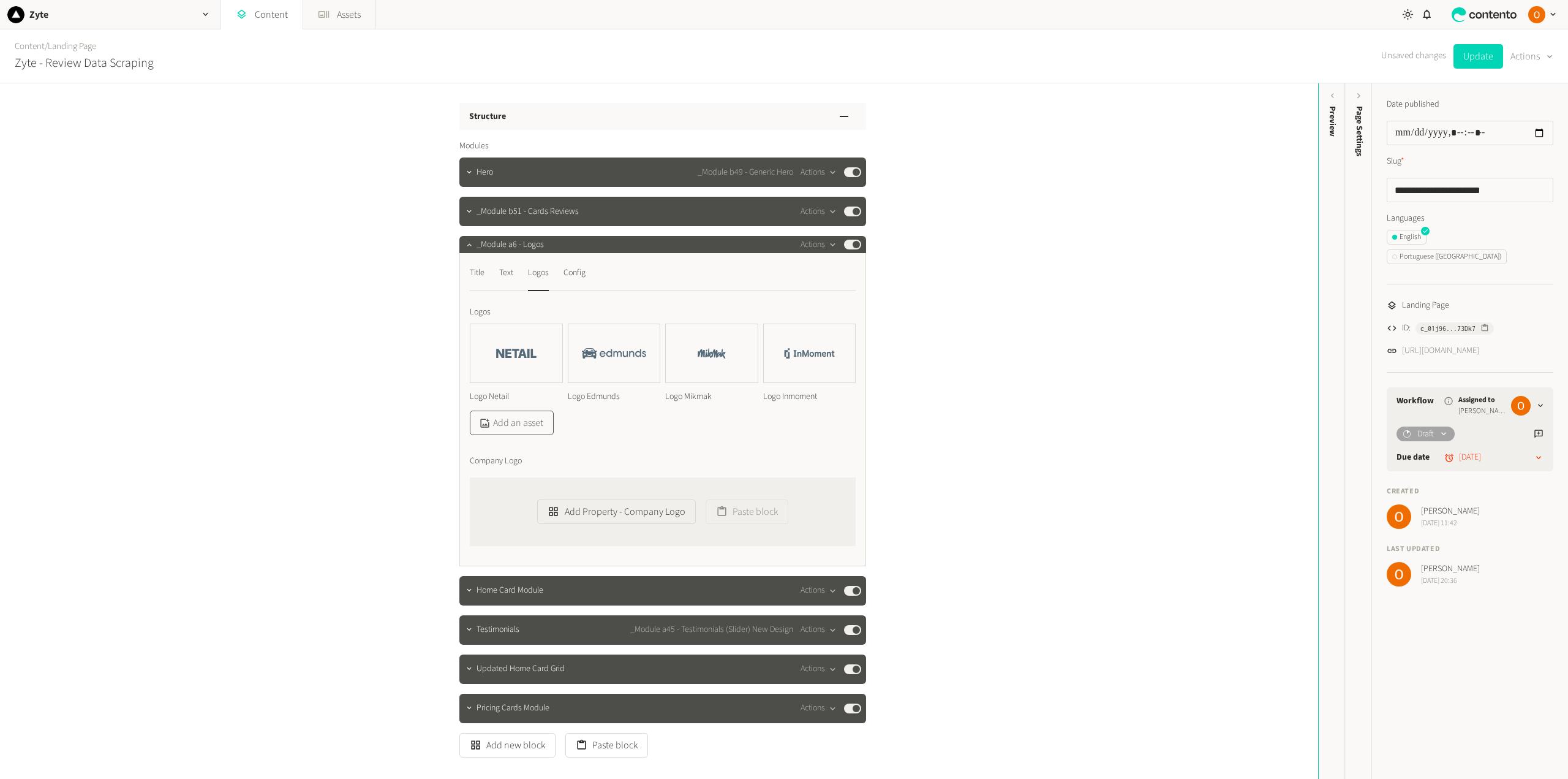
click at [523, 426] on button "Add an asset" at bounding box center [511, 422] width 84 height 24
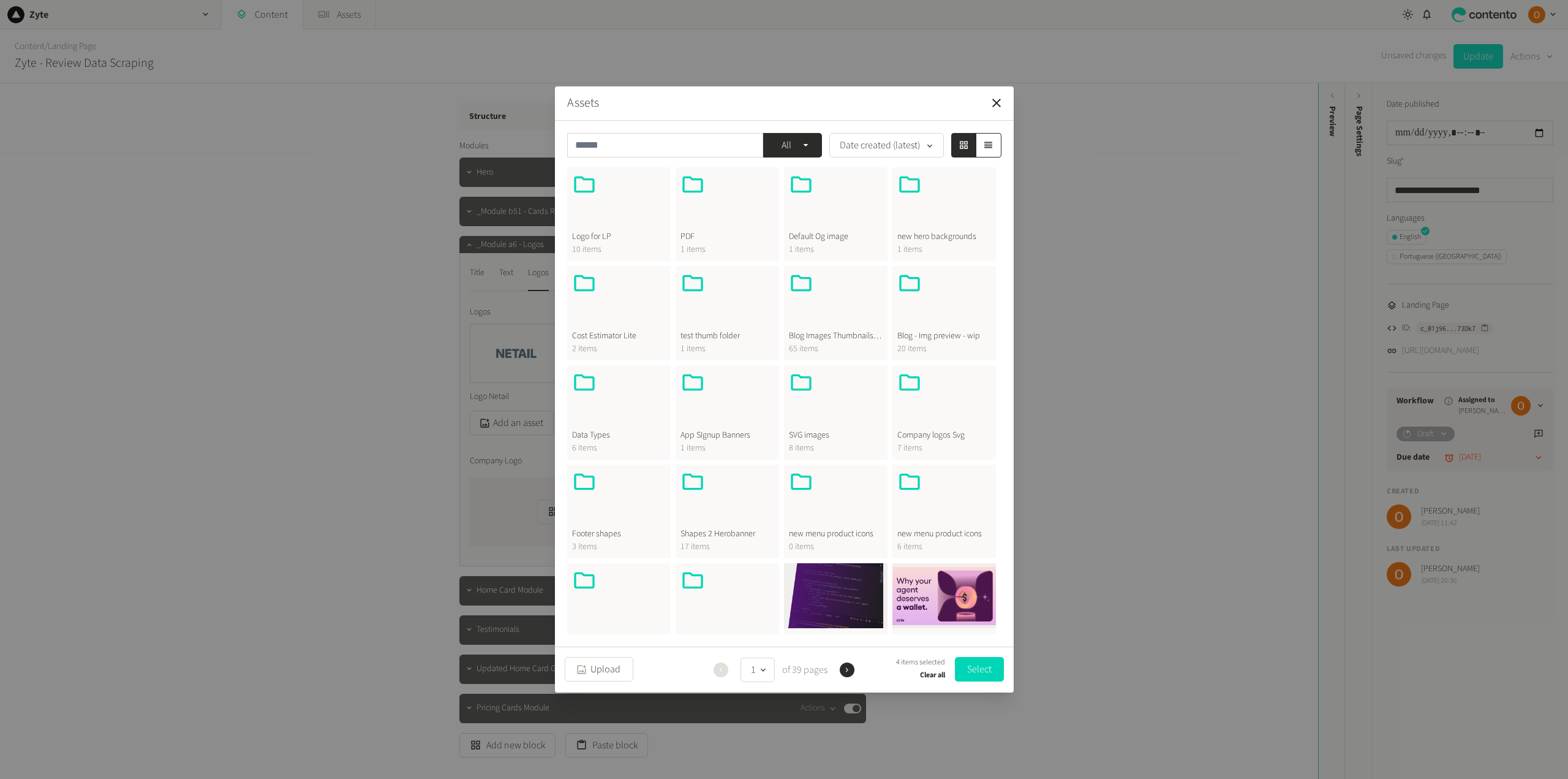
click at [614, 223] on div at bounding box center [619, 201] width 94 height 59
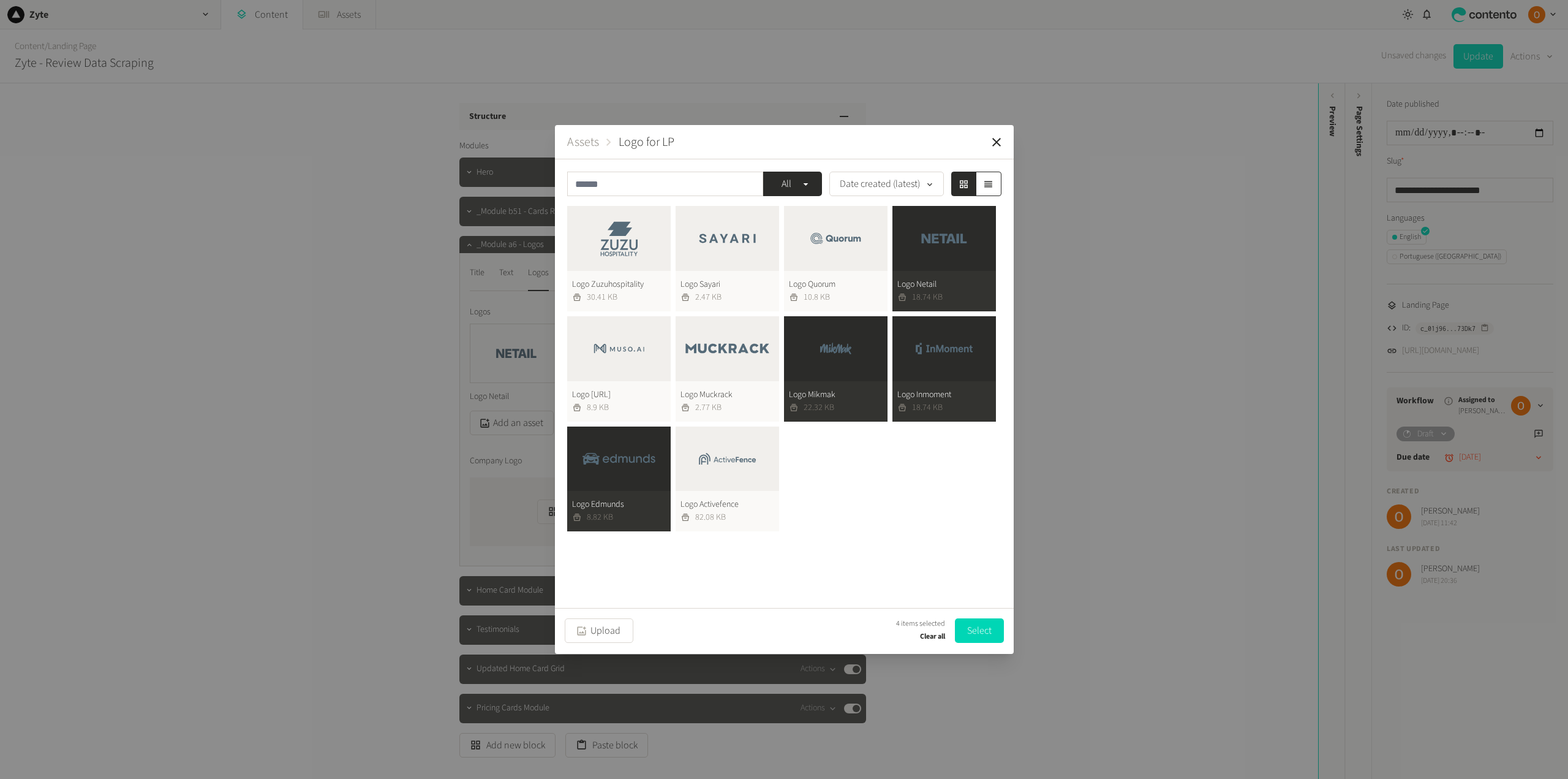
click at [949, 230] on button "Logo Netail 18.74 KB" at bounding box center [944, 258] width 104 height 106
click at [712, 344] on button "Logo Muckrack 2.77 KB" at bounding box center [727, 369] width 104 height 106
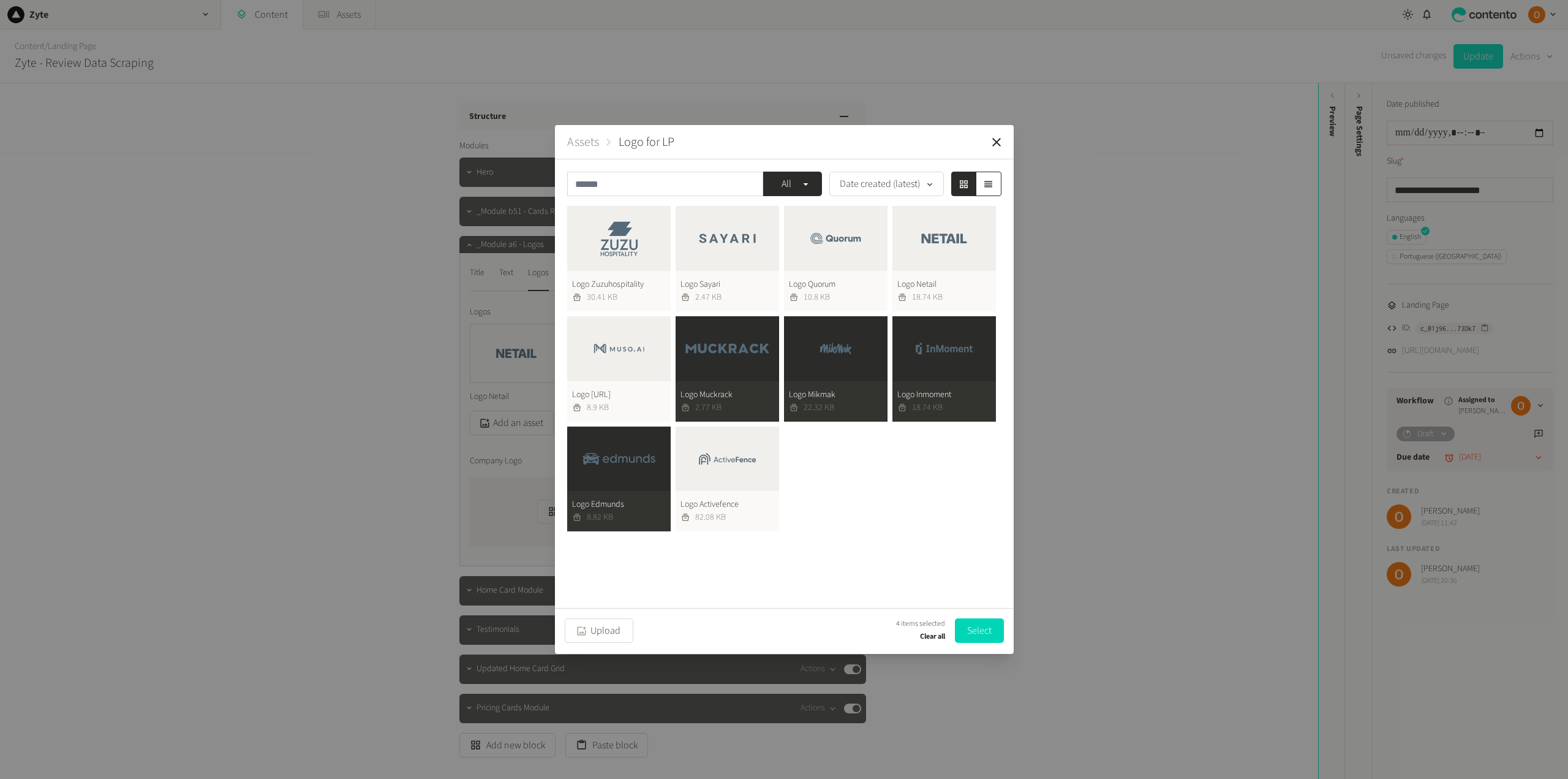
click at [979, 629] on button "Select" at bounding box center [979, 630] width 49 height 24
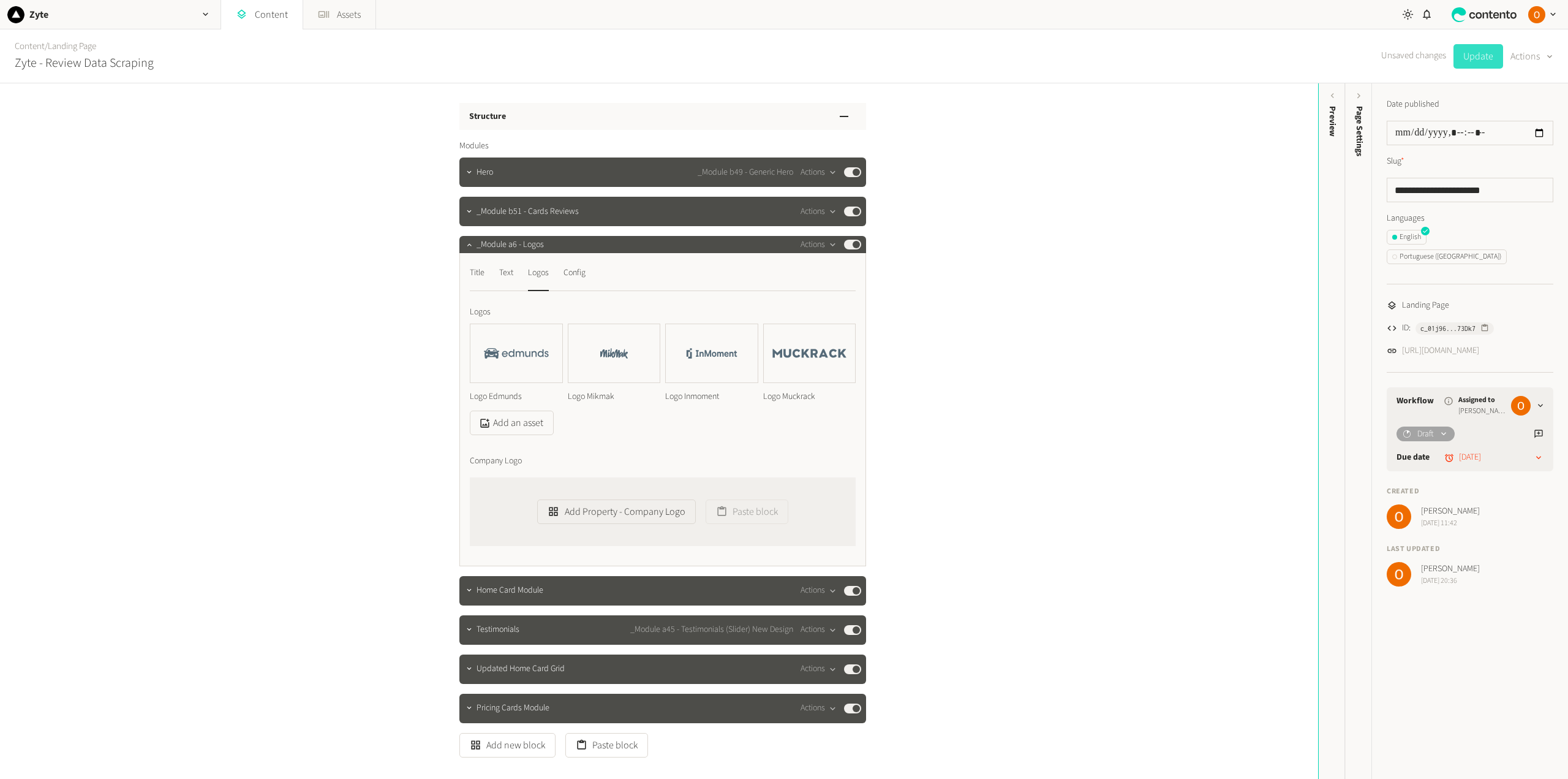
click at [1480, 57] on button "Update" at bounding box center [1478, 56] width 50 height 24
click at [573, 268] on div "Config" at bounding box center [574, 273] width 22 height 20
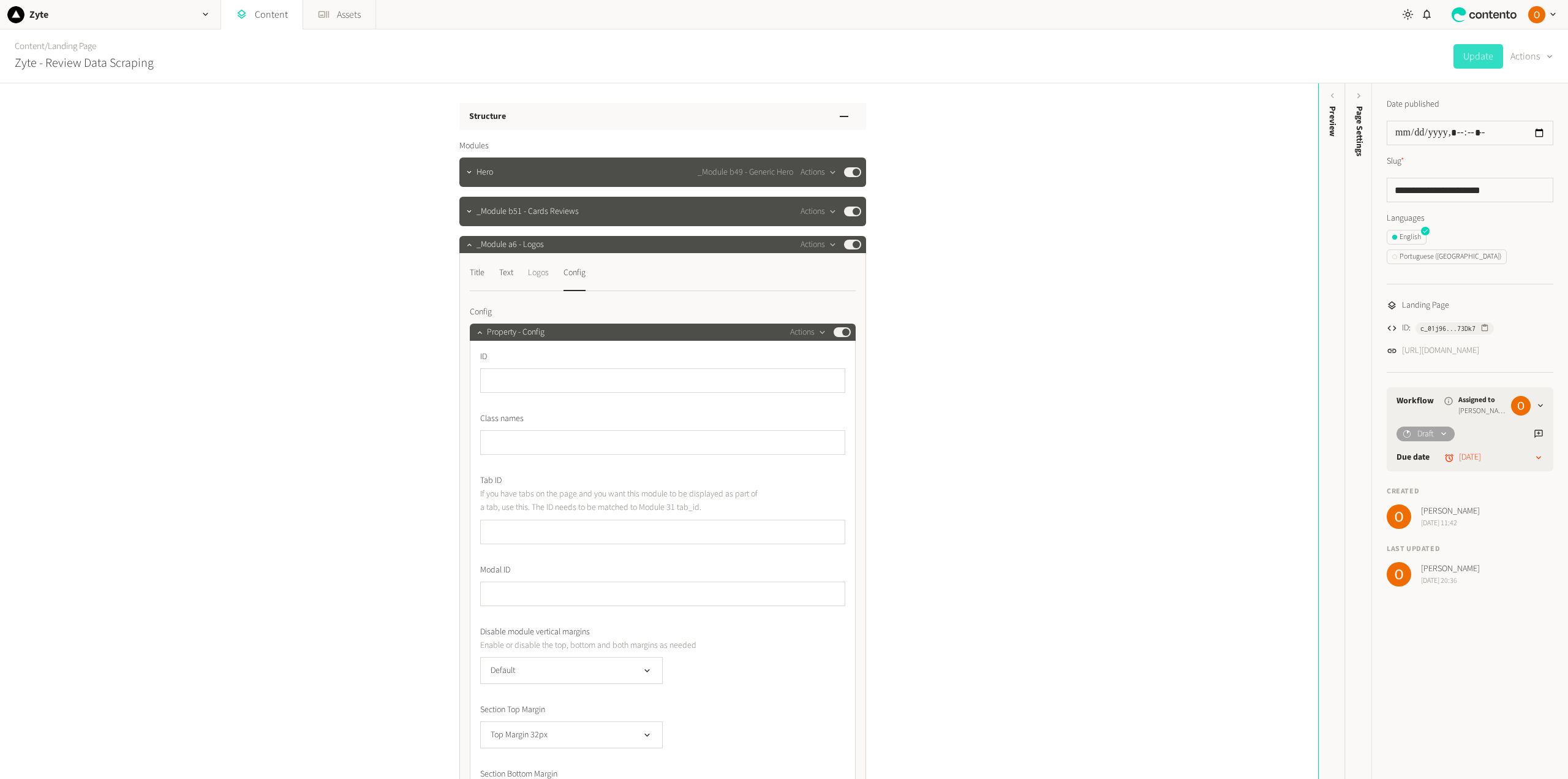
click at [536, 276] on div "Logos" at bounding box center [538, 273] width 21 height 20
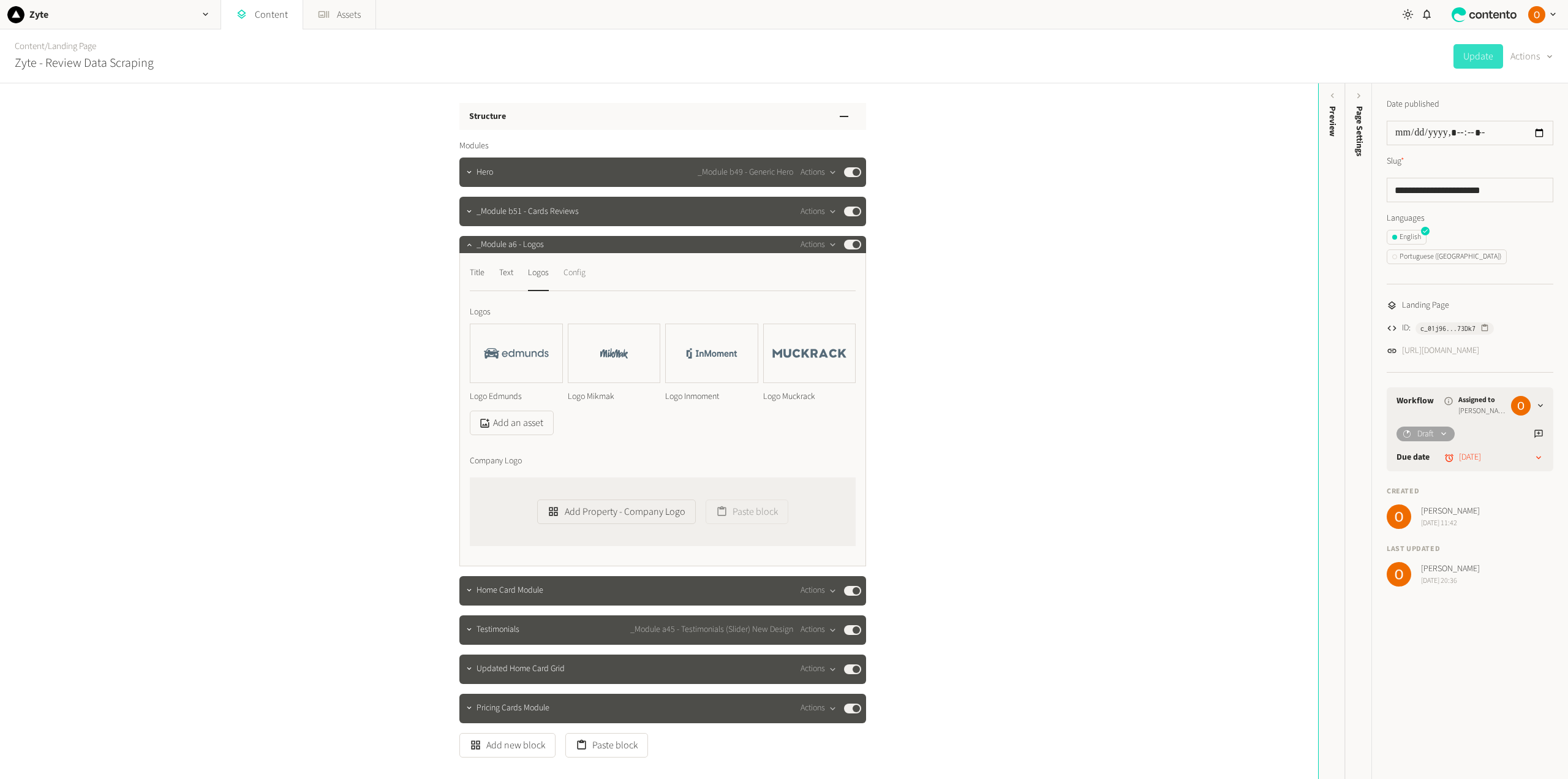
click at [578, 276] on div "Config" at bounding box center [574, 273] width 22 height 20
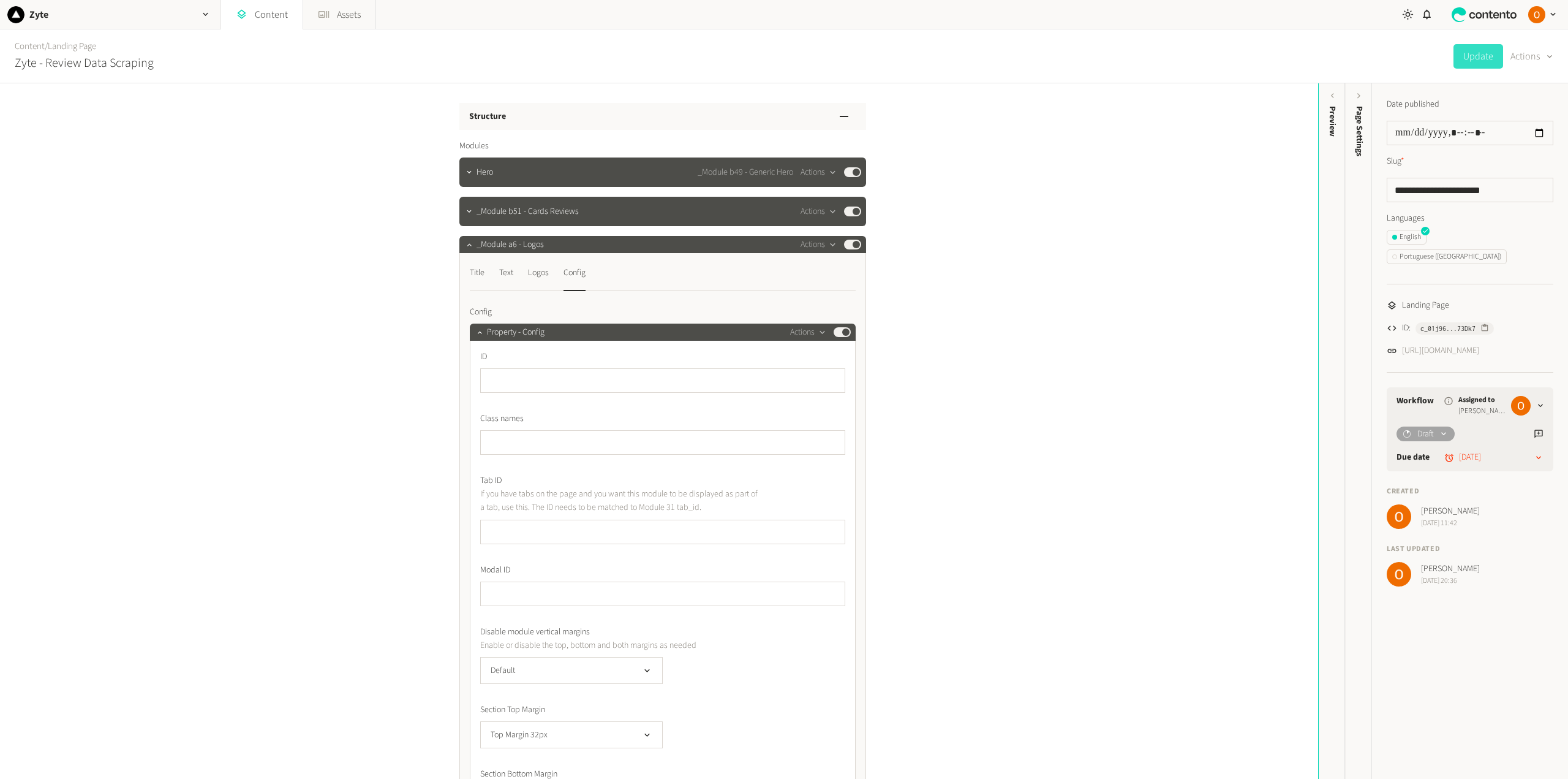
scroll to position [306, 0]
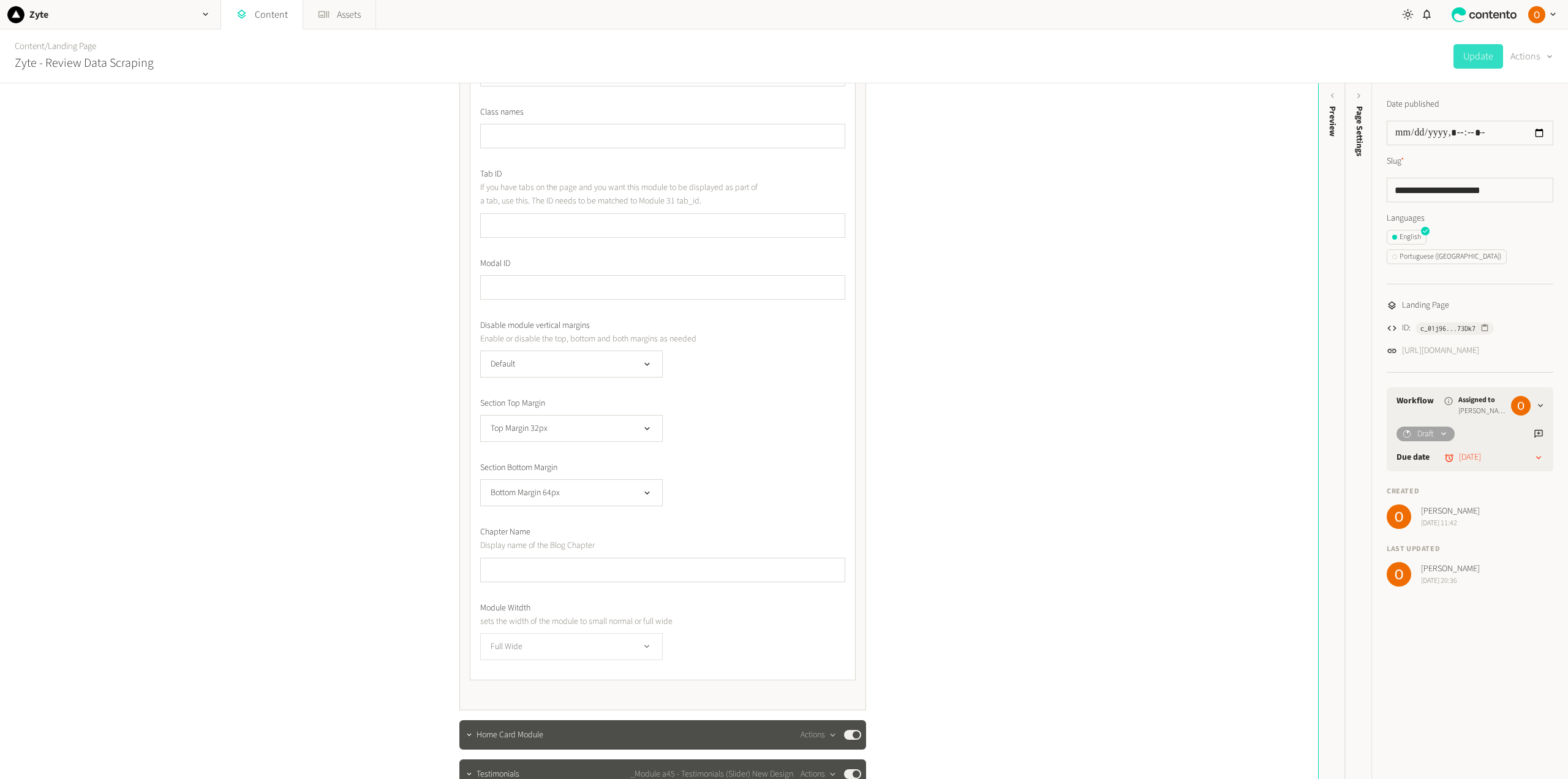
click at [642, 642] on icon "button" at bounding box center [647, 647] width 11 height 11
click at [594, 690] on li "Normal Wide" at bounding box center [571, 696] width 181 height 24
click at [1481, 58] on button "Update" at bounding box center [1478, 56] width 50 height 24
click at [605, 646] on button "Normal Wide" at bounding box center [571, 646] width 183 height 27
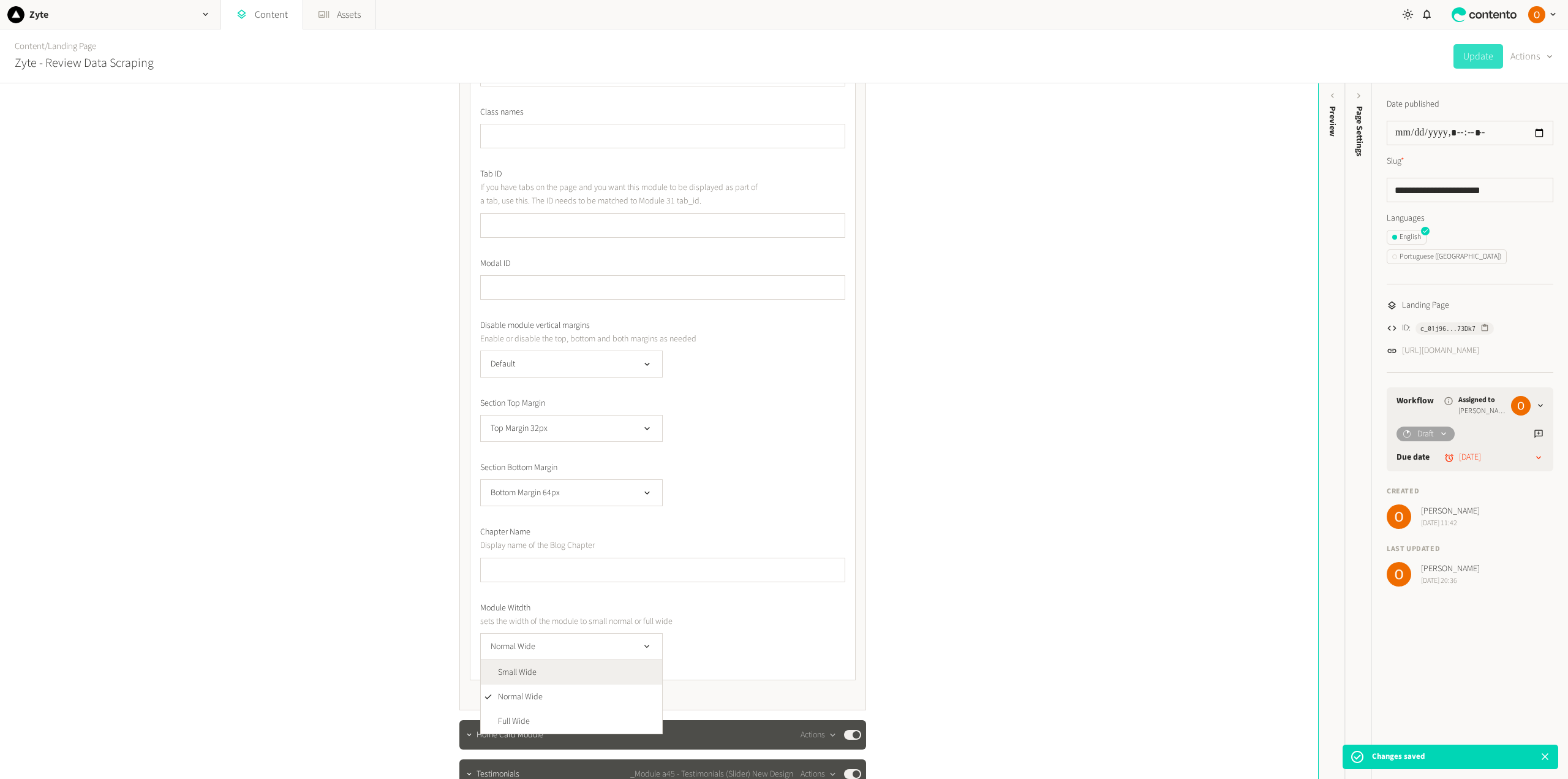
click at [579, 668] on li "Small Wide" at bounding box center [571, 672] width 181 height 24
click at [1489, 55] on button "Update" at bounding box center [1478, 56] width 50 height 24
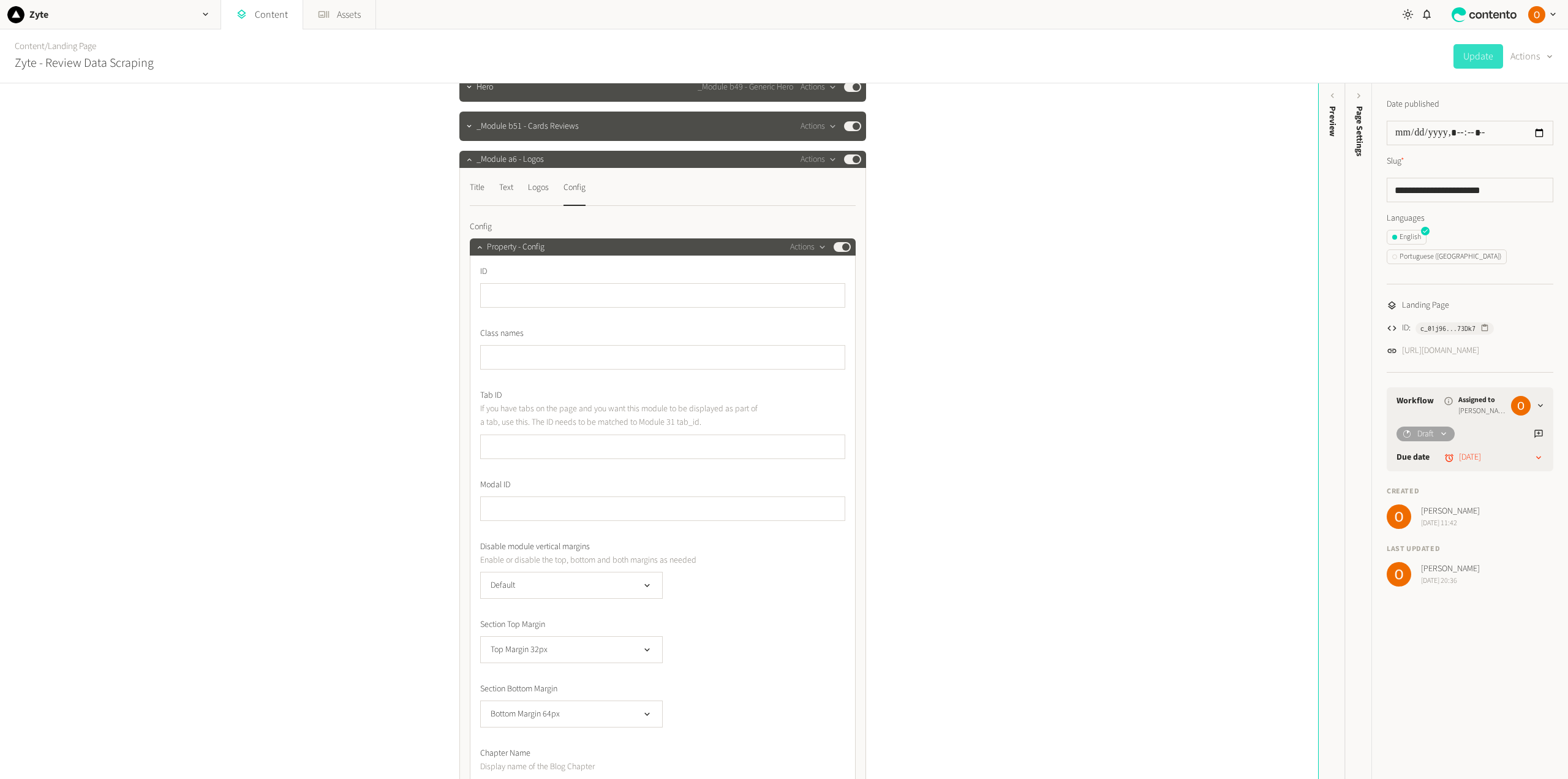
scroll to position [62, 0]
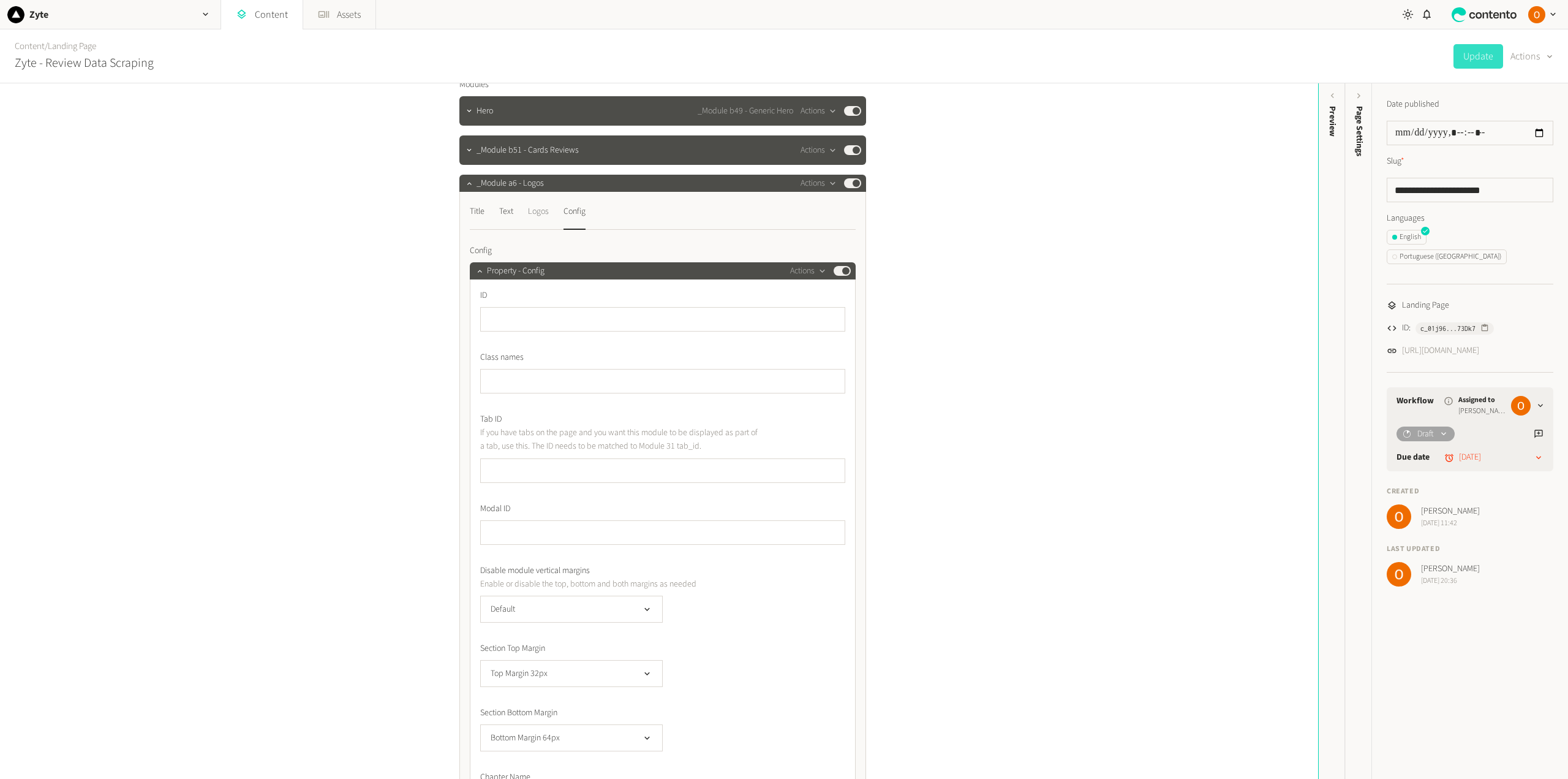
click at [543, 212] on div "Logos" at bounding box center [538, 211] width 21 height 20
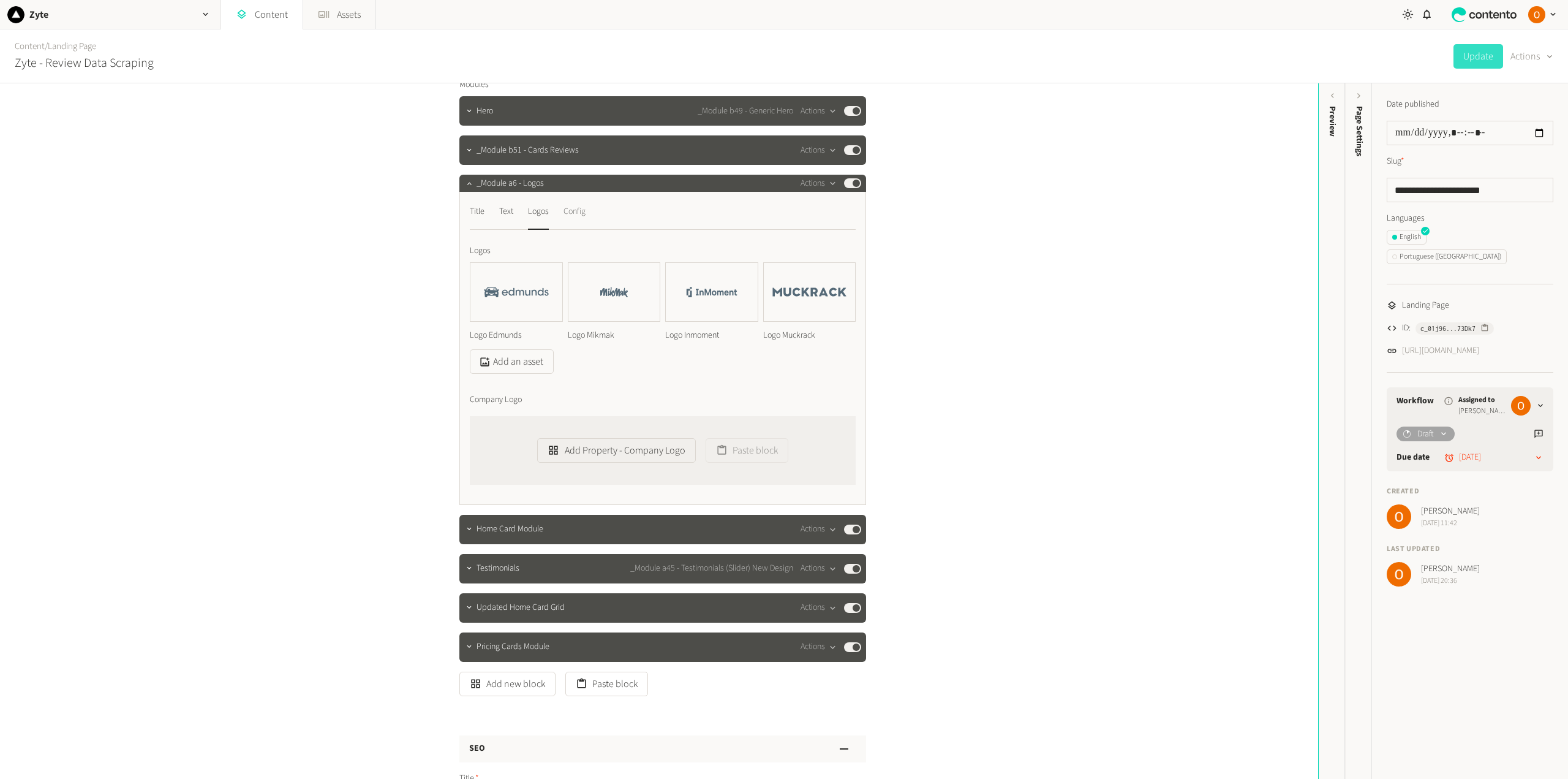
click at [575, 212] on div "Config" at bounding box center [574, 211] width 22 height 20
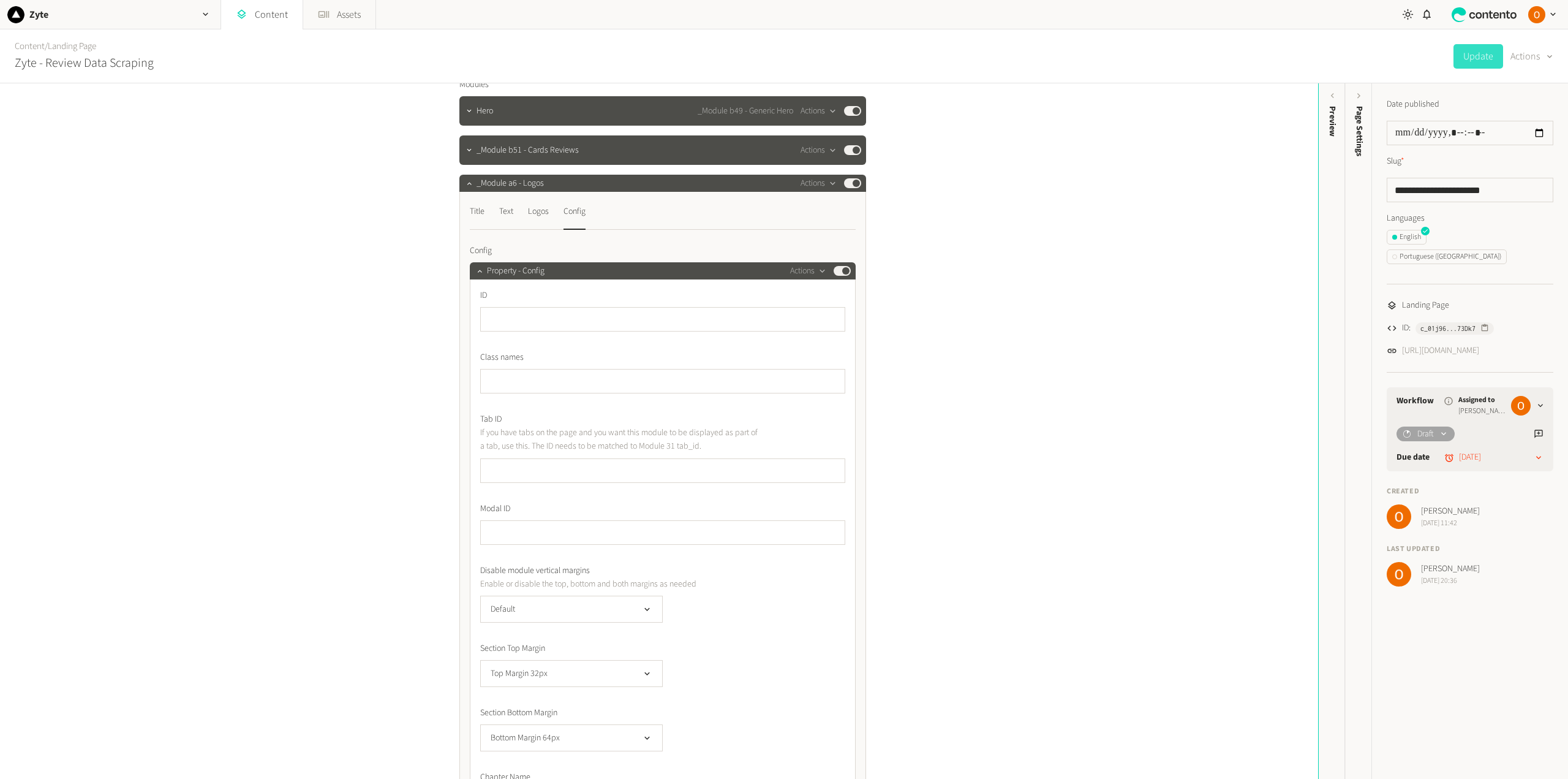
scroll to position [306, 0]
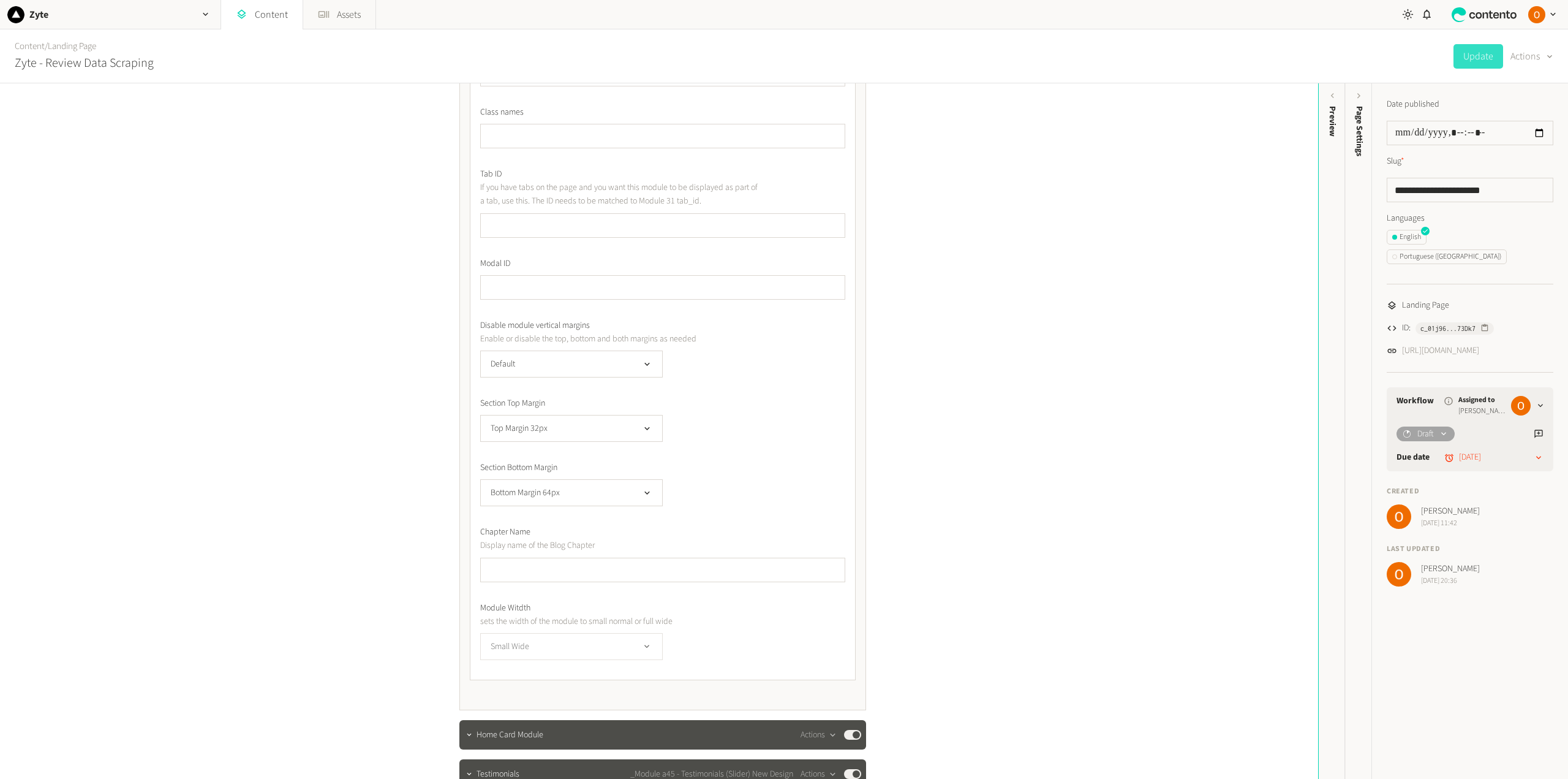
click at [645, 647] on icon "button" at bounding box center [647, 646] width 5 height 3
click at [571, 724] on li "Full Wide" at bounding box center [571, 721] width 181 height 24
click at [1484, 56] on button "Update" at bounding box center [1478, 56] width 50 height 24
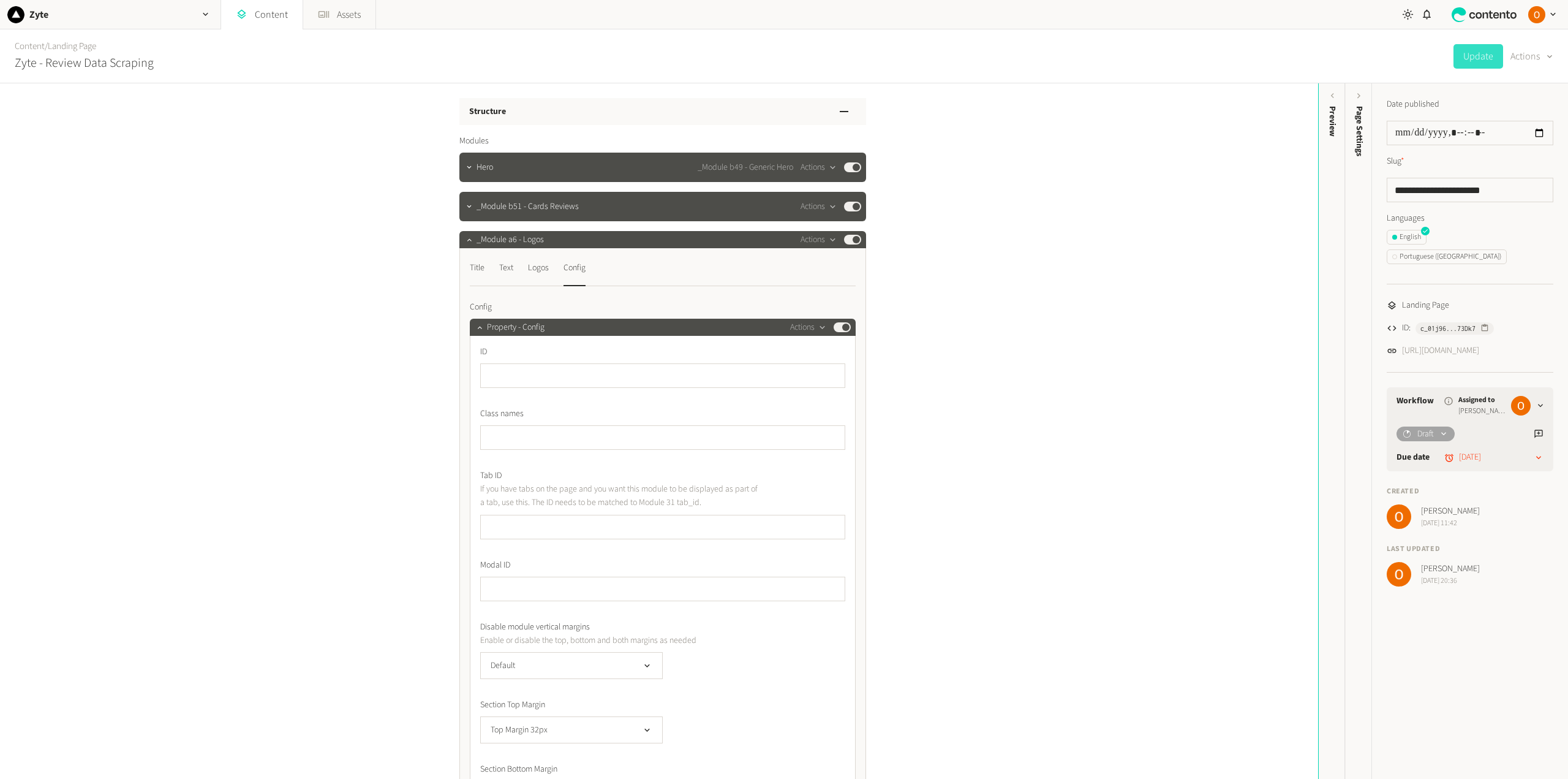
scroll to position [0, 0]
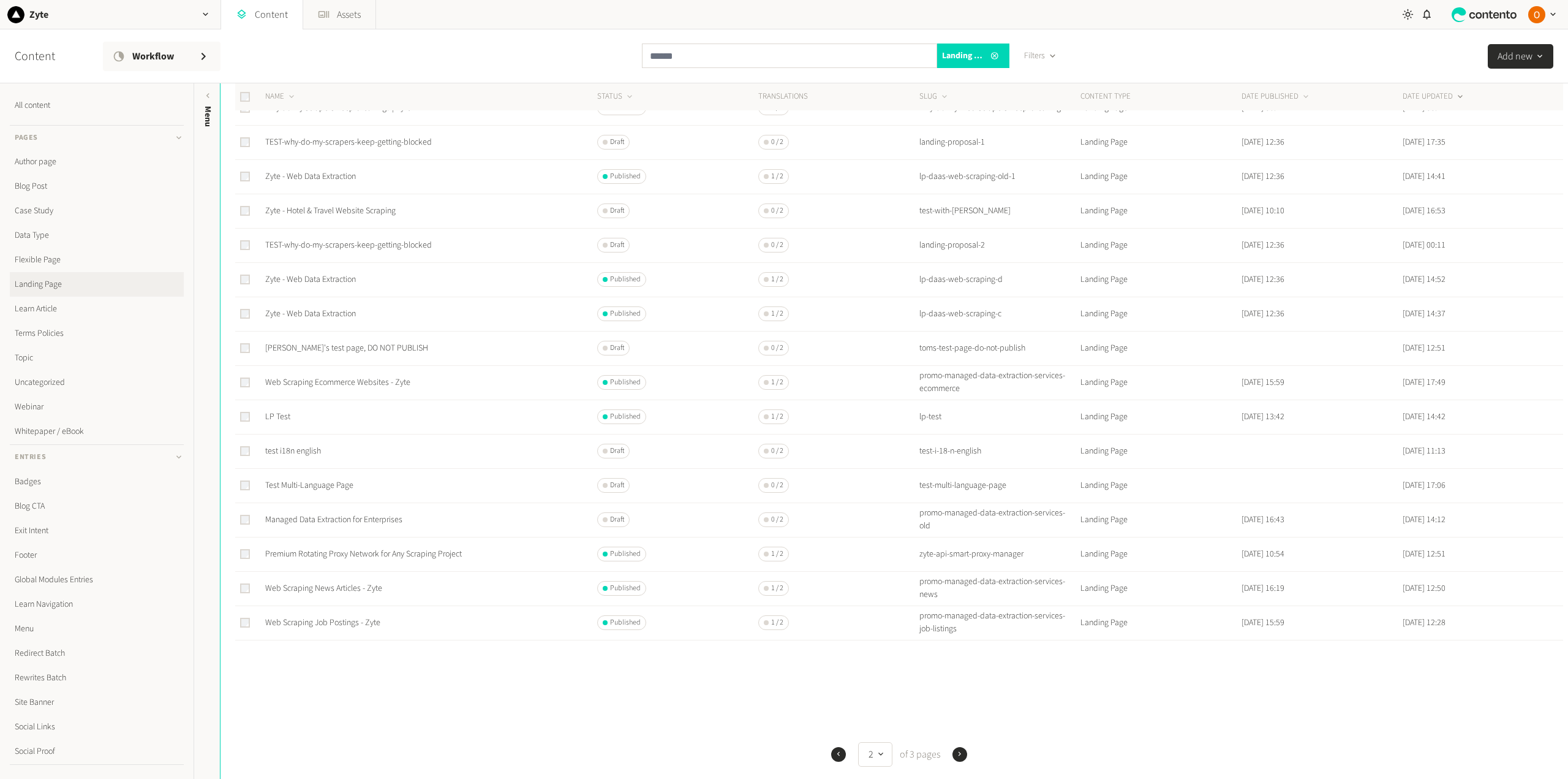
scroll to position [207, 0]
click at [834, 751] on icon "button" at bounding box center [838, 754] width 9 height 9
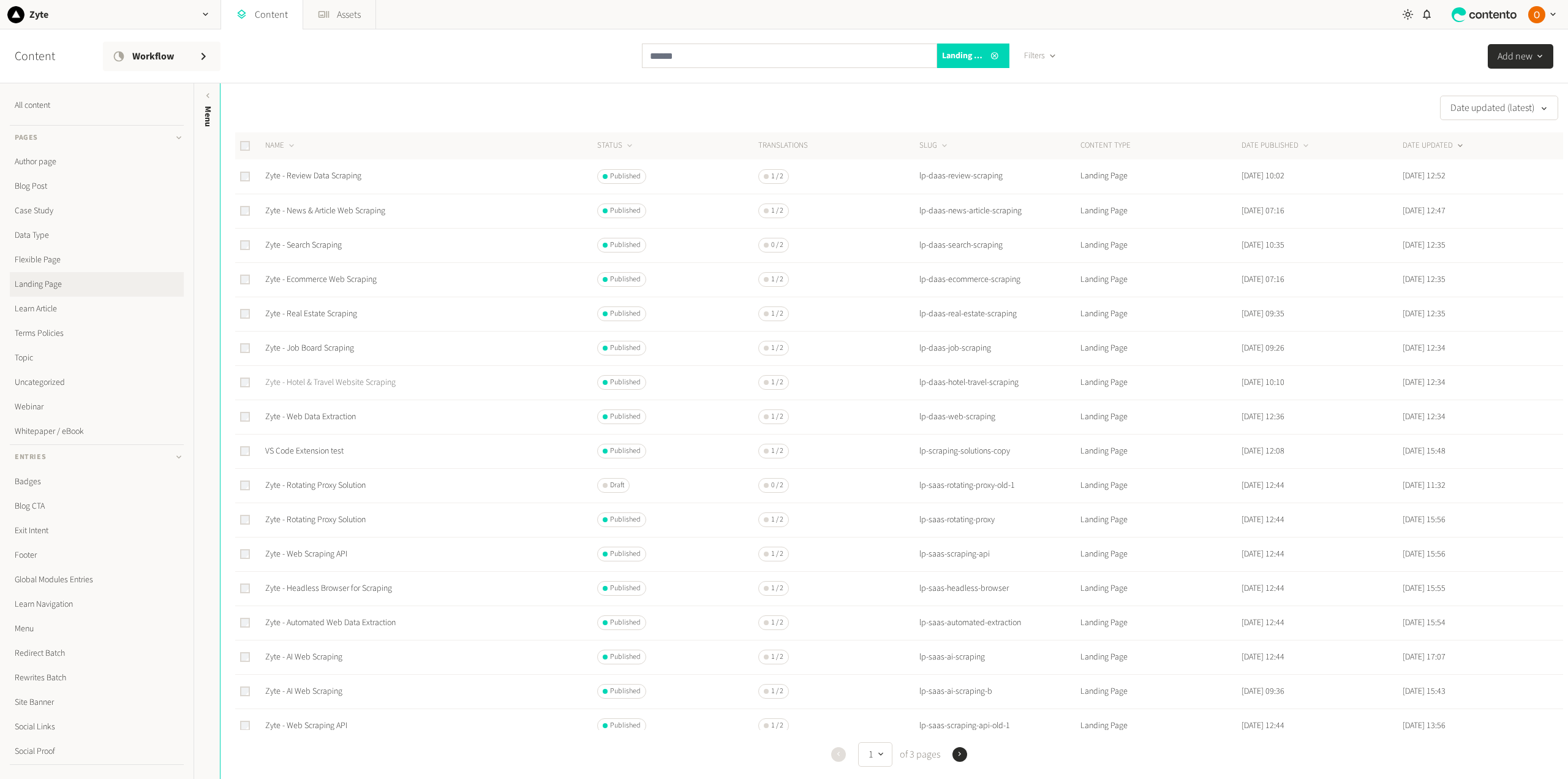
click at [368, 385] on link "Zyte - Hotel & Travel Website Scraping" at bounding box center [330, 383] width 130 height 12
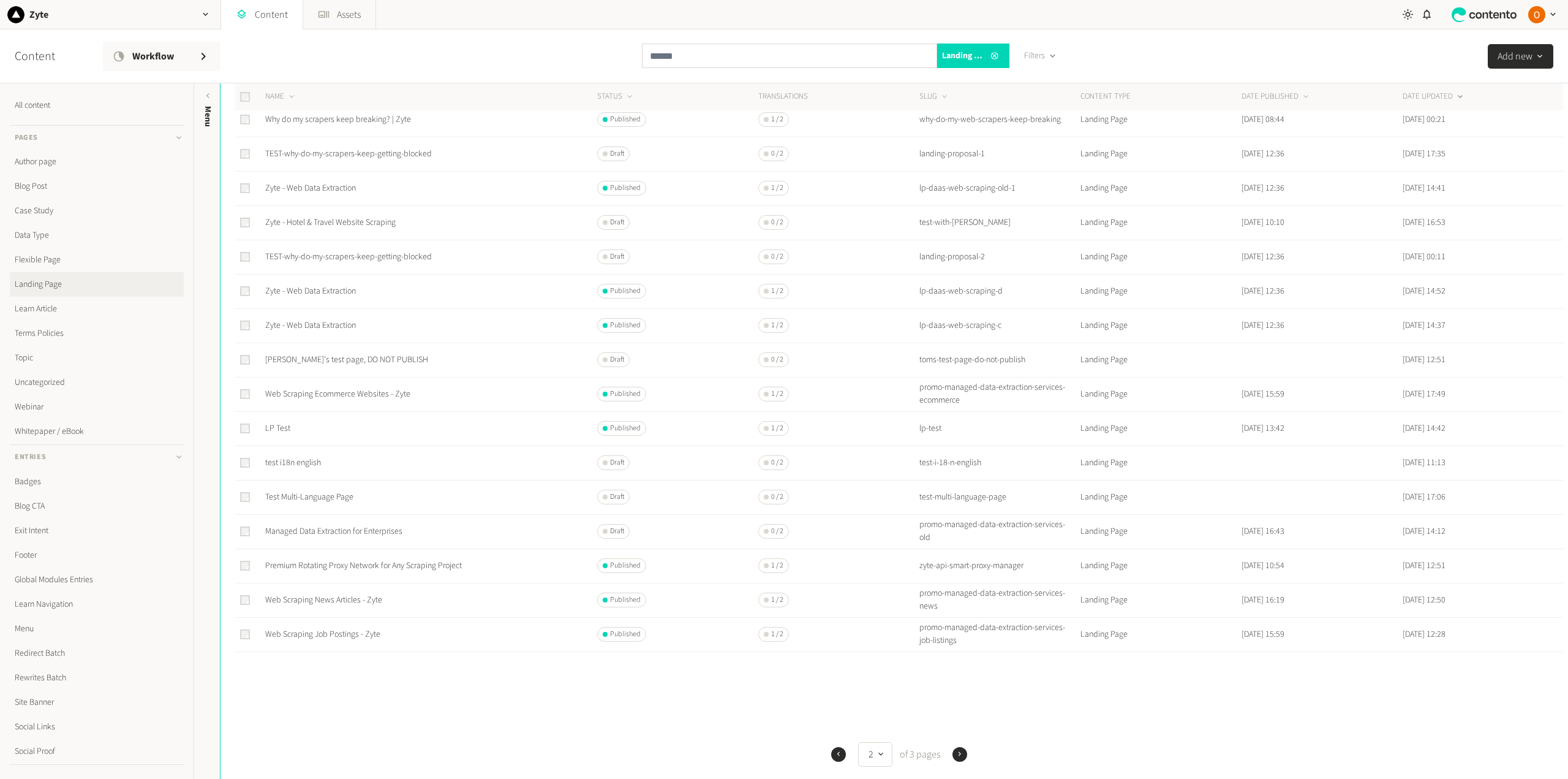
scroll to position [207, 0]
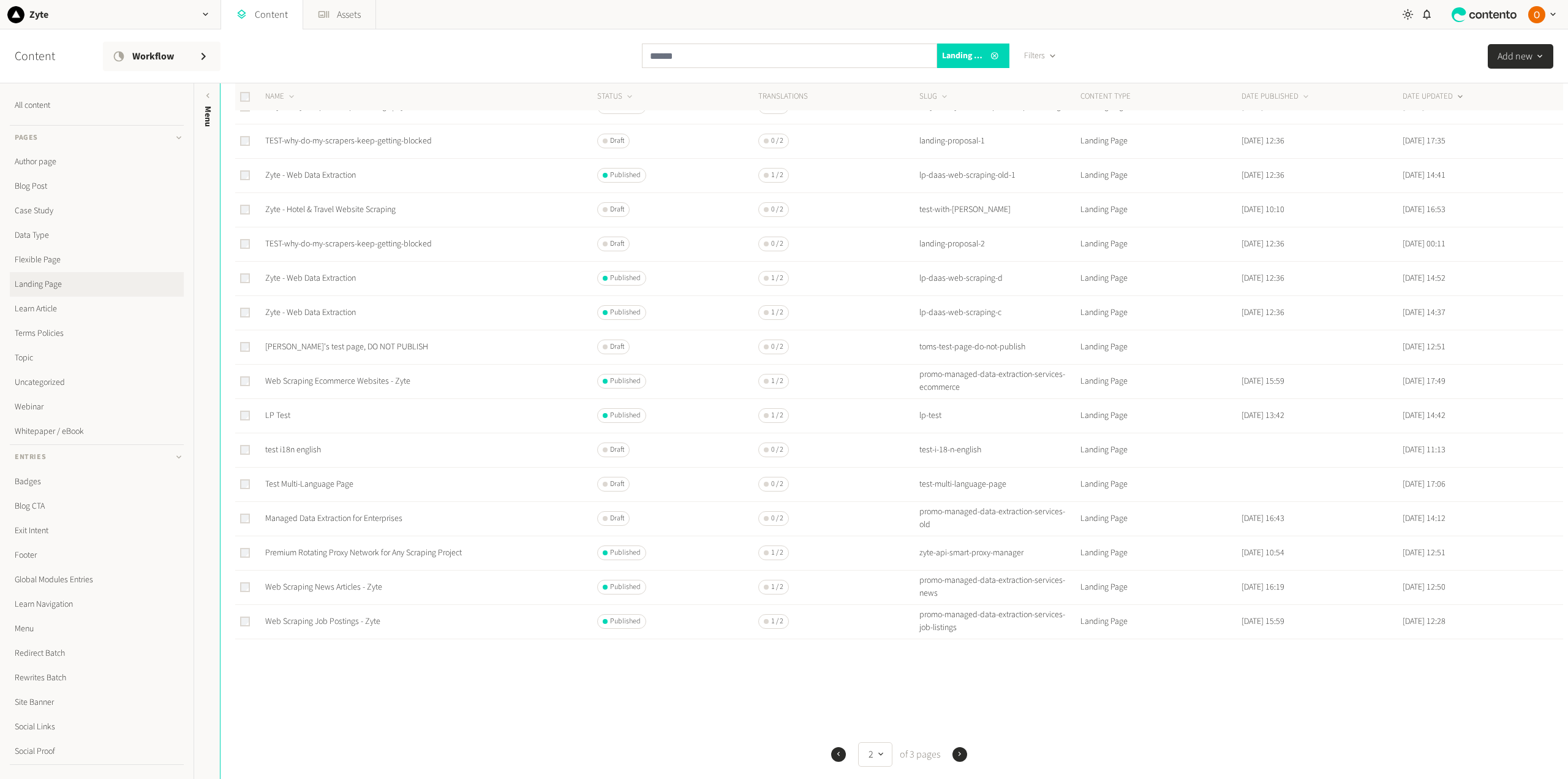
click at [836, 754] on icon "button" at bounding box center [838, 754] width 9 height 9
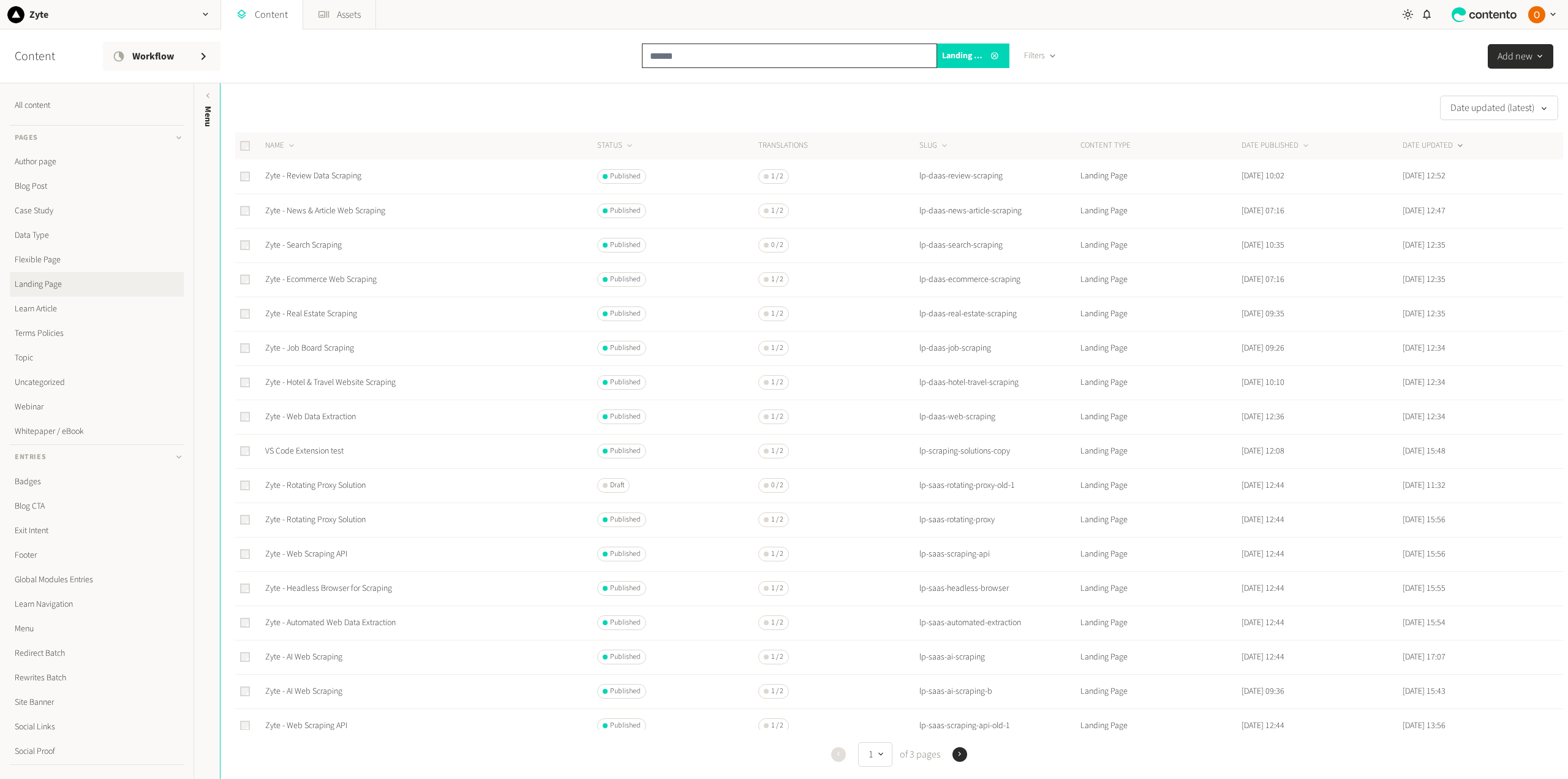
click at [679, 59] on input "text" at bounding box center [789, 55] width 295 height 24
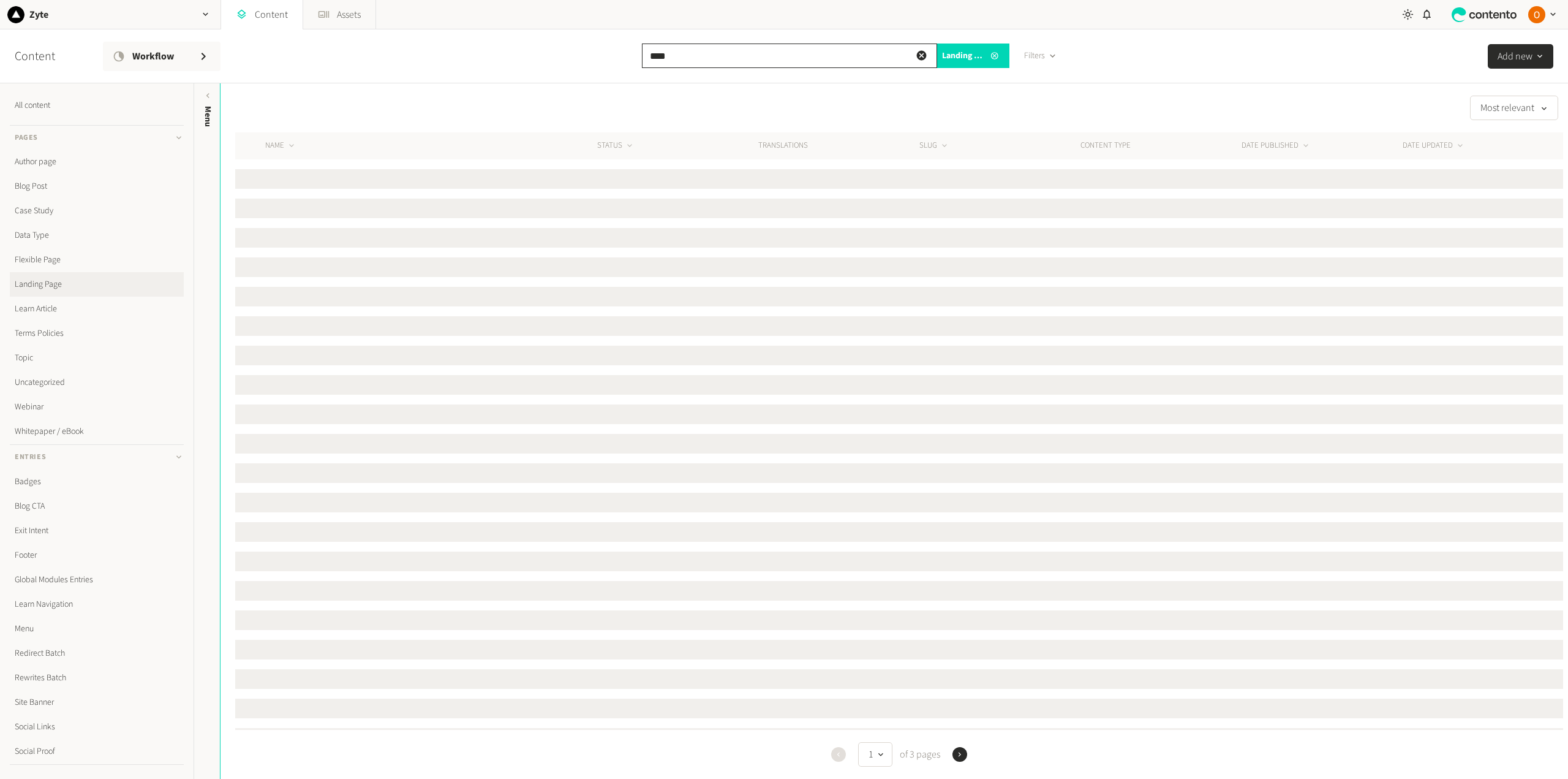
type input "*****"
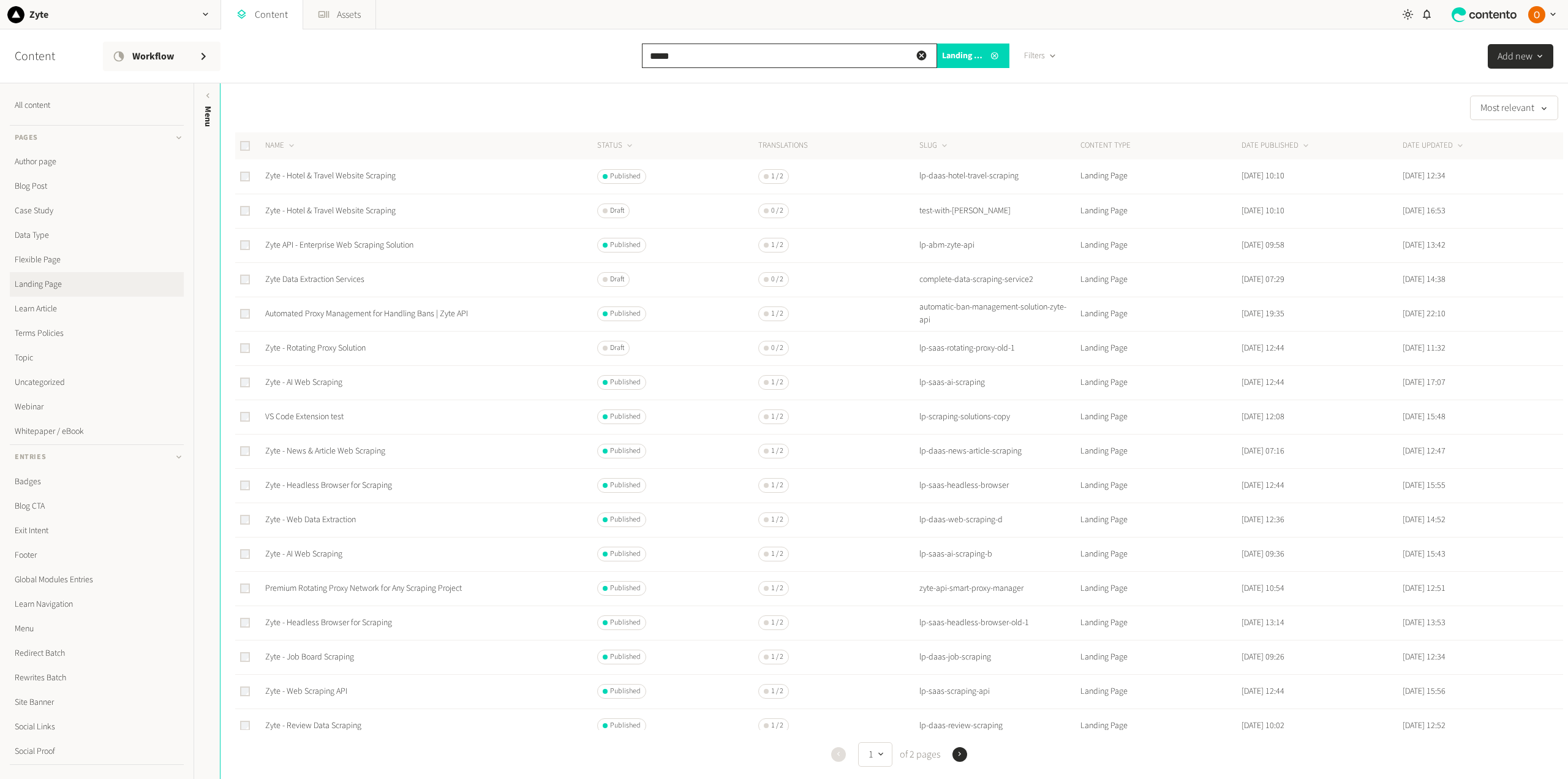
drag, startPoint x: 679, startPoint y: 57, endPoint x: 617, endPoint y: 49, distance: 62.5
click at [617, 49] on div "Content Workflow ***** Landing Page Filters Add new" at bounding box center [784, 56] width 1568 height 54
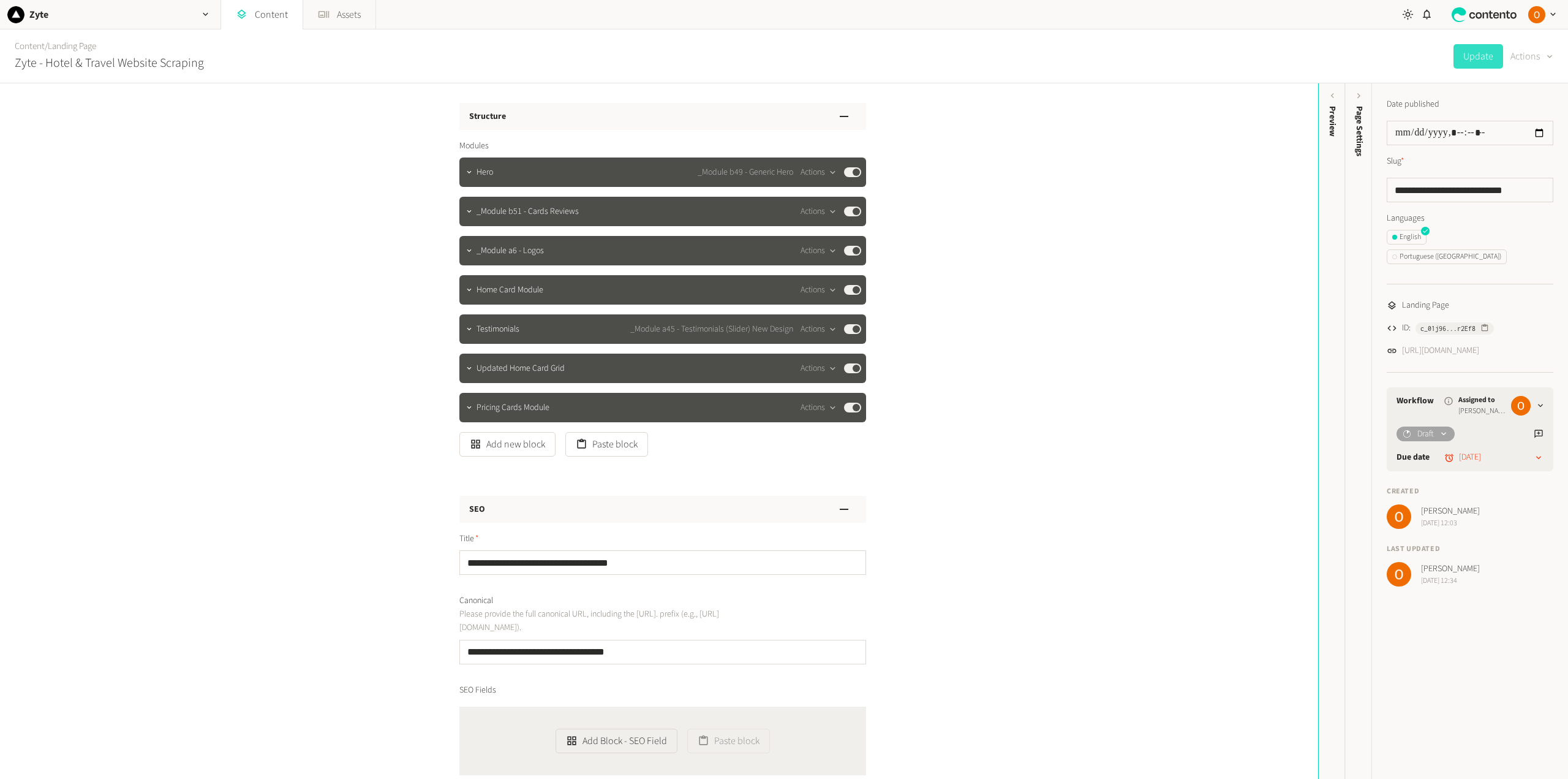
click at [1541, 52] on div "button" at bounding box center [1548, 56] width 17 height 14
click at [1518, 82] on button "Duplicate" at bounding box center [1522, 88] width 58 height 22
drag, startPoint x: 1452, startPoint y: 189, endPoint x: 1474, endPoint y: 190, distance: 22.0
click at [1474, 190] on input "**********" at bounding box center [1470, 189] width 166 height 24
drag, startPoint x: 1508, startPoint y: 189, endPoint x: 1536, endPoint y: 187, distance: 28.1
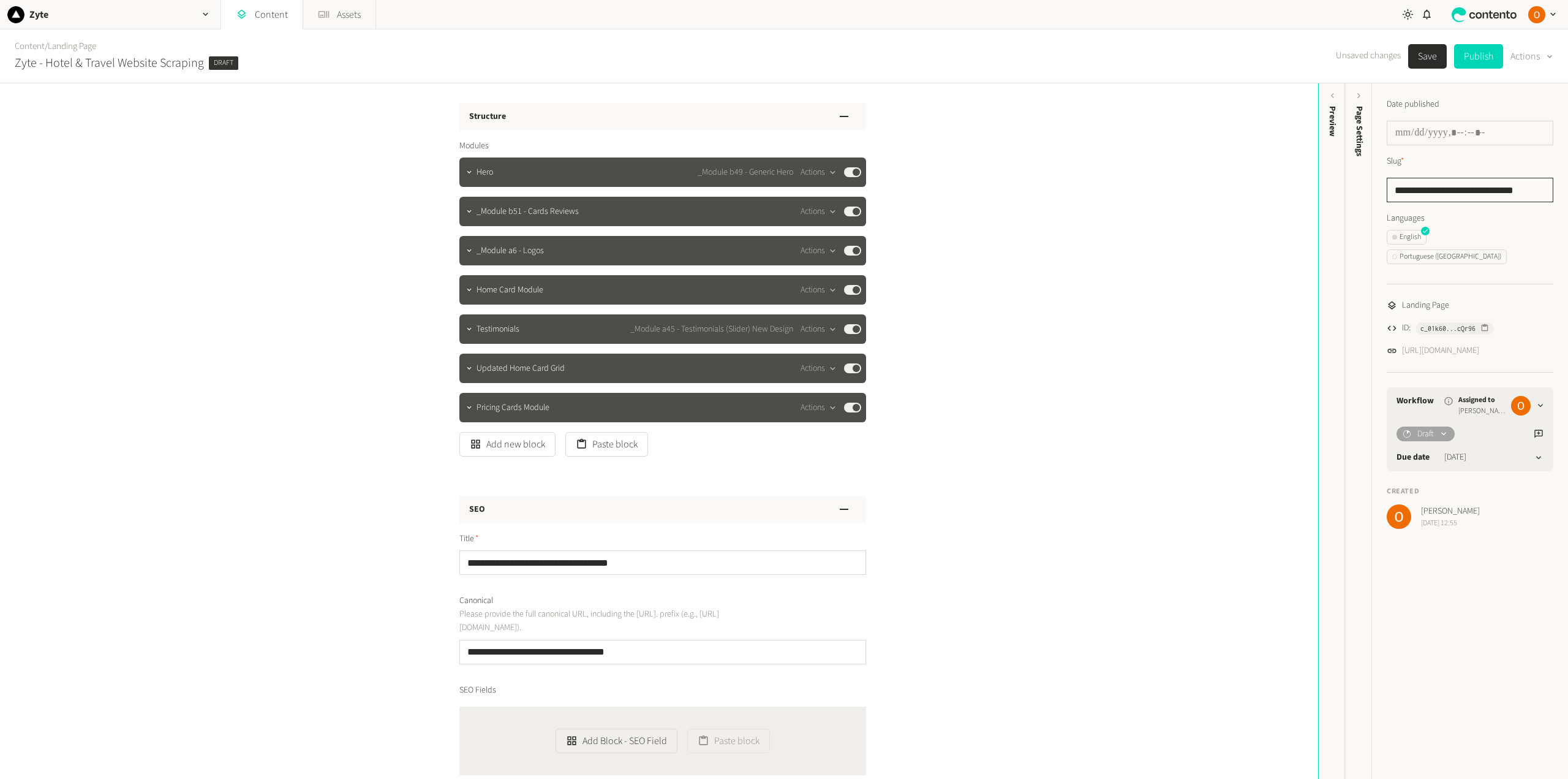
click at [1536, 187] on input "**********" at bounding box center [1470, 189] width 166 height 24
type input "**********"
drag, startPoint x: 547, startPoint y: 561, endPoint x: 514, endPoint y: 560, distance: 33.0
click at [514, 560] on input "**********" at bounding box center [663, 562] width 407 height 24
drag, startPoint x: 544, startPoint y: 562, endPoint x: 515, endPoint y: 562, distance: 29.0
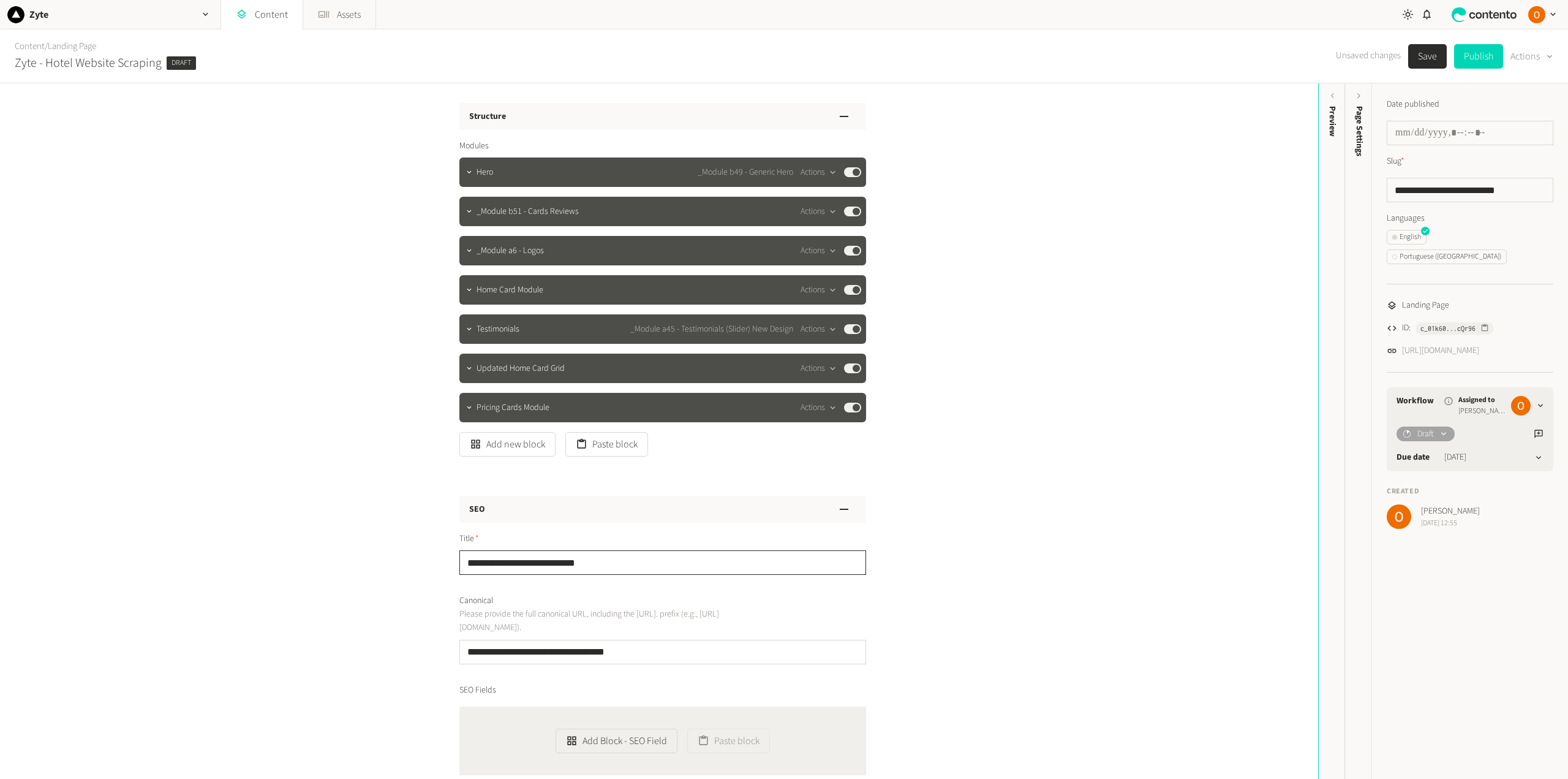
click at [515, 562] on input "**********" at bounding box center [663, 562] width 407 height 24
type input "**********"
click at [1420, 50] on button "Save" at bounding box center [1427, 56] width 39 height 24
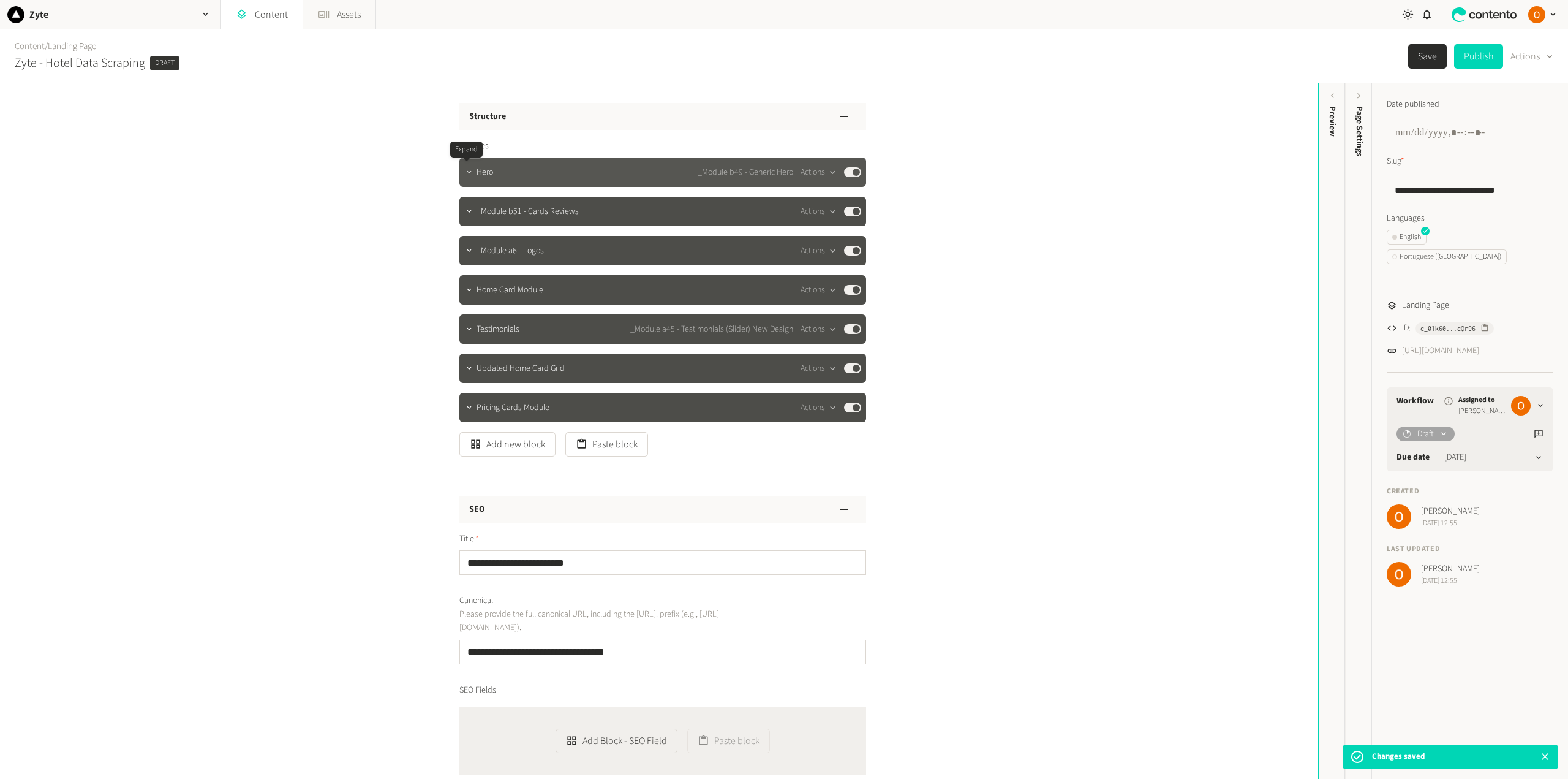
click at [467, 170] on icon "button" at bounding box center [469, 172] width 9 height 9
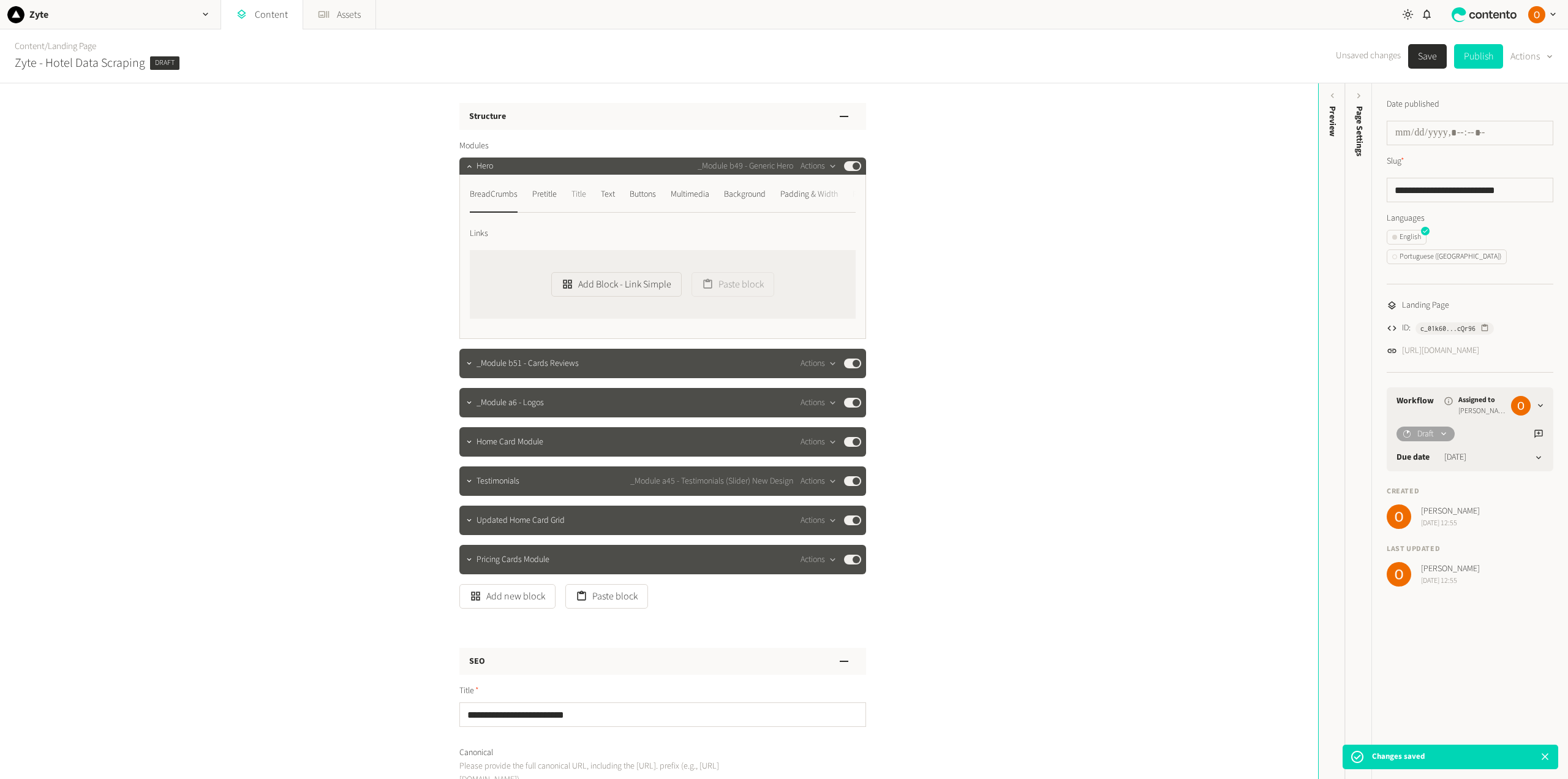
click at [578, 194] on div "Title" at bounding box center [579, 194] width 15 height 20
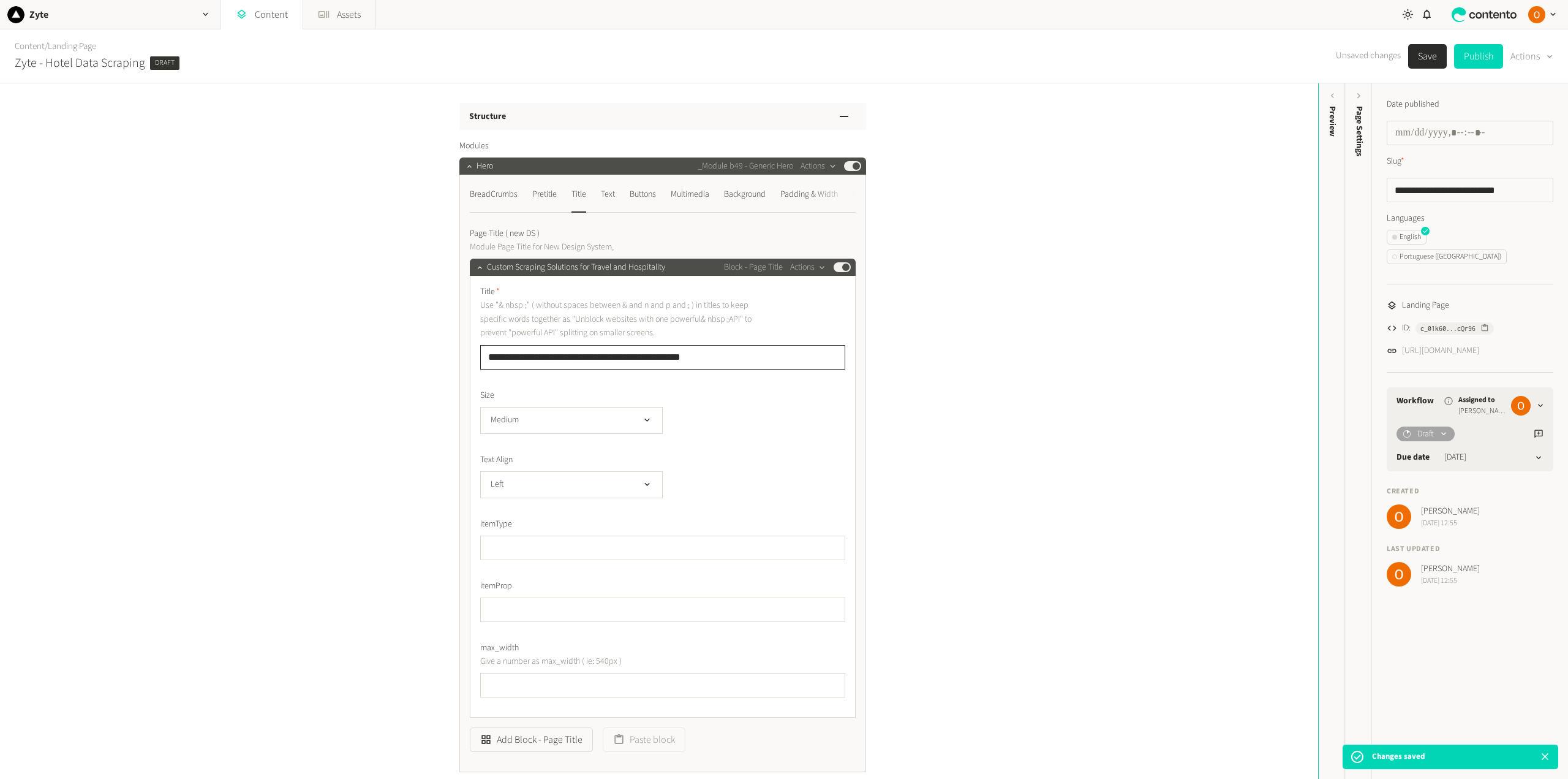
drag, startPoint x: 715, startPoint y: 354, endPoint x: 594, endPoint y: 353, distance: 121.0
click at [594, 353] on input "**********" at bounding box center [663, 357] width 365 height 24
click at [517, 357] on input "**********" at bounding box center [663, 357] width 365 height 24
type input "**********"
click at [546, 194] on div "Pretitle" at bounding box center [544, 194] width 24 height 20
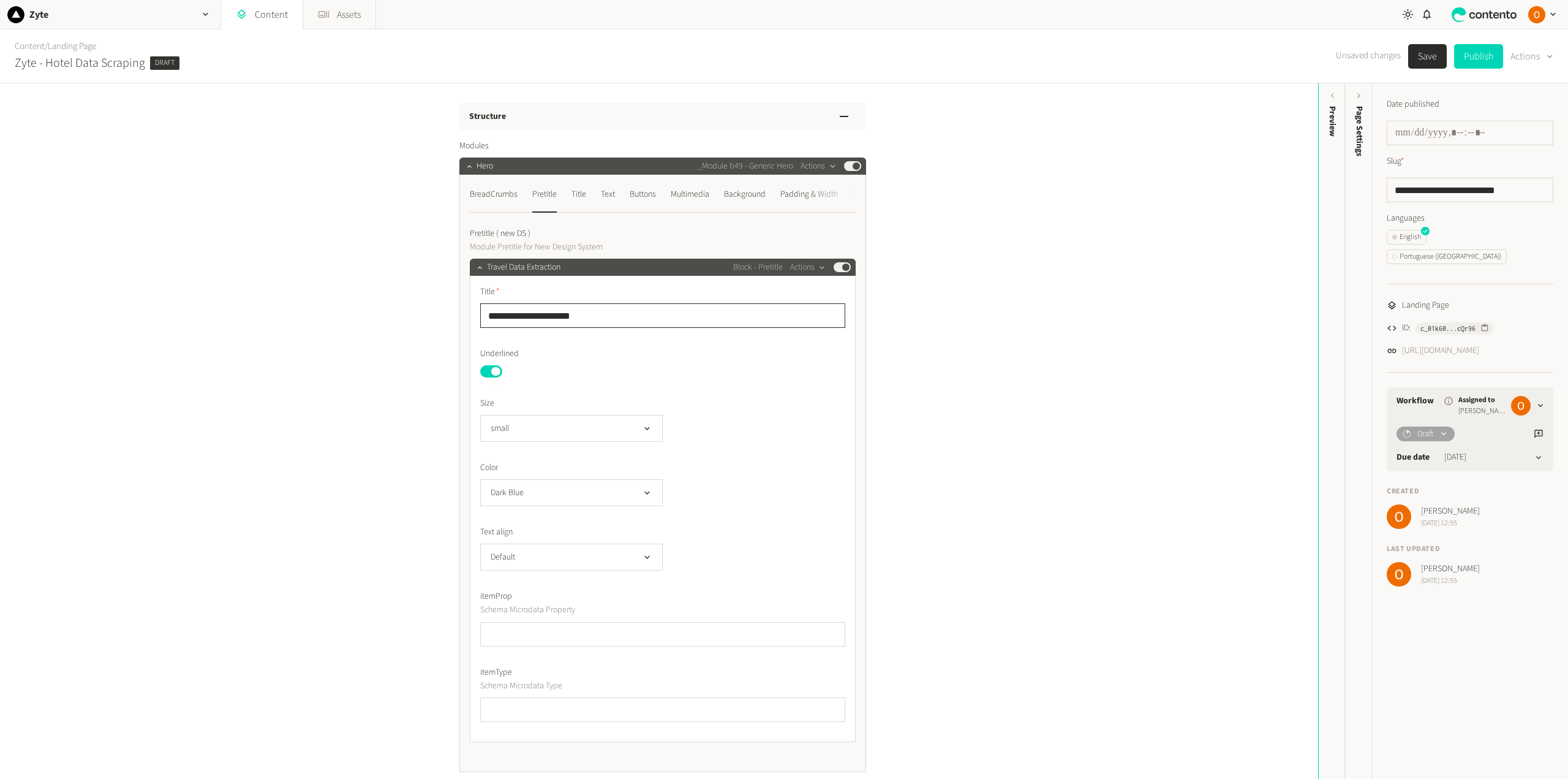
drag, startPoint x: 512, startPoint y: 311, endPoint x: 477, endPoint y: 311, distance: 35.0
click at [480, 311] on input "**********" at bounding box center [663, 315] width 365 height 24
type input "**********"
click at [574, 194] on div "Title" at bounding box center [579, 194] width 15 height 20
click at [603, 195] on div "Text" at bounding box center [607, 194] width 14 height 20
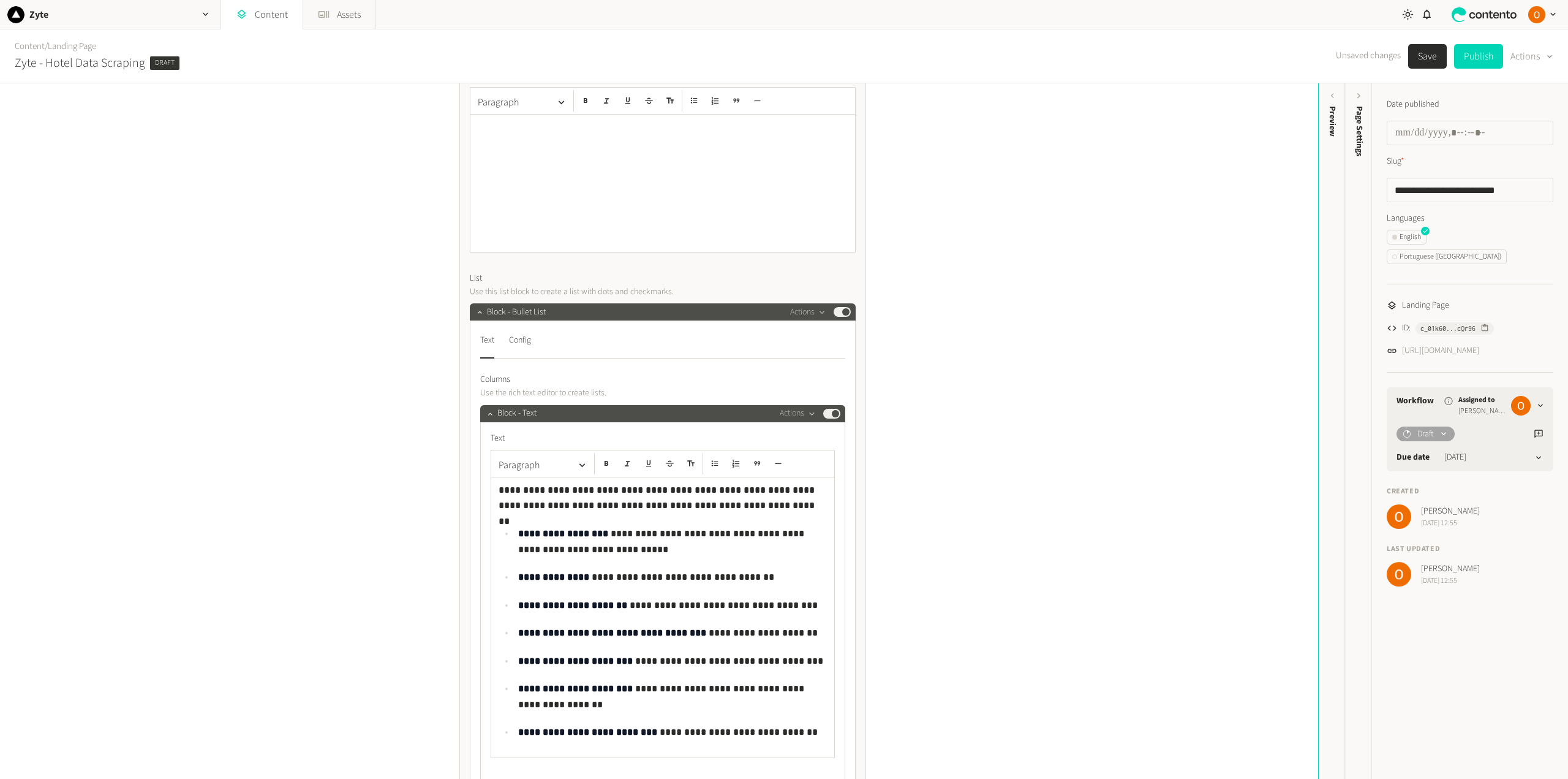
scroll to position [245, 0]
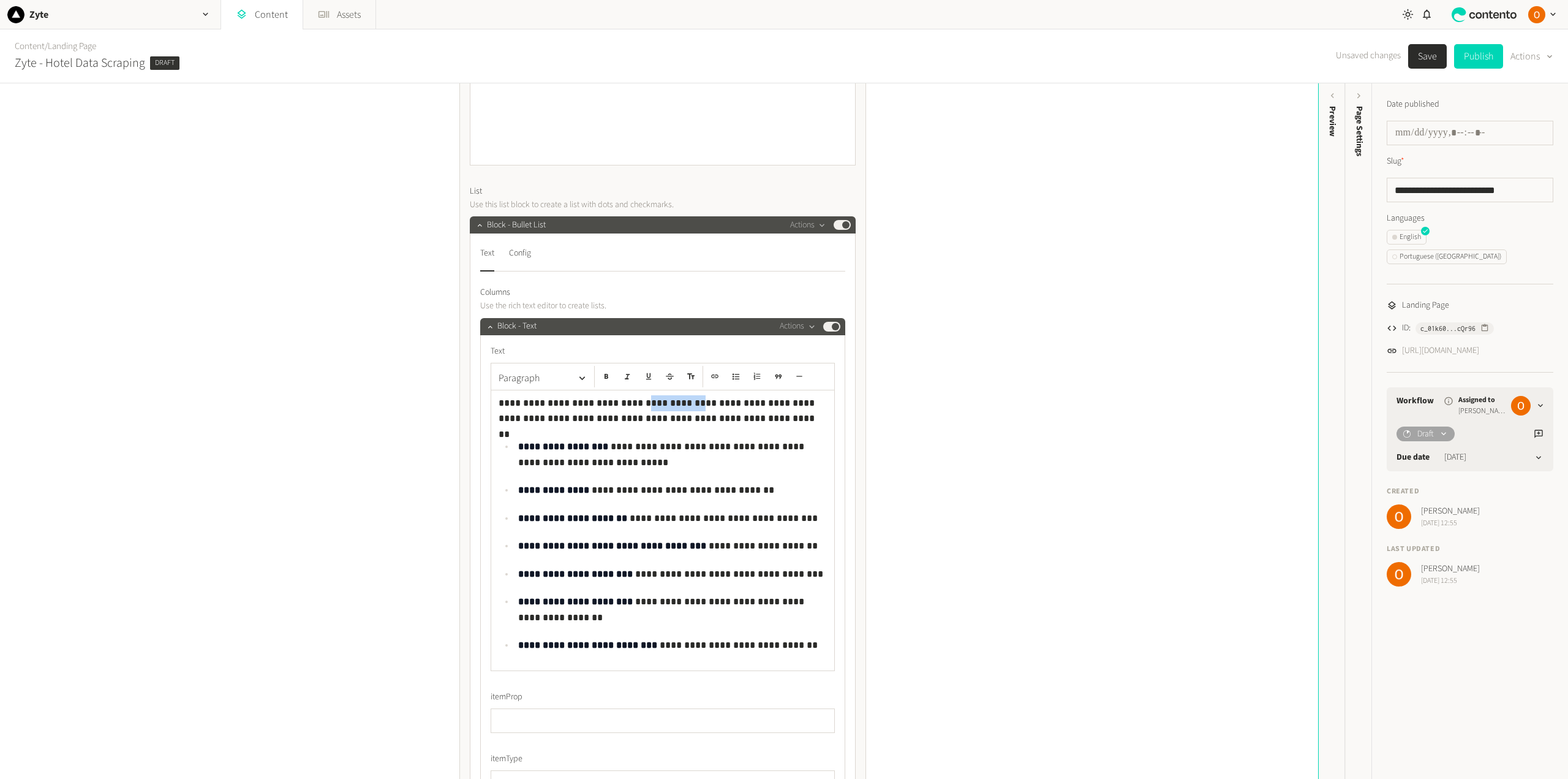
drag, startPoint x: 619, startPoint y: 401, endPoint x: 659, endPoint y: 404, distance: 40.1
click at [659, 404] on p "**********" at bounding box center [663, 411] width 329 height 31
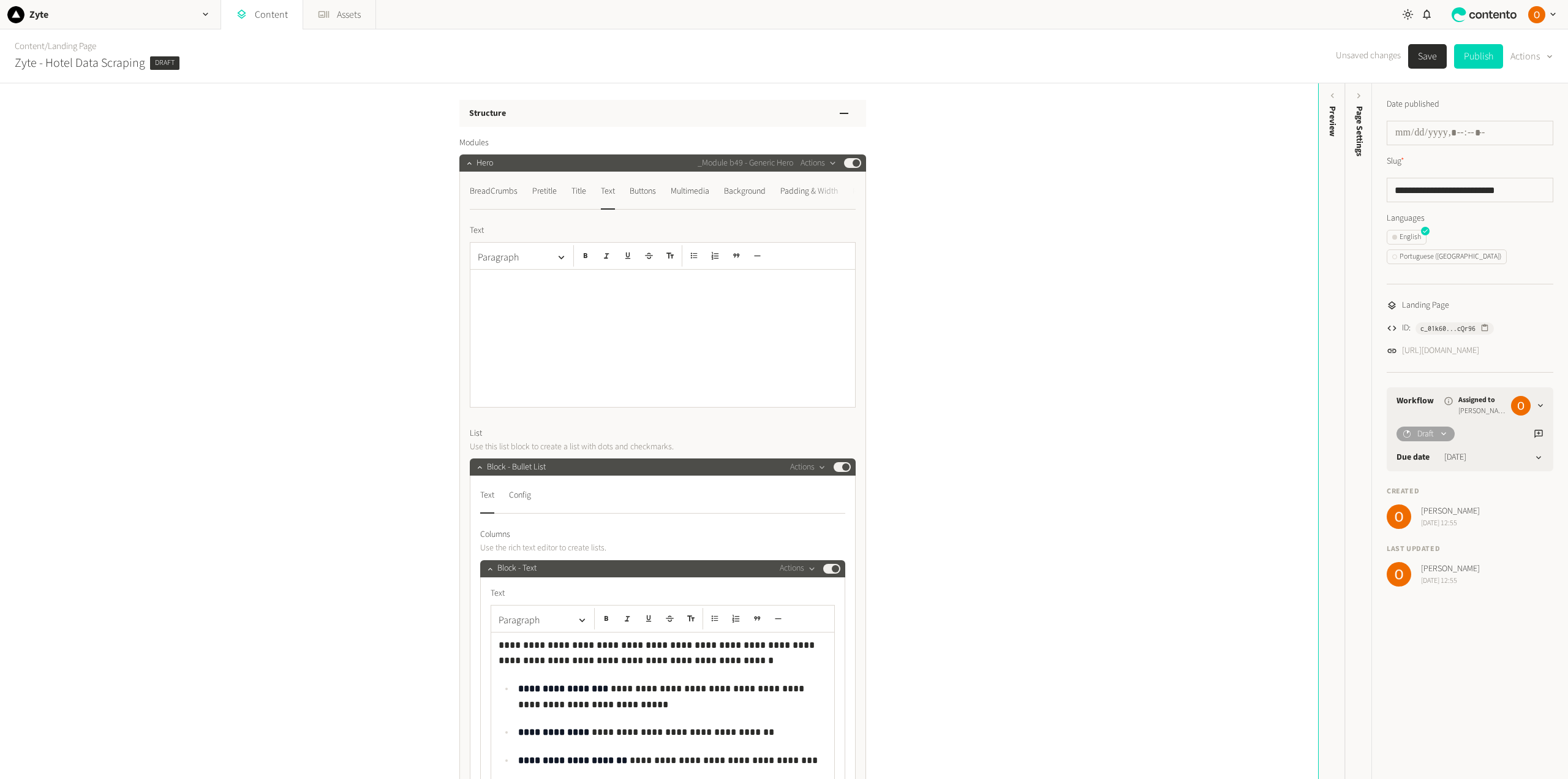
scroll to position [0, 0]
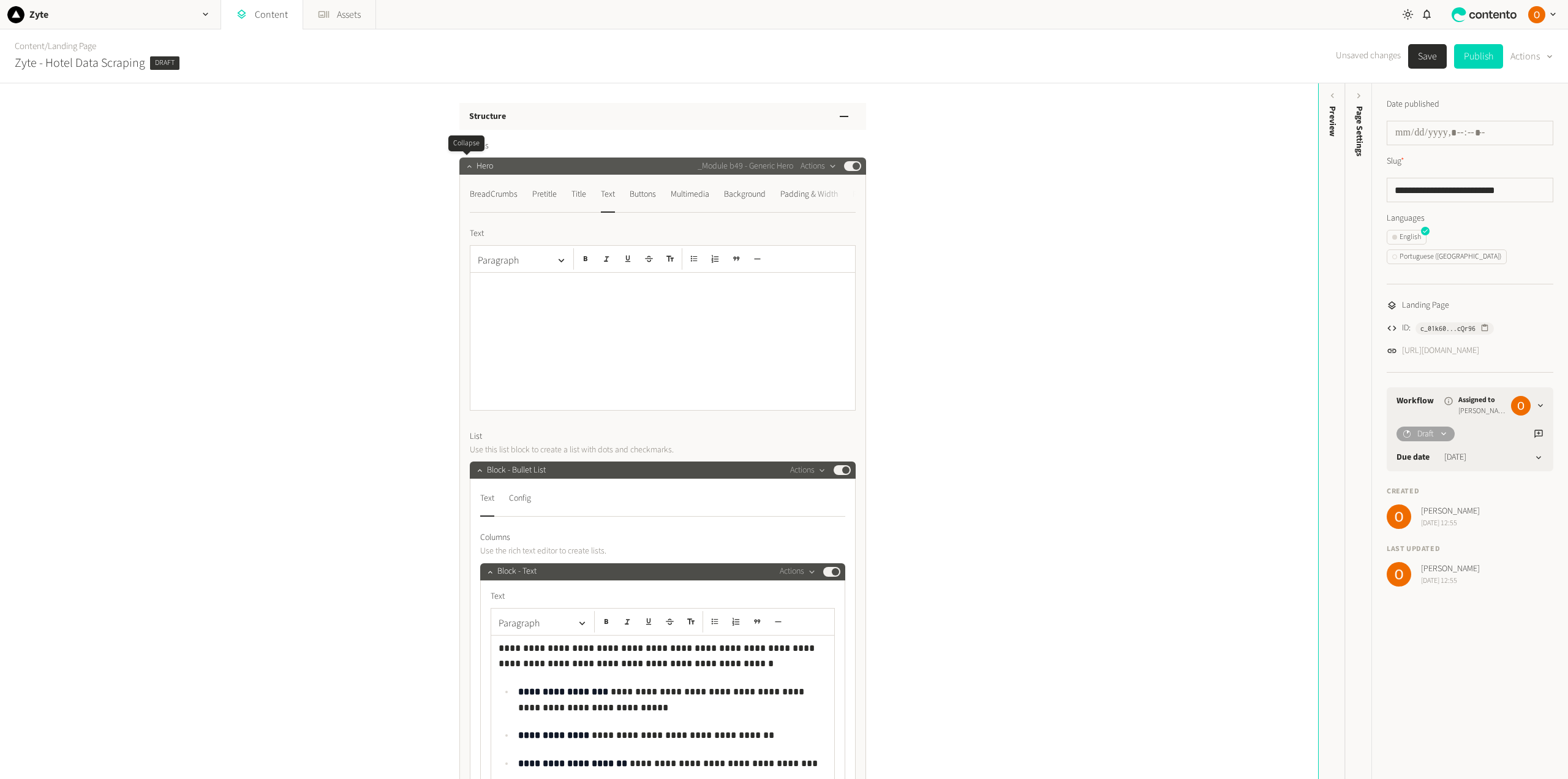
click at [467, 163] on icon "button" at bounding box center [469, 166] width 9 height 9
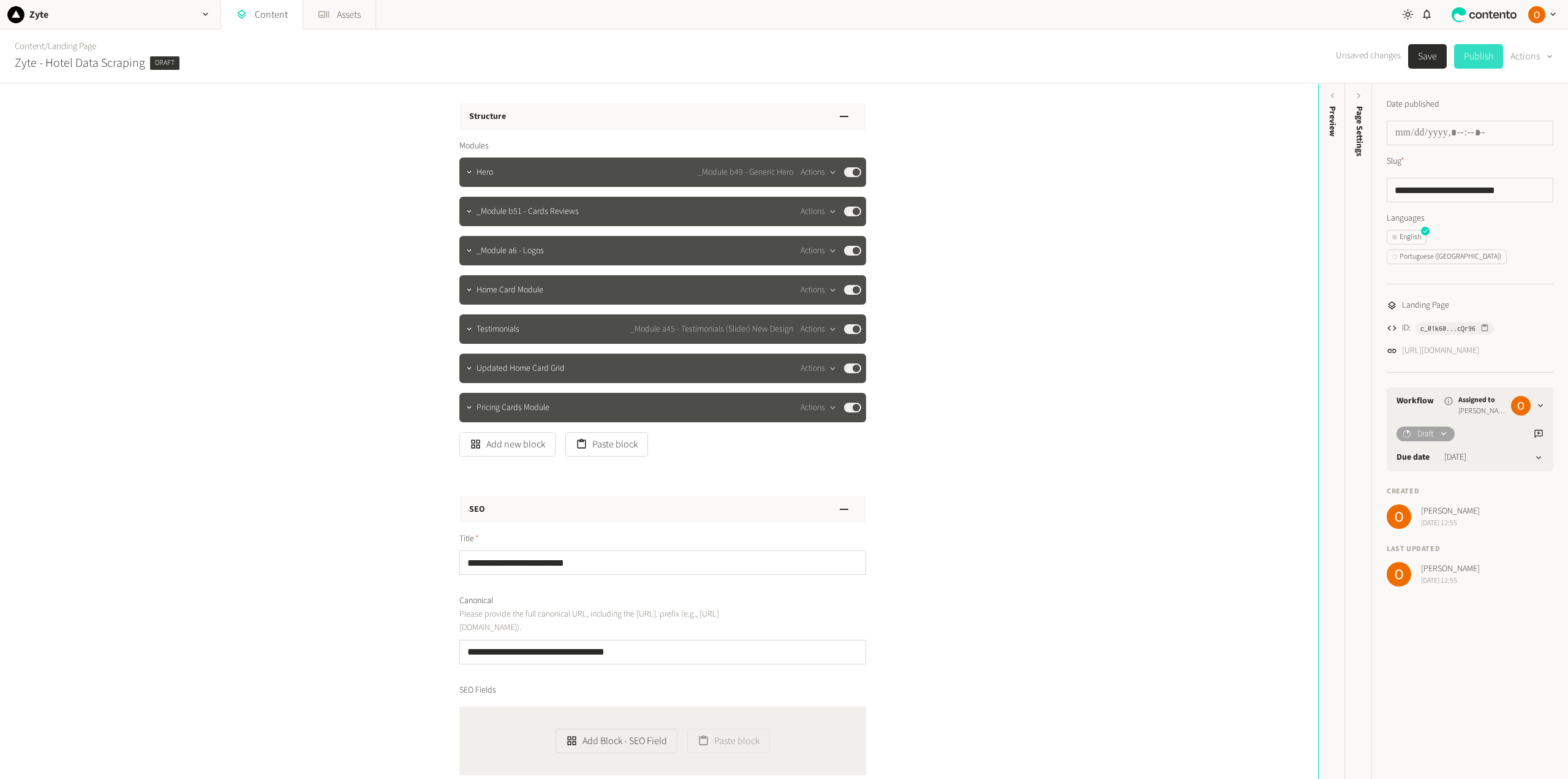
click at [1485, 51] on button "Publish" at bounding box center [1478, 56] width 49 height 24
click at [465, 248] on icon "button" at bounding box center [469, 250] width 9 height 9
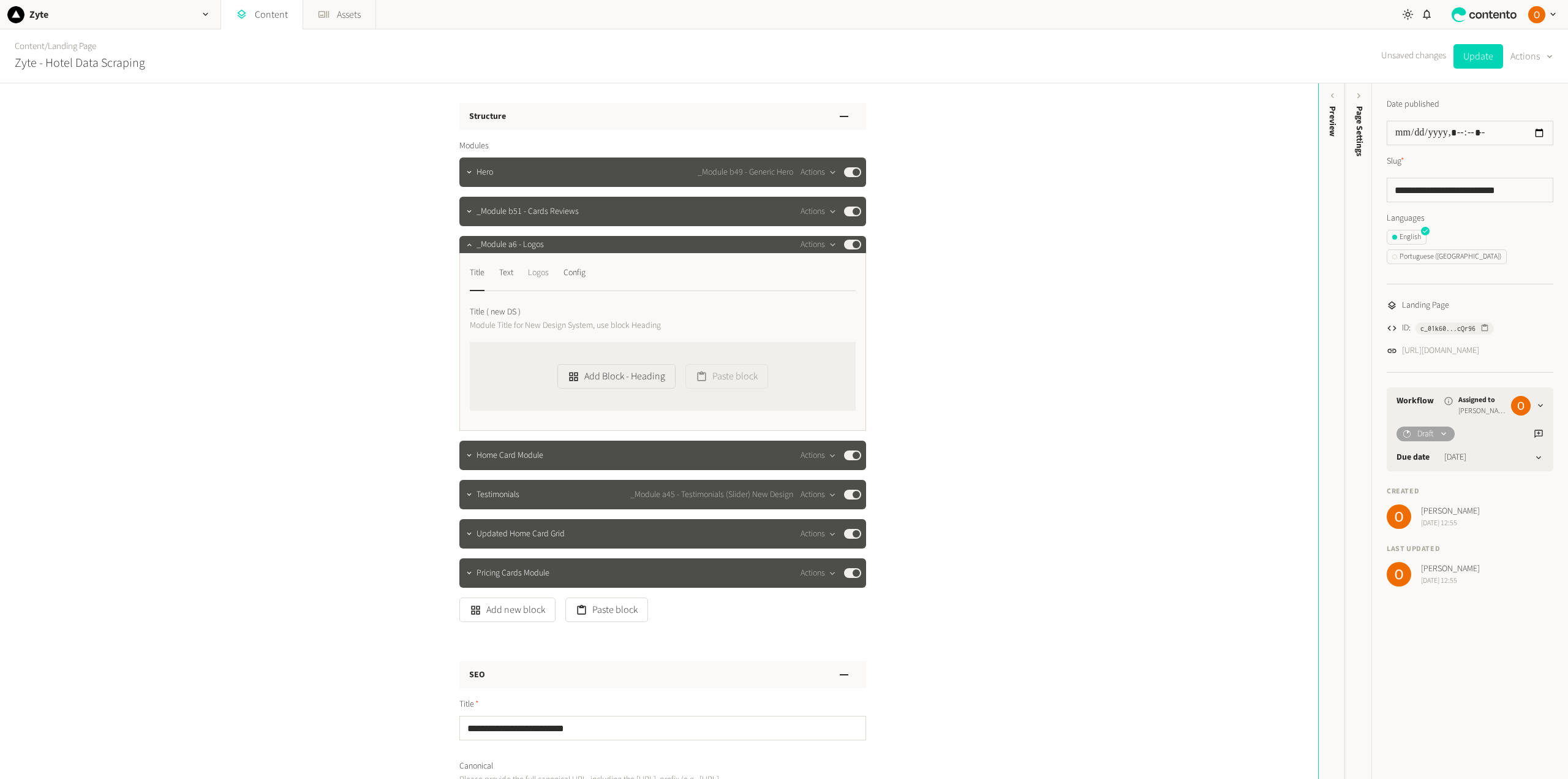
click at [535, 273] on div "Logos" at bounding box center [538, 273] width 21 height 20
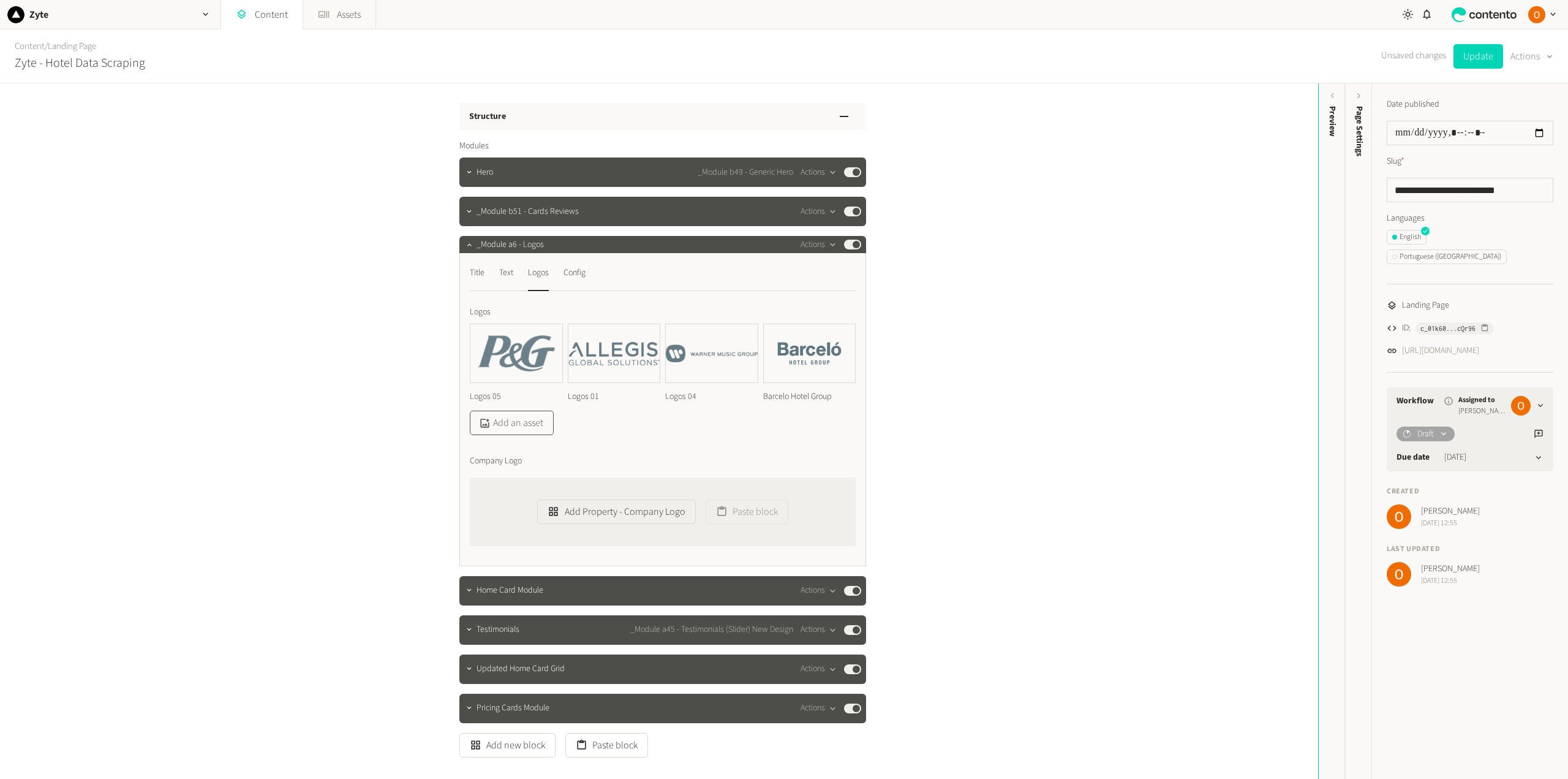
click at [512, 423] on button "Add an asset" at bounding box center [511, 422] width 84 height 24
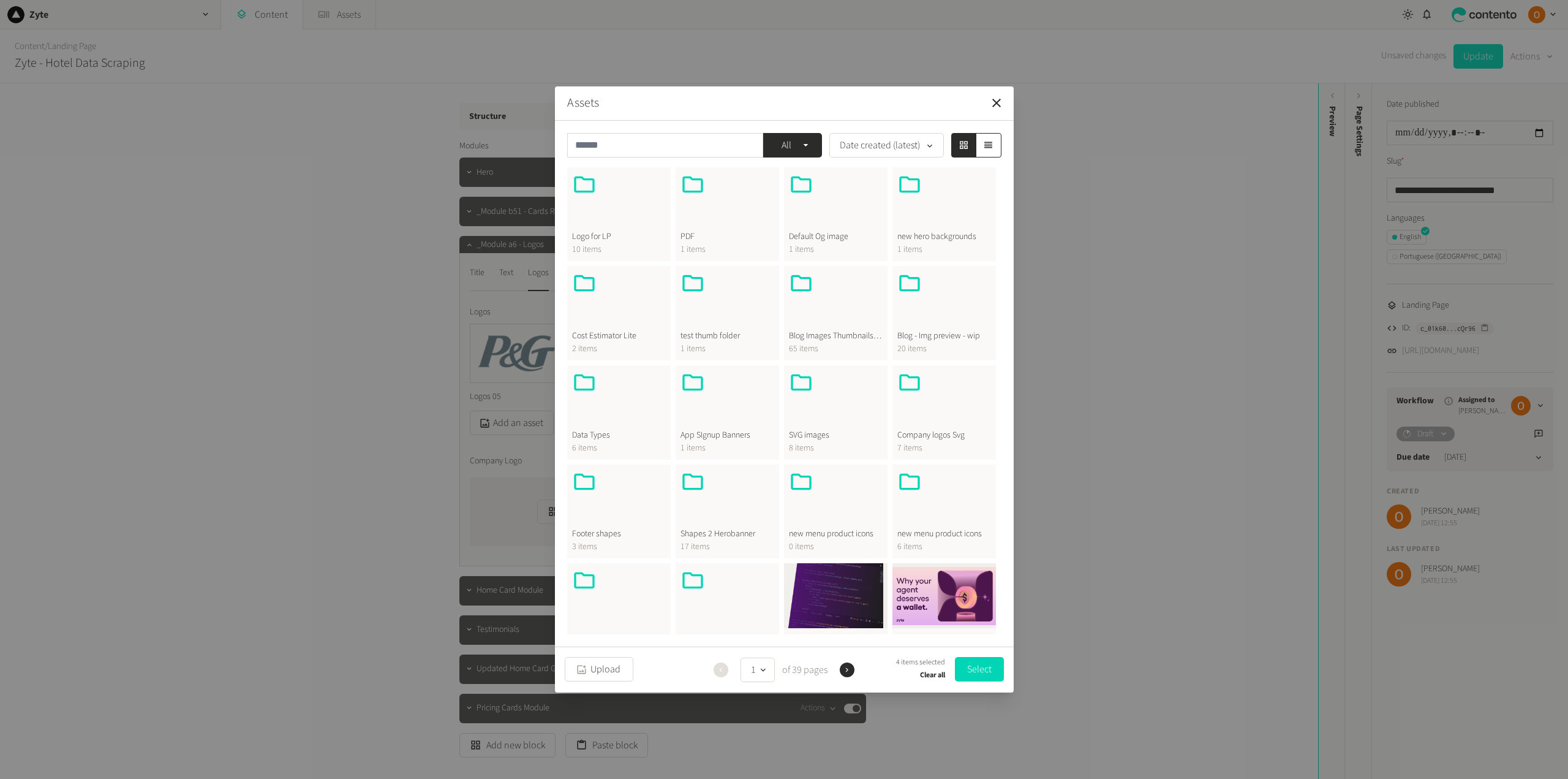
click at [617, 230] on span "Logo for LP" at bounding box center [619, 237] width 94 height 13
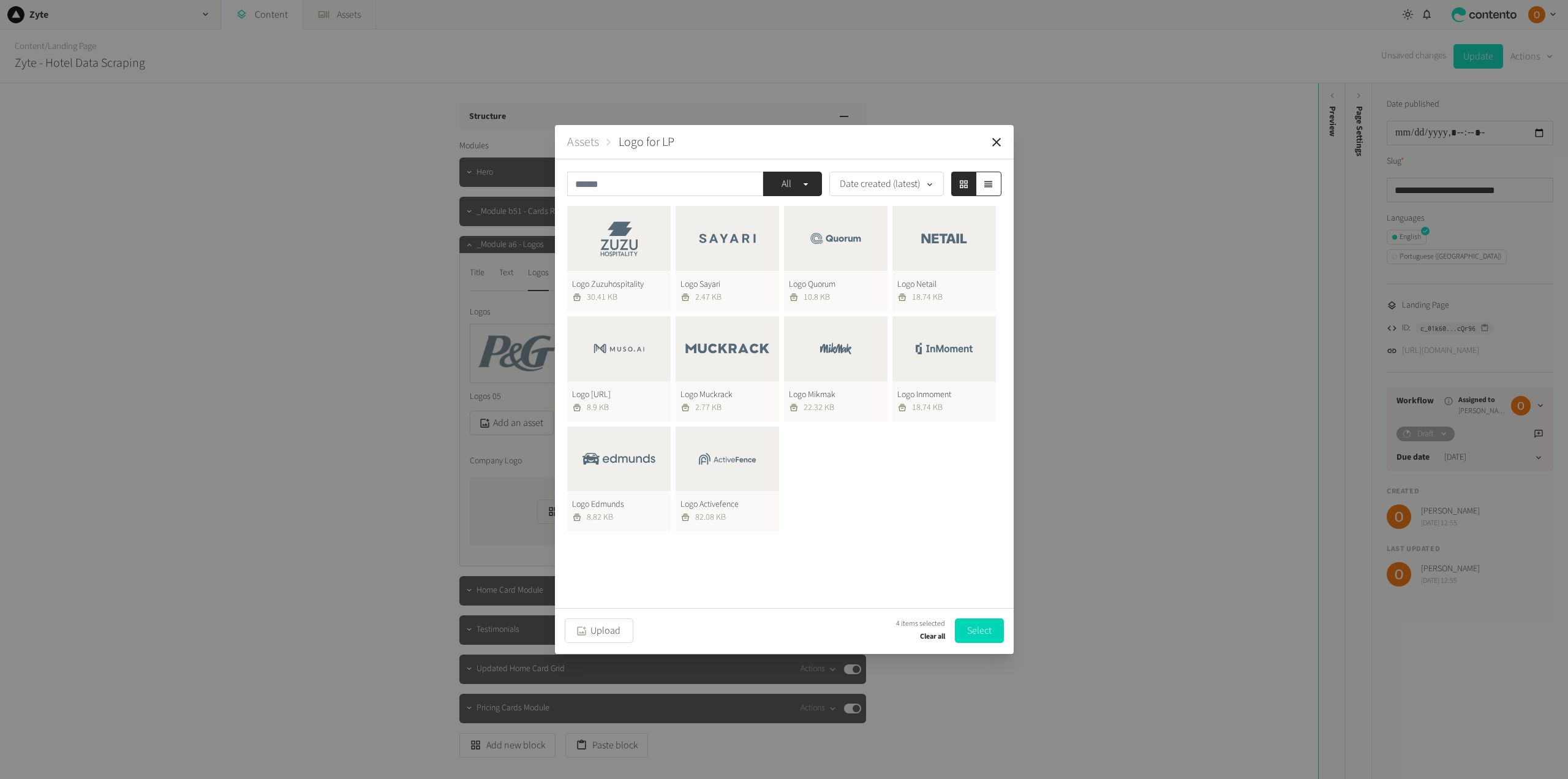
click at [617, 230] on button "Logo Zuzuhospitality 30.41 KB" at bounding box center [619, 258] width 104 height 106
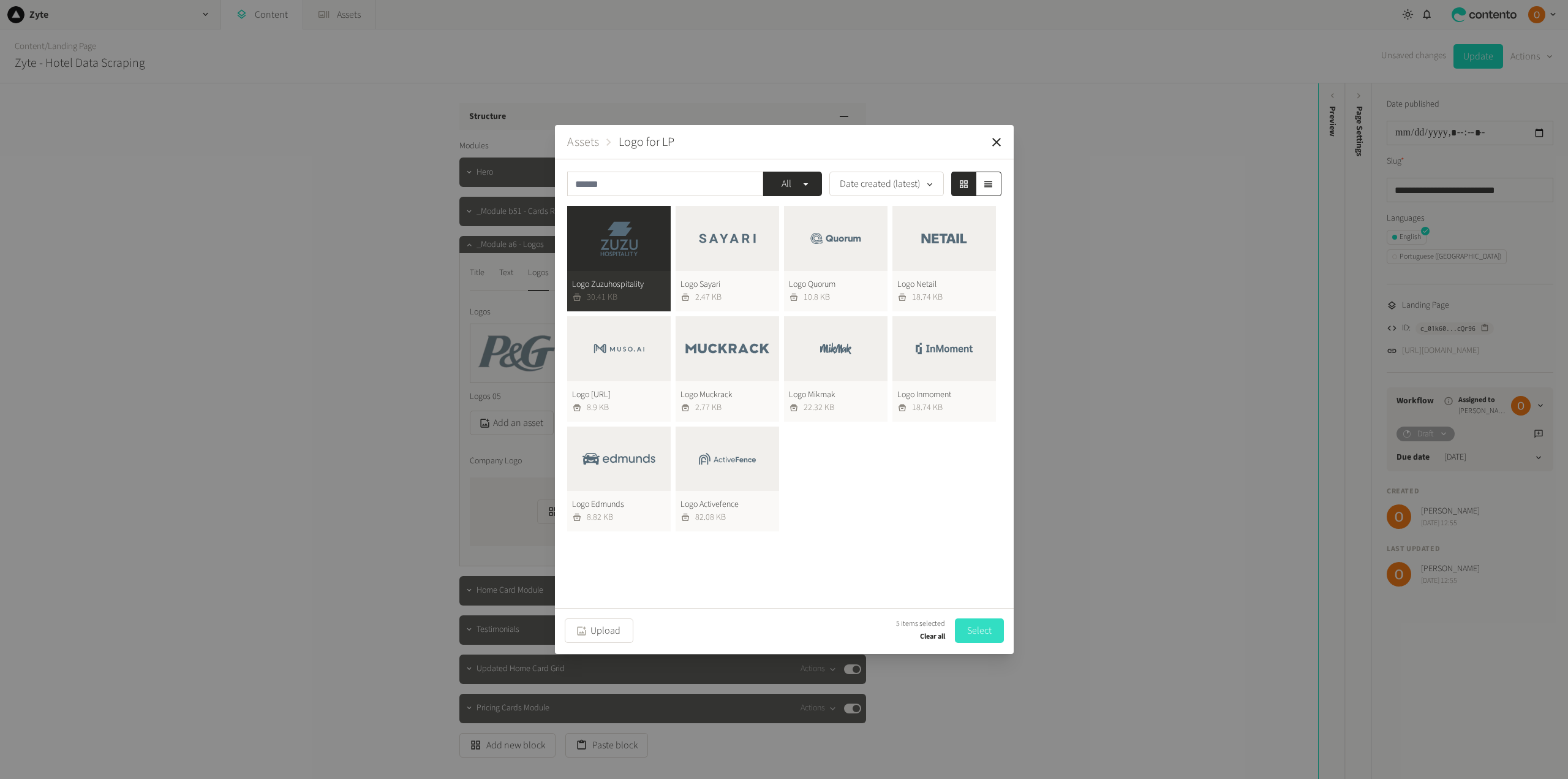
click at [982, 624] on button "Select" at bounding box center [979, 630] width 49 height 24
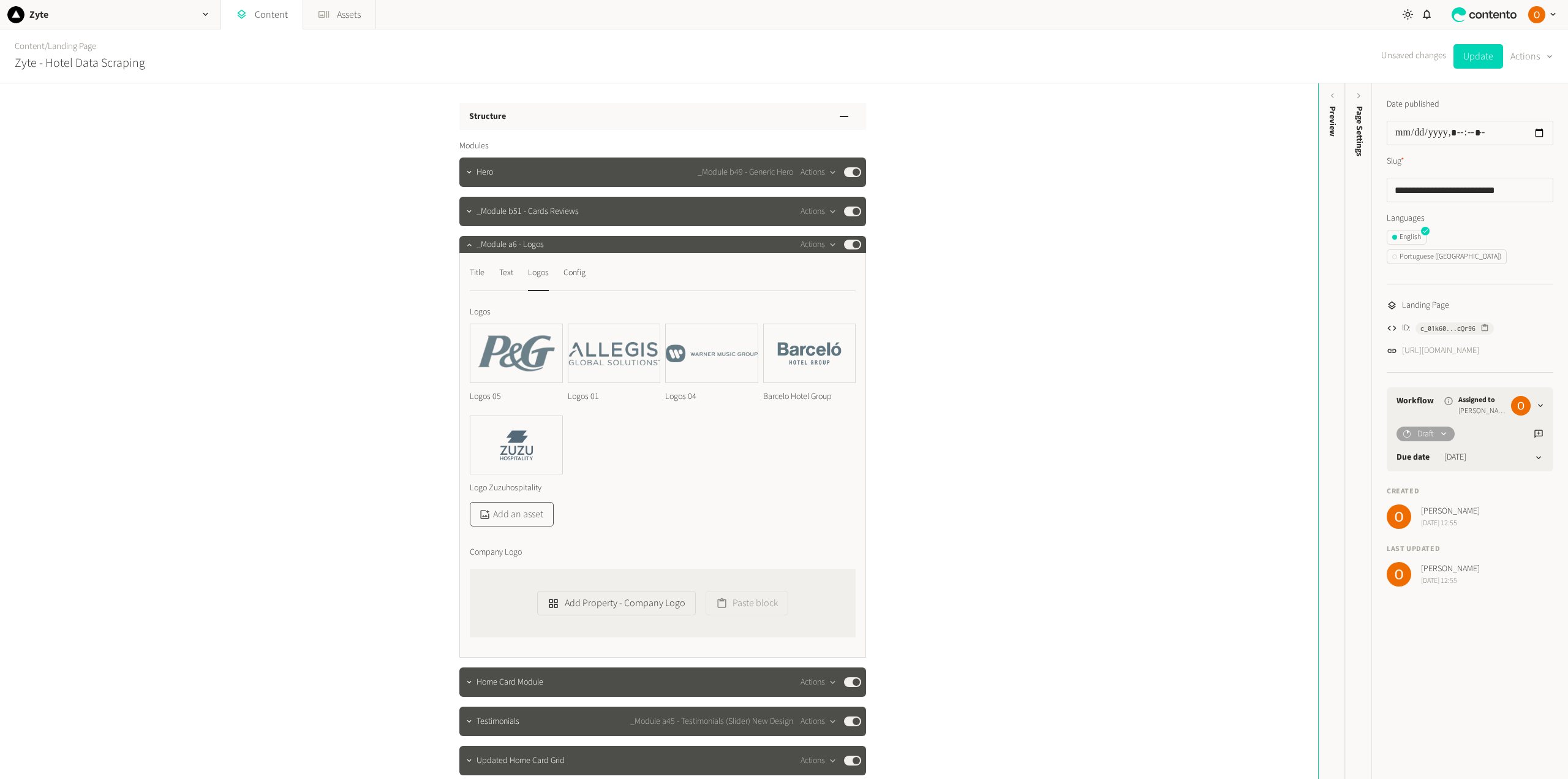
click at [530, 510] on button "Add an asset" at bounding box center [511, 514] width 84 height 24
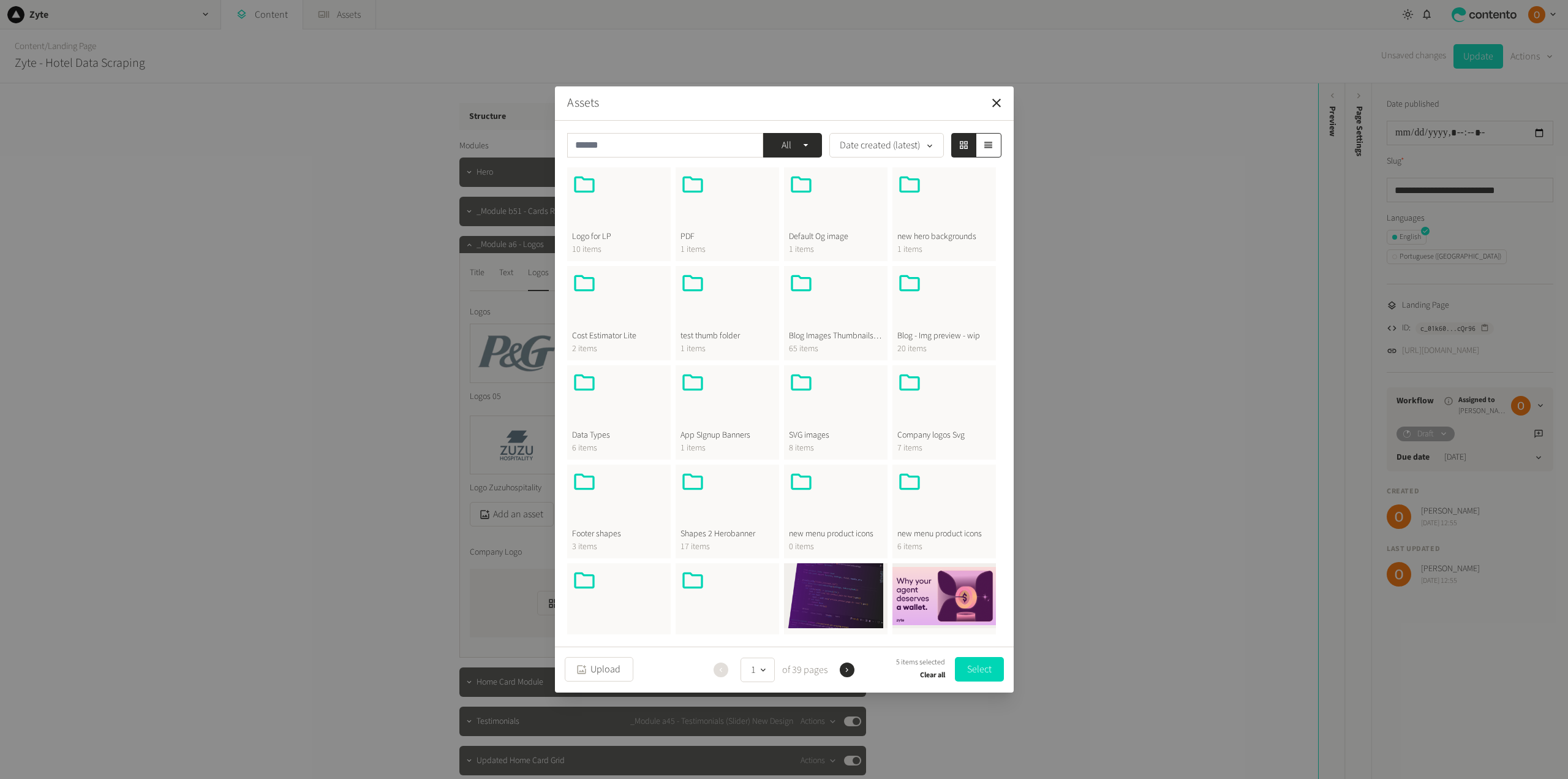
click at [619, 219] on div at bounding box center [619, 201] width 94 height 59
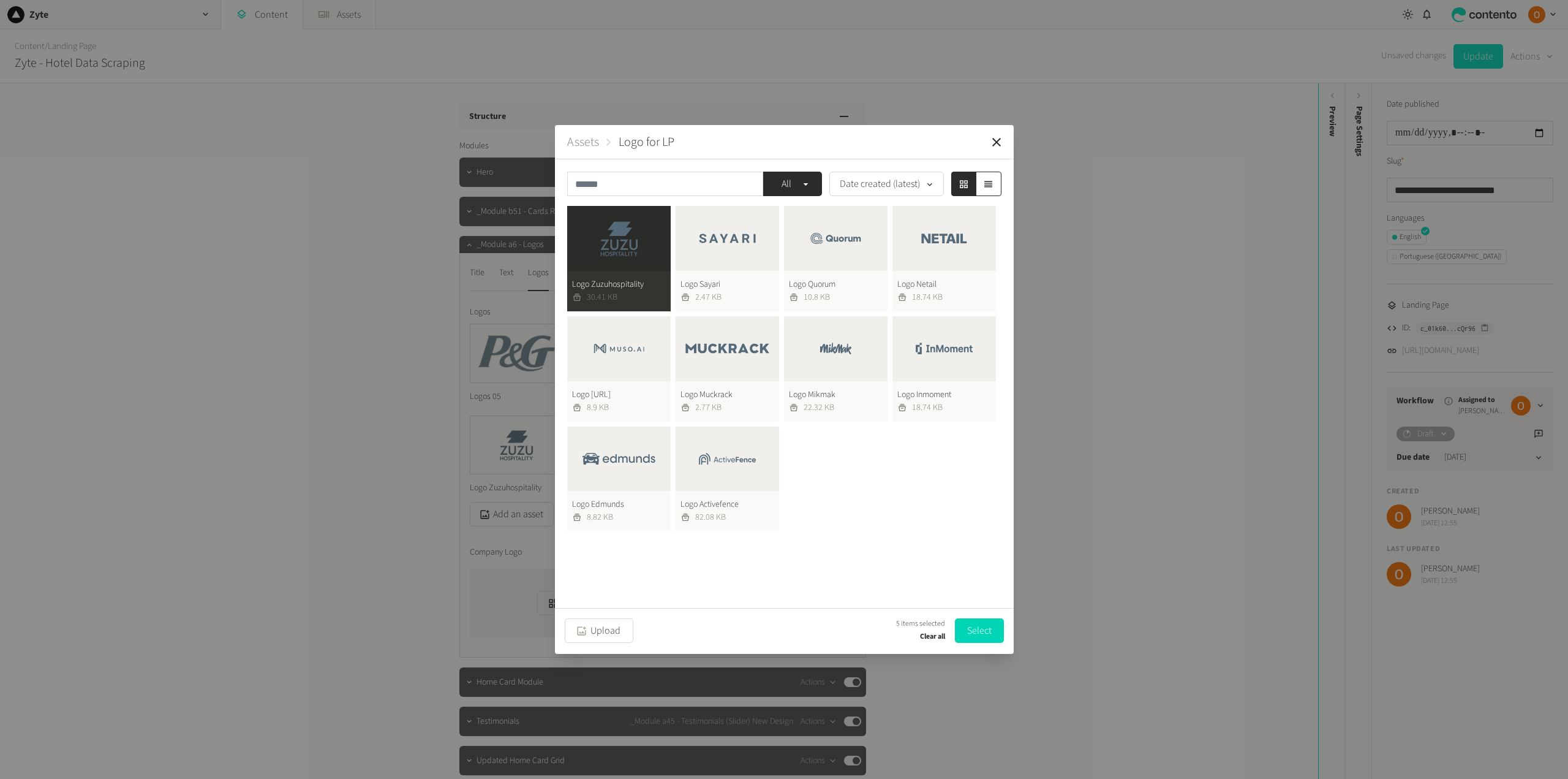
click at [630, 464] on button "Logo Edmunds 8.82 KB" at bounding box center [619, 479] width 104 height 106
click at [630, 250] on button "Logo Zuzuhospitality 30.41 KB" at bounding box center [619, 258] width 104 height 106
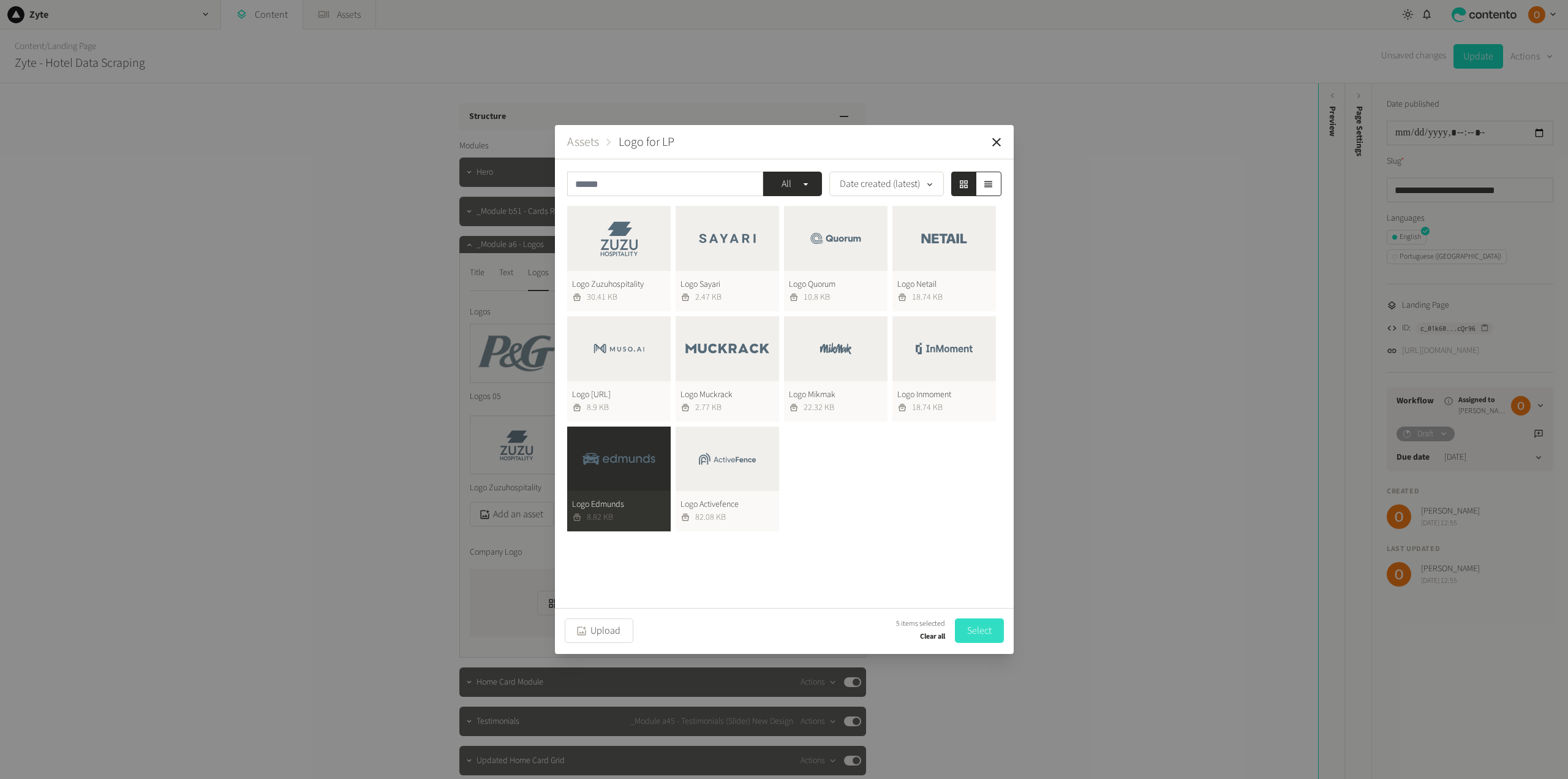
click at [981, 632] on button "Select" at bounding box center [979, 630] width 49 height 24
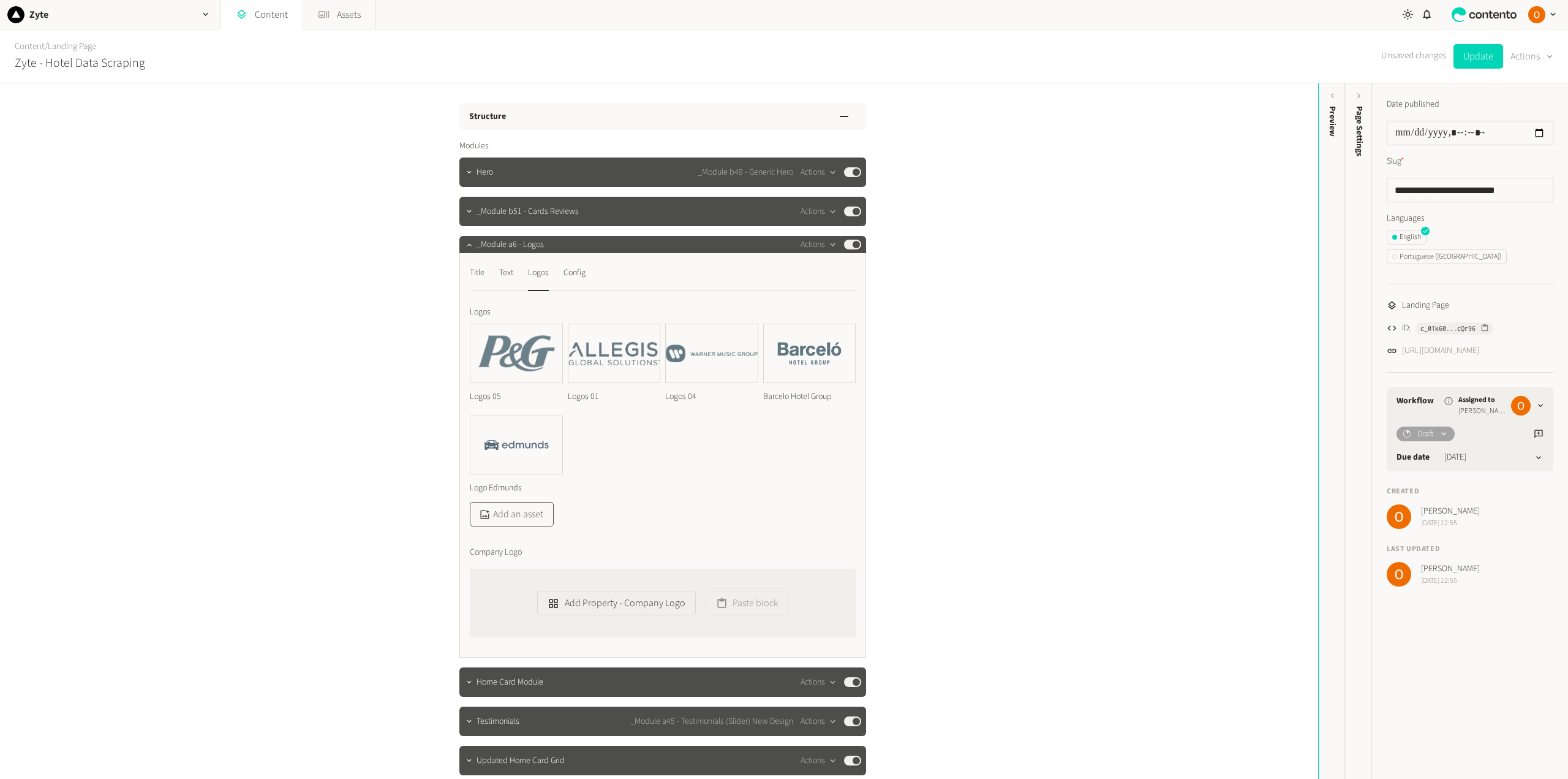
click at [516, 514] on button "Add an asset" at bounding box center [511, 514] width 84 height 24
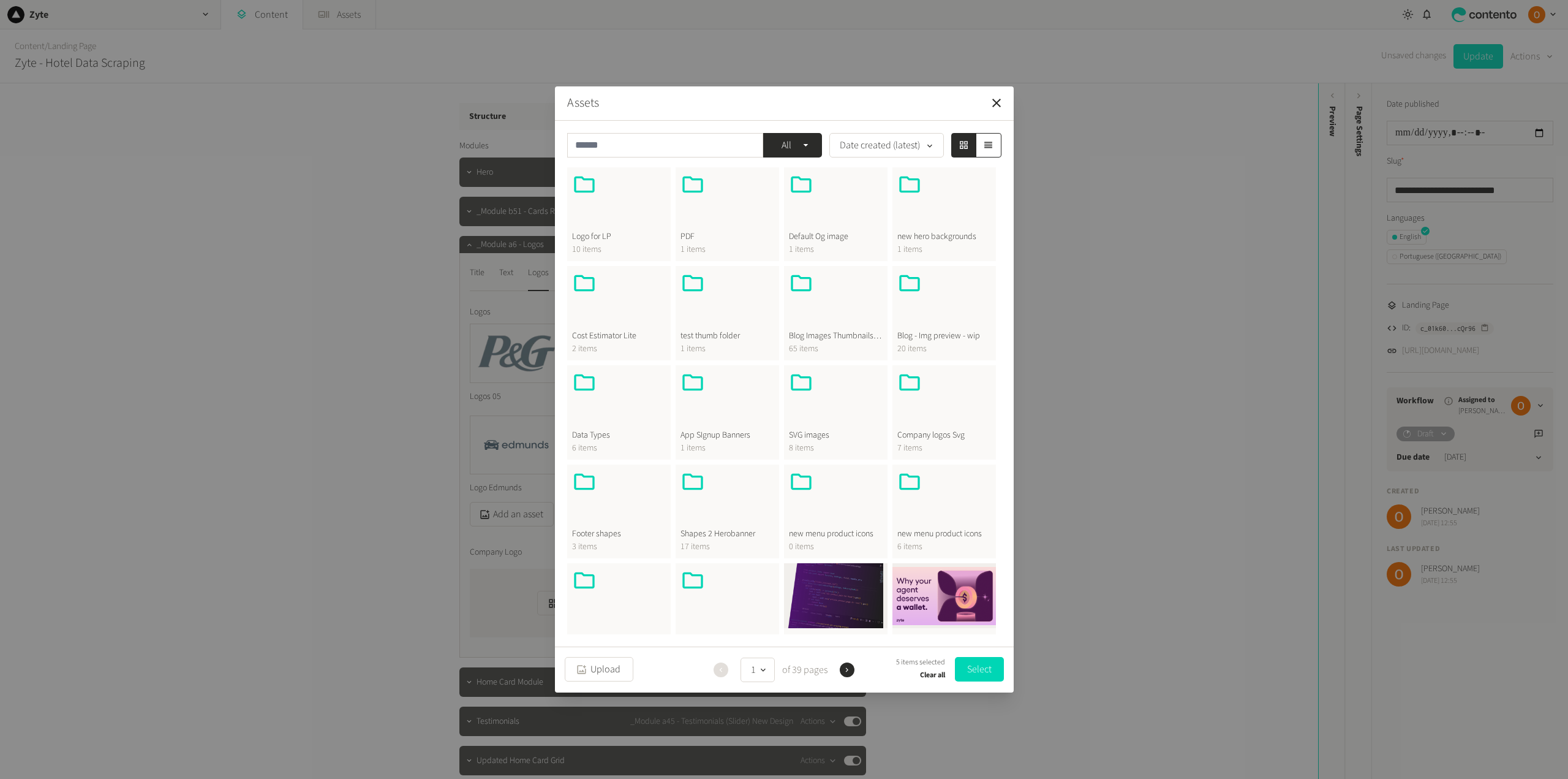
click at [624, 224] on div at bounding box center [619, 201] width 94 height 59
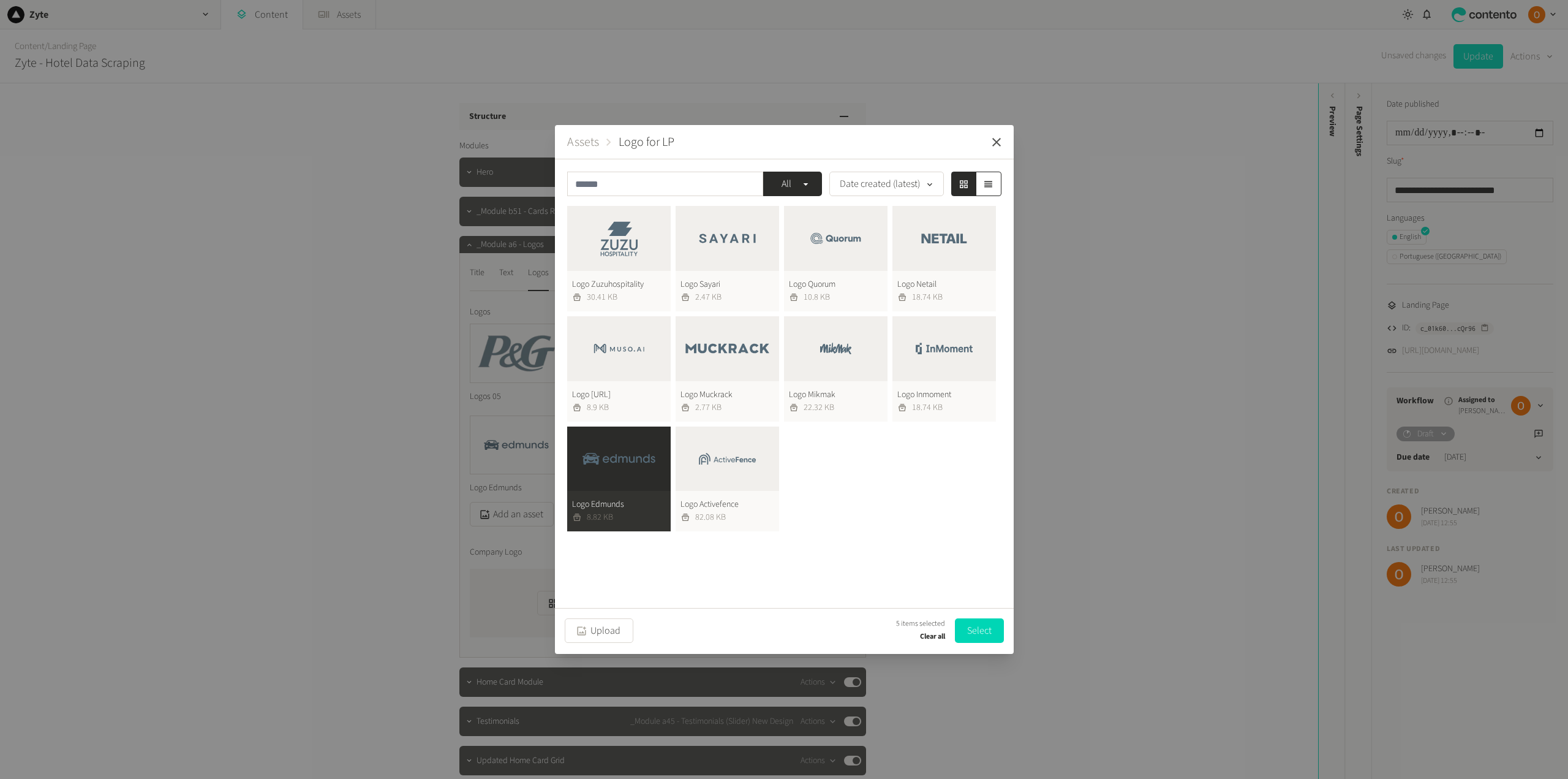
click at [990, 142] on icon "button" at bounding box center [997, 142] width 15 height 15
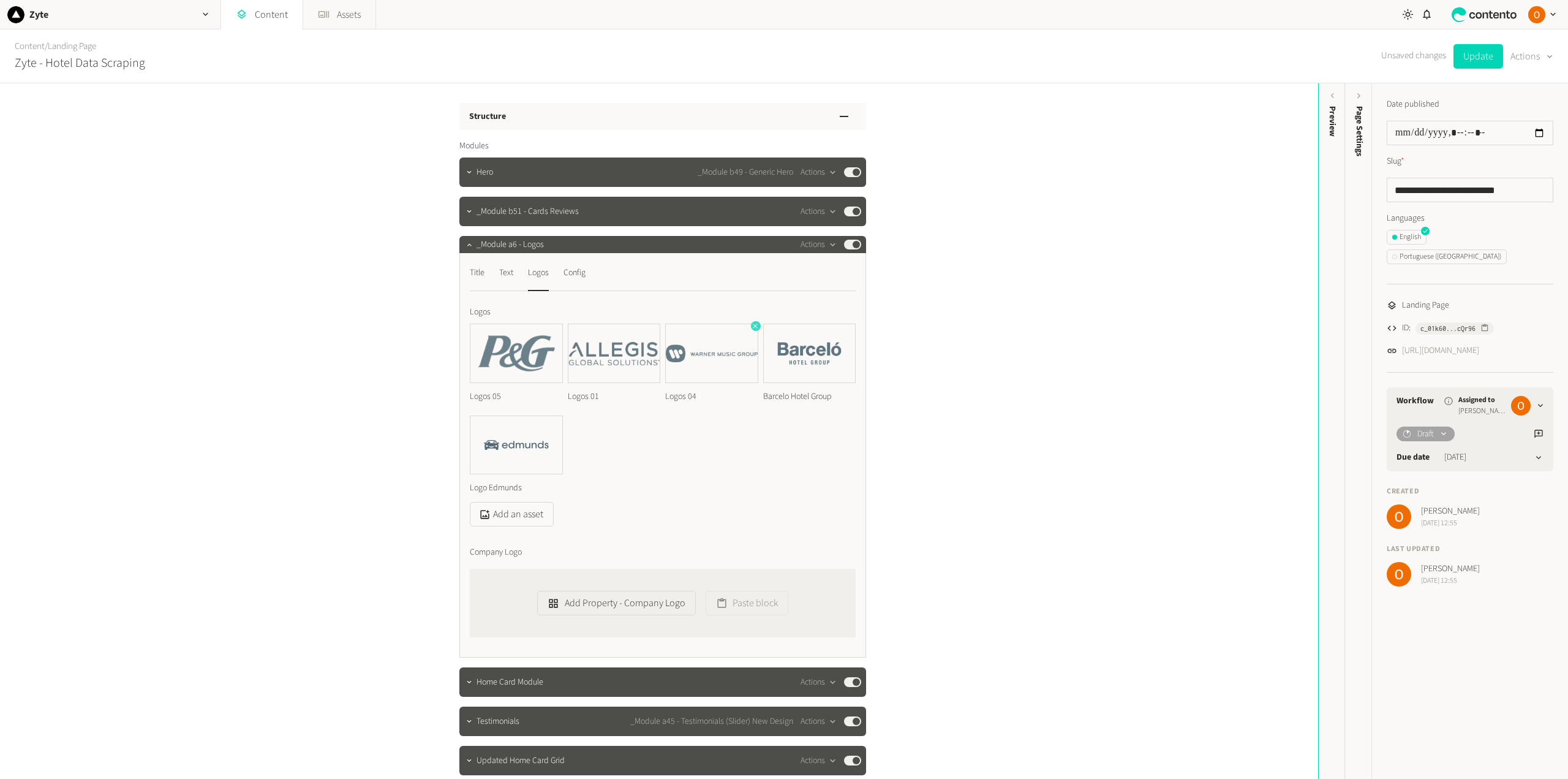
click at [751, 325] on icon "button" at bounding box center [755, 326] width 9 height 9
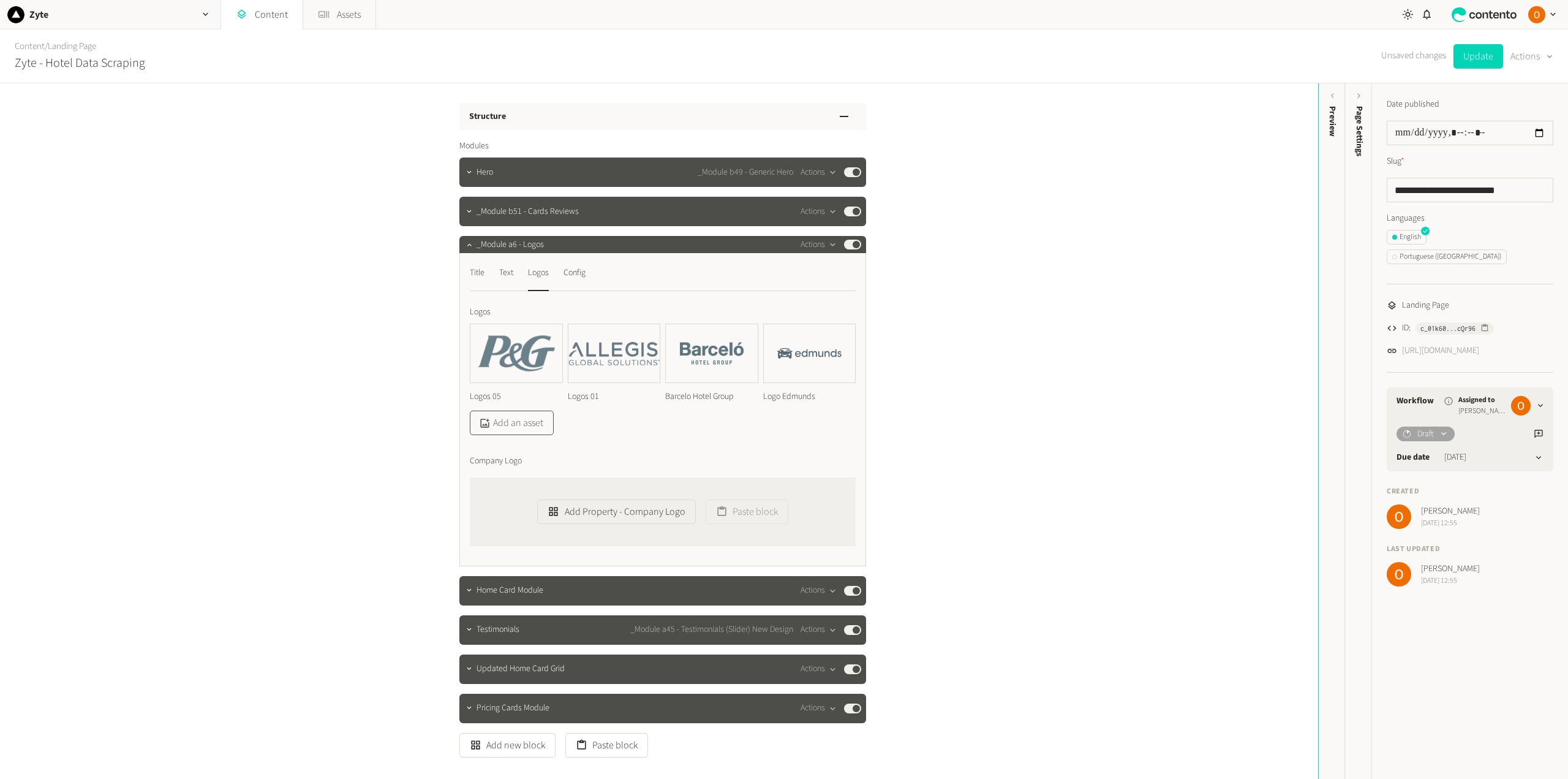
click at [521, 421] on button "Add an asset" at bounding box center [511, 422] width 84 height 24
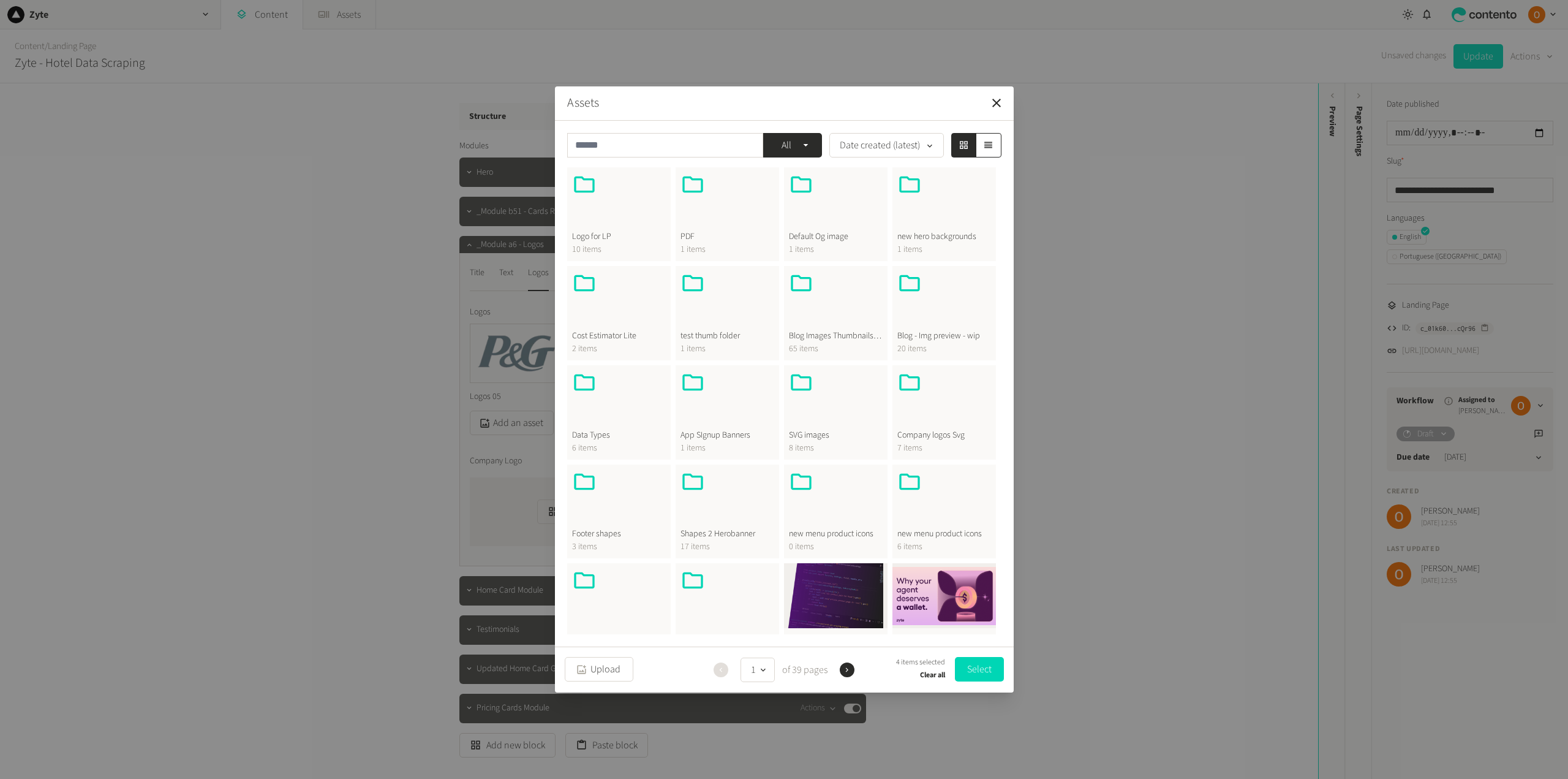
click at [629, 240] on span "Logo for LP" at bounding box center [619, 237] width 94 height 13
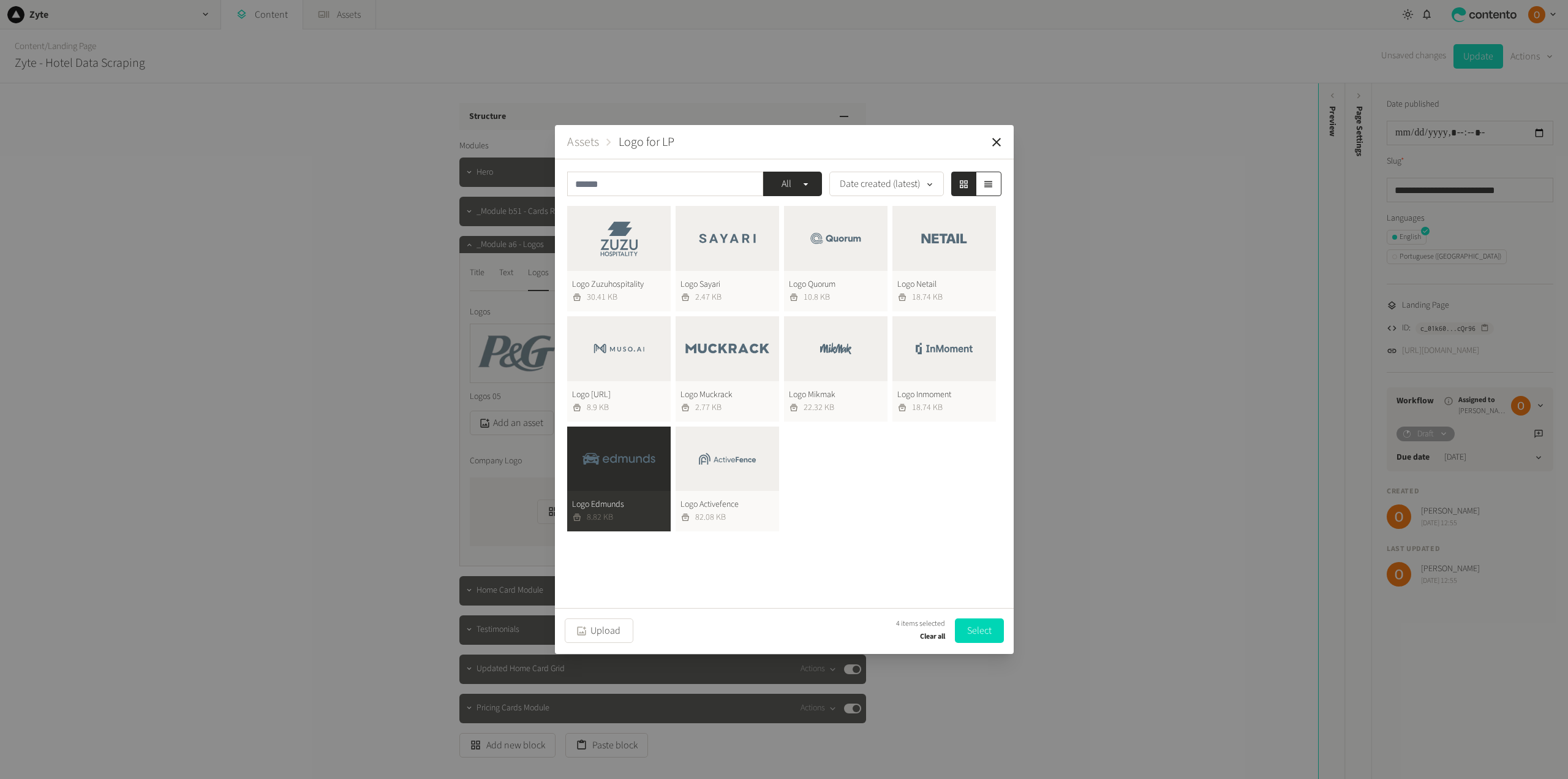
click at [630, 459] on button "Logo Edmunds 8.82 KB" at bounding box center [619, 479] width 104 height 106
click at [636, 244] on button "Logo Zuzuhospitality 30.41 KB" at bounding box center [619, 258] width 104 height 106
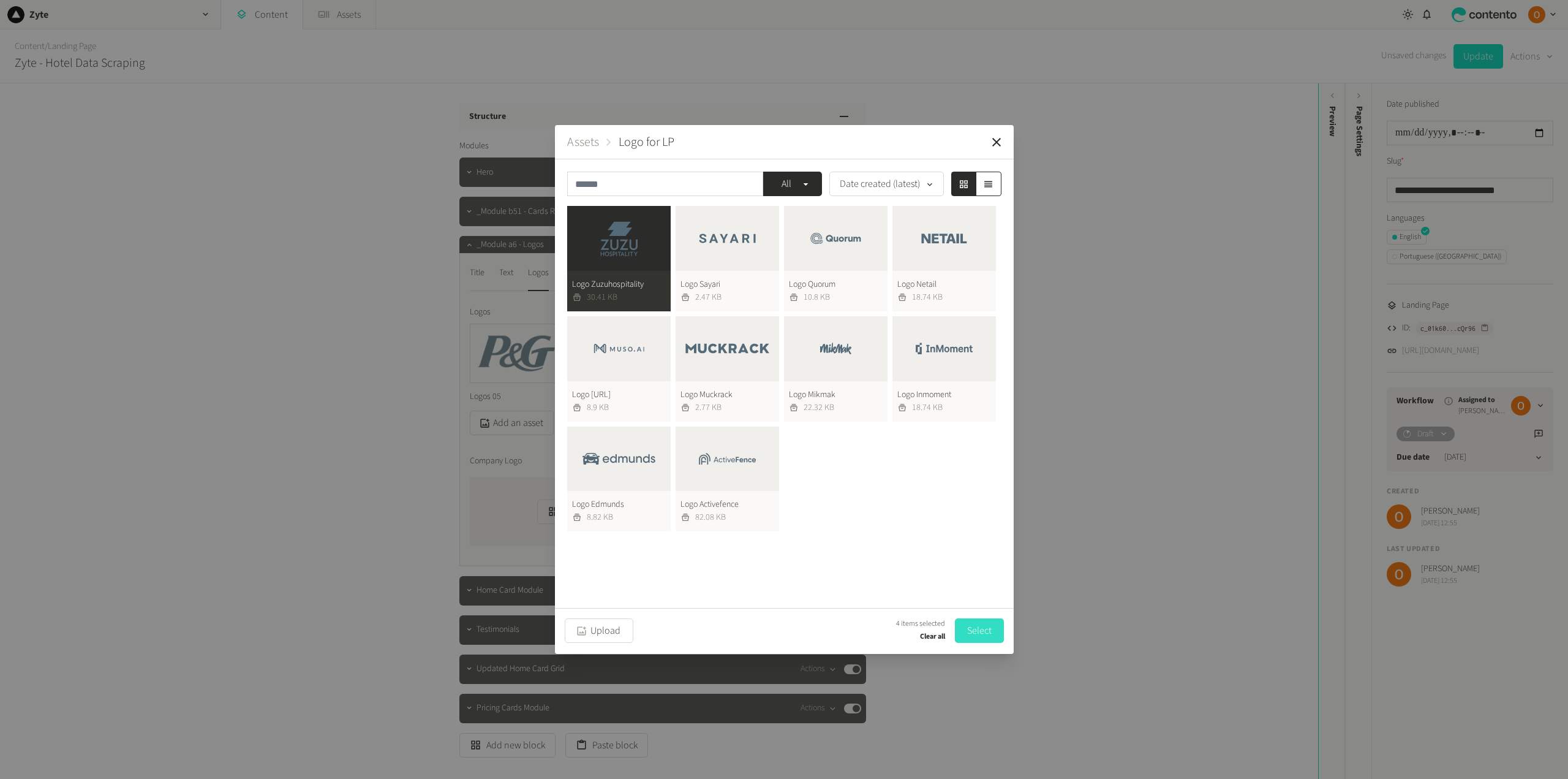
click at [978, 623] on button "Select" at bounding box center [979, 630] width 49 height 24
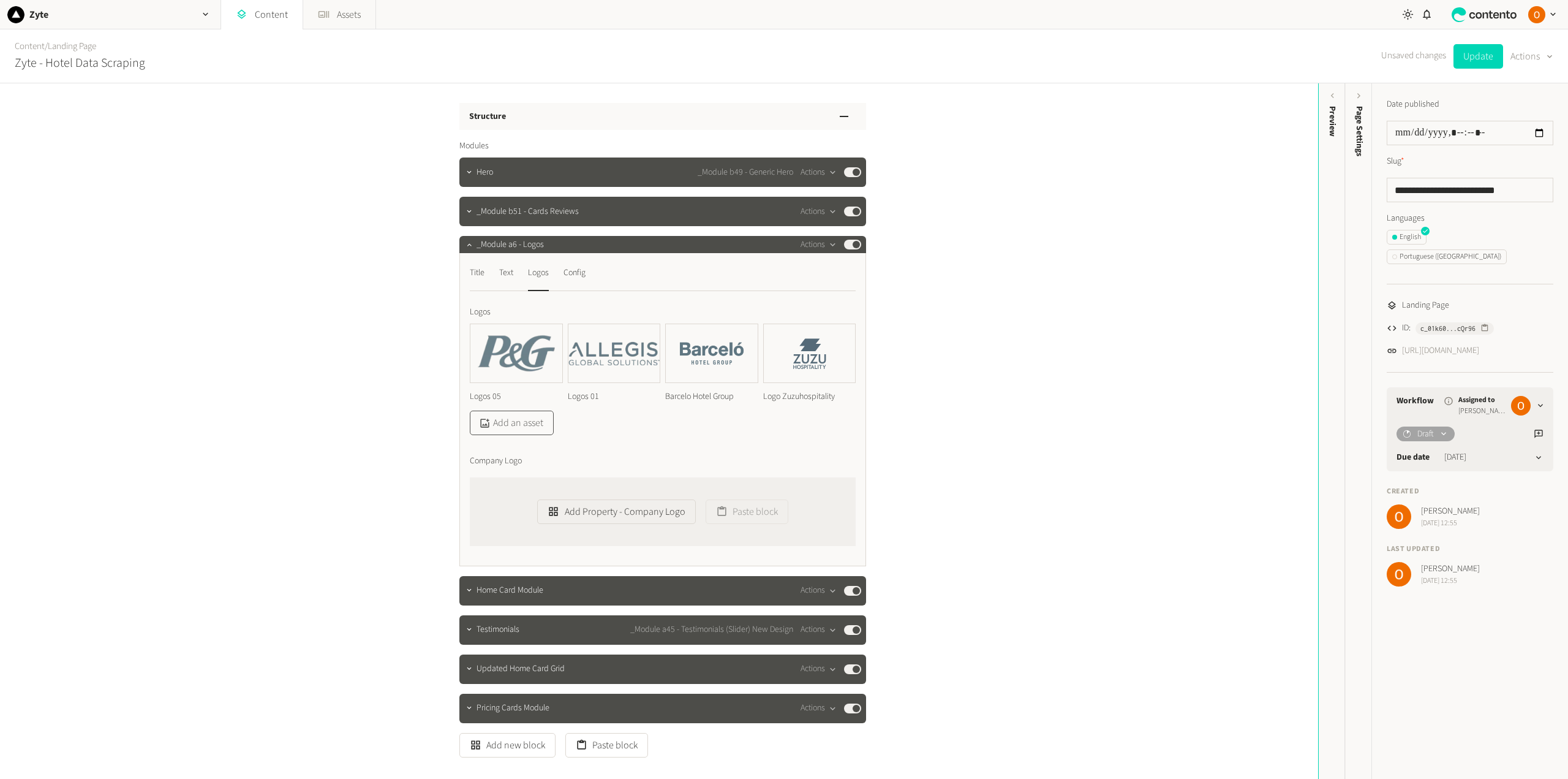
click at [523, 424] on button "Add an asset" at bounding box center [511, 422] width 84 height 24
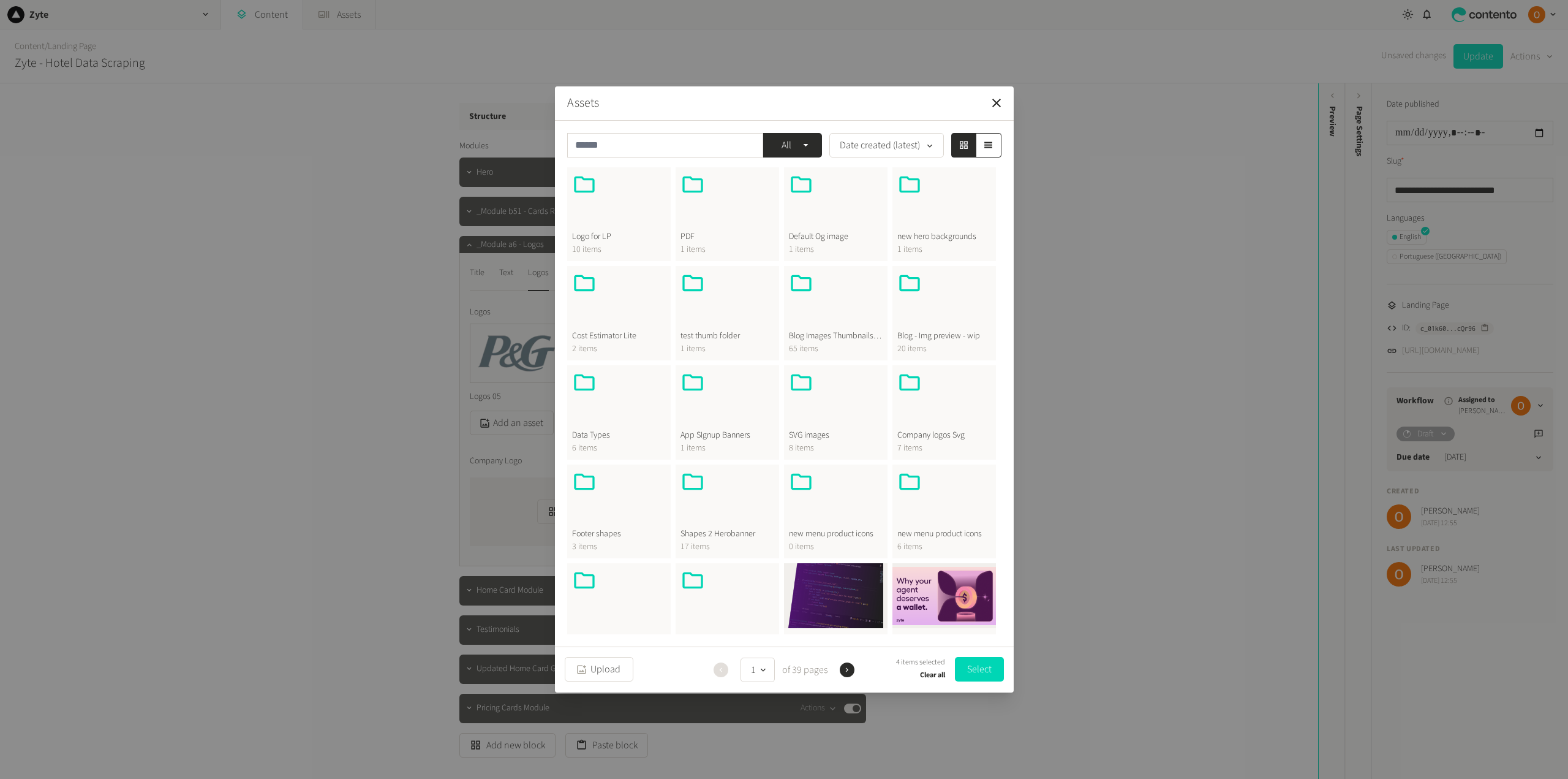
click at [599, 204] on div at bounding box center [619, 201] width 94 height 59
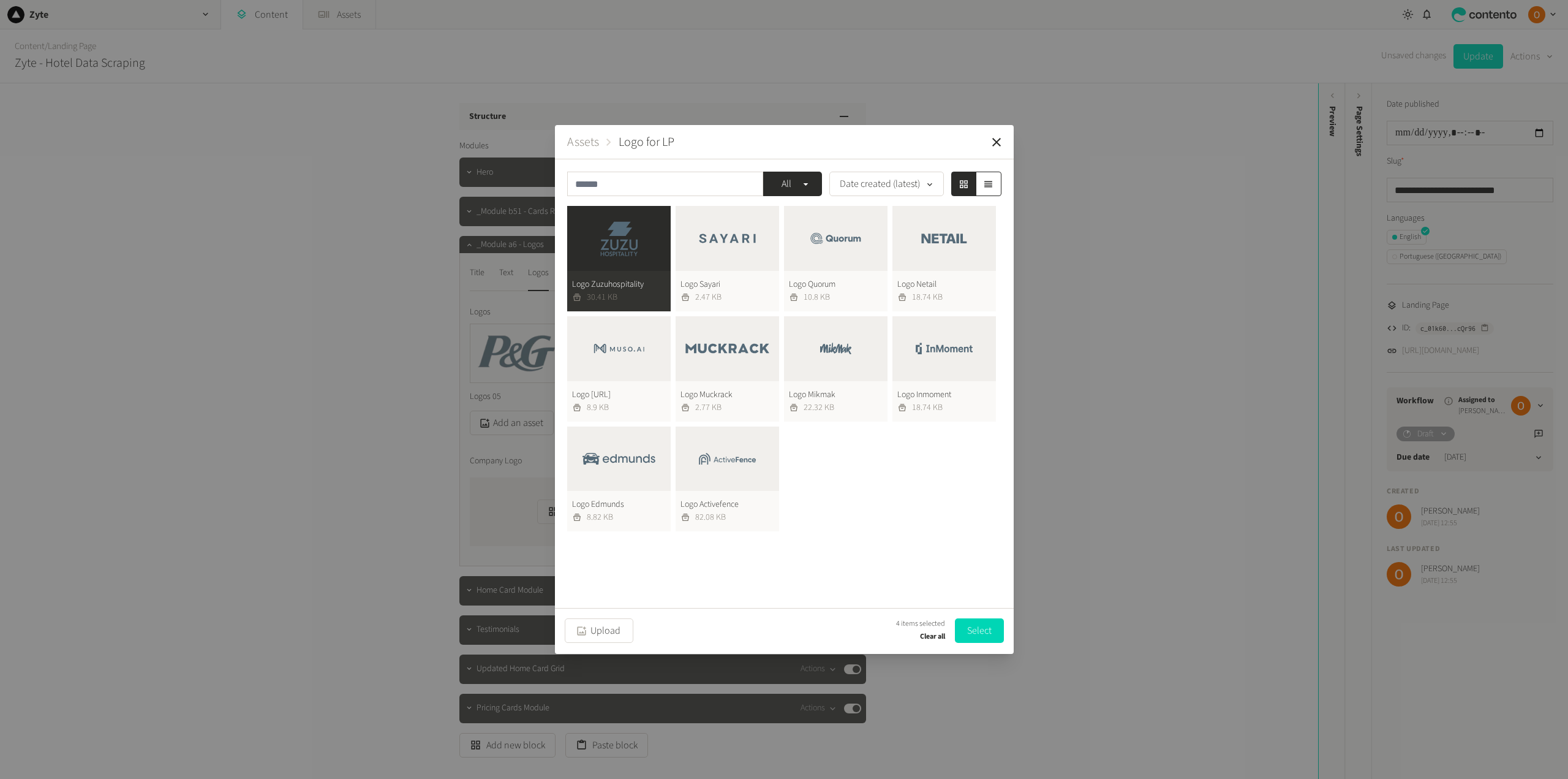
click at [638, 453] on button "Logo Edmunds 8.82 KB" at bounding box center [619, 479] width 104 height 106
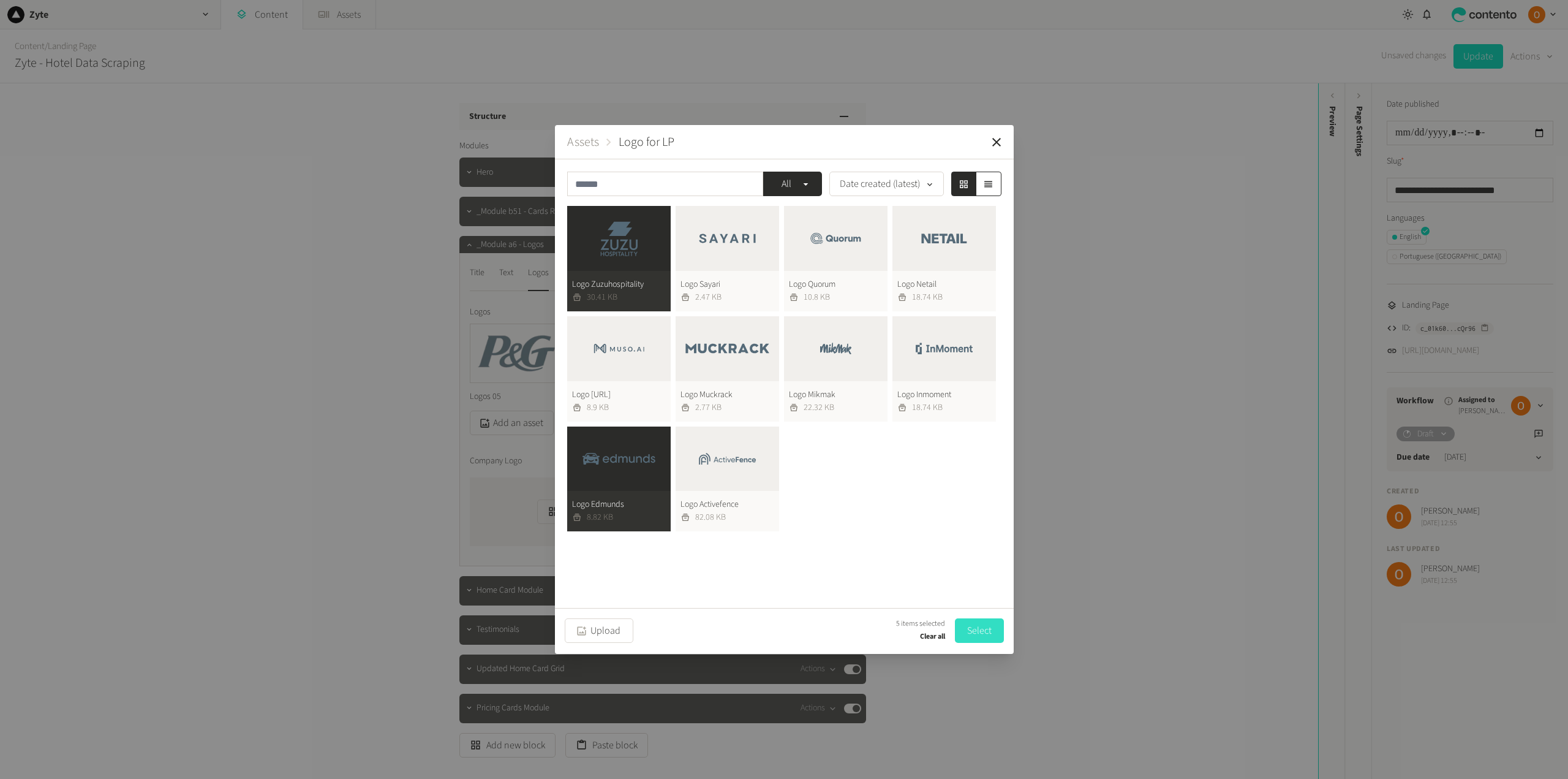
click at [976, 632] on button "Select" at bounding box center [979, 630] width 49 height 24
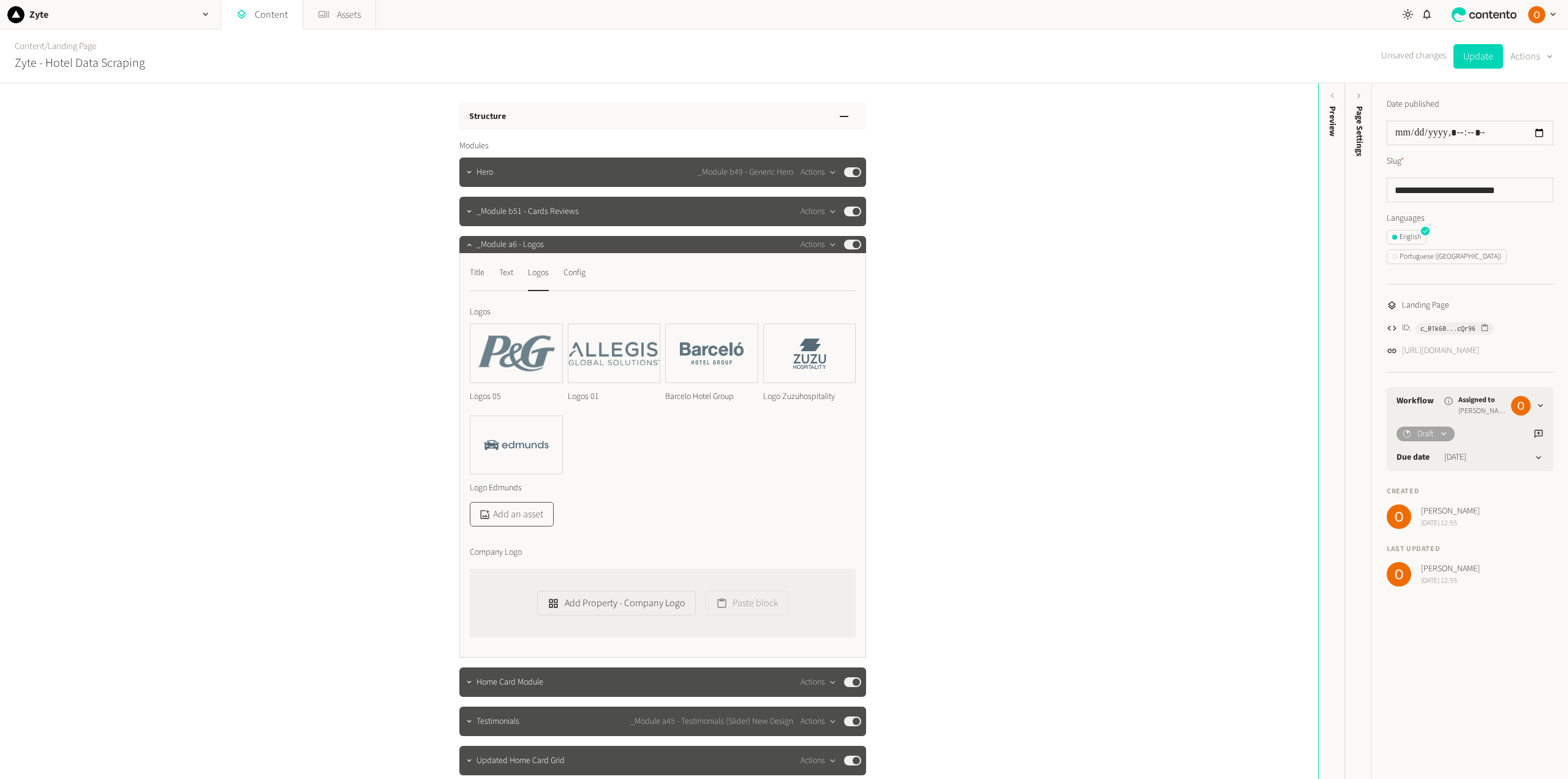
click at [514, 506] on button "Add an asset" at bounding box center [511, 514] width 84 height 24
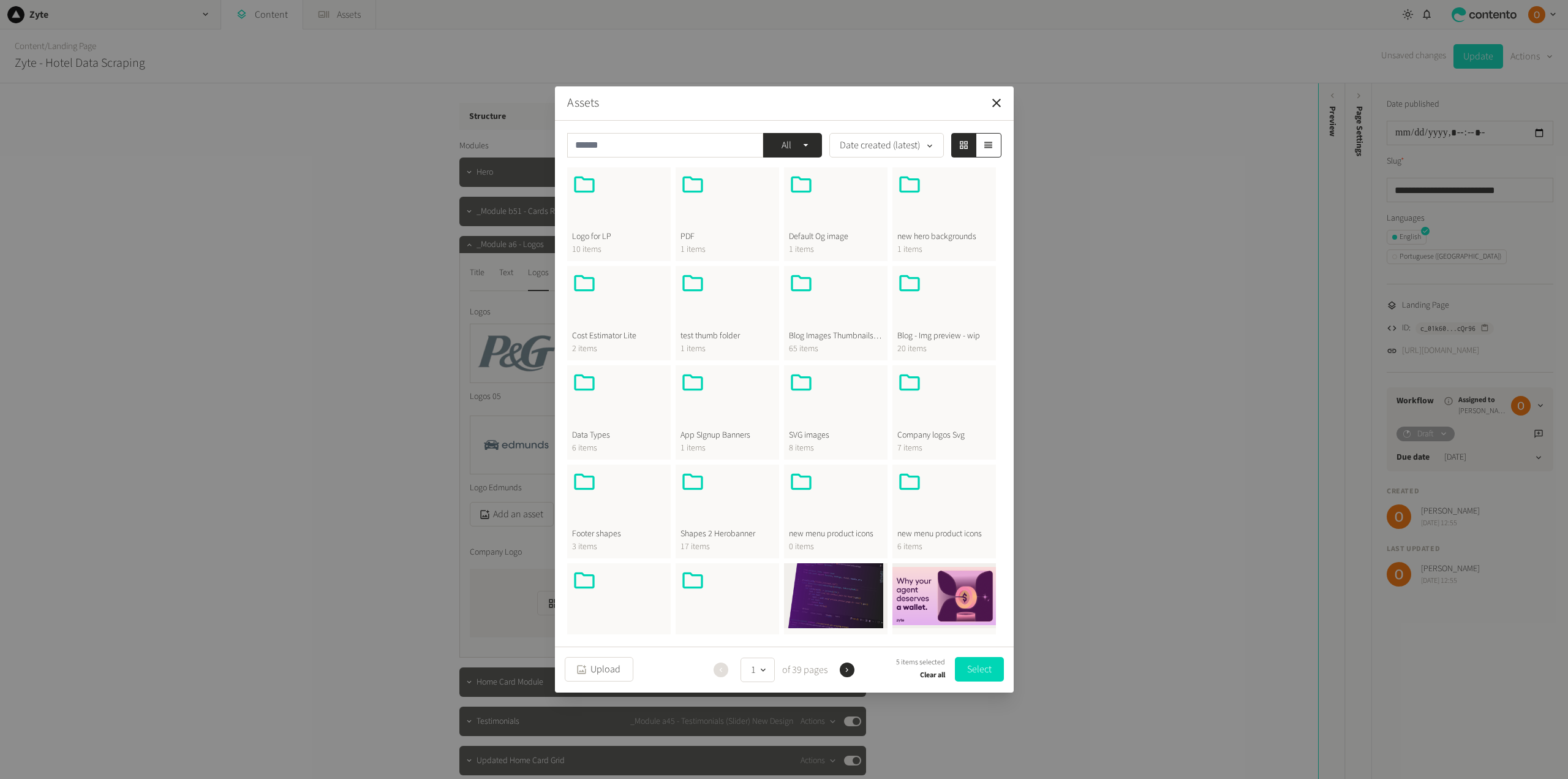
click at [641, 229] on div at bounding box center [619, 201] width 94 height 59
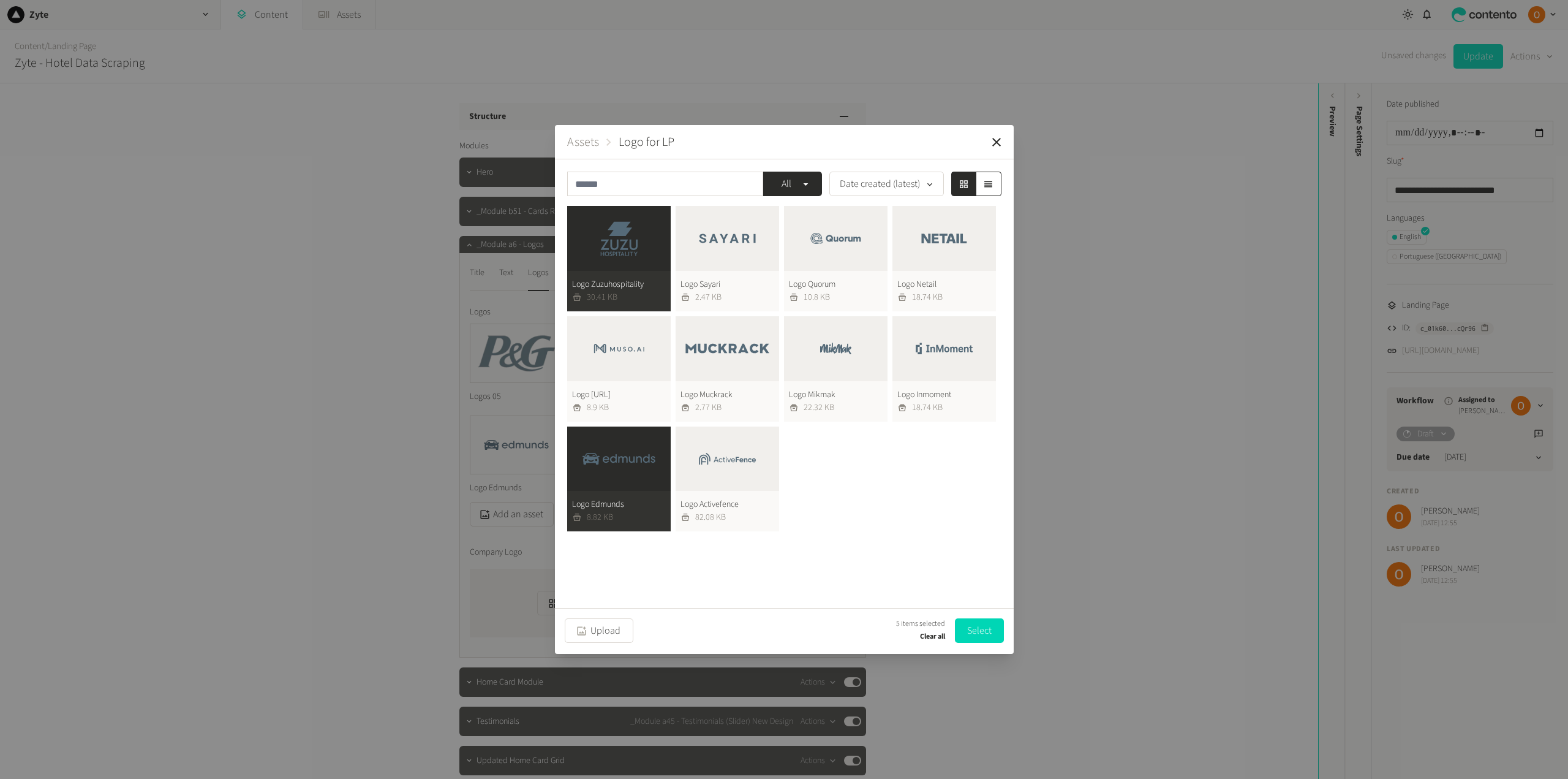
click at [858, 350] on button "Logo Mikmak 22.32 KB" at bounding box center [835, 369] width 104 height 106
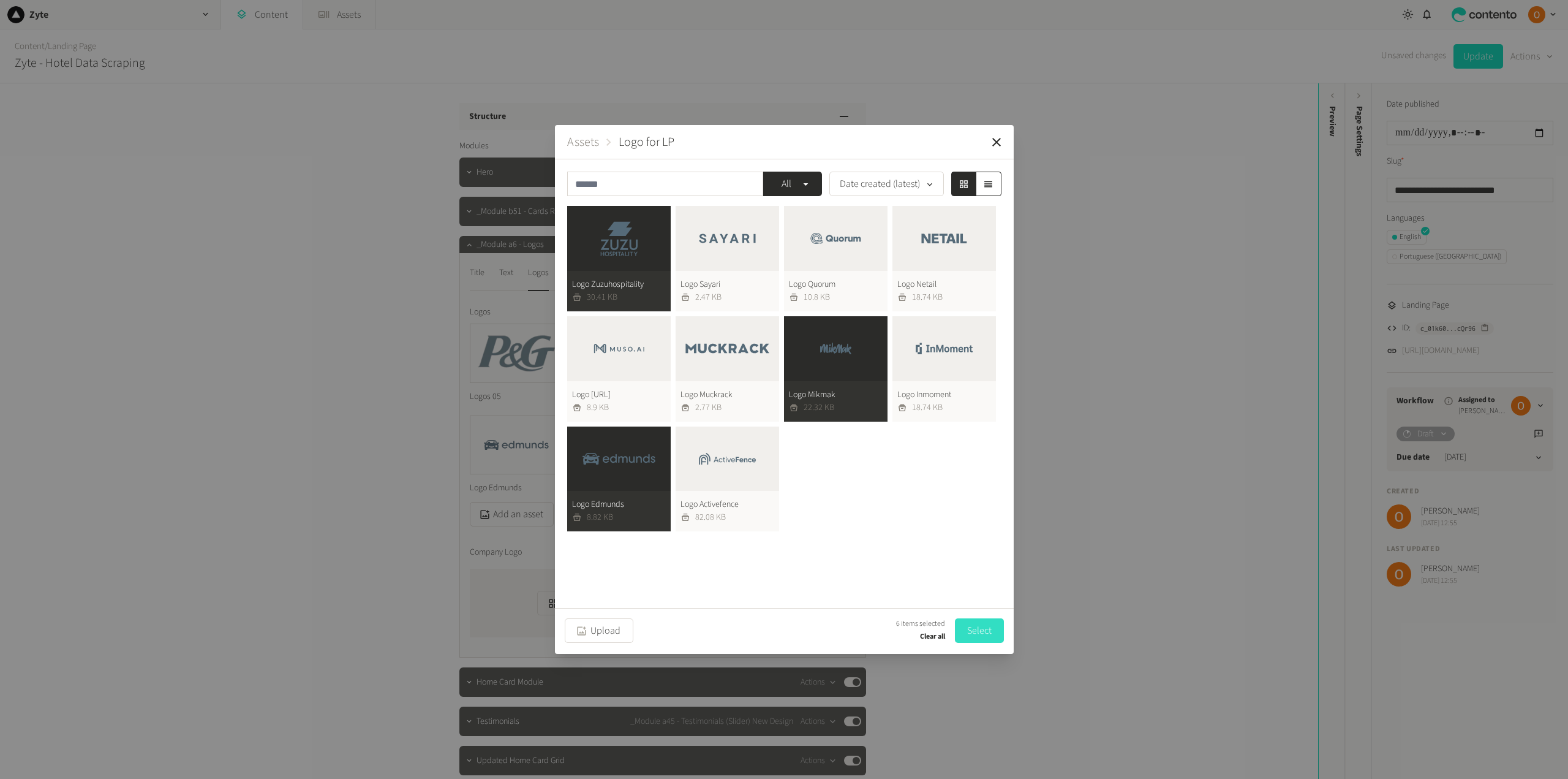
click at [979, 633] on button "Select" at bounding box center [979, 630] width 49 height 24
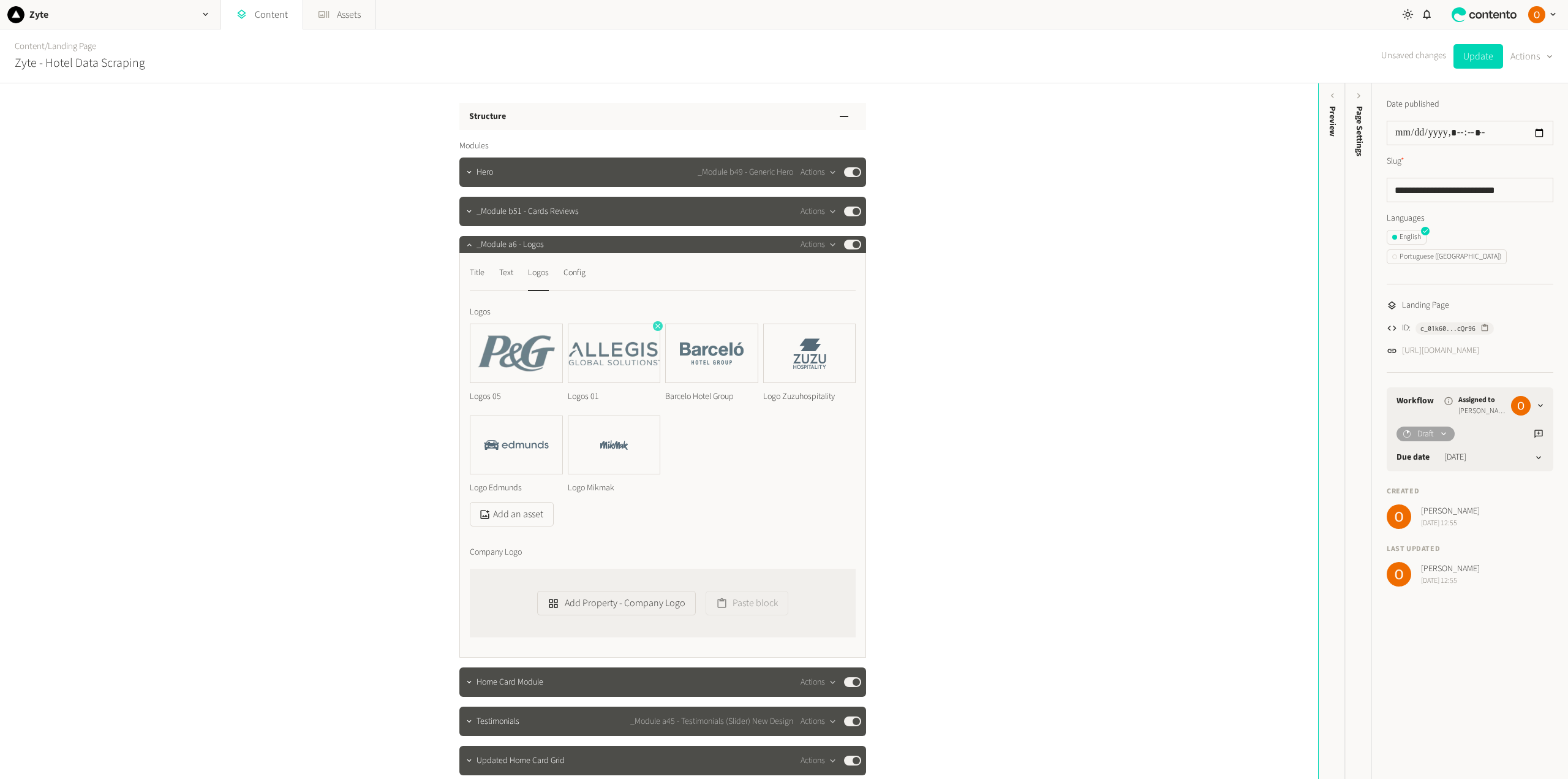
click at [655, 327] on icon "button" at bounding box center [658, 326] width 9 height 9
click at [557, 325] on icon "button" at bounding box center [560, 326] width 9 height 9
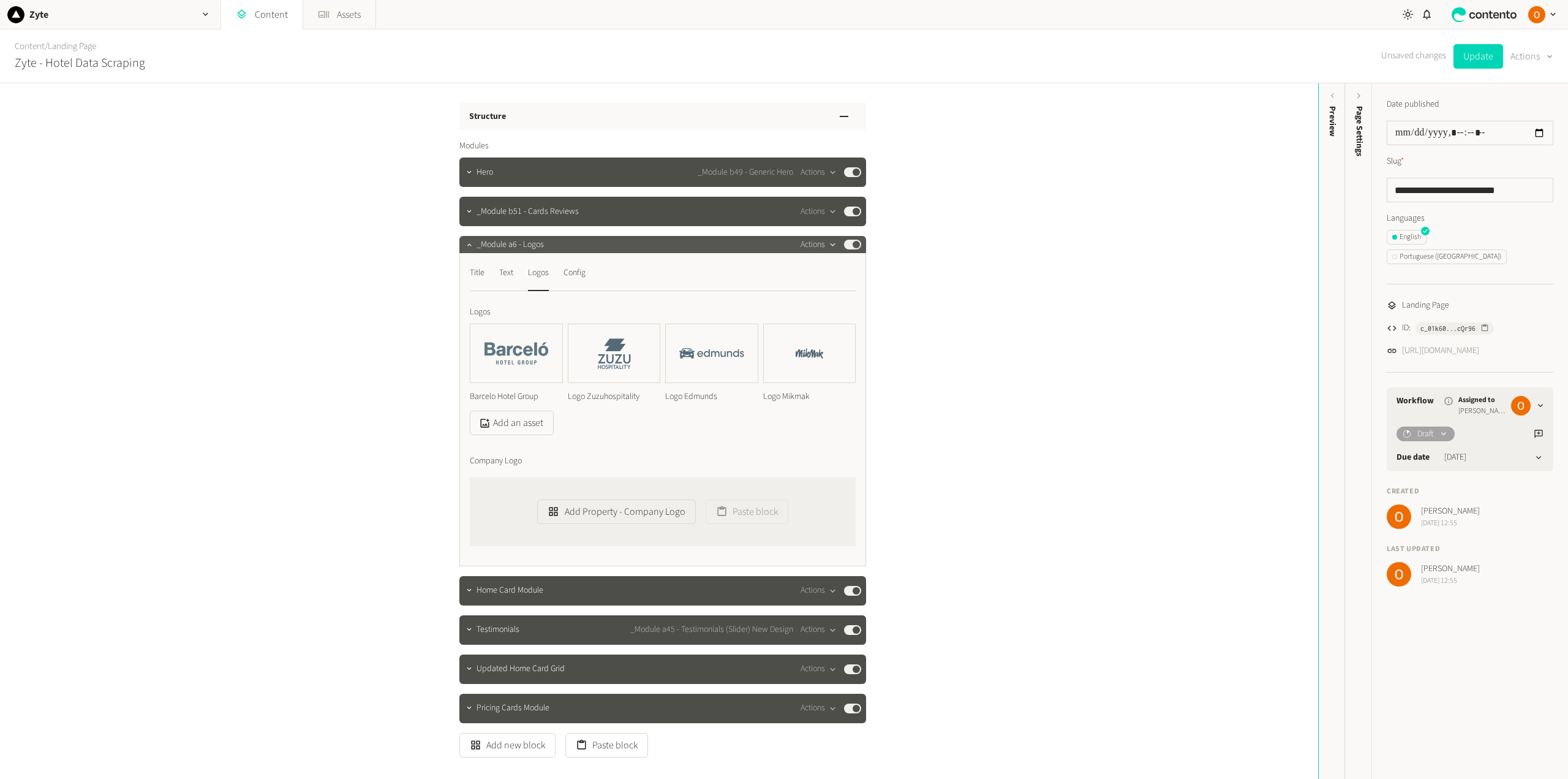
click at [827, 244] on icon "button" at bounding box center [832, 245] width 11 height 11
click at [835, 269] on button "Copy to clipboard" at bounding box center [837, 271] width 81 height 22
click at [1477, 53] on button "Update" at bounding box center [1478, 56] width 50 height 24
type input "**********"
click at [1479, 344] on link "https://dev.zyte.com/lp-daas-hotel-data-scraping" at bounding box center [1440, 350] width 77 height 13
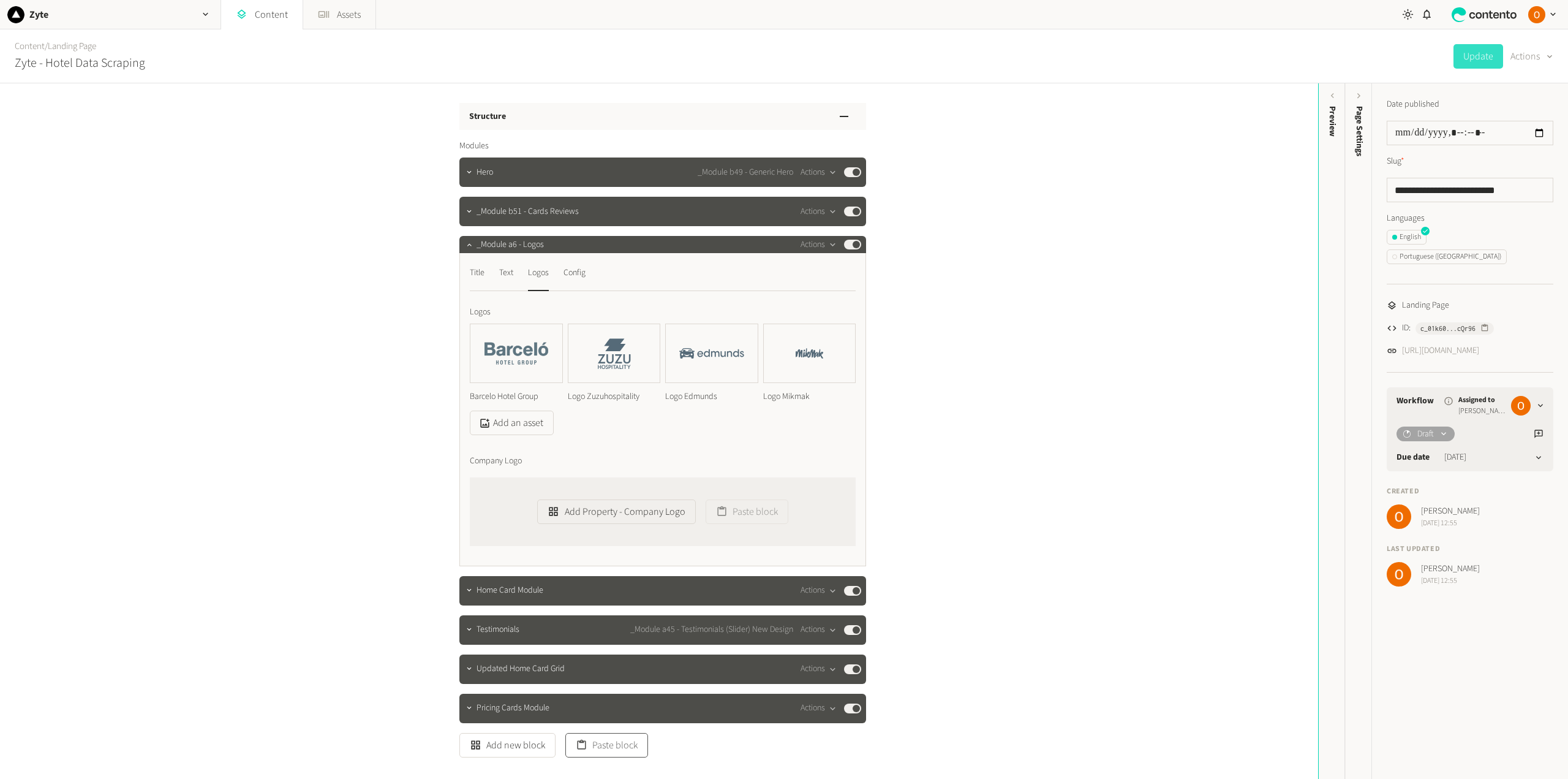
click at [633, 751] on button "Paste block" at bounding box center [606, 745] width 83 height 24
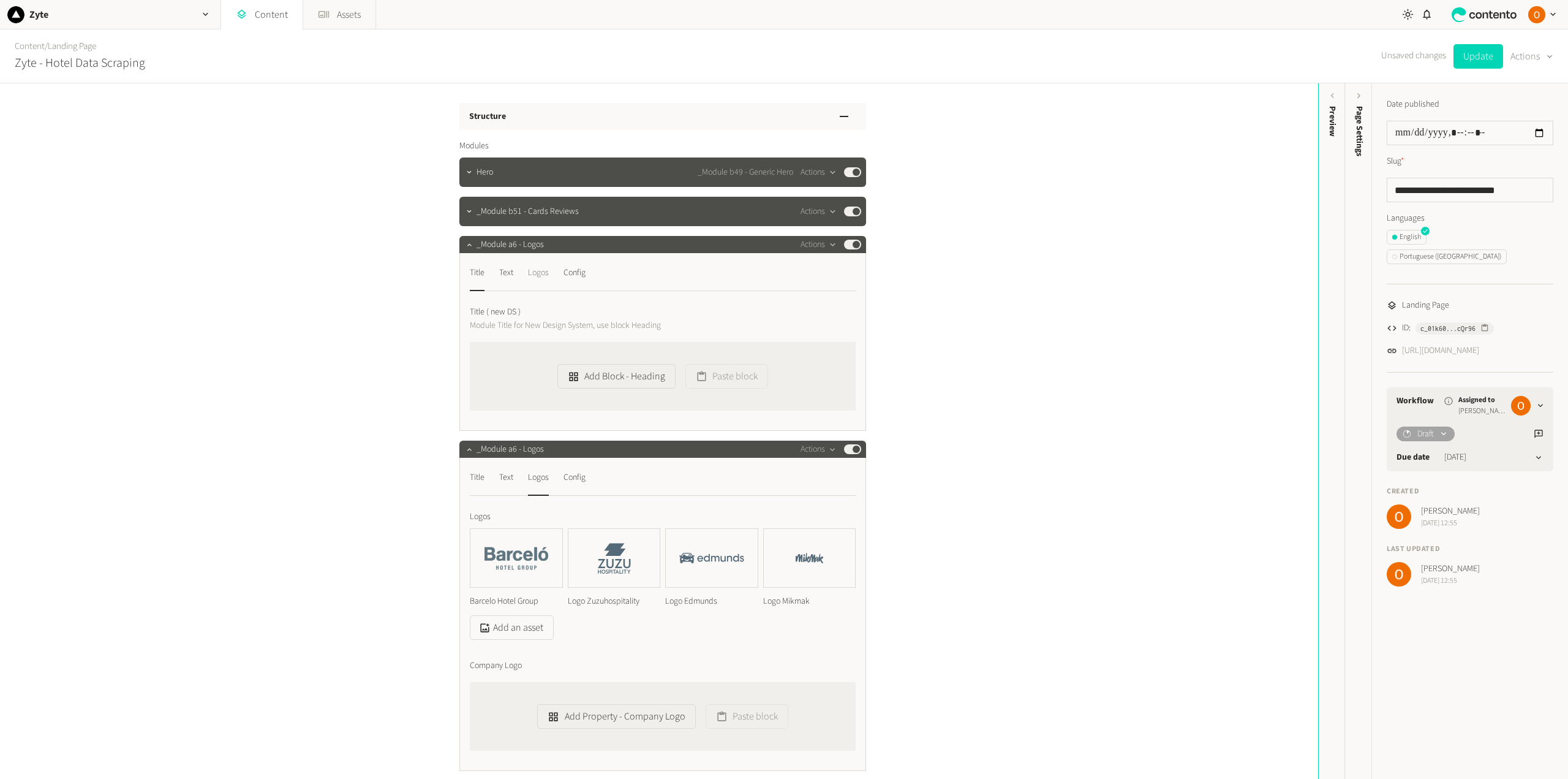
click at [540, 277] on div "Logos" at bounding box center [538, 273] width 21 height 20
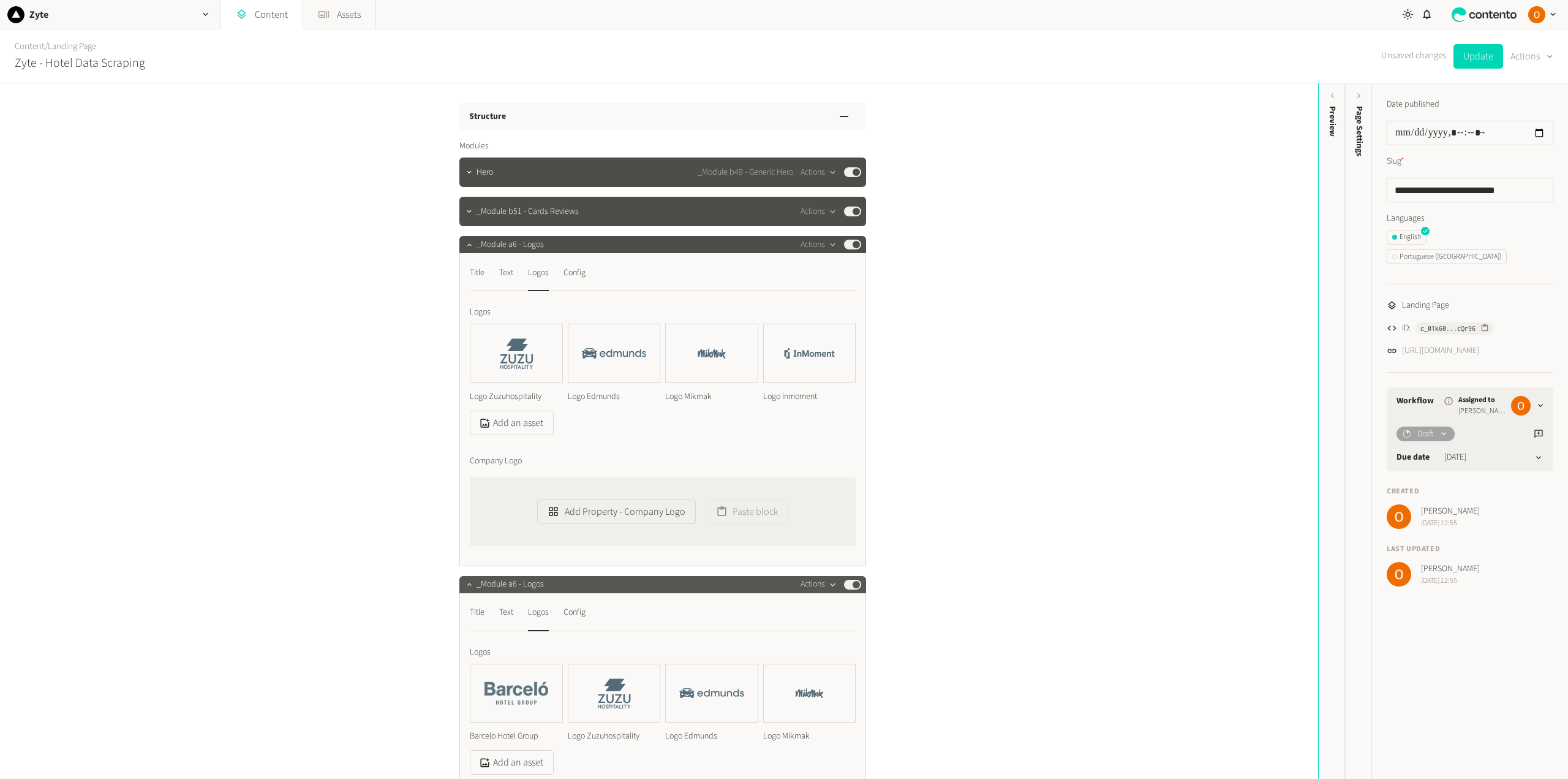
click at [830, 583] on icon "button" at bounding box center [832, 584] width 5 height 3
click at [833, 675] on button "Delete" at bounding box center [837, 679] width 81 height 22
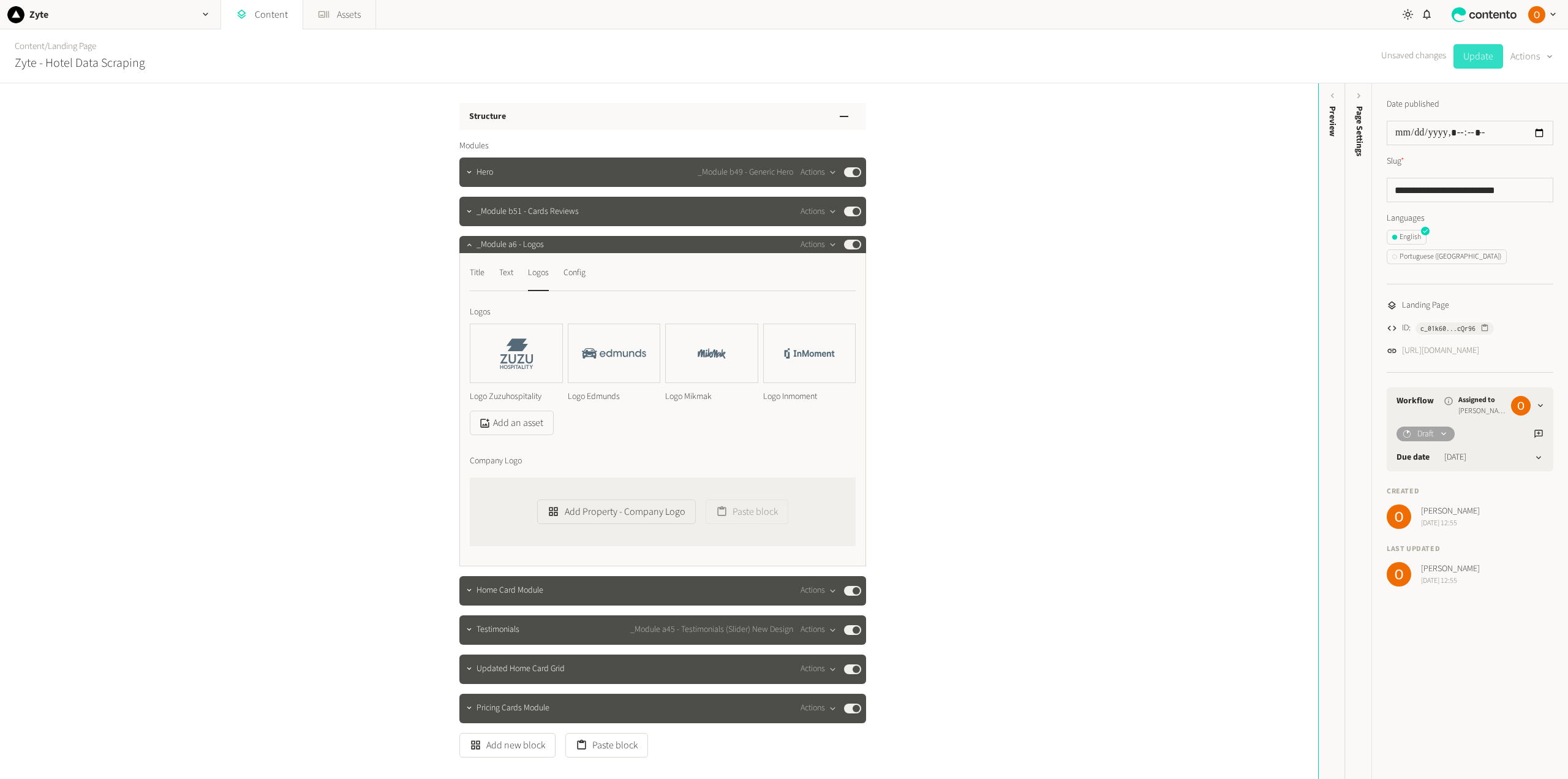
click at [1479, 52] on button "Update" at bounding box center [1478, 56] width 50 height 24
click at [817, 250] on button "Actions" at bounding box center [818, 245] width 36 height 15
click at [823, 335] on button "Delete" at bounding box center [837, 339] width 81 height 22
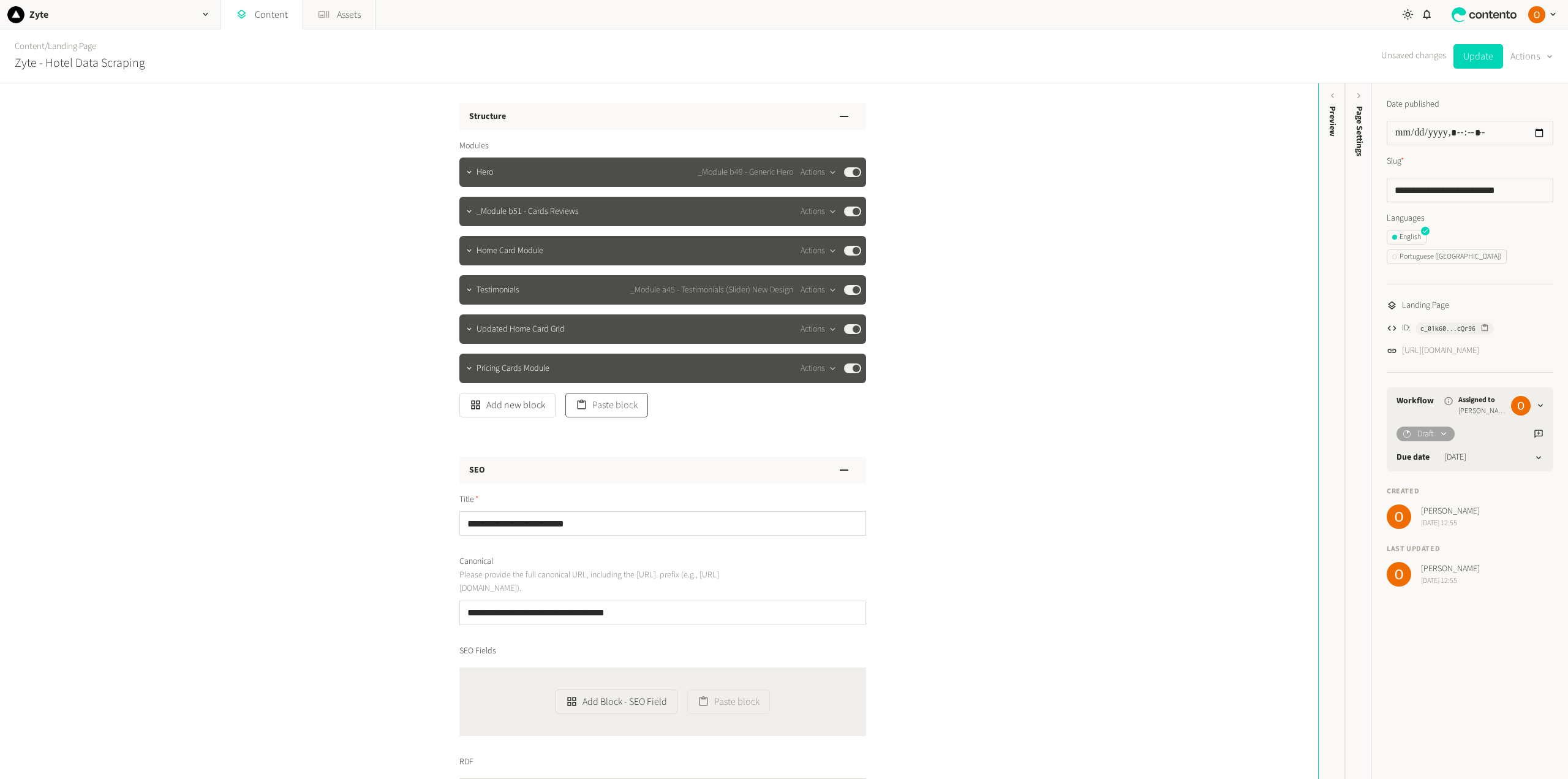
click at [629, 403] on button "Paste block" at bounding box center [606, 404] width 83 height 24
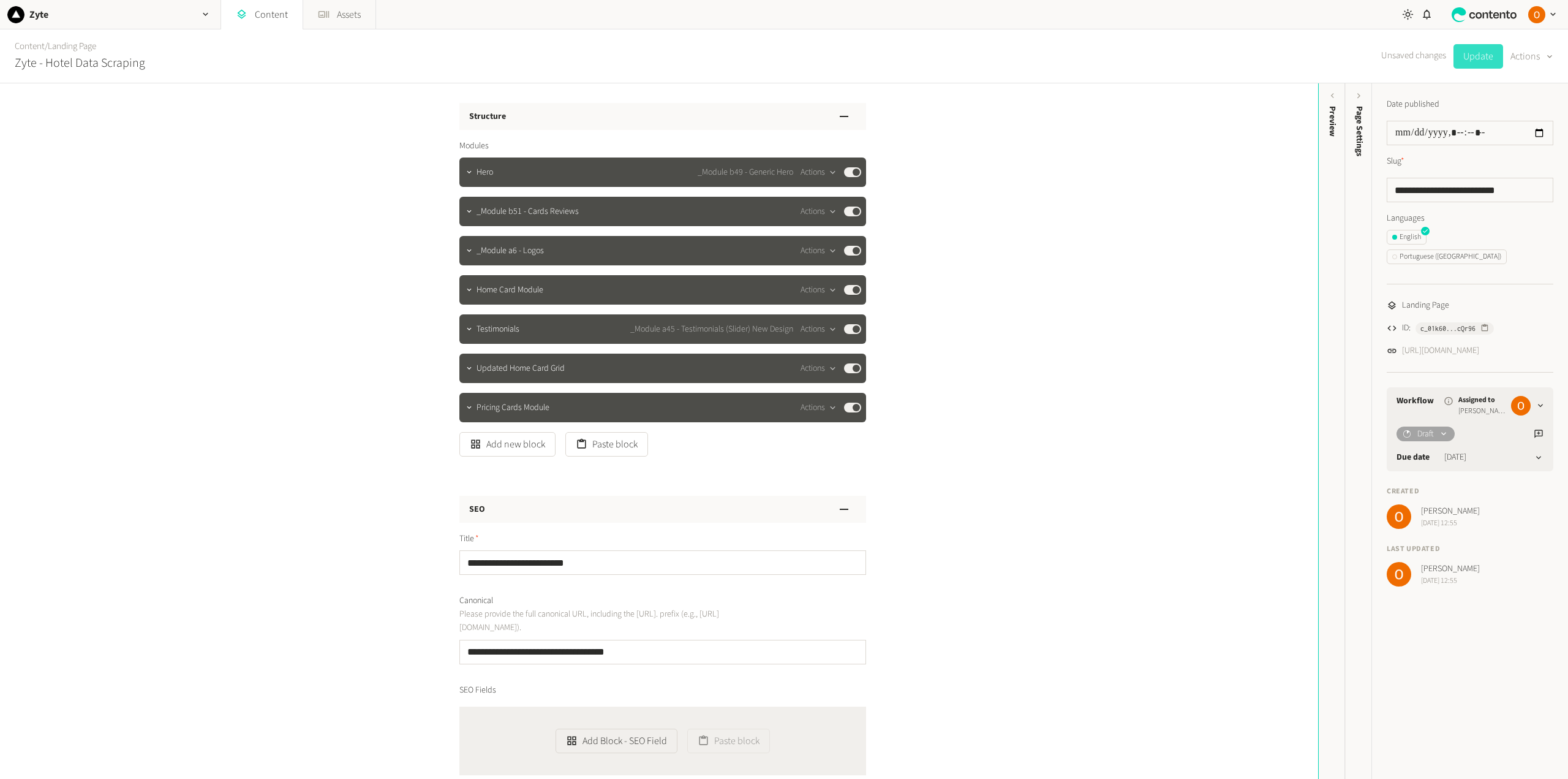
click at [1484, 58] on button "Update" at bounding box center [1478, 56] width 50 height 24
type input "**********"
click at [605, 445] on button "Paste block" at bounding box center [606, 444] width 83 height 24
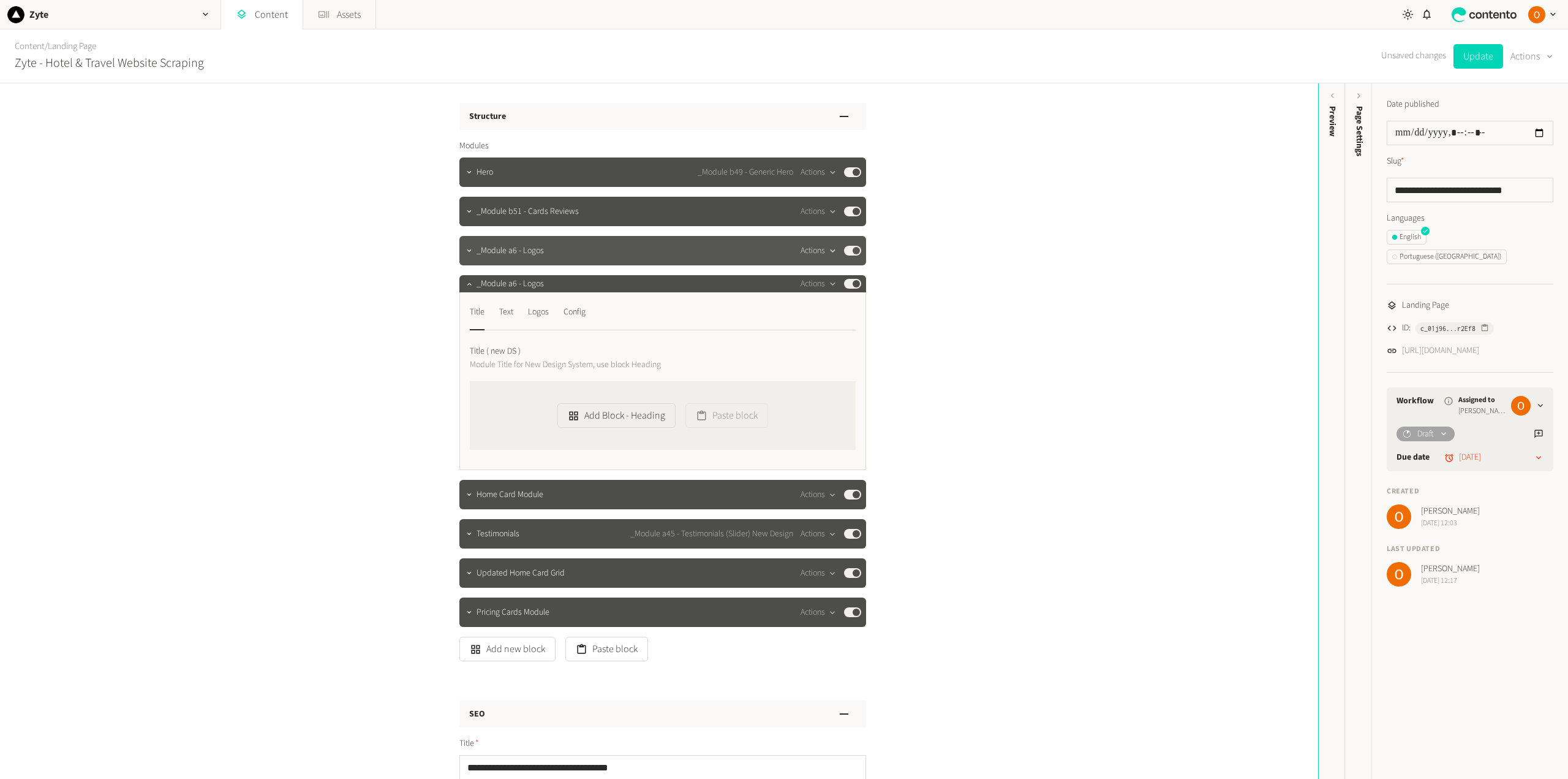
click at [830, 250] on icon "button" at bounding box center [832, 250] width 5 height 3
click at [818, 338] on button "Delete" at bounding box center [837, 345] width 81 height 22
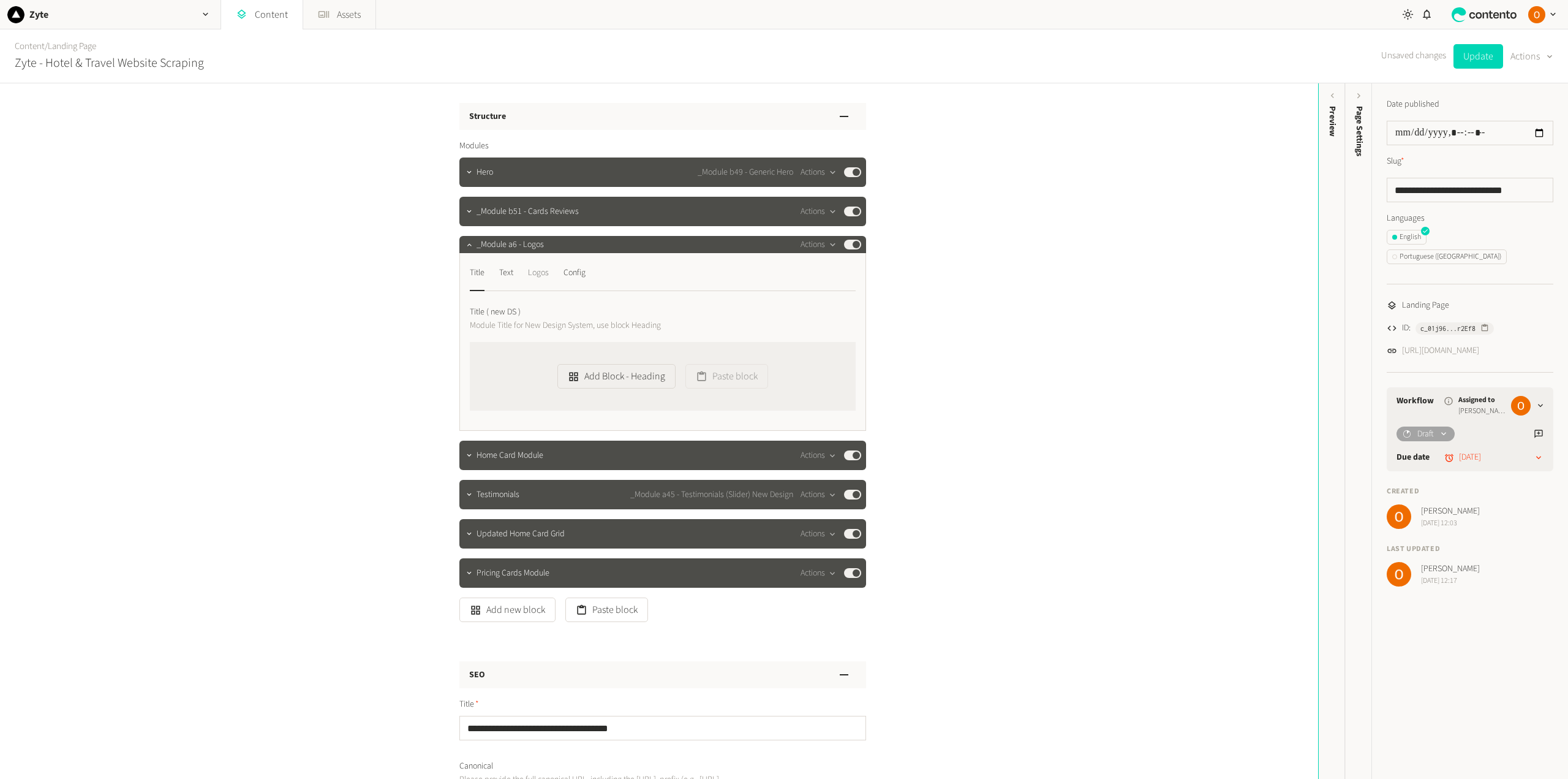
click at [539, 275] on div "Logos" at bounding box center [538, 273] width 21 height 20
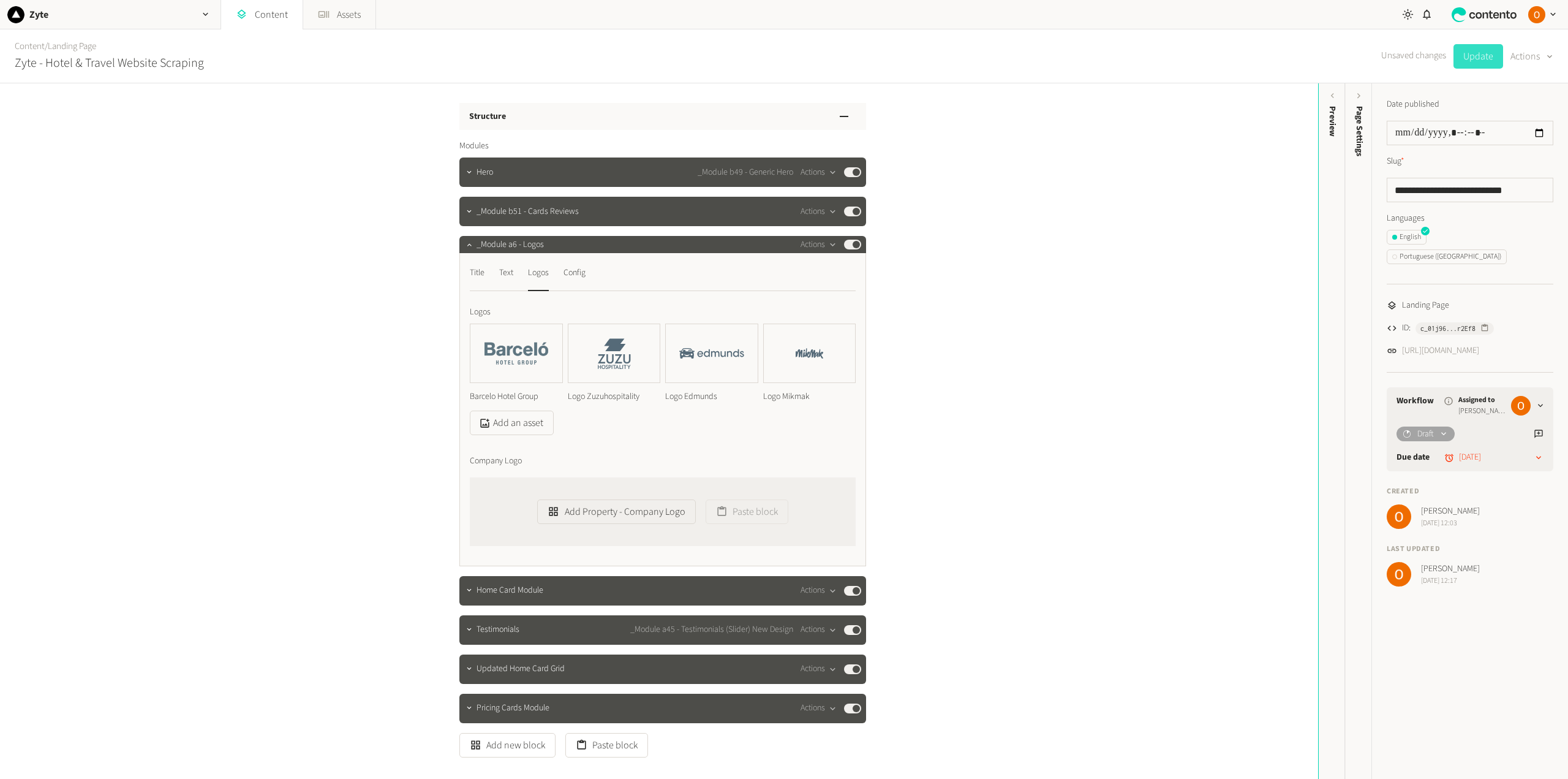
click at [1482, 60] on button "Update" at bounding box center [1478, 56] width 50 height 24
click at [604, 358] on img at bounding box center [614, 353] width 92 height 58
drag, startPoint x: 9, startPoint y: 255, endPoint x: 573, endPoint y: 273, distance: 564.3
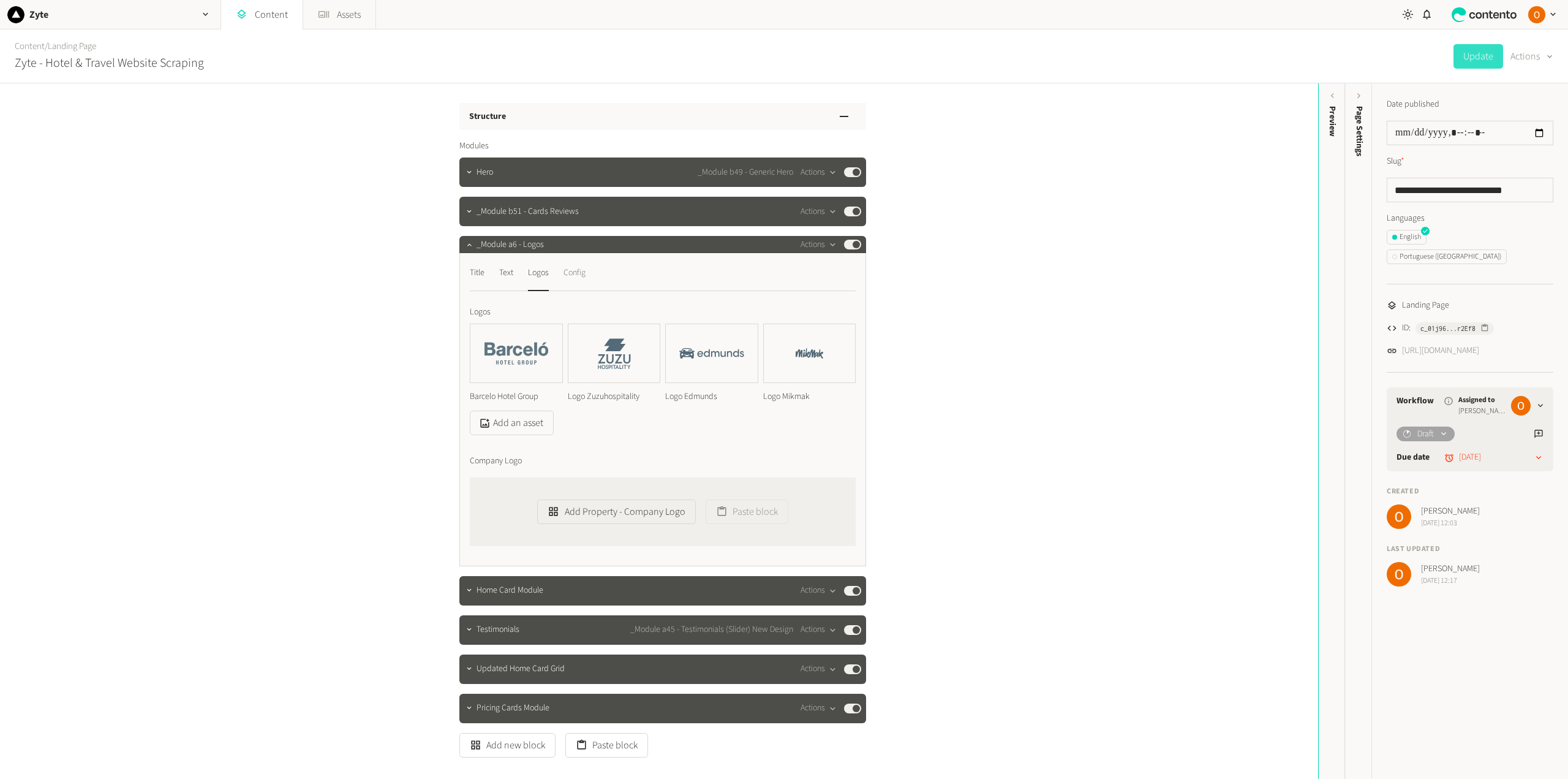
click at [573, 273] on div "Config" at bounding box center [574, 273] width 22 height 20
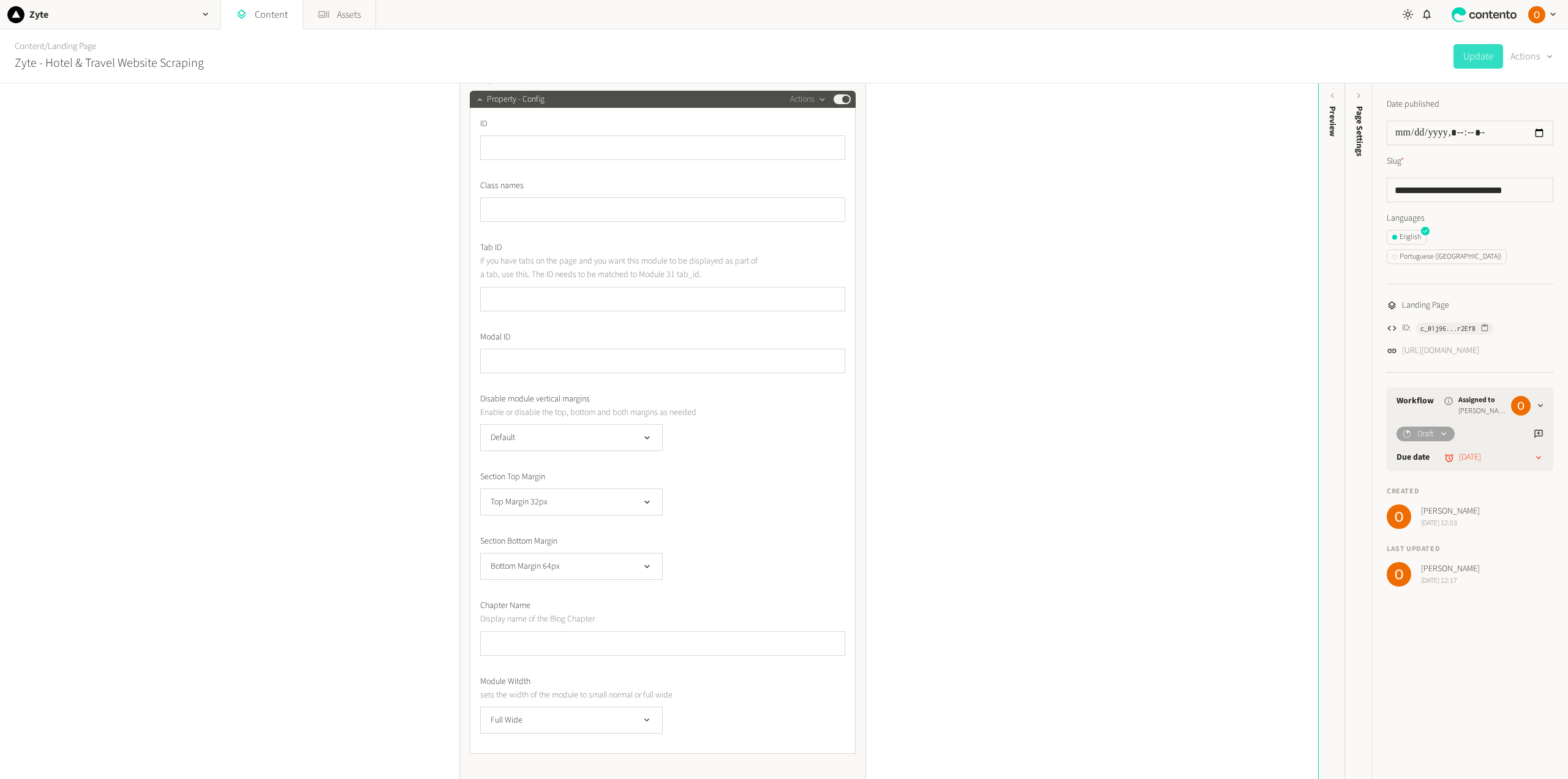
scroll to position [245, 0]
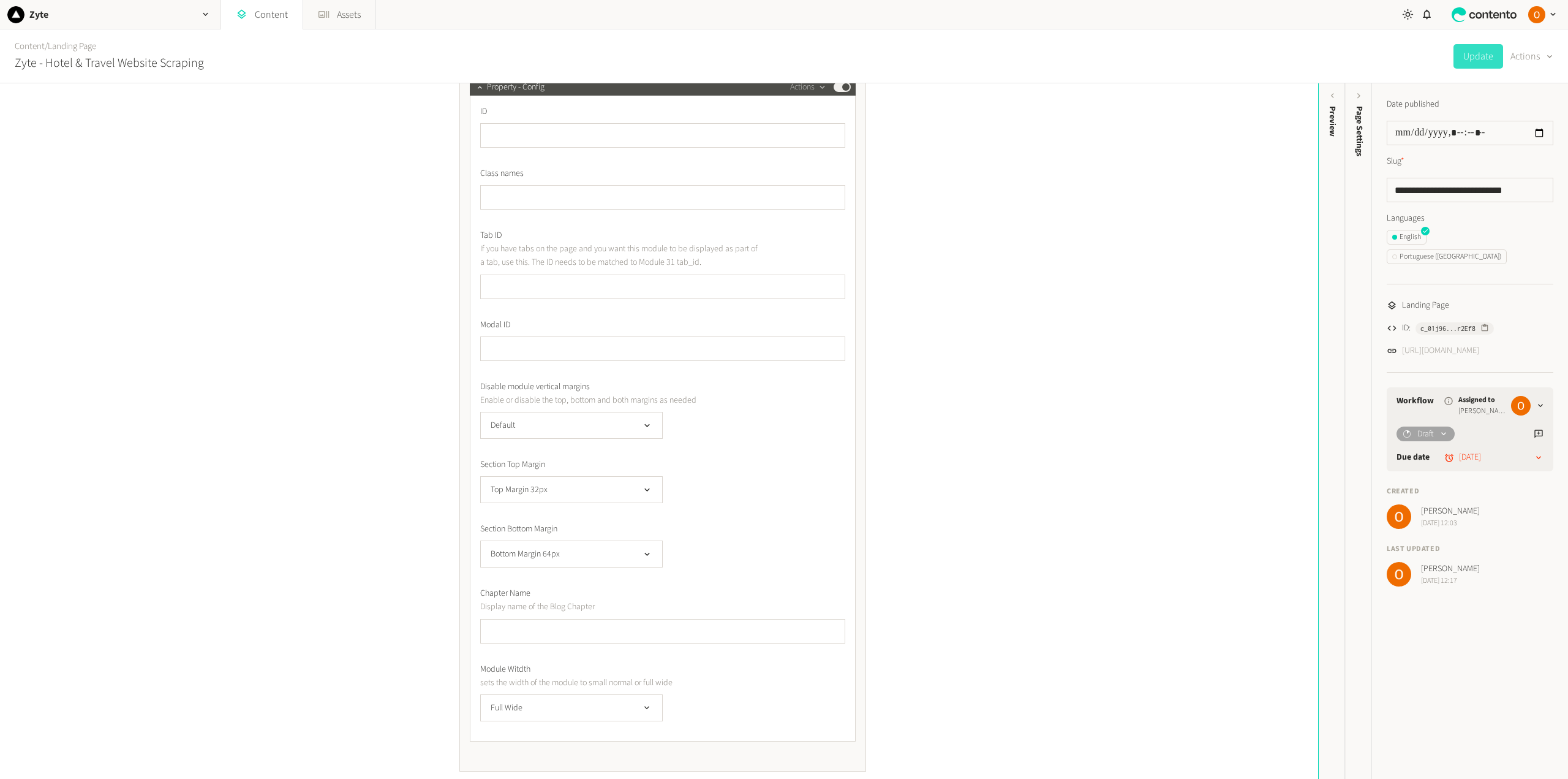
click at [1479, 344] on link "[URL][DOMAIN_NAME]" at bounding box center [1440, 350] width 77 height 13
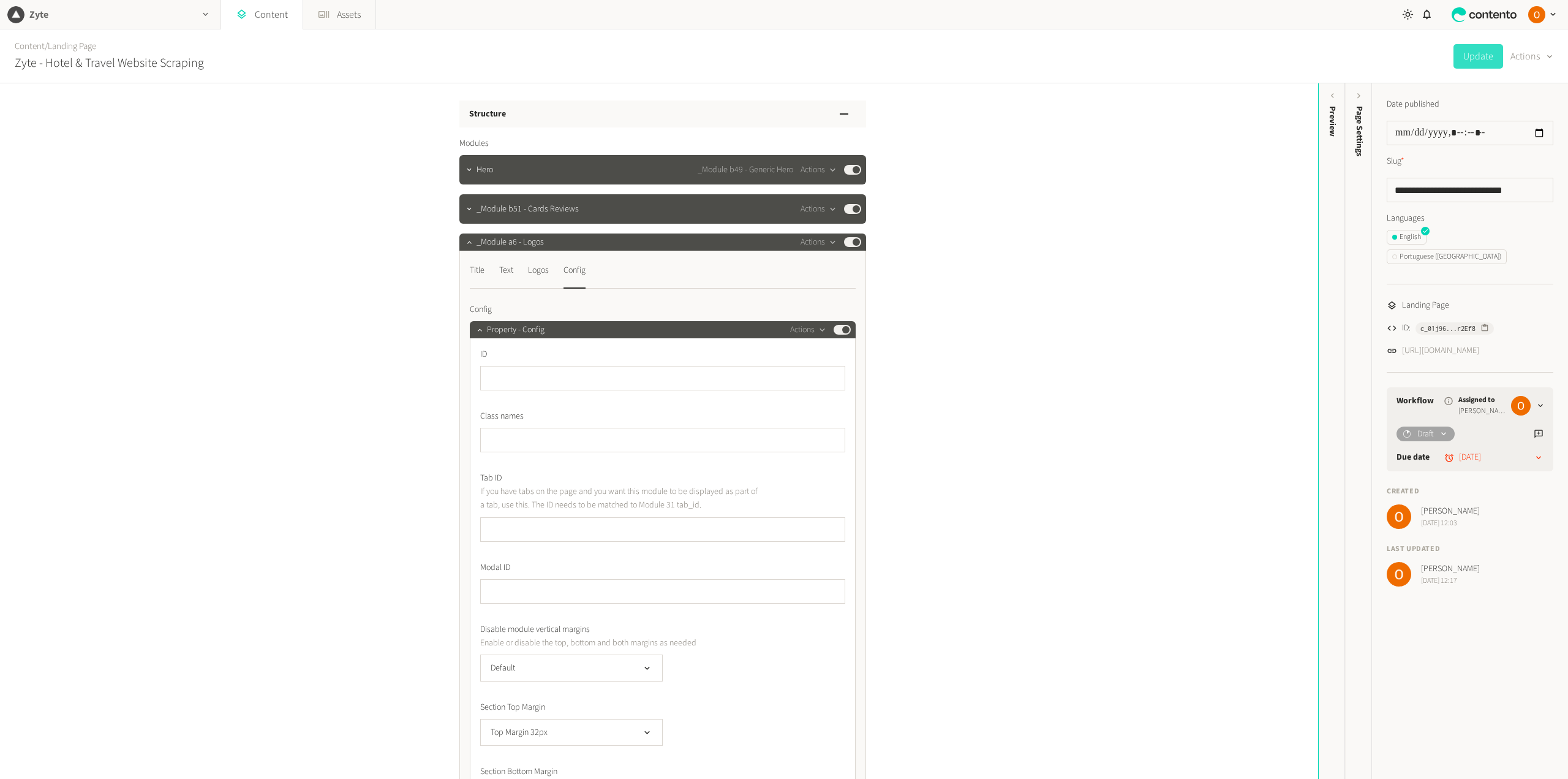
scroll to position [0, 0]
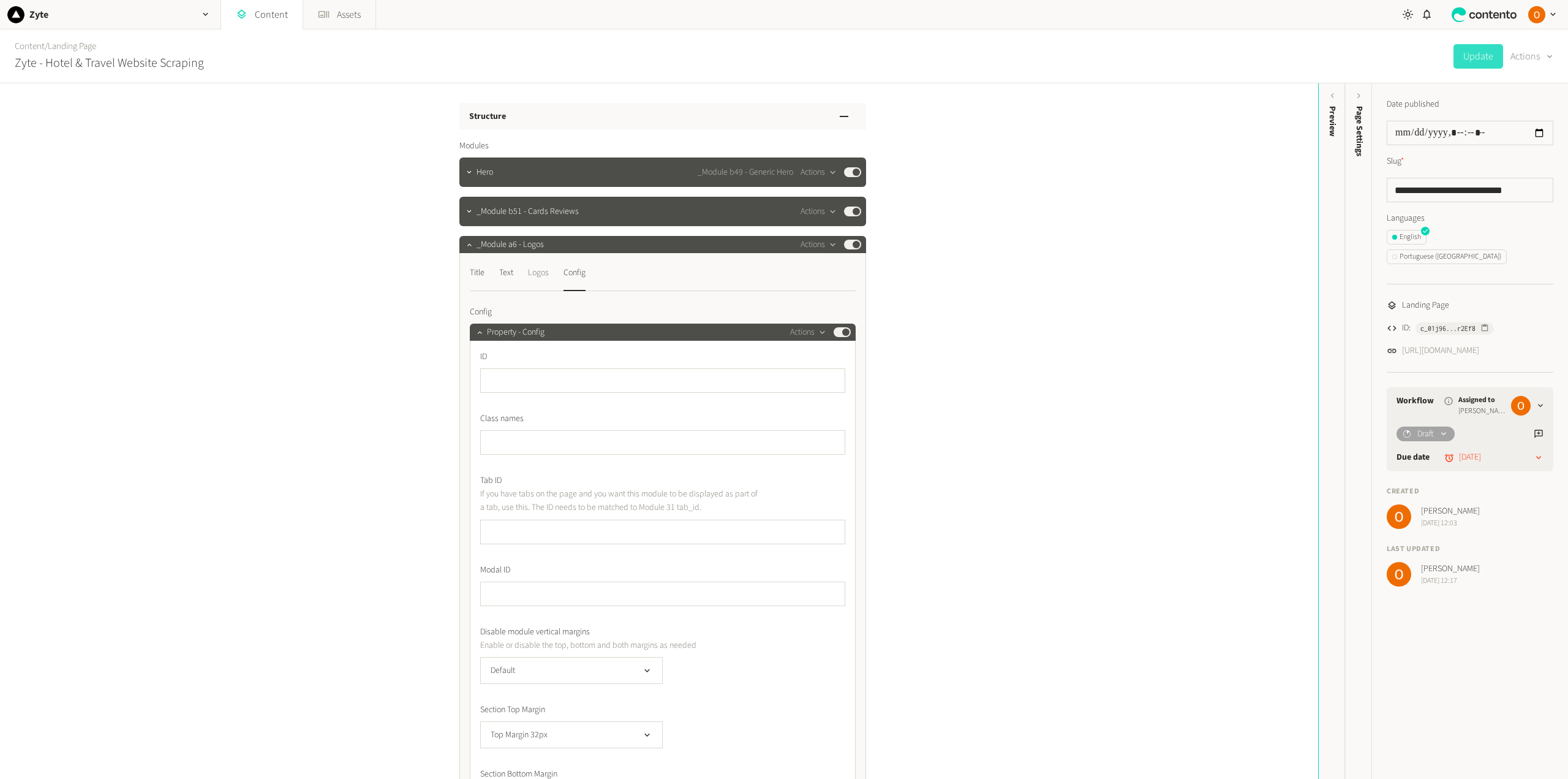
click at [540, 272] on div "Logos" at bounding box center [538, 273] width 21 height 20
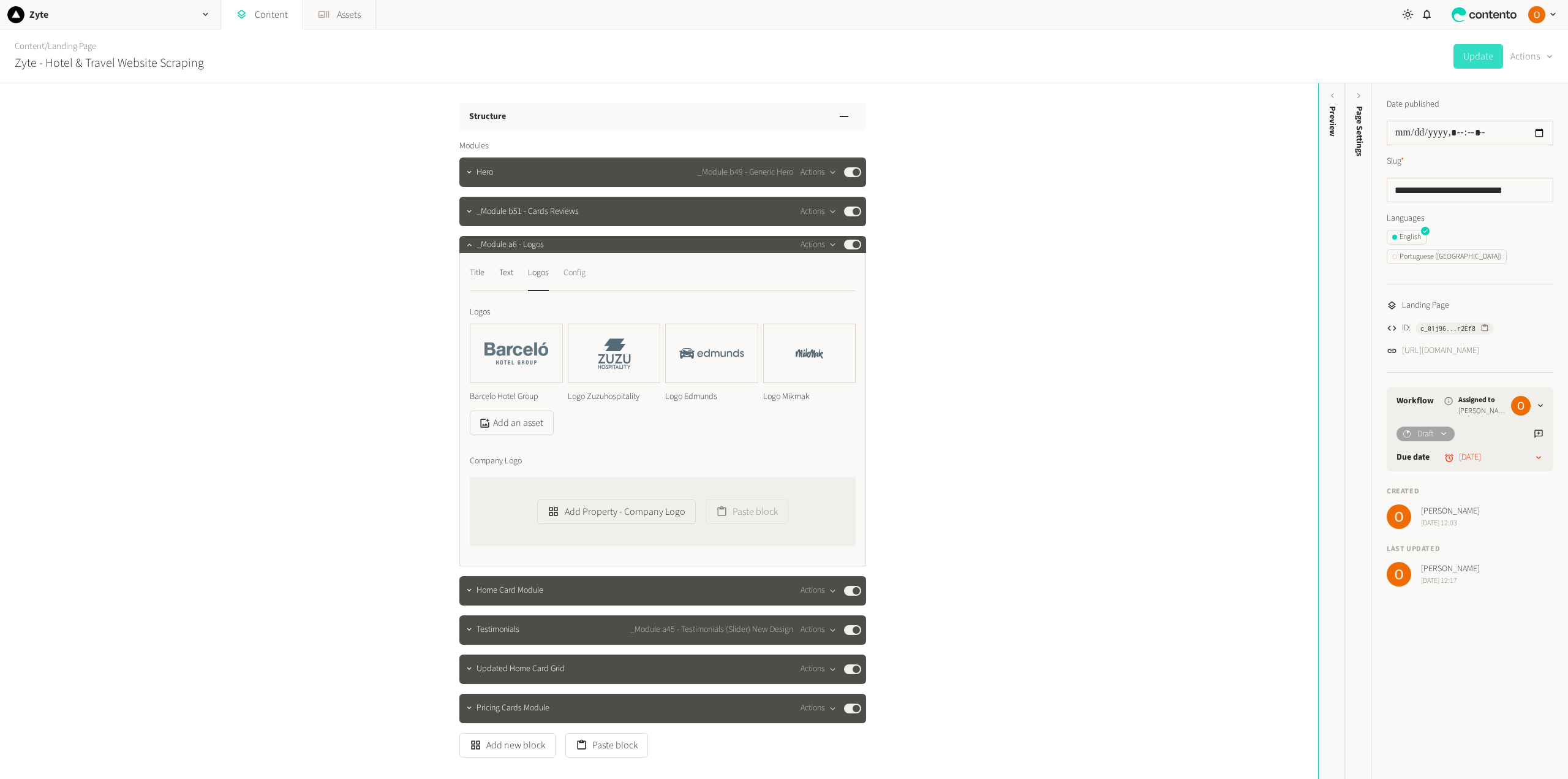
click at [569, 273] on div "Config" at bounding box center [574, 273] width 22 height 20
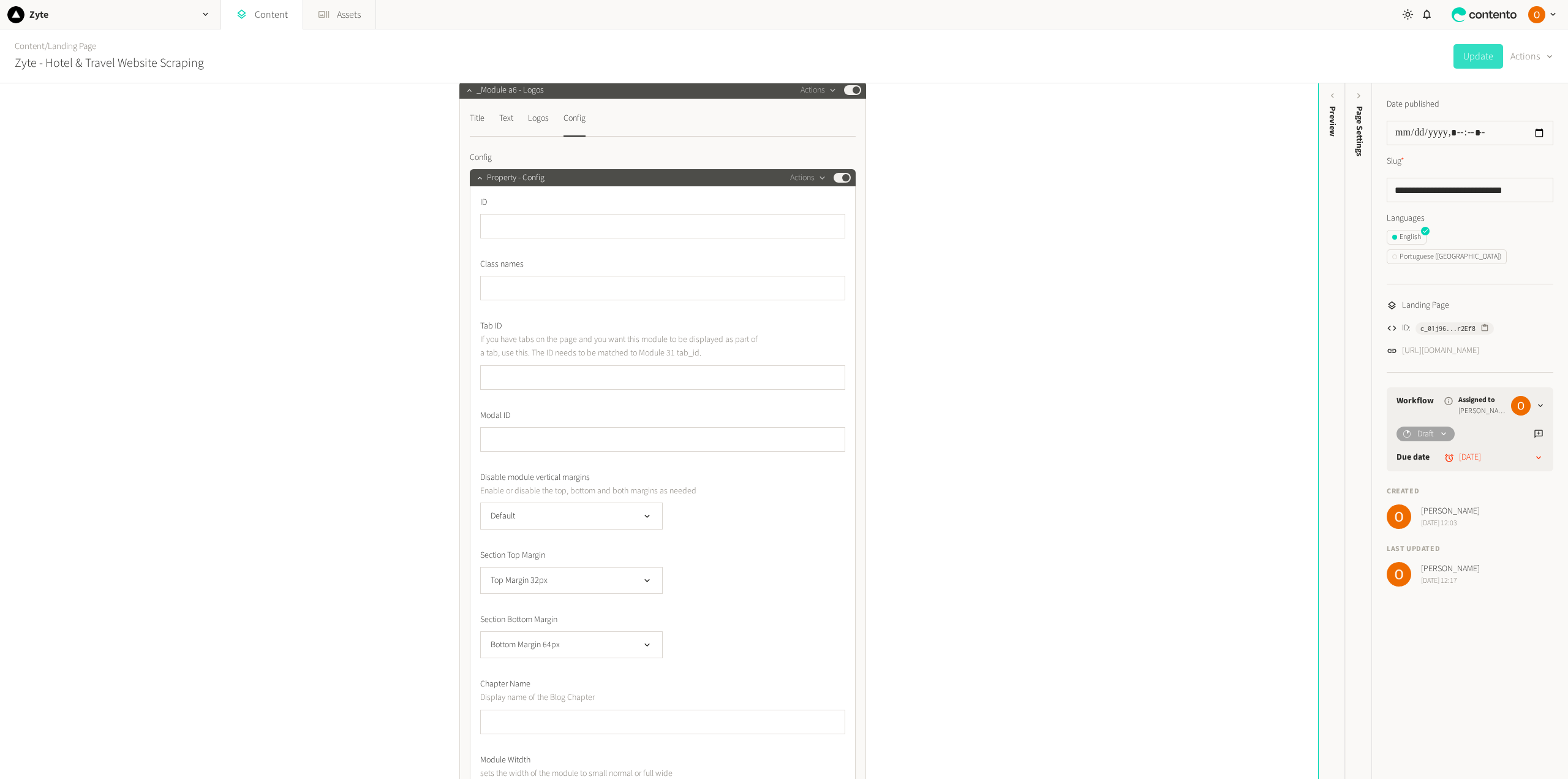
scroll to position [122, 0]
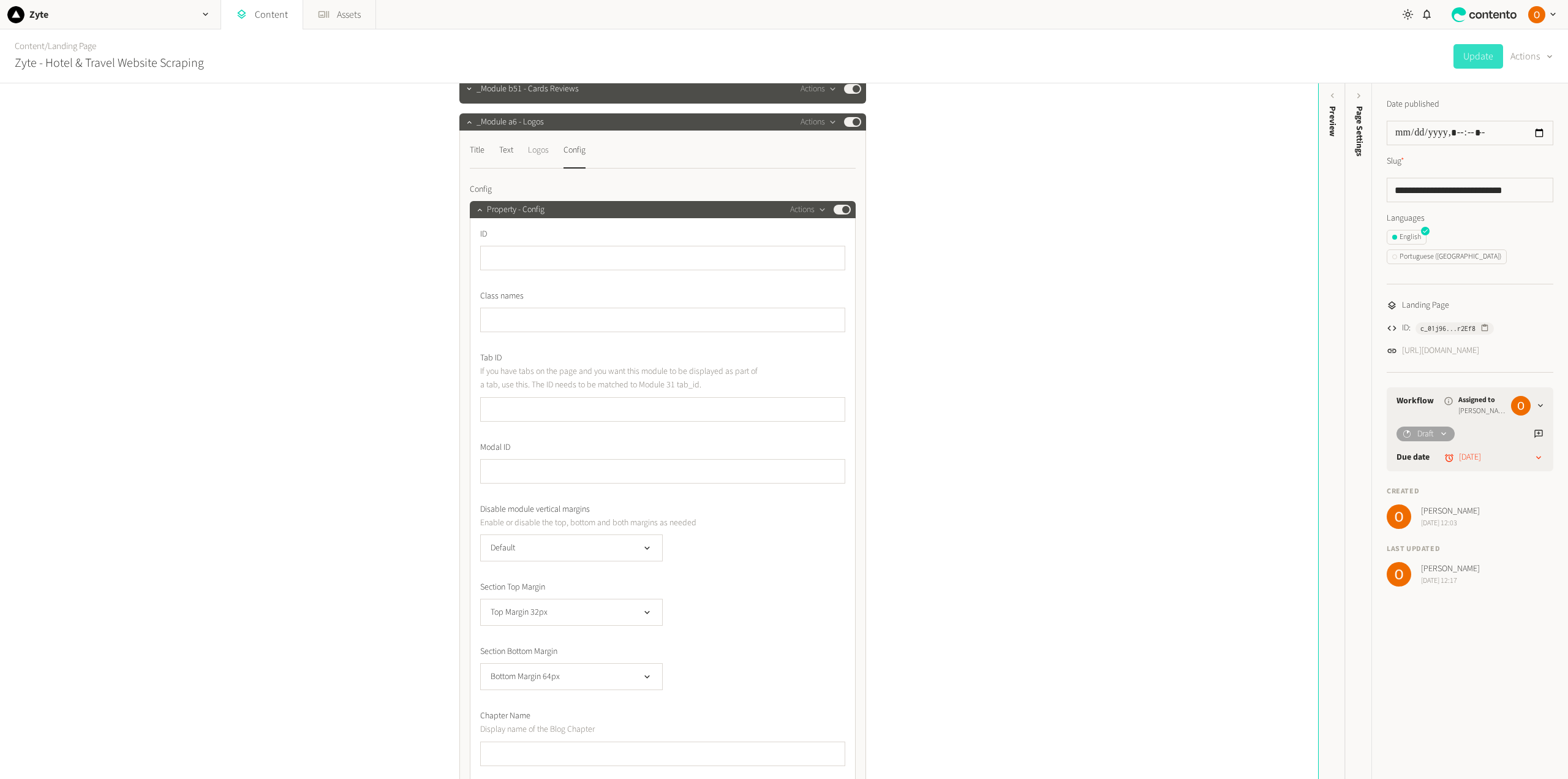
click at [528, 152] on div "Logos" at bounding box center [538, 150] width 21 height 20
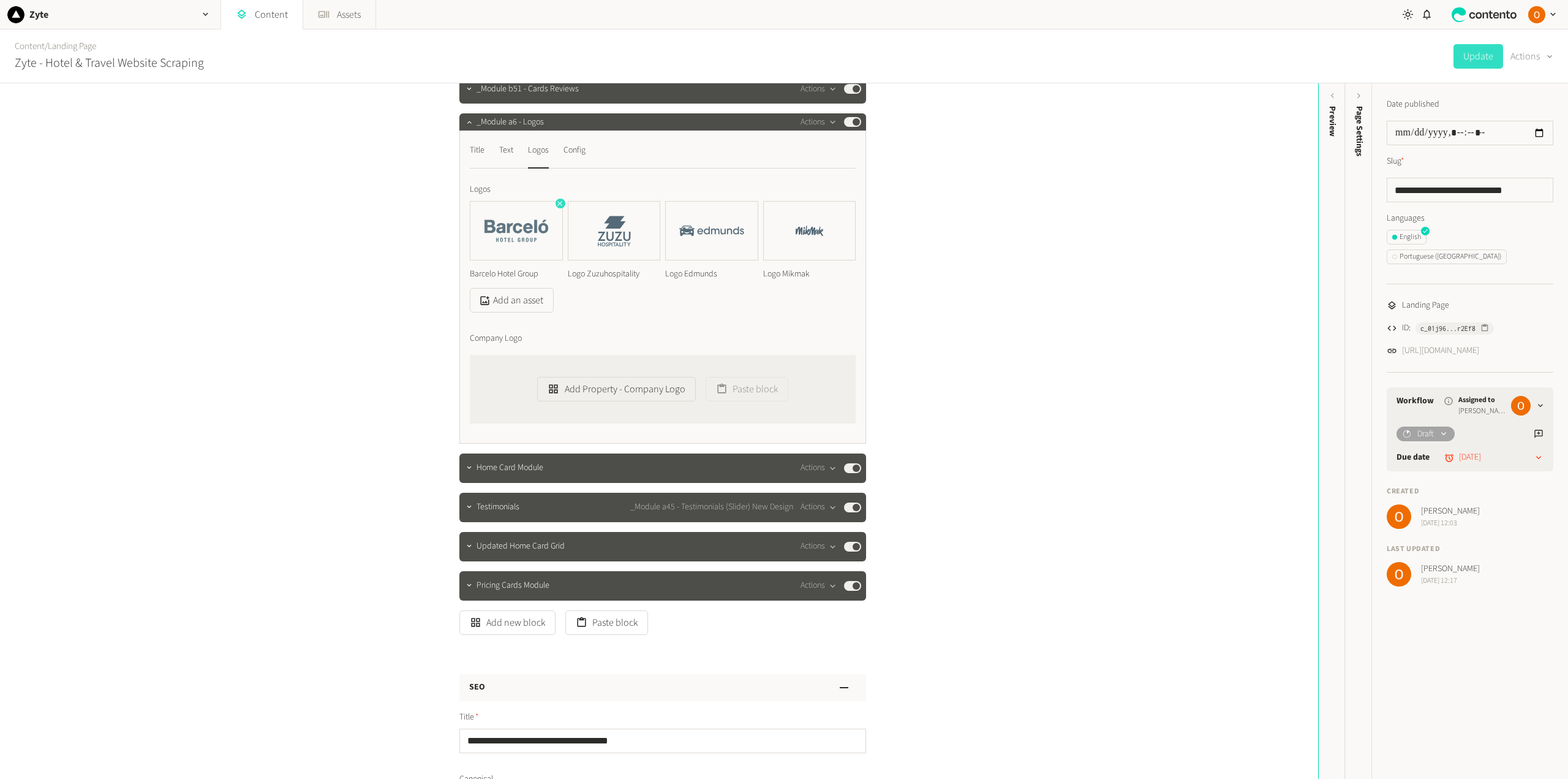
click at [557, 202] on icon "button" at bounding box center [560, 204] width 9 height 9
click at [520, 294] on button "Add an asset" at bounding box center [511, 300] width 84 height 24
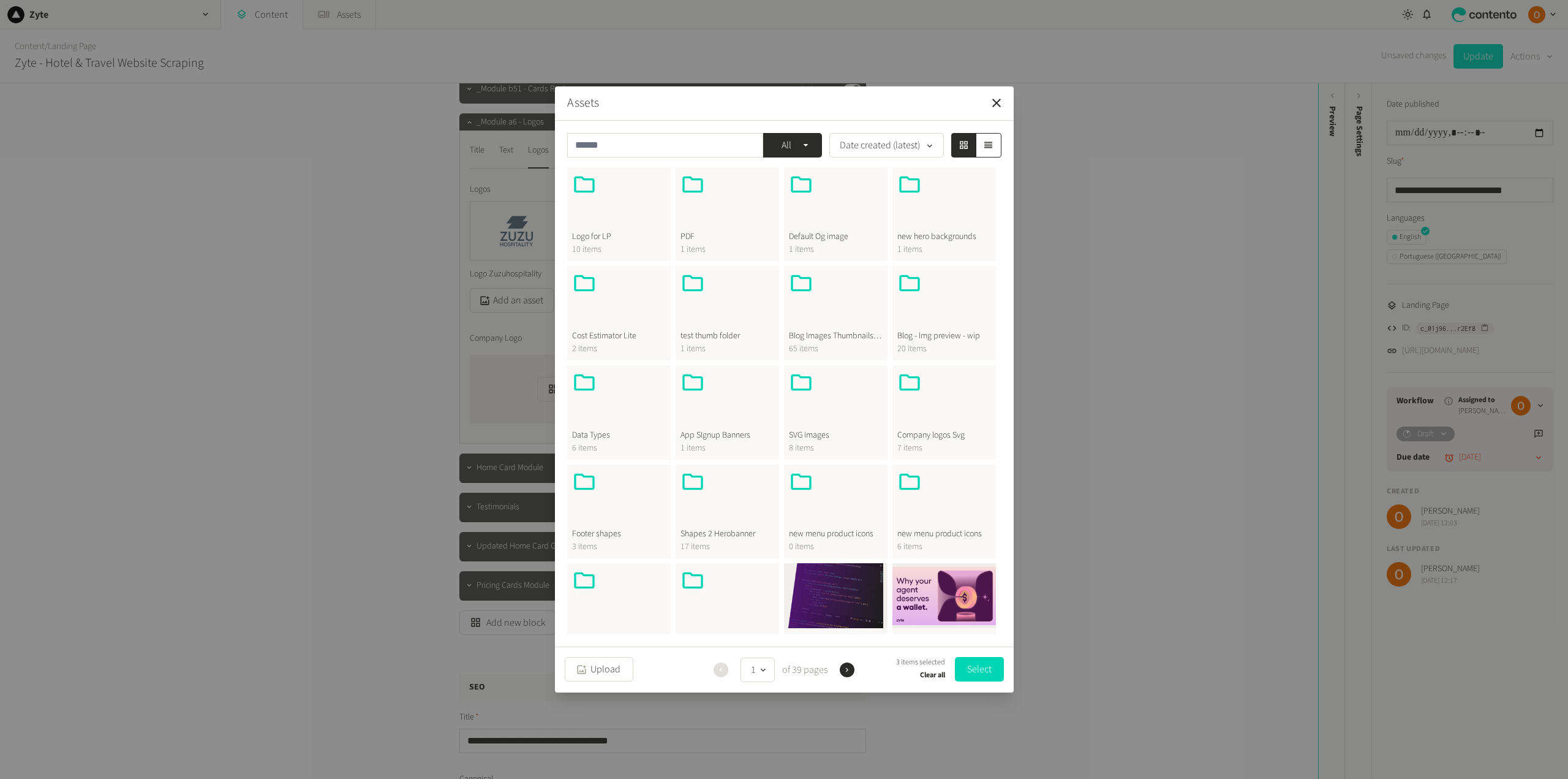
click at [612, 210] on div at bounding box center [619, 201] width 94 height 59
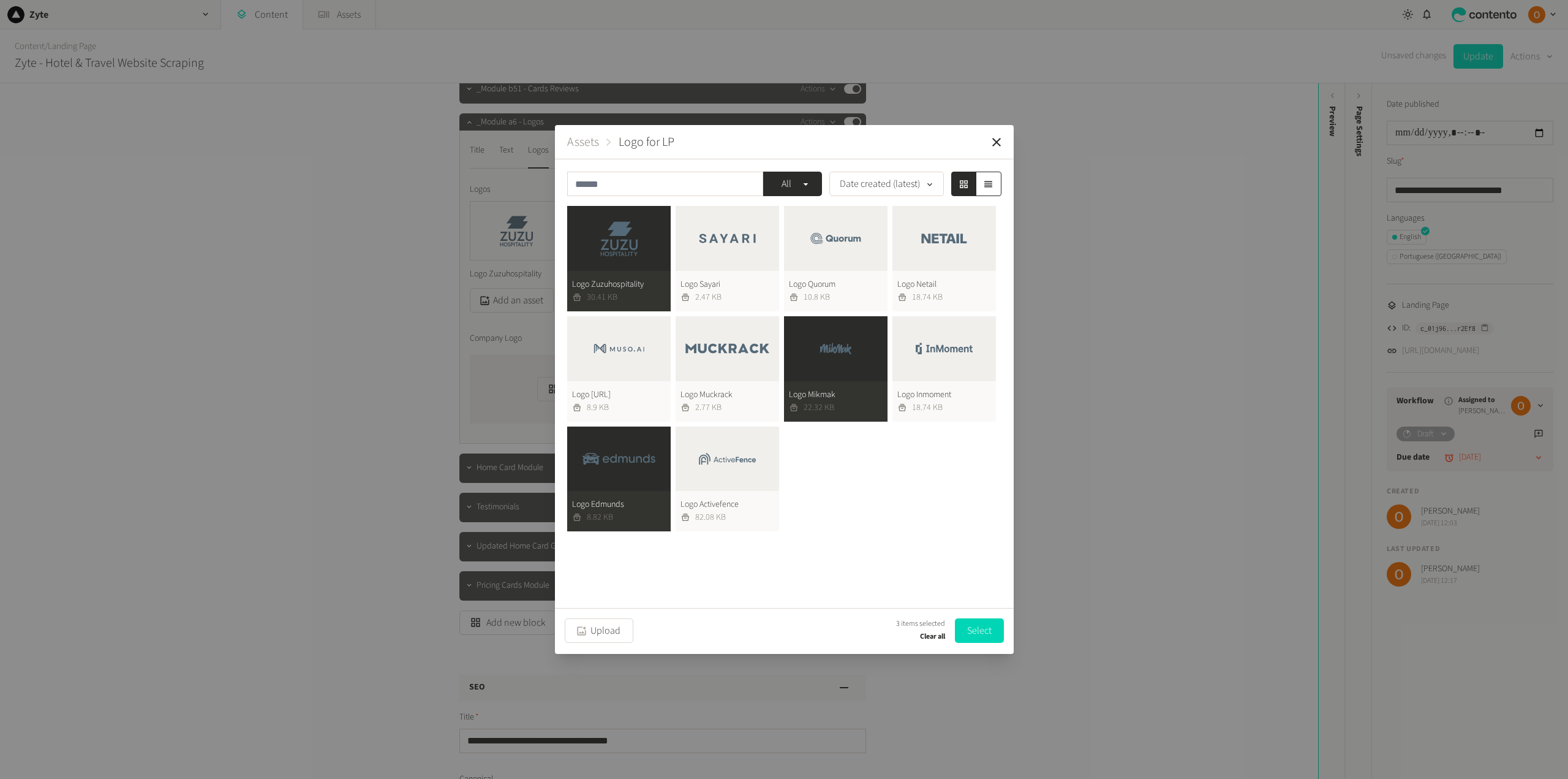
click at [938, 339] on button "Logo Inmoment 18.74 KB" at bounding box center [944, 369] width 104 height 106
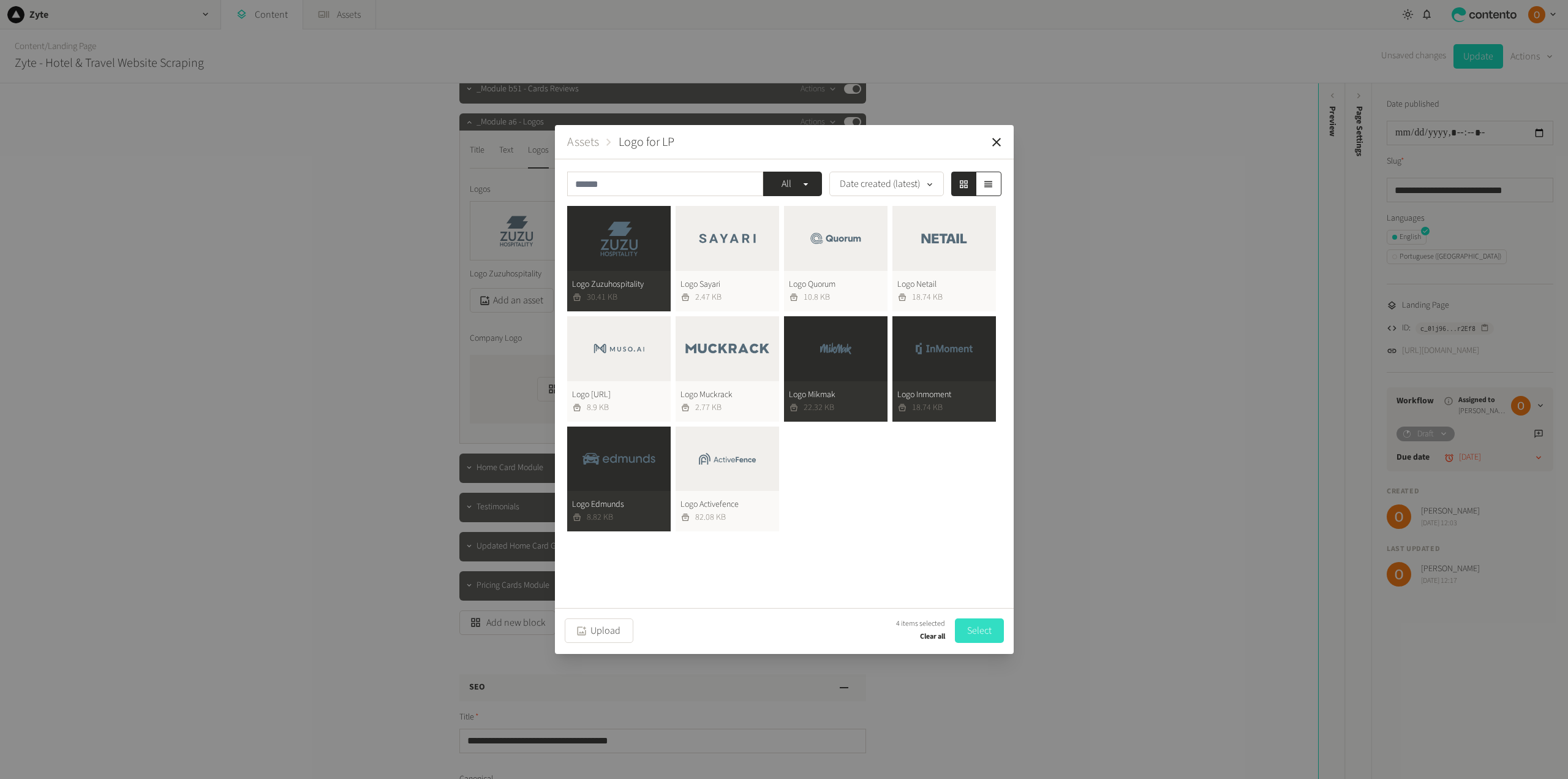
click at [980, 635] on button "Select" at bounding box center [979, 630] width 49 height 24
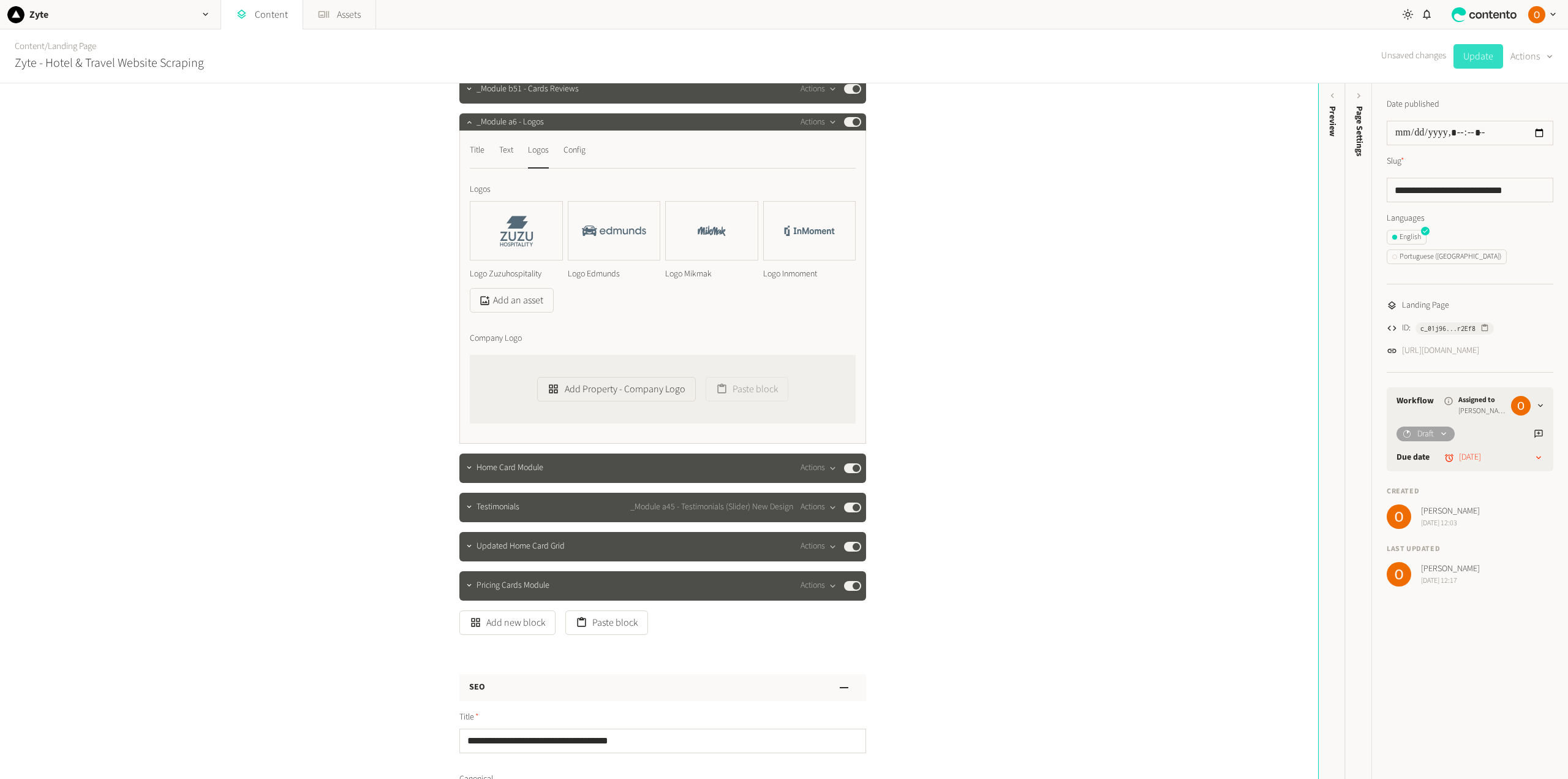
click at [1471, 58] on button "Update" at bounding box center [1478, 56] width 50 height 24
click at [816, 123] on button "Actions" at bounding box center [818, 122] width 36 height 15
click at [831, 152] on button "Copy to clipboard" at bounding box center [837, 148] width 81 height 22
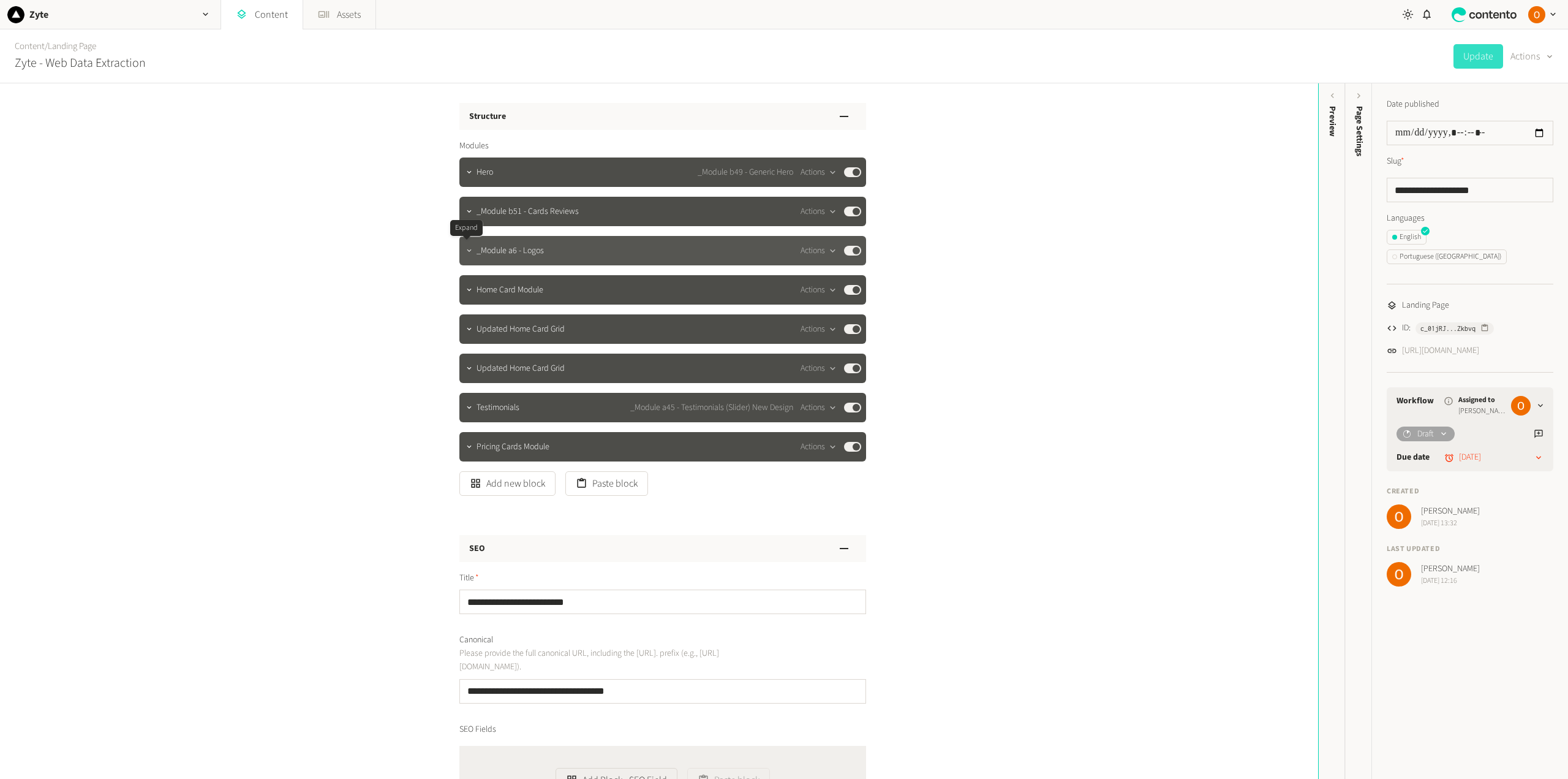
click at [465, 249] on icon "button" at bounding box center [469, 250] width 9 height 9
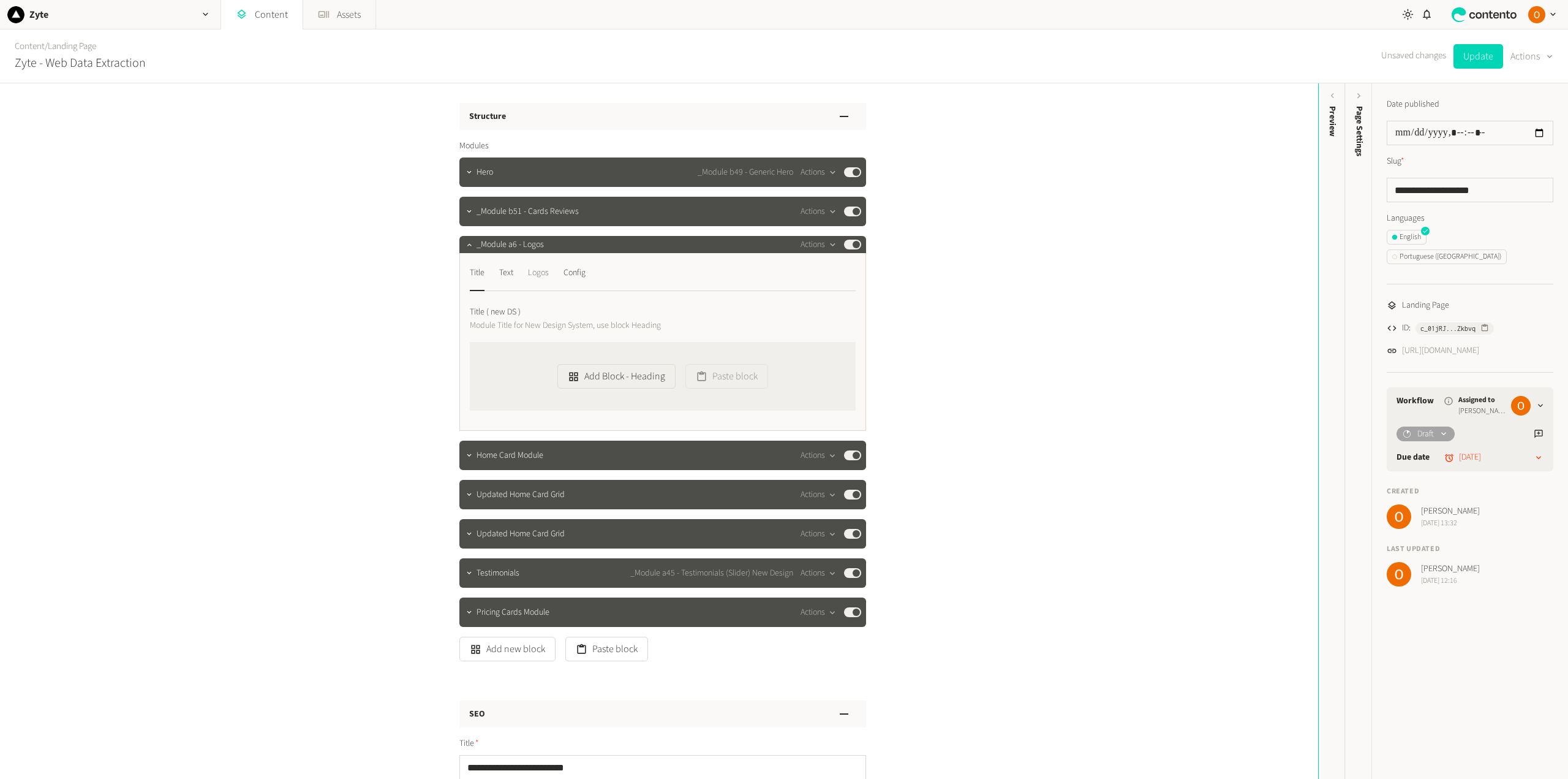
click at [538, 270] on div "Logos" at bounding box center [538, 273] width 21 height 20
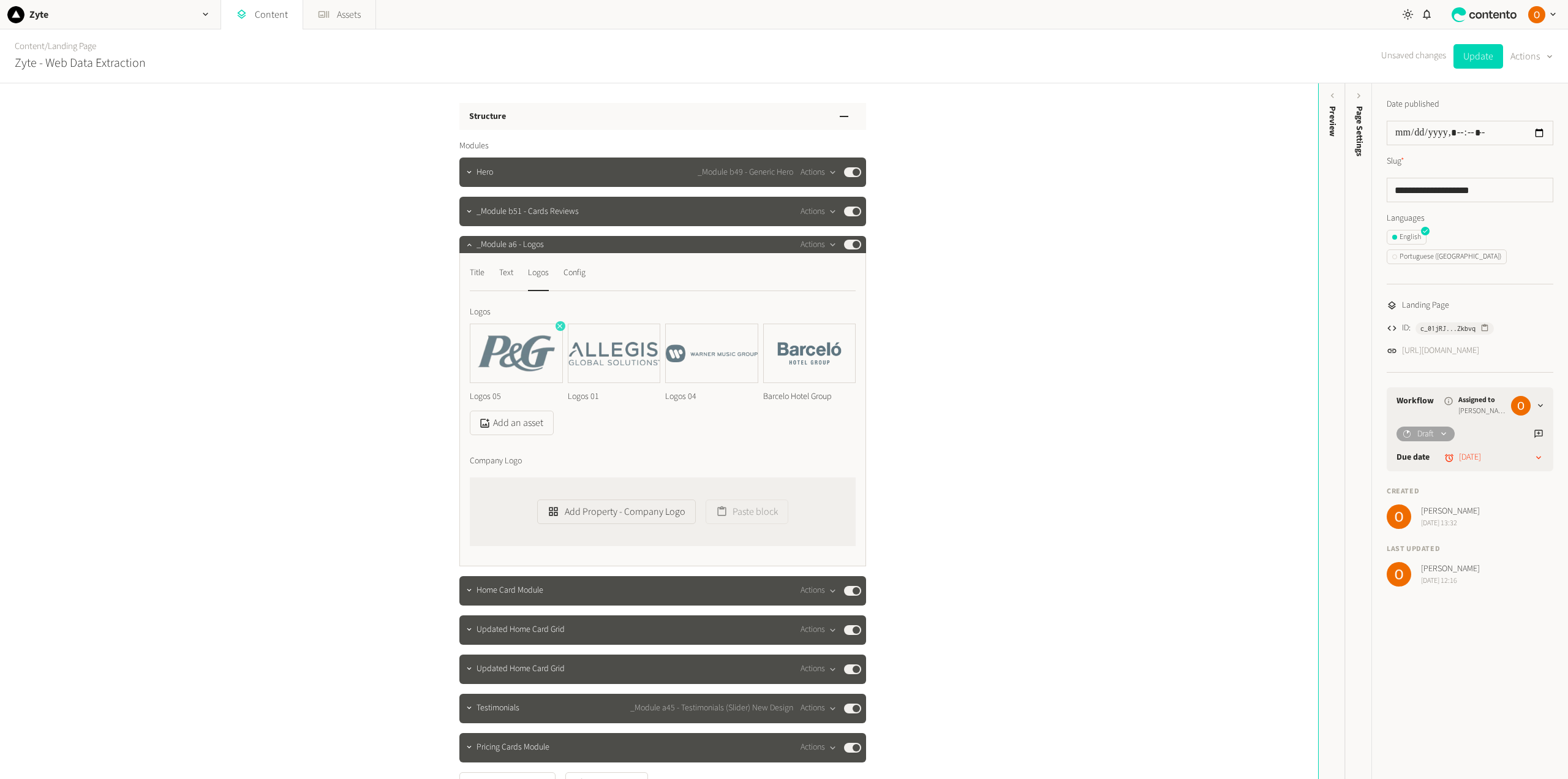
click at [557, 327] on icon "button" at bounding box center [560, 326] width 5 height 5
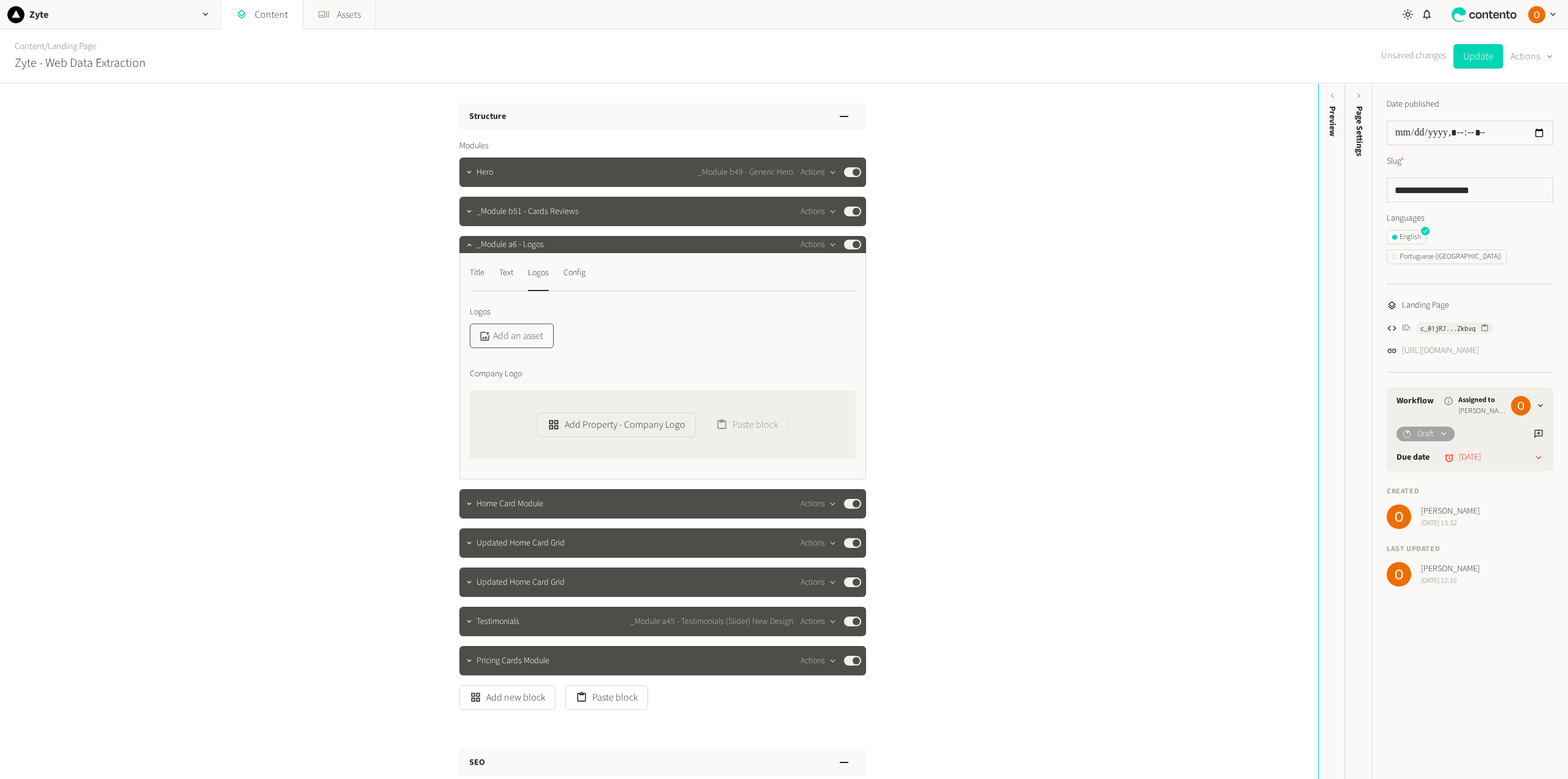
click at [522, 333] on button "Add an asset" at bounding box center [511, 335] width 84 height 24
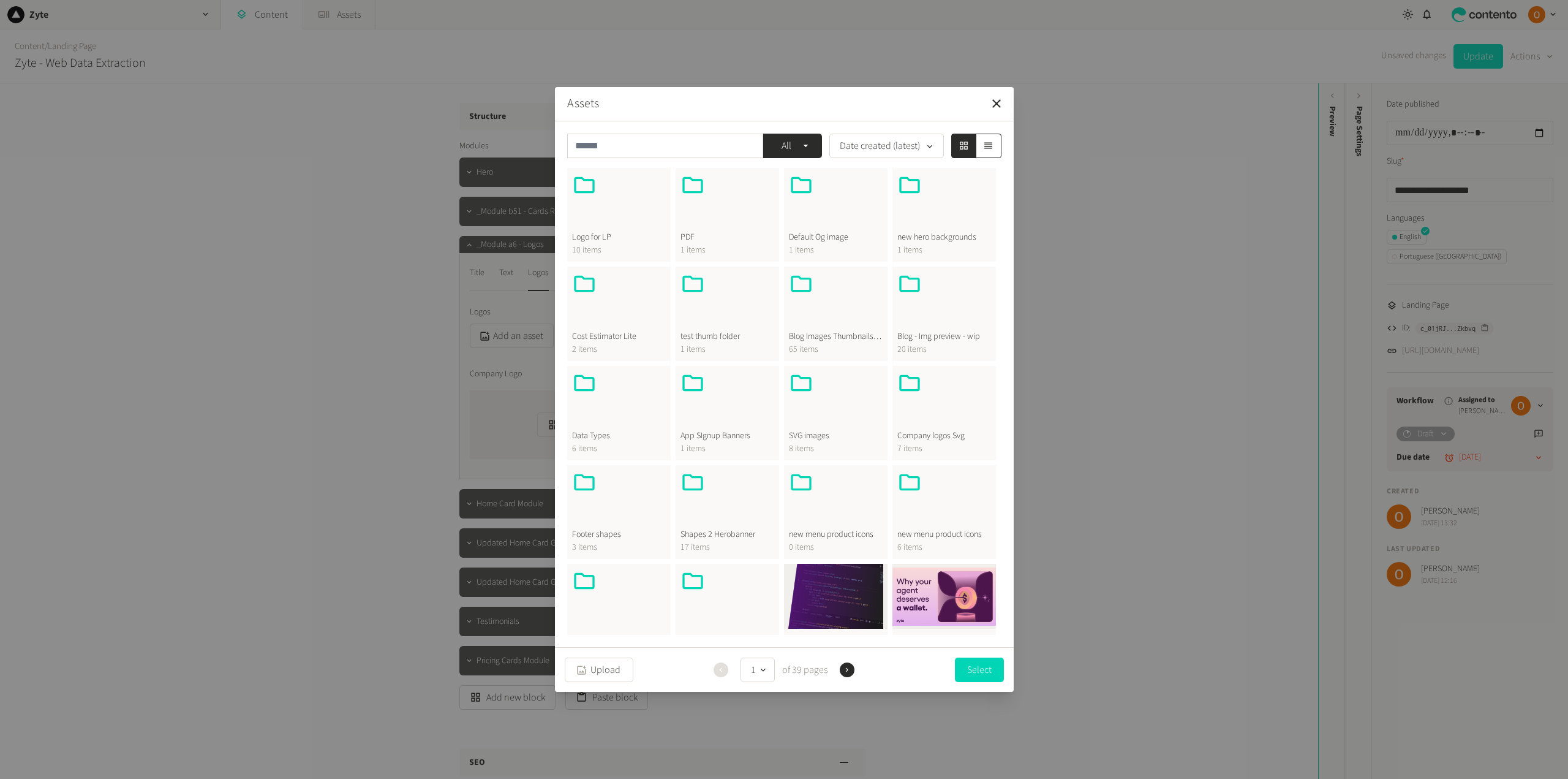
click at [641, 203] on div at bounding box center [619, 202] width 94 height 59
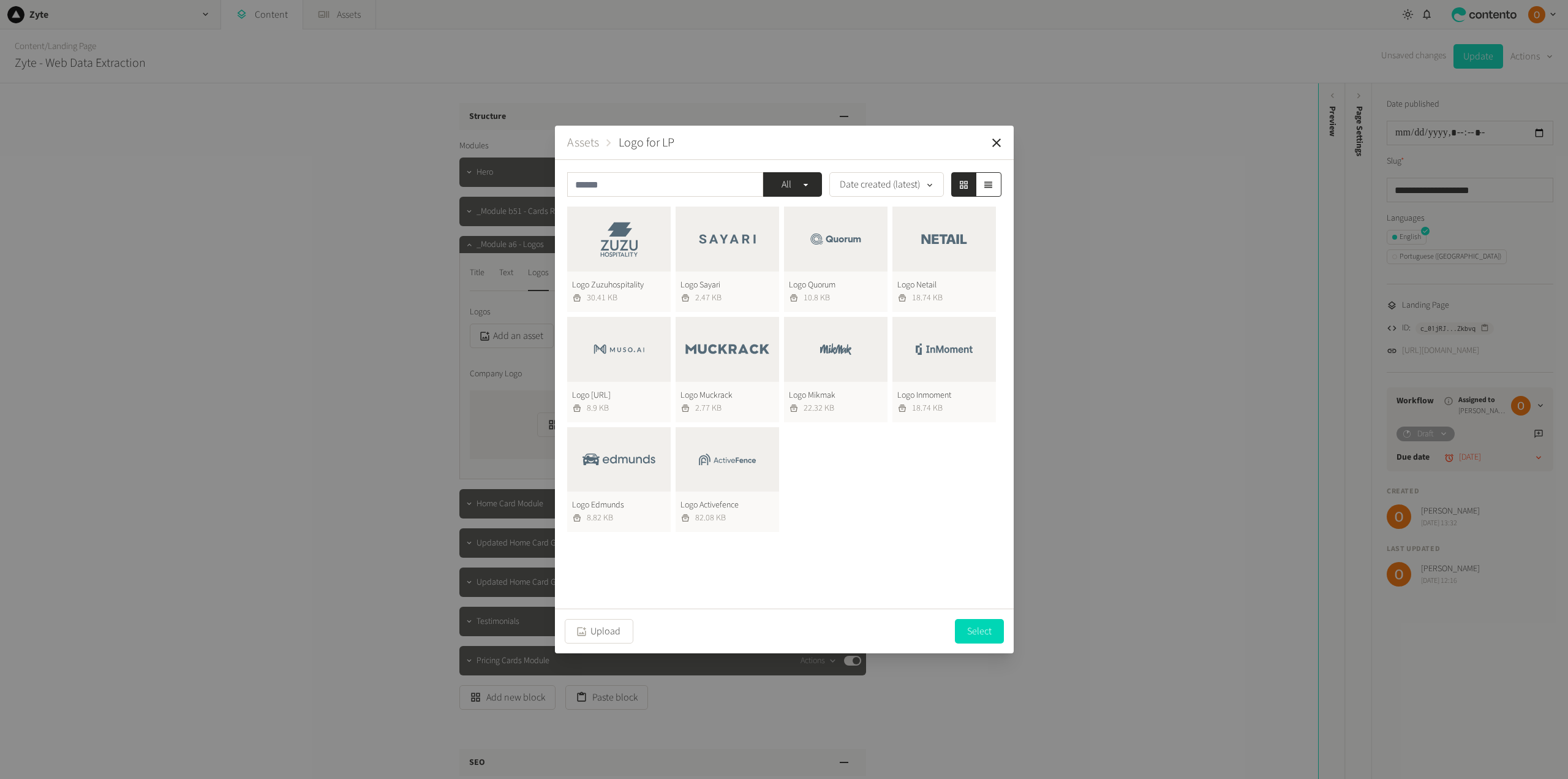
click at [636, 442] on button "Logo Edmunds 8.82 KB" at bounding box center [619, 480] width 104 height 106
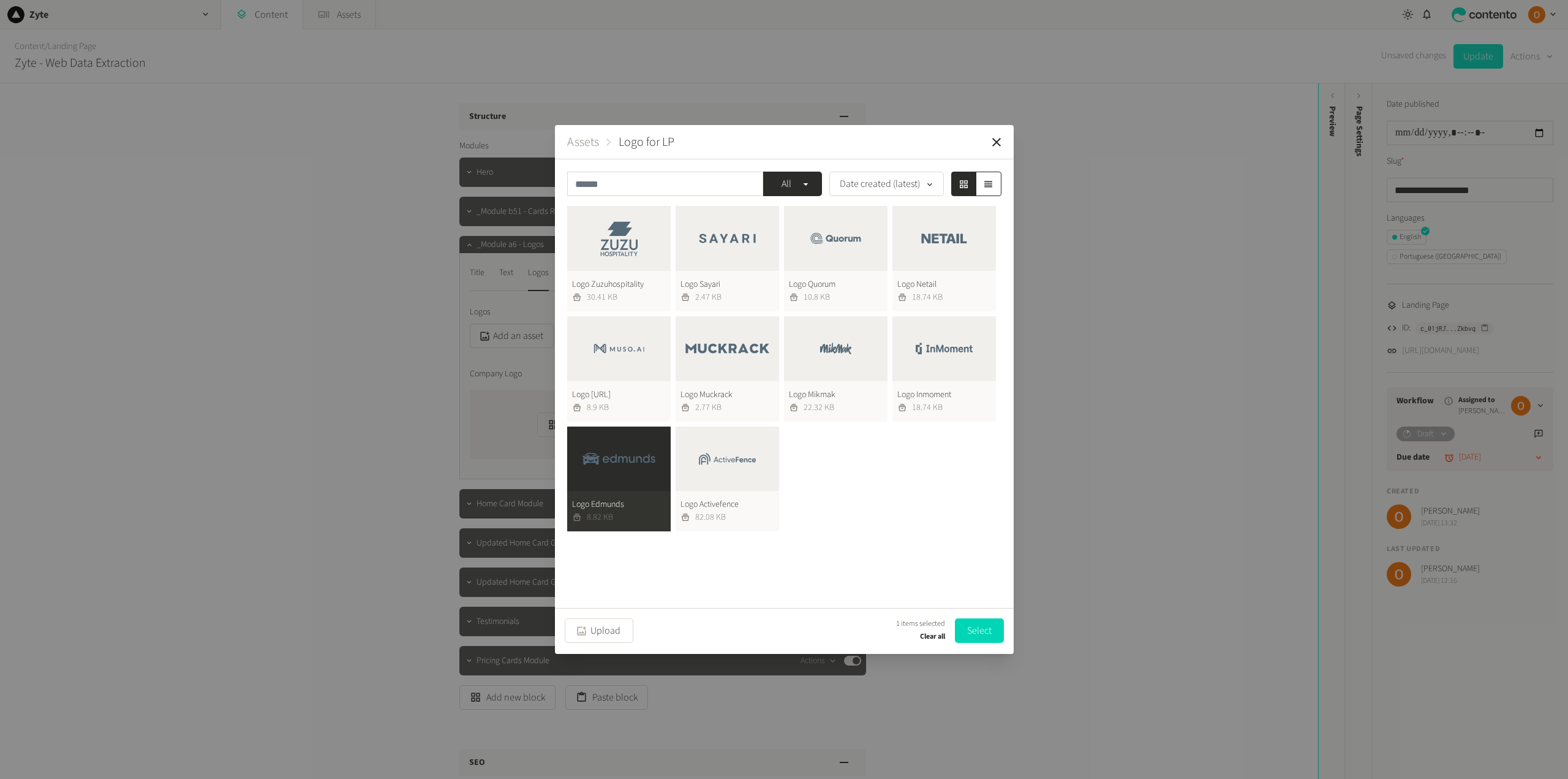
click at [751, 348] on button "Logo Muckrack 2.77 KB" at bounding box center [727, 369] width 104 height 106
click at [927, 347] on button "Logo Inmoment 18.74 KB" at bounding box center [944, 369] width 104 height 106
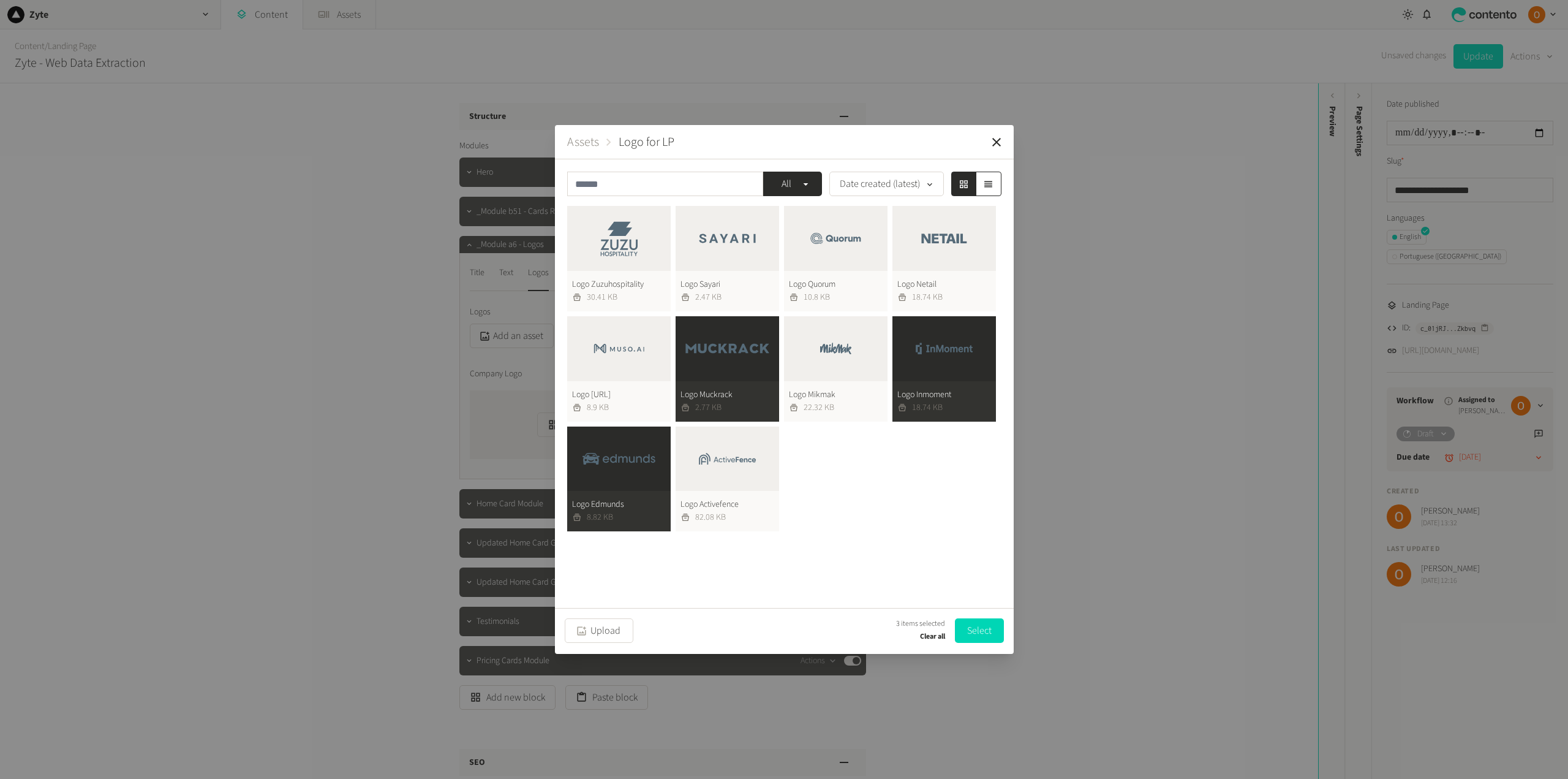
click at [852, 344] on button "Logo Mikmak 22.32 KB" at bounding box center [835, 369] width 104 height 106
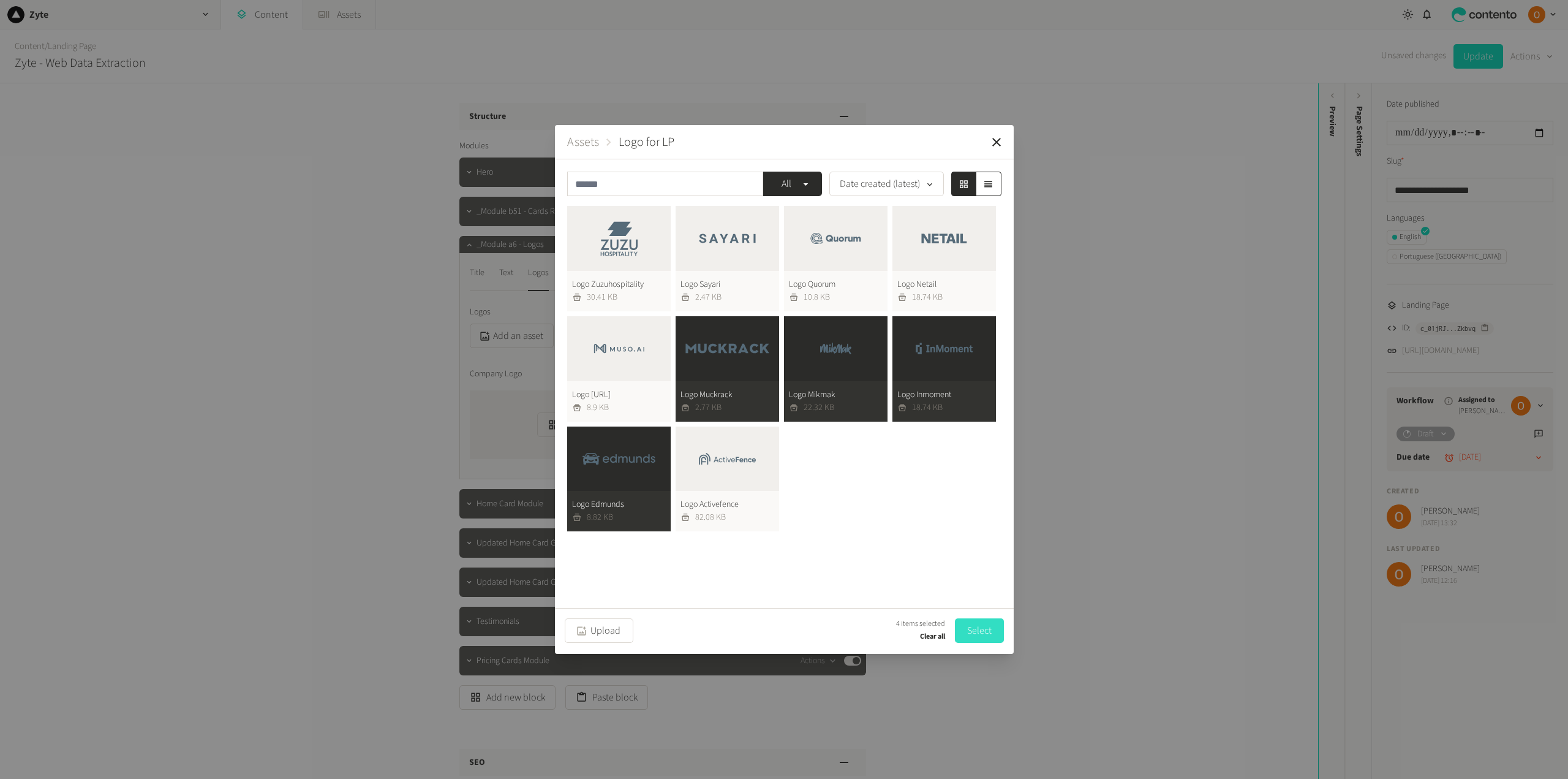
click at [979, 628] on button "Select" at bounding box center [979, 630] width 49 height 24
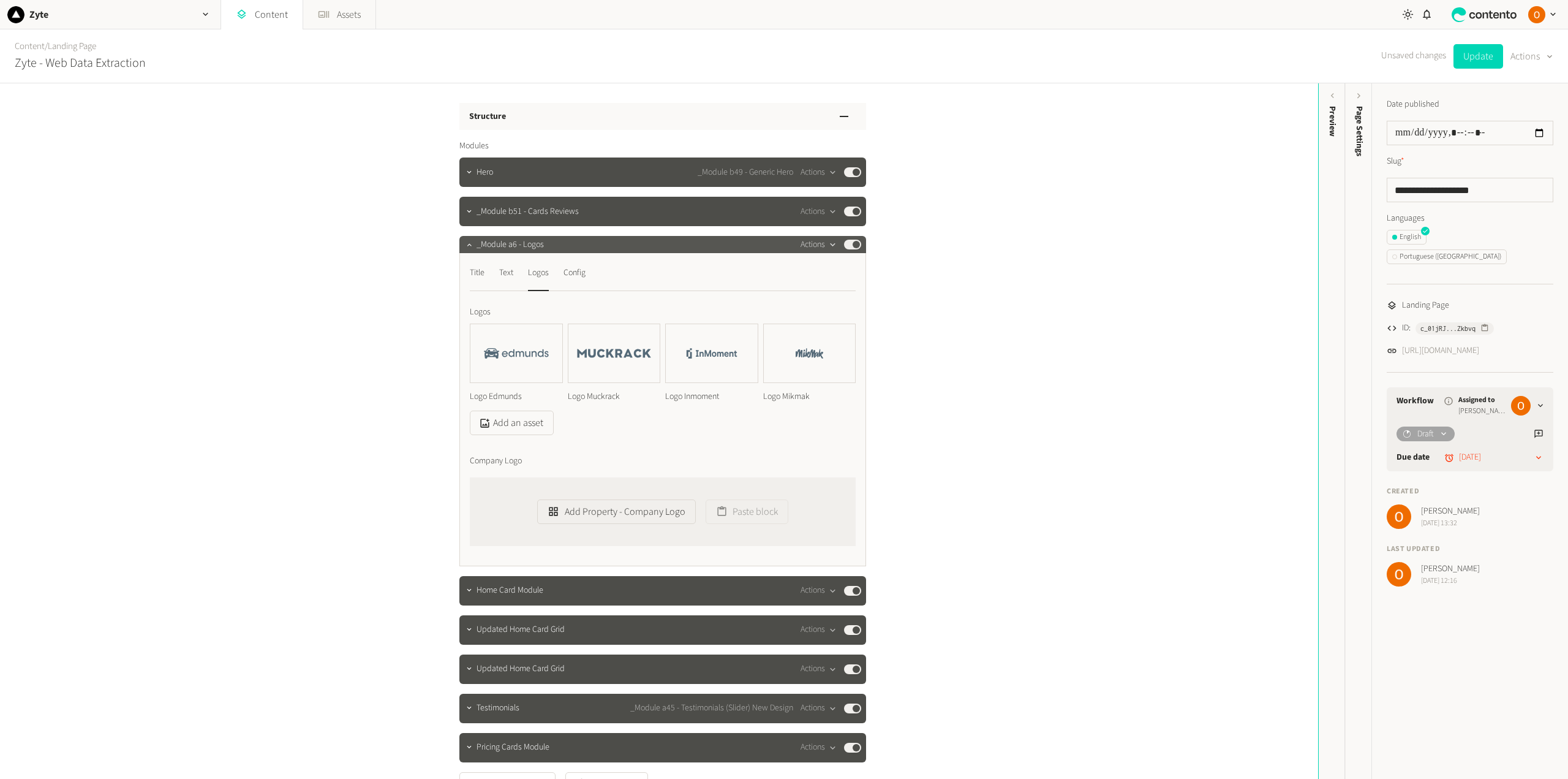
click at [817, 242] on button "Actions" at bounding box center [818, 245] width 36 height 15
click at [830, 270] on button "Copy to clipboard" at bounding box center [837, 271] width 81 height 22
click at [1461, 62] on button "Update" at bounding box center [1478, 56] width 50 height 24
click at [1466, 344] on link "https://dev.zyte.com/lp-daas-web-scraping" at bounding box center [1440, 350] width 77 height 13
click at [1477, 344] on link "https://dev.zyte.com/lp-daas-web-scraping" at bounding box center [1440, 350] width 77 height 13
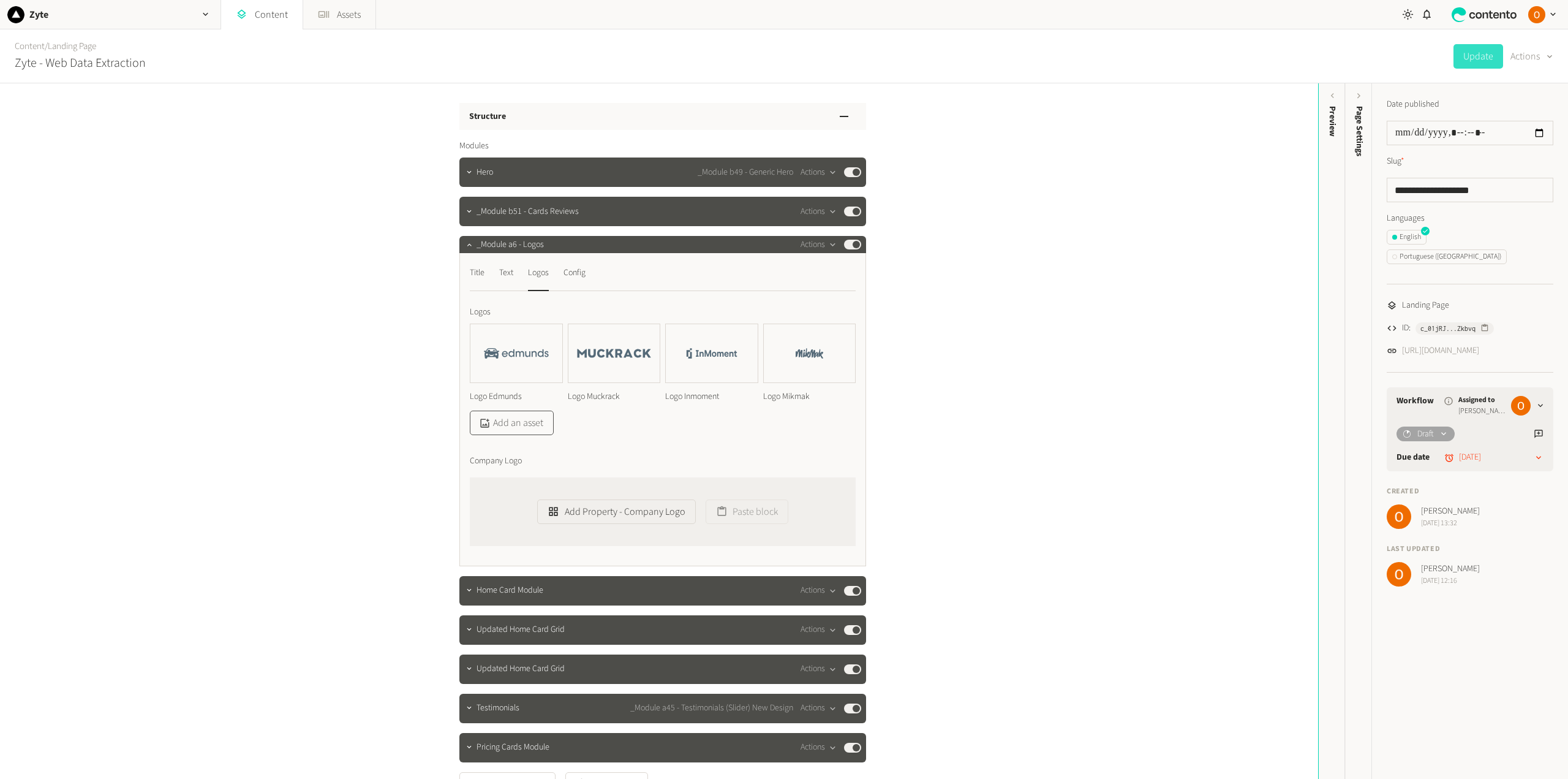
click at [517, 426] on button "Add an asset" at bounding box center [511, 422] width 84 height 24
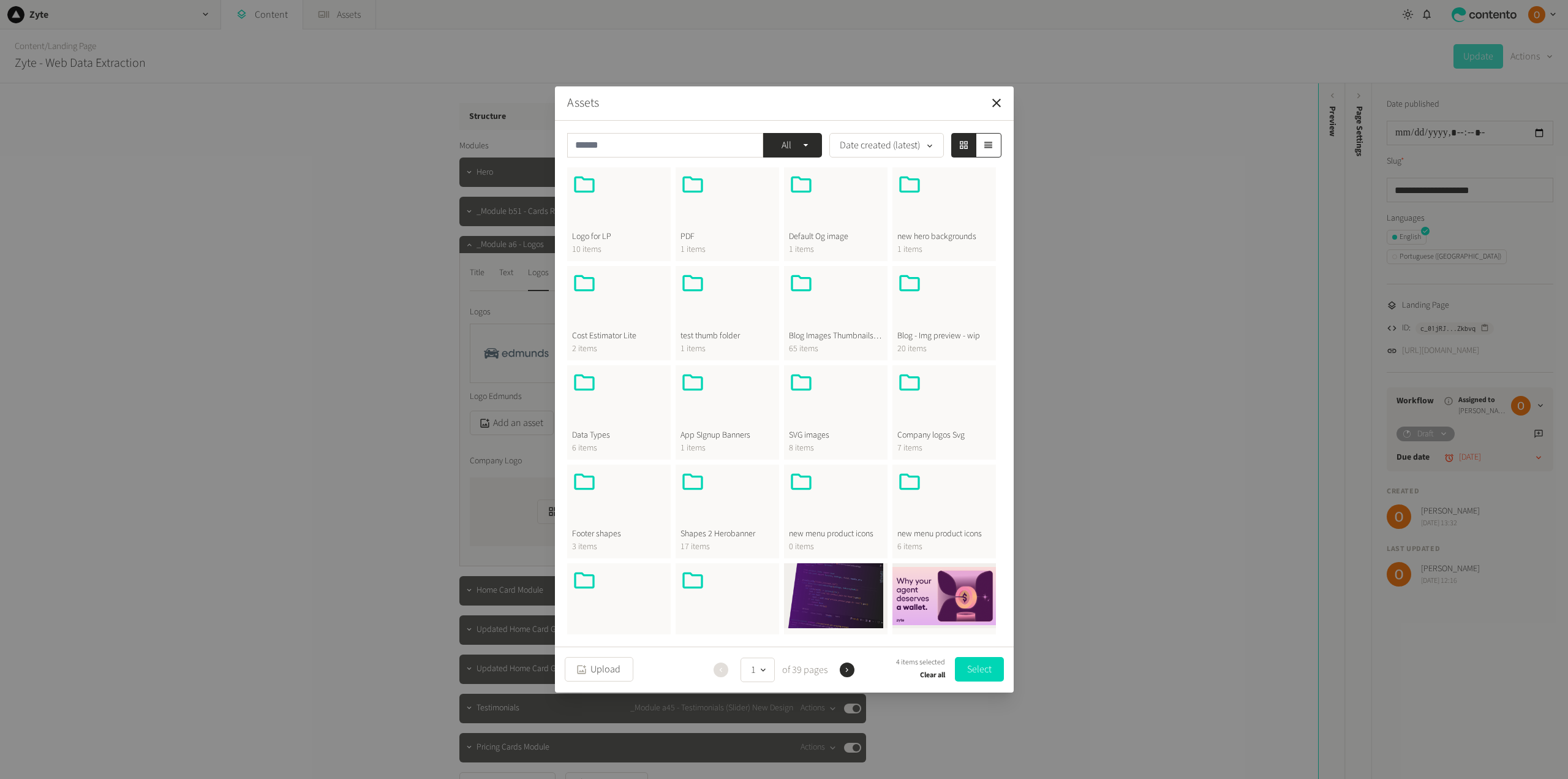
click at [632, 221] on div at bounding box center [619, 201] width 94 height 59
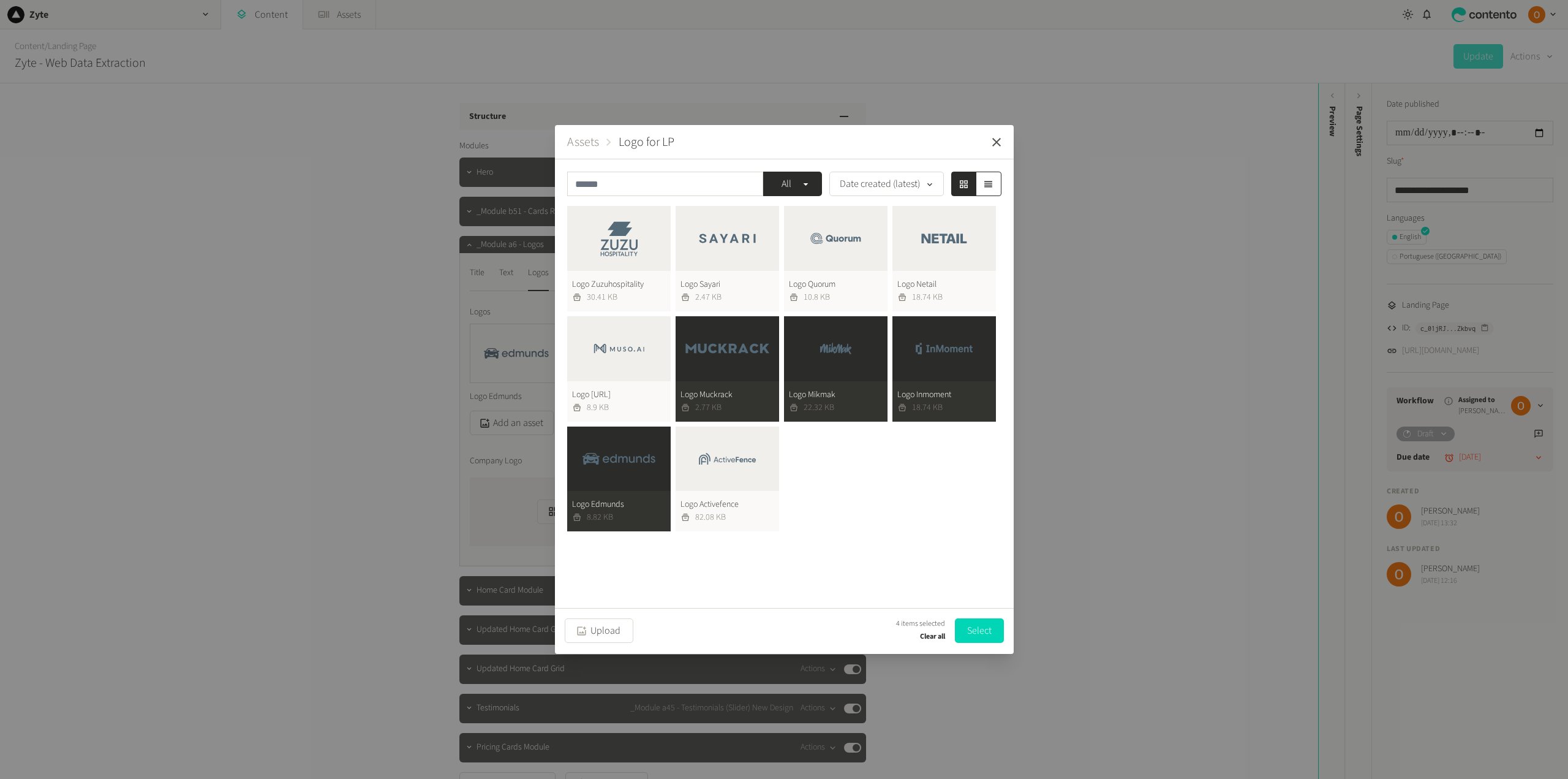
click at [1000, 141] on icon "button" at bounding box center [997, 142] width 15 height 15
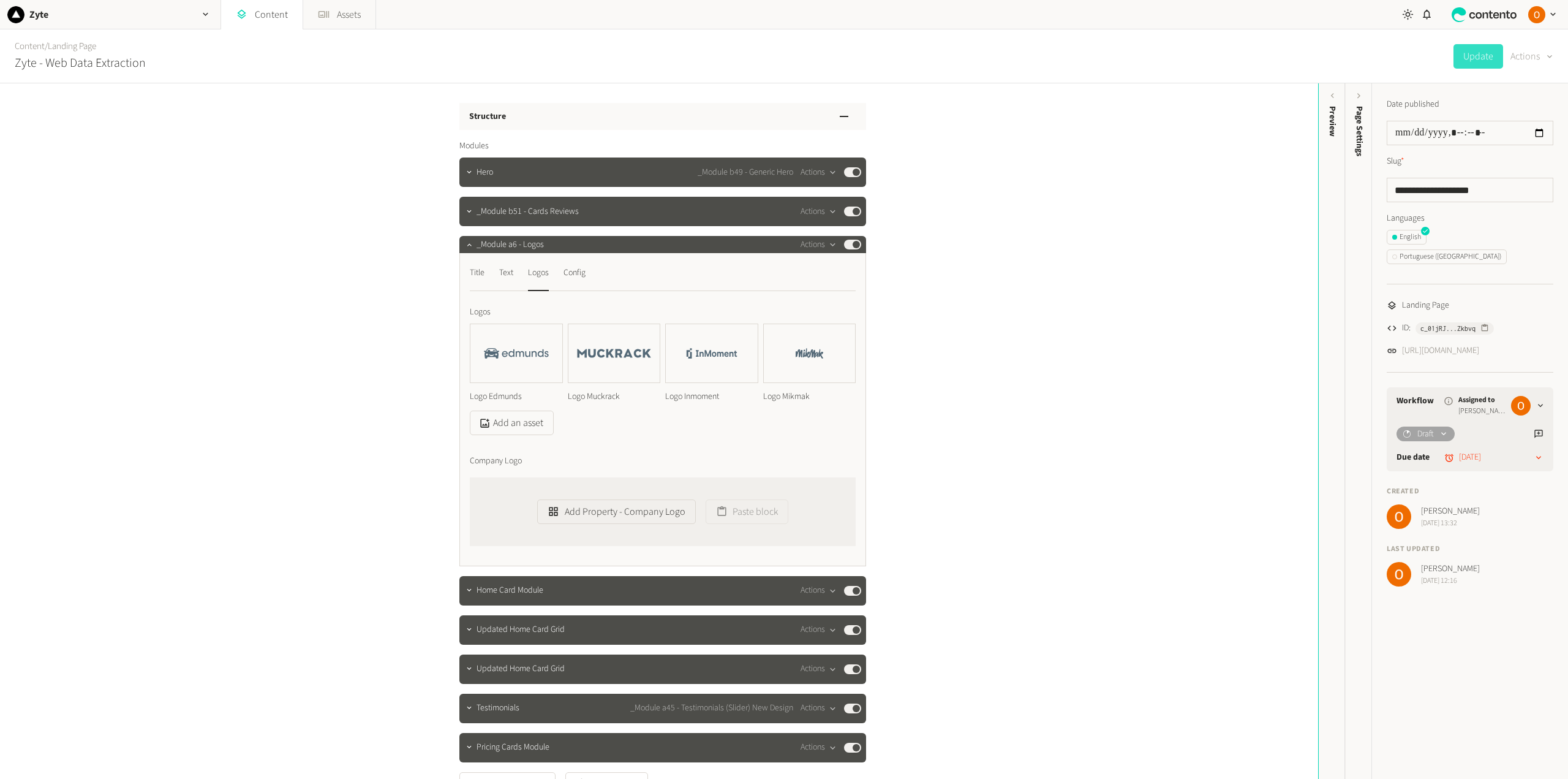
click at [1532, 55] on button "Actions" at bounding box center [1531, 56] width 43 height 24
click at [1528, 85] on button "Duplicate" at bounding box center [1522, 88] width 58 height 22
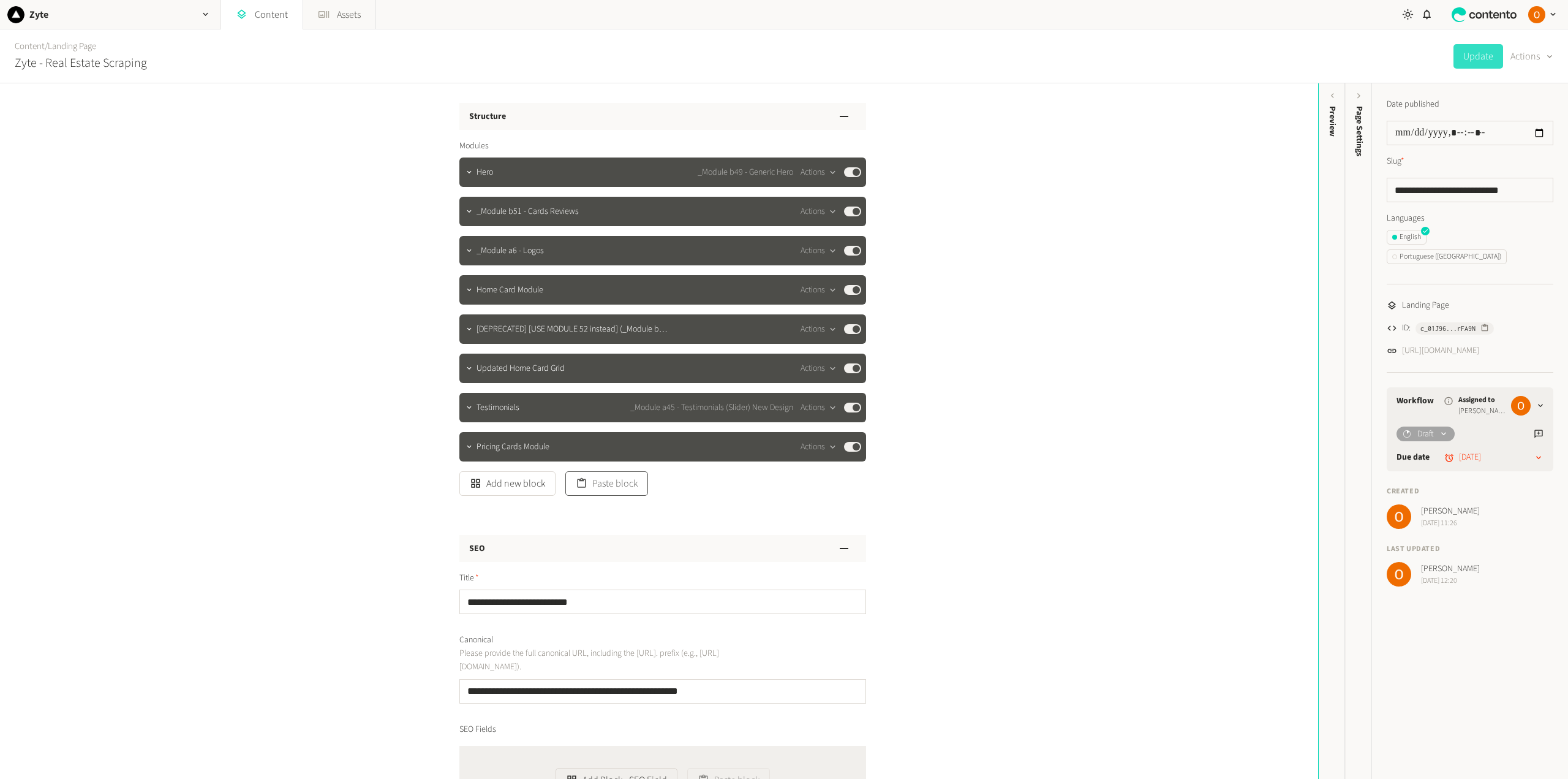
click at [611, 490] on button "Paste block" at bounding box center [606, 483] width 83 height 24
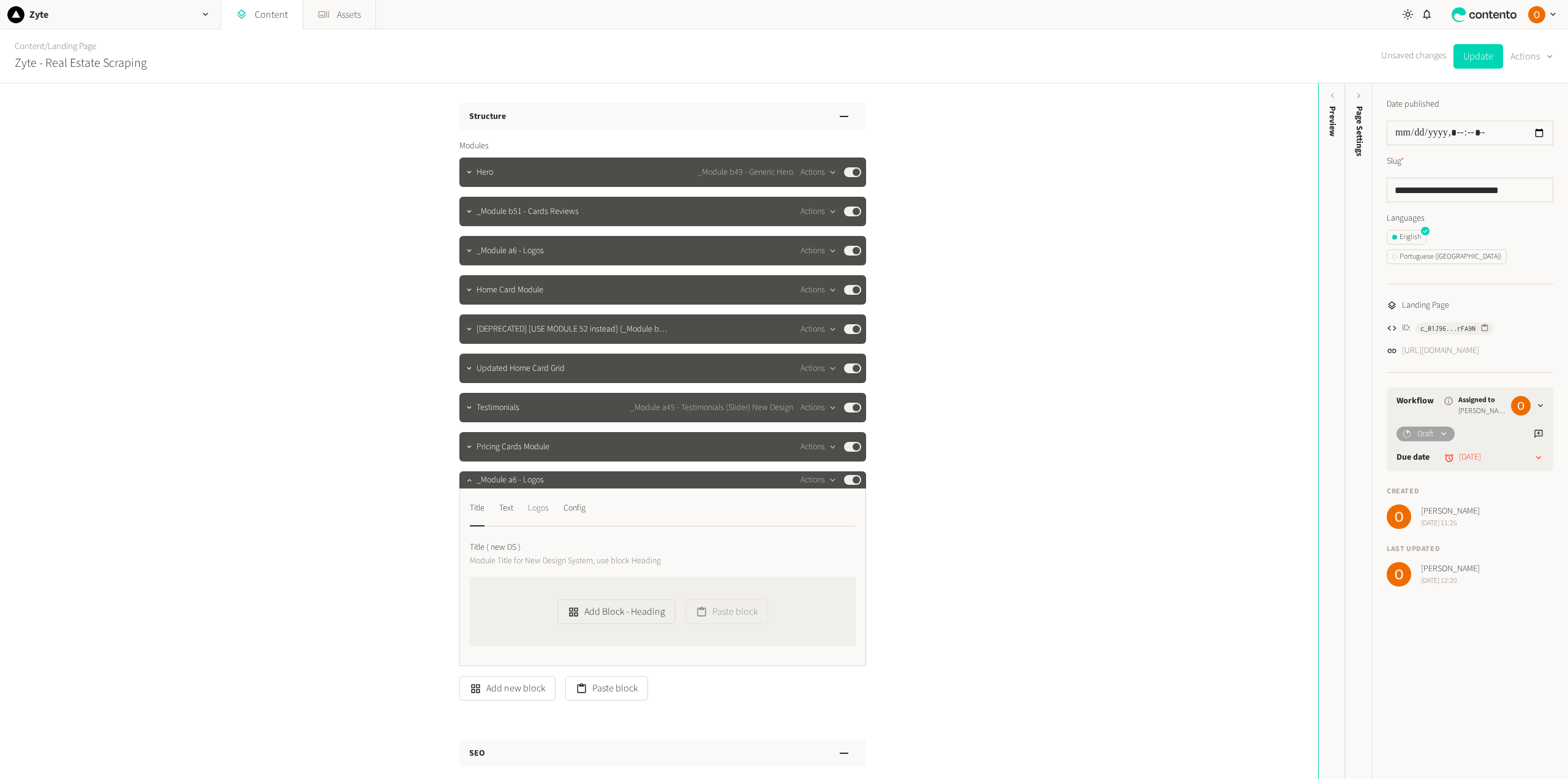
click at [537, 508] on div "Logos" at bounding box center [538, 508] width 21 height 20
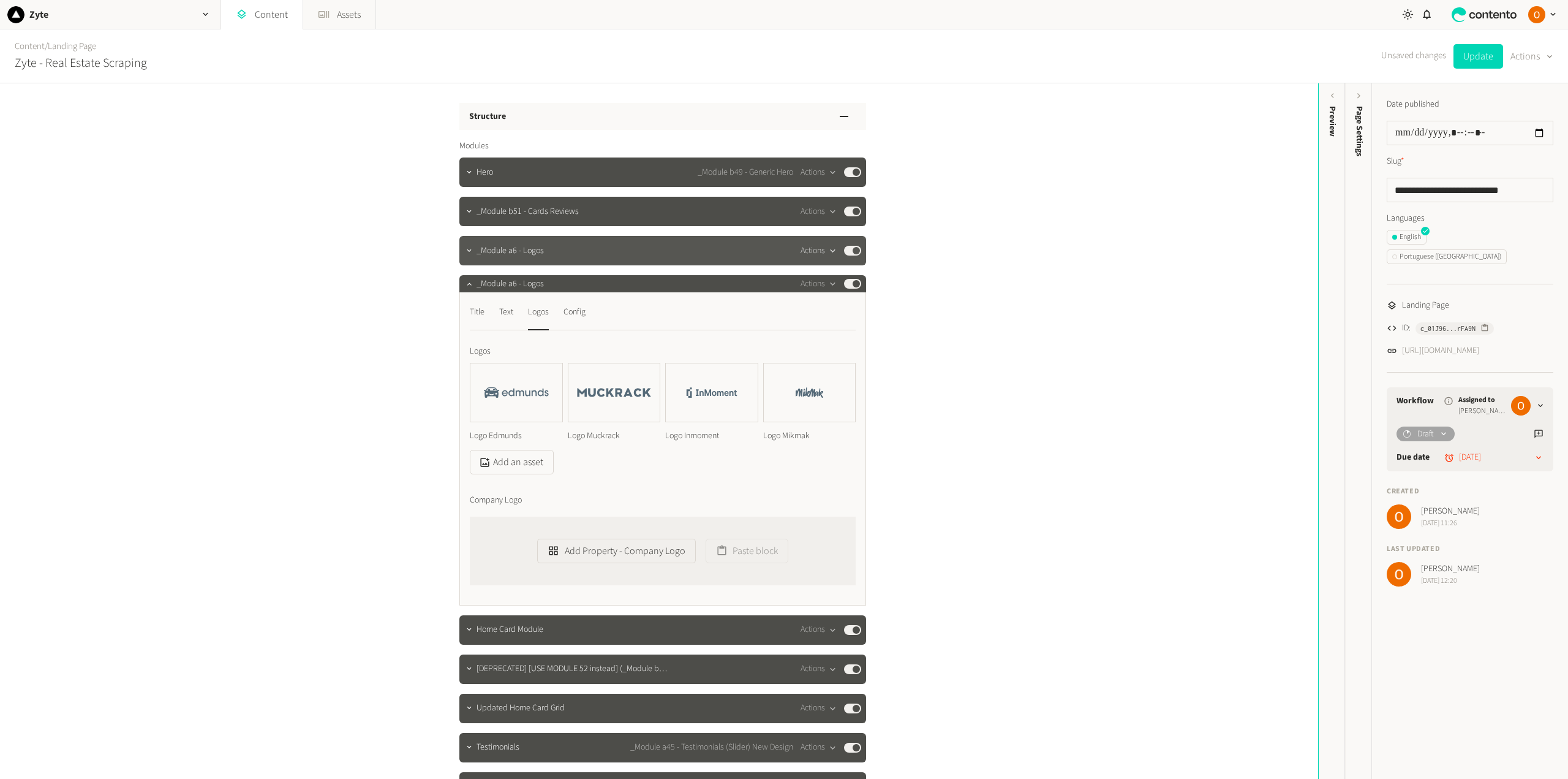
click at [815, 250] on button "Actions" at bounding box center [818, 251] width 36 height 15
click at [827, 342] on button "Delete" at bounding box center [837, 345] width 81 height 22
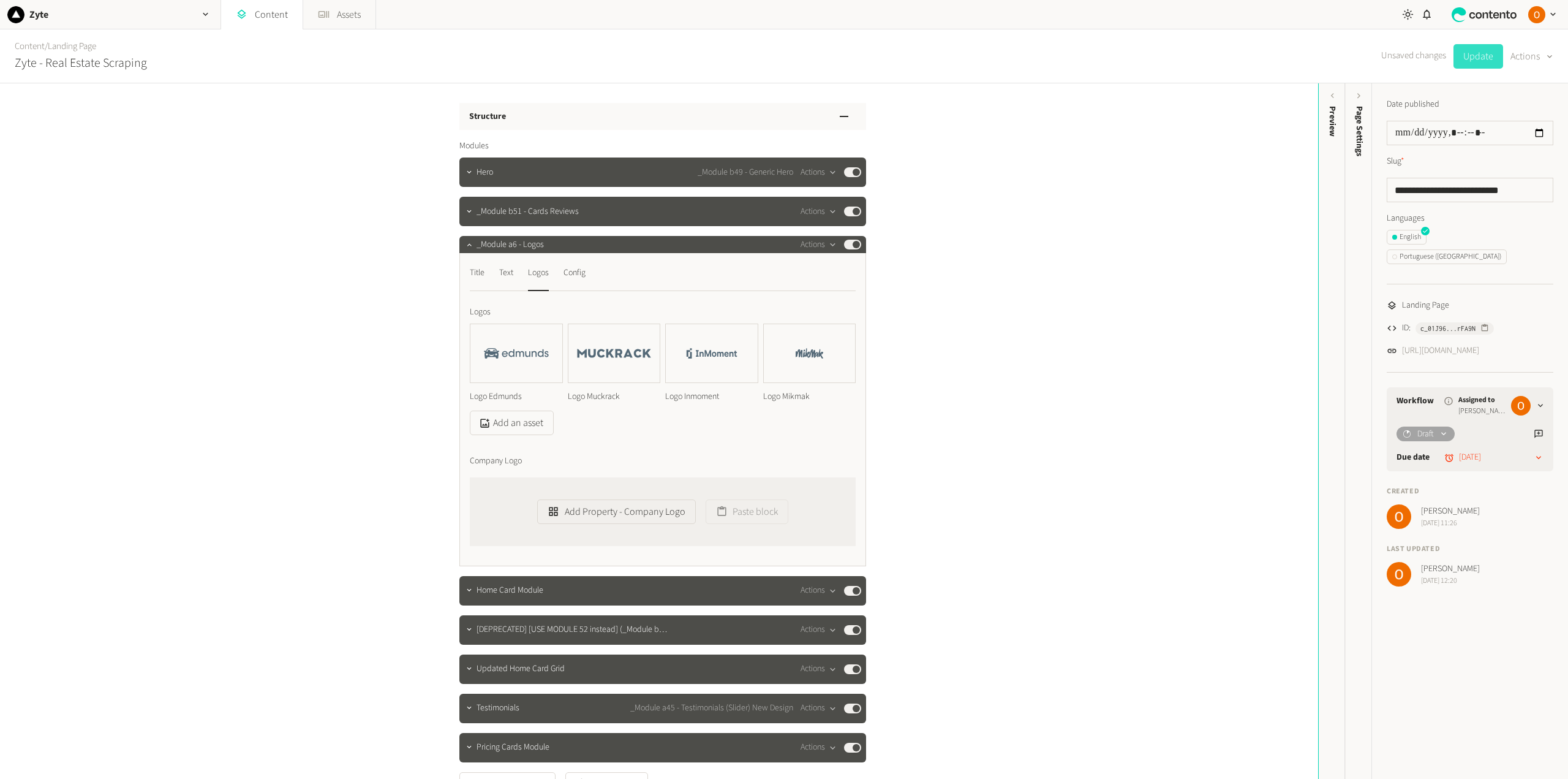
click at [1476, 50] on button "Update" at bounding box center [1478, 56] width 50 height 24
click at [1479, 344] on link "https://dev.zyte.com/lp-daas-real-estate-scraping" at bounding box center [1440, 350] width 77 height 13
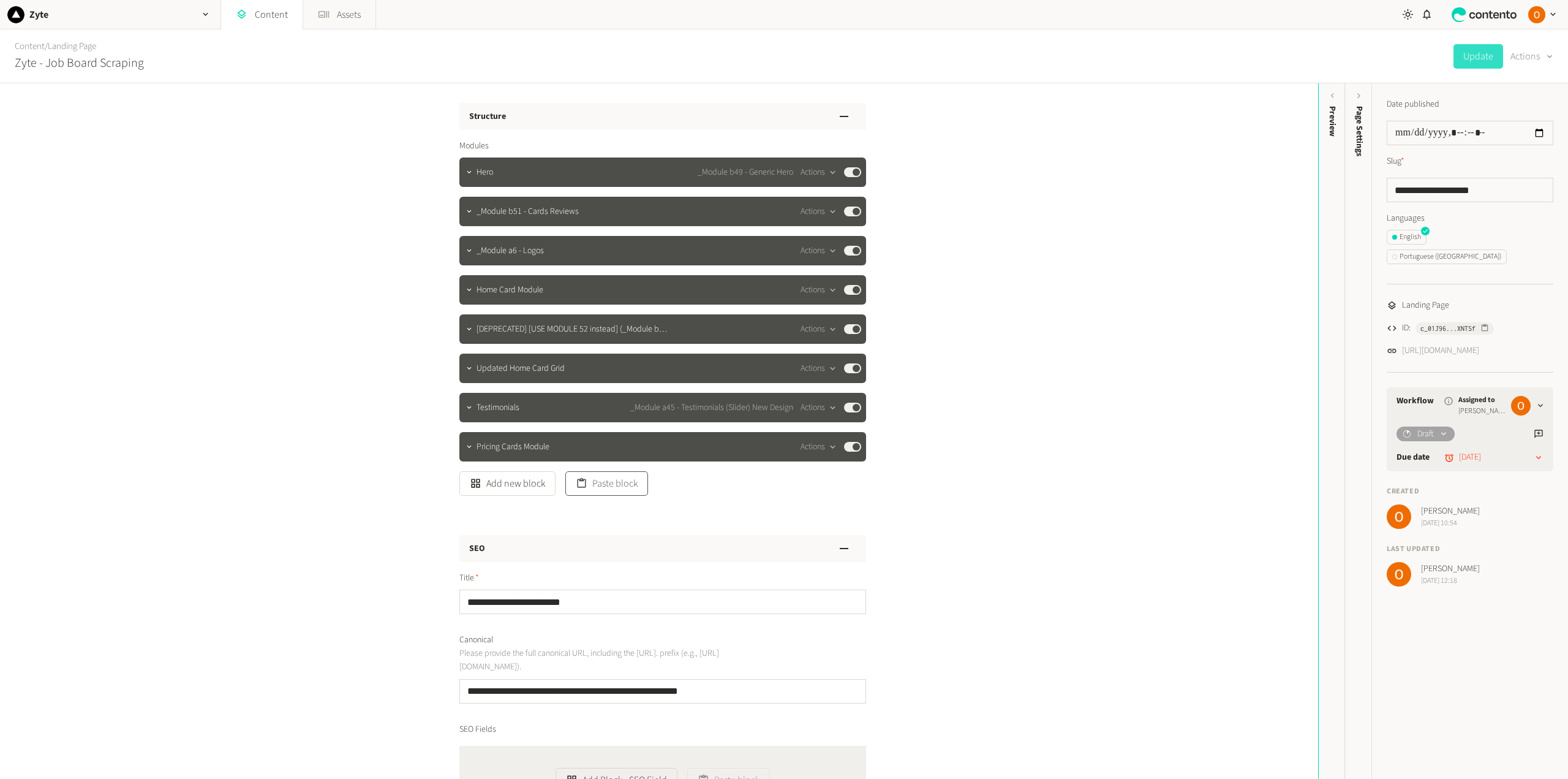
click at [639, 482] on button "Paste block" at bounding box center [606, 483] width 83 height 24
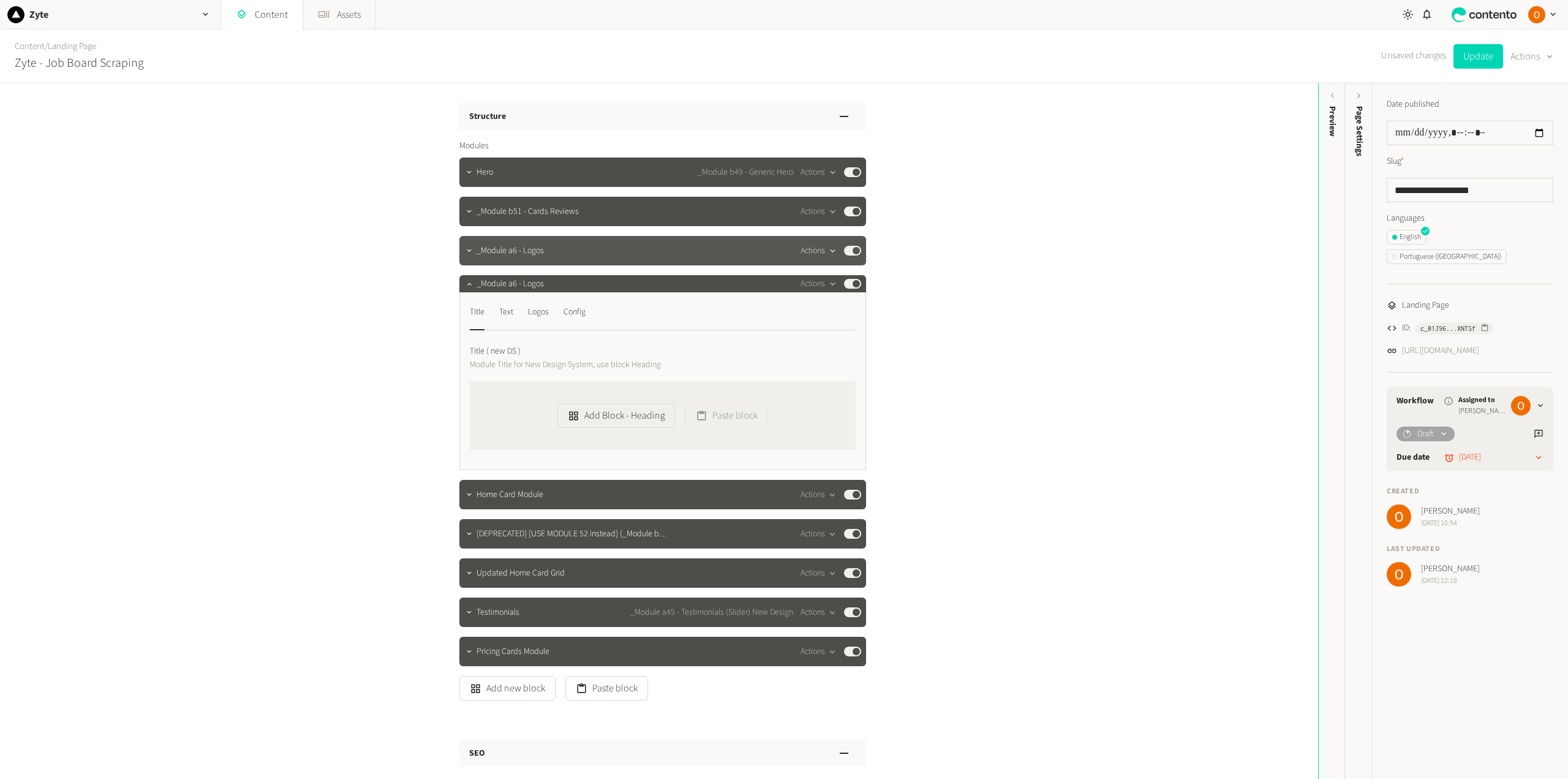
click at [818, 250] on button "Actions" at bounding box center [818, 251] width 36 height 15
click at [824, 342] on button "Delete" at bounding box center [837, 345] width 81 height 22
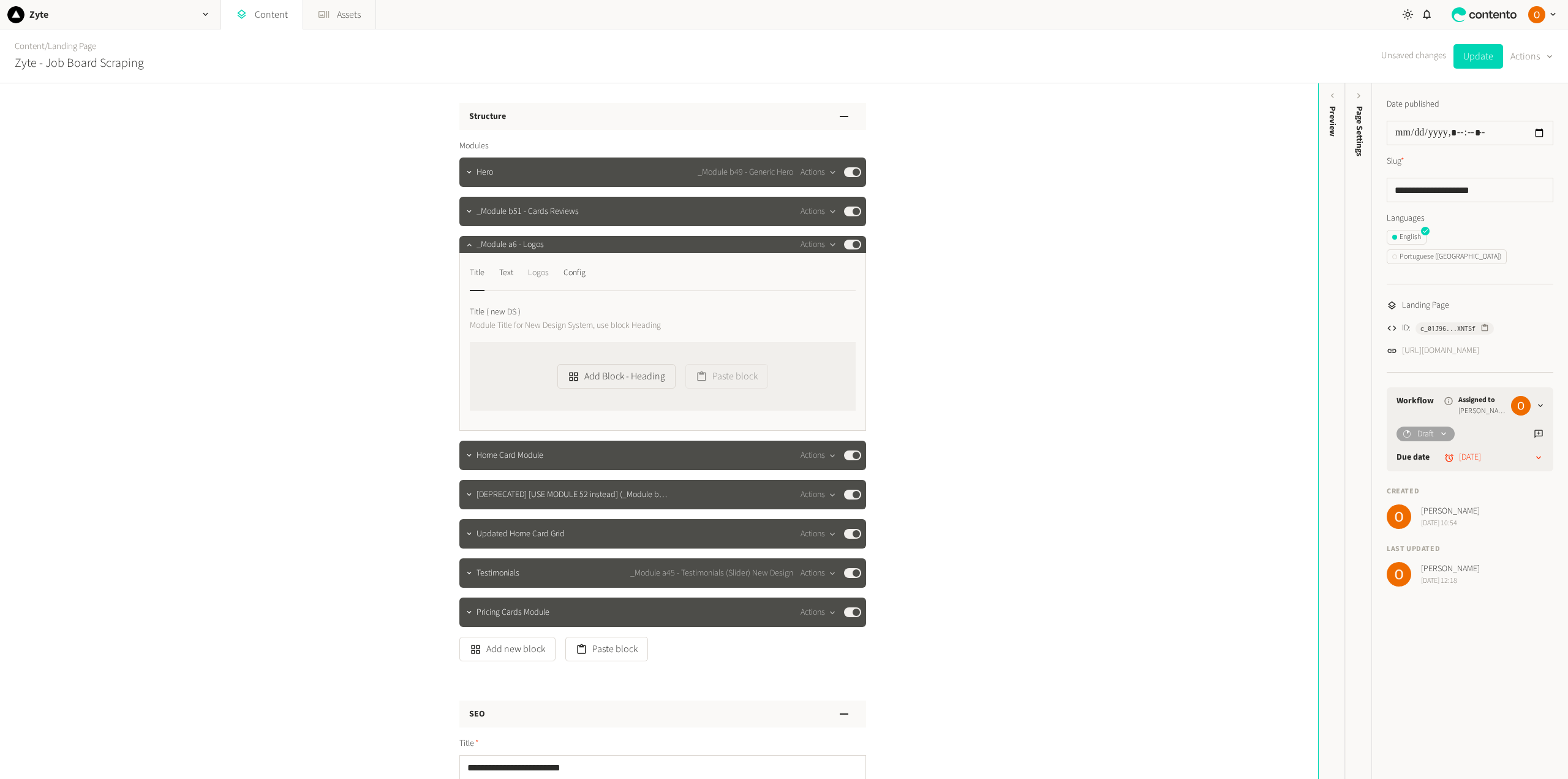
click at [544, 278] on div "Logos" at bounding box center [538, 273] width 21 height 20
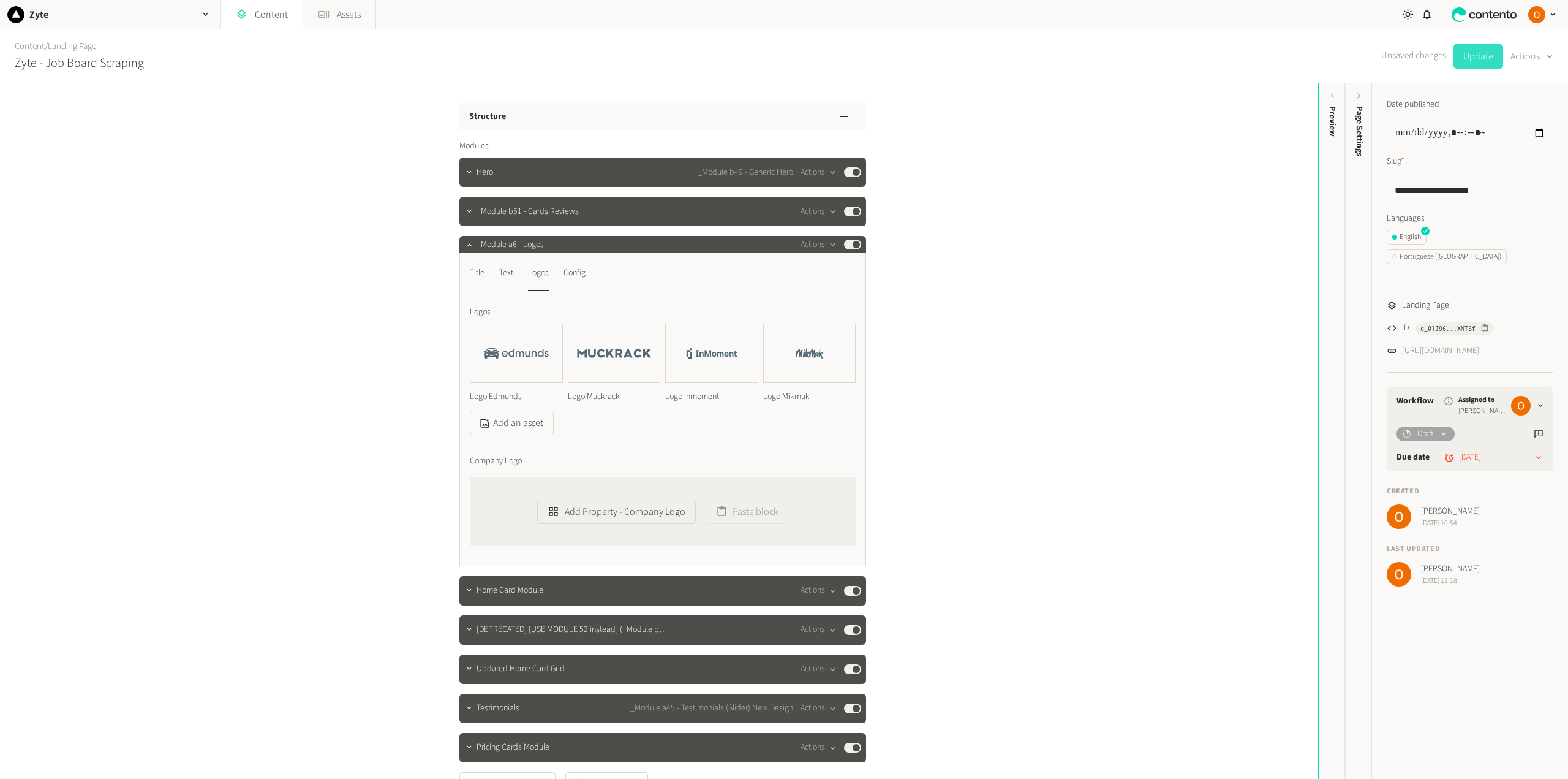
click at [1477, 60] on button "Update" at bounding box center [1478, 56] width 50 height 24
click at [1479, 344] on link "[URL][DOMAIN_NAME]" at bounding box center [1440, 350] width 77 height 13
click at [573, 276] on div "Config" at bounding box center [574, 273] width 22 height 20
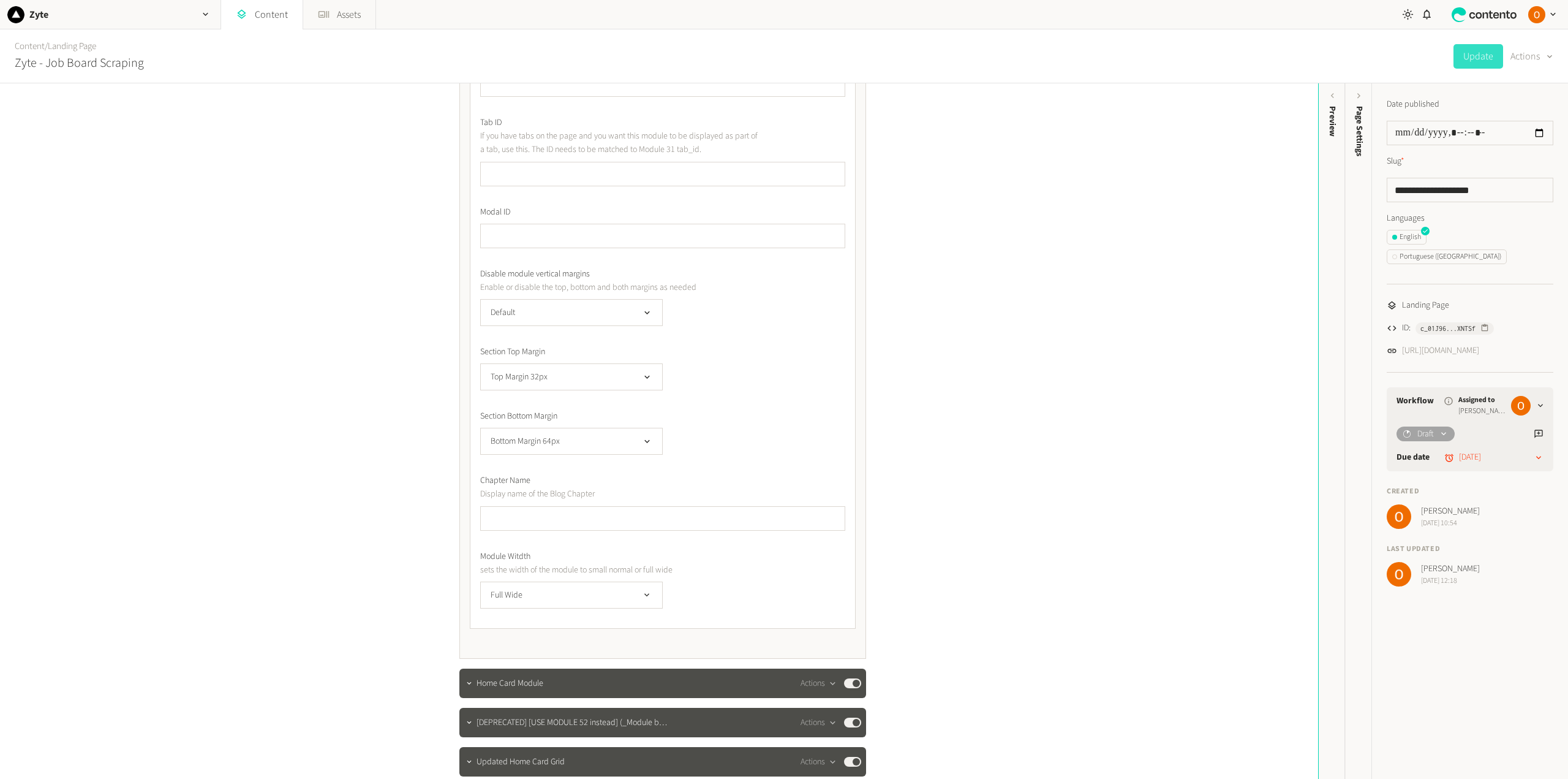
scroll to position [368, 0]
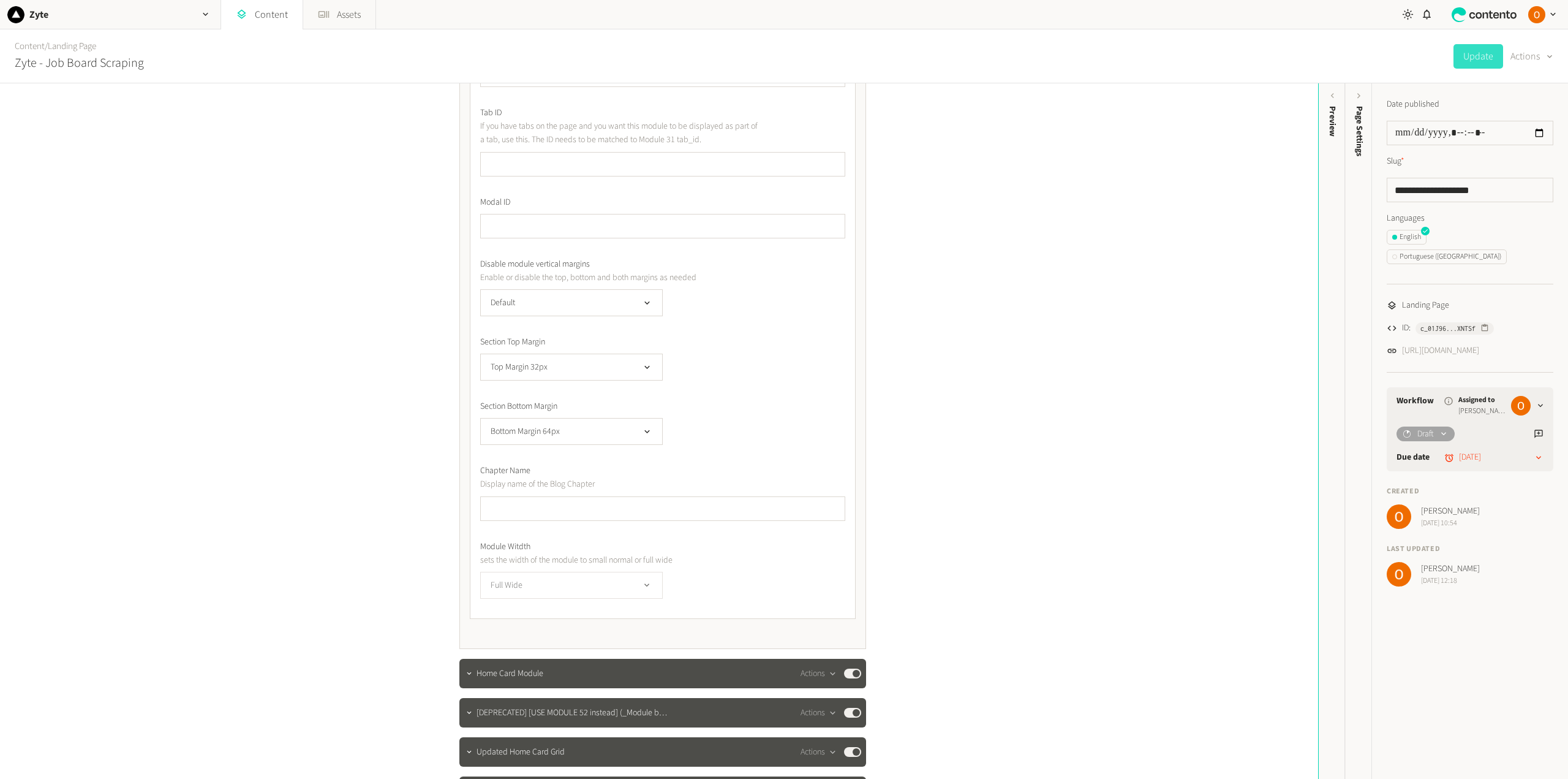
click at [634, 581] on button "Full Wide" at bounding box center [571, 585] width 183 height 27
click at [980, 463] on div "Structure Modules Hero _Module b49 - Generic Hero Actions Published _Module b51…" at bounding box center [659, 430] width 1318 height 695
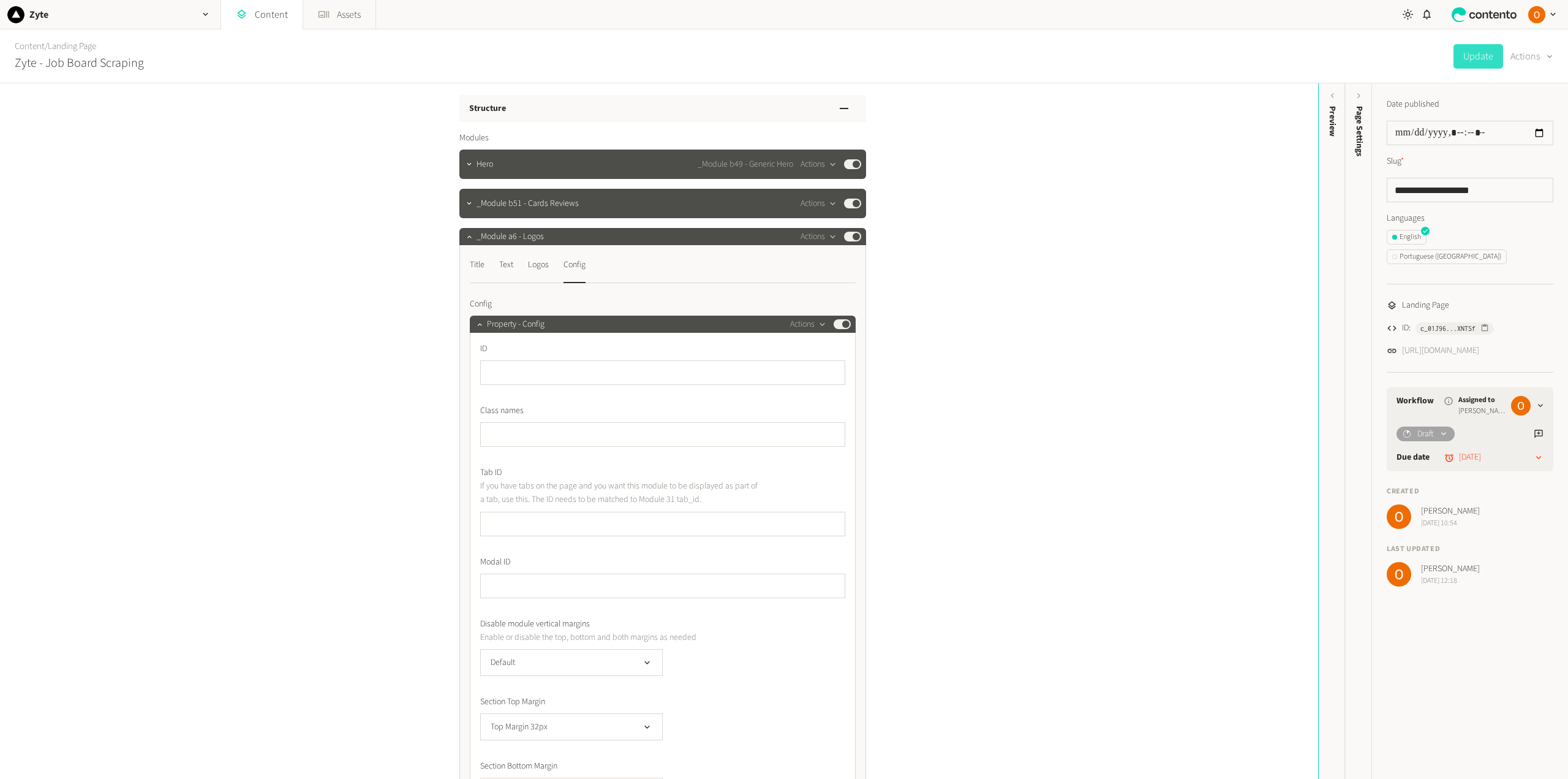
scroll to position [0, 0]
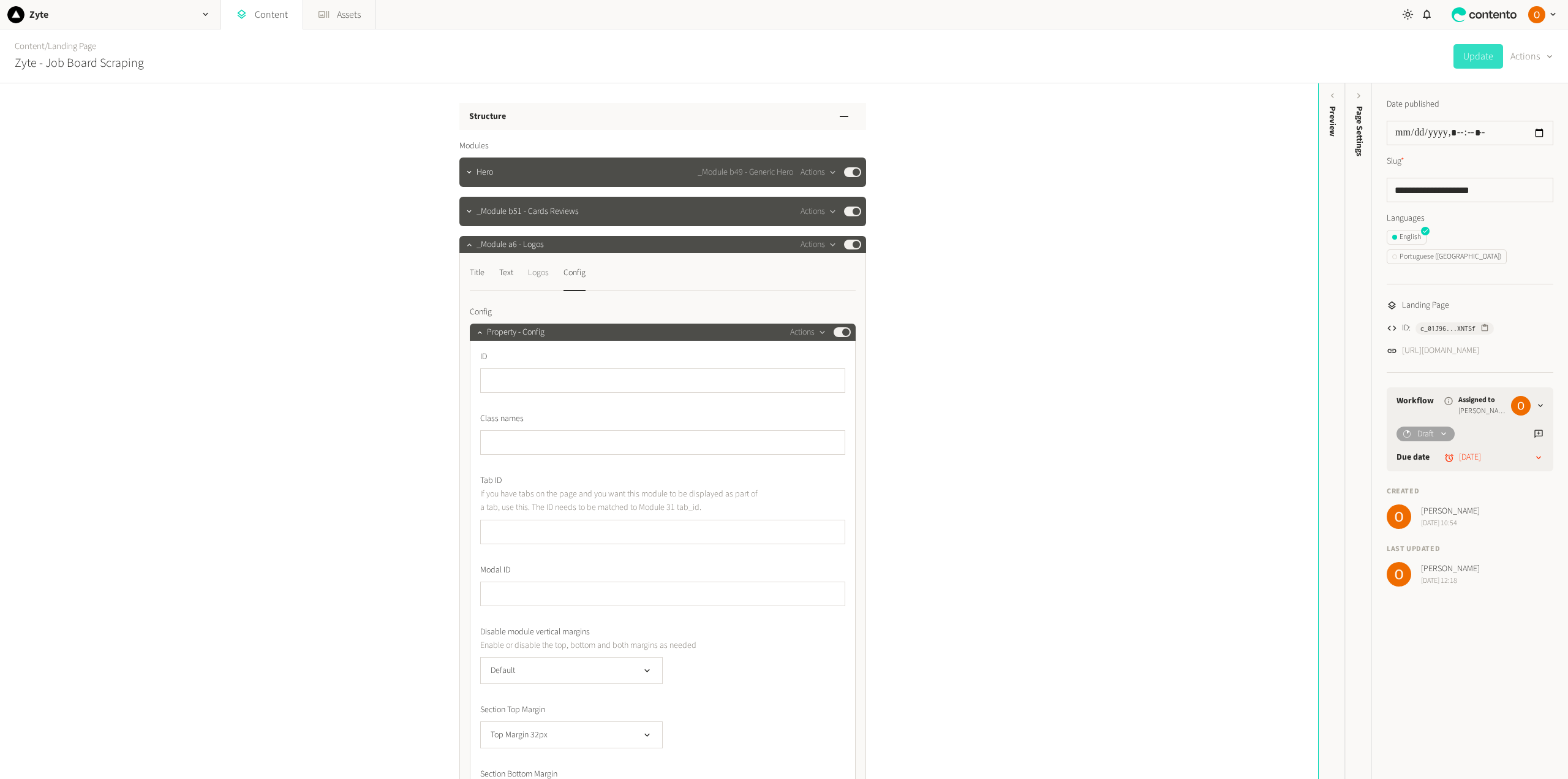
click at [546, 271] on div "Logos" at bounding box center [538, 273] width 21 height 20
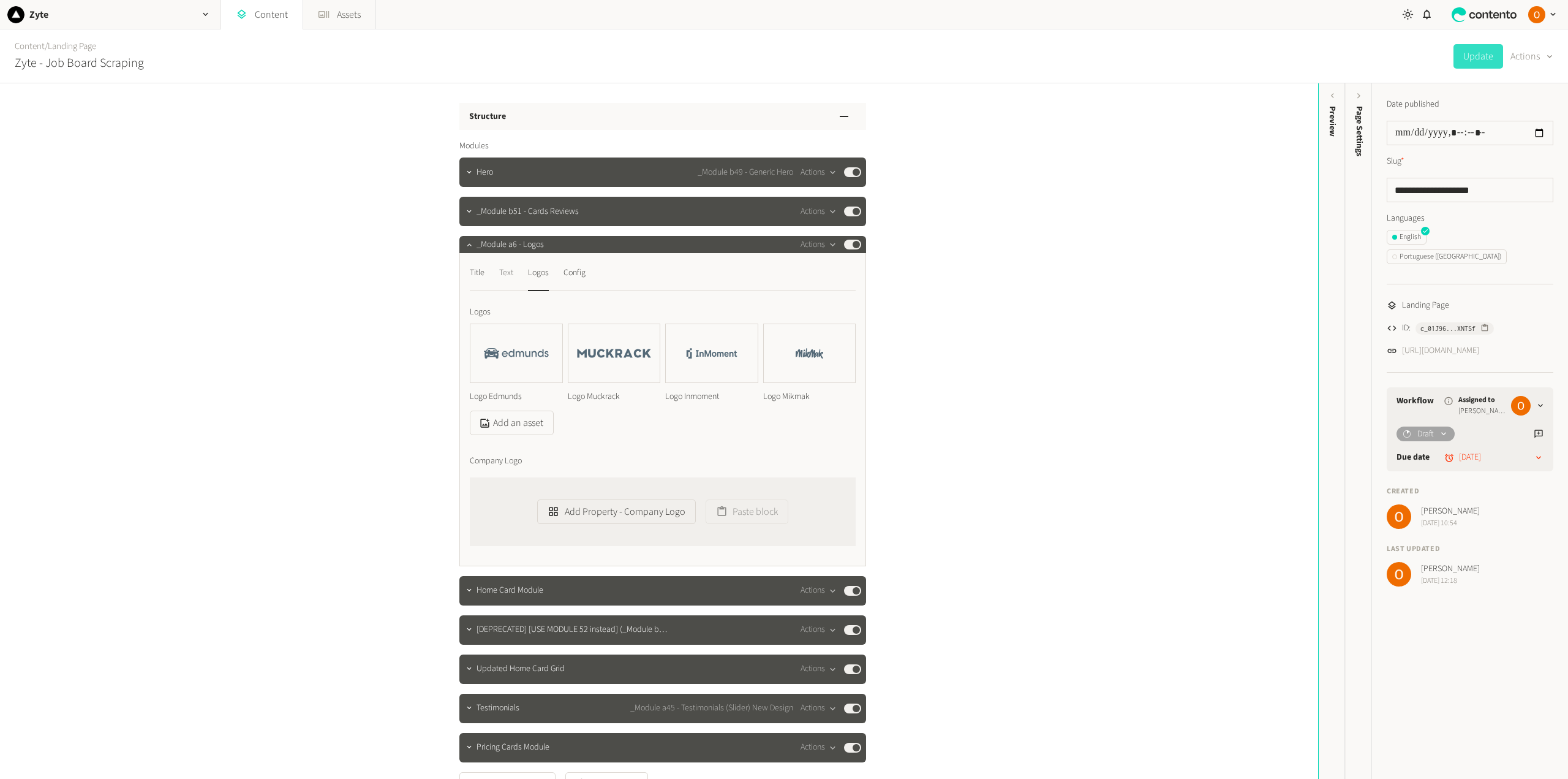
click at [503, 276] on div "Text" at bounding box center [506, 273] width 14 height 20
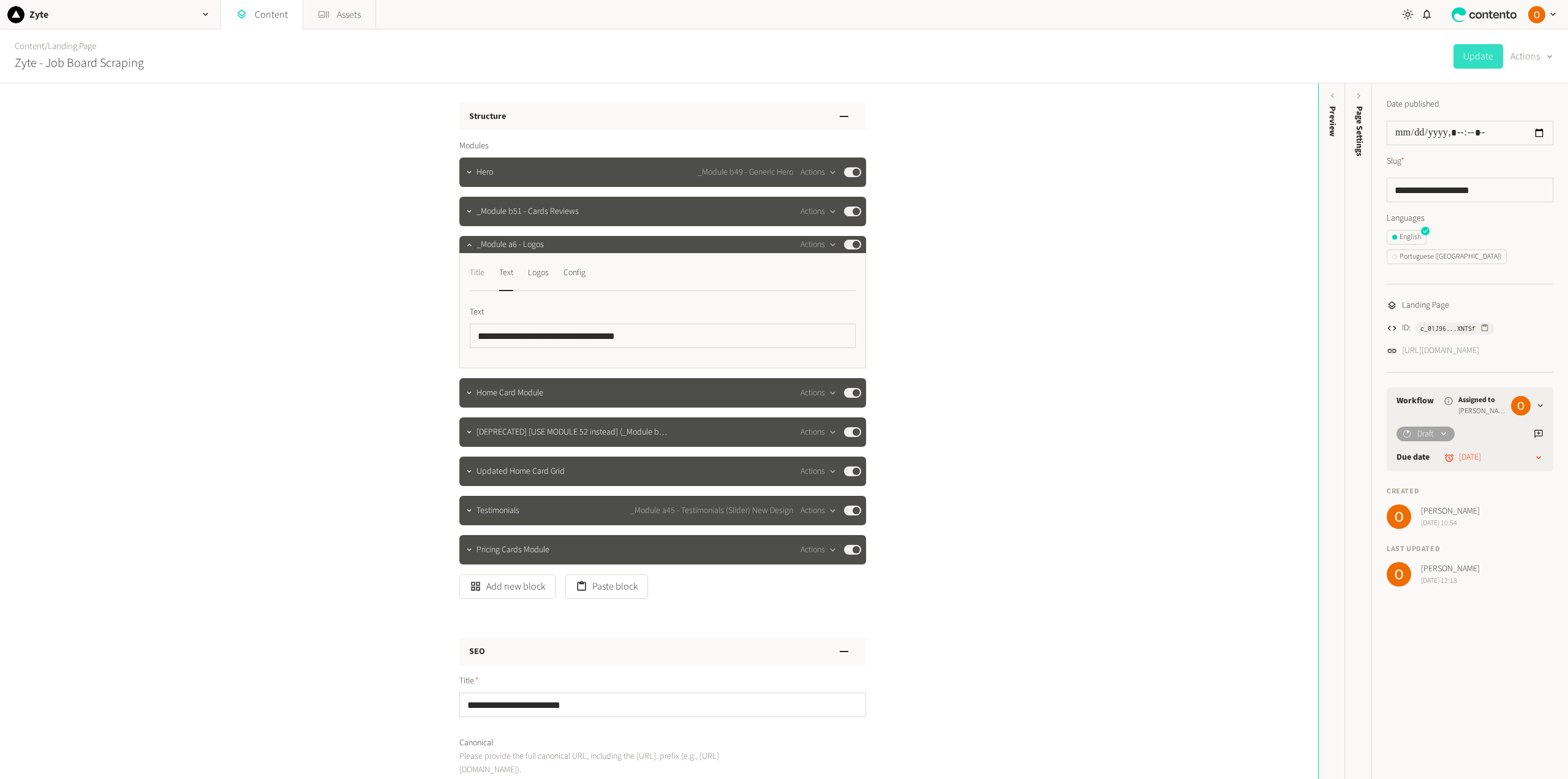
click at [478, 276] on div "Title" at bounding box center [477, 273] width 15 height 20
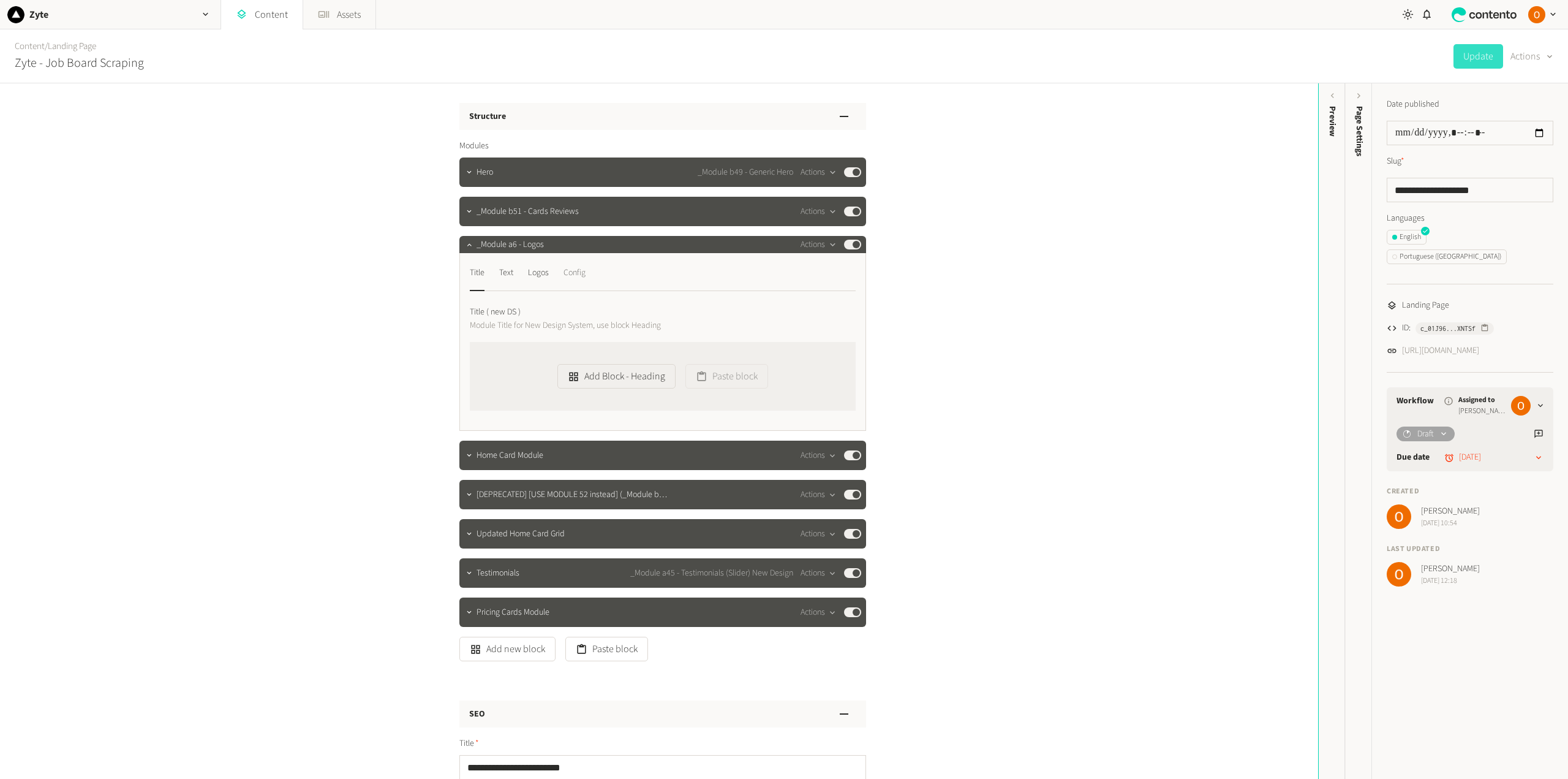
click at [568, 279] on div "Config" at bounding box center [574, 273] width 22 height 20
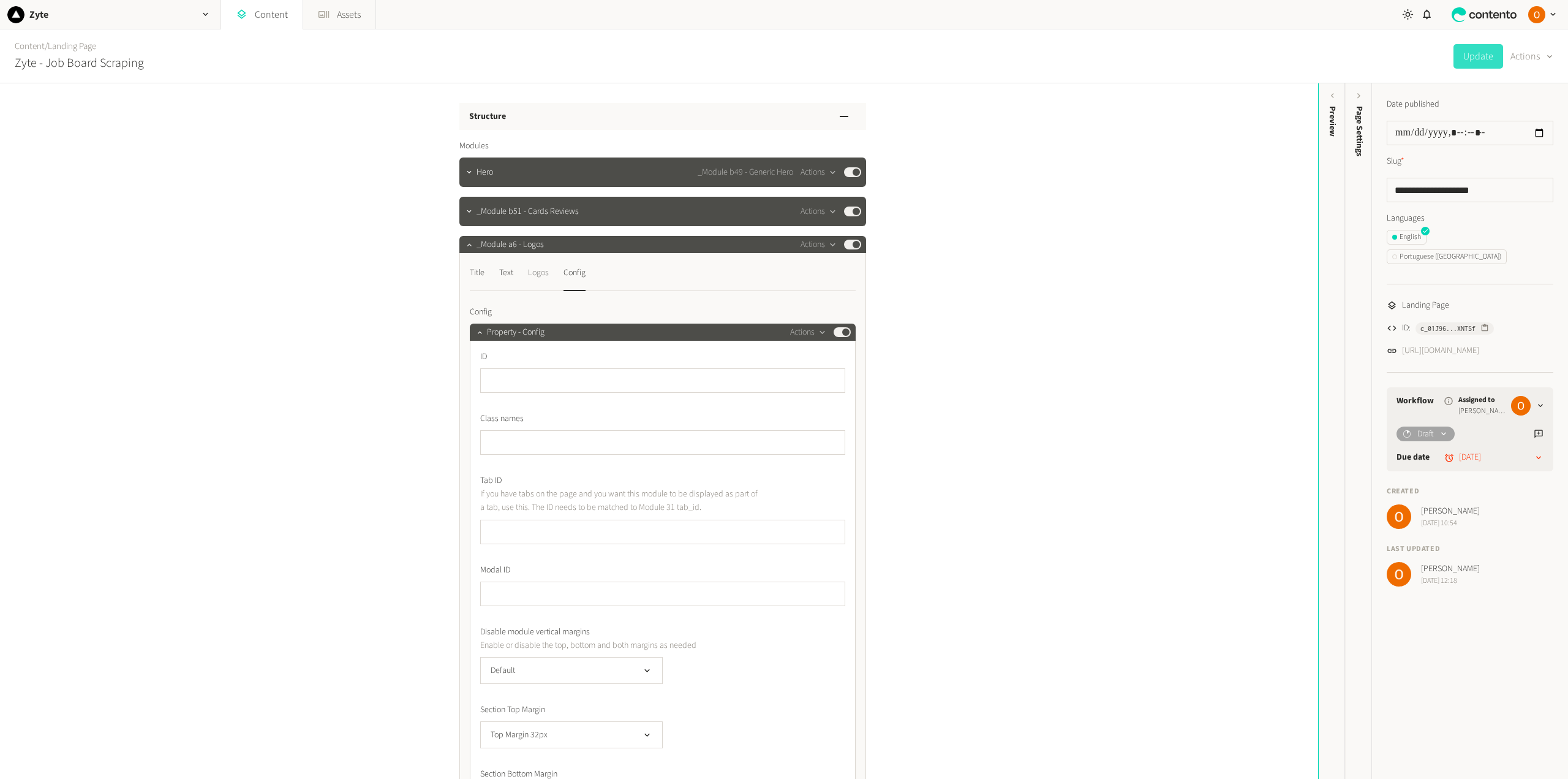
click at [533, 278] on div "Logos" at bounding box center [538, 273] width 21 height 20
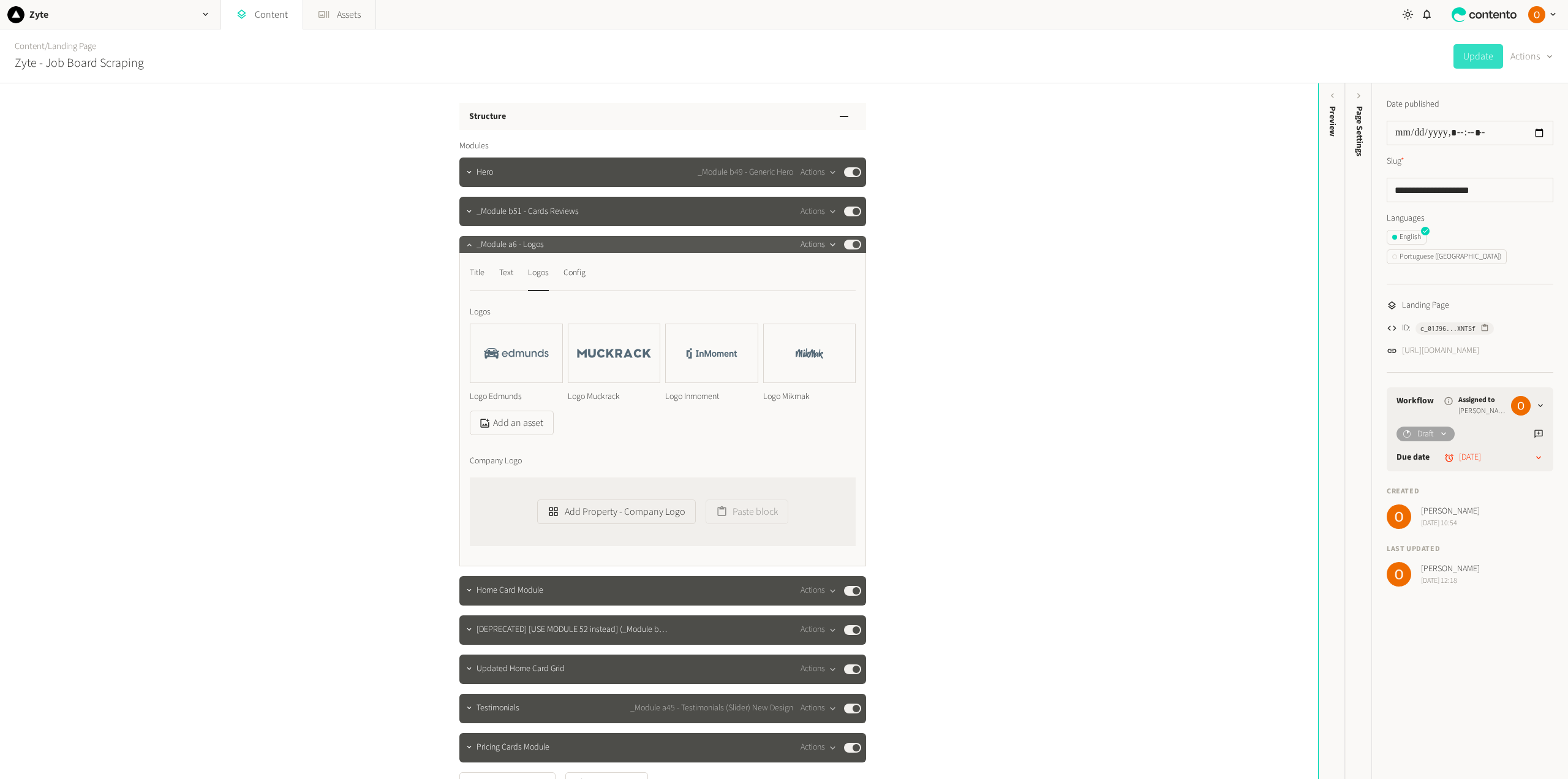
click at [817, 244] on button "Actions" at bounding box center [818, 245] width 36 height 15
click at [832, 338] on button "Delete" at bounding box center [837, 339] width 81 height 22
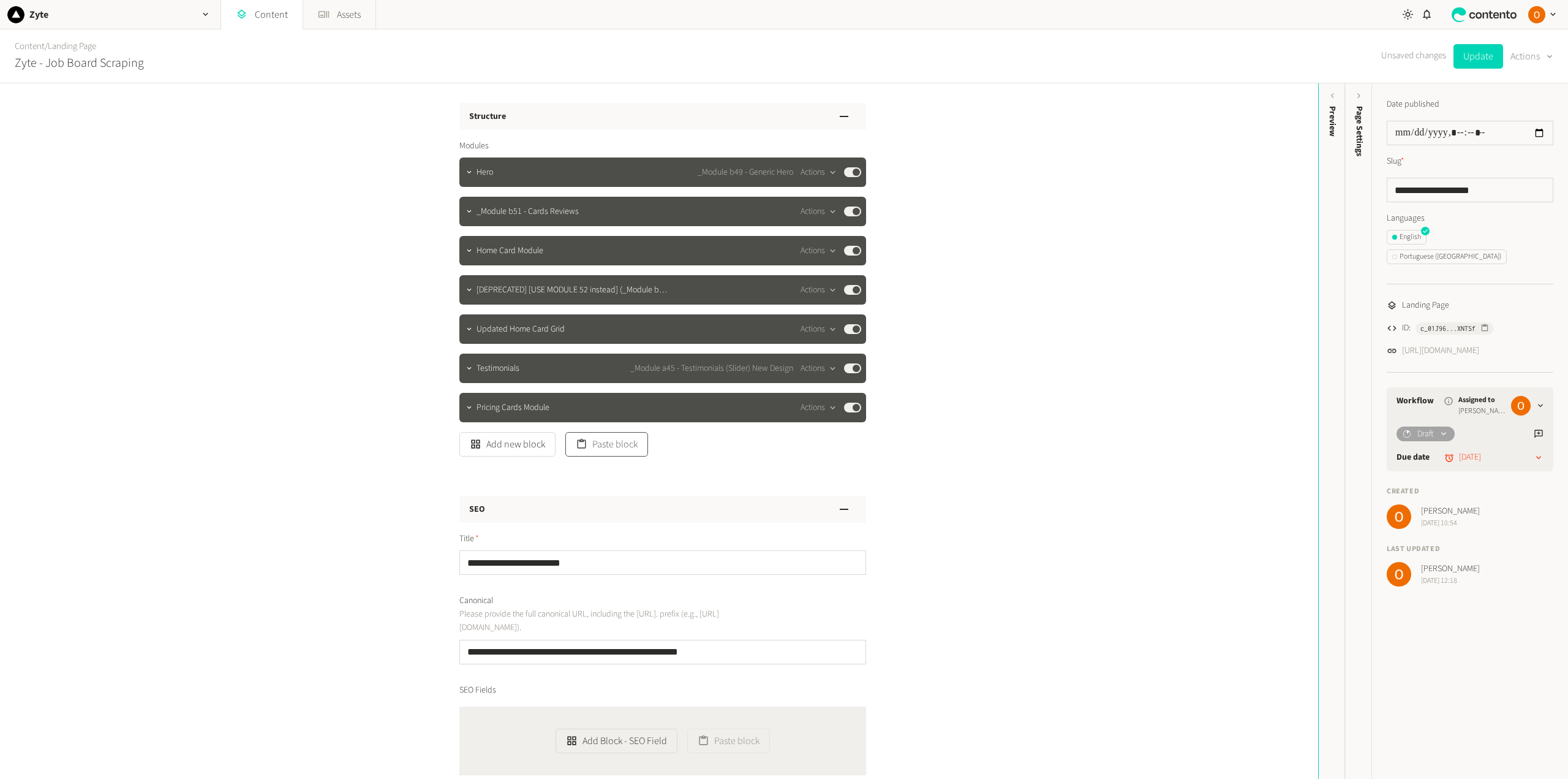
click at [620, 452] on button "Paste block" at bounding box center [606, 444] width 83 height 24
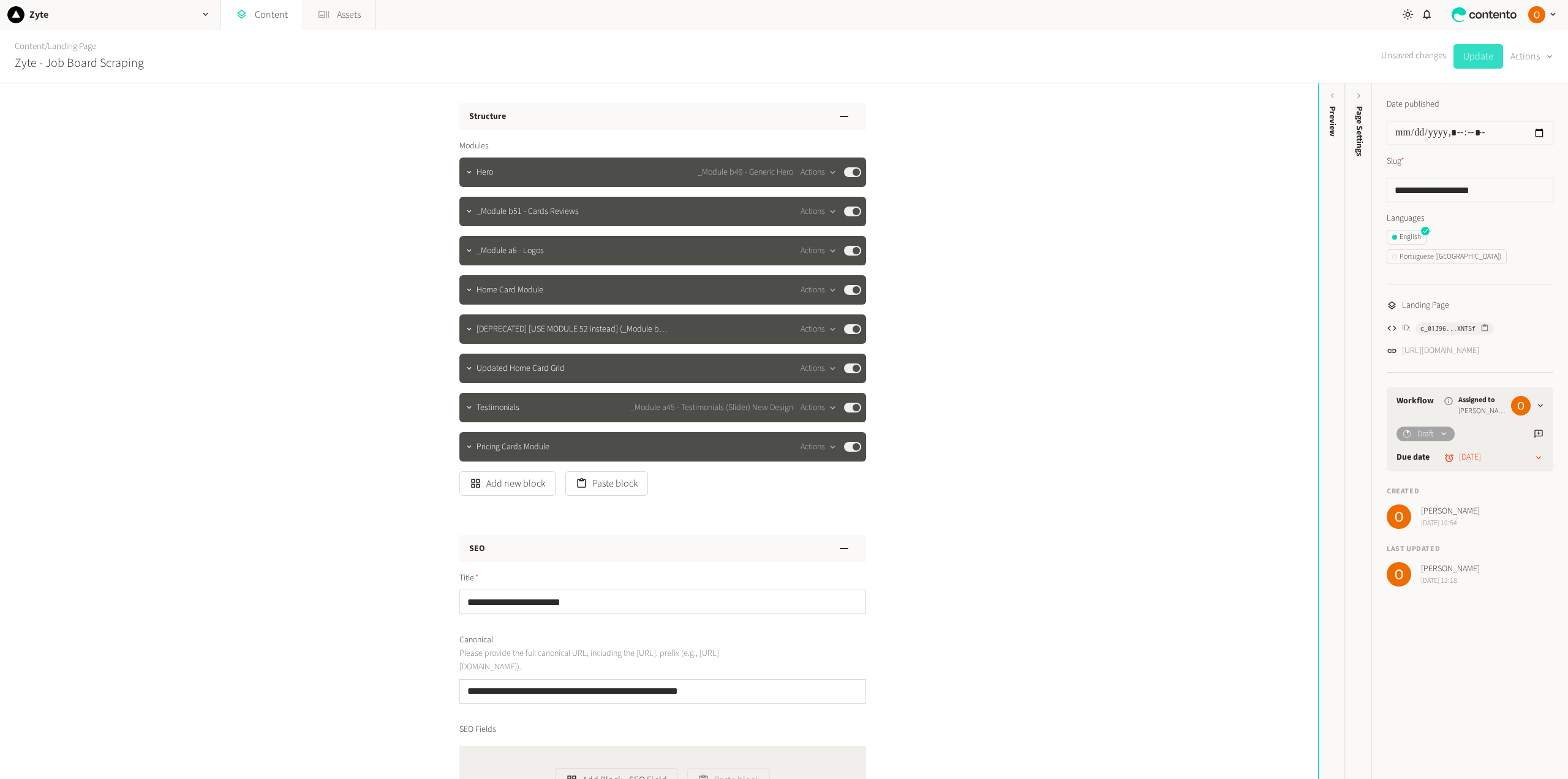
click at [1474, 57] on button "Update" at bounding box center [1478, 56] width 50 height 24
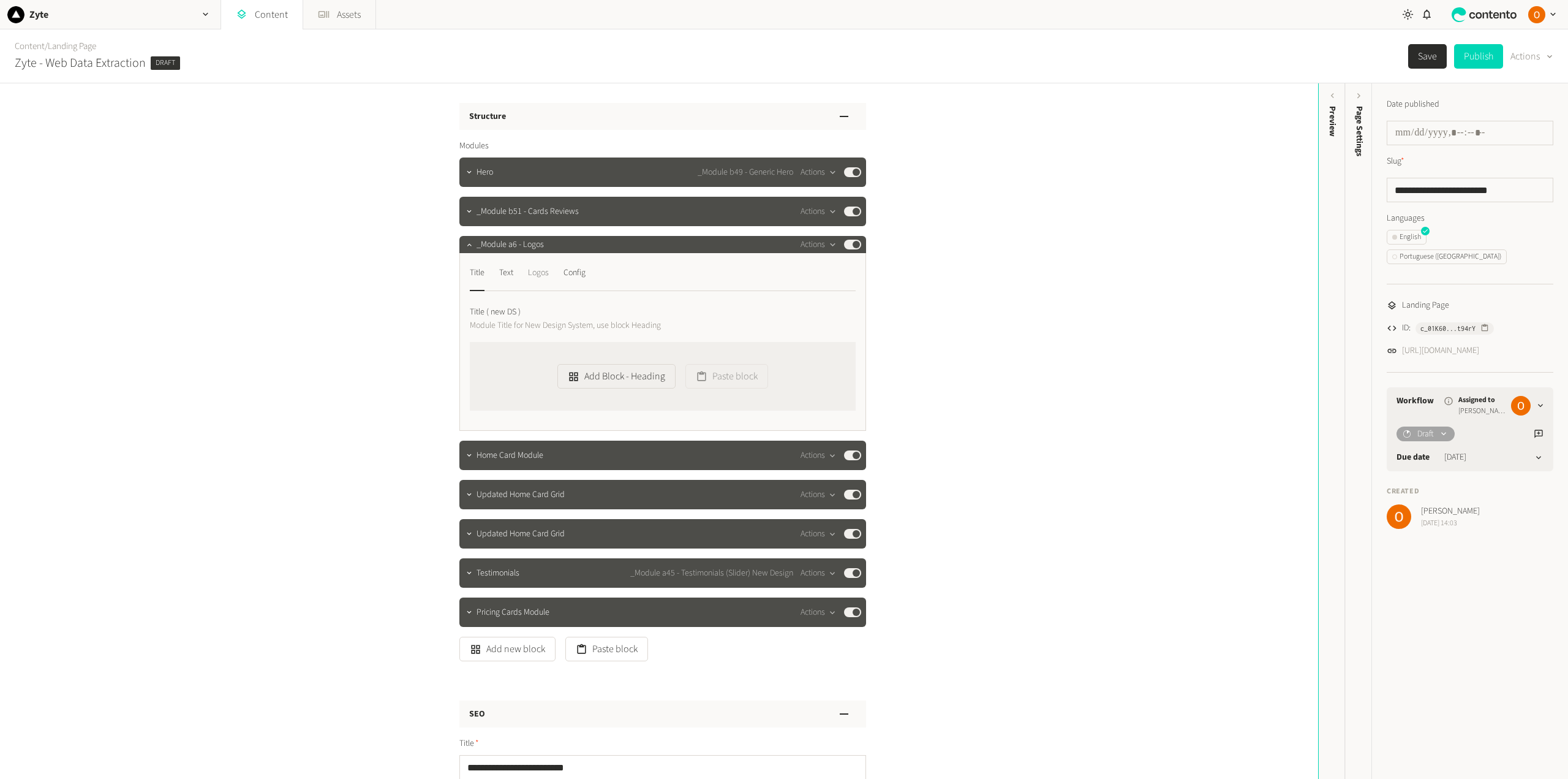
click at [533, 273] on div "Logos" at bounding box center [538, 273] width 21 height 20
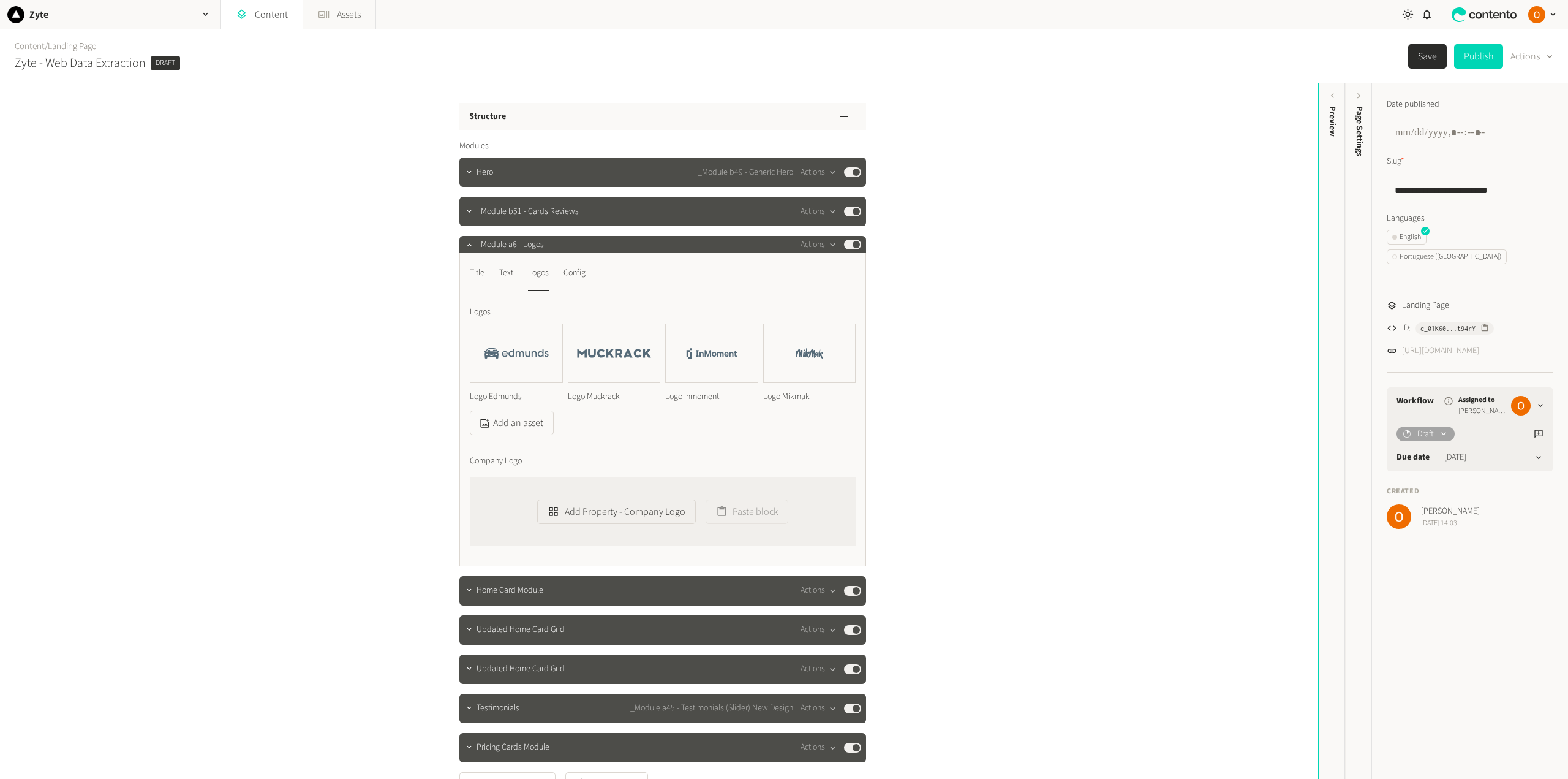
click at [1469, 344] on link "[URL][DOMAIN_NAME]" at bounding box center [1440, 350] width 77 height 13
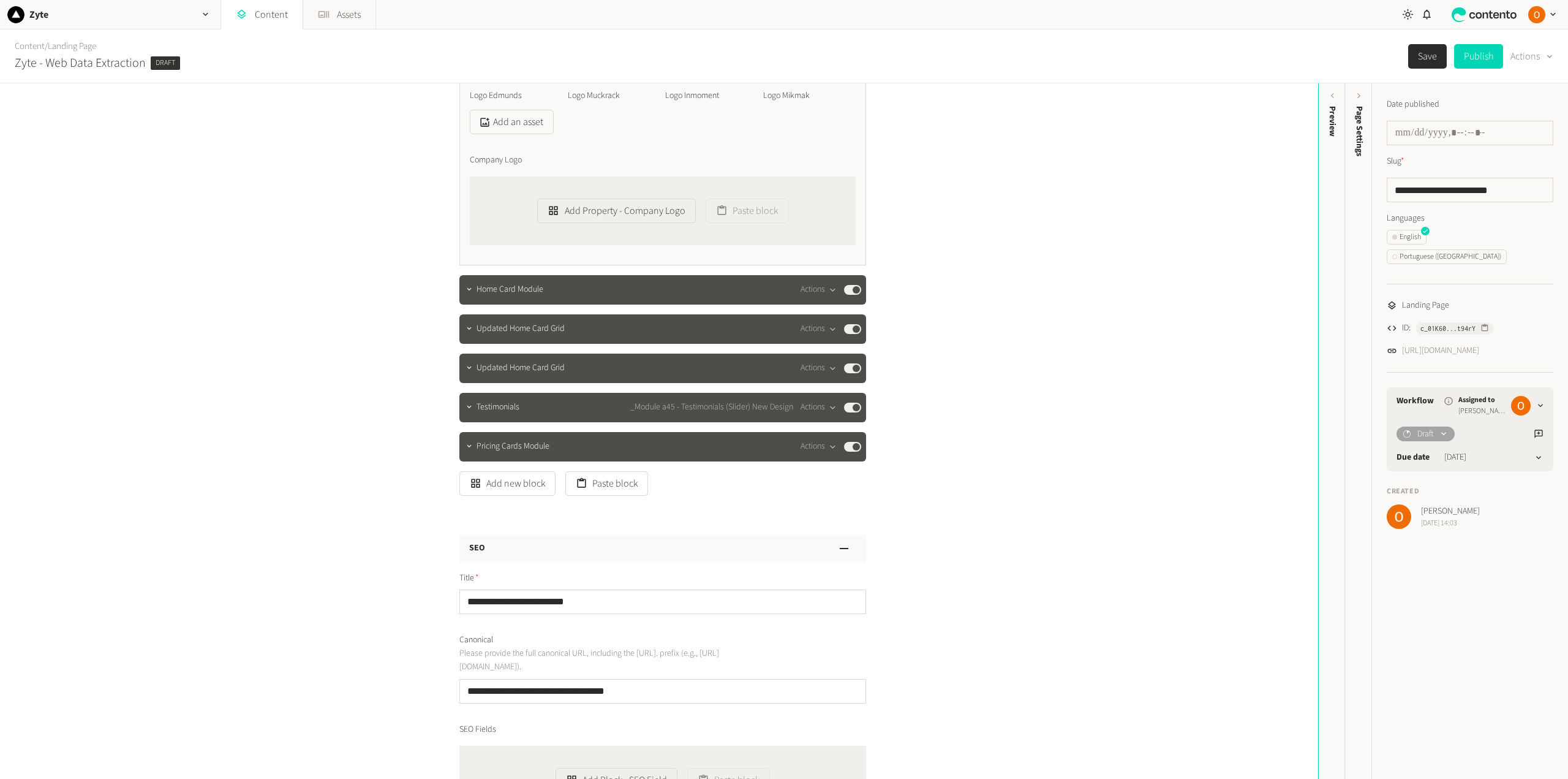
scroll to position [306, 0]
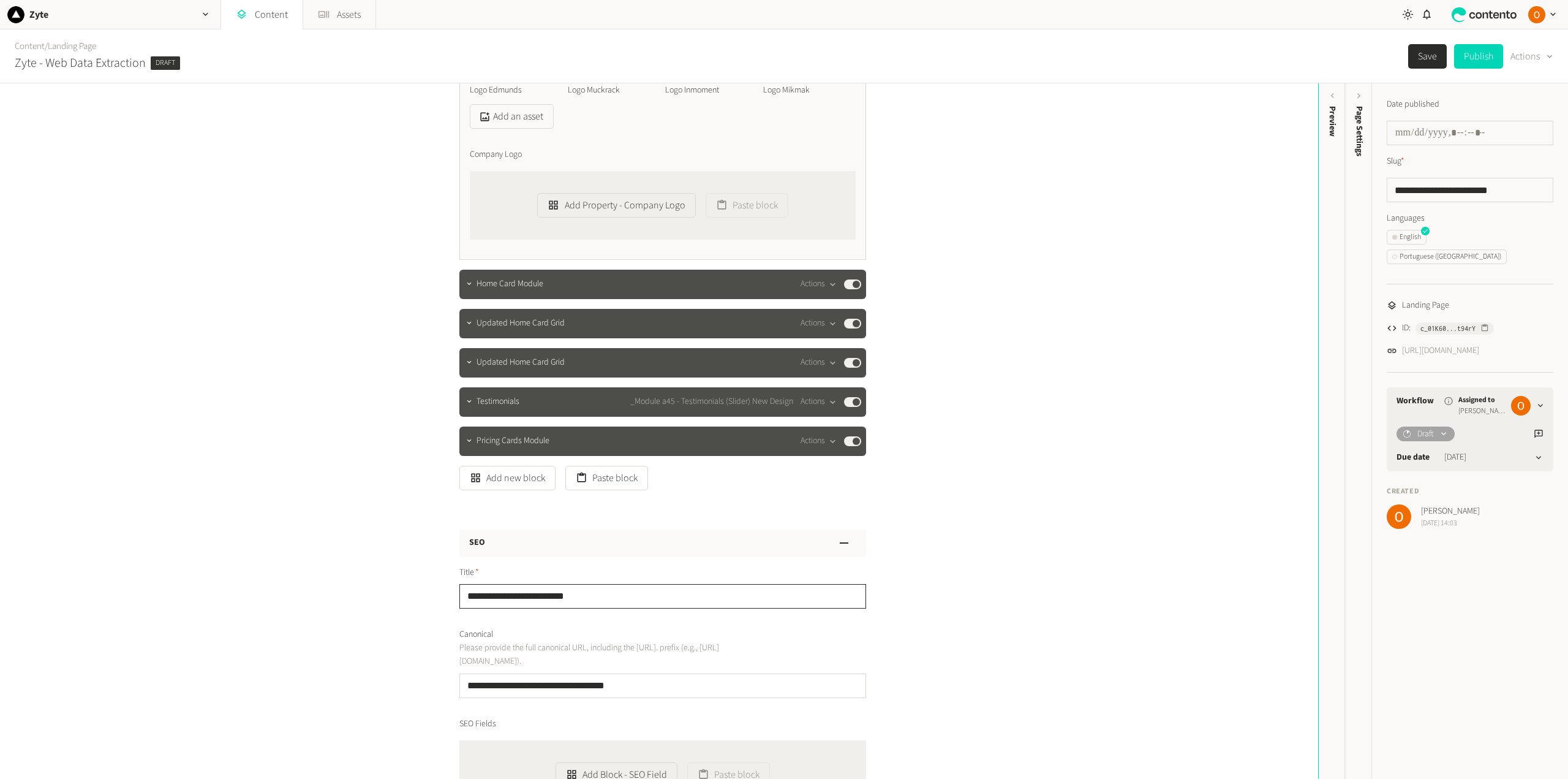
click at [590, 599] on input "**********" at bounding box center [663, 596] width 407 height 24
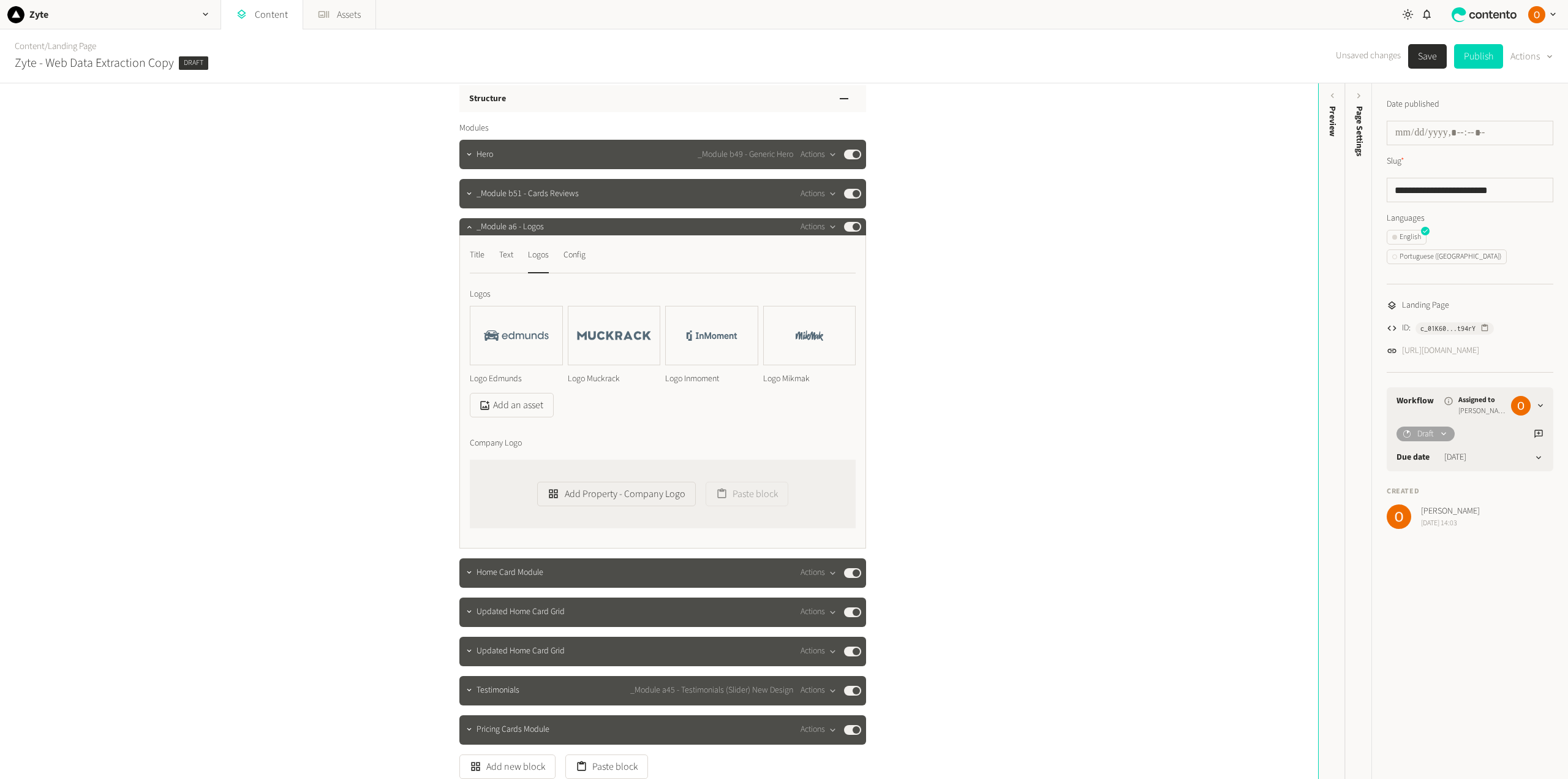
scroll to position [0, 0]
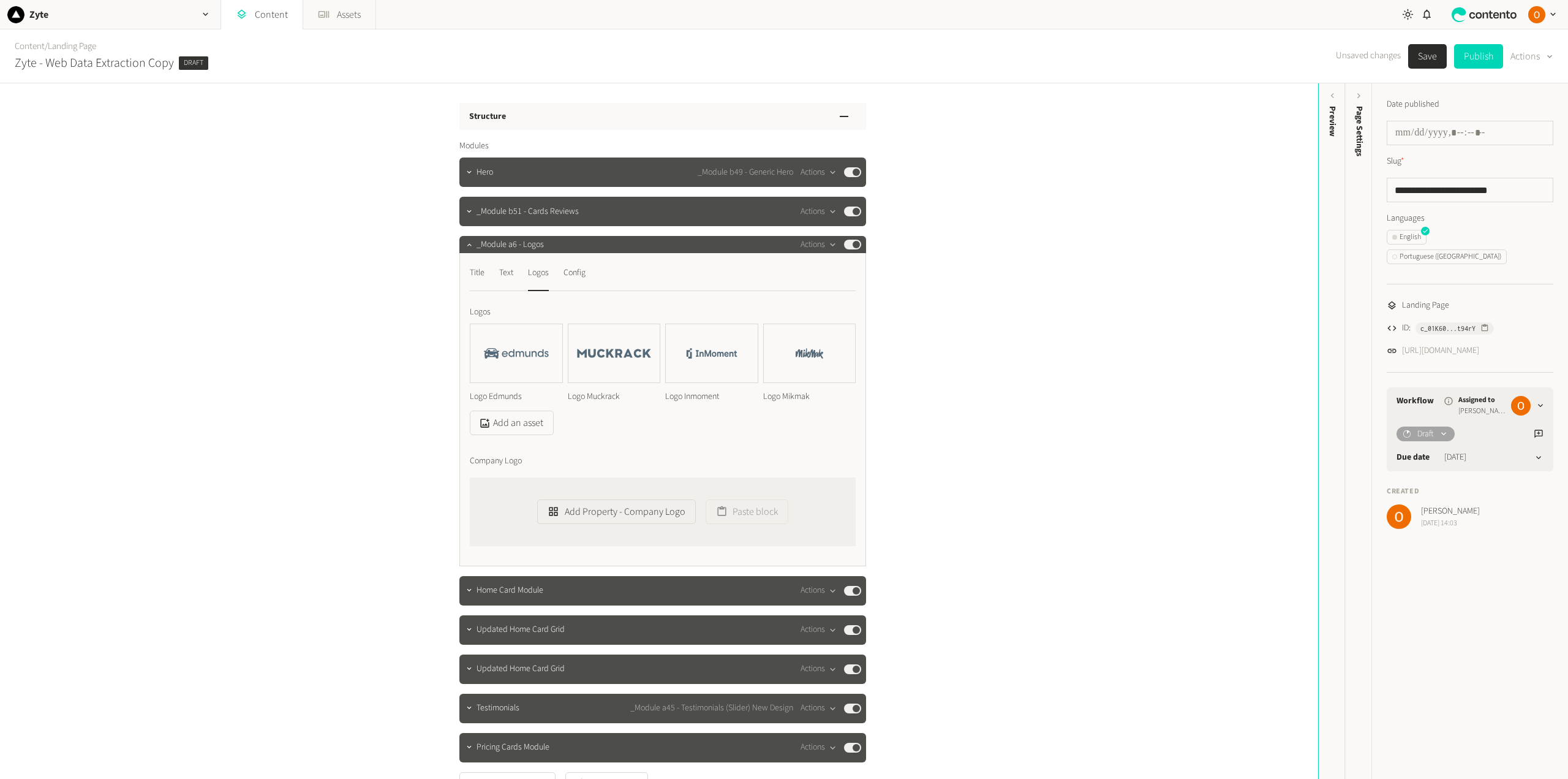
type input "**********"
click at [1423, 50] on button "Save" at bounding box center [1427, 56] width 39 height 24
click at [1423, 59] on button "Save" at bounding box center [1427, 56] width 39 height 24
click at [89, 50] on link "Landing Page" at bounding box center [72, 46] width 48 height 13
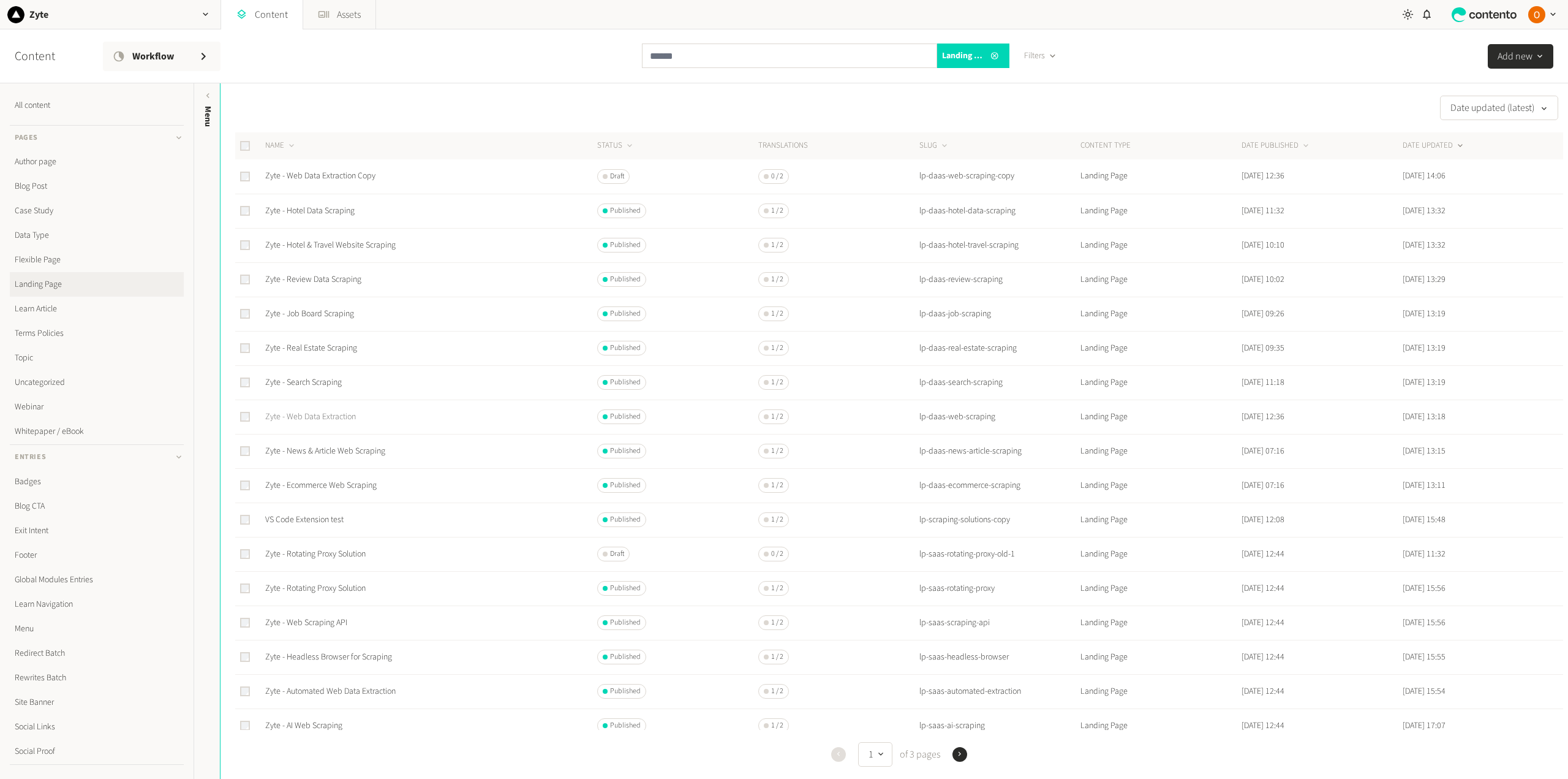
click at [329, 418] on link "Zyte - Web Data Extraction" at bounding box center [310, 417] width 91 height 12
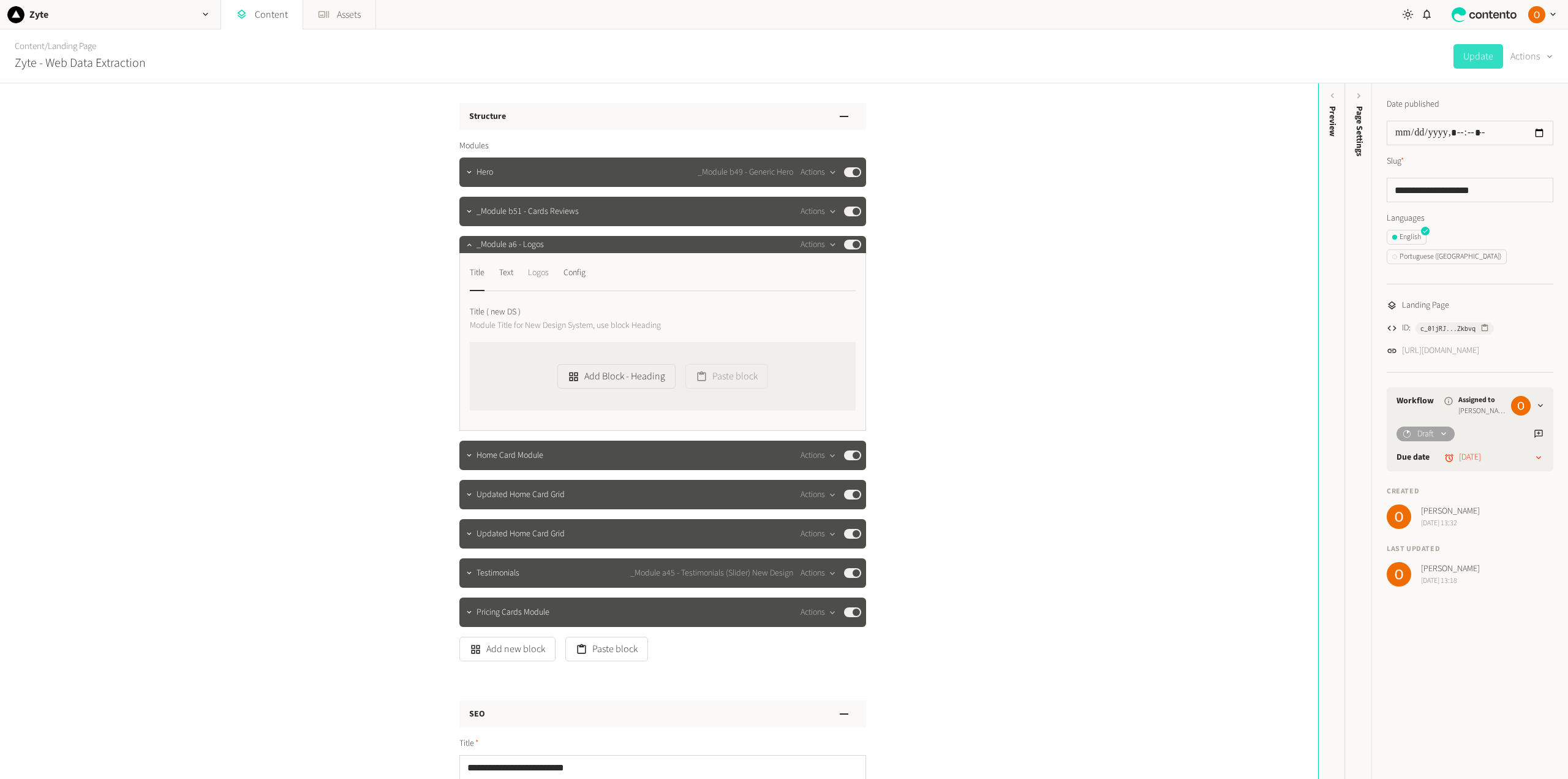
click at [538, 273] on div "Logos" at bounding box center [538, 273] width 21 height 20
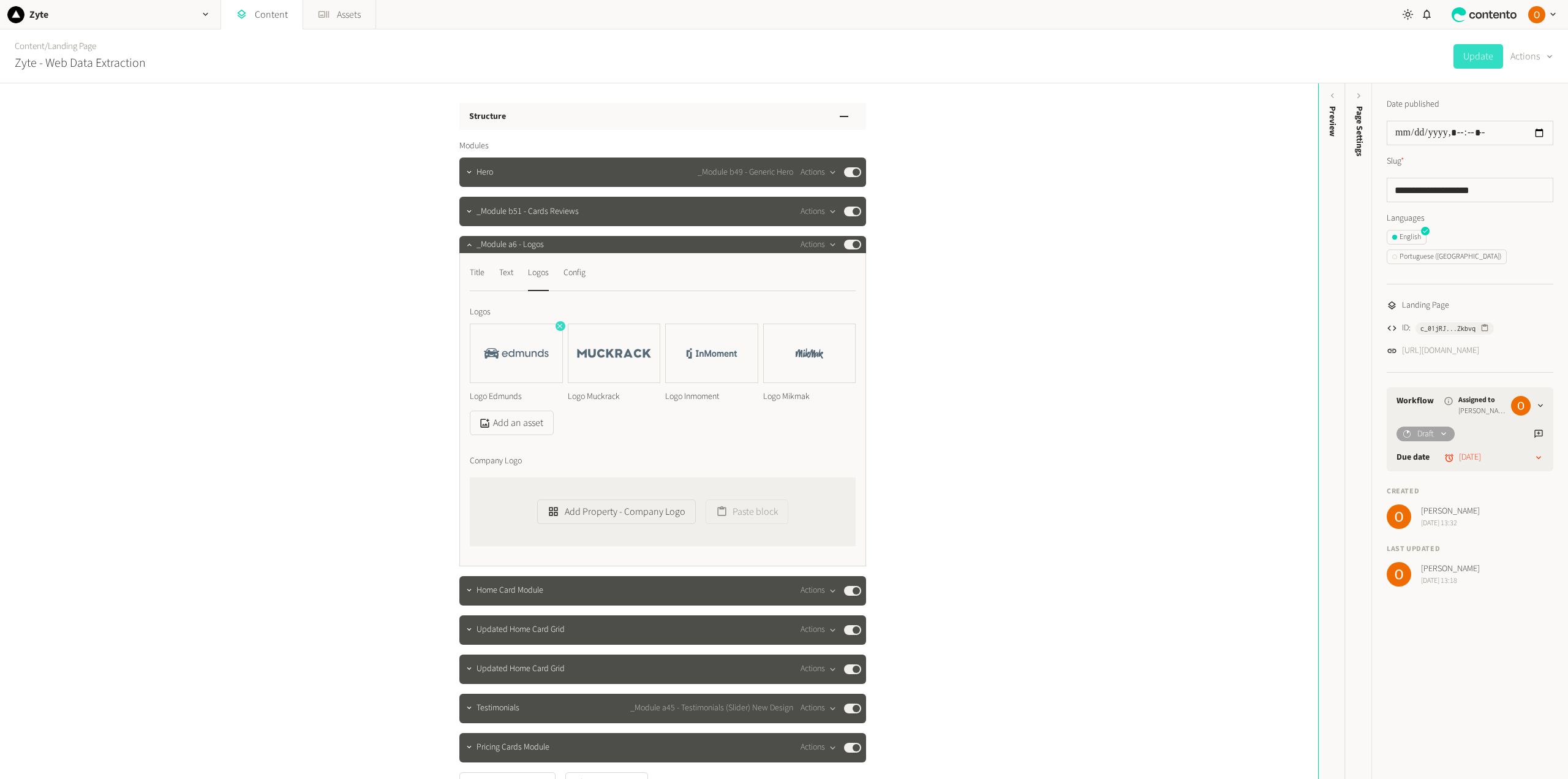
click at [557, 327] on icon "button" at bounding box center [560, 326] width 5 height 5
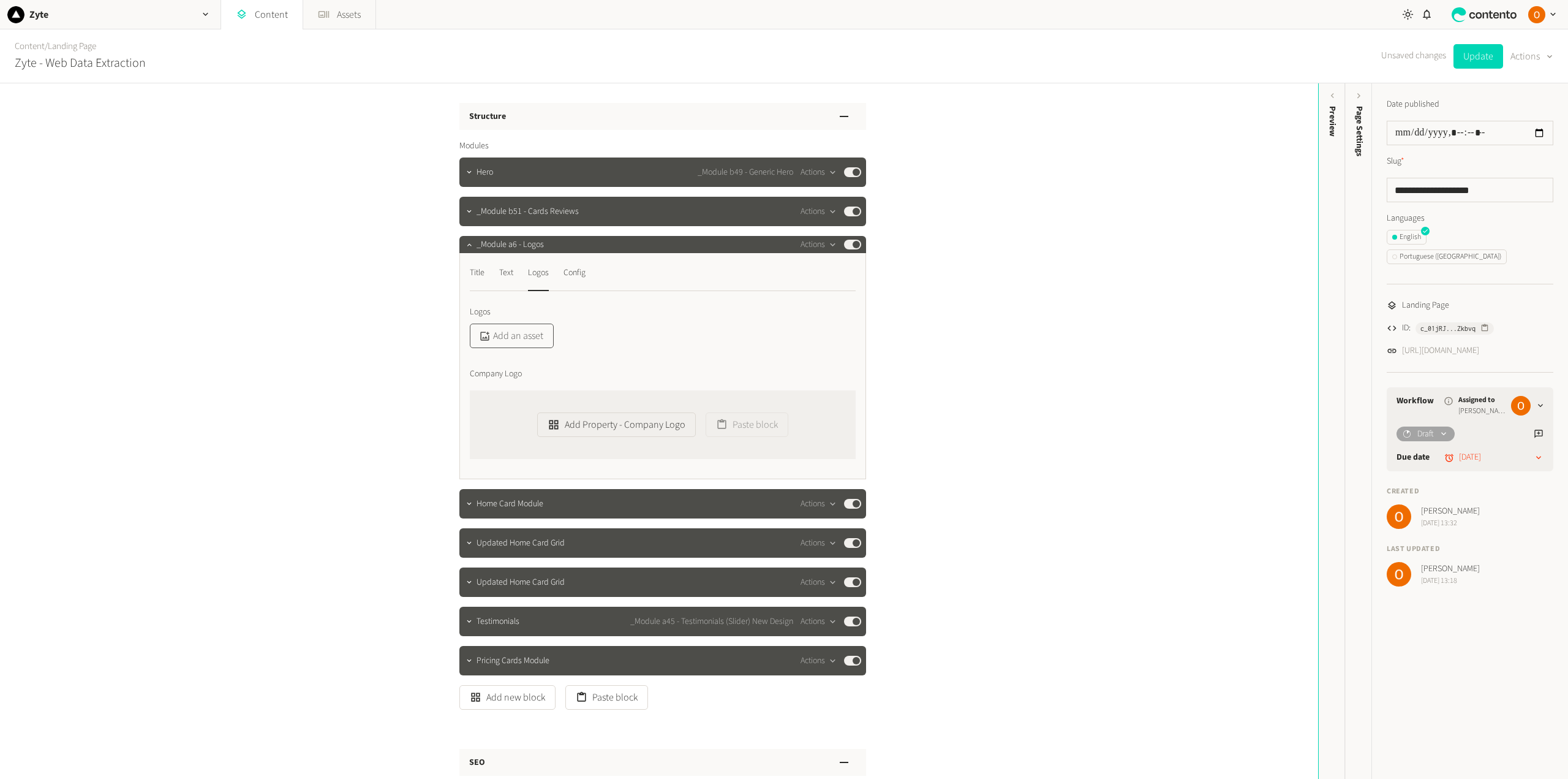
click at [520, 336] on button "Add an asset" at bounding box center [511, 335] width 84 height 24
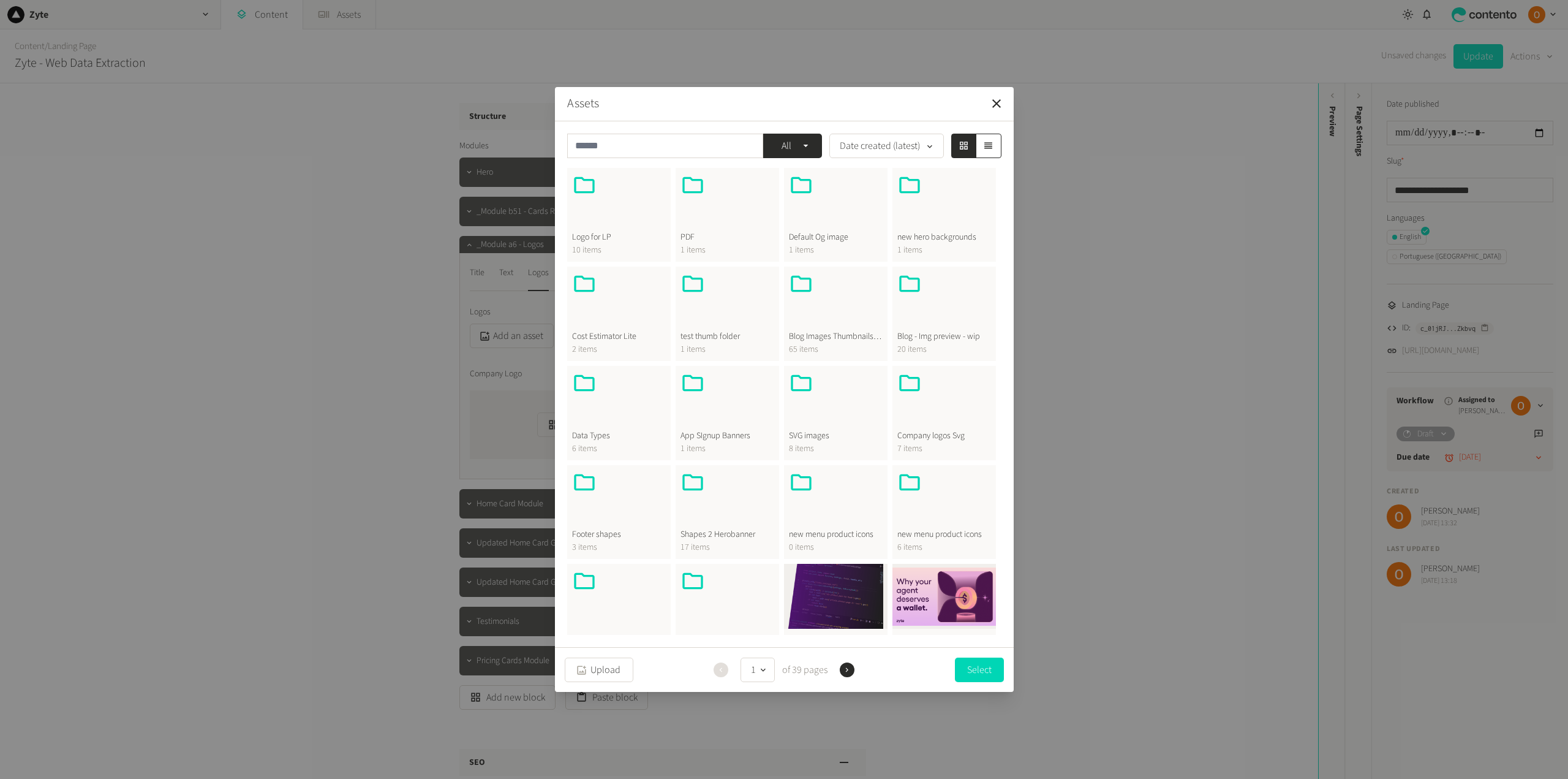
click at [942, 429] on span "Company logos Svg" at bounding box center [944, 435] width 94 height 13
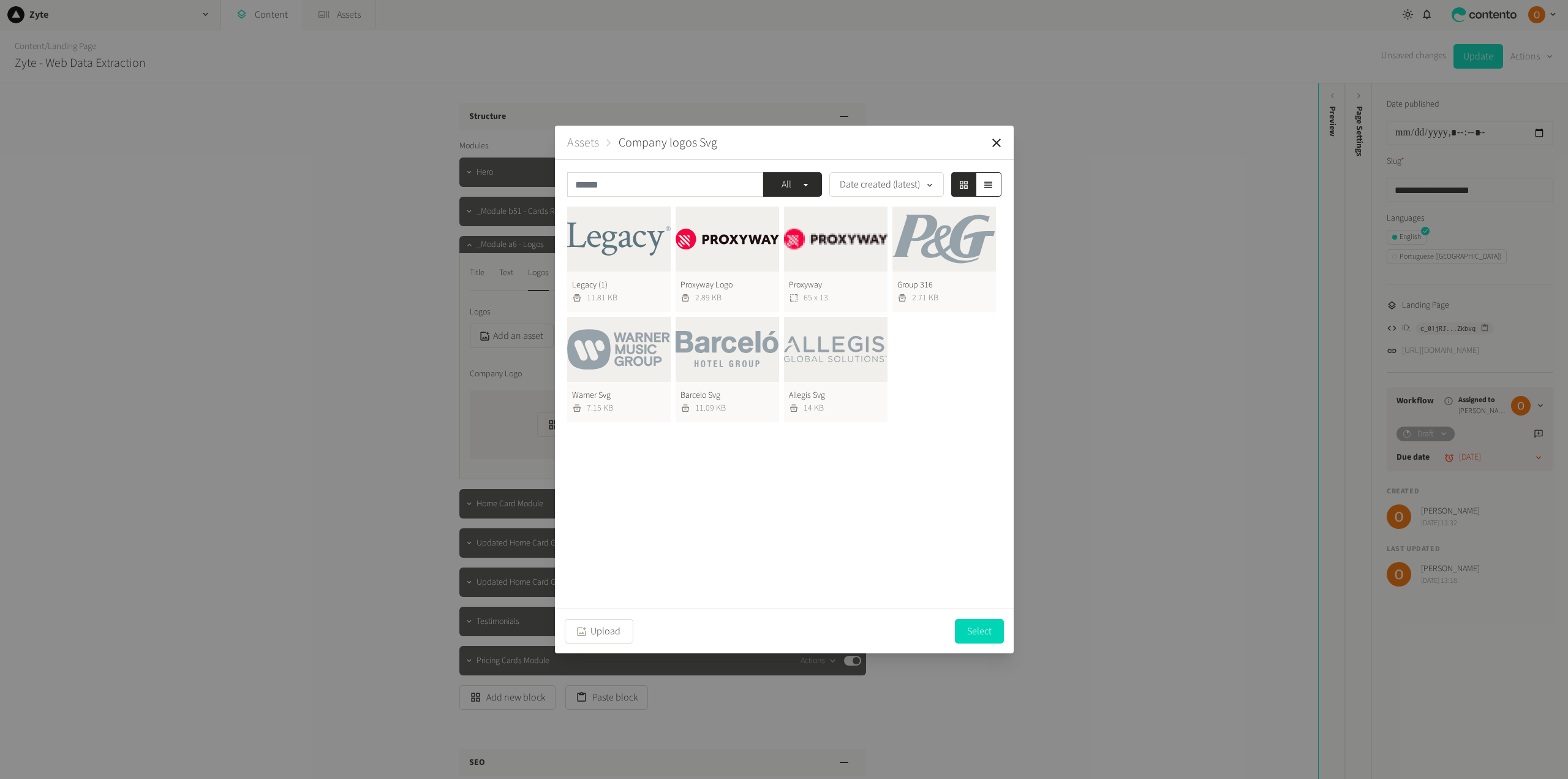
click at [936, 251] on button "Group 316 2.71 KB" at bounding box center [944, 259] width 104 height 106
click at [643, 364] on button "Warner Svg 7.15 KB" at bounding box center [619, 369] width 104 height 106
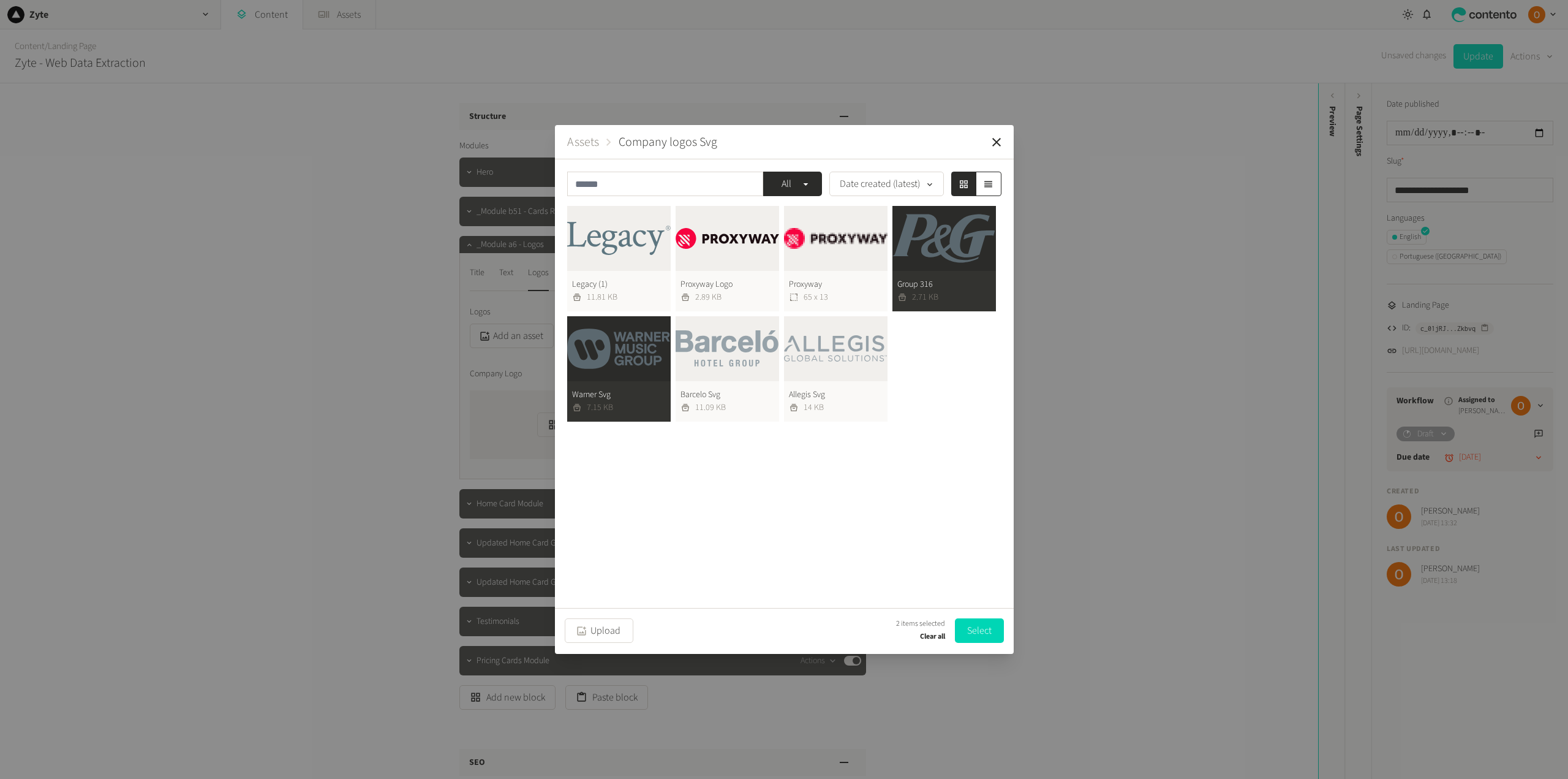
click at [720, 352] on button "Barcelo Svg 11.09 KB" at bounding box center [727, 369] width 104 height 106
click at [837, 355] on button "Allegis Svg 14 KB" at bounding box center [835, 369] width 104 height 106
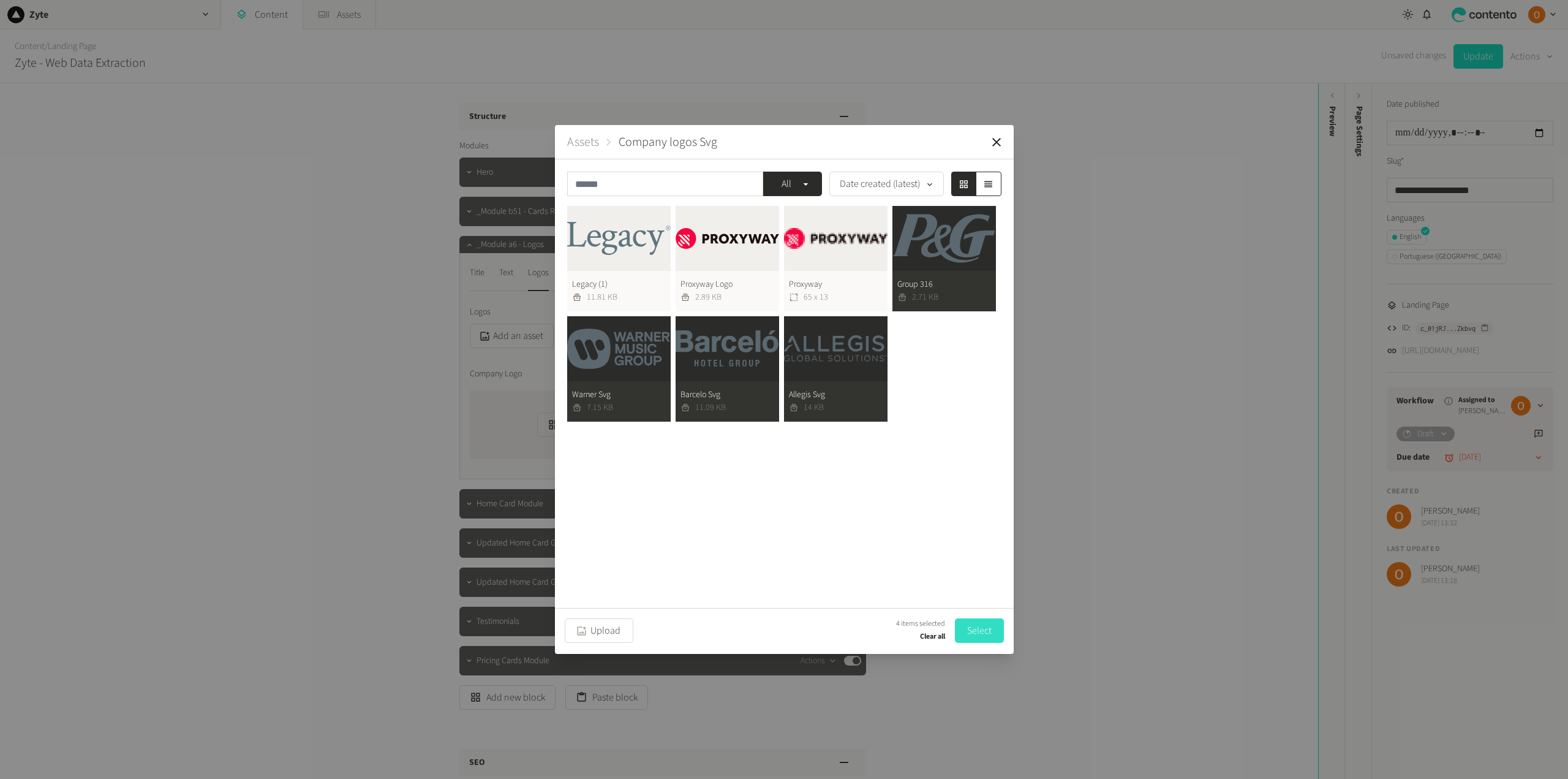
click at [980, 623] on button "Select" at bounding box center [979, 630] width 49 height 24
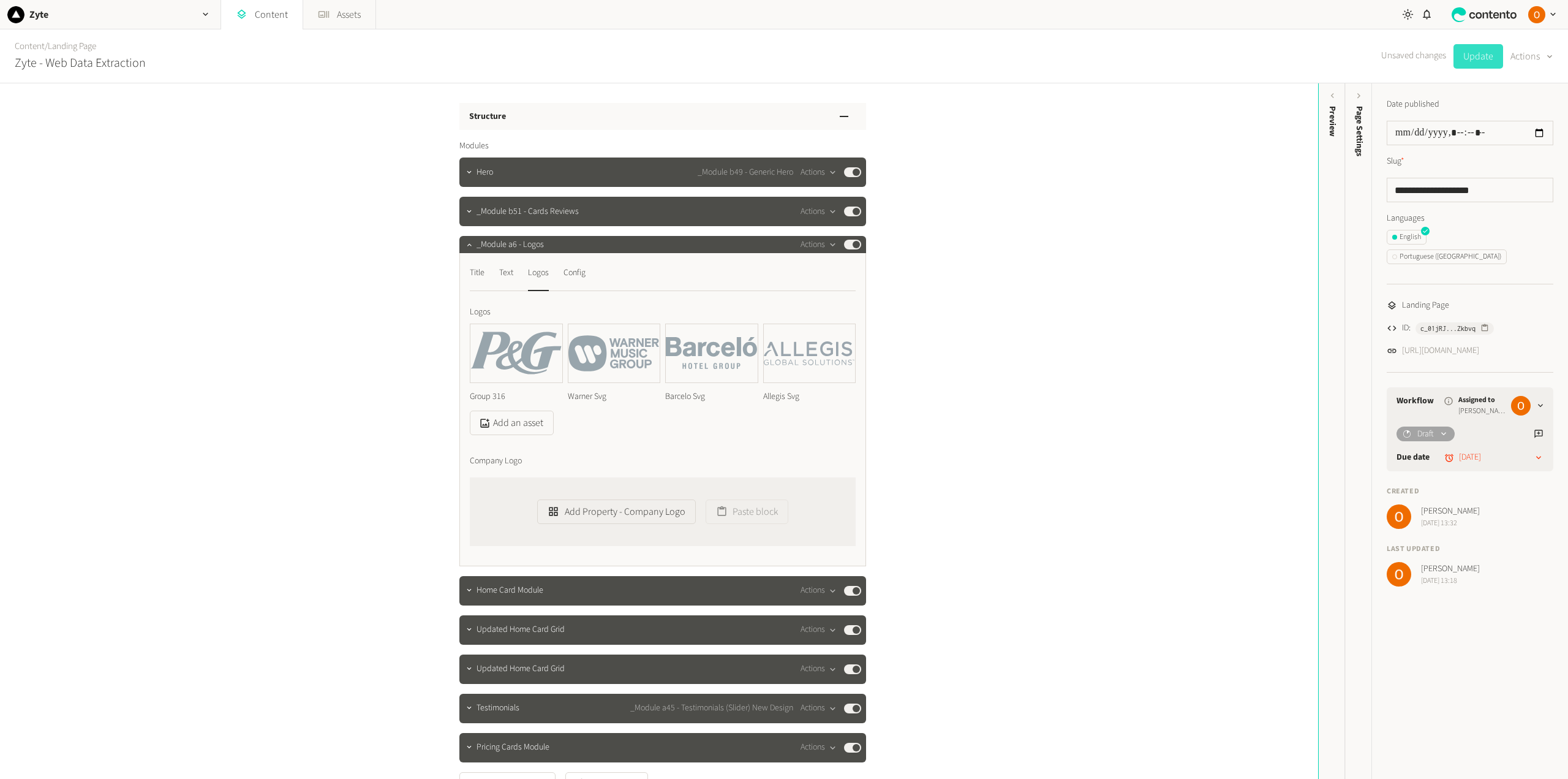
click at [1480, 58] on button "Update" at bounding box center [1478, 56] width 50 height 24
click at [825, 243] on div "button" at bounding box center [832, 245] width 16 height 11
click at [832, 271] on button "Copy to clipboard" at bounding box center [837, 271] width 81 height 22
click at [467, 247] on icon "button" at bounding box center [469, 245] width 9 height 9
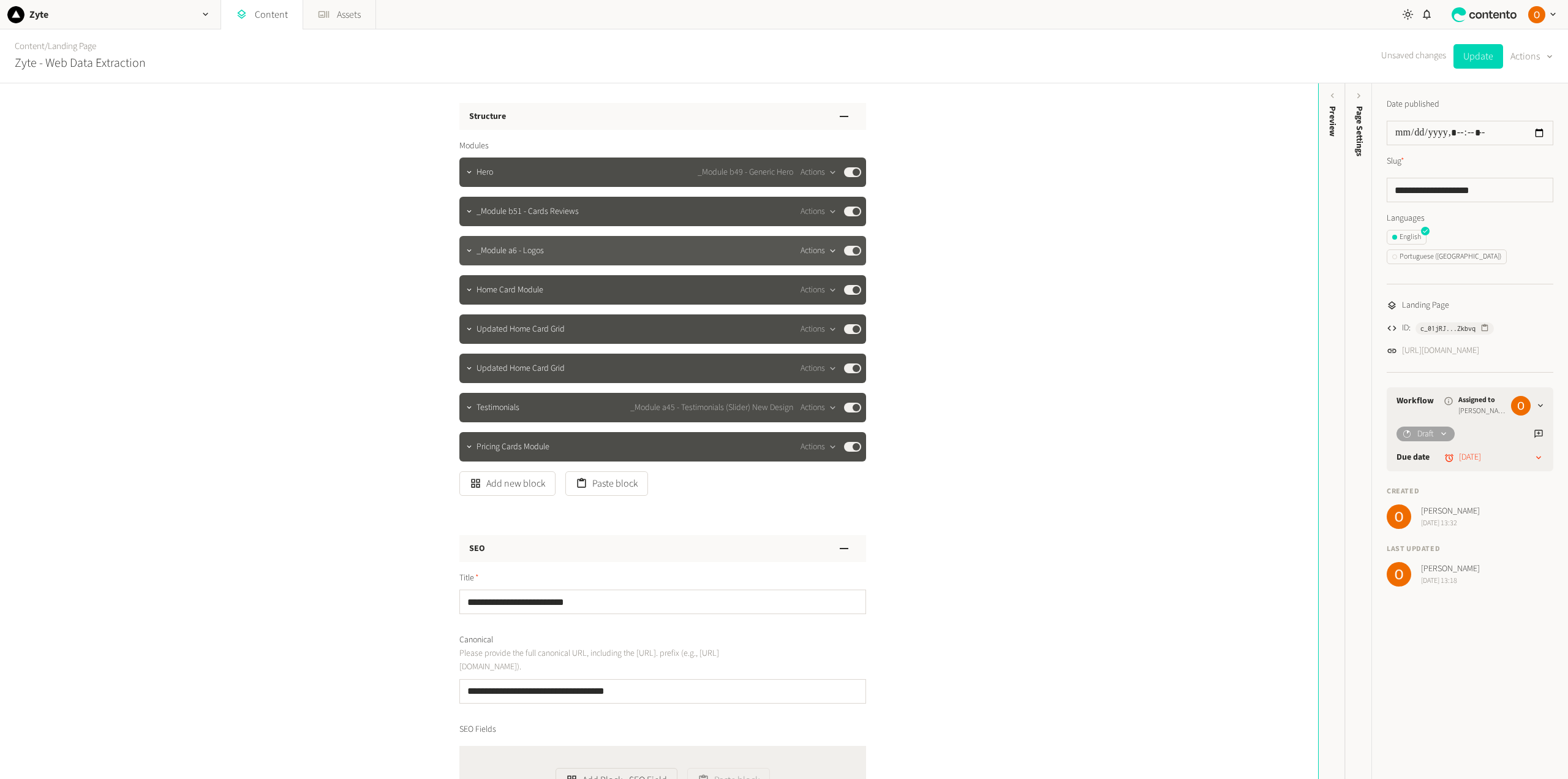
click at [827, 252] on icon "button" at bounding box center [832, 250] width 11 height 11
click at [832, 278] on button "Copy to clipboard" at bounding box center [837, 277] width 81 height 22
click at [1476, 53] on button "Update" at bounding box center [1478, 56] width 50 height 24
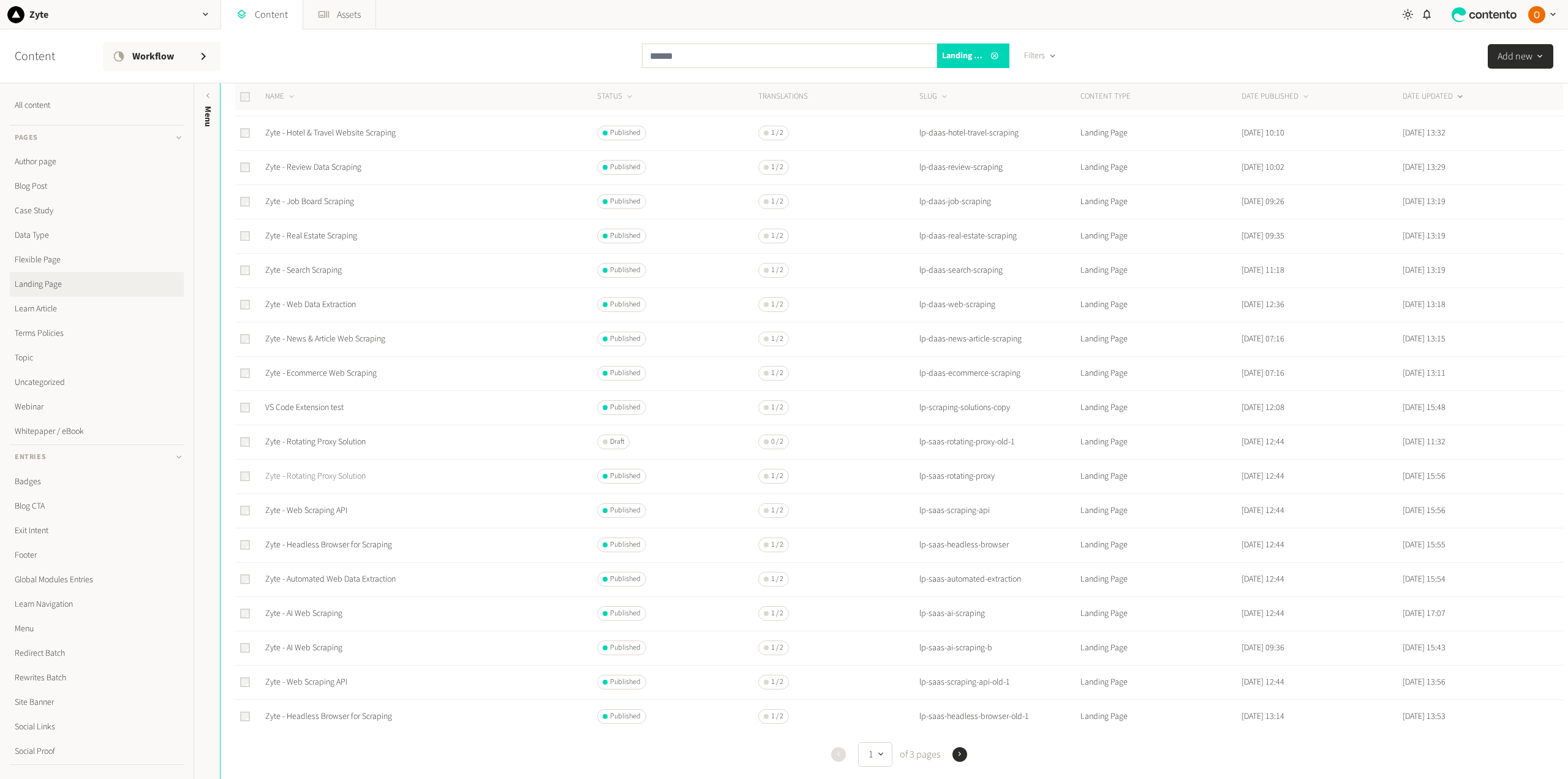
scroll to position [184, 0]
click at [961, 750] on icon "button" at bounding box center [960, 754] width 9 height 9
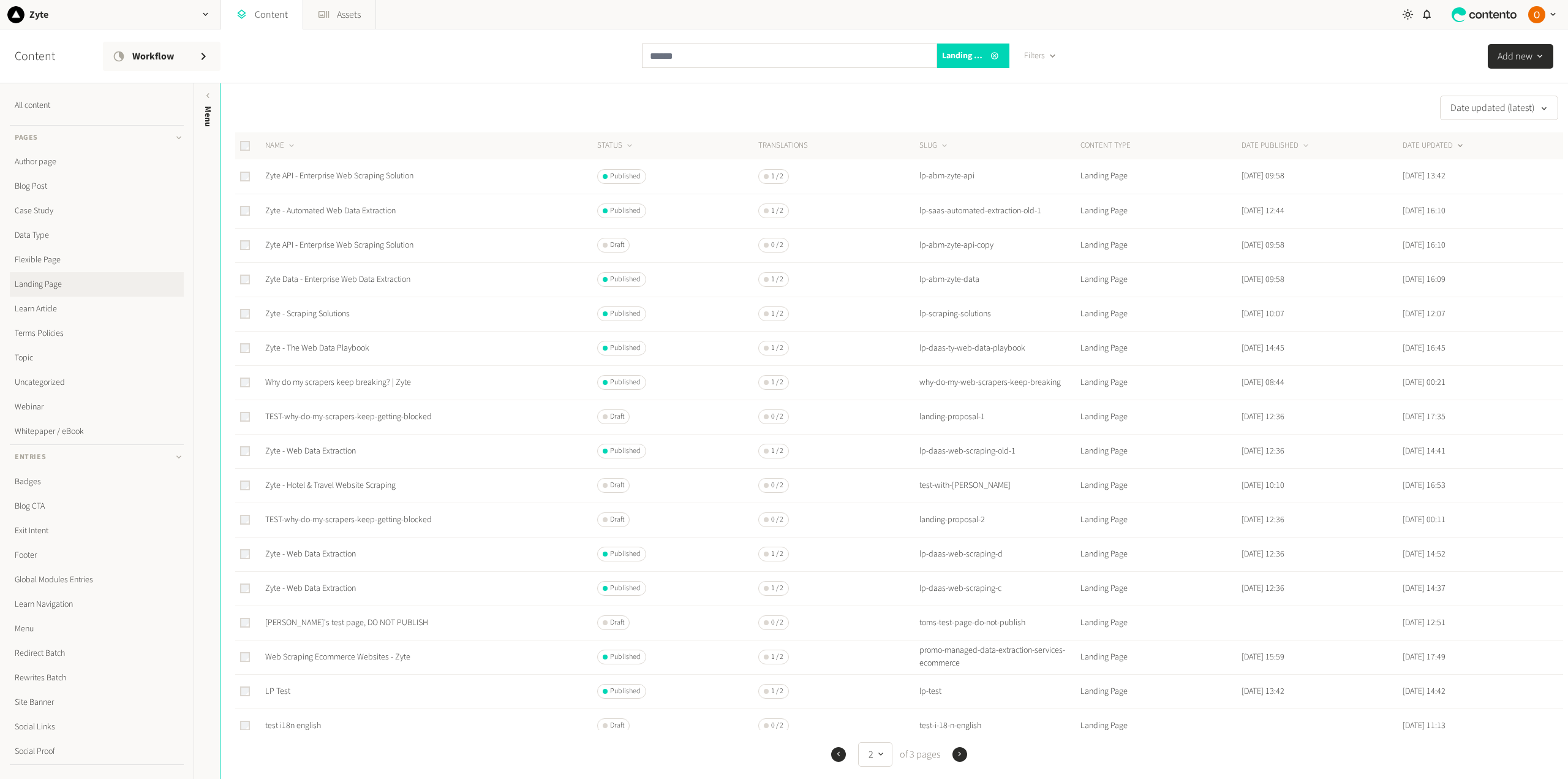
click at [837, 754] on icon "button" at bounding box center [838, 754] width 2 height 4
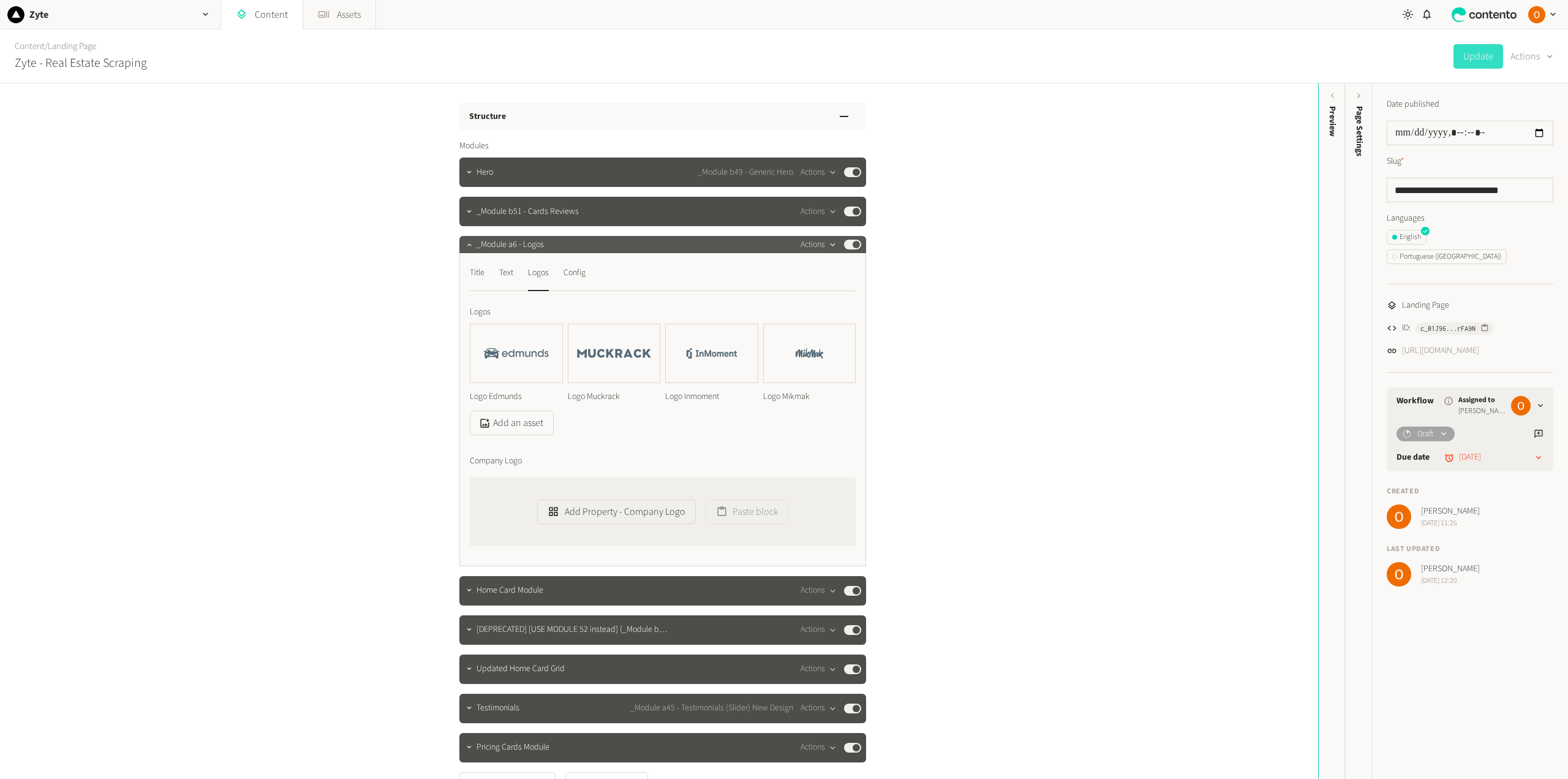
click at [827, 243] on icon "button" at bounding box center [832, 245] width 11 height 11
click at [828, 340] on button "Delete" at bounding box center [837, 339] width 81 height 22
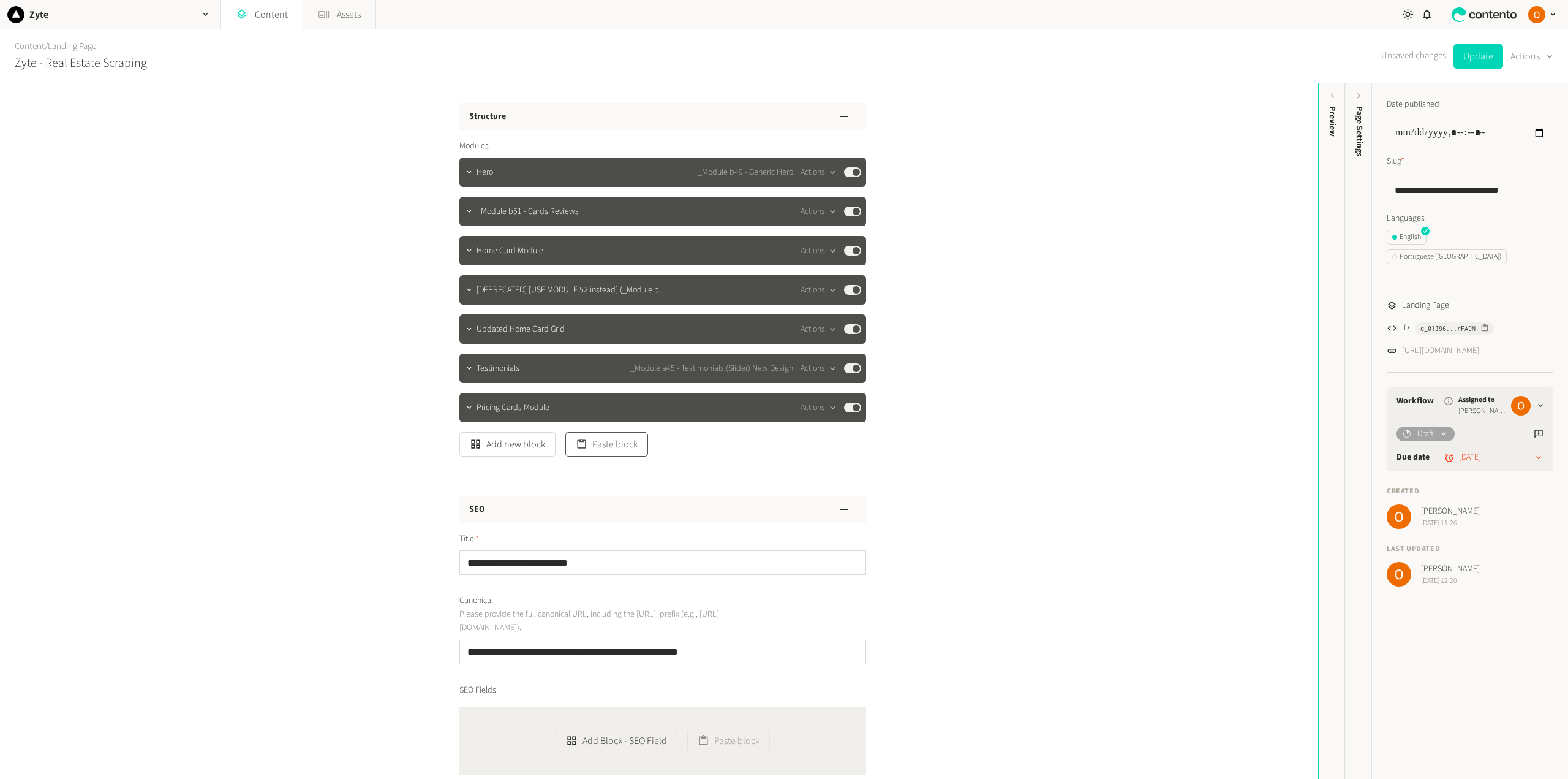
click at [614, 445] on button "Paste block" at bounding box center [606, 444] width 83 height 24
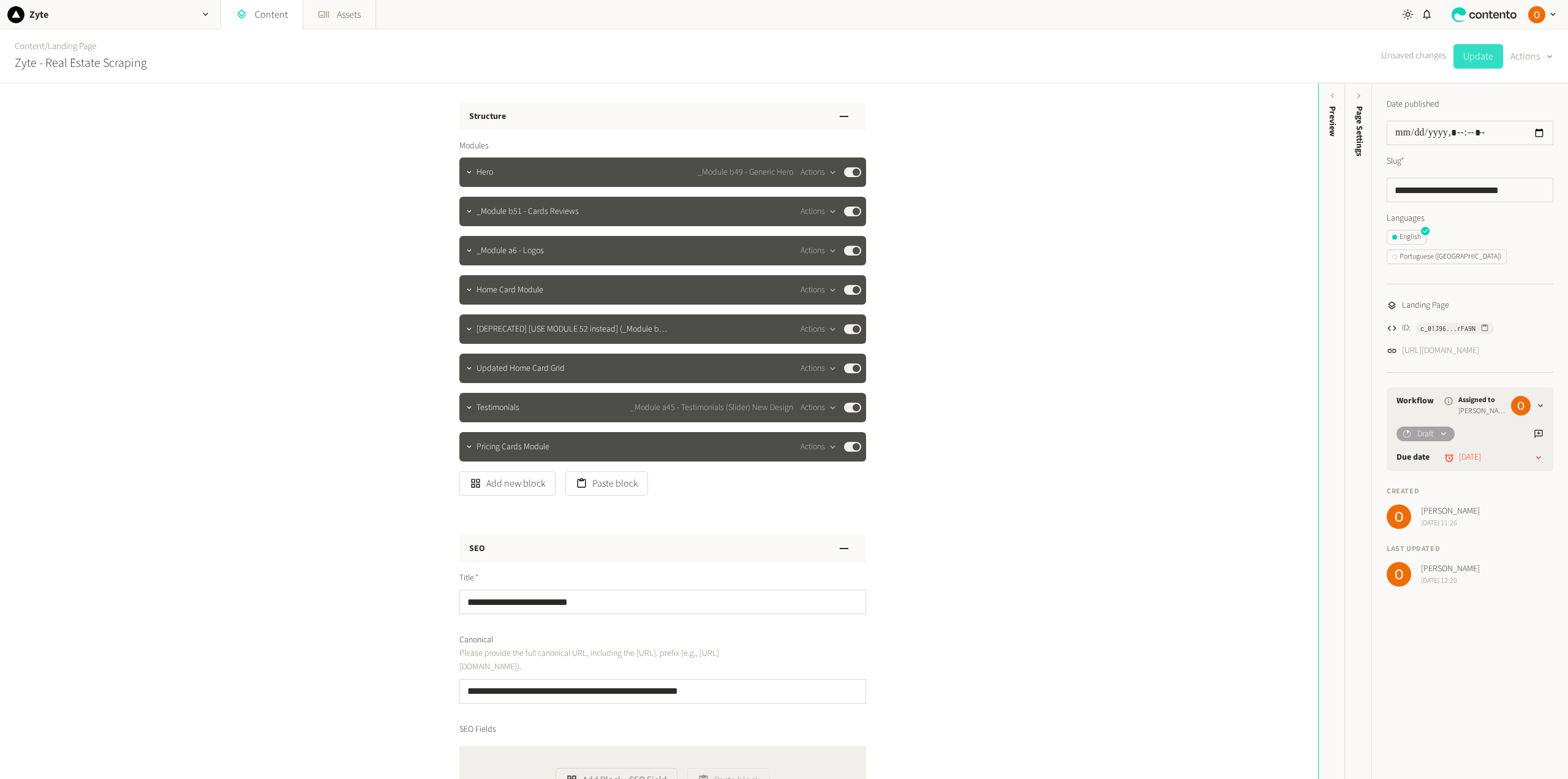
click at [1483, 57] on button "Update" at bounding box center [1478, 56] width 50 height 24
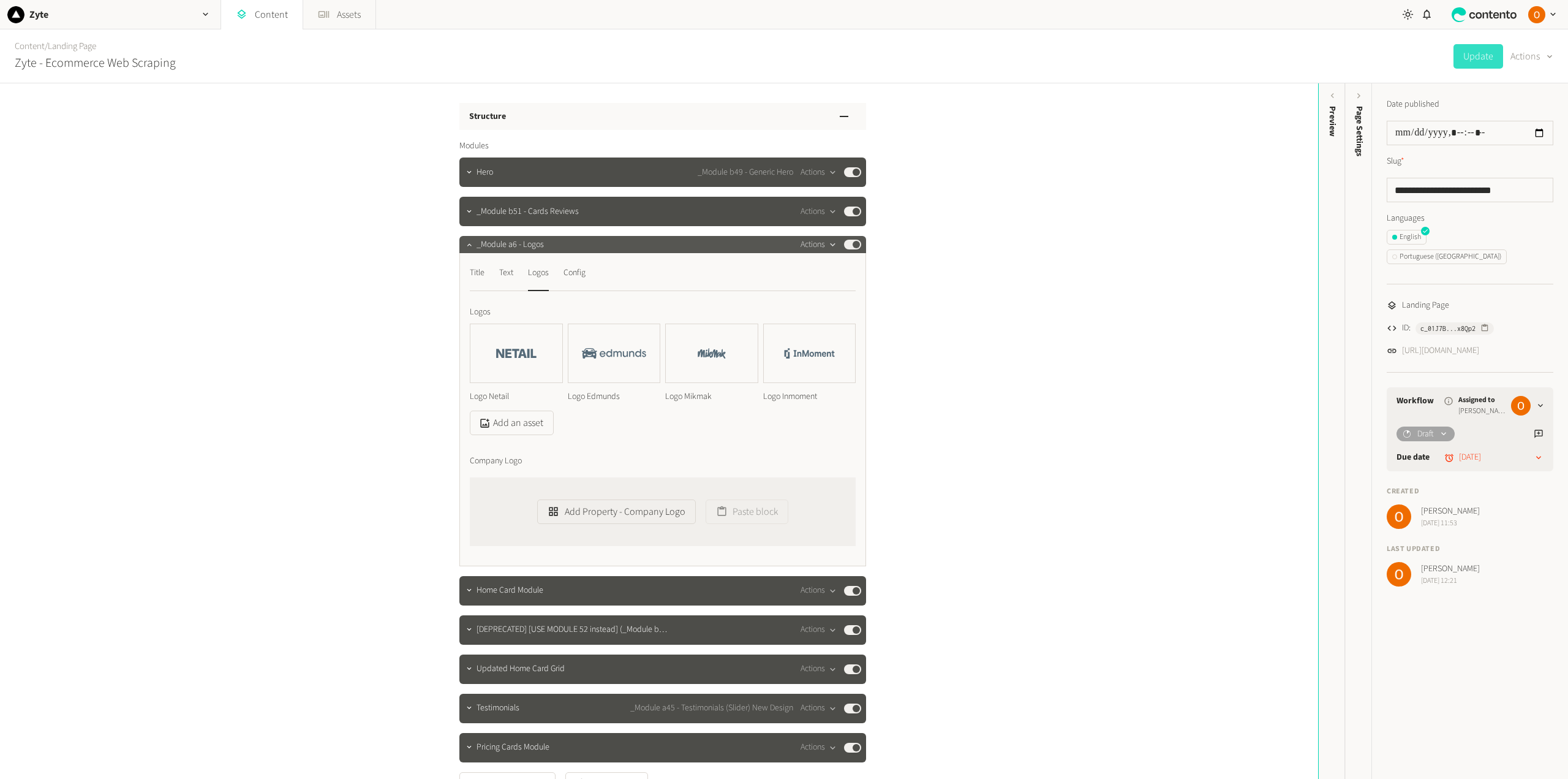
click at [820, 242] on button "Actions" at bounding box center [818, 245] width 36 height 15
click at [832, 336] on button "Delete" at bounding box center [837, 339] width 81 height 22
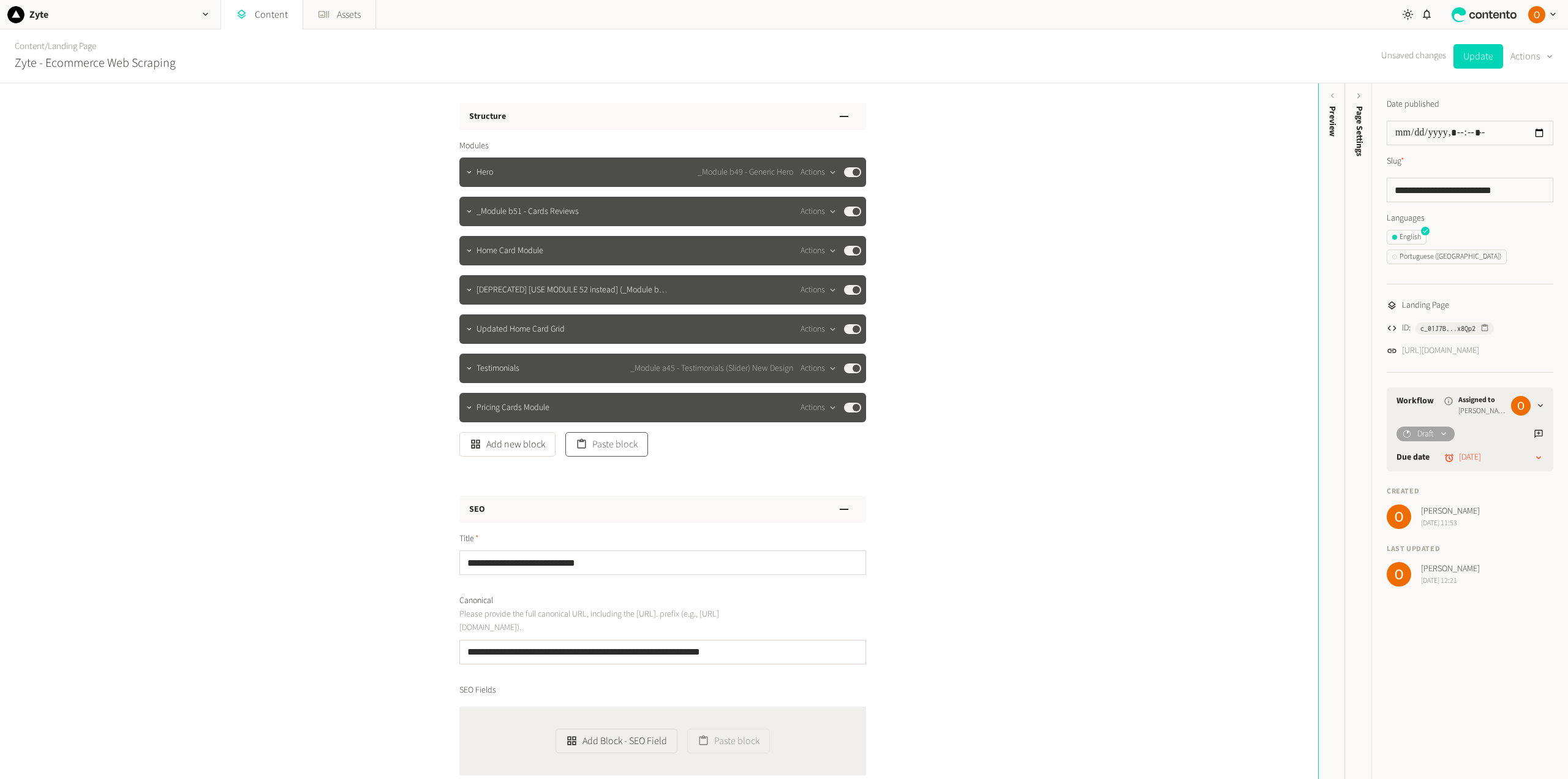
click at [619, 449] on button "Paste block" at bounding box center [606, 444] width 83 height 24
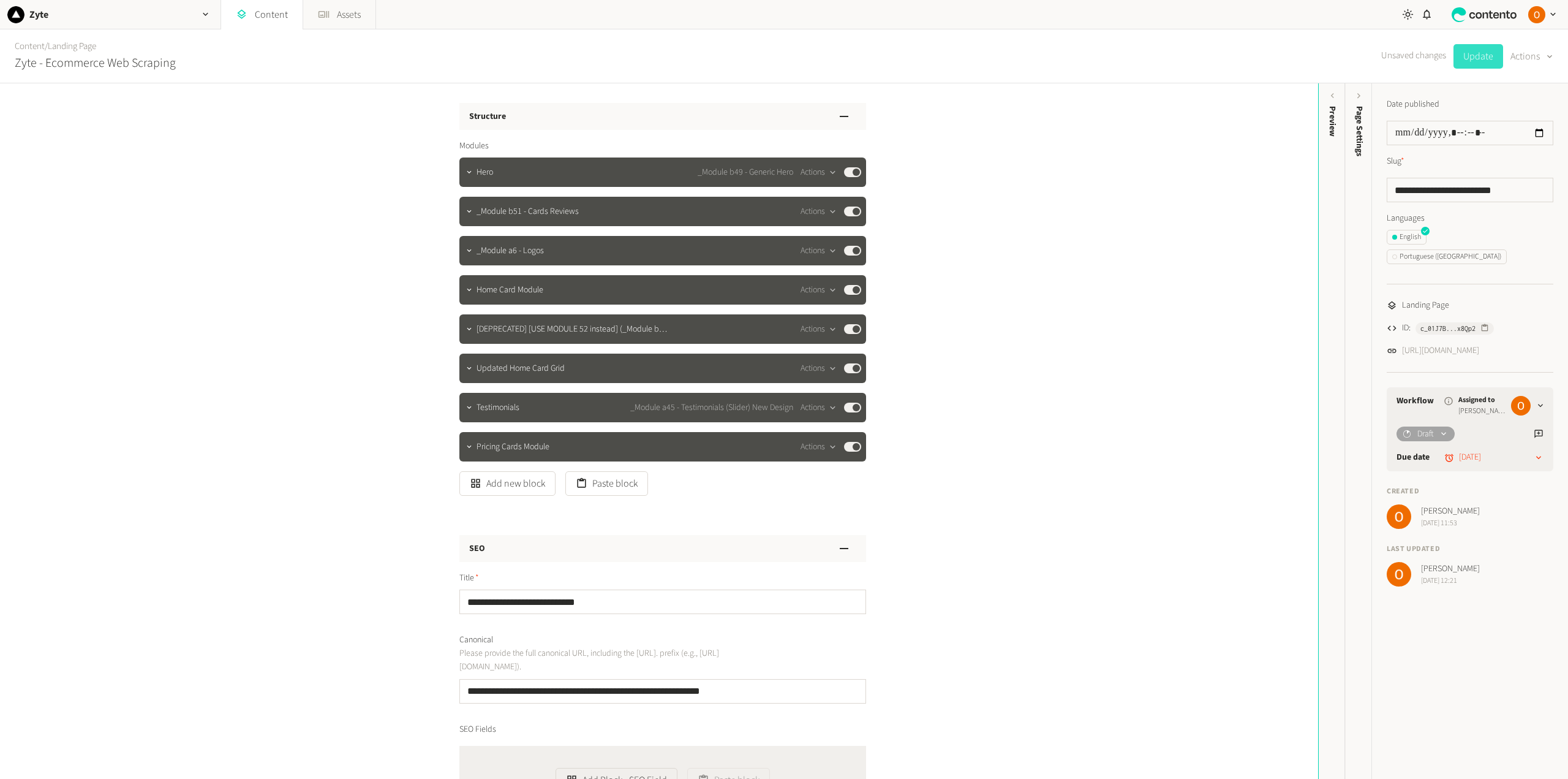
click at [1467, 55] on button "Update" at bounding box center [1478, 56] width 50 height 24
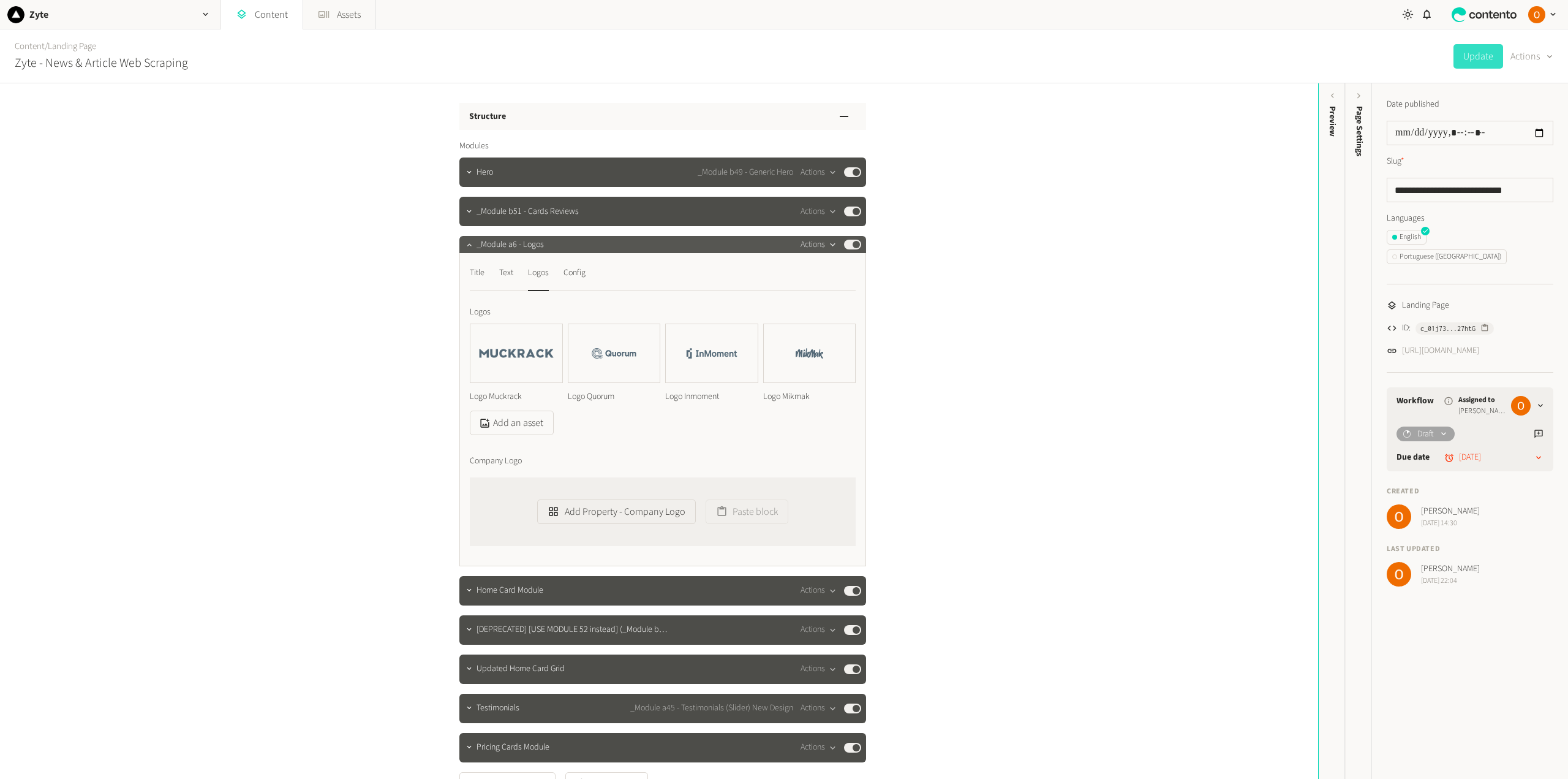
click at [827, 241] on icon "button" at bounding box center [832, 245] width 11 height 11
click at [835, 335] on button "Delete" at bounding box center [837, 339] width 81 height 22
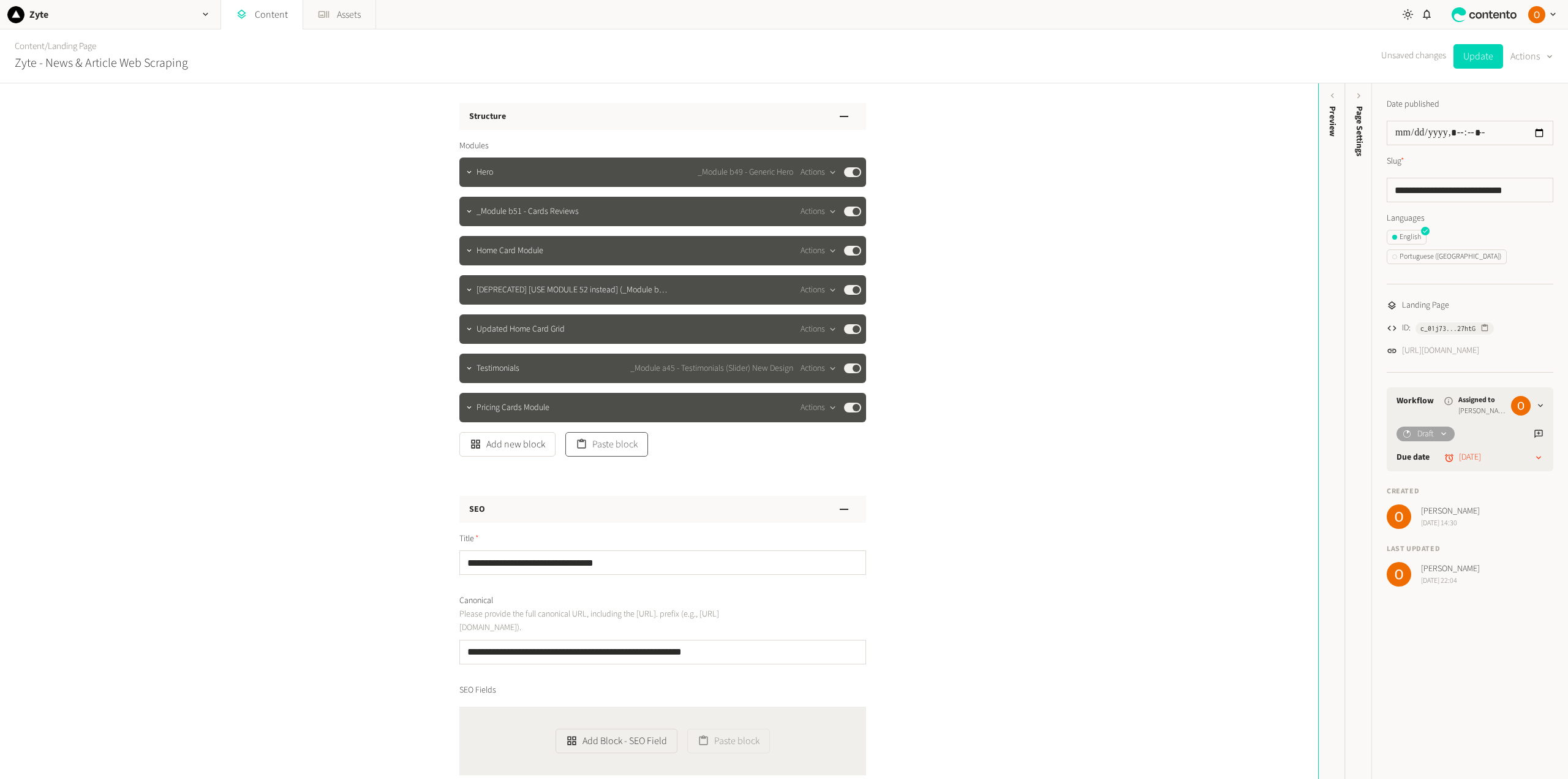
click at [600, 444] on button "Paste block" at bounding box center [606, 444] width 83 height 24
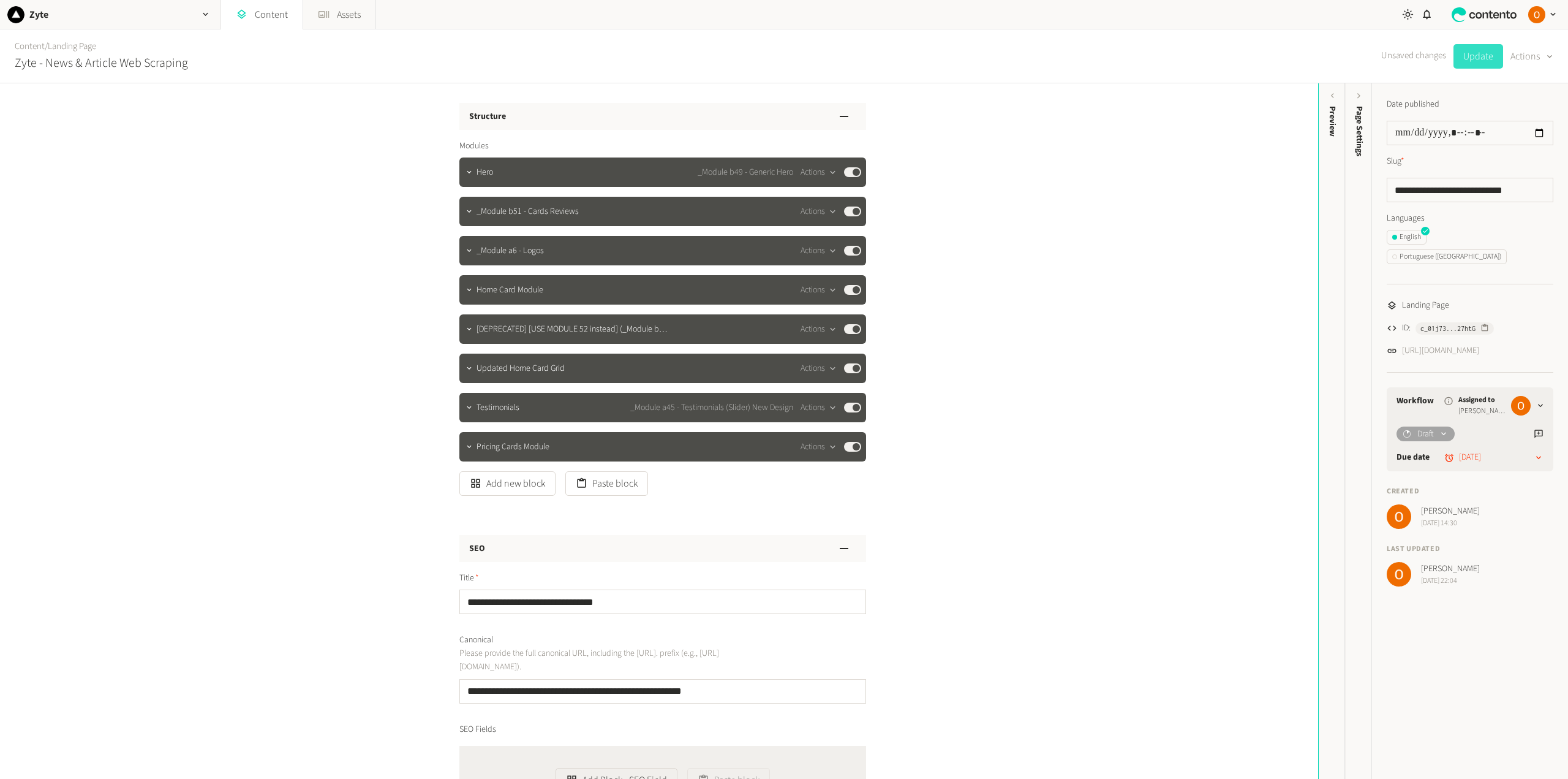
click at [1472, 58] on button "Update" at bounding box center [1478, 56] width 50 height 24
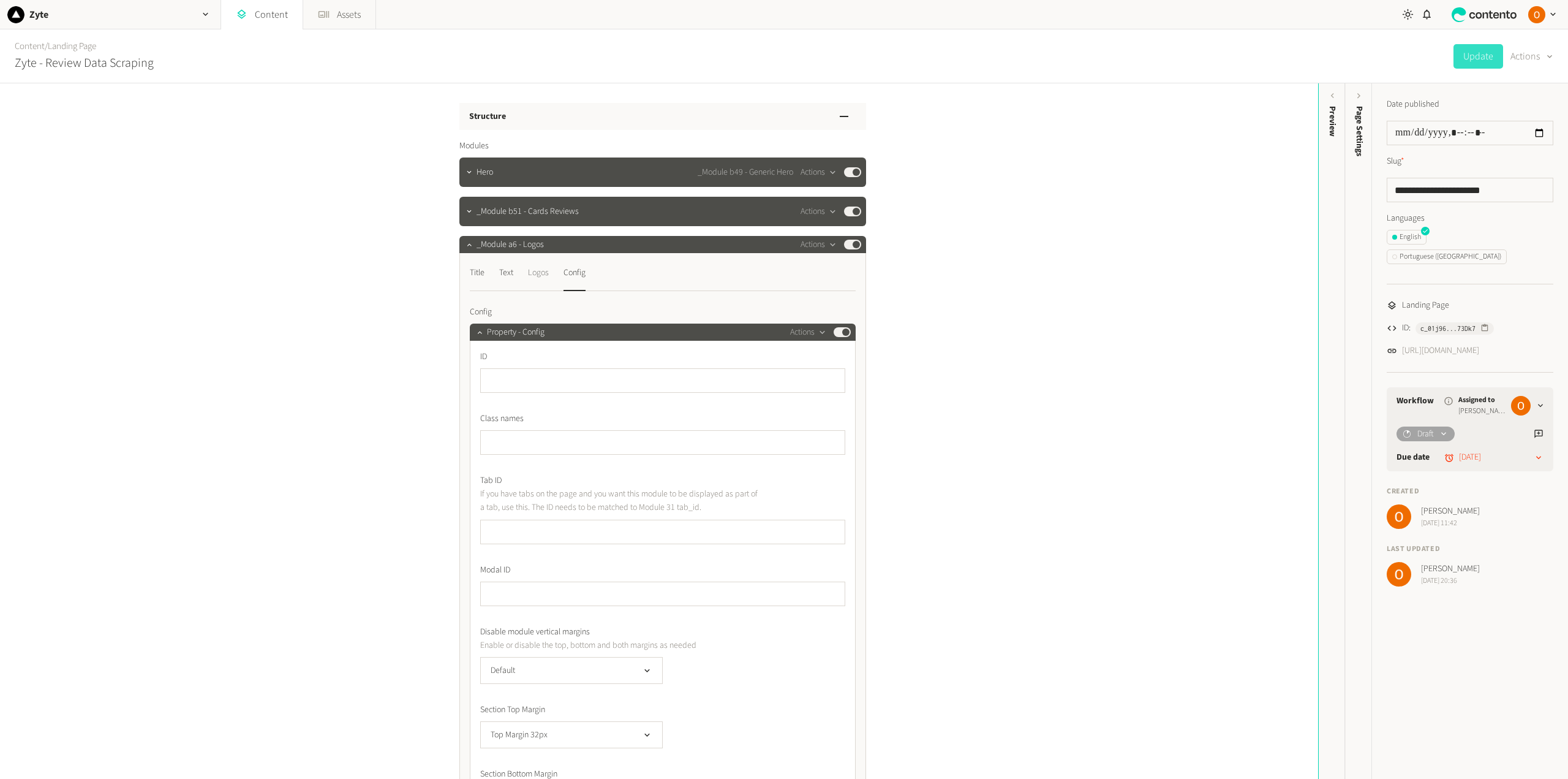
click at [542, 272] on div "Logos" at bounding box center [538, 273] width 21 height 20
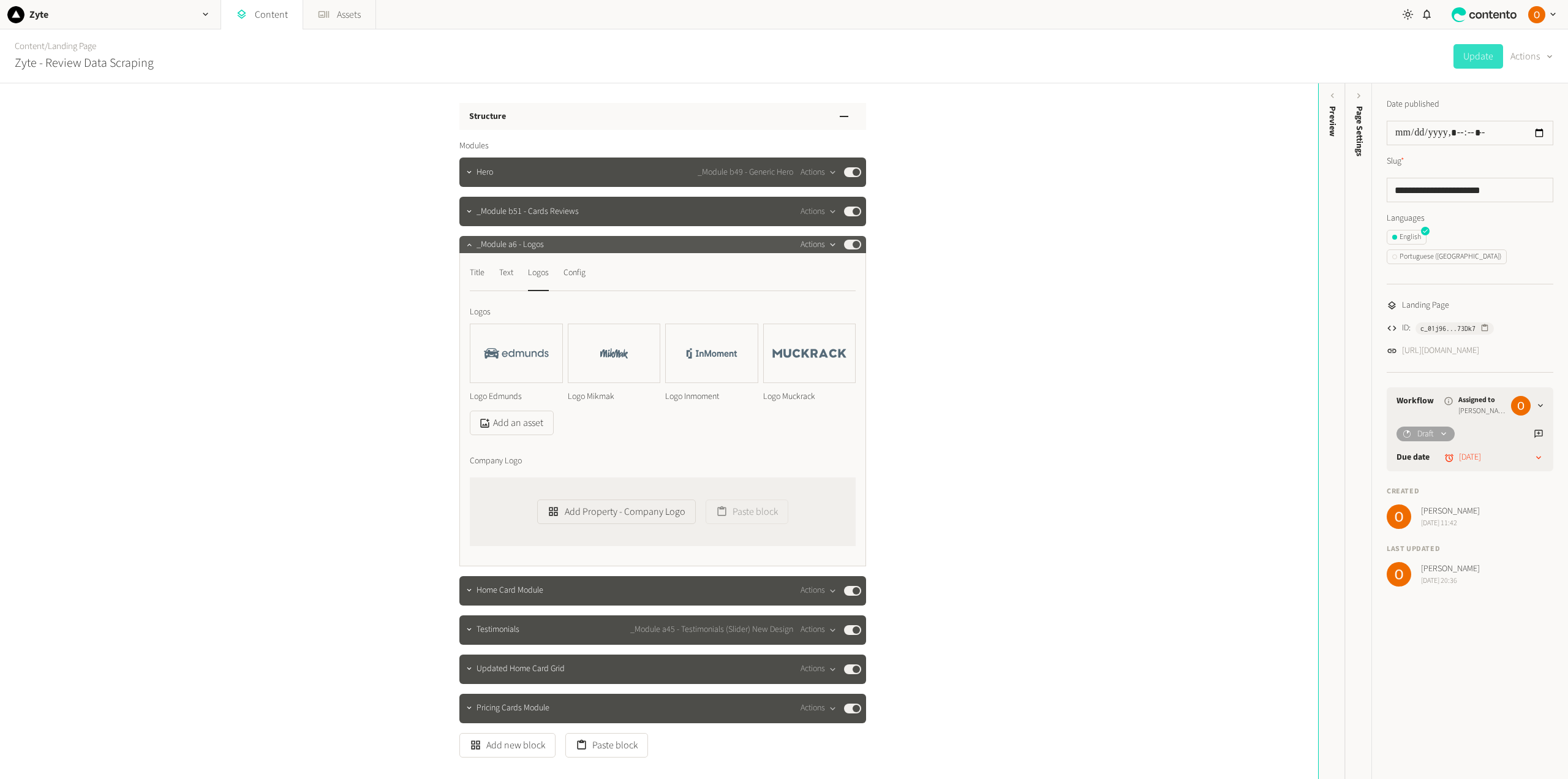
click at [820, 246] on button "Actions" at bounding box center [818, 245] width 36 height 15
click at [827, 334] on button "Delete" at bounding box center [837, 339] width 81 height 22
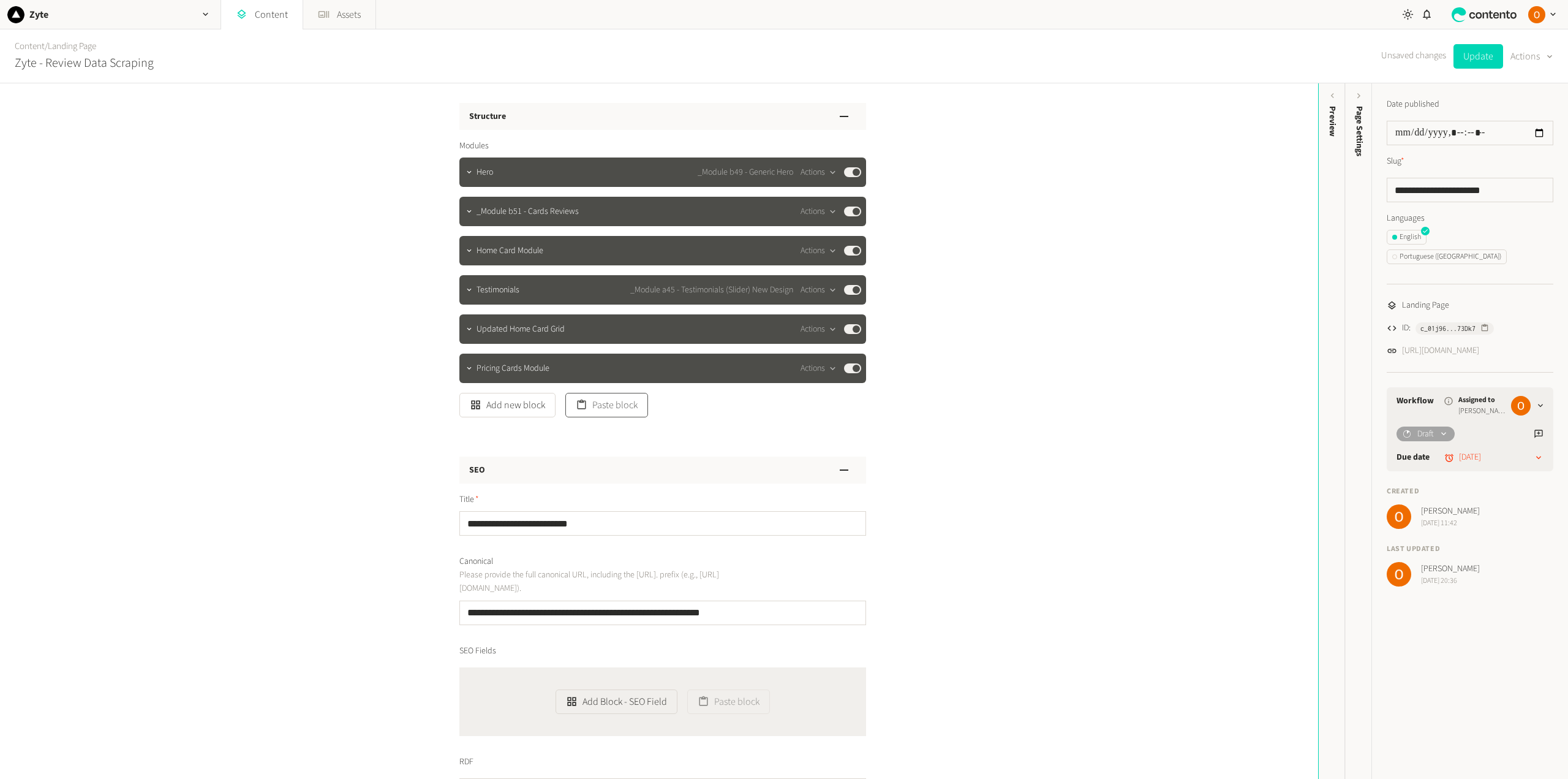
click at [609, 412] on button "Paste block" at bounding box center [606, 404] width 83 height 24
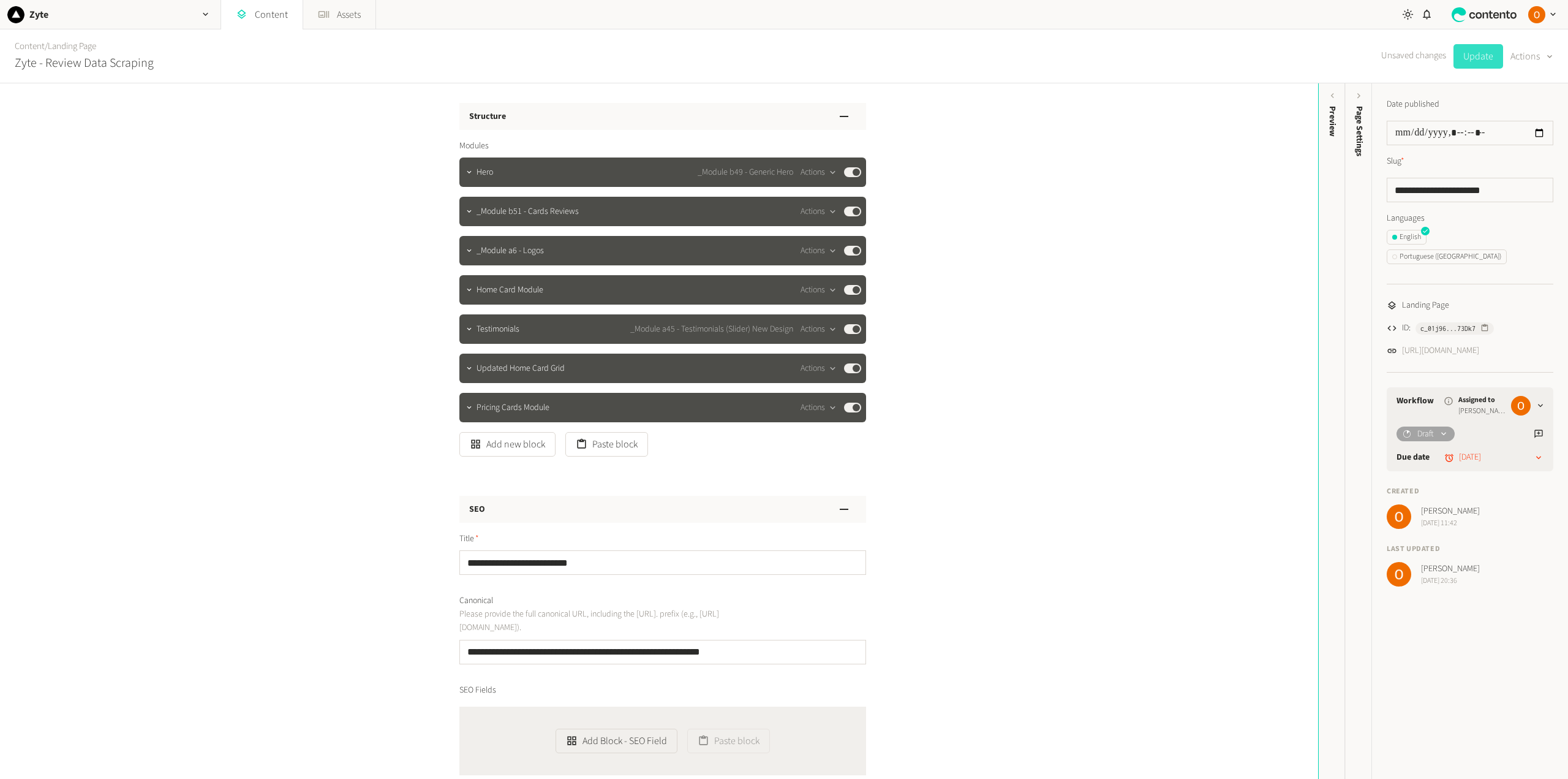
click at [1471, 55] on button "Update" at bounding box center [1478, 56] width 50 height 24
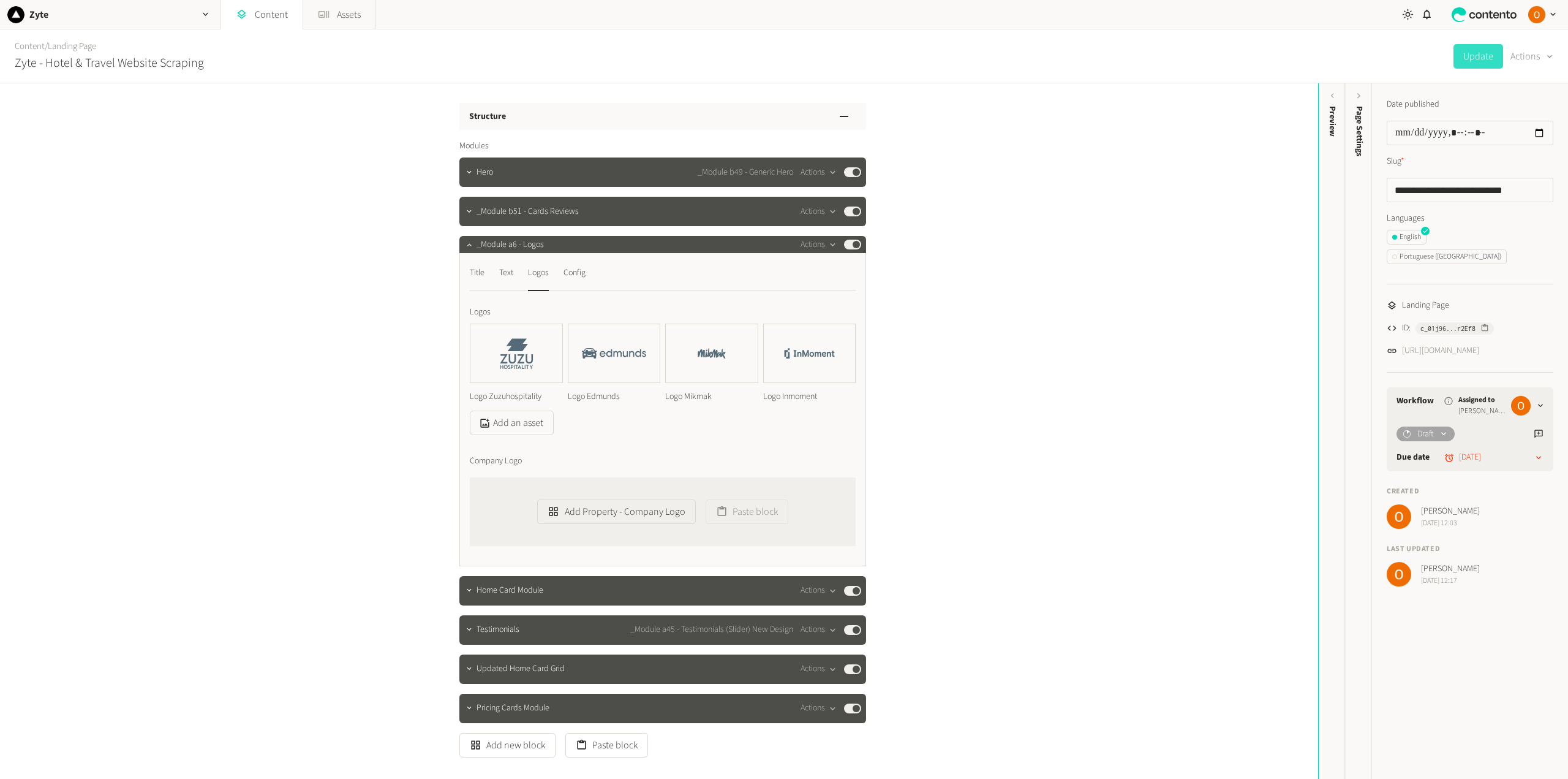
scroll to position [122, 0]
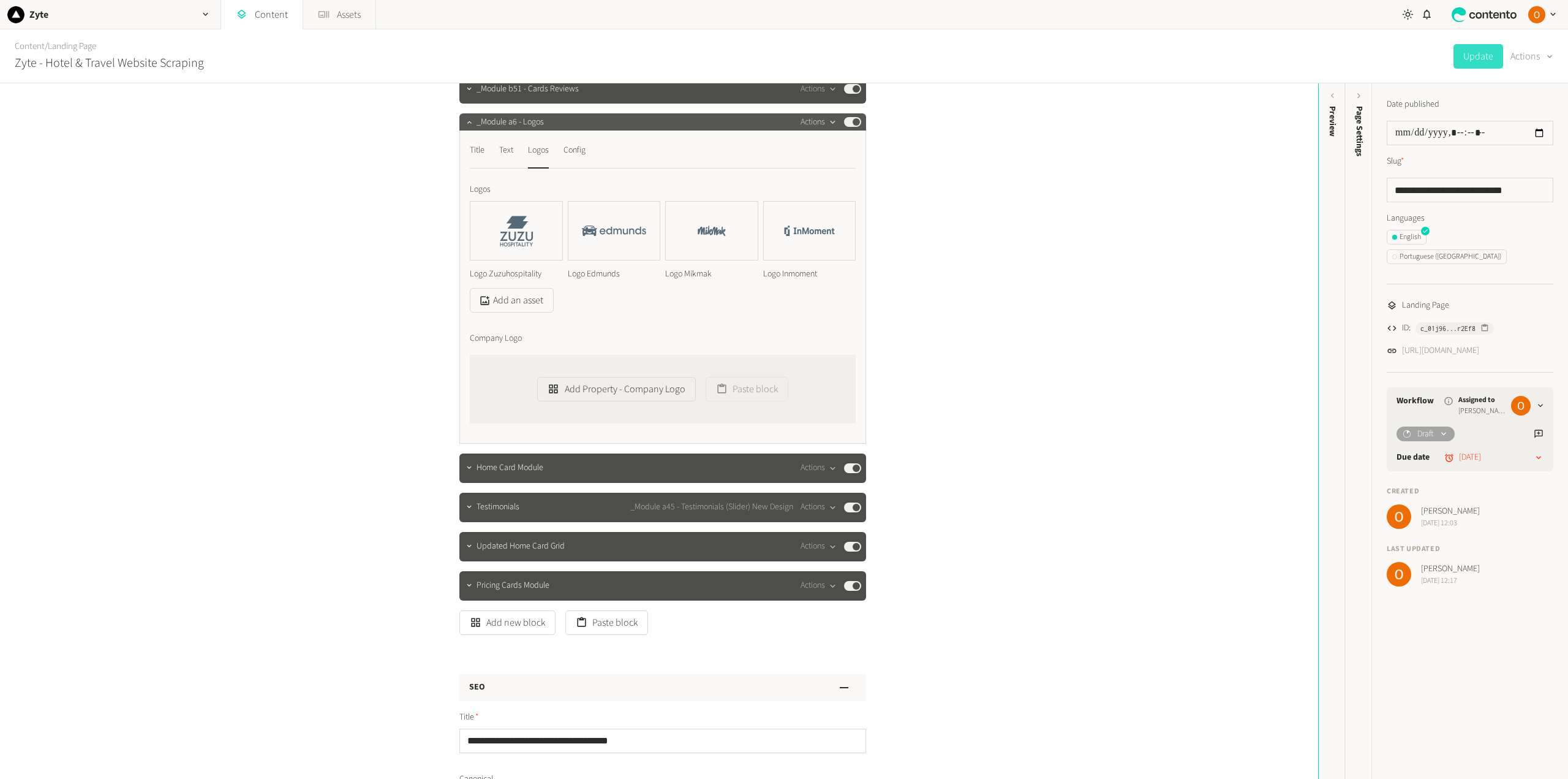
click at [817, 119] on button "Actions" at bounding box center [818, 122] width 36 height 15
click at [837, 216] on button "Delete" at bounding box center [837, 216] width 81 height 22
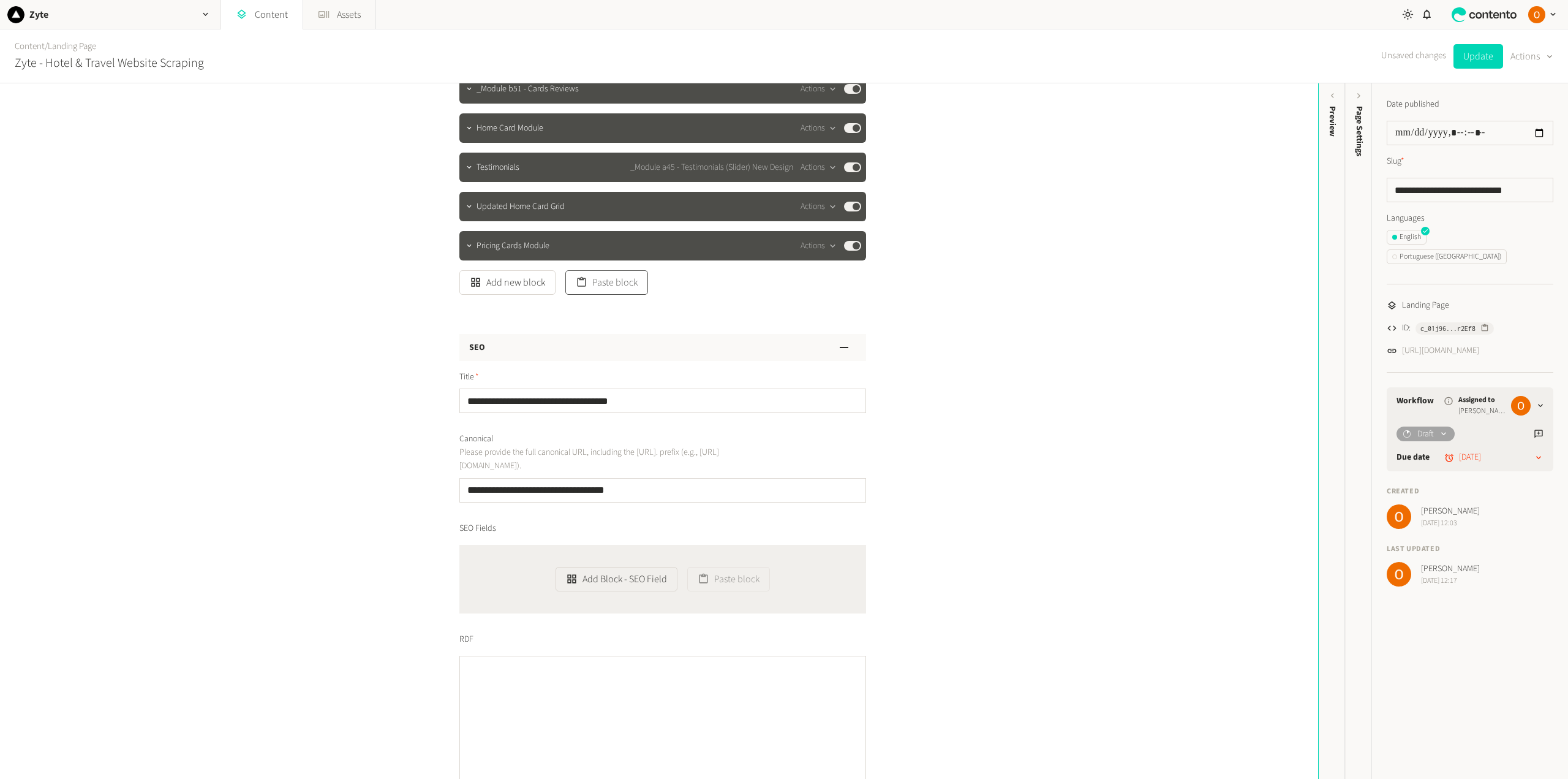
click at [611, 279] on button "Paste block" at bounding box center [606, 282] width 83 height 24
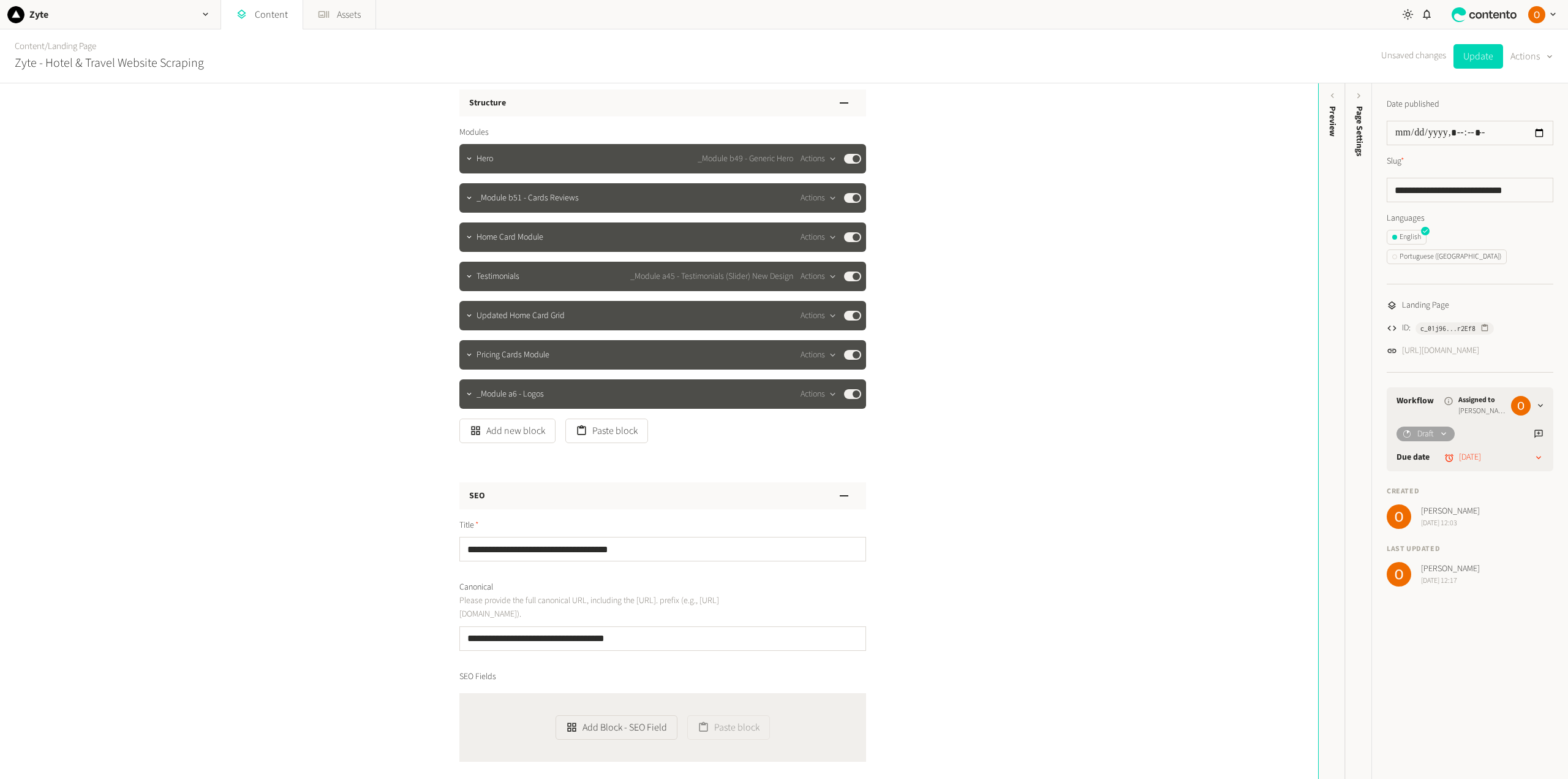
scroll to position [0, 0]
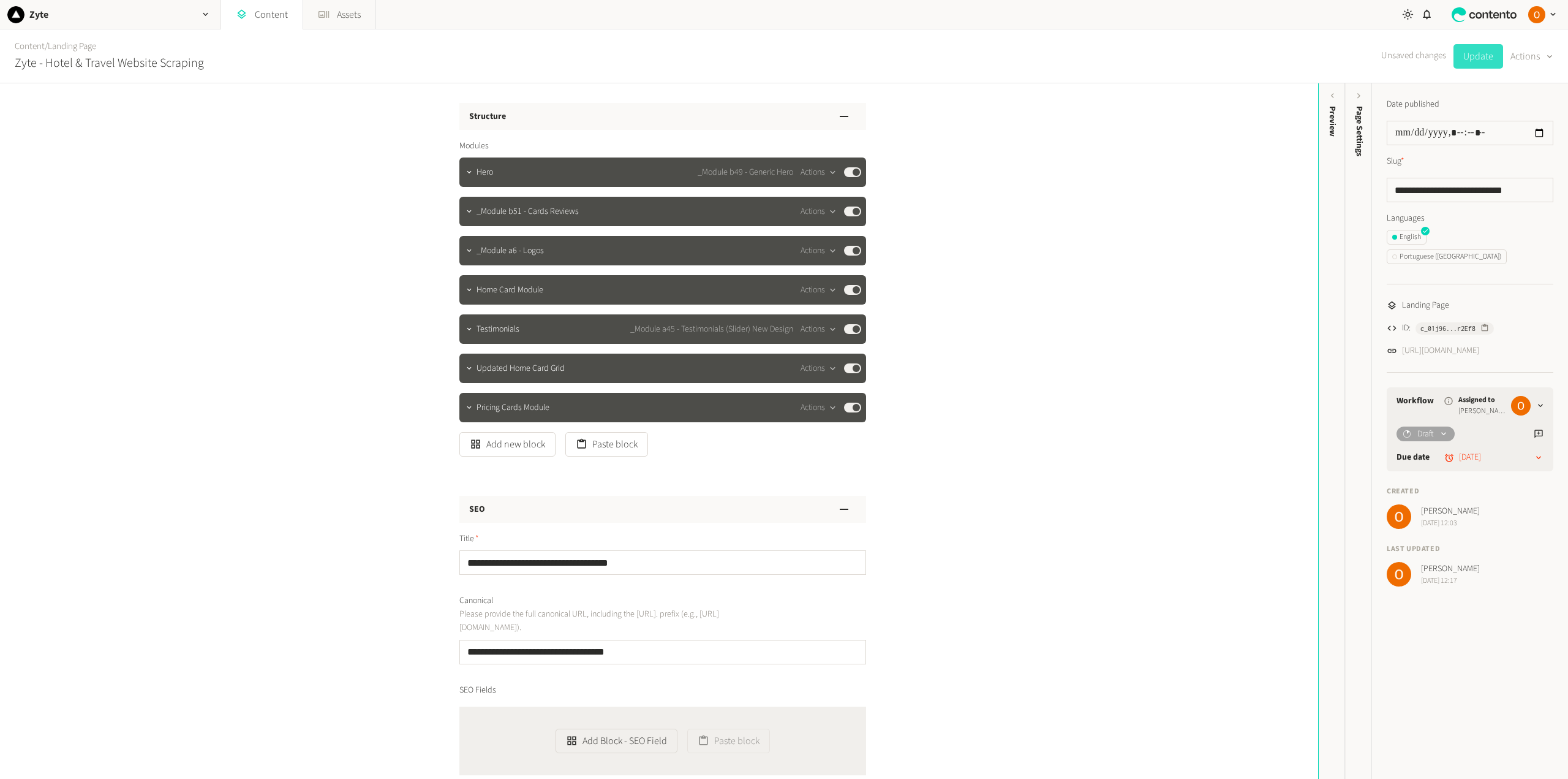
click at [1473, 52] on button "Update" at bounding box center [1478, 56] width 50 height 24
